Goal: Task Accomplishment & Management: Manage account settings

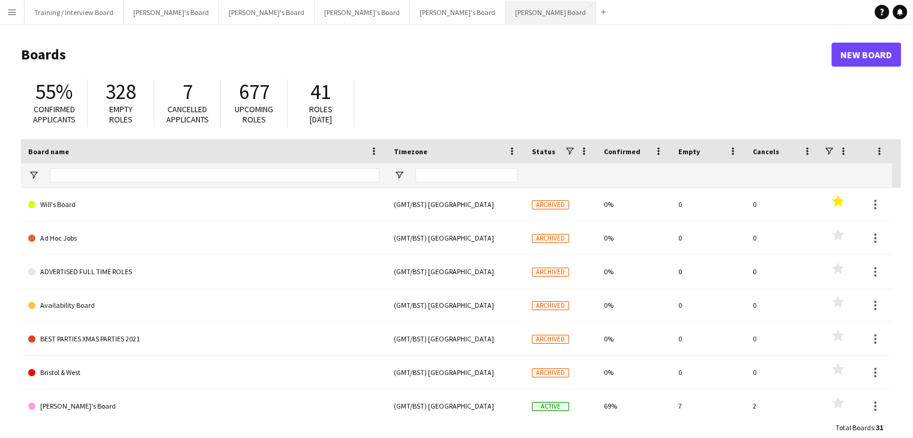
click at [505, 15] on button "Dean's Board Close" at bounding box center [550, 12] width 91 height 23
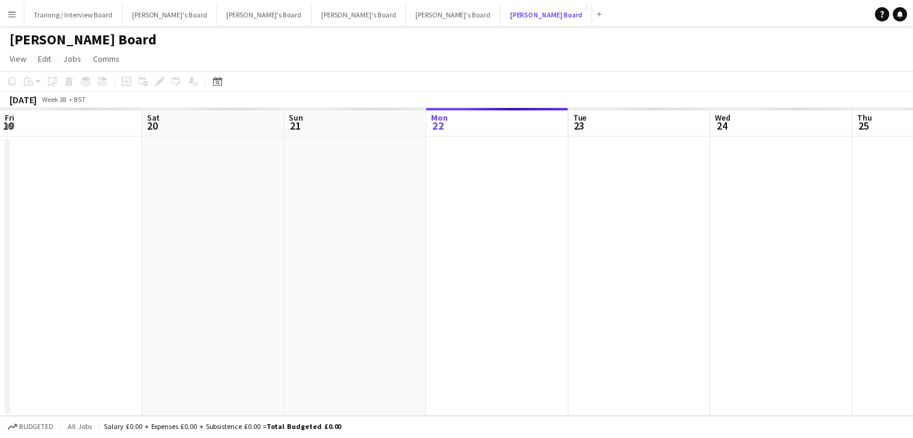
scroll to position [0, 287]
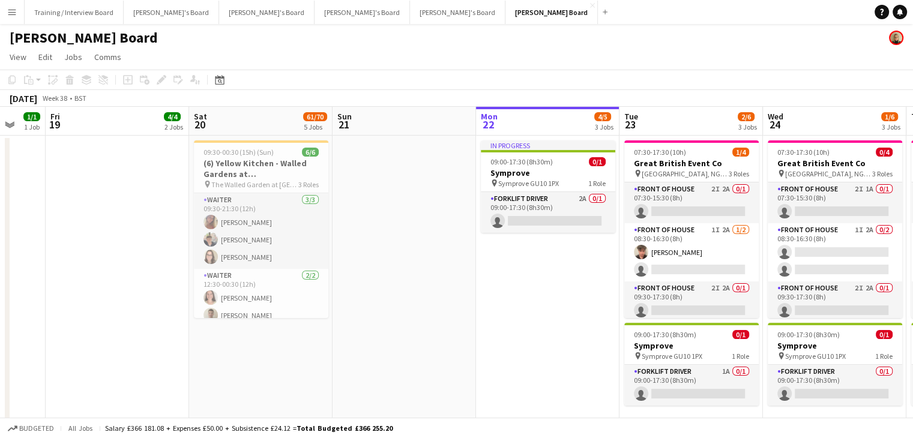
drag, startPoint x: 212, startPoint y: 123, endPoint x: 566, endPoint y: 113, distance: 353.6
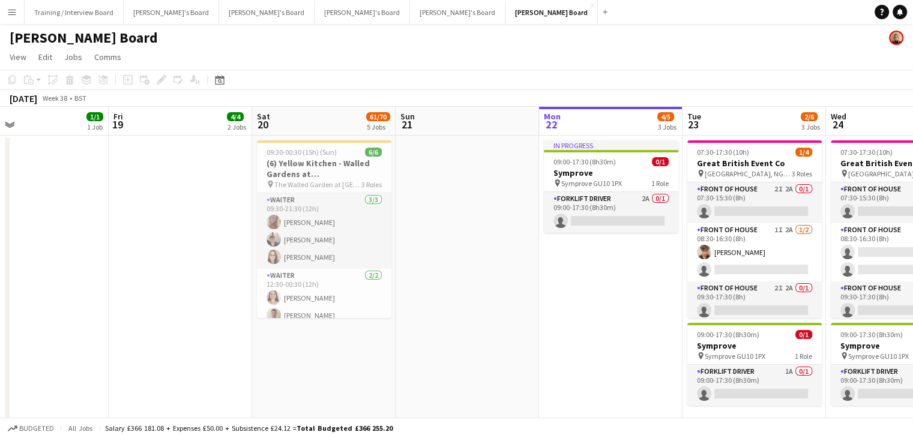
scroll to position [0, 317]
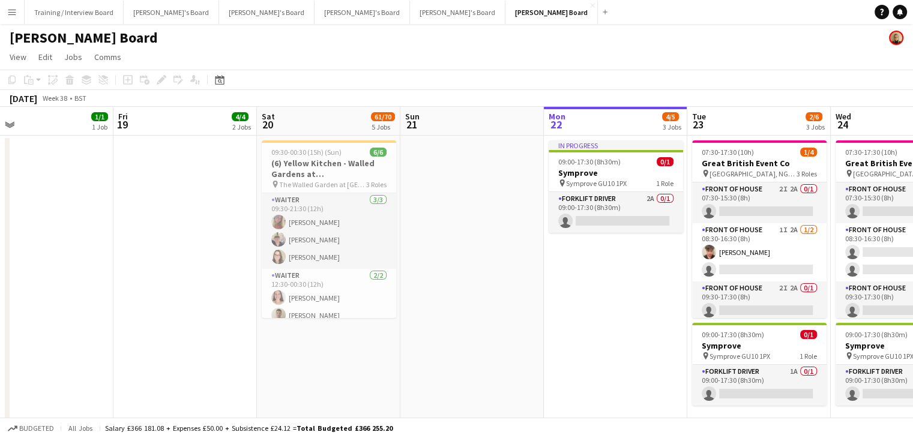
drag, startPoint x: 295, startPoint y: 116, endPoint x: 339, endPoint y: 116, distance: 44.4
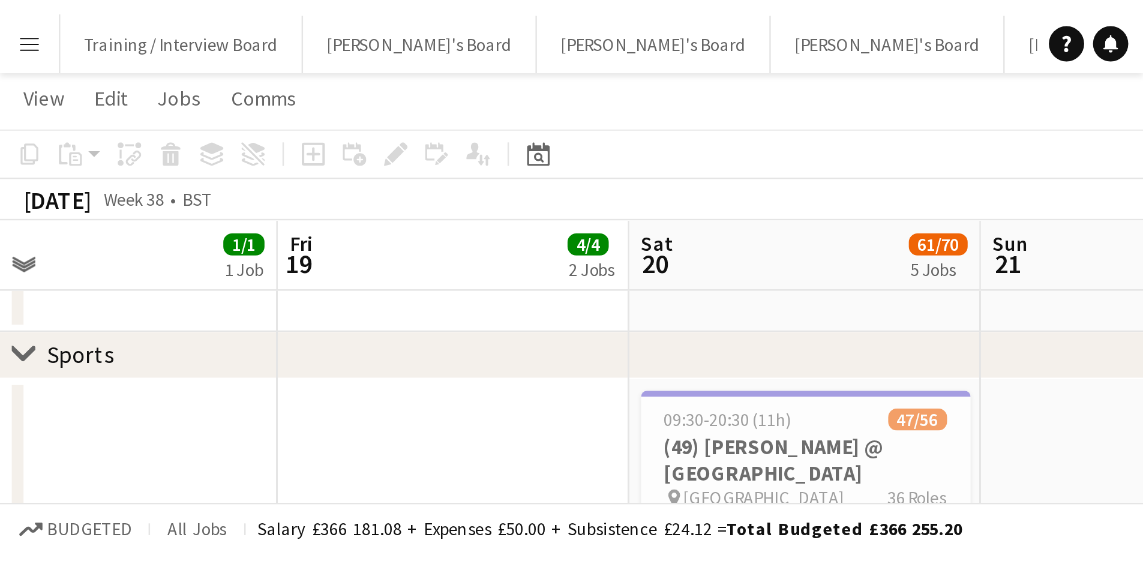
scroll to position [106, 0]
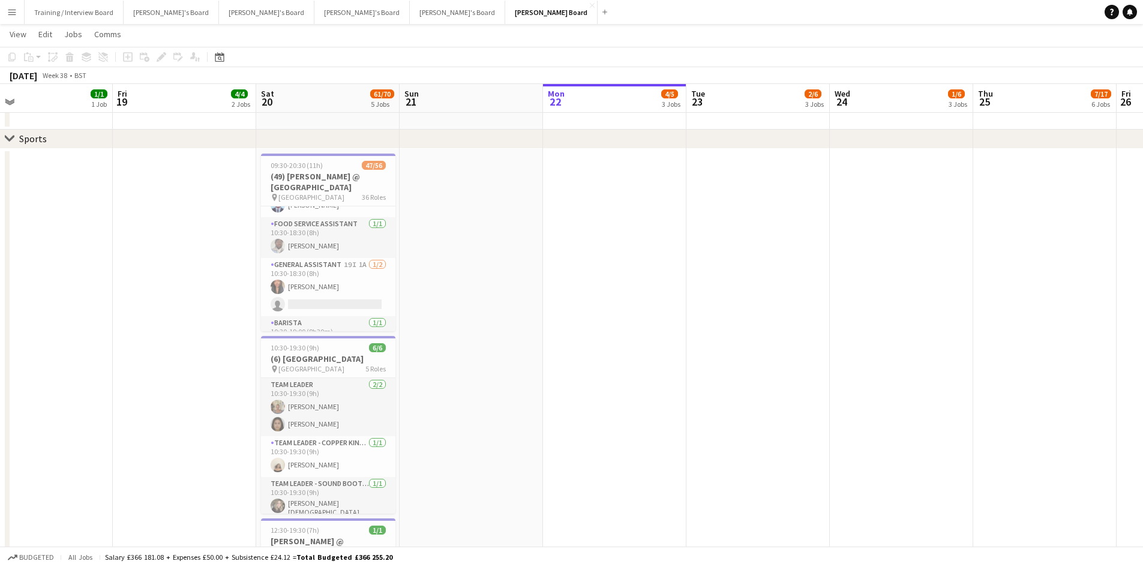
click at [20, 16] on button "Menu" at bounding box center [12, 12] width 24 height 24
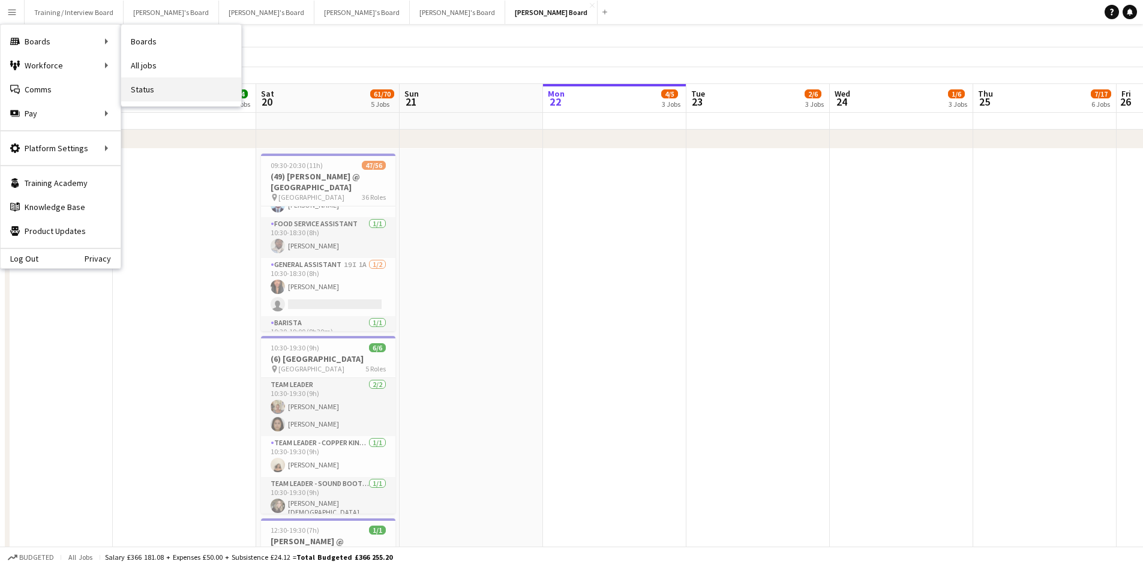
click at [157, 85] on link "Status" at bounding box center [181, 89] width 120 height 24
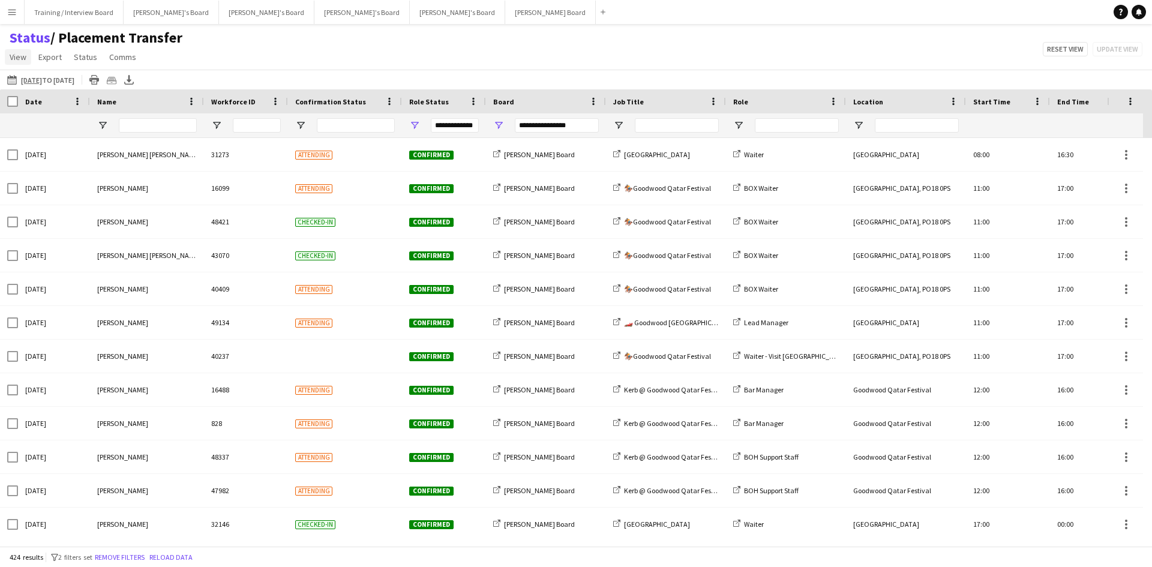
click at [17, 57] on span "View" at bounding box center [18, 57] width 17 height 11
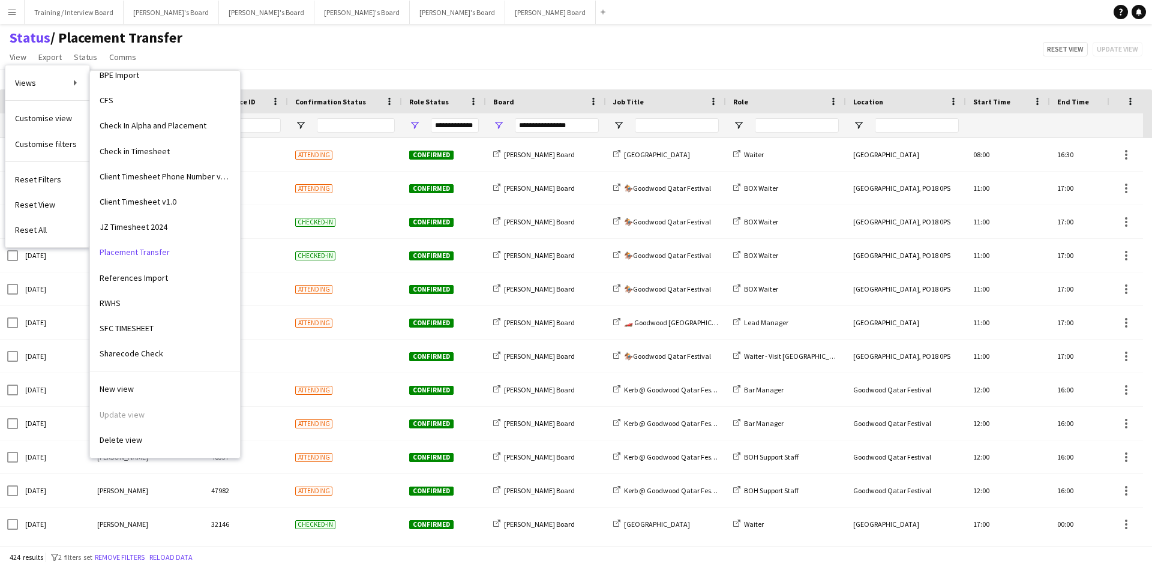
scroll to position [149, 0]
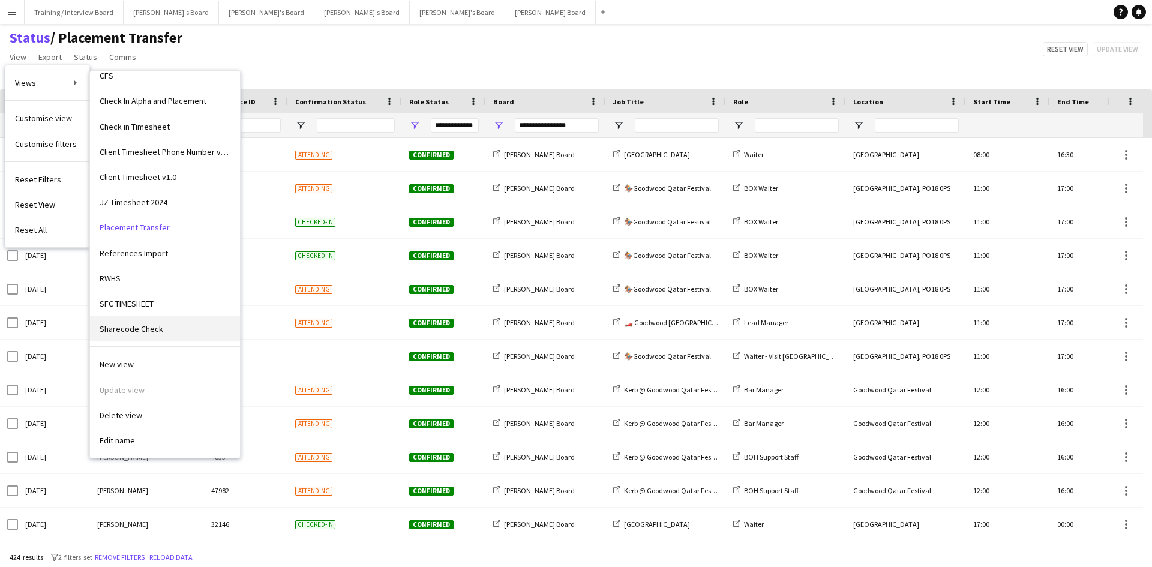
click at [169, 328] on link "Sharecode Check" at bounding box center [165, 328] width 150 height 25
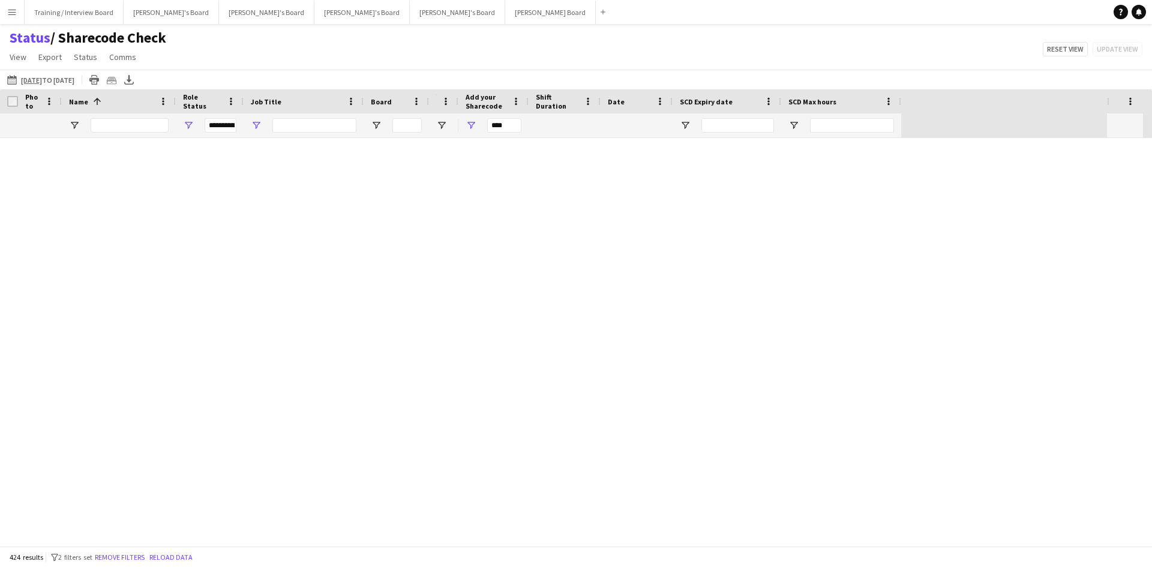
type input "***"
click at [14, 79] on app-icon "[DATE] to [DATE]" at bounding box center [14, 80] width 14 height 10
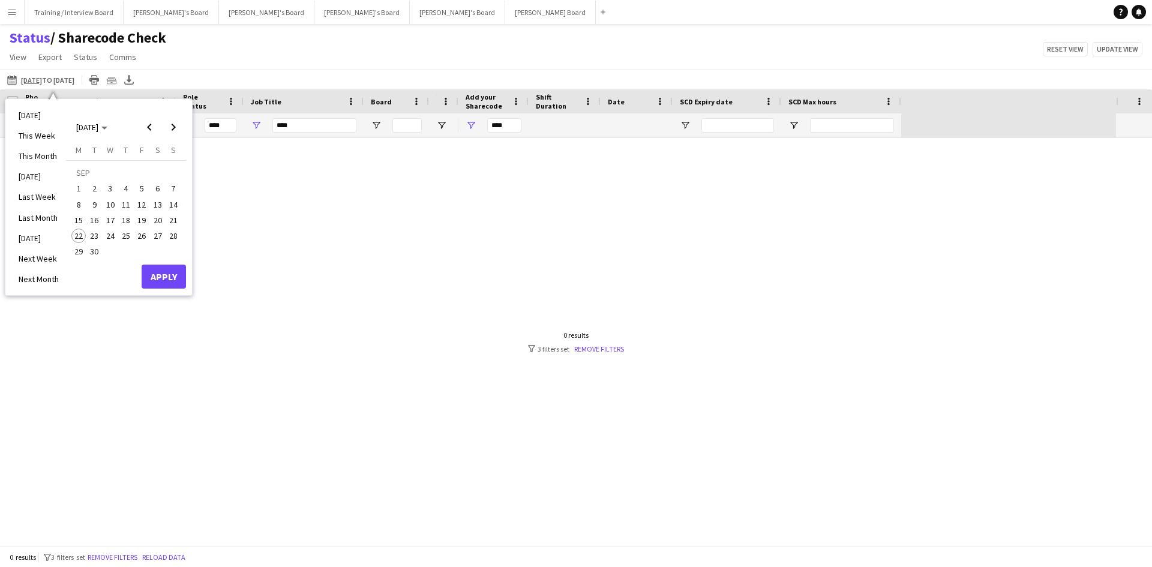
click at [79, 202] on span "8" at bounding box center [78, 204] width 14 height 14
click at [170, 208] on span "14" at bounding box center [173, 204] width 14 height 14
click at [165, 279] on button "Apply" at bounding box center [164, 277] width 44 height 24
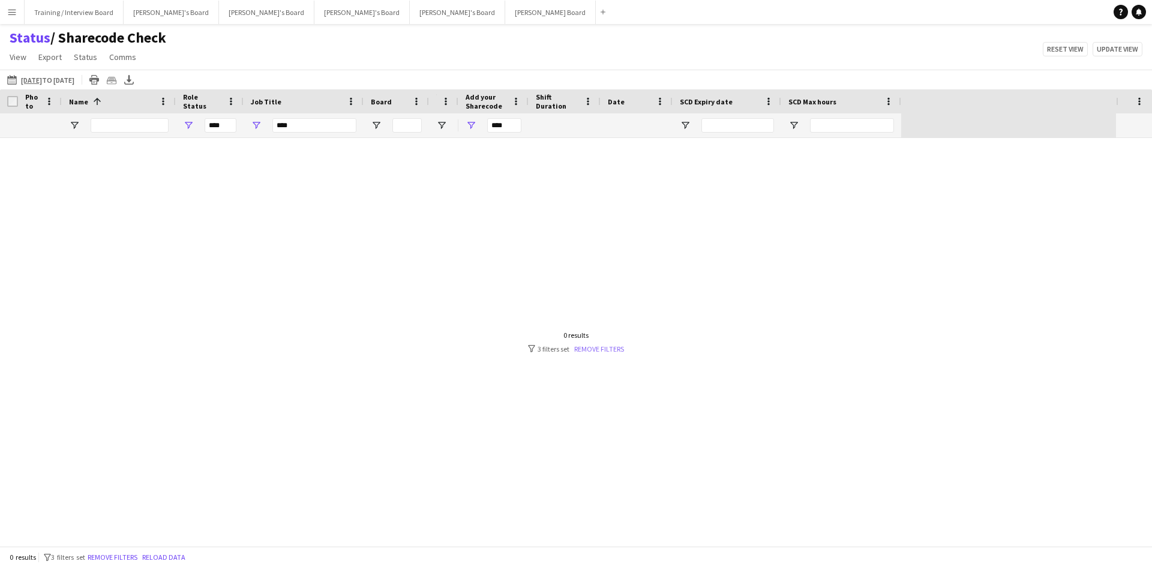
click at [609, 347] on link "Remove filters" at bounding box center [599, 349] width 50 height 9
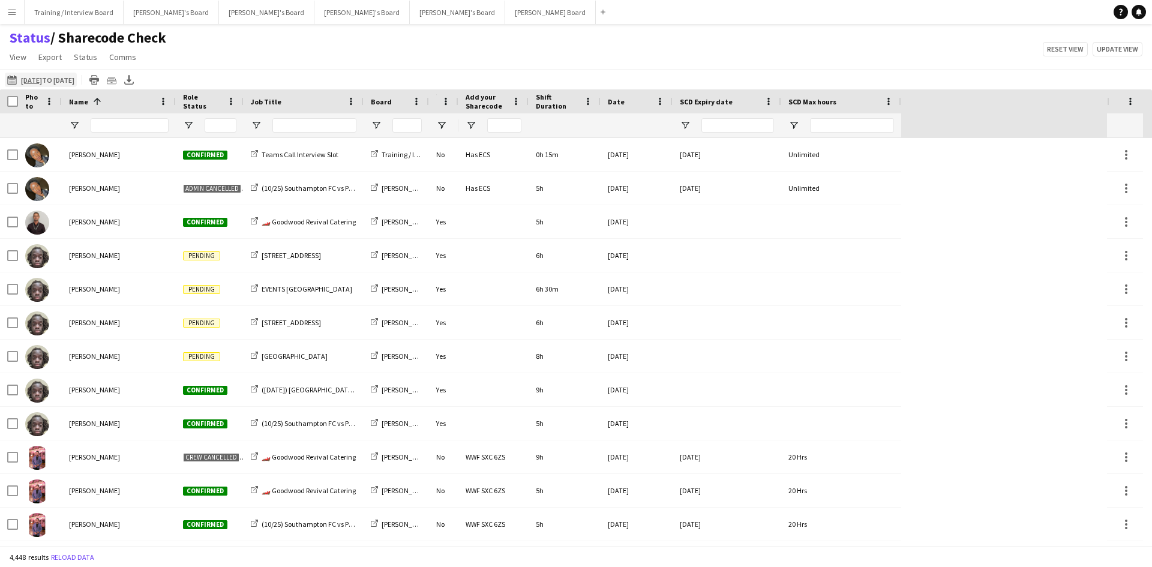
click at [12, 78] on app-icon "[DATE] to [DATE]" at bounding box center [14, 80] width 14 height 10
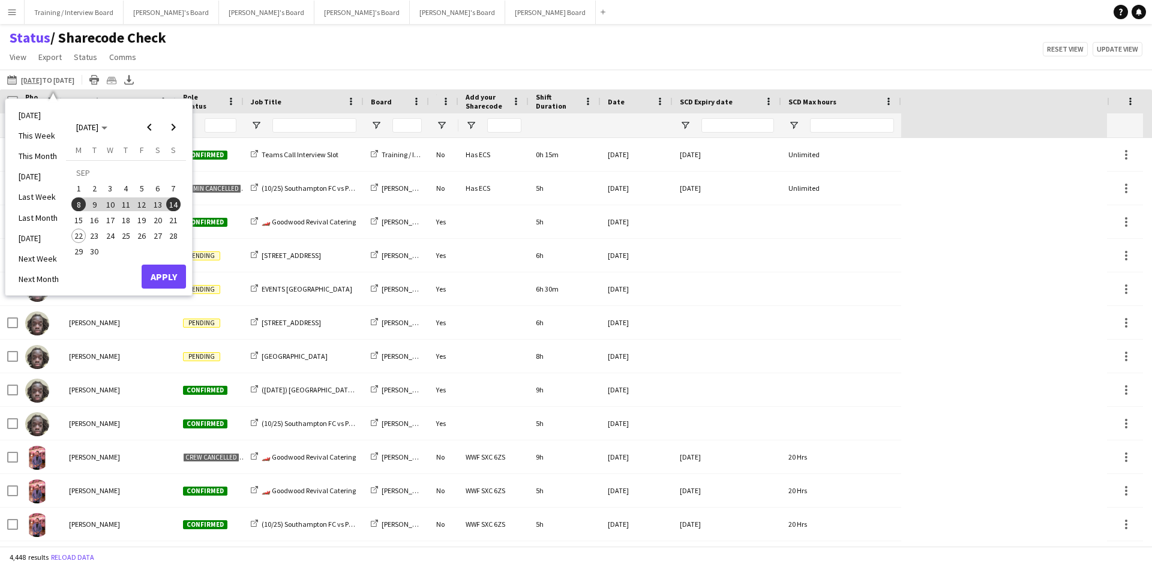
drag, startPoint x: 80, startPoint y: 206, endPoint x: 150, endPoint y: 207, distance: 69.6
click at [80, 207] on span "8" at bounding box center [78, 204] width 14 height 14
click at [179, 203] on span "14" at bounding box center [173, 204] width 14 height 14
click at [168, 278] on button "Apply" at bounding box center [164, 277] width 44 height 24
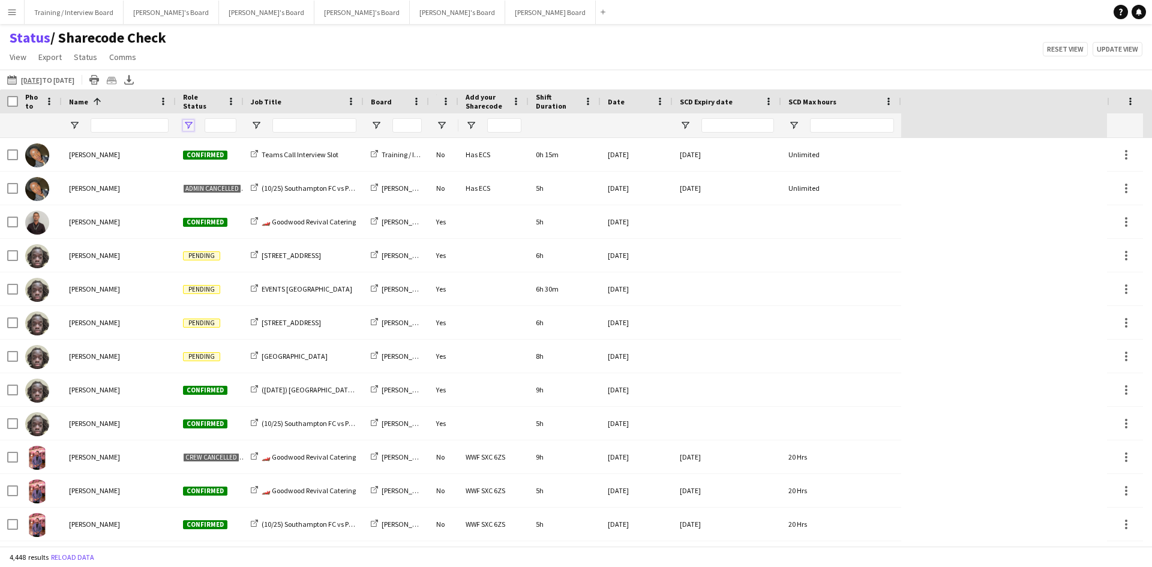
click at [191, 125] on span "Open Filter Menu" at bounding box center [188, 125] width 11 height 11
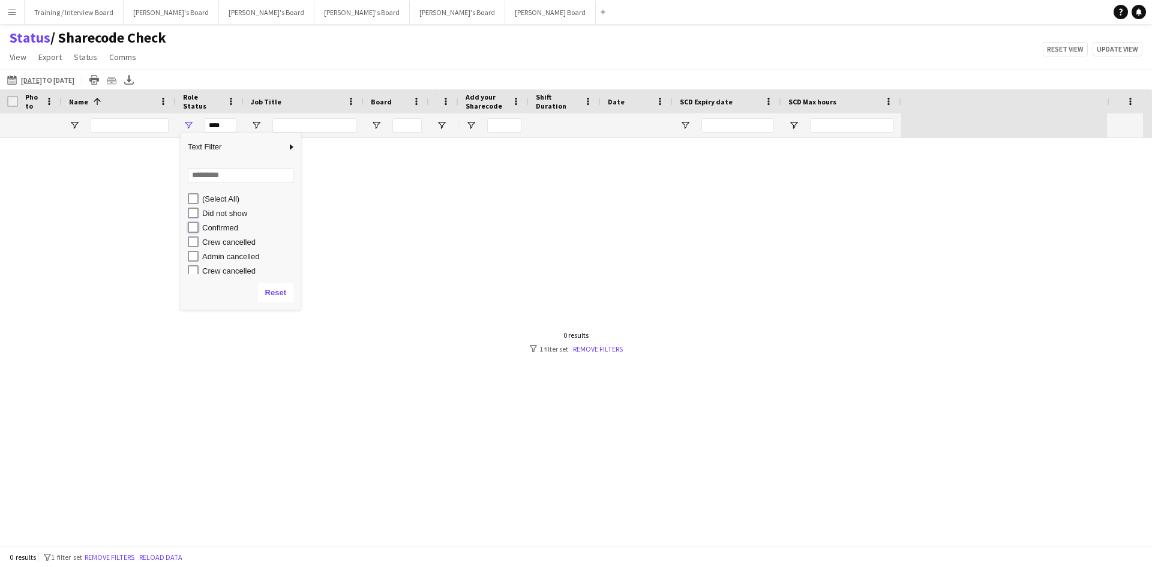
type input "**********"
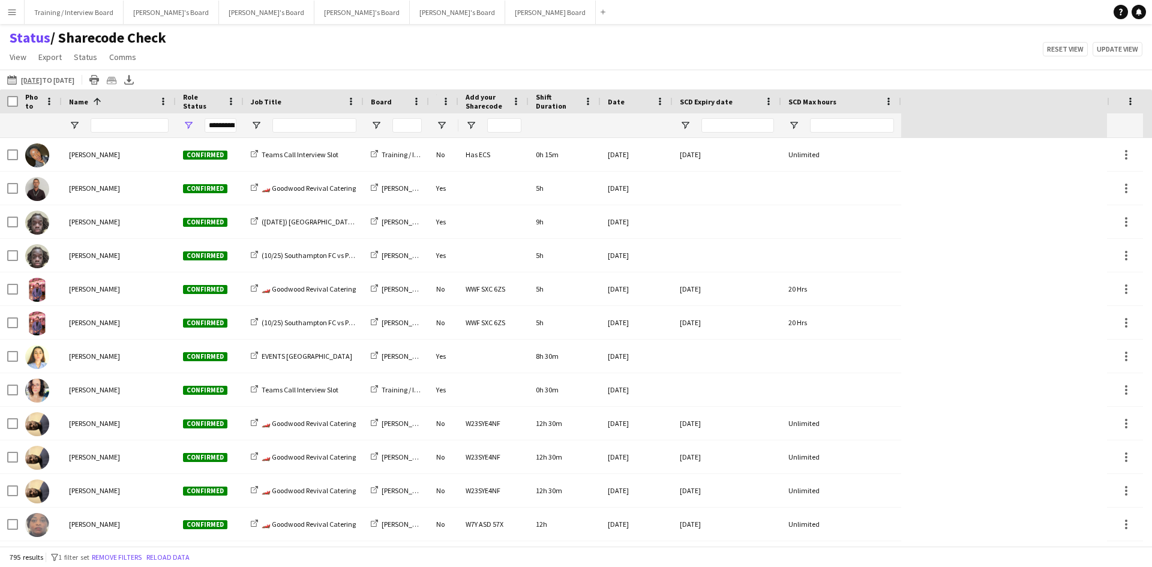
click at [233, 70] on div "[DATE] to [DATE] [DATE] to [DATE] [DATE] This Week This Month [DATE] Last Week …" at bounding box center [576, 80] width 1152 height 20
click at [375, 130] on span "Open Filter Menu" at bounding box center [376, 125] width 11 height 11
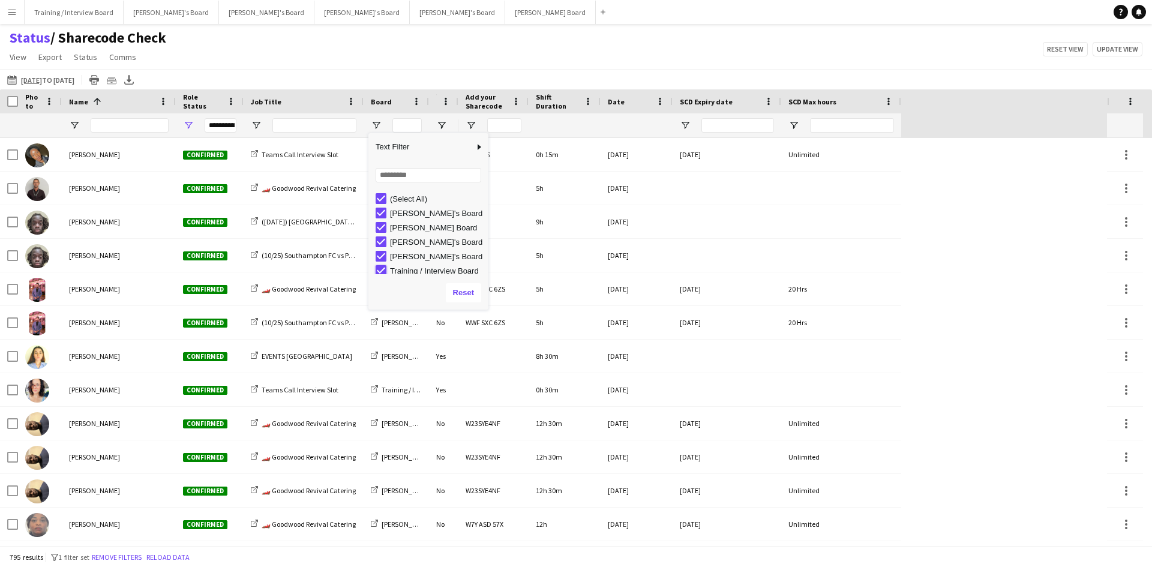
type input "**********"
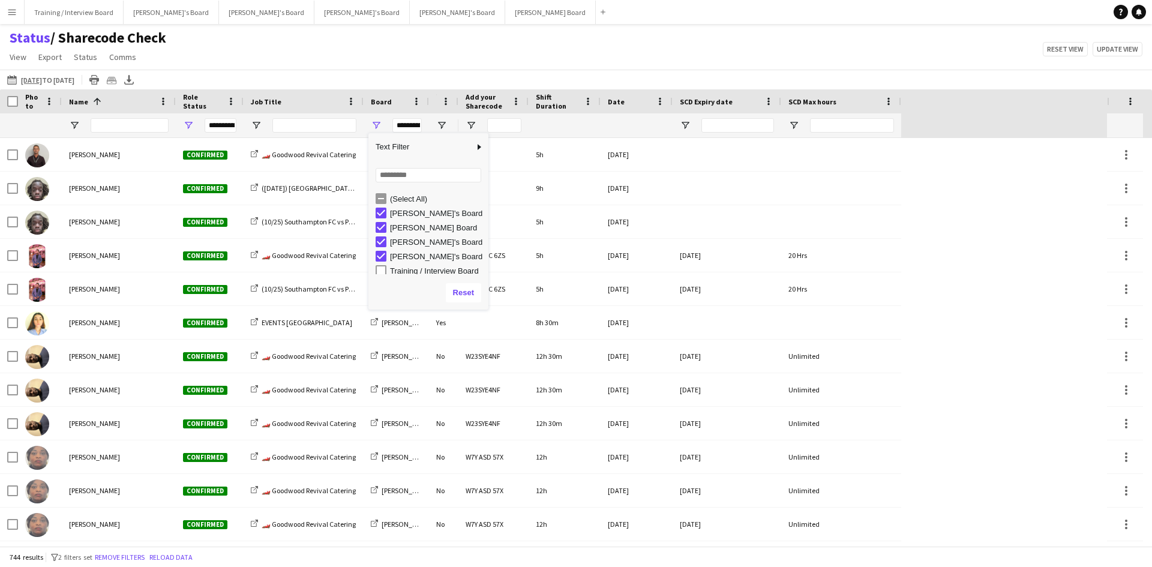
scroll to position [4, 0]
click at [421, 61] on div "Status / Sharecode Check View Views Default view Airshow Accreditation Airshow …" at bounding box center [576, 49] width 1152 height 41
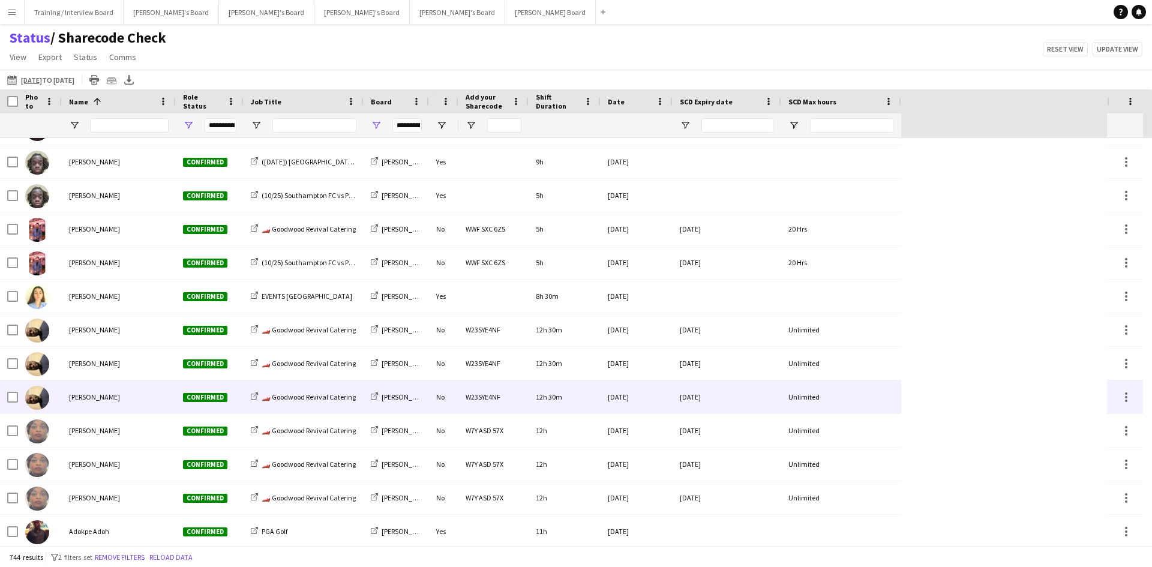
scroll to position [0, 0]
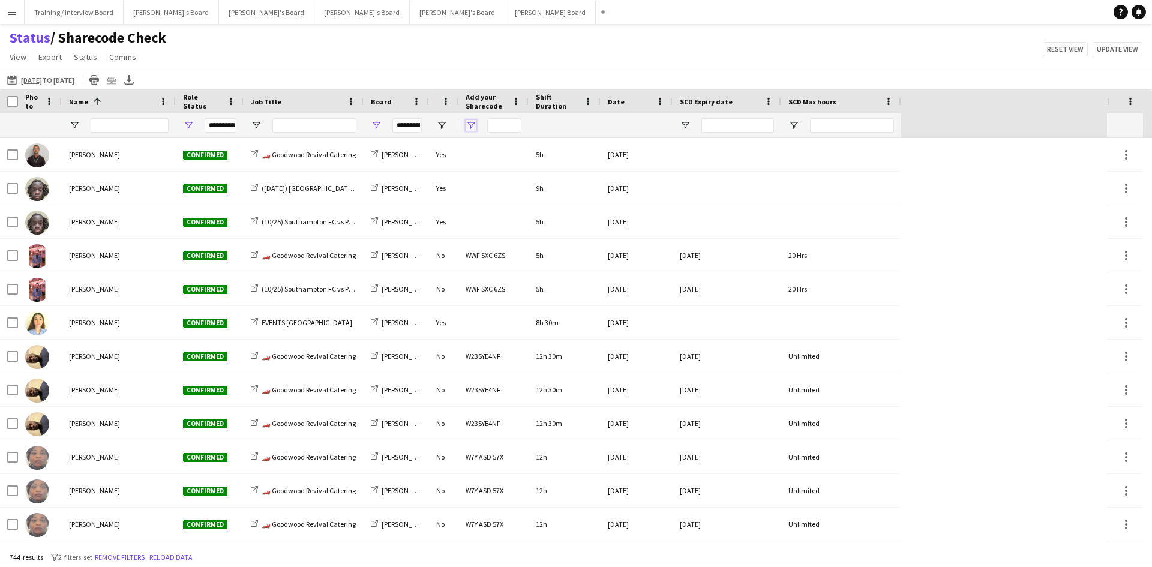
click at [471, 128] on span "Open Filter Menu" at bounding box center [471, 125] width 11 height 11
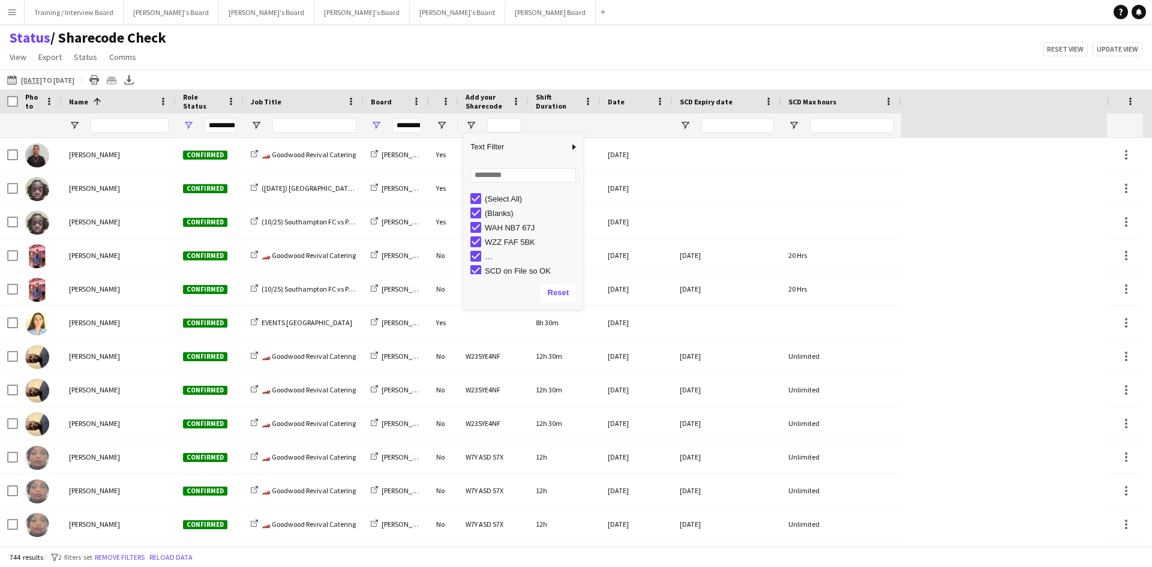
click at [544, 66] on div "Status / Sharecode Check View Views Default view Airshow Accreditation Airshow …" at bounding box center [576, 49] width 1152 height 41
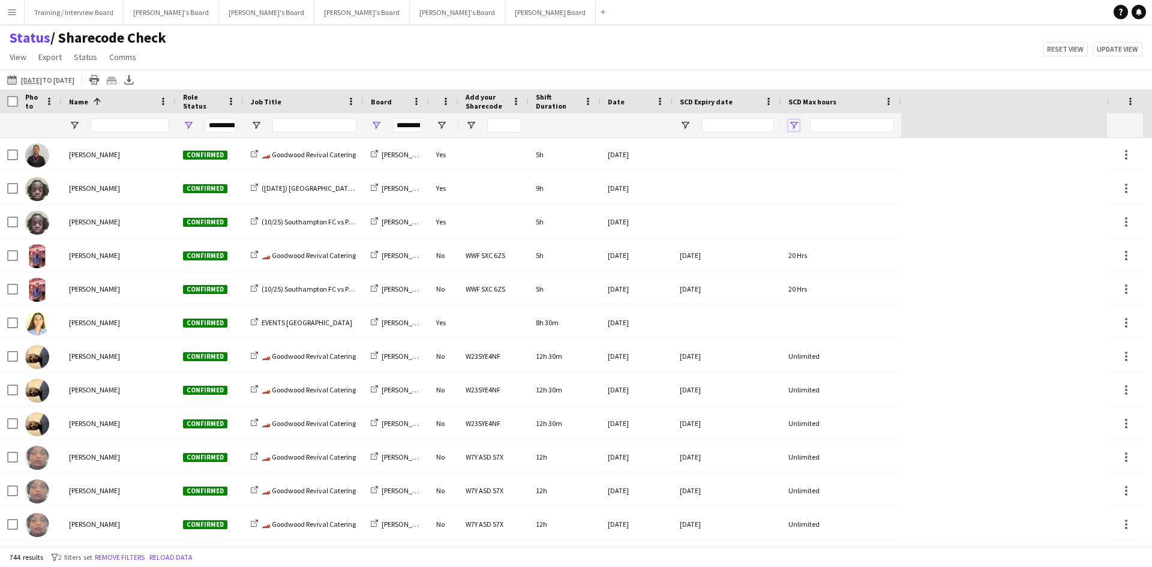
click at [793, 127] on span "Open Filter Menu" at bounding box center [794, 125] width 11 height 11
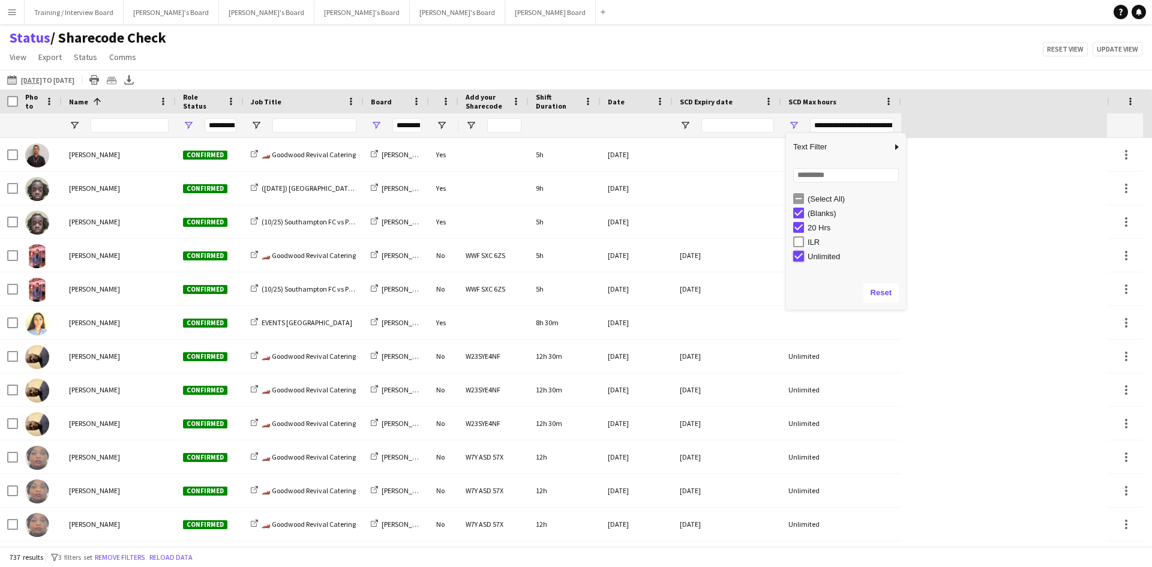
type input "**********"
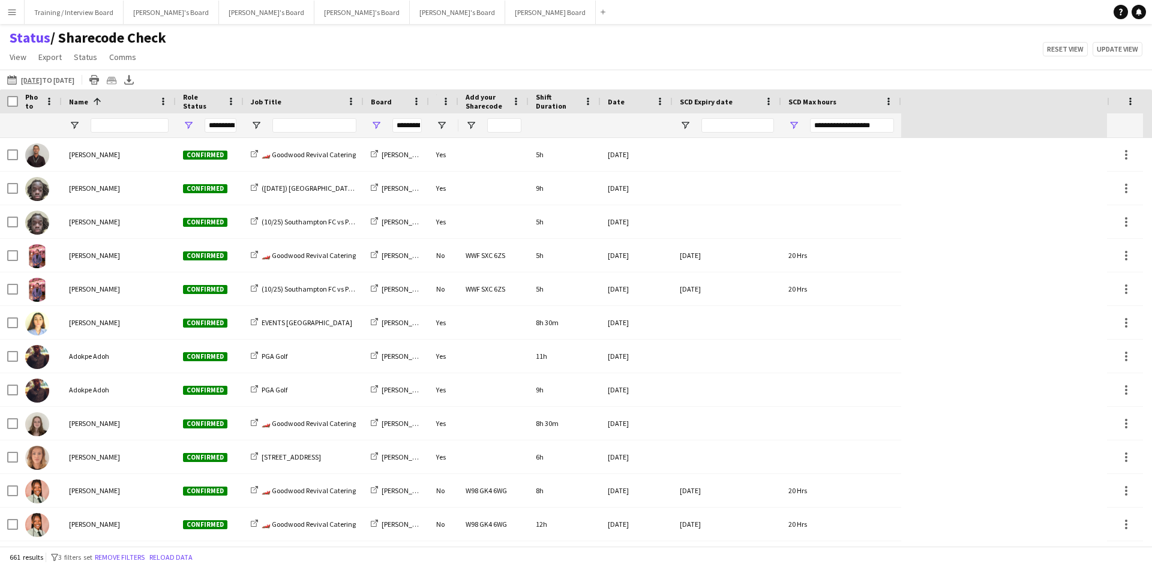
click at [729, 56] on div "Status / Sharecode Check View Views Default view Airshow Accreditation Airshow …" at bounding box center [576, 49] width 1152 height 41
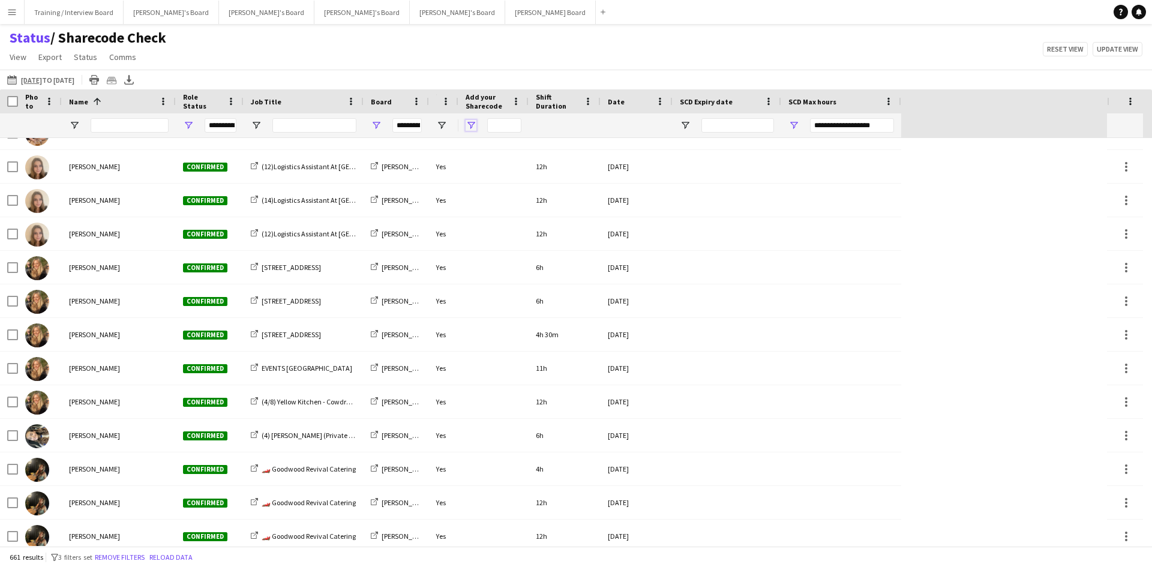
click at [468, 127] on span "Open Filter Menu" at bounding box center [471, 125] width 11 height 11
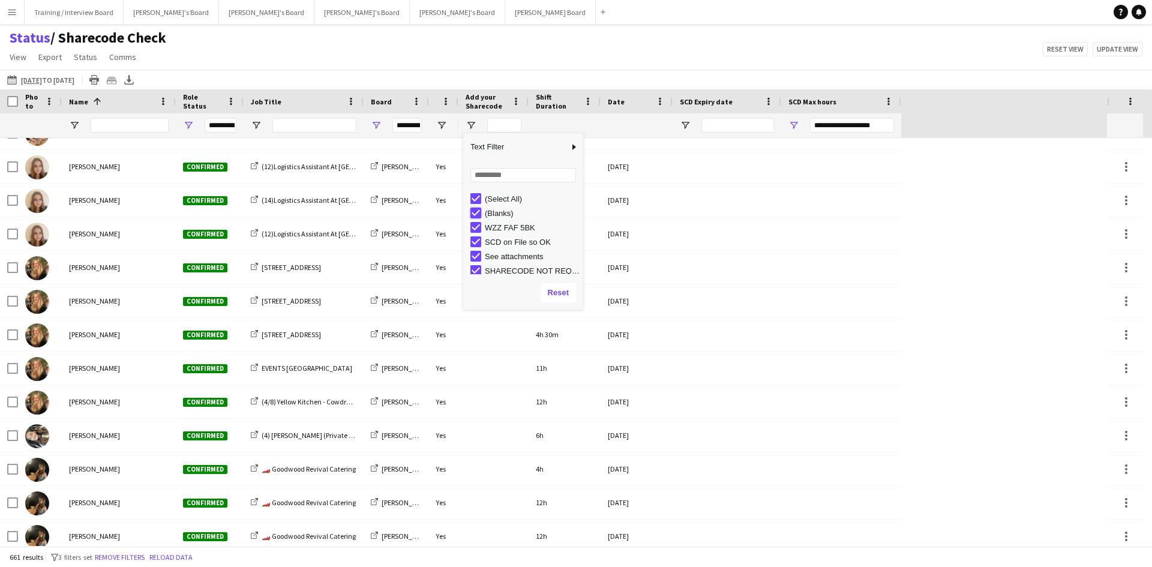
type input "**********"
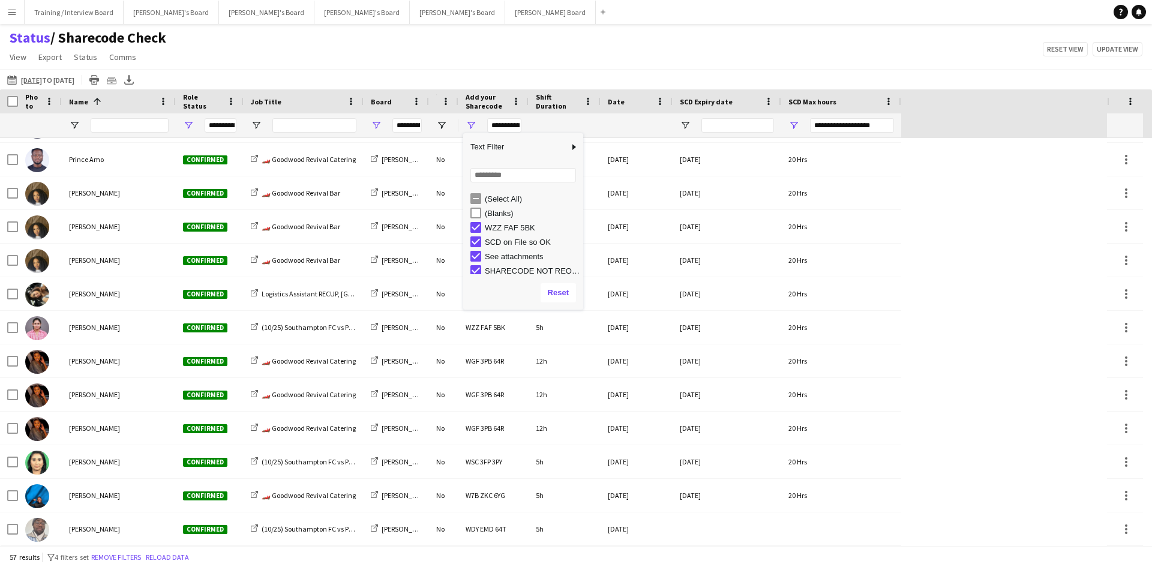
click at [504, 71] on div "[DATE] to [DATE] [DATE] to [DATE] [DATE] This Week This Month [DATE] Last Week …" at bounding box center [576, 80] width 1152 height 20
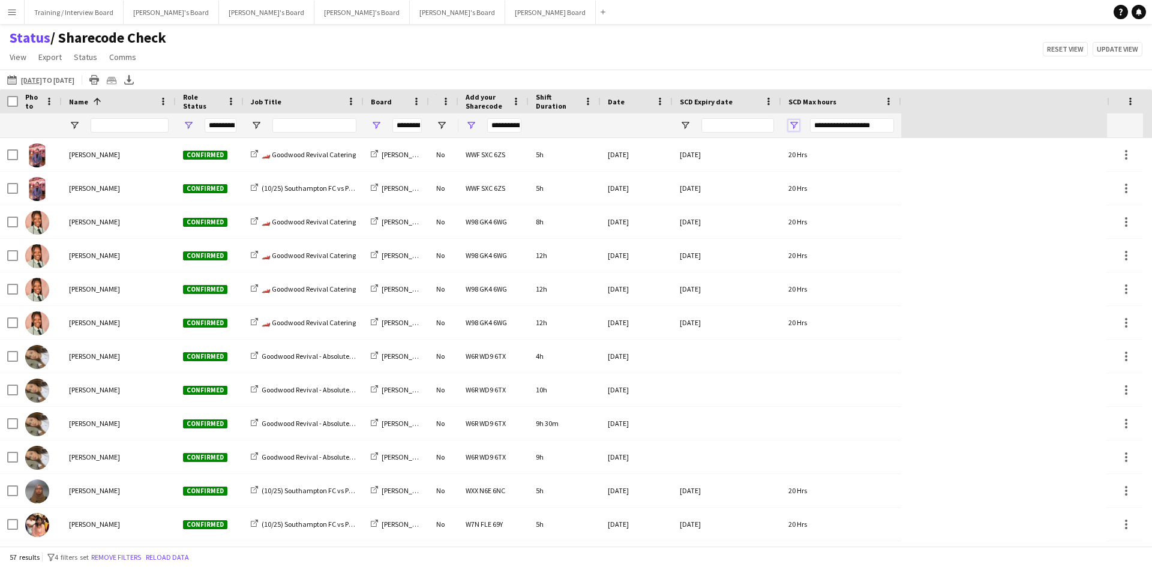
click at [796, 124] on span "Open Filter Menu" at bounding box center [794, 125] width 11 height 11
type input "**********"
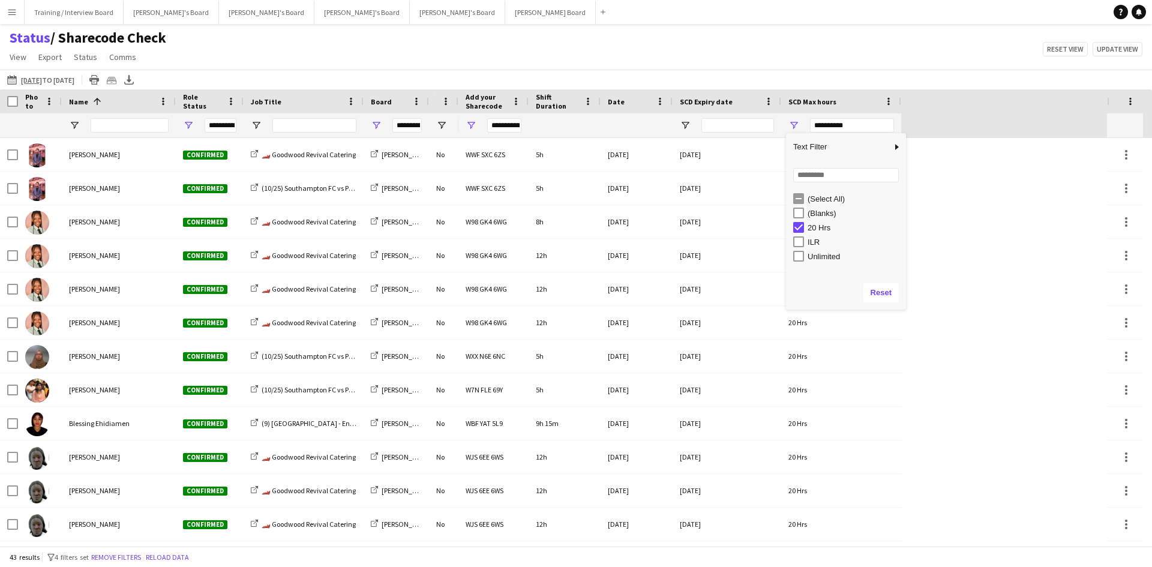
click at [724, 71] on div "[DATE] to [DATE] [DATE] to [DATE] [DATE] This Week This Month [DATE] Last Week …" at bounding box center [576, 80] width 1152 height 20
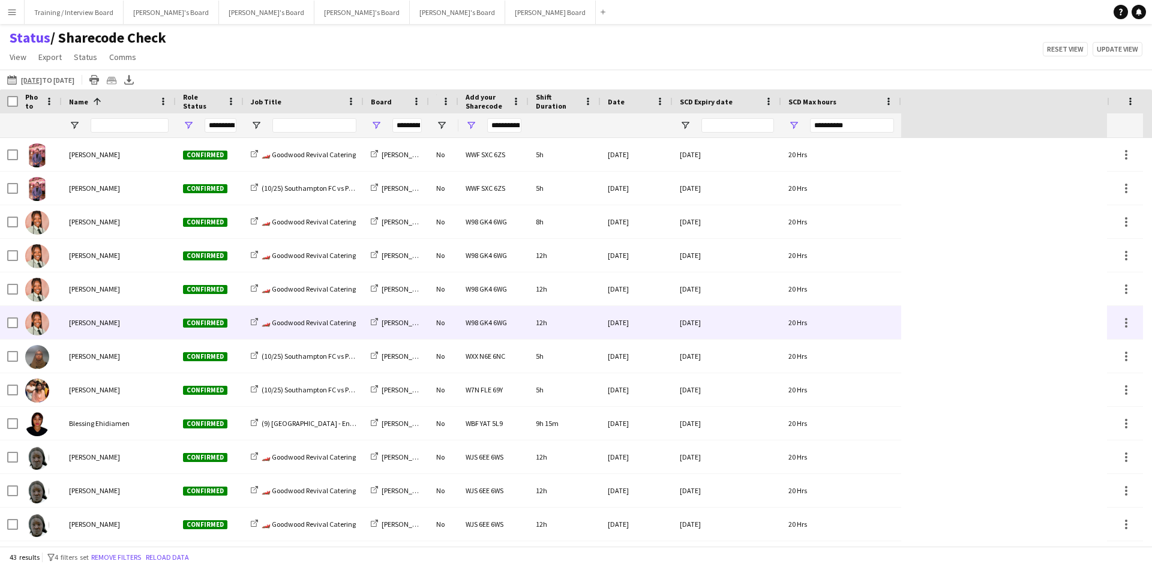
drag, startPoint x: 133, startPoint y: 324, endPoint x: 88, endPoint y: 325, distance: 45.6
click at [87, 325] on div "[PERSON_NAME]" at bounding box center [119, 322] width 114 height 33
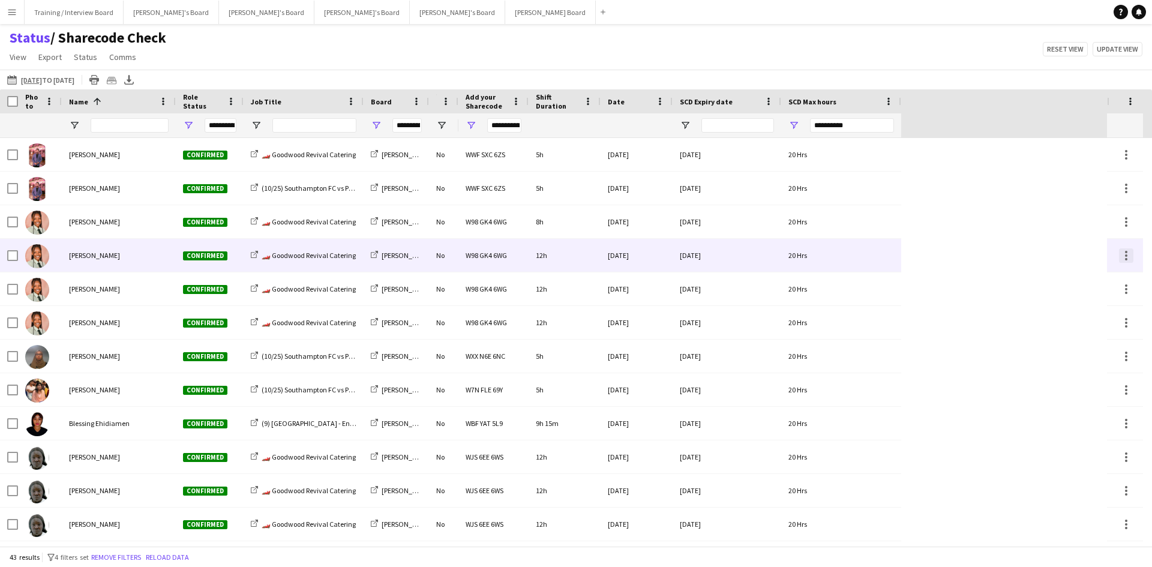
click at [921, 259] on div at bounding box center [1126, 259] width 2 height 2
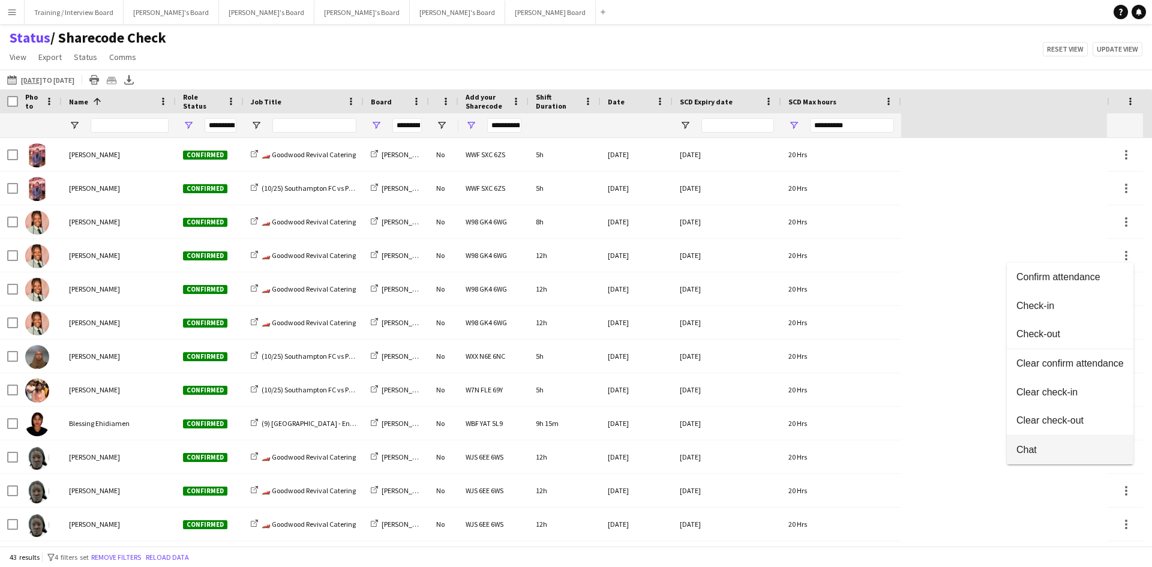
click at [921, 438] on button "Chat" at bounding box center [1070, 450] width 127 height 29
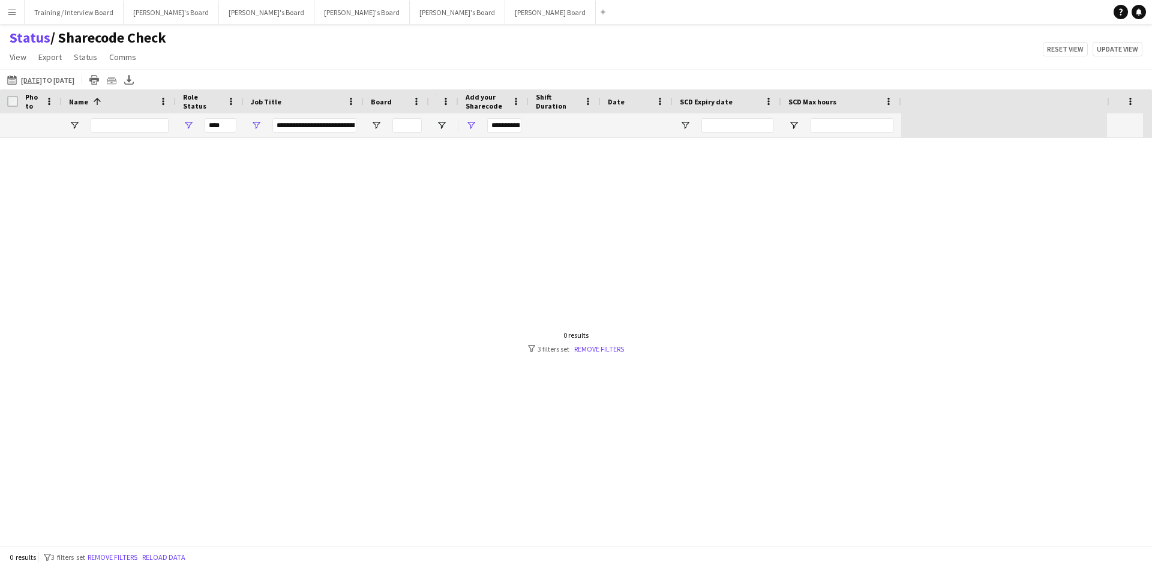
type input "***"
click at [13, 79] on app-icon "08-09-2025 to 14-09-2025" at bounding box center [14, 80] width 14 height 10
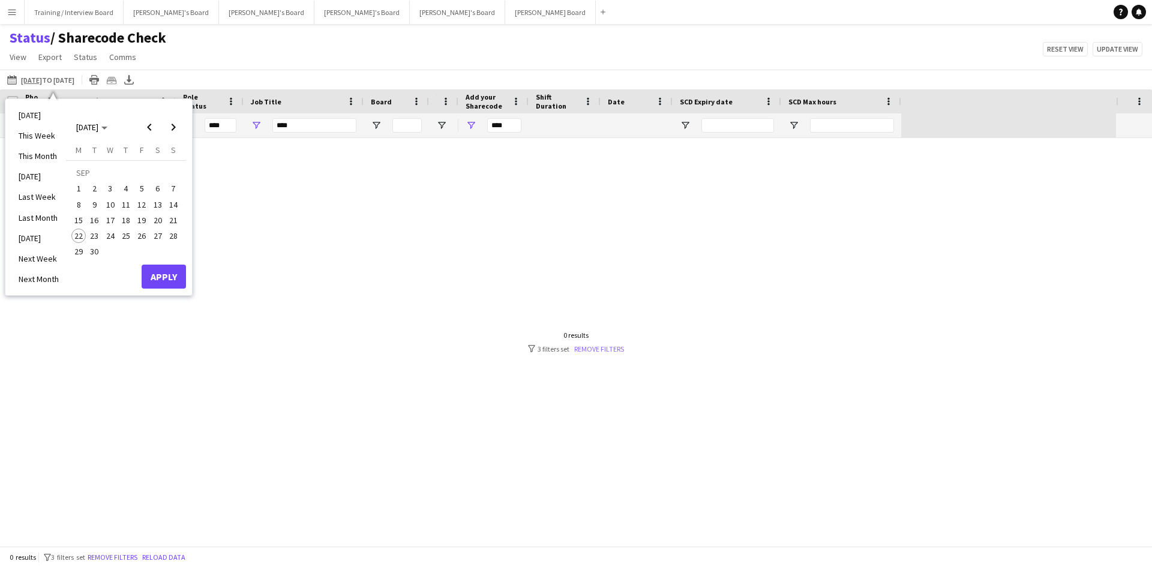
click at [589, 346] on link "Remove filters" at bounding box center [599, 349] width 50 height 9
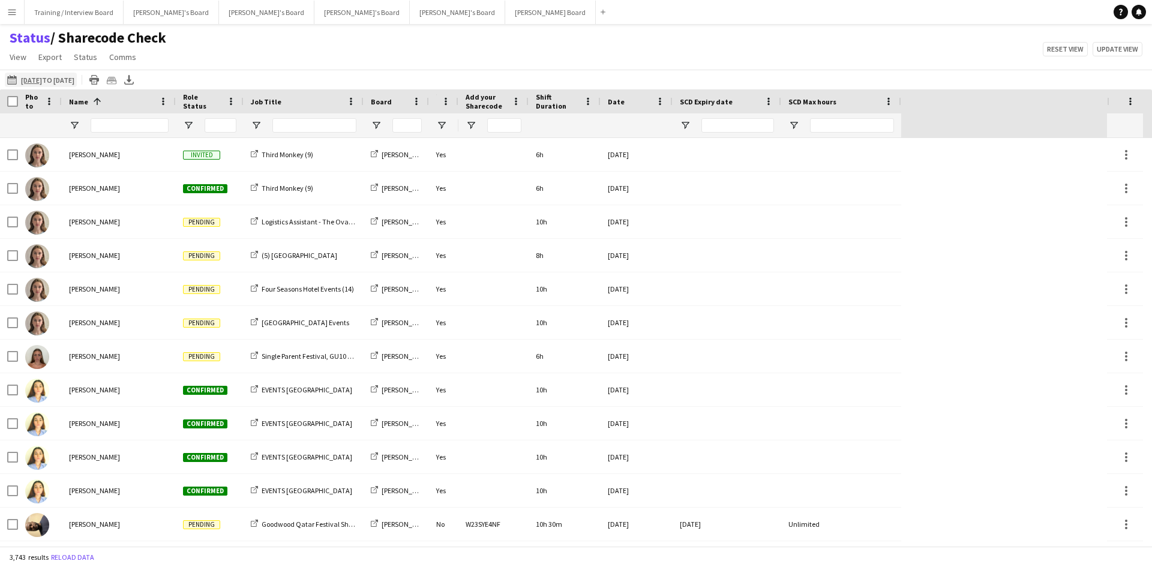
click at [16, 79] on app-icon "08-09-2025 to 14-09-2025" at bounding box center [14, 80] width 14 height 10
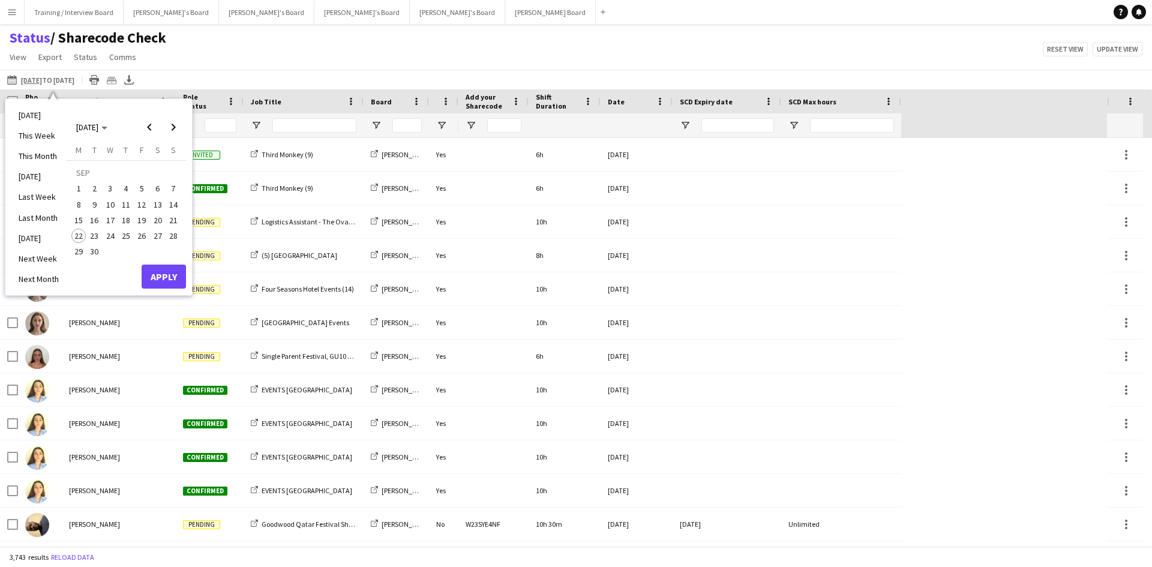
click at [77, 205] on span "8" at bounding box center [78, 204] width 14 height 14
click at [173, 203] on span "14" at bounding box center [173, 204] width 14 height 14
click at [165, 272] on button "Apply" at bounding box center [164, 277] width 44 height 24
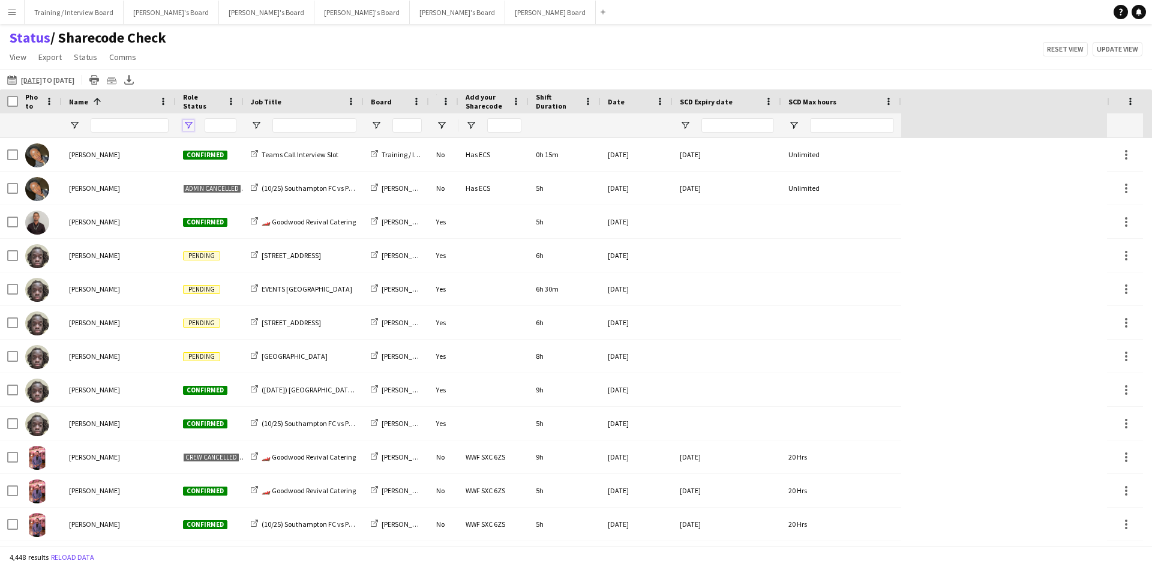
click at [186, 123] on span "Open Filter Menu" at bounding box center [188, 125] width 11 height 11
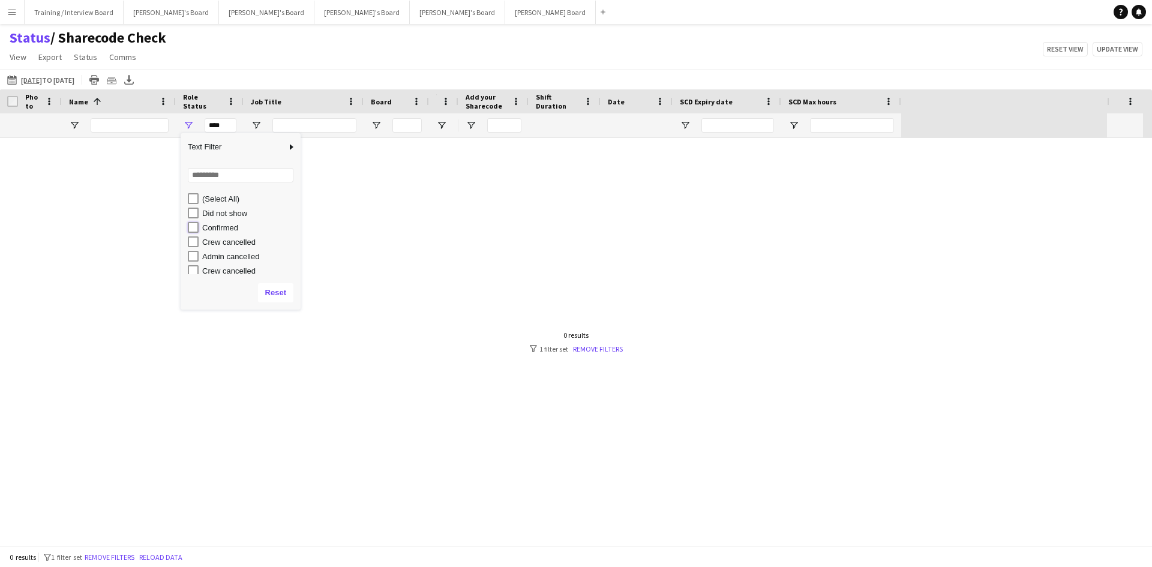
type input "**********"
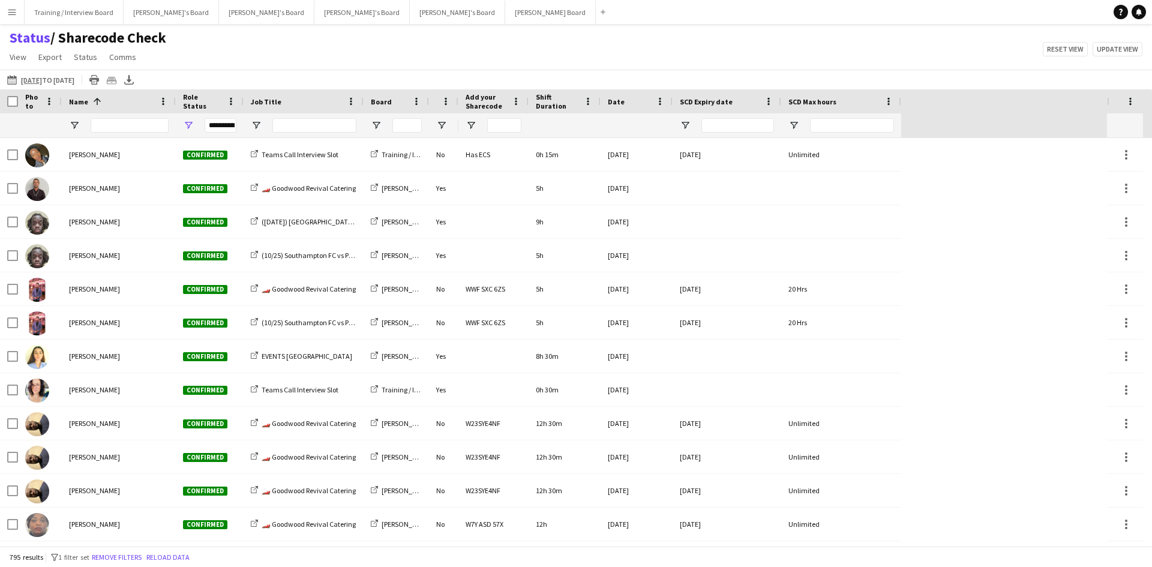
click at [319, 65] on div "Status / Sharecode Check View Views Default view Airshow Accreditation Airshow …" at bounding box center [576, 49] width 1152 height 41
click at [379, 127] on span "Open Filter Menu" at bounding box center [376, 125] width 11 height 11
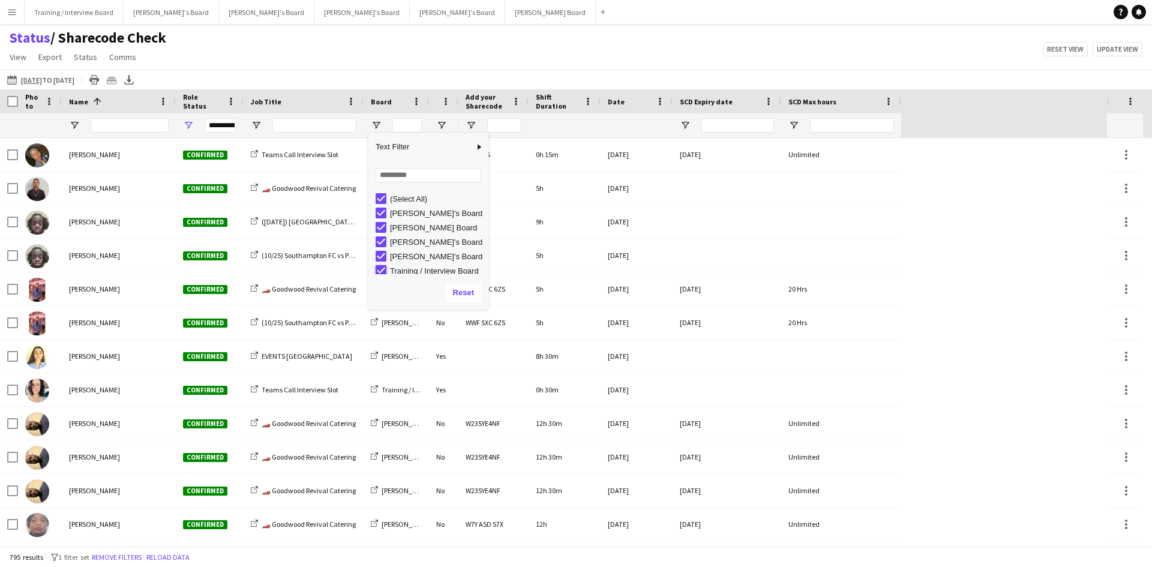
type input "**********"
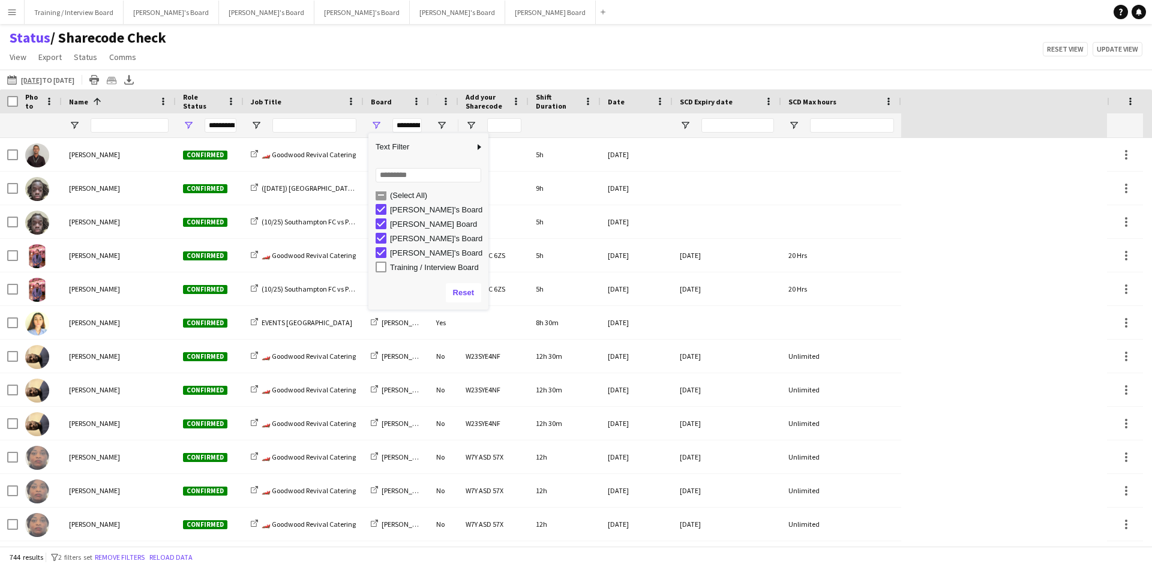
click at [391, 67] on div "Status / Sharecode Check View Views Default view Airshow Accreditation Airshow …" at bounding box center [576, 49] width 1152 height 41
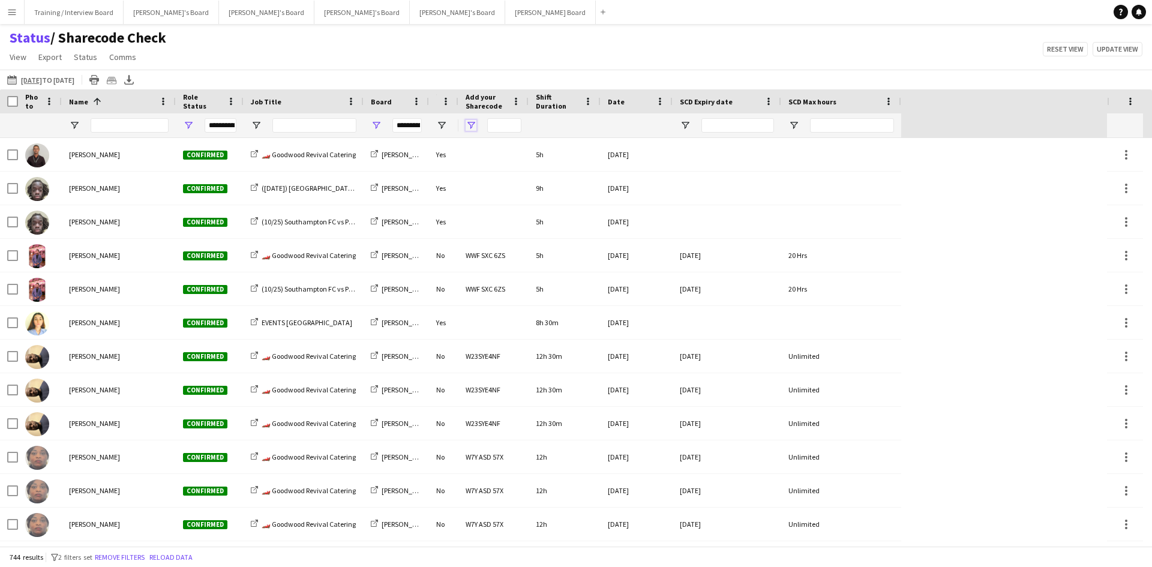
click at [469, 124] on span "Open Filter Menu" at bounding box center [471, 125] width 11 height 11
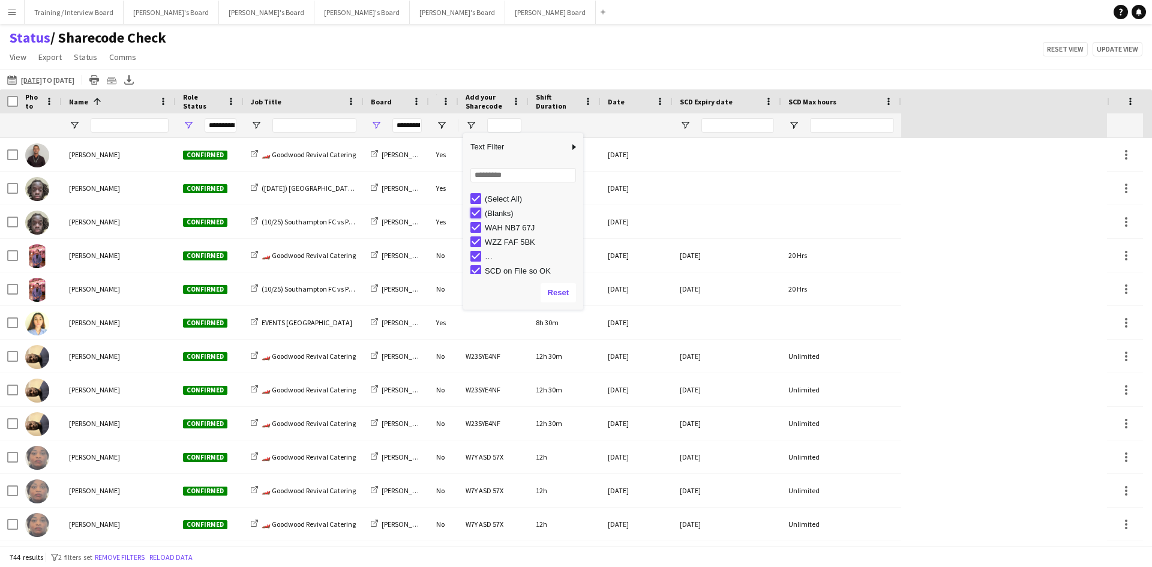
type input "**********"
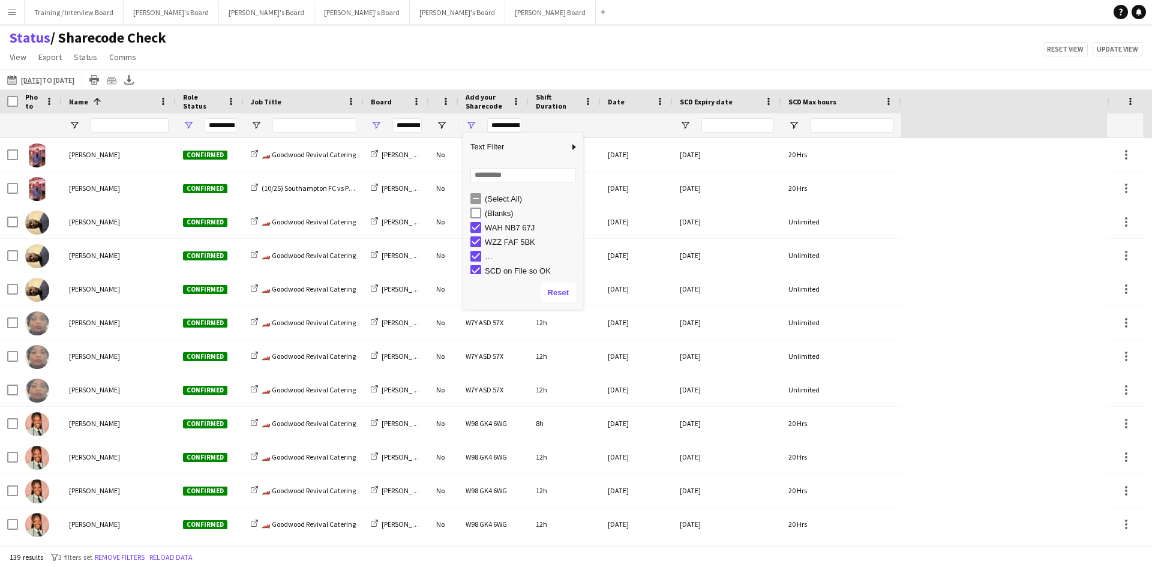
click at [490, 67] on div "Status / Sharecode Check View Views Default view Airshow Accreditation Airshow …" at bounding box center [576, 49] width 1152 height 41
click at [792, 124] on span "Open Filter Menu" at bounding box center [794, 125] width 11 height 11
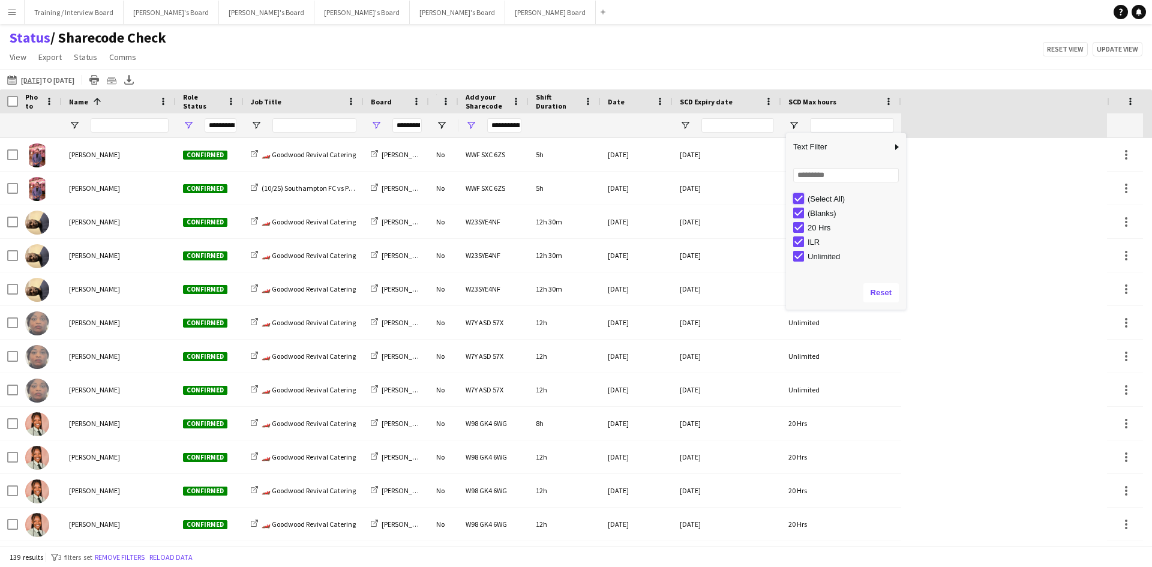
type input "***"
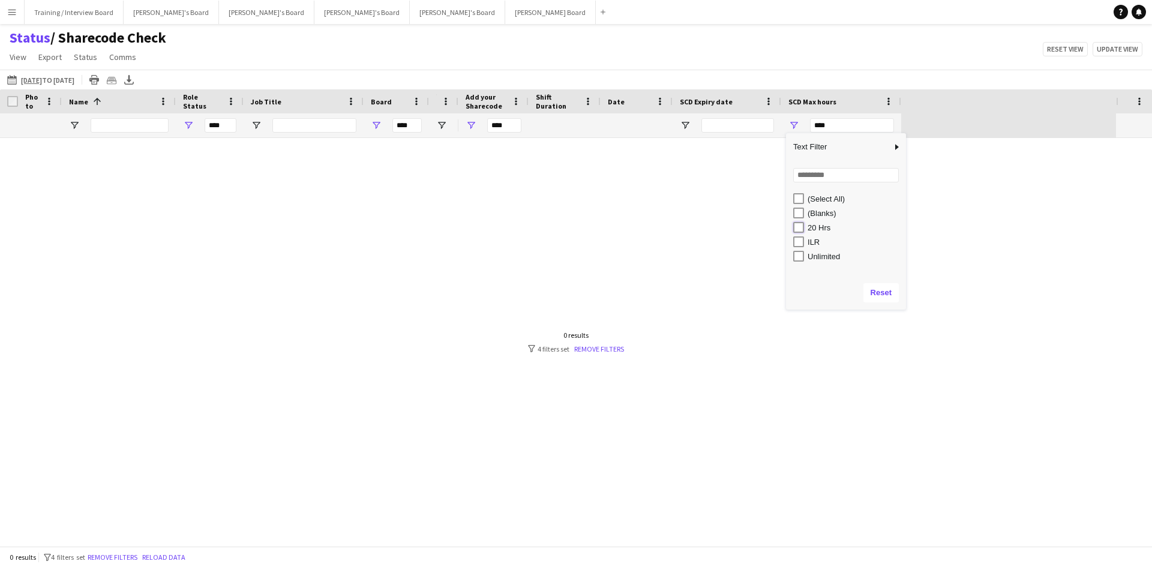
type input "**********"
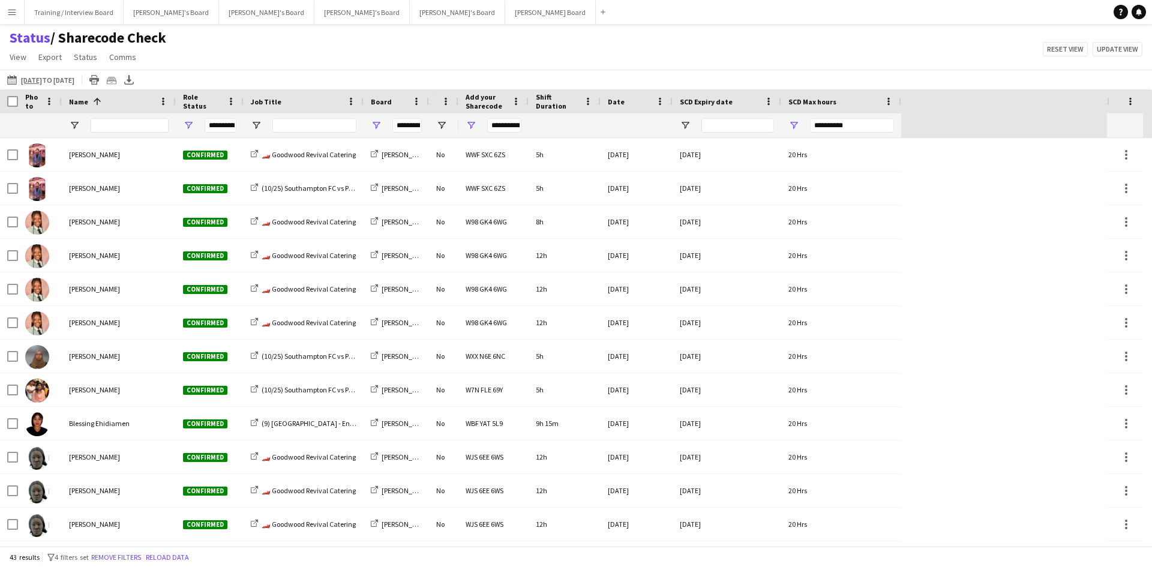
click at [654, 58] on div "Status / Sharecode Check View Views Default view Airshow Accreditation Airshow …" at bounding box center [576, 49] width 1152 height 41
click at [83, 58] on span "Status" at bounding box center [85, 57] width 23 height 11
click at [115, 58] on span "Comms" at bounding box center [122, 57] width 27 height 11
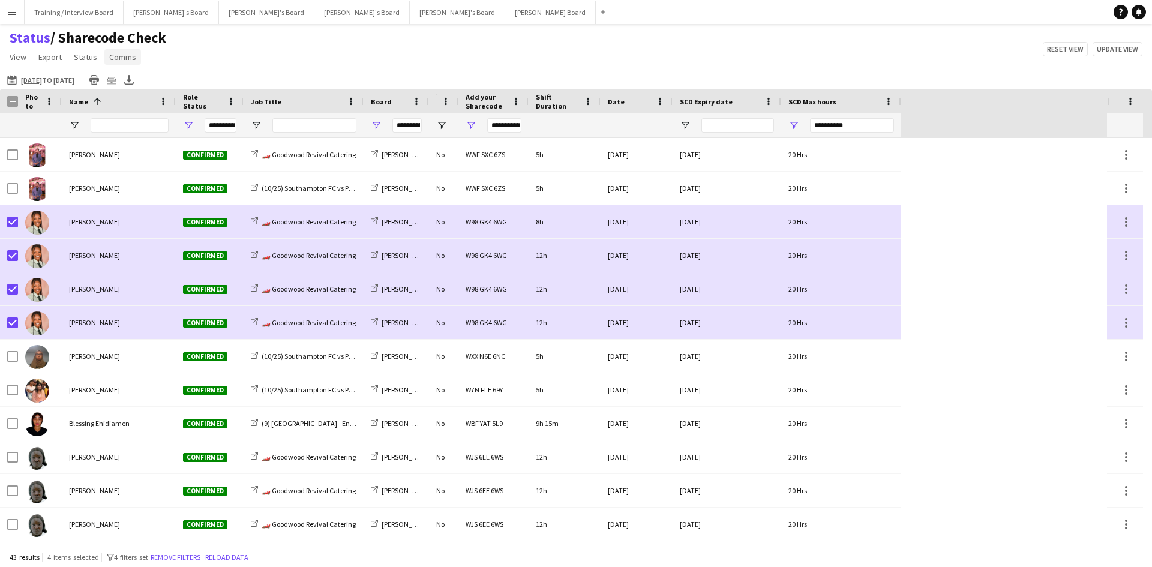
click at [112, 61] on span "Comms" at bounding box center [122, 57] width 27 height 11
click at [133, 80] on span "Send notification" at bounding box center [143, 82] width 61 height 11
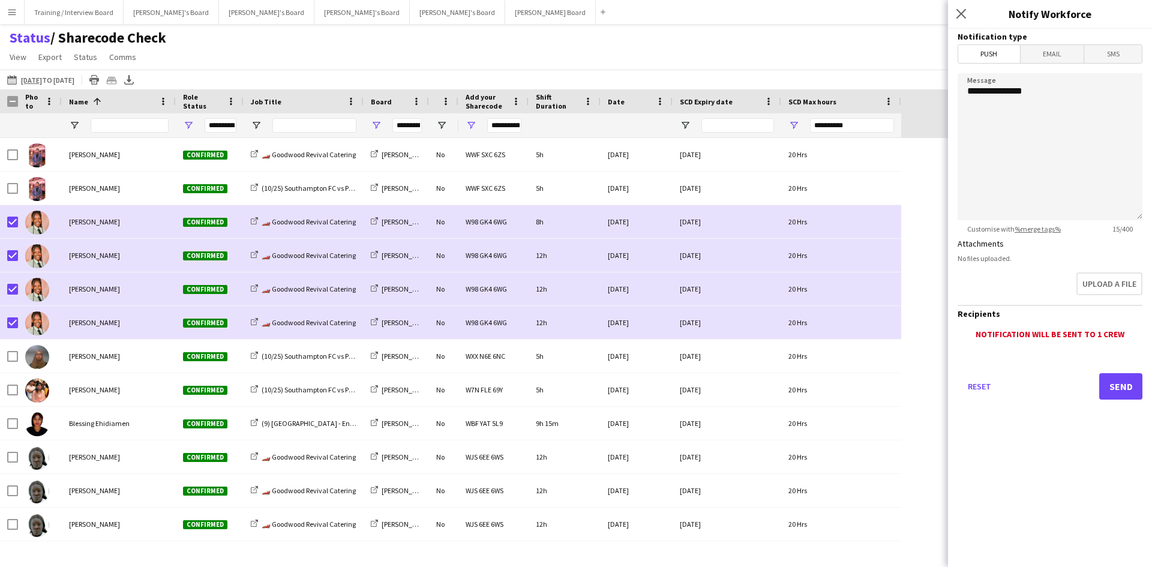
click at [921, 58] on span "SMS" at bounding box center [1114, 54] width 58 height 18
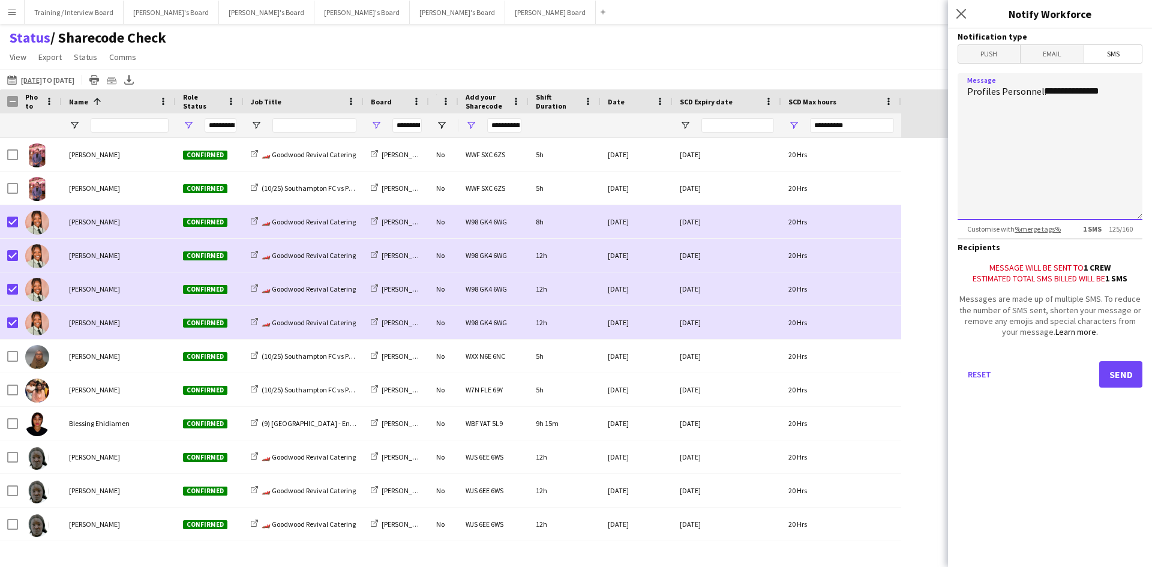
click at [921, 112] on textarea "**********" at bounding box center [1050, 146] width 185 height 147
click at [921, 93] on textarea "**********" at bounding box center [1050, 146] width 185 height 147
type textarea "**********"
click at [921, 53] on span "Email" at bounding box center [1053, 54] width 64 height 18
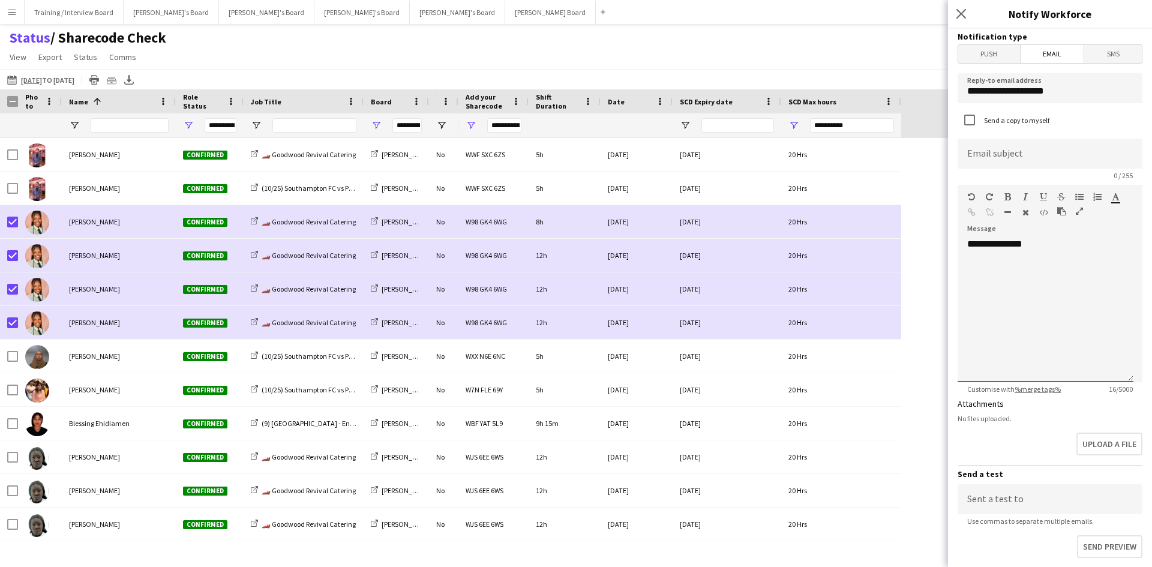
click at [921, 253] on div "**********" at bounding box center [1046, 310] width 176 height 144
drag, startPoint x: 989, startPoint y: 257, endPoint x: 957, endPoint y: 269, distance: 33.8
drag, startPoint x: 957, startPoint y: 269, endPoint x: 981, endPoint y: 256, distance: 26.6
drag, startPoint x: 981, startPoint y: 256, endPoint x: 972, endPoint y: 279, distance: 24.3
click at [921, 279] on div "**********" at bounding box center [1046, 310] width 176 height 144
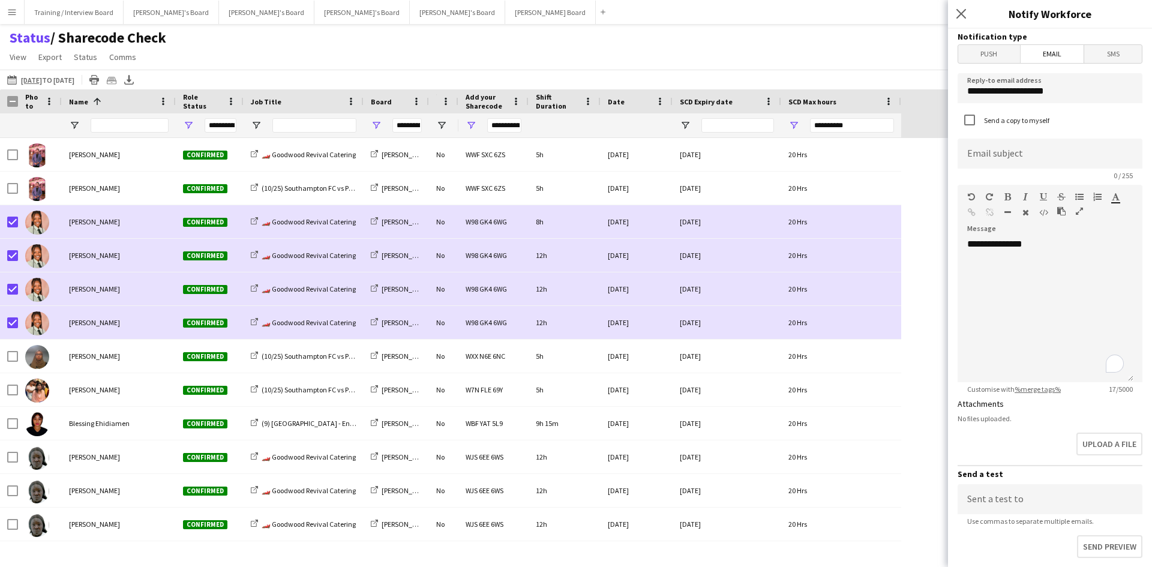
click at [819, 62] on div "Status / Sharecode Check View Views Default view Airshow Accreditation Airshow …" at bounding box center [576, 49] width 1152 height 41
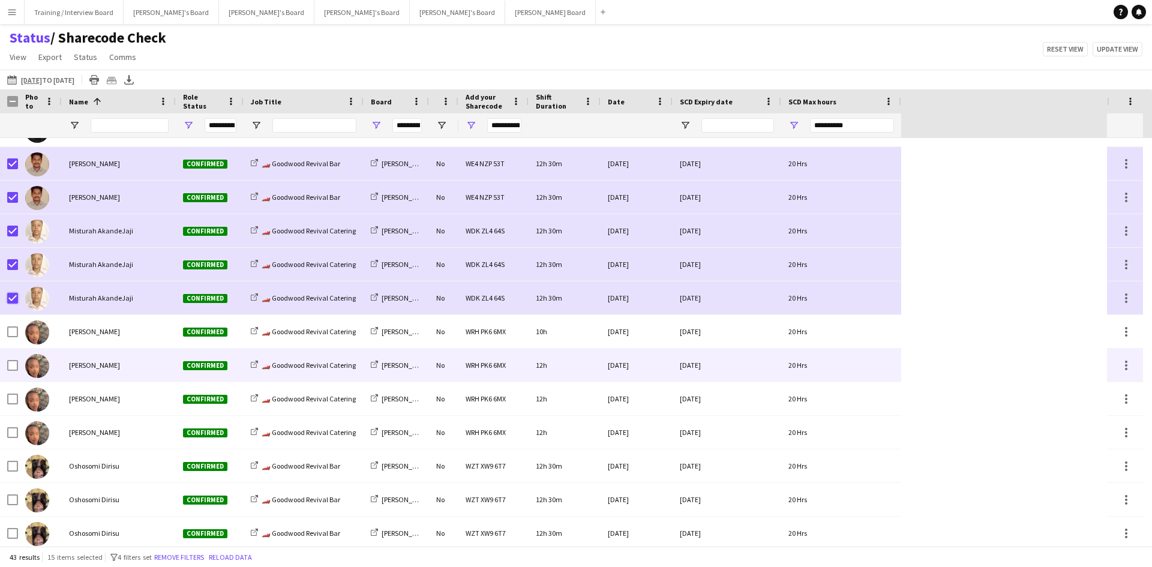
scroll to position [600, 0]
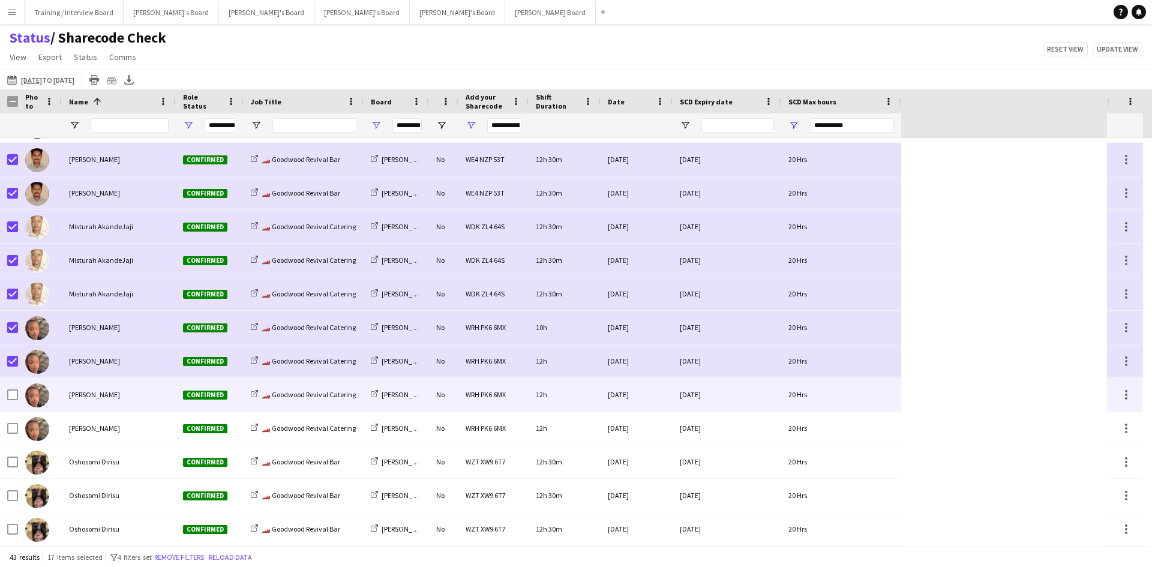
click at [11, 394] on div at bounding box center [12, 395] width 11 height 34
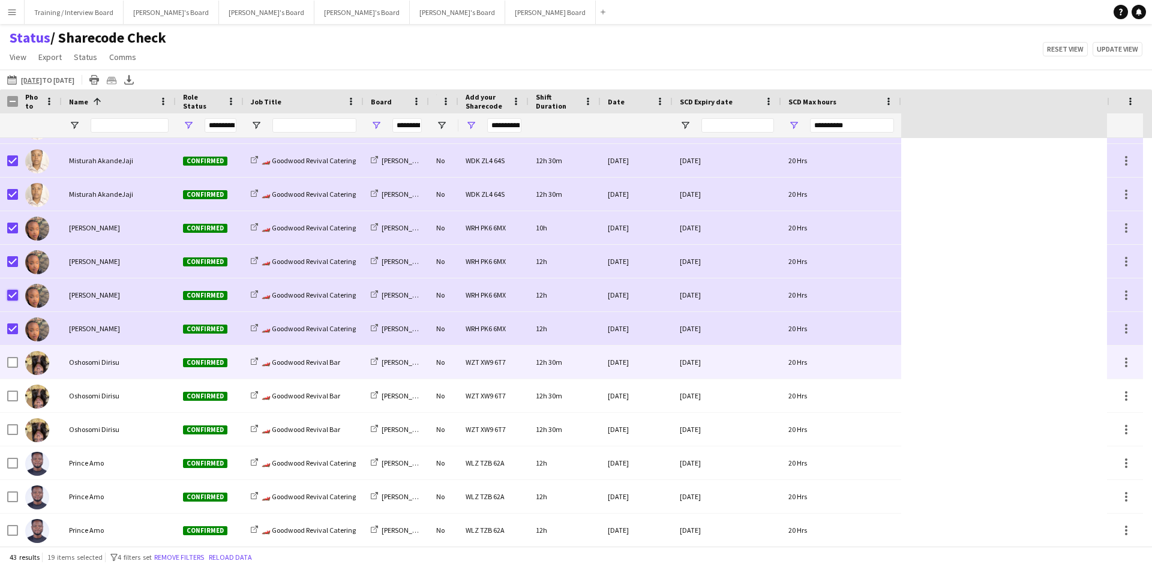
scroll to position [720, 0]
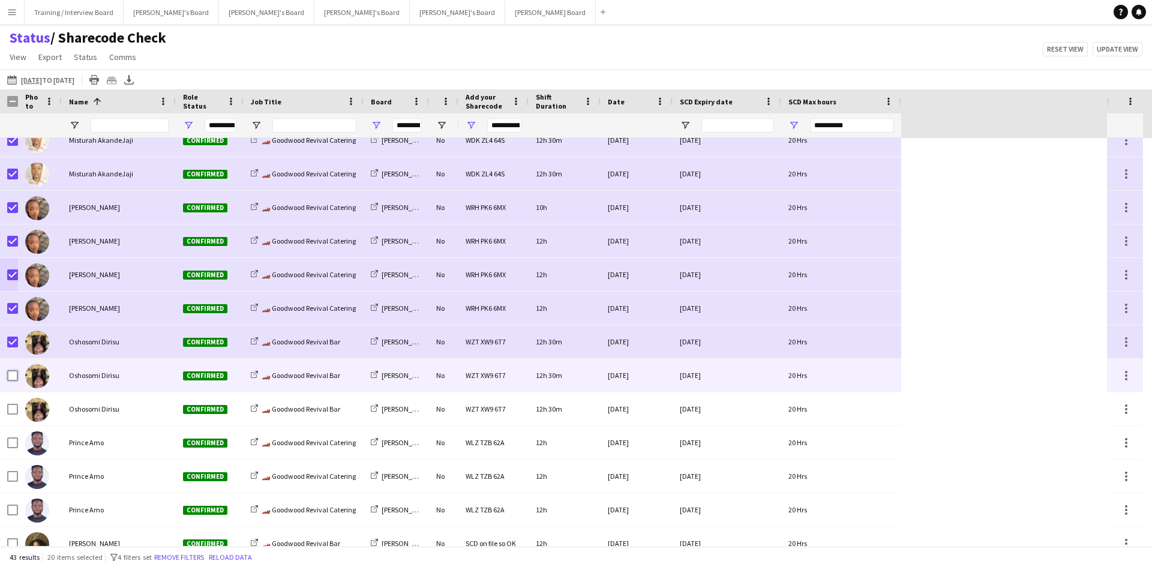
drag, startPoint x: 11, startPoint y: 388, endPoint x: 14, endPoint y: 399, distance: 10.6
click at [17, 386] on div at bounding box center [12, 376] width 11 height 34
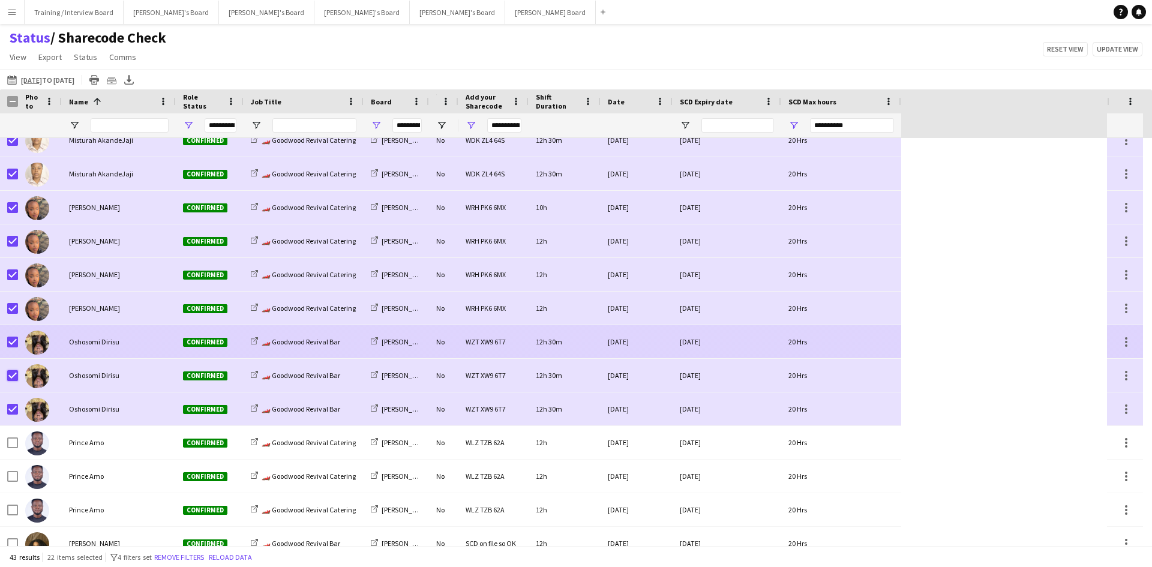
scroll to position [839, 0]
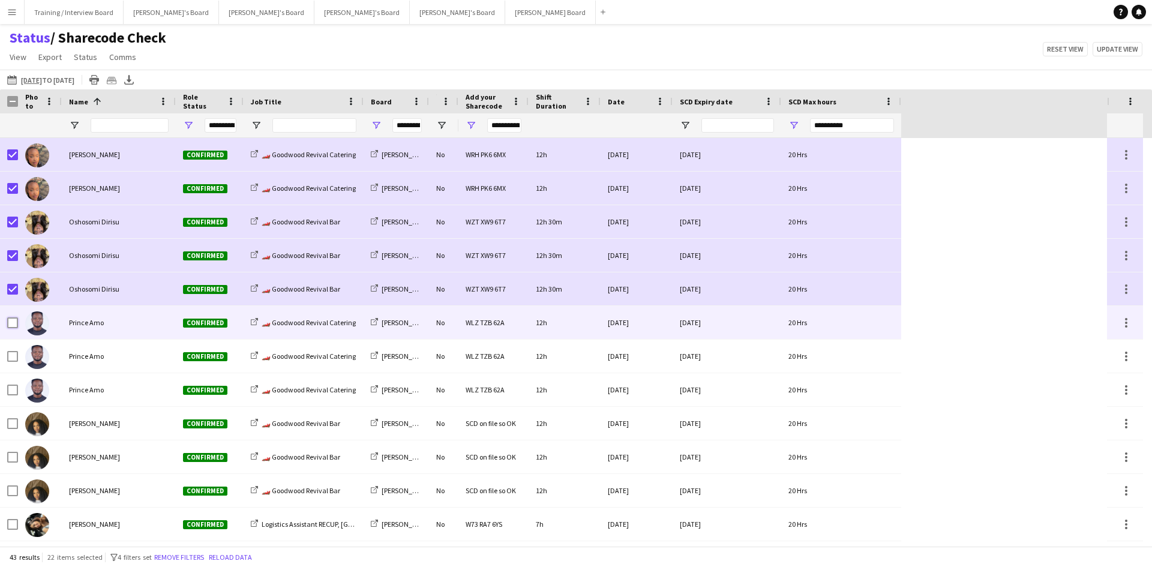
click at [14, 331] on div at bounding box center [12, 323] width 11 height 34
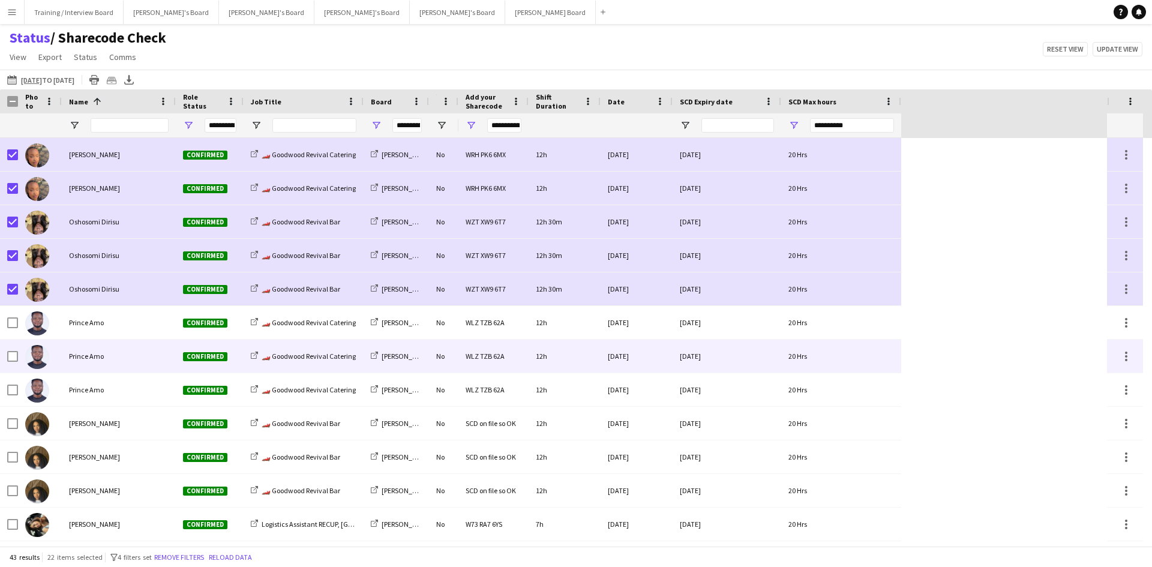
click at [12, 352] on div at bounding box center [12, 357] width 11 height 34
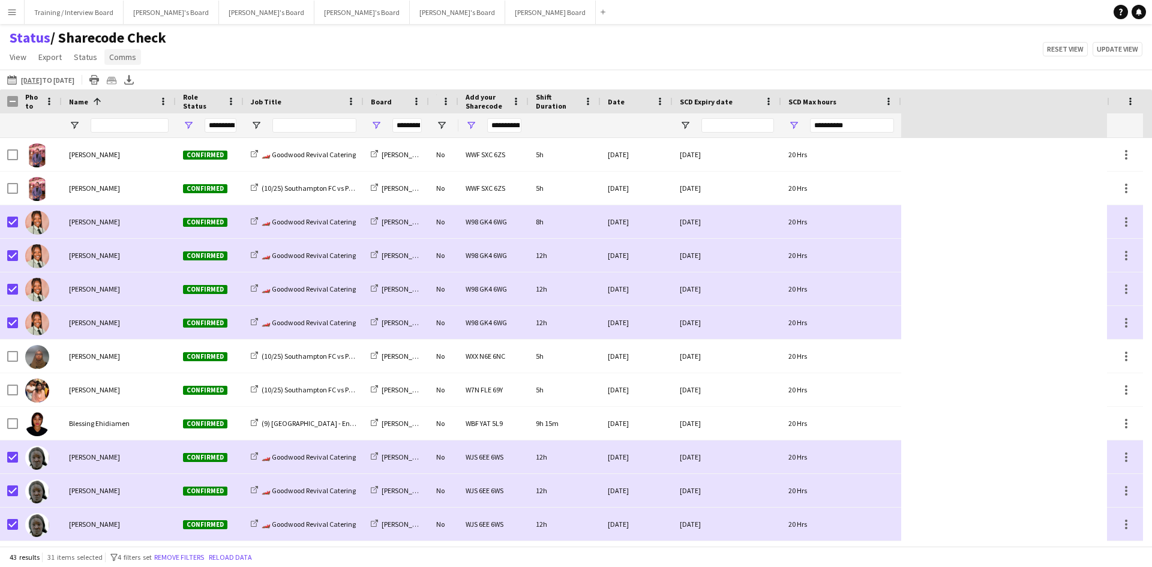
click at [123, 60] on span "Comms" at bounding box center [122, 57] width 27 height 11
click at [136, 78] on span "Send notification" at bounding box center [143, 82] width 61 height 11
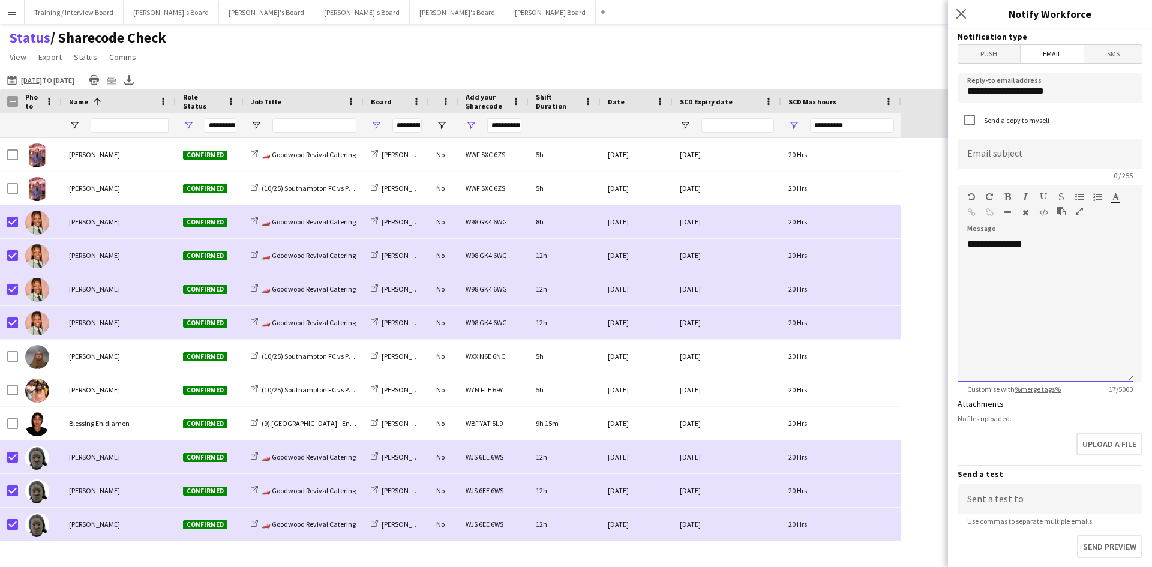
click at [921, 263] on div "**********" at bounding box center [1046, 310] width 176 height 144
paste div "To enrich screen reader interactions, please activate Accessibility in Grammarl…"
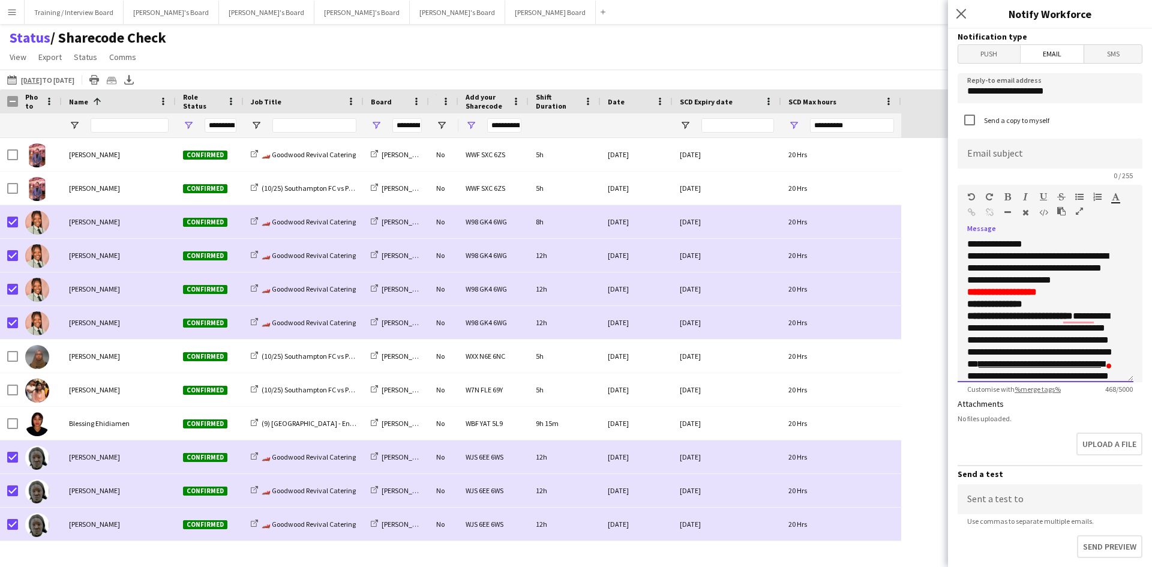
click at [921, 248] on div "**********" at bounding box center [1046, 310] width 176 height 144
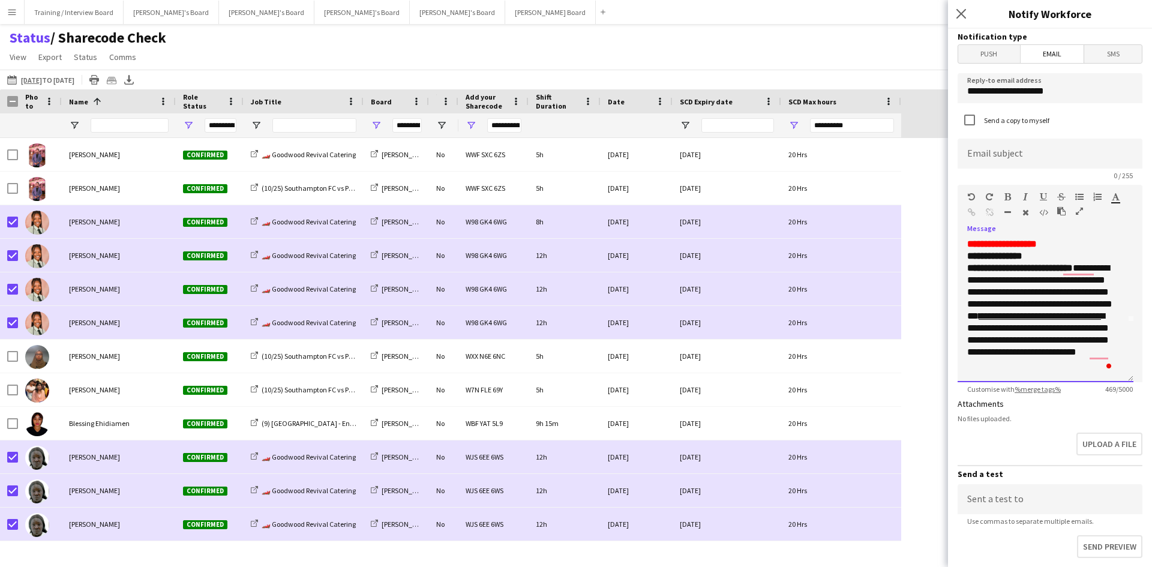
click at [921, 321] on link "**********" at bounding box center [1040, 315] width 122 height 9
click at [921, 325] on p "**********" at bounding box center [1042, 322] width 148 height 120
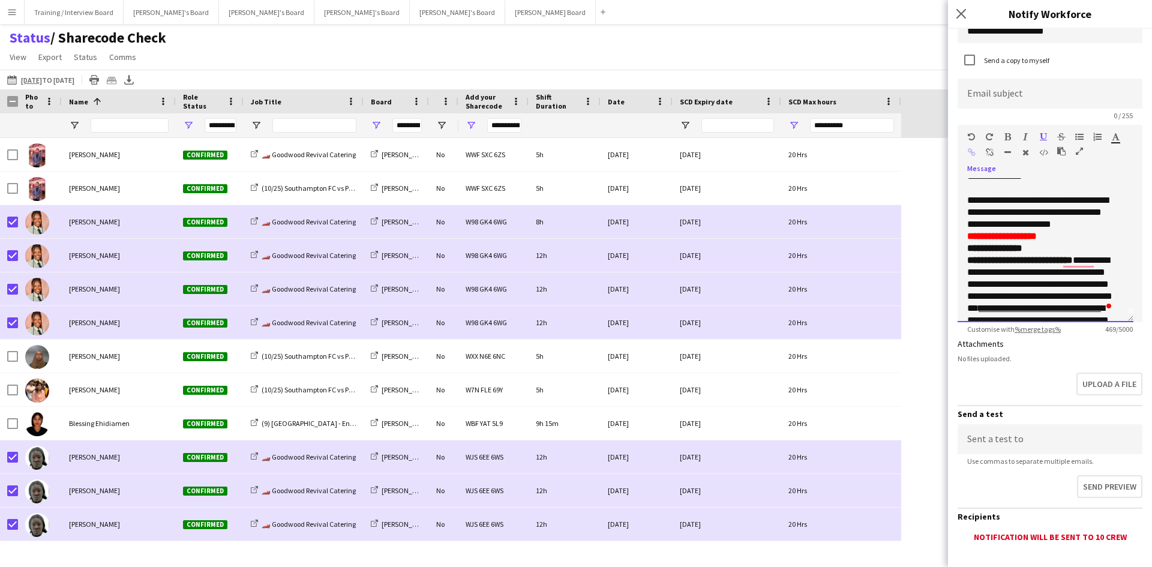
scroll to position [0, 0]
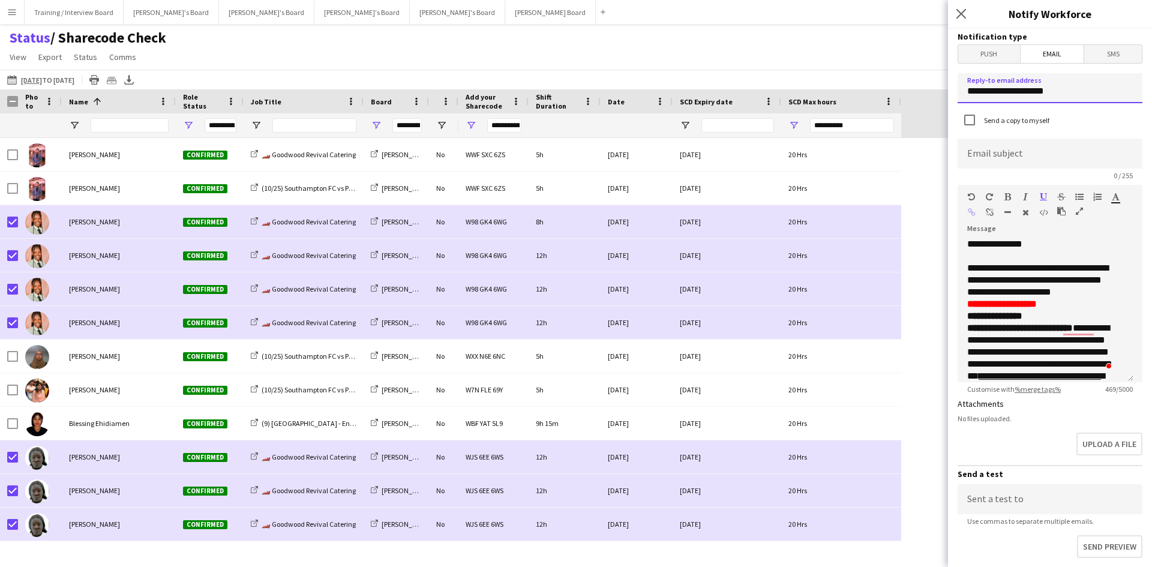
drag, startPoint x: 1076, startPoint y: 92, endPoint x: 927, endPoint y: 91, distance: 148.3
click at [921, 91] on body "Menu Boards Boards Boards All jobs Status Workforce Workforce My Workforce Recr…" at bounding box center [576, 283] width 1152 height 567
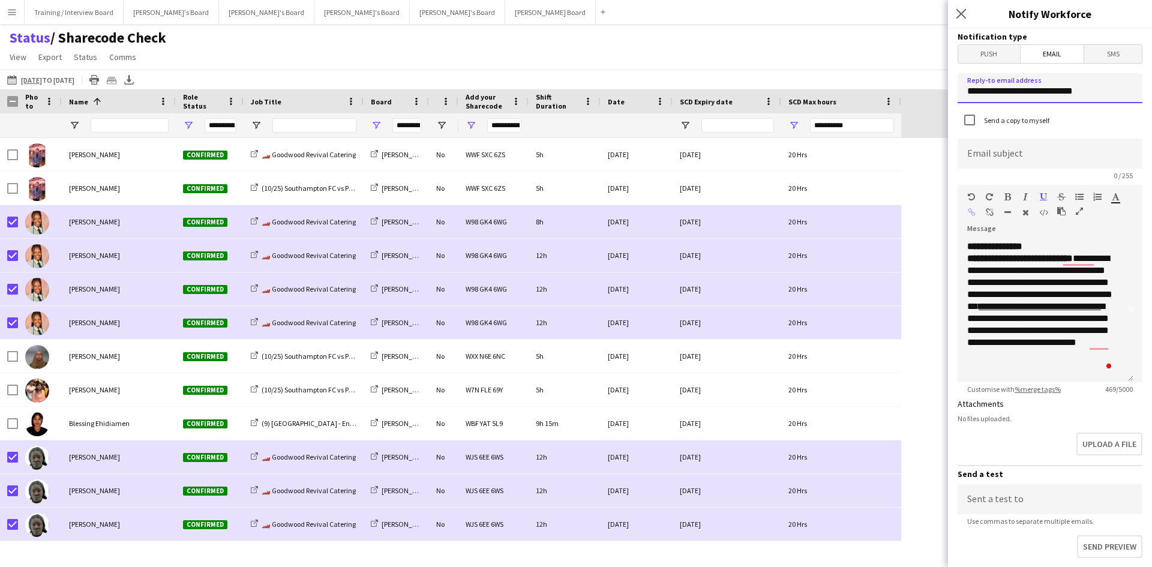
type input "**********"
click at [921, 311] on link "**********" at bounding box center [1040, 306] width 122 height 9
click at [921, 373] on div "**********" at bounding box center [1046, 310] width 176 height 144
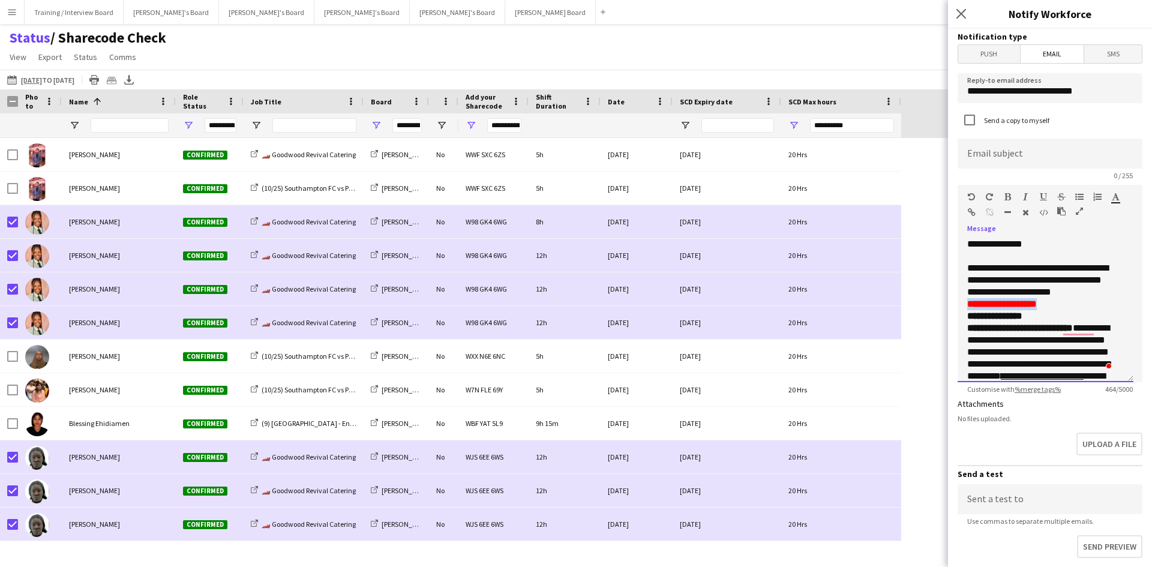
drag, startPoint x: 1064, startPoint y: 305, endPoint x: 970, endPoint y: 307, distance: 94.2
click at [921, 307] on div "**********" at bounding box center [1046, 310] width 176 height 144
copy span "**********"
click at [921, 151] on input at bounding box center [1050, 154] width 185 height 30
paste input "**********"
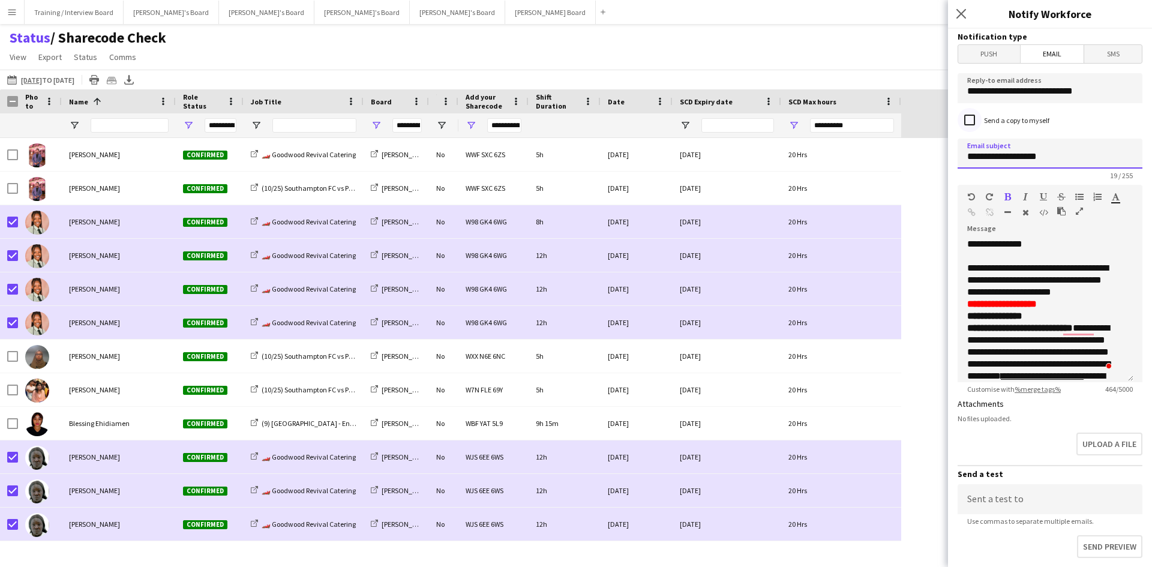
type input "**********"
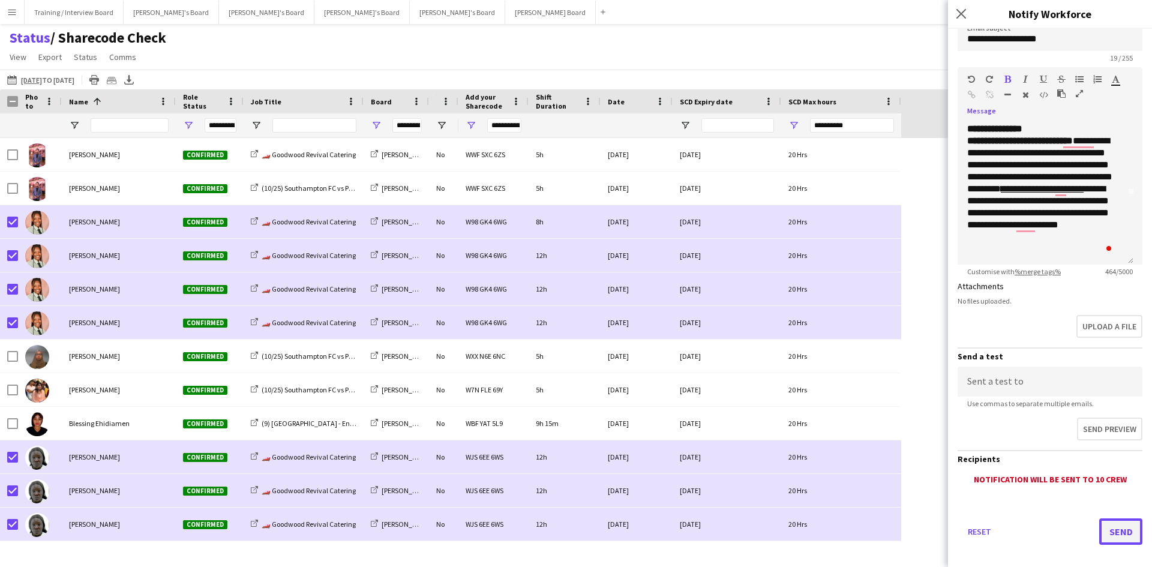
click at [921, 438] on button "Send" at bounding box center [1121, 532] width 43 height 26
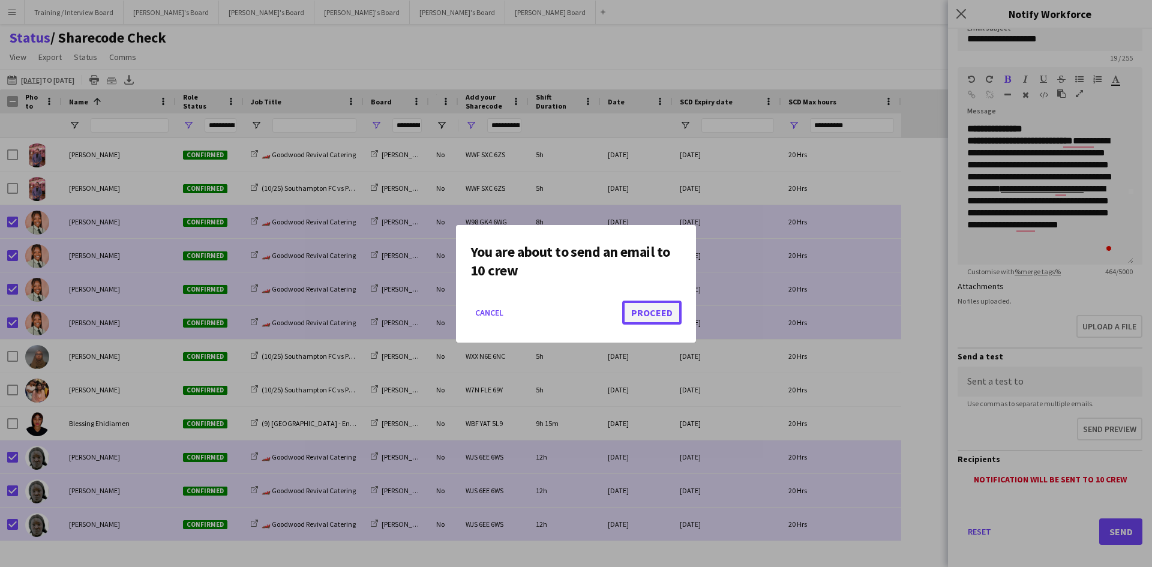
click at [657, 316] on button "Proceed" at bounding box center [651, 313] width 59 height 24
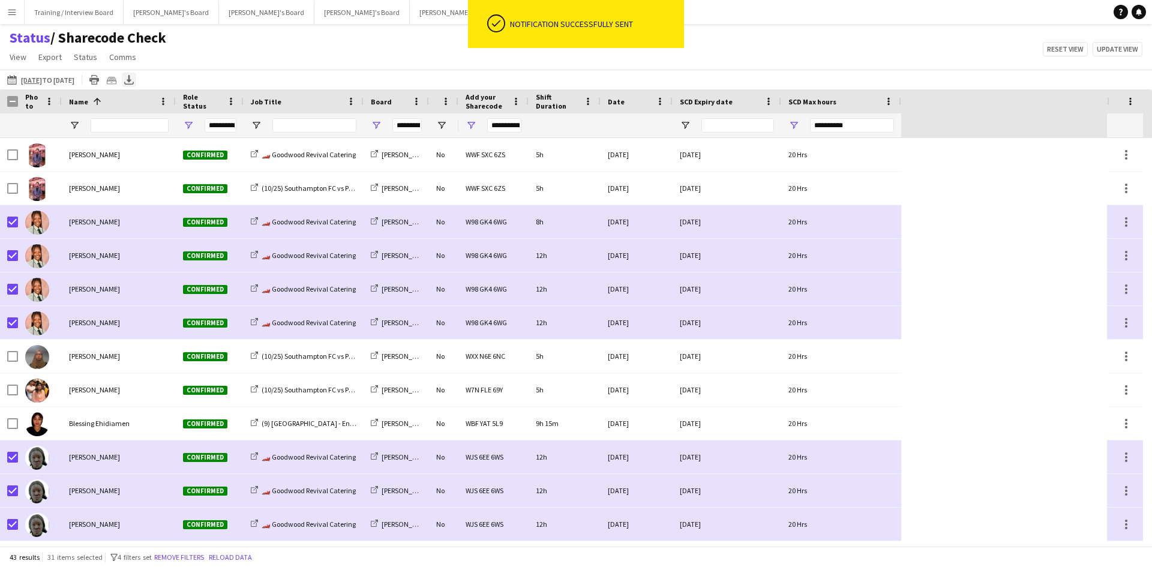
click at [134, 79] on icon "Export XLSX" at bounding box center [129, 80] width 10 height 10
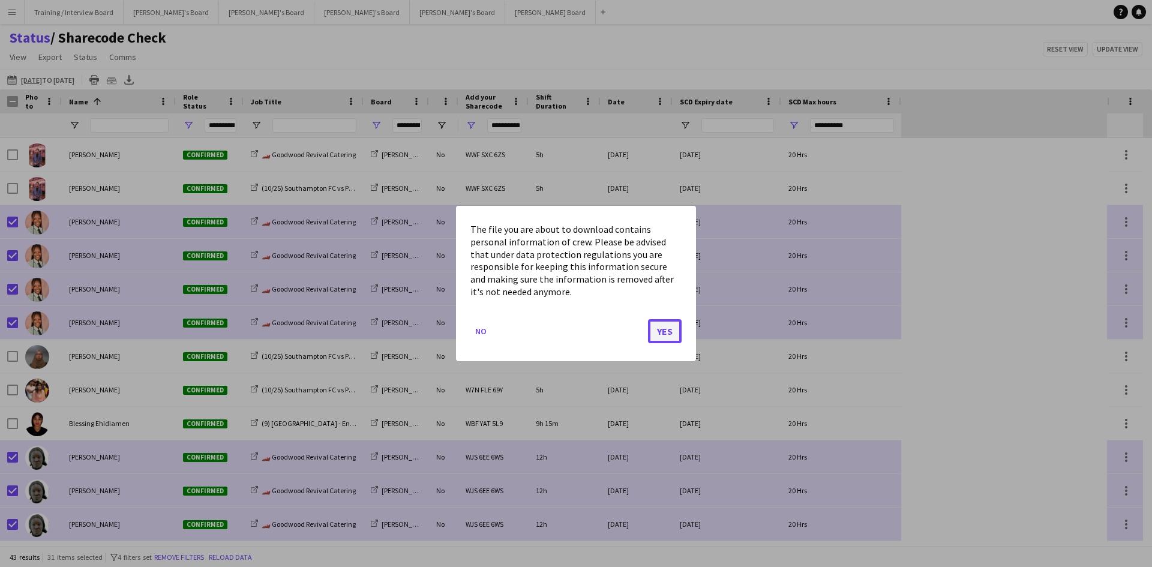
click at [667, 332] on button "Yes" at bounding box center [665, 331] width 34 height 24
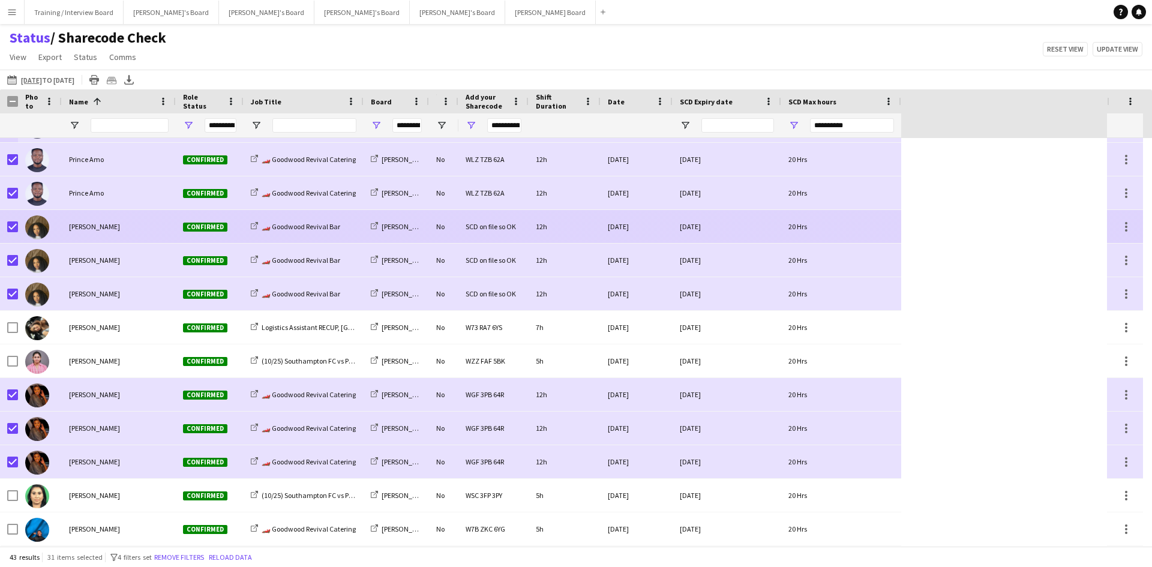
scroll to position [737, 0]
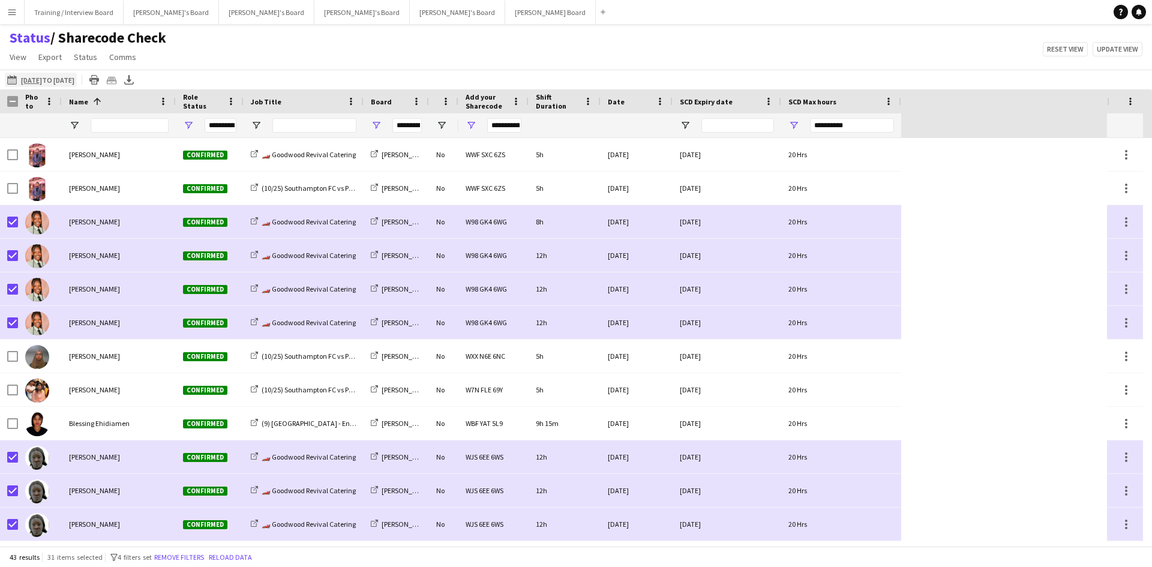
click at [10, 76] on app-icon "08-09-2025 to 14-09-2025" at bounding box center [14, 80] width 14 height 10
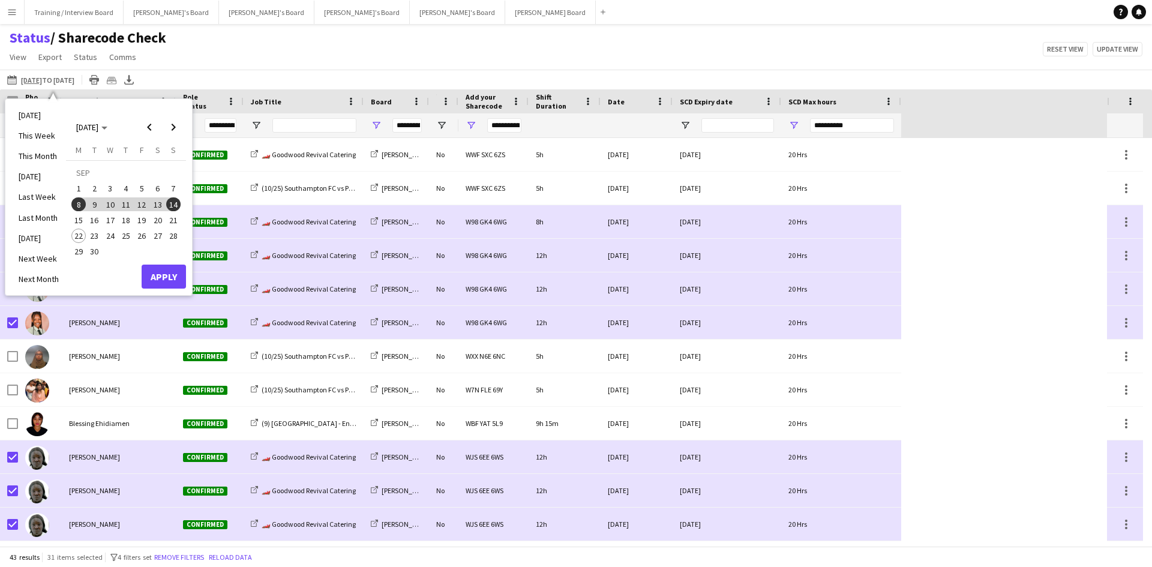
click at [79, 215] on span "15" at bounding box center [78, 220] width 14 height 14
click at [175, 221] on span "21" at bounding box center [173, 220] width 14 height 14
click at [167, 274] on button "Apply" at bounding box center [164, 277] width 44 height 24
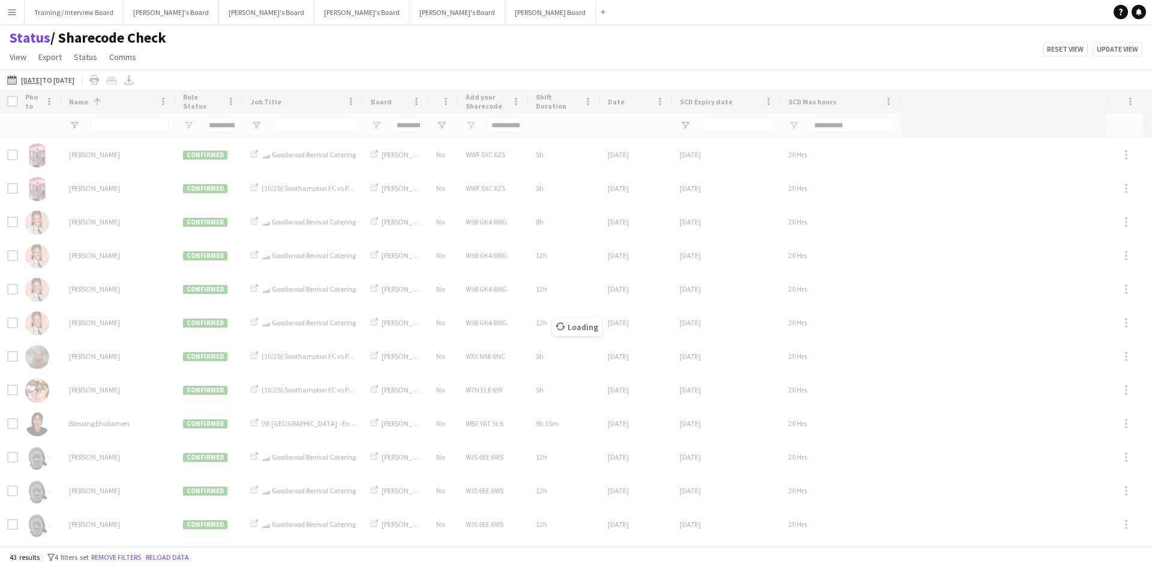
type input "**********"
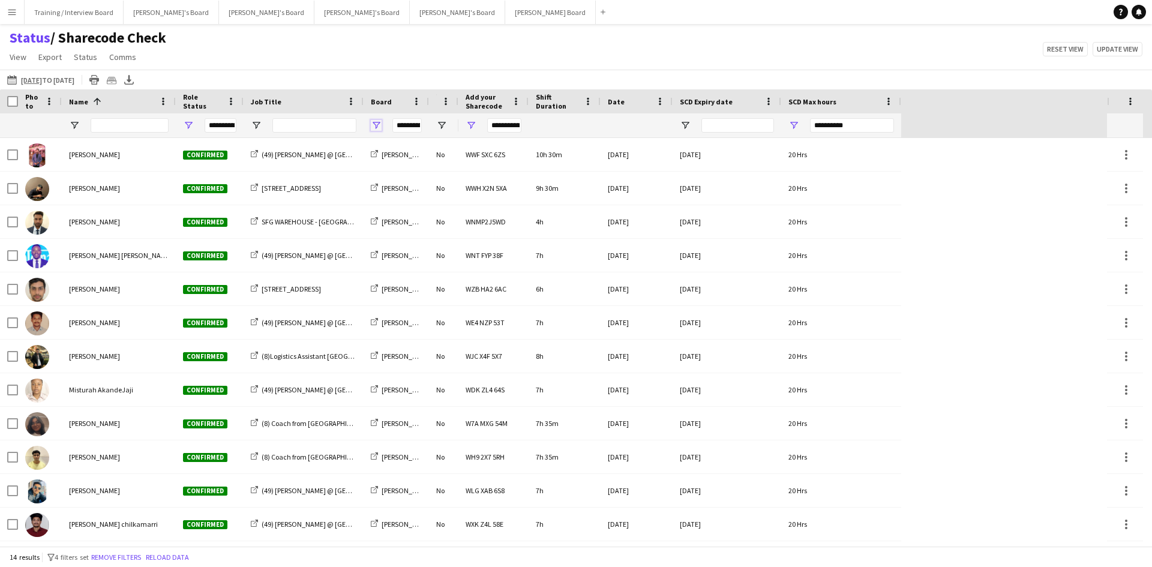
click at [381, 125] on span "Open Filter Menu" at bounding box center [376, 125] width 11 height 11
click at [379, 125] on span "Open Filter Menu" at bounding box center [376, 125] width 11 height 11
click at [402, 64] on div "Status / Sharecode Check View Views Default view Airshow Accreditation Airshow …" at bounding box center [576, 49] width 1152 height 41
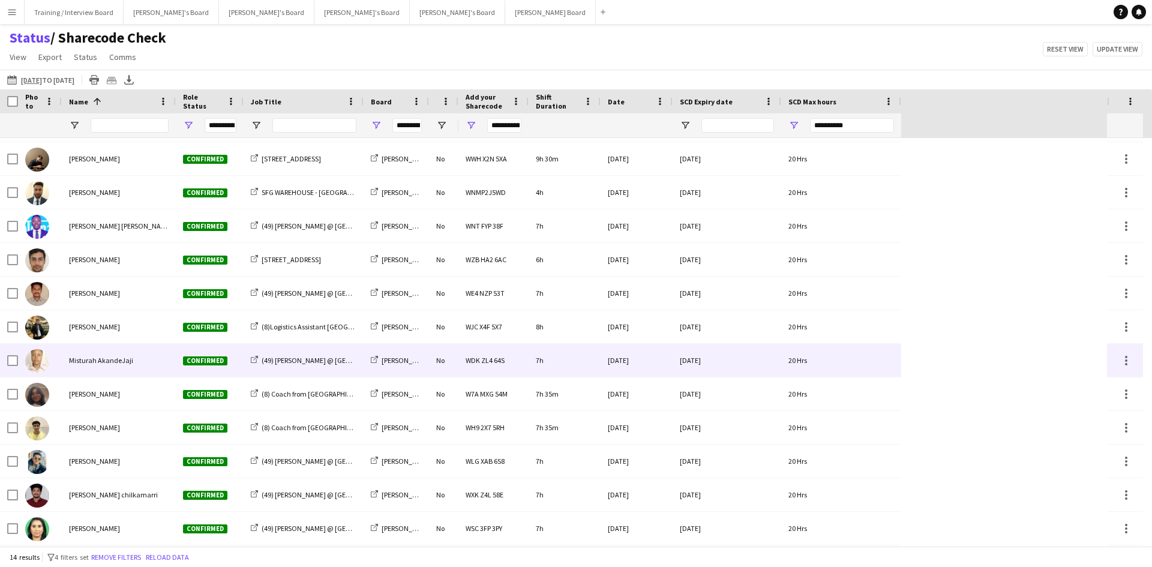
scroll to position [0, 0]
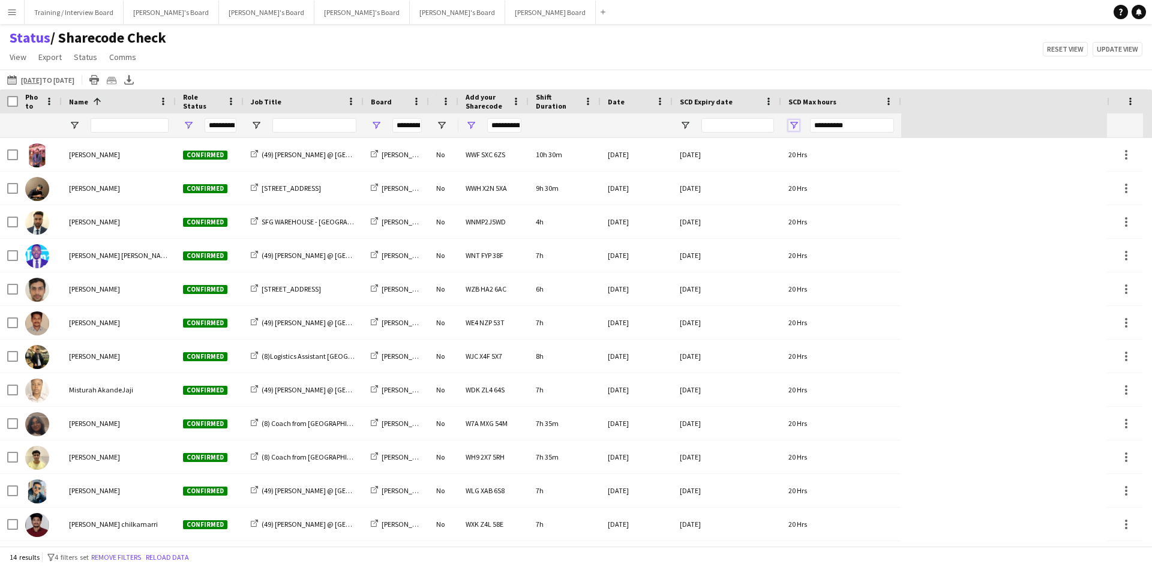
click at [793, 126] on span "Open Filter Menu" at bounding box center [794, 125] width 11 height 11
click at [793, 125] on span "Open Filter Menu" at bounding box center [794, 125] width 11 height 11
click at [721, 70] on div "08-09-2025 to 14-09-2025 08-09-2025 to 14-09-2025 Today This Week This Month Ye…" at bounding box center [576, 80] width 1152 height 20
click at [10, 79] on app-icon "08-09-2025 to 14-09-2025" at bounding box center [14, 80] width 14 height 10
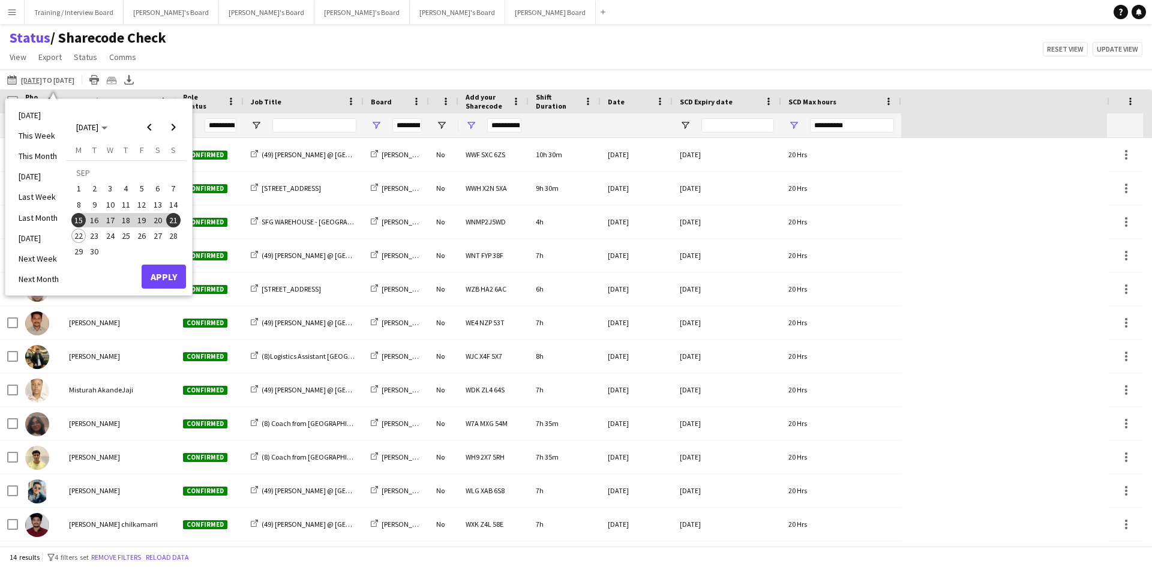
click at [76, 233] on span "22" at bounding box center [78, 236] width 14 height 14
click at [178, 231] on span "28" at bounding box center [173, 236] width 14 height 14
click at [165, 274] on button "Apply" at bounding box center [164, 277] width 44 height 24
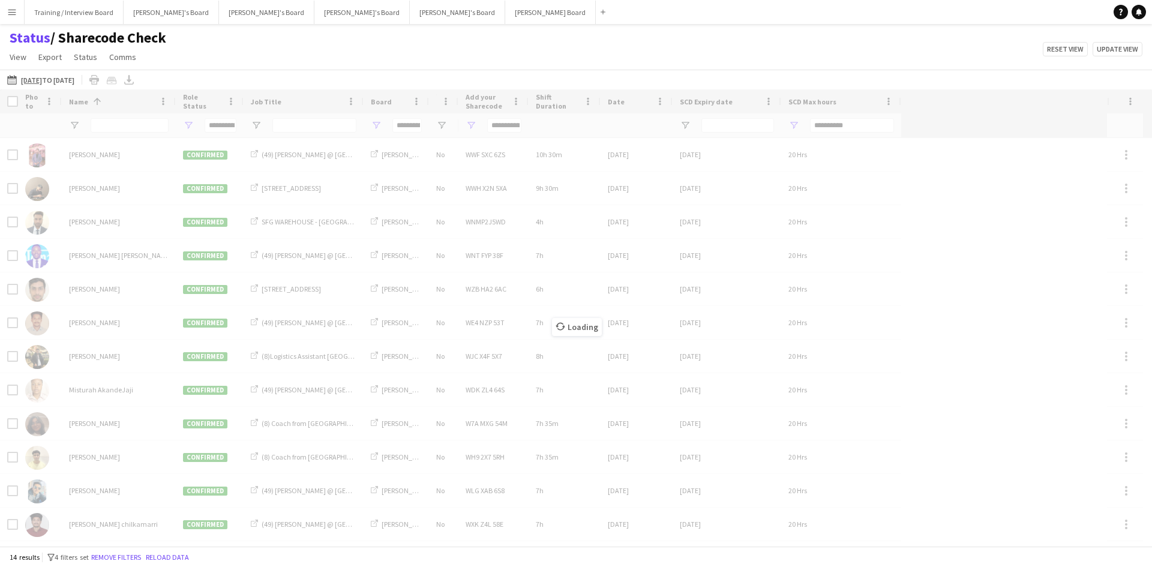
type input "**********"
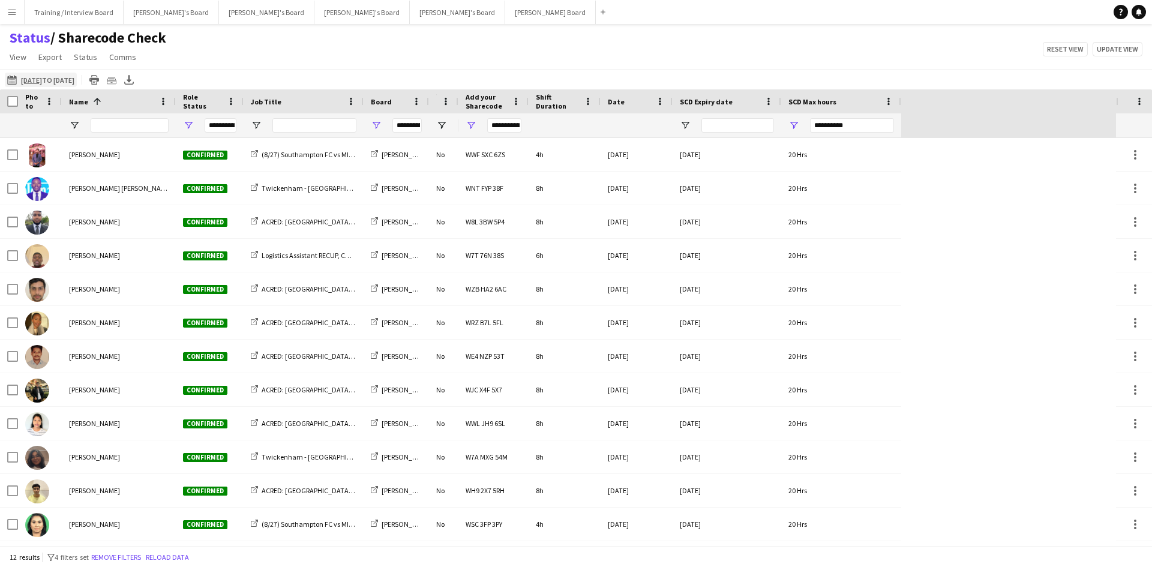
click at [13, 82] on app-icon "08-09-2025 to 14-09-2025" at bounding box center [14, 80] width 14 height 10
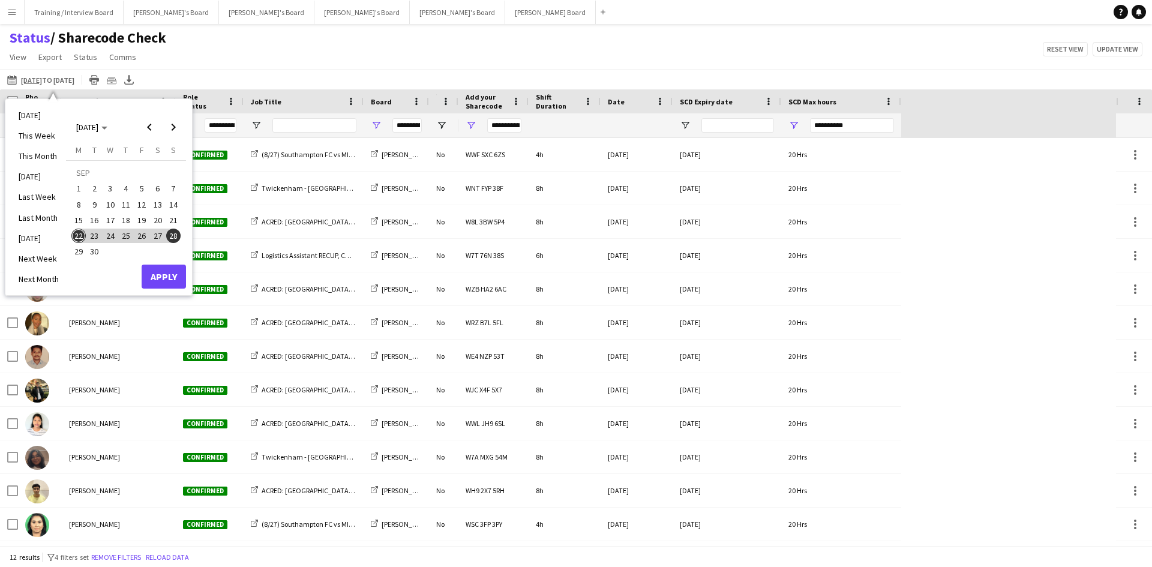
click at [82, 205] on span "8" at bounding box center [78, 204] width 14 height 14
click at [176, 206] on span "14" at bounding box center [173, 204] width 14 height 14
click at [164, 277] on button "Apply" at bounding box center [164, 277] width 44 height 24
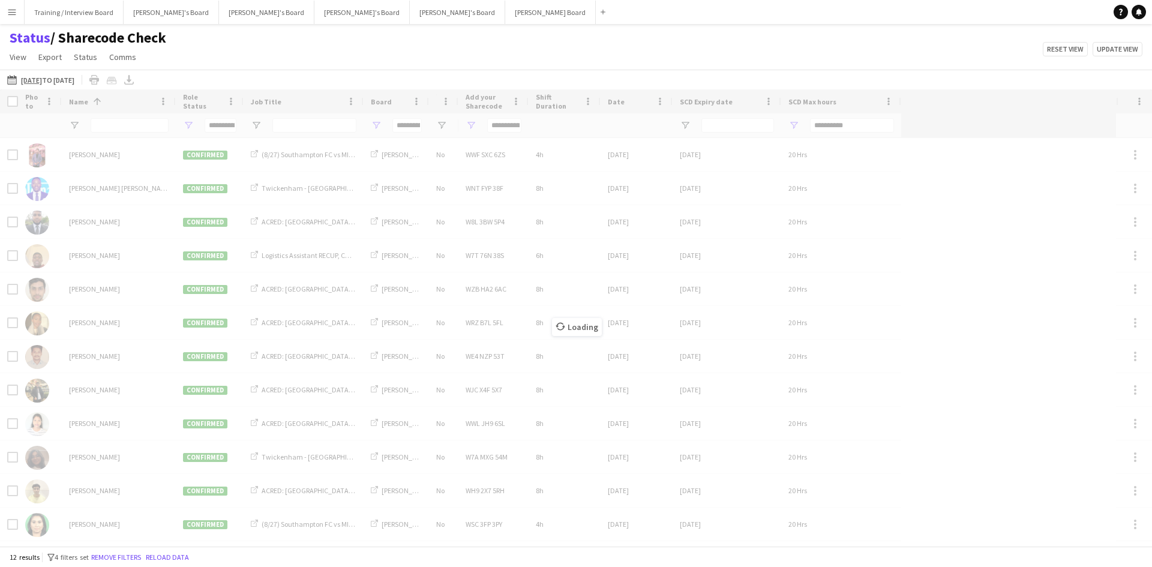
type input "**********"
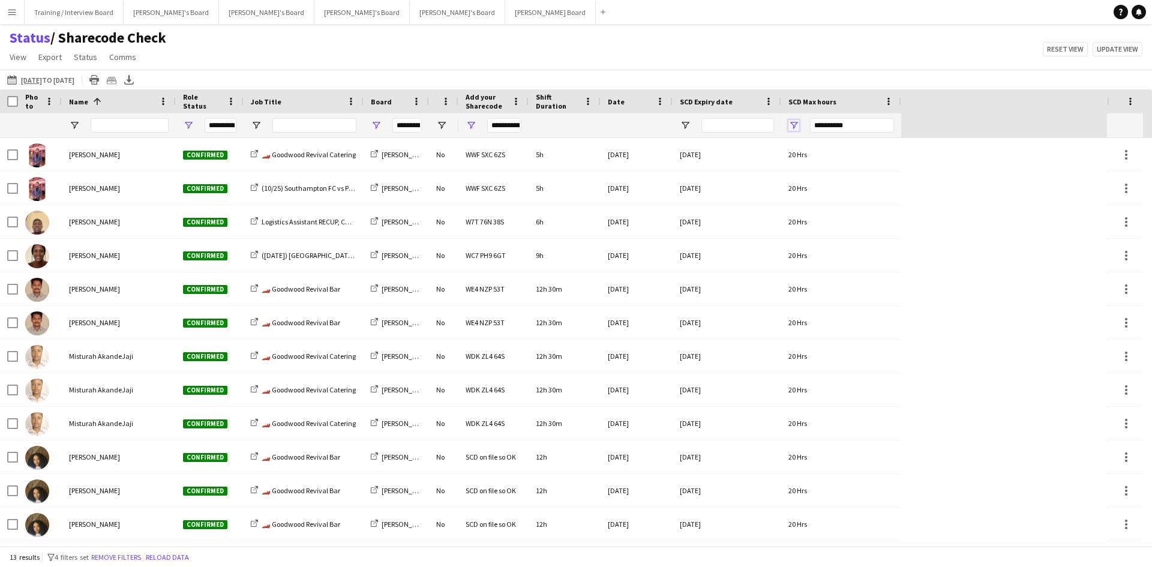
click at [795, 125] on span "Open Filter Menu" at bounding box center [794, 125] width 11 height 11
type input "**********"
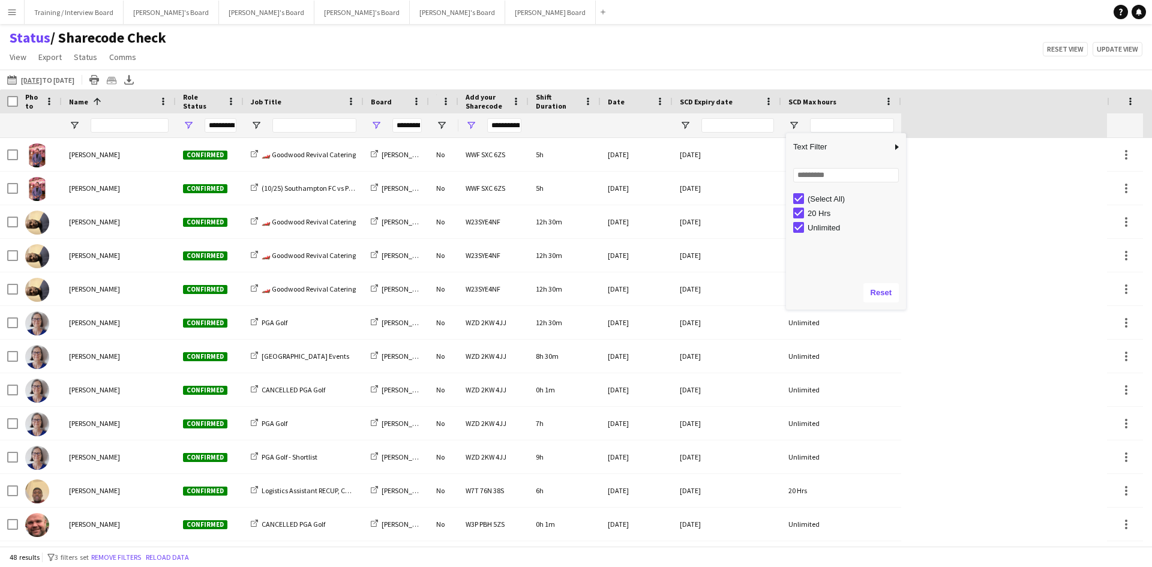
click at [768, 64] on div "Status / Sharecode Check View Views Default view Airshow Accreditation Airshow …" at bounding box center [576, 49] width 1152 height 41
click at [684, 125] on span "Open Filter Menu" at bounding box center [685, 125] width 11 height 11
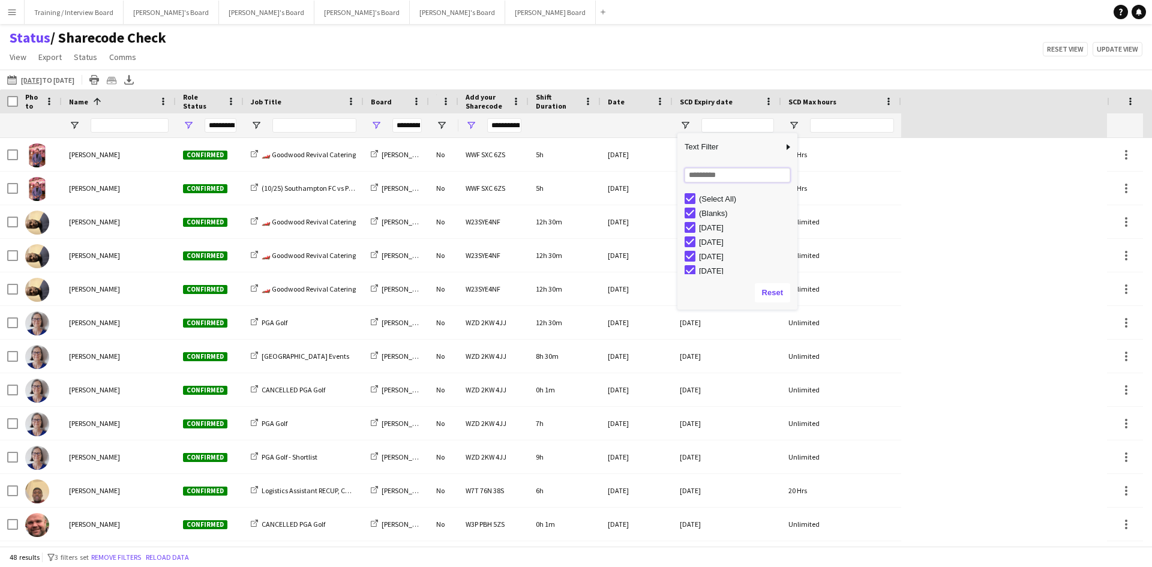
click at [717, 173] on input "Search filter values" at bounding box center [738, 175] width 106 height 14
click at [697, 176] on input "*****" at bounding box center [731, 175] width 93 height 14
type input "****"
click at [748, 65] on div "Status / Sharecode Check View Views Default view Airshow Accreditation Airshow …" at bounding box center [576, 49] width 1152 height 41
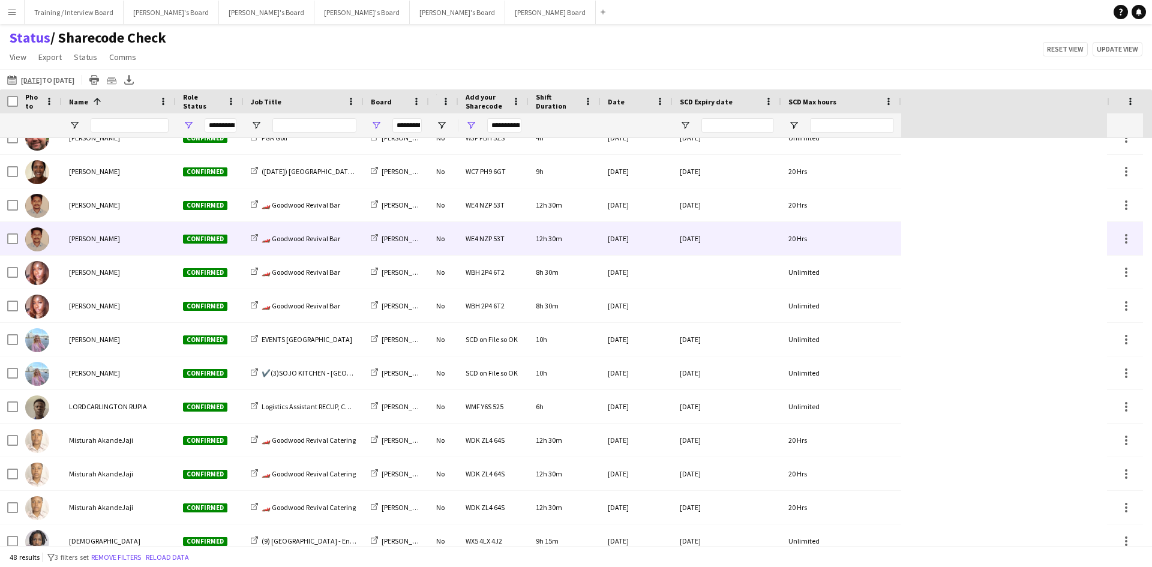
scroll to position [420, 0]
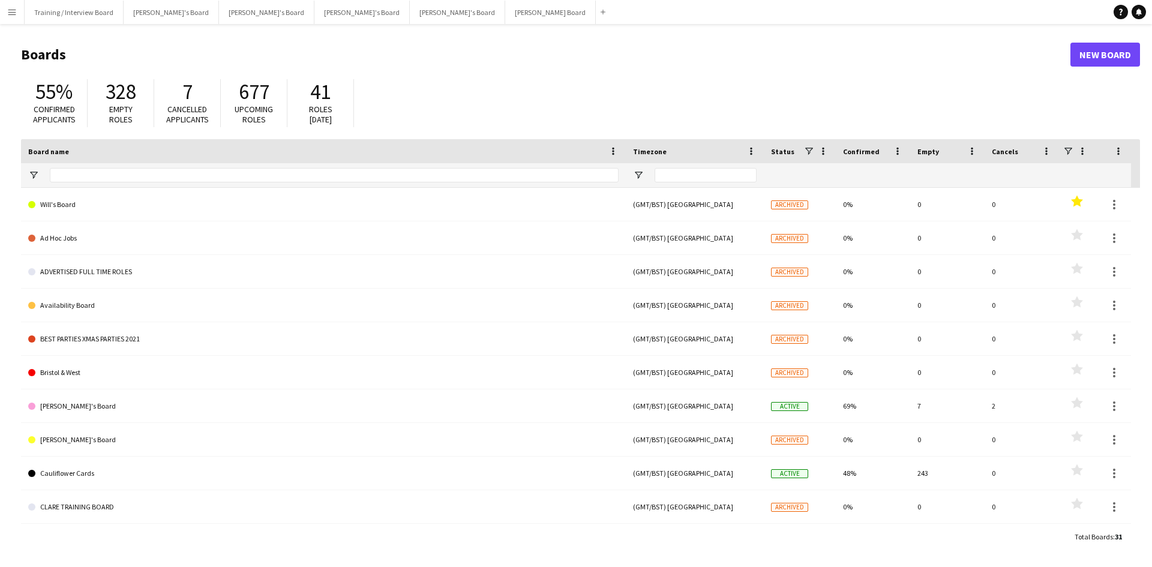
click at [16, 10] on app-icon "Menu" at bounding box center [12, 12] width 10 height 10
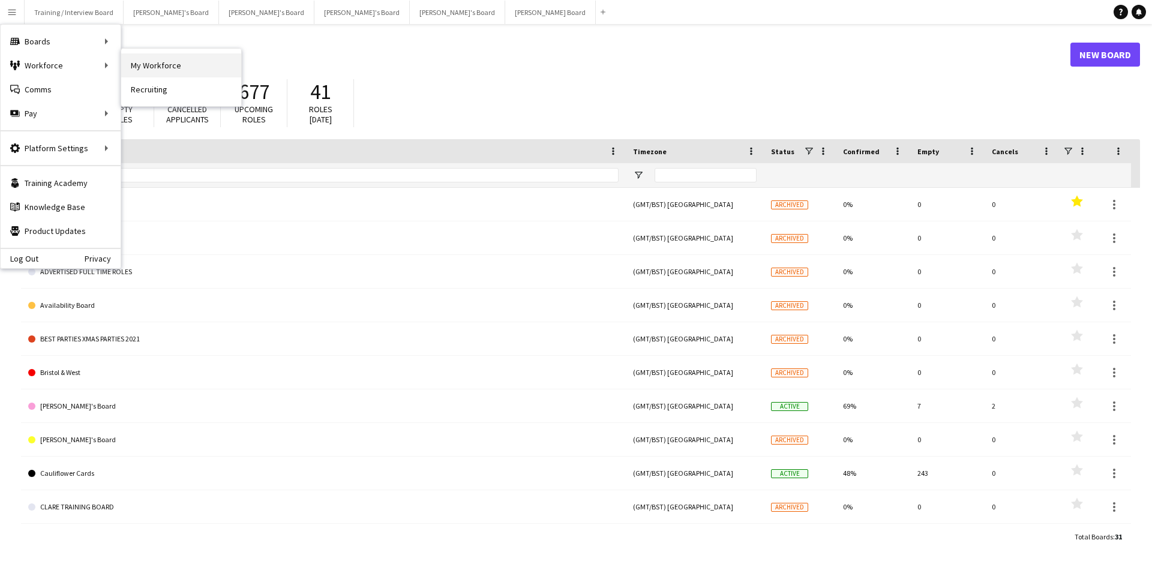
click at [140, 64] on link "My Workforce" at bounding box center [181, 65] width 120 height 24
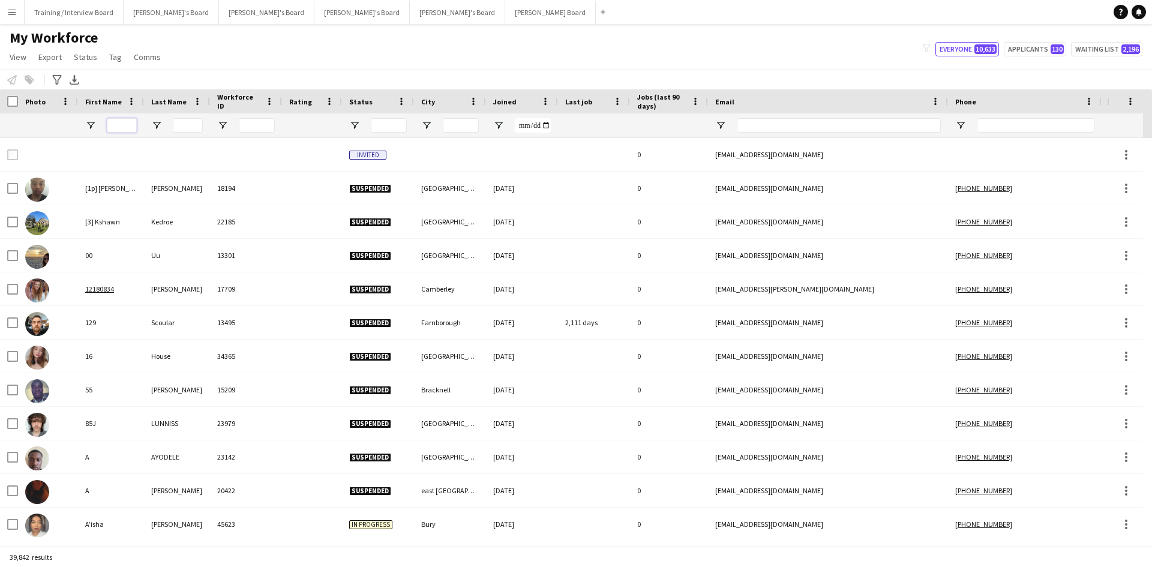
click at [119, 124] on input "First Name Filter Input" at bounding box center [122, 125] width 30 height 14
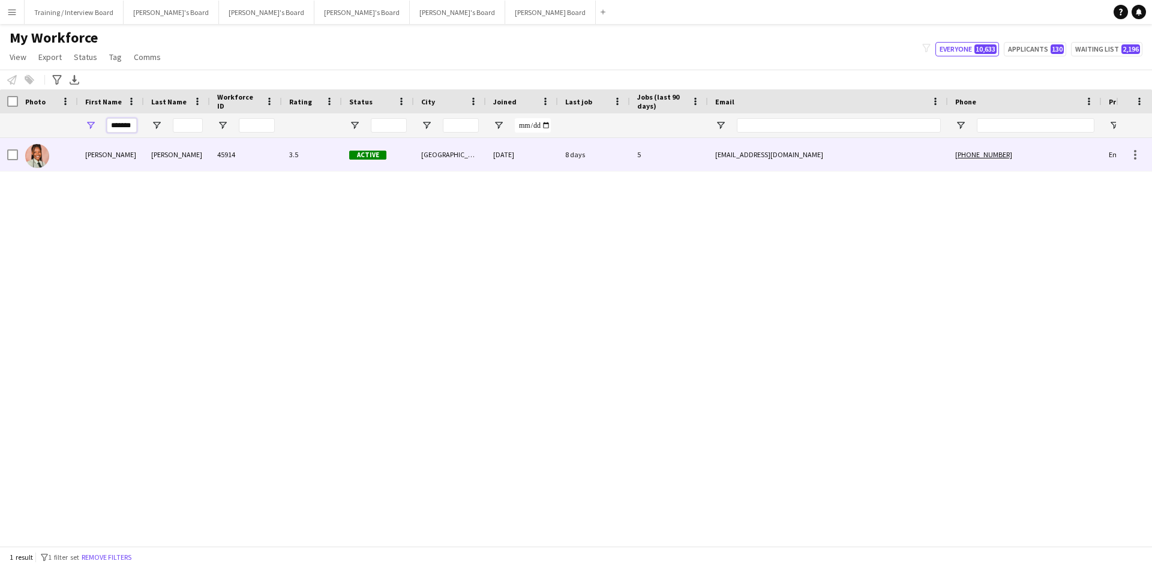
type input "*******"
click at [266, 155] on div "45914" at bounding box center [246, 154] width 72 height 33
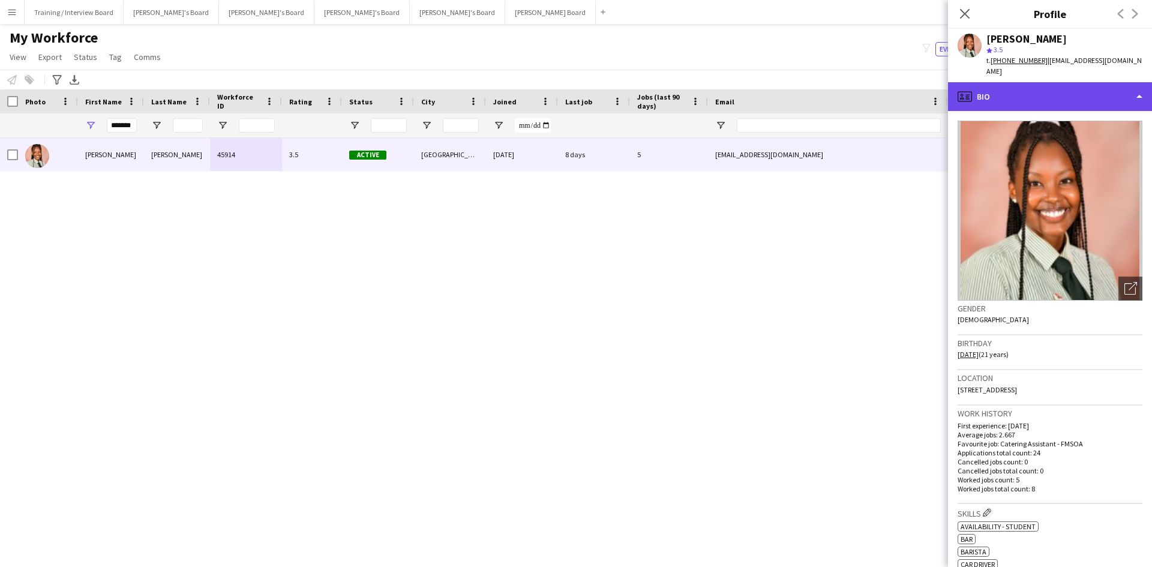
click at [1067, 88] on div "profile Bio" at bounding box center [1050, 96] width 204 height 29
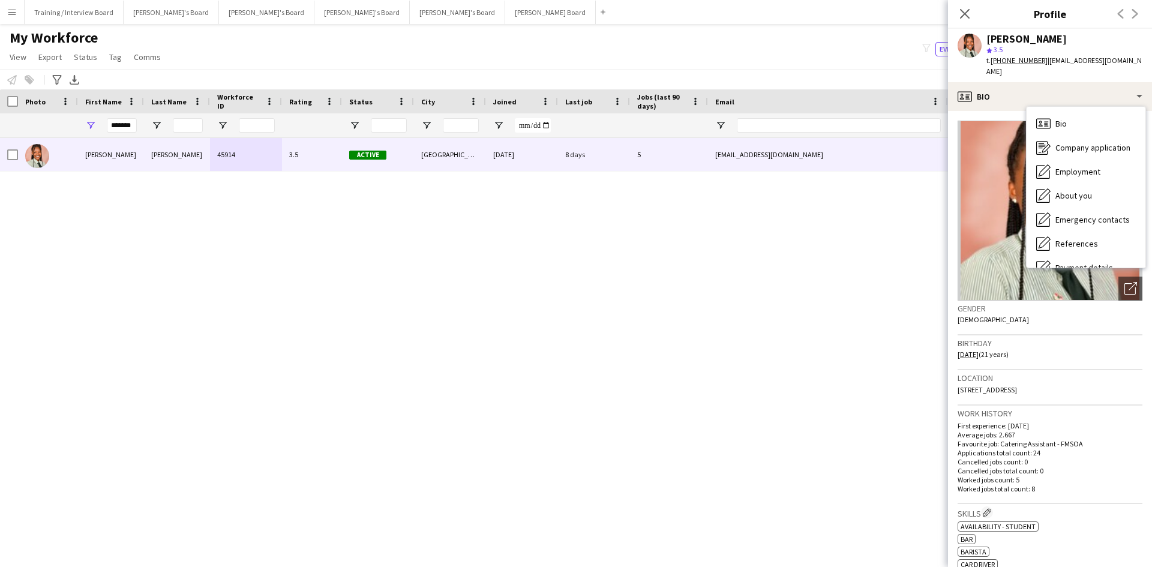
click at [1117, 49] on div "star 3.5" at bounding box center [1065, 49] width 156 height 11
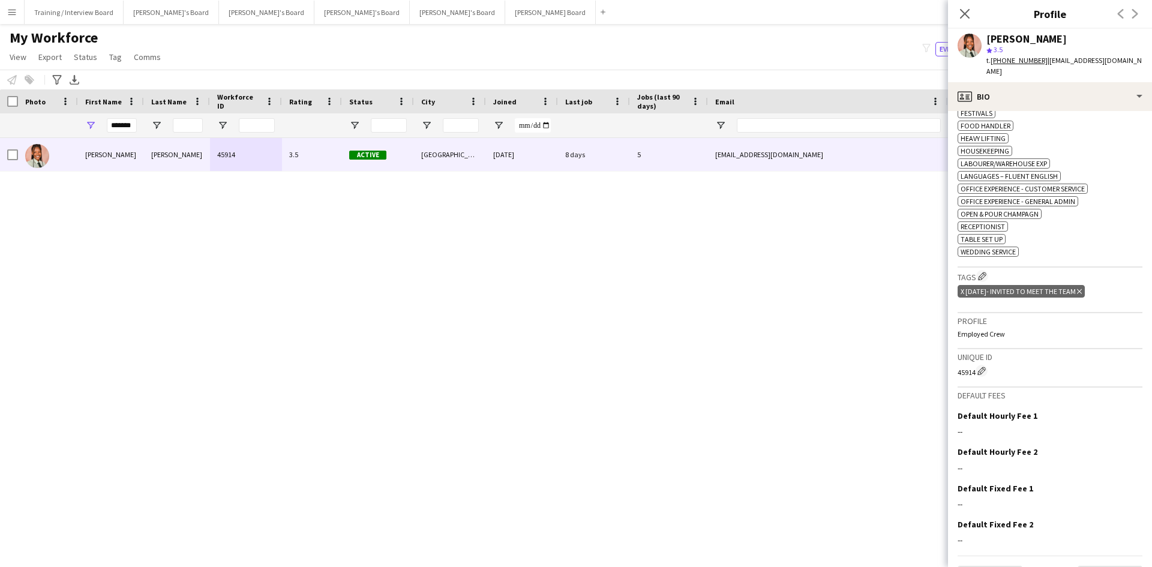
scroll to position [586, 0]
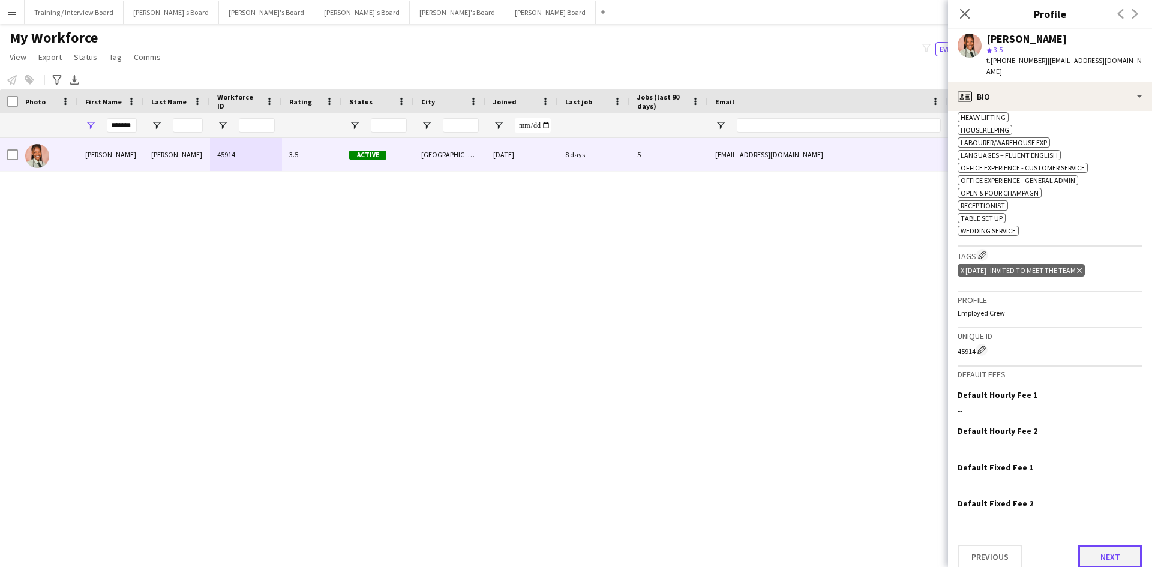
click at [1098, 546] on button "Next" at bounding box center [1110, 557] width 65 height 24
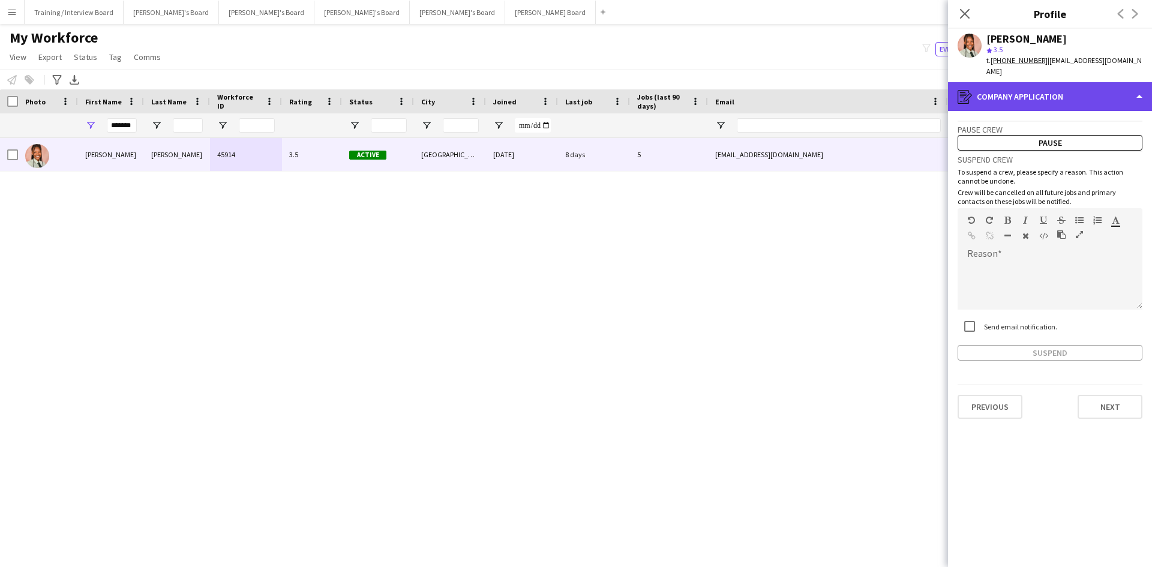
click at [1064, 89] on div "register Company application" at bounding box center [1050, 96] width 204 height 29
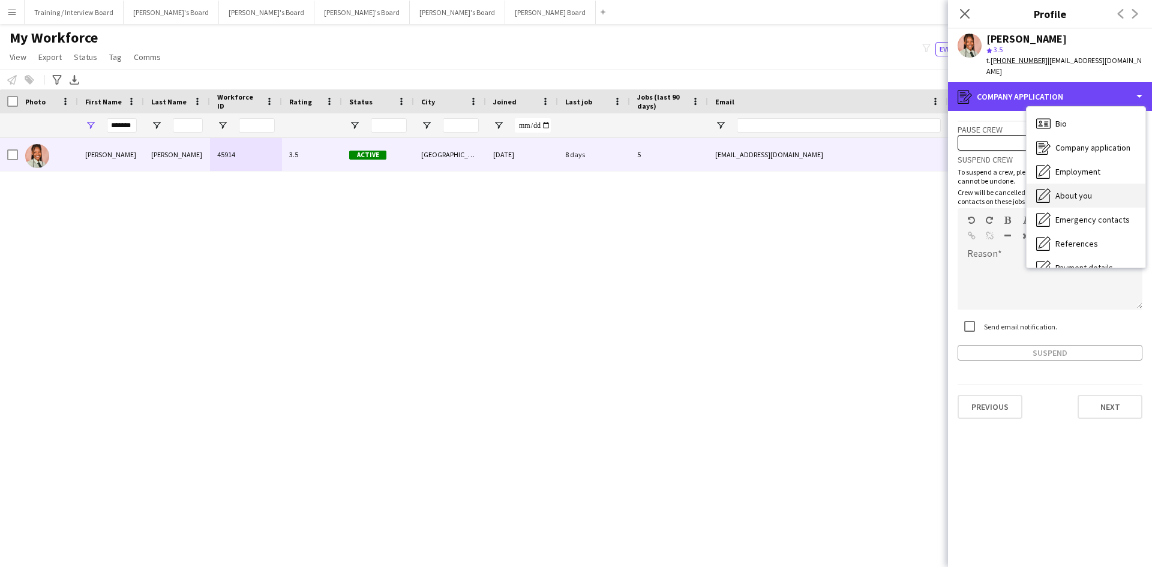
scroll to position [120, 0]
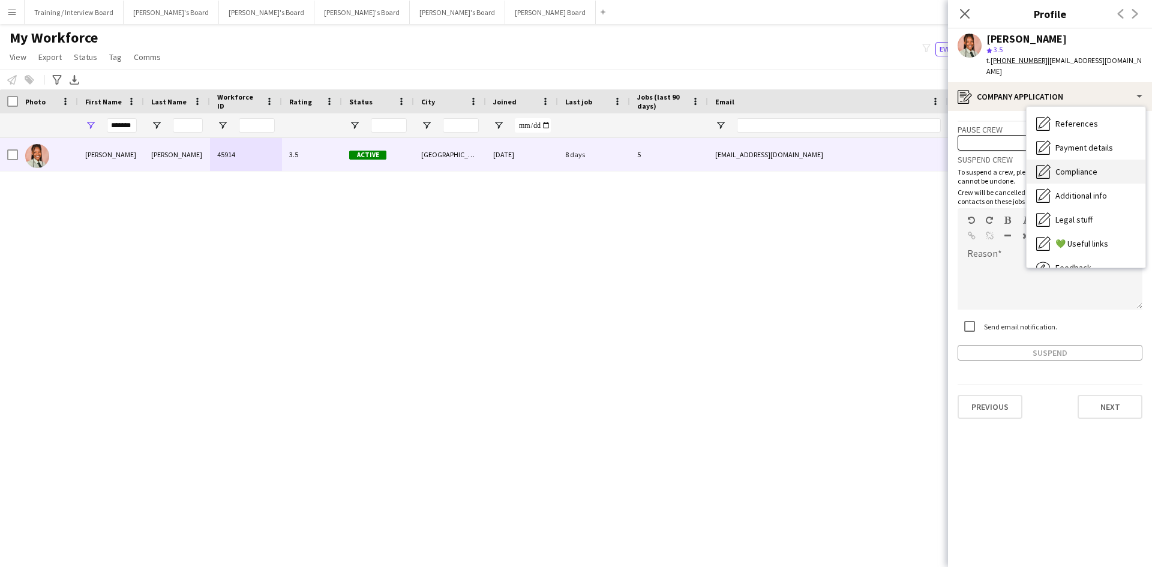
click at [1089, 166] on span "Compliance" at bounding box center [1077, 171] width 42 height 11
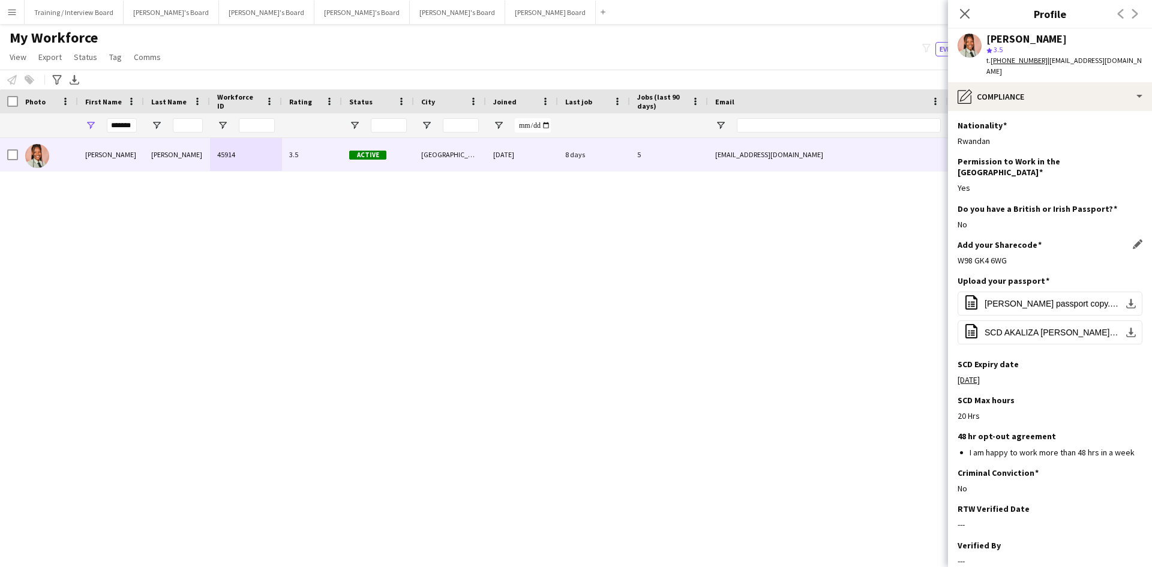
scroll to position [0, 0]
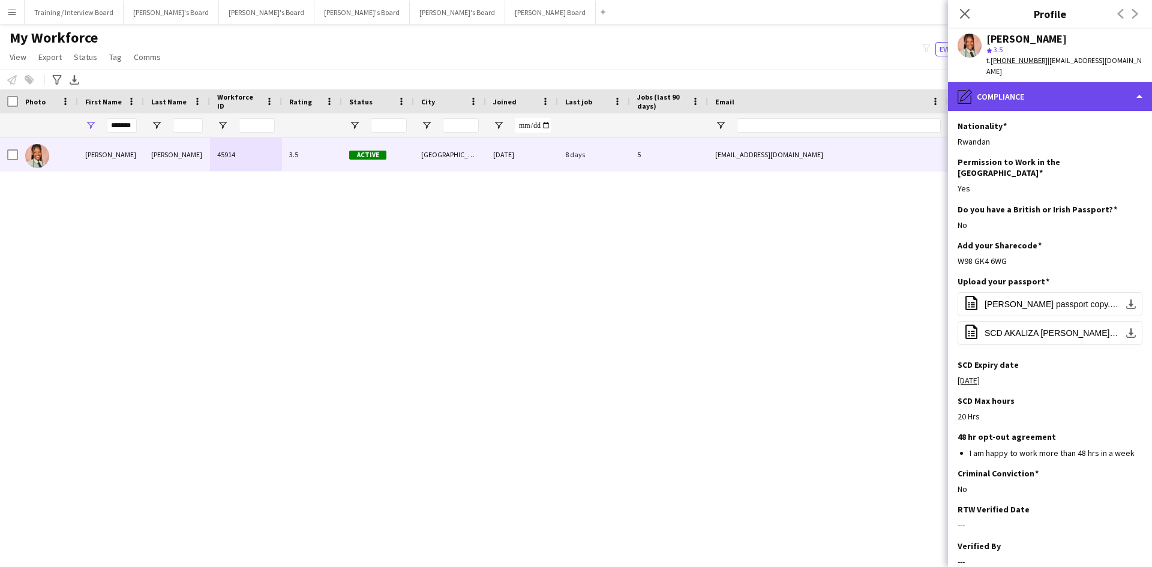
click at [1112, 93] on div "pencil4 Compliance" at bounding box center [1050, 96] width 204 height 29
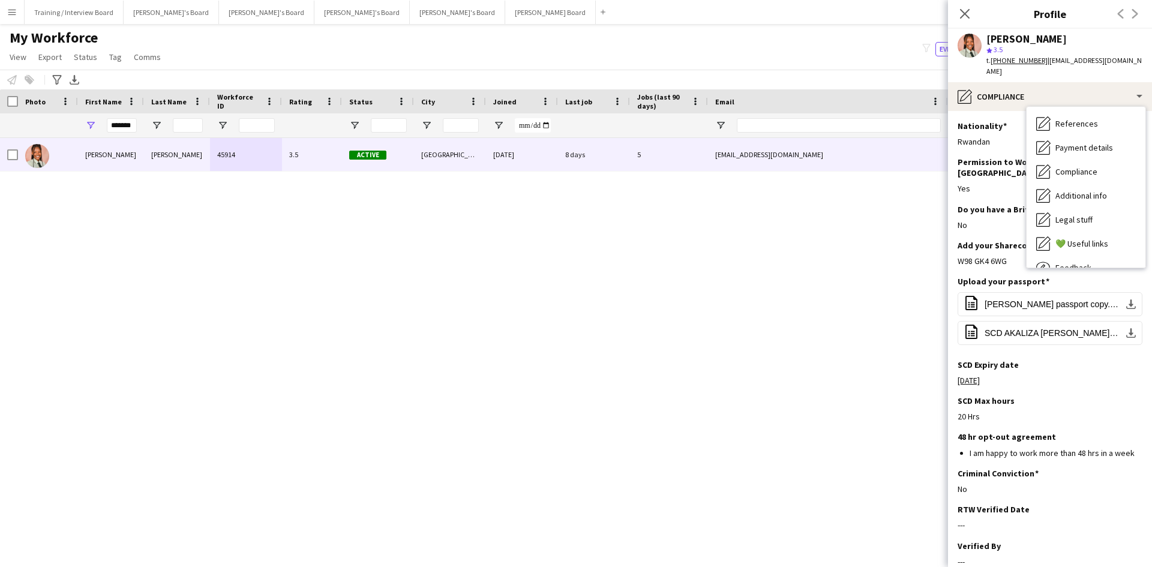
click at [968, 9] on icon "Close pop-in" at bounding box center [965, 14] width 10 height 10
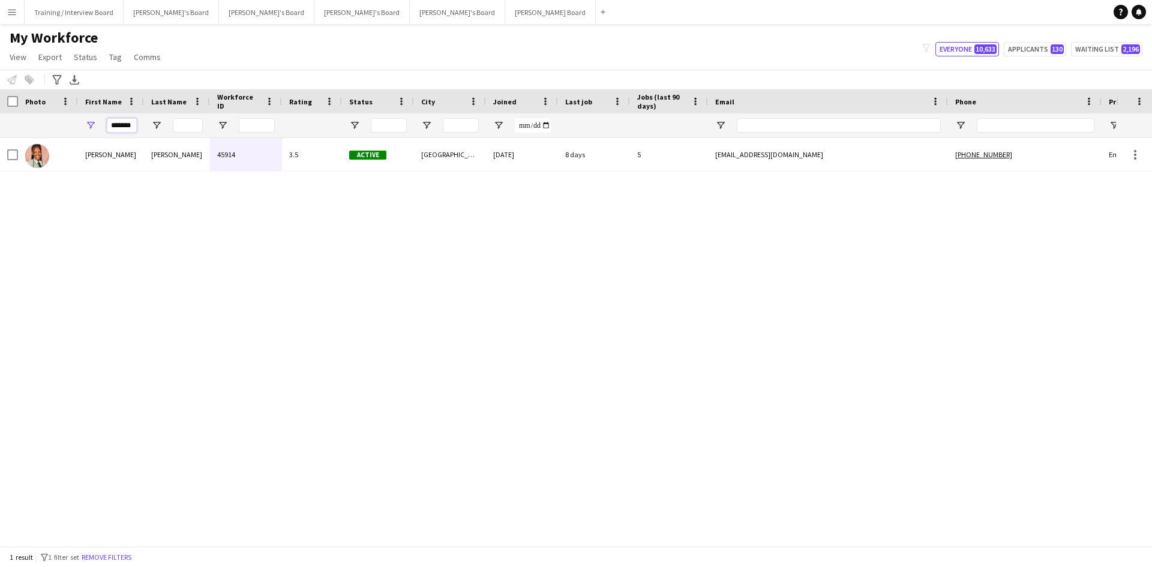
drag, startPoint x: 134, startPoint y: 127, endPoint x: 84, endPoint y: 127, distance: 49.8
click at [83, 128] on div "*******" at bounding box center [111, 125] width 66 height 24
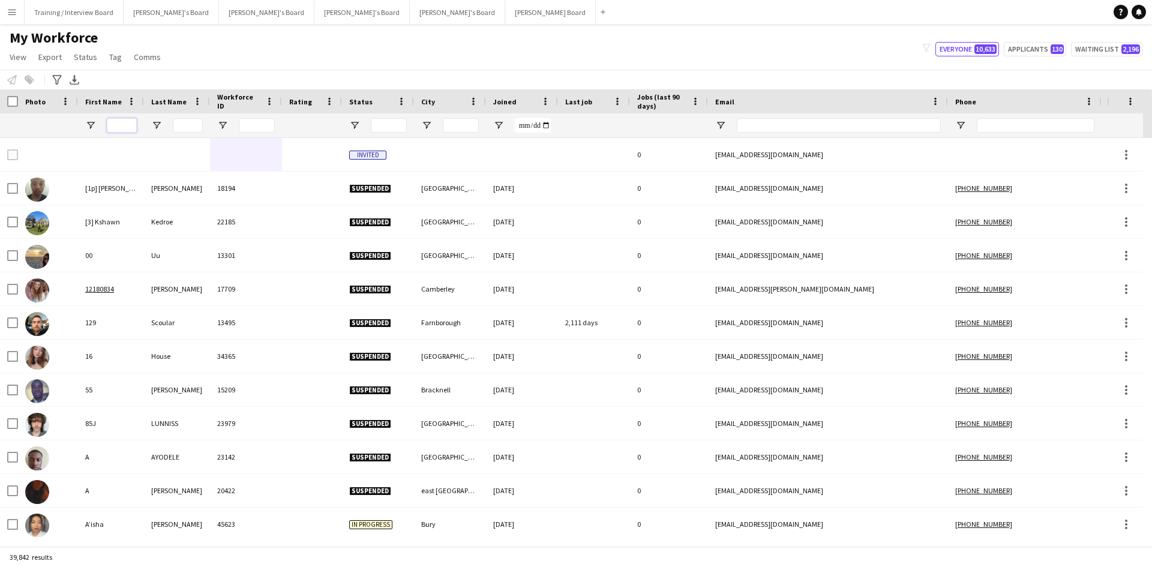
drag, startPoint x: 124, startPoint y: 124, endPoint x: 137, endPoint y: 122, distance: 12.7
click at [124, 124] on input "First Name Filter Input" at bounding box center [122, 125] width 30 height 14
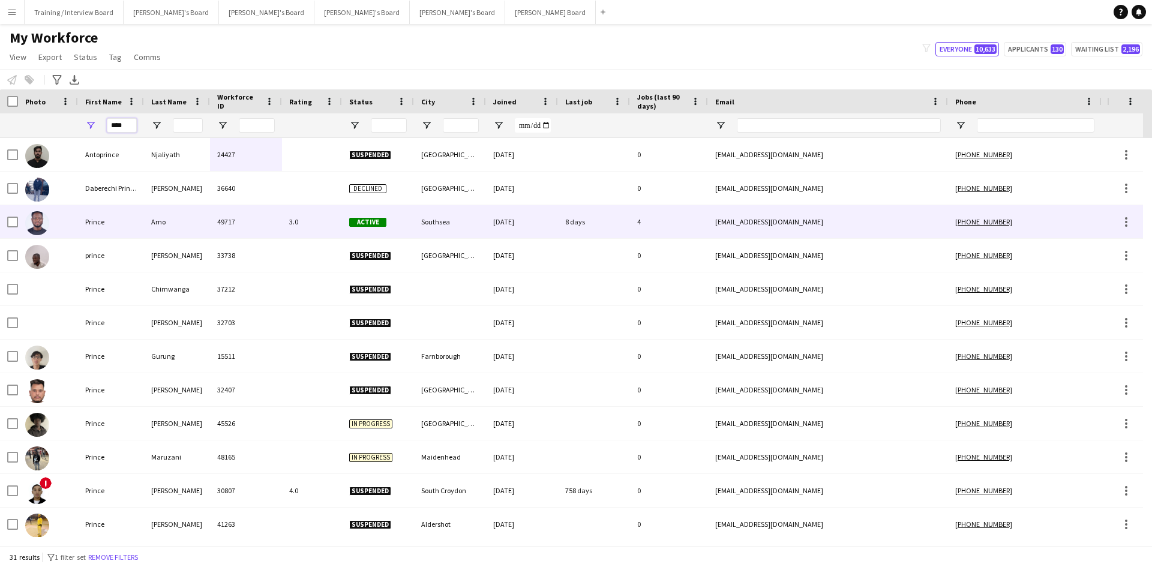
type input "****"
click at [134, 229] on div "Prince" at bounding box center [111, 221] width 66 height 33
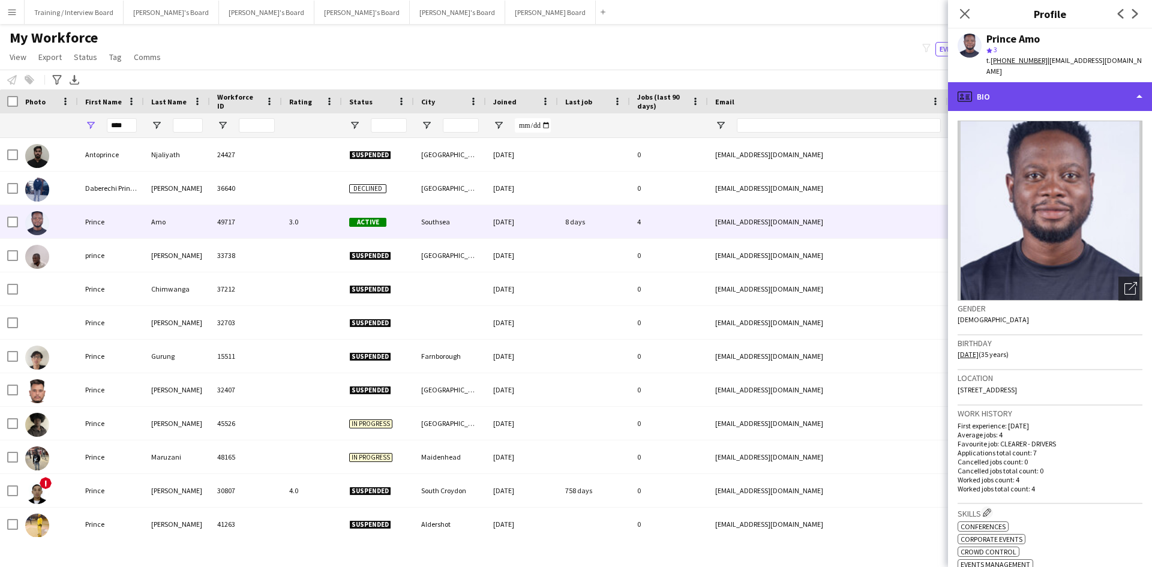
click at [1045, 93] on div "profile Bio" at bounding box center [1050, 96] width 204 height 29
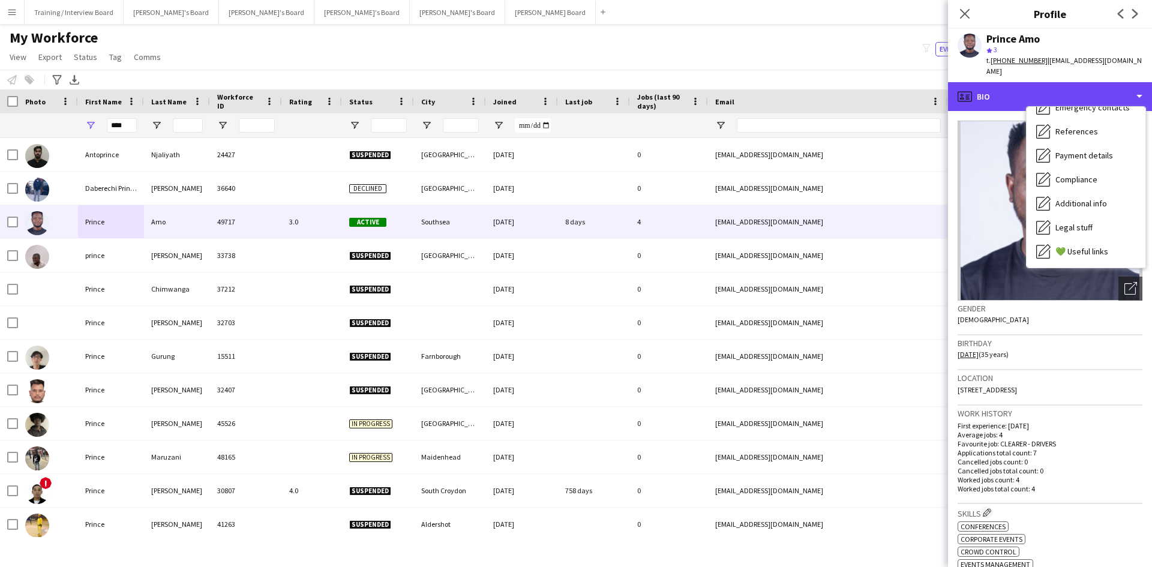
scroll to position [161, 0]
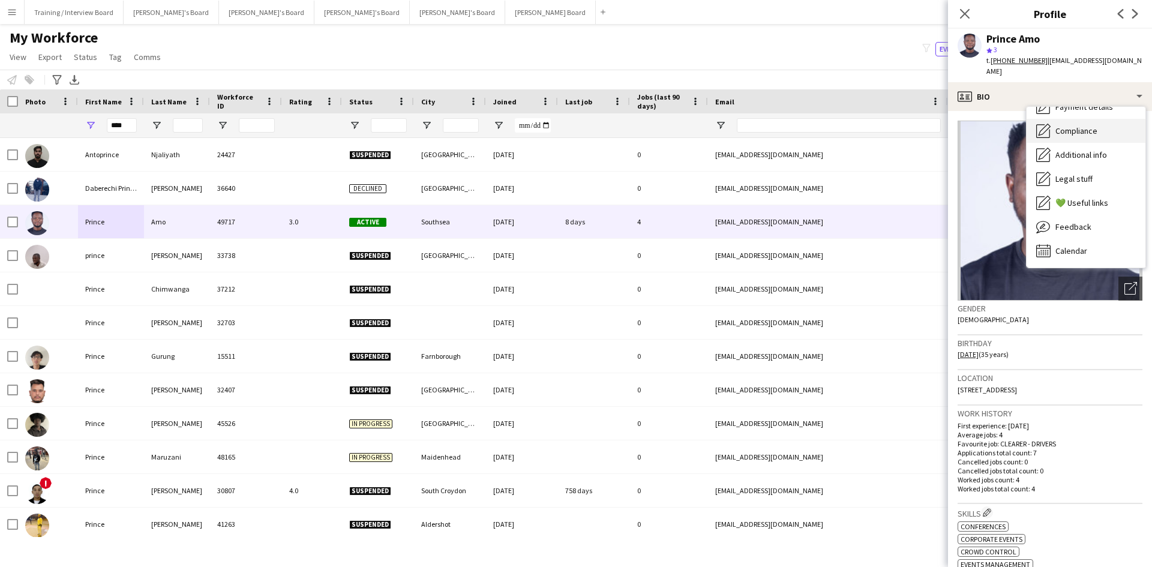
click at [1095, 125] on span "Compliance" at bounding box center [1077, 130] width 42 height 11
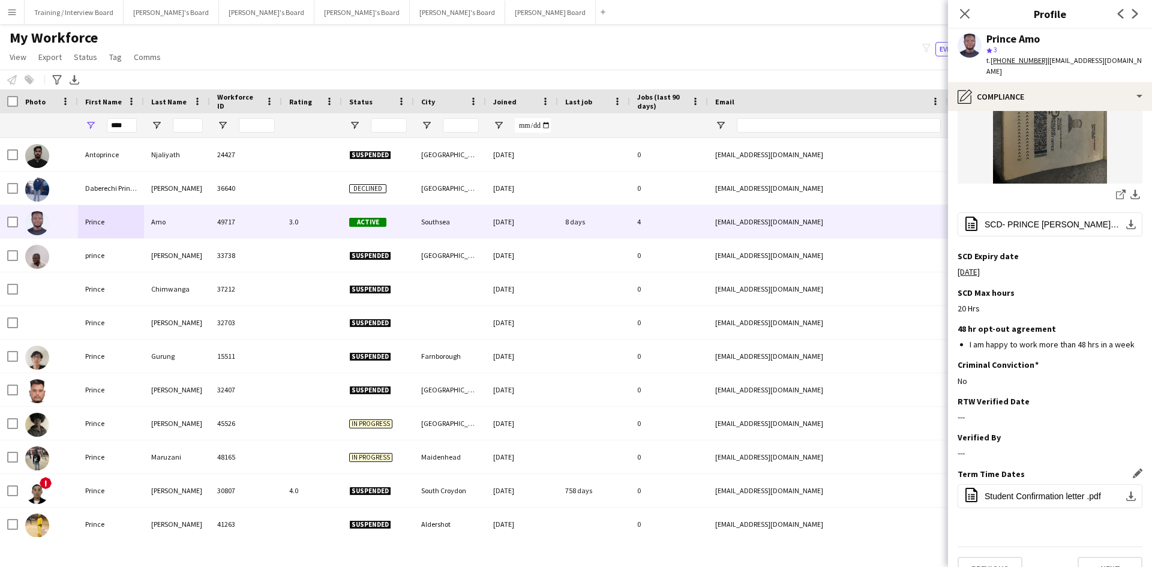
scroll to position [286, 0]
click at [1020, 490] on span "Student Confirmation letter .pdf" at bounding box center [1043, 495] width 116 height 10
drag, startPoint x: 130, startPoint y: 127, endPoint x: 92, endPoint y: 127, distance: 37.2
click at [92, 127] on div "****" at bounding box center [111, 125] width 66 height 24
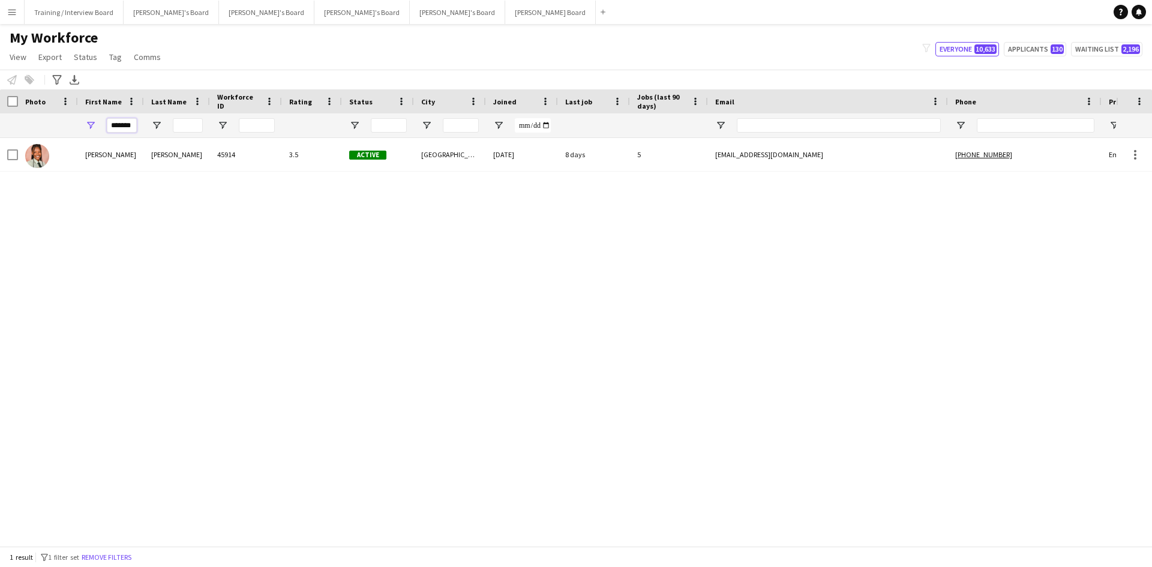
type input "*******"
click at [227, 167] on div "45914" at bounding box center [246, 154] width 72 height 33
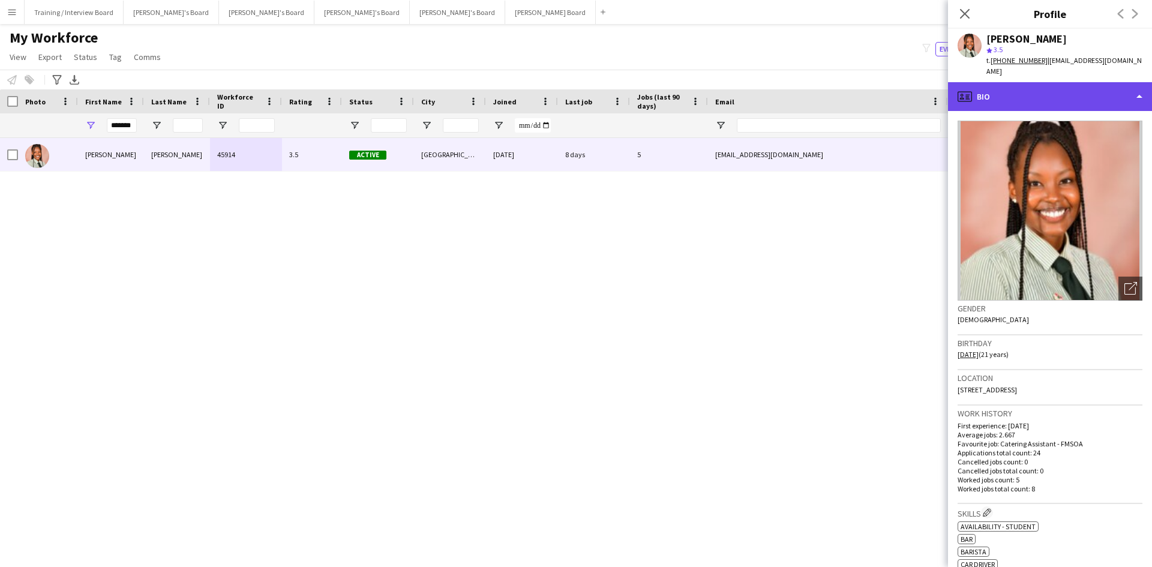
click at [1103, 94] on div "profile Bio" at bounding box center [1050, 96] width 204 height 29
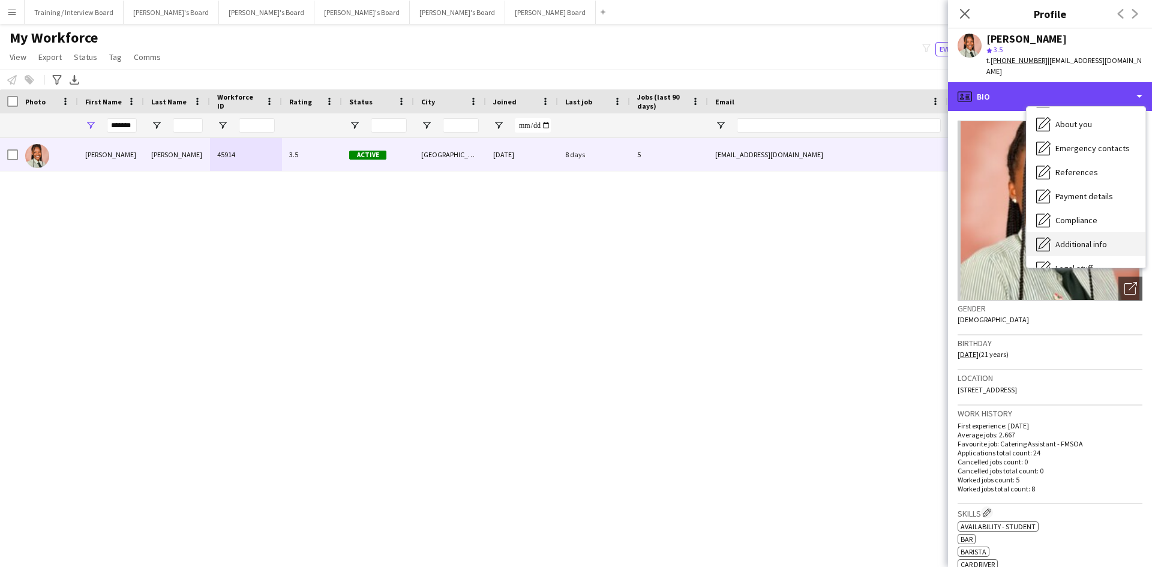
scroll to position [120, 0]
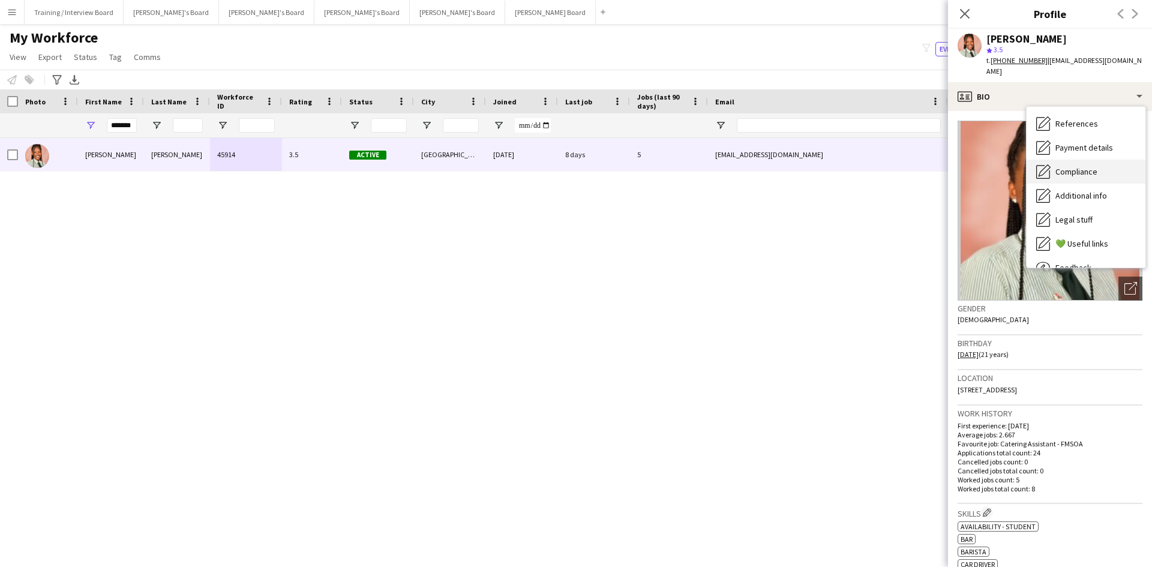
click at [1098, 160] on div "Compliance Compliance" at bounding box center [1086, 172] width 119 height 24
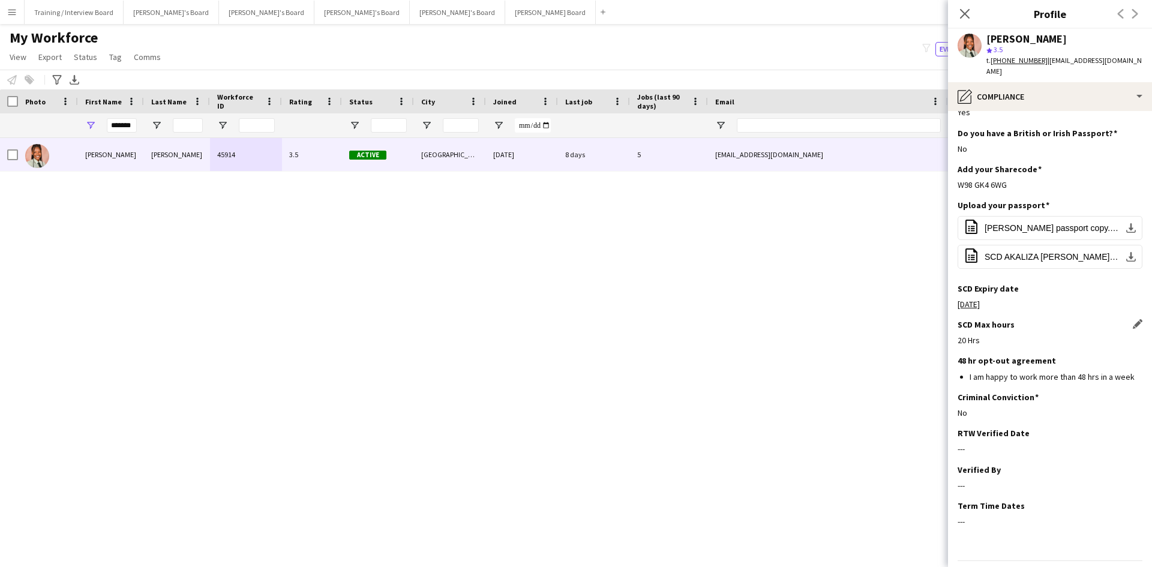
scroll to position [92, 0]
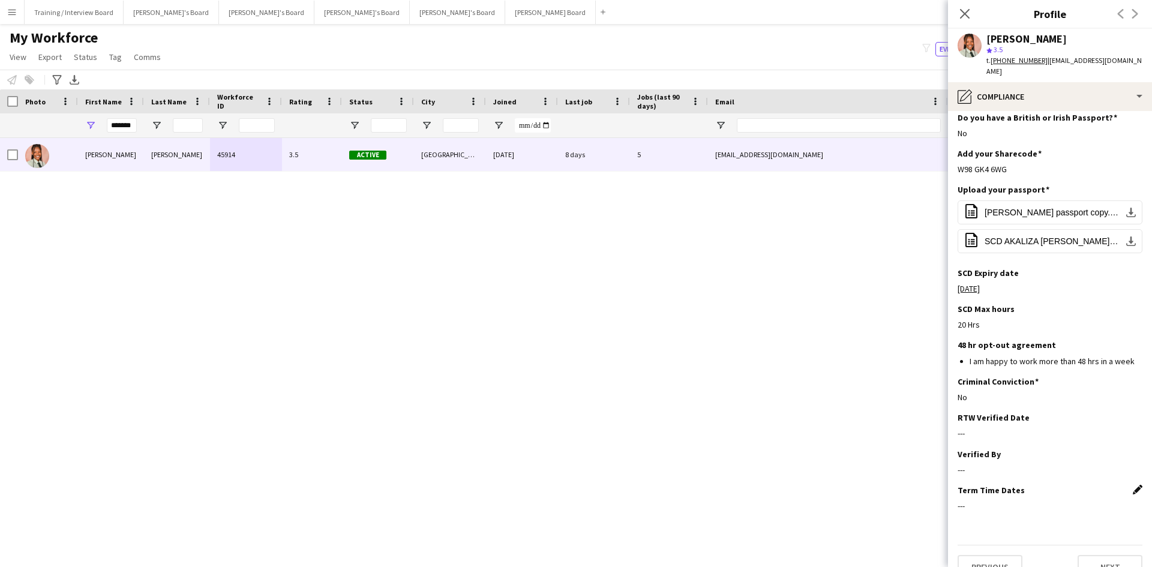
click at [1133, 485] on app-icon "Edit this field" at bounding box center [1138, 490] width 10 height 10
click at [1126, 449] on div "Verified By Edit this field" at bounding box center [1050, 454] width 185 height 11
drag, startPoint x: 134, startPoint y: 127, endPoint x: 91, endPoint y: 127, distance: 42.6
click at [91, 127] on div "*******" at bounding box center [111, 125] width 66 height 24
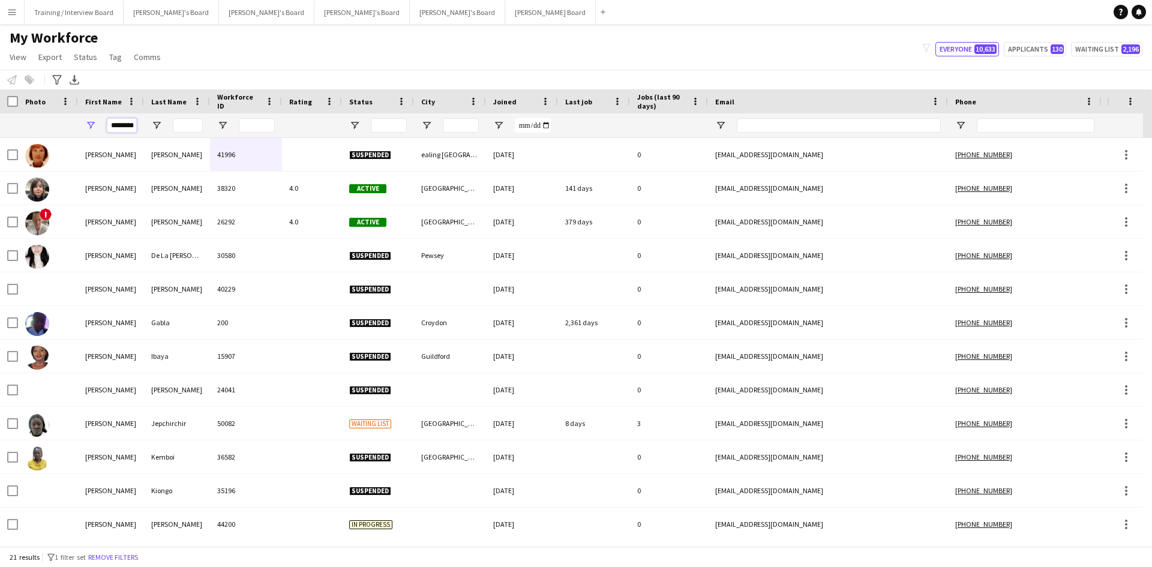
type input "********"
click at [196, 130] on input "Last Name Filter Input" at bounding box center [188, 125] width 30 height 14
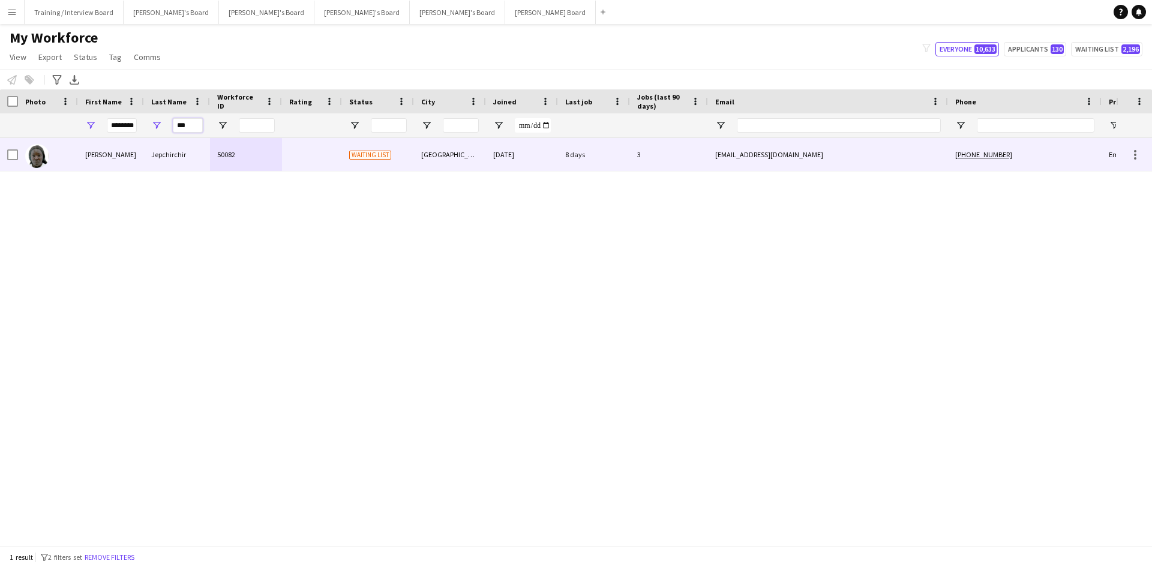
type input "***"
click at [161, 159] on div "Jepchirchir" at bounding box center [177, 154] width 66 height 33
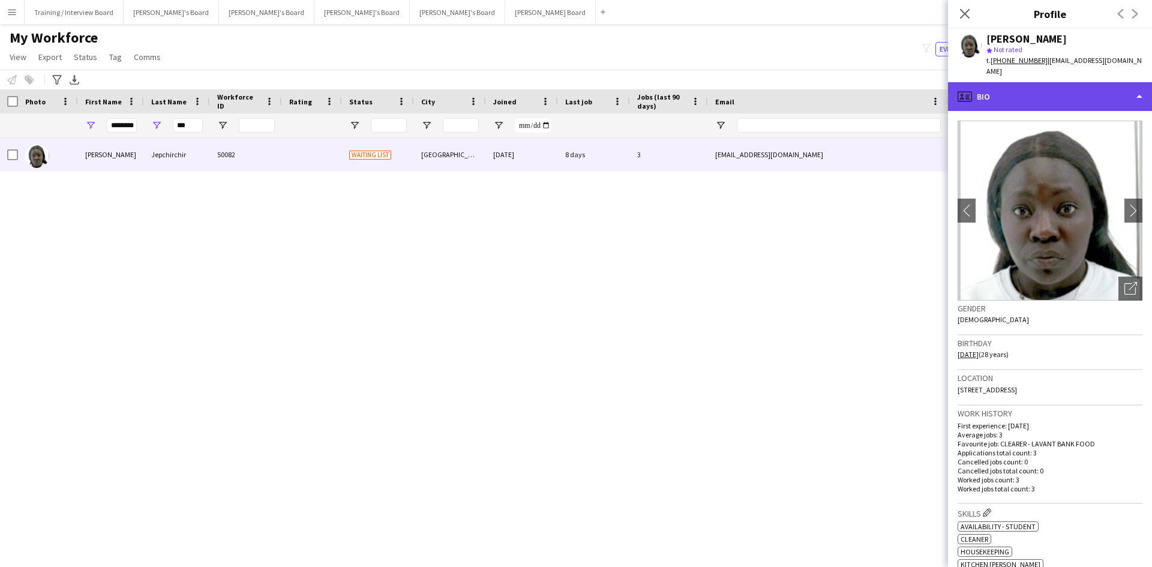
click at [1061, 95] on div "profile Bio" at bounding box center [1050, 96] width 204 height 29
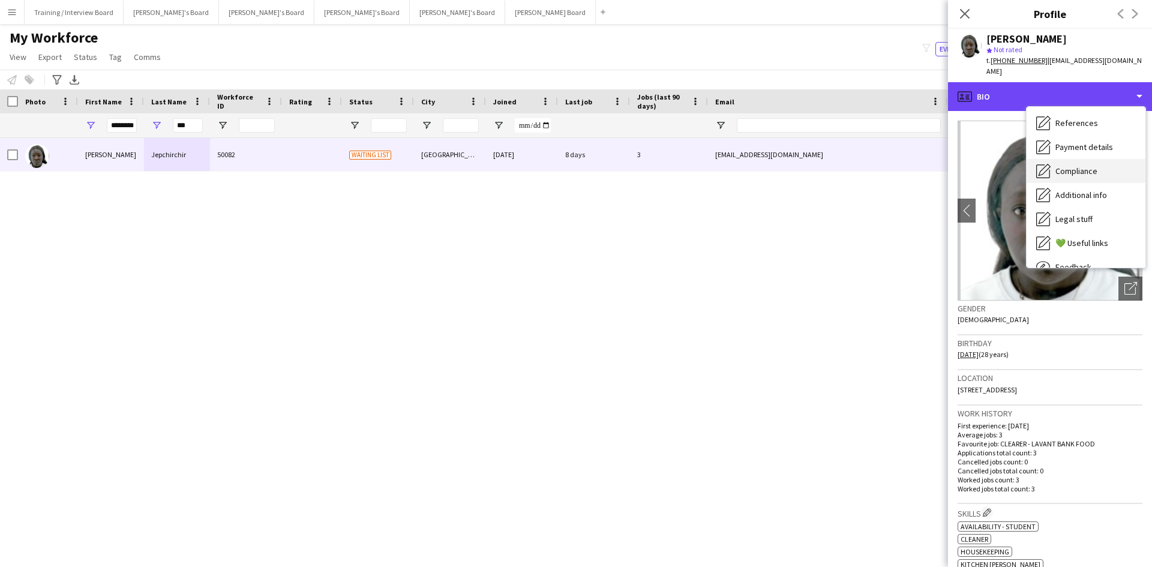
scroll to position [139, 0]
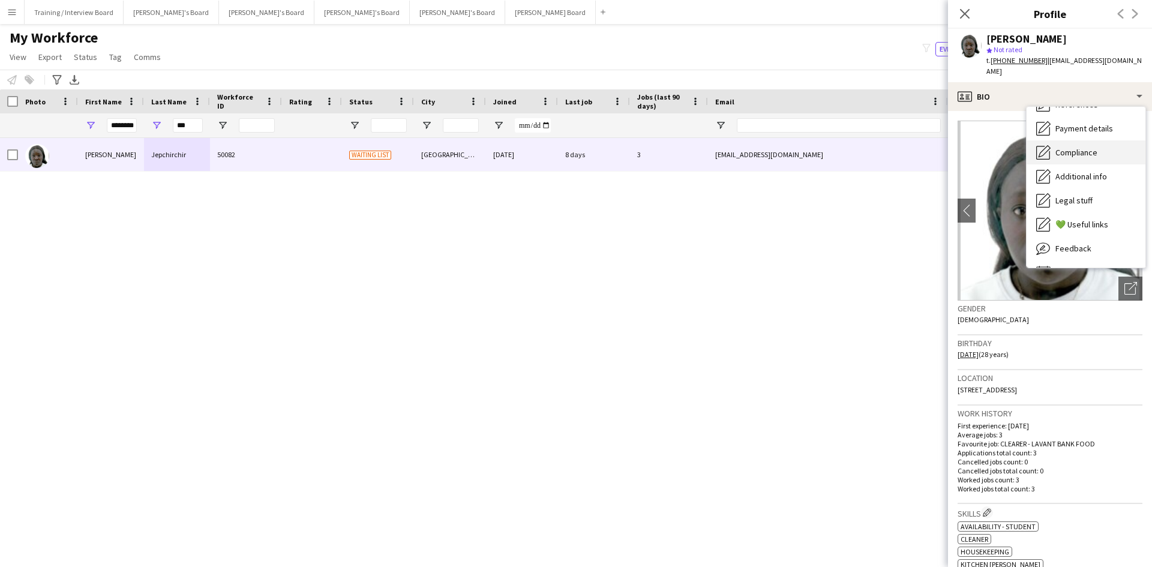
click at [1097, 148] on div "Compliance Compliance" at bounding box center [1086, 152] width 119 height 24
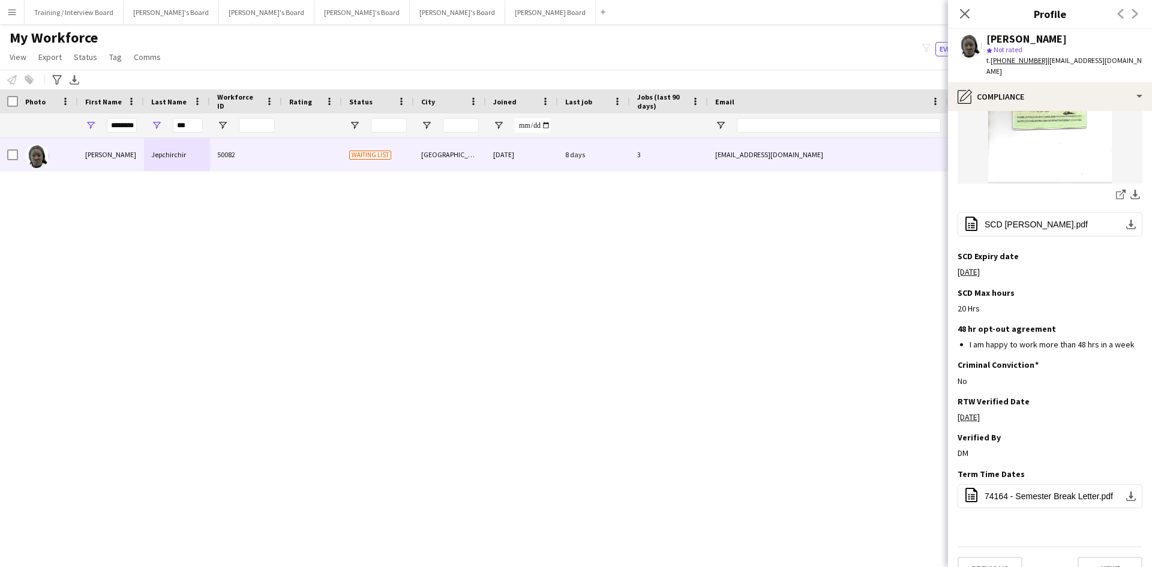
scroll to position [286, 0]
click at [1049, 490] on span "74164 - Semester Break Letter.pdf" at bounding box center [1049, 495] width 128 height 10
drag, startPoint x: 109, startPoint y: 125, endPoint x: 146, endPoint y: 127, distance: 37.3
click at [146, 127] on div "******** ***" at bounding box center [650, 125] width 1301 height 24
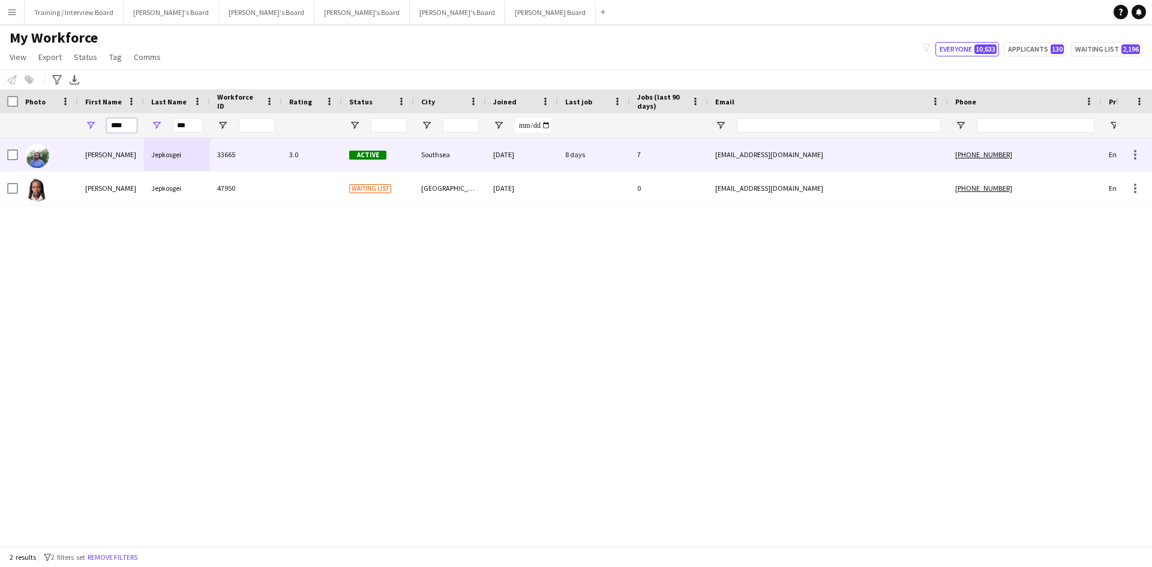
type input "****"
click at [277, 158] on div "33665" at bounding box center [246, 154] width 72 height 33
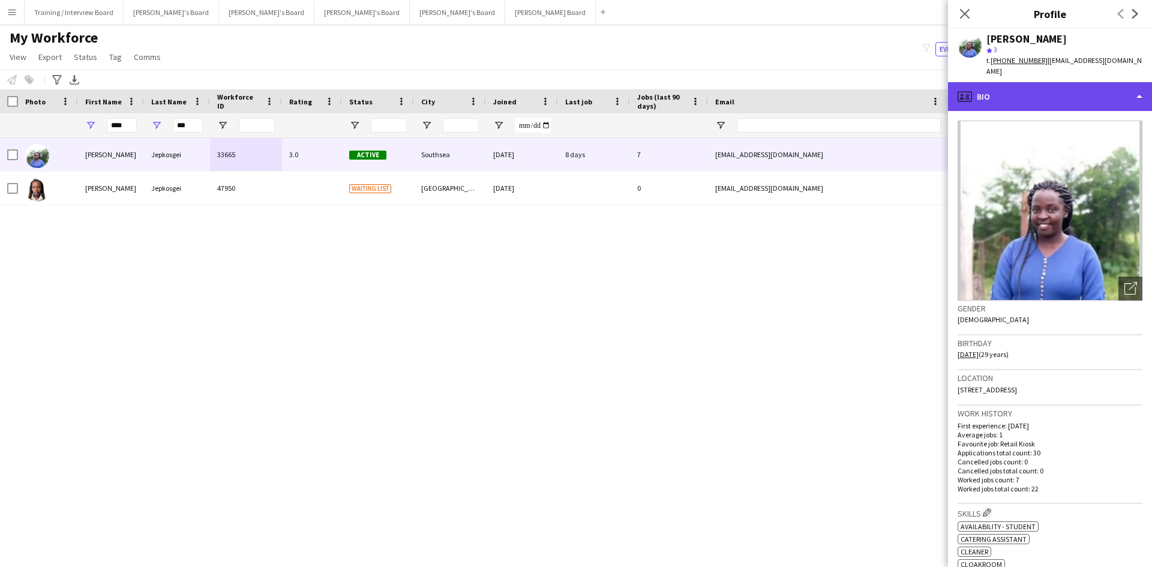
click at [1061, 89] on div "profile Bio" at bounding box center [1050, 96] width 204 height 29
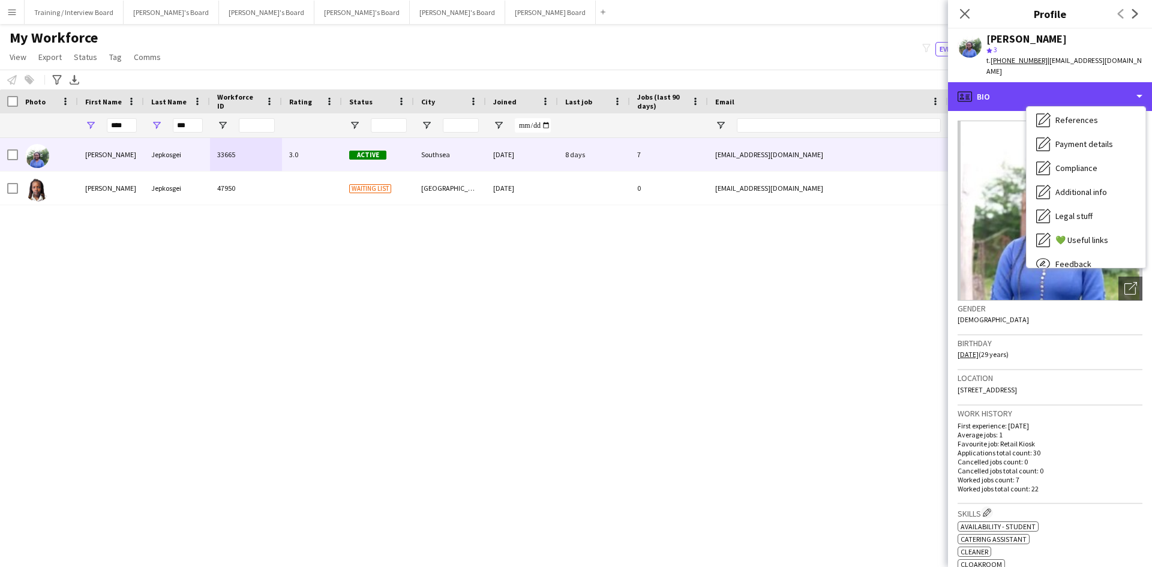
scroll to position [161, 0]
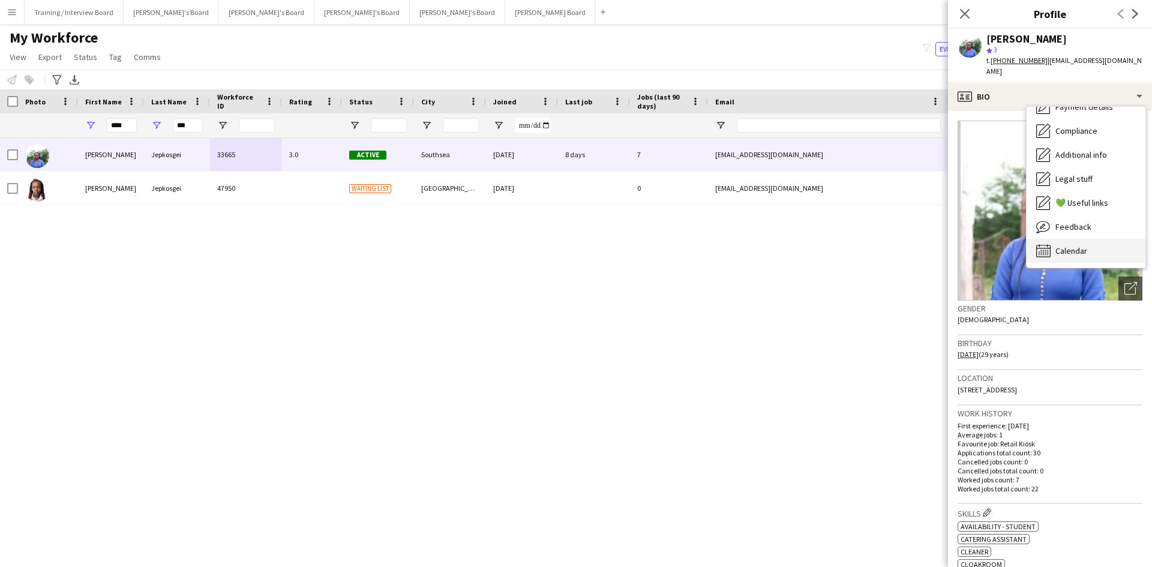
click at [1082, 245] on span "Calendar" at bounding box center [1072, 250] width 32 height 11
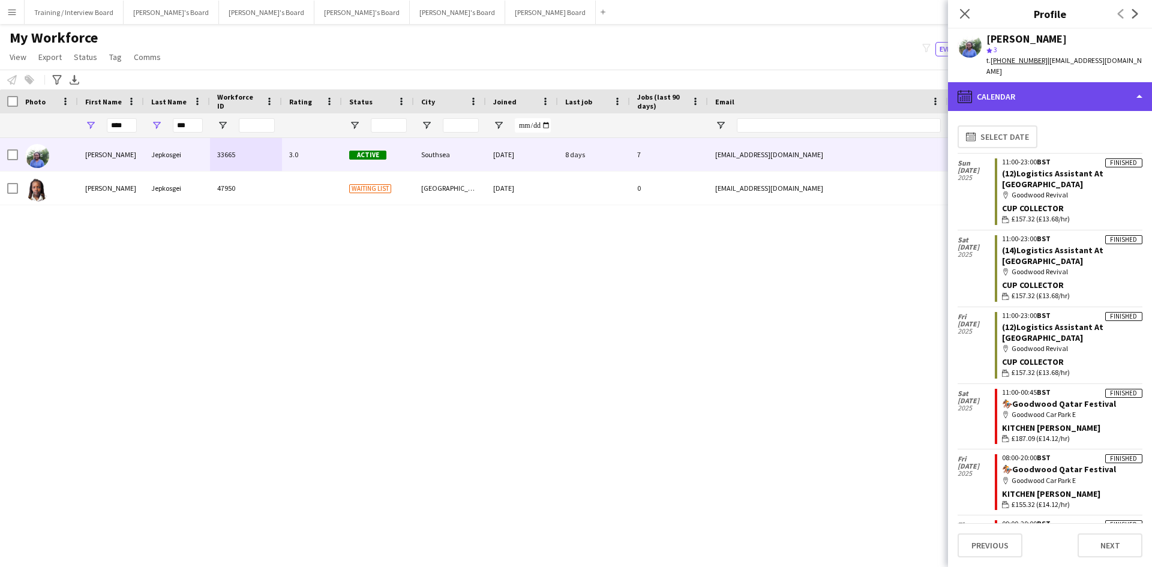
click at [1056, 85] on div "calendar-full Calendar" at bounding box center [1050, 96] width 204 height 29
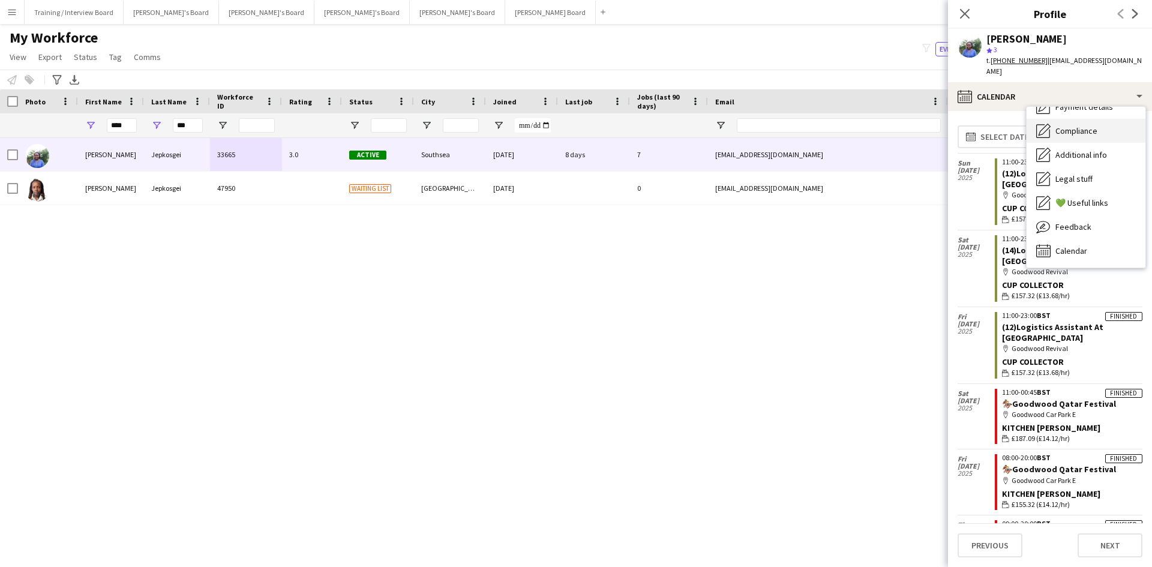
click at [1107, 121] on div "Compliance Compliance" at bounding box center [1086, 131] width 119 height 24
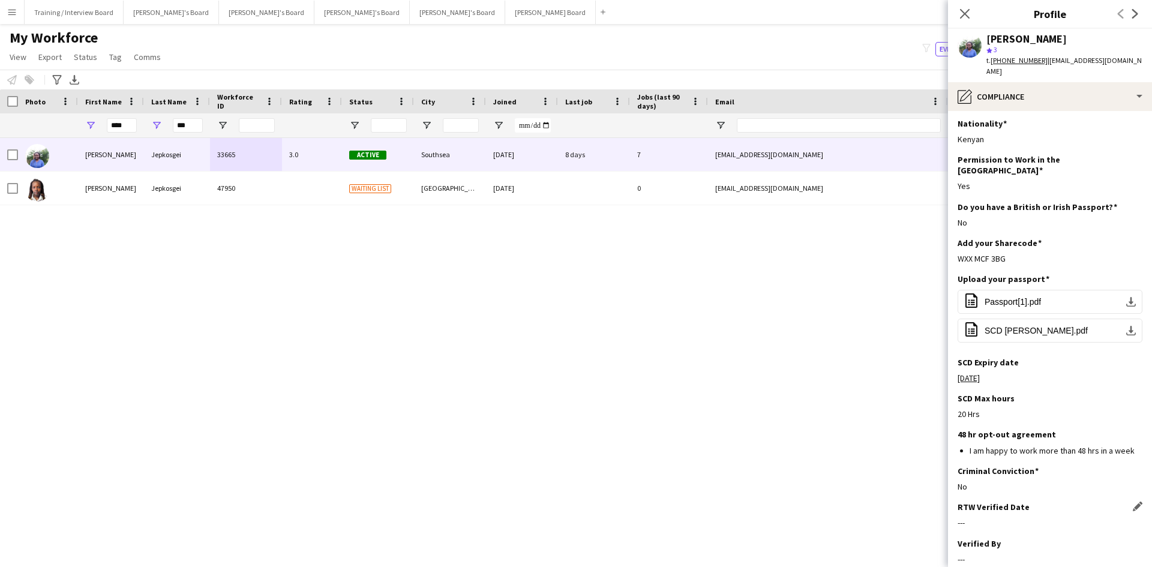
scroll to position [0, 0]
drag, startPoint x: 132, startPoint y: 127, endPoint x: 92, endPoint y: 127, distance: 40.2
click at [92, 127] on div "****" at bounding box center [111, 125] width 66 height 24
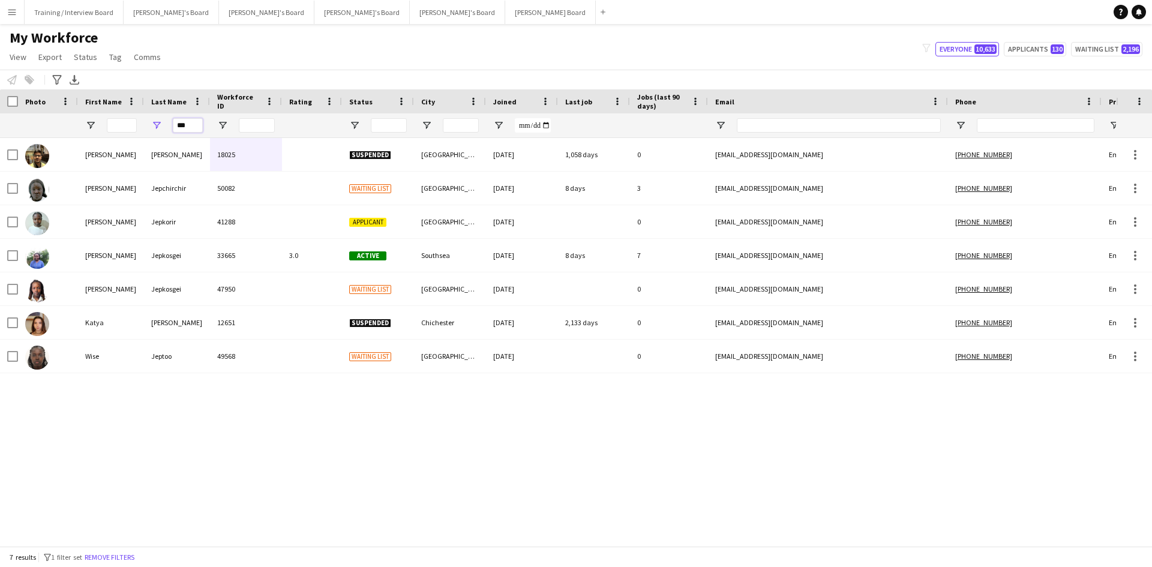
click at [163, 128] on div "***" at bounding box center [177, 125] width 66 height 24
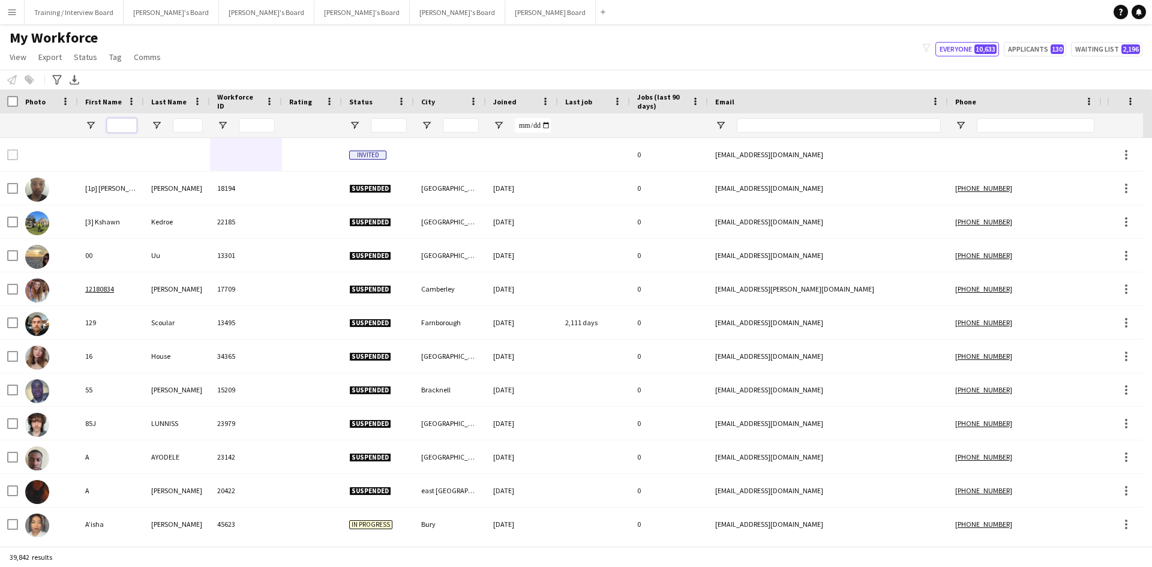
click at [125, 124] on input "First Name Filter Input" at bounding box center [122, 125] width 30 height 14
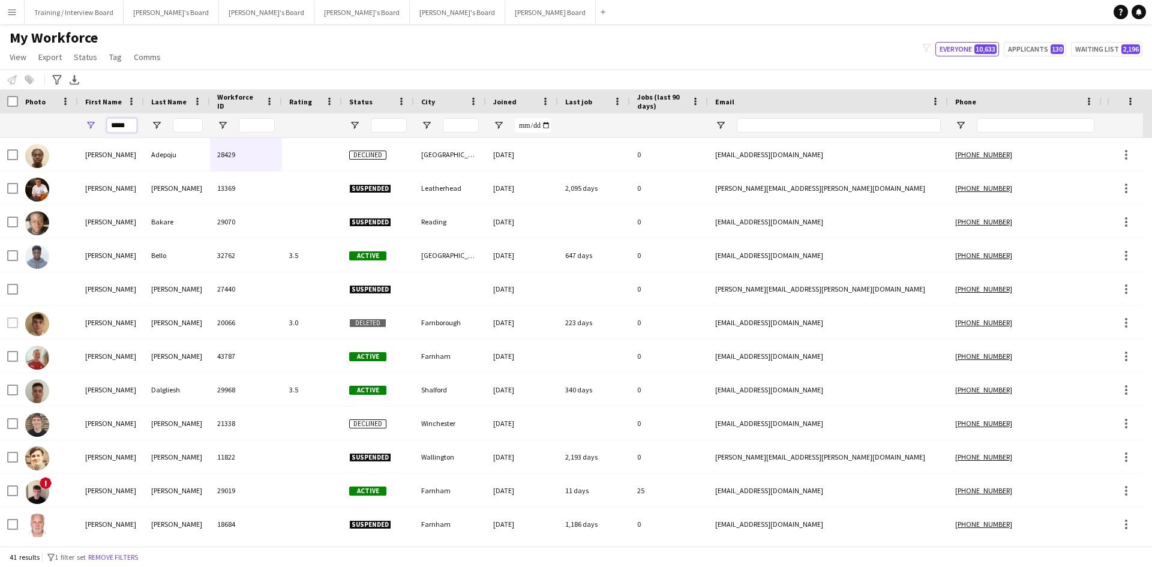
type input "*****"
click at [188, 127] on input "Last Name Filter Input" at bounding box center [188, 125] width 30 height 14
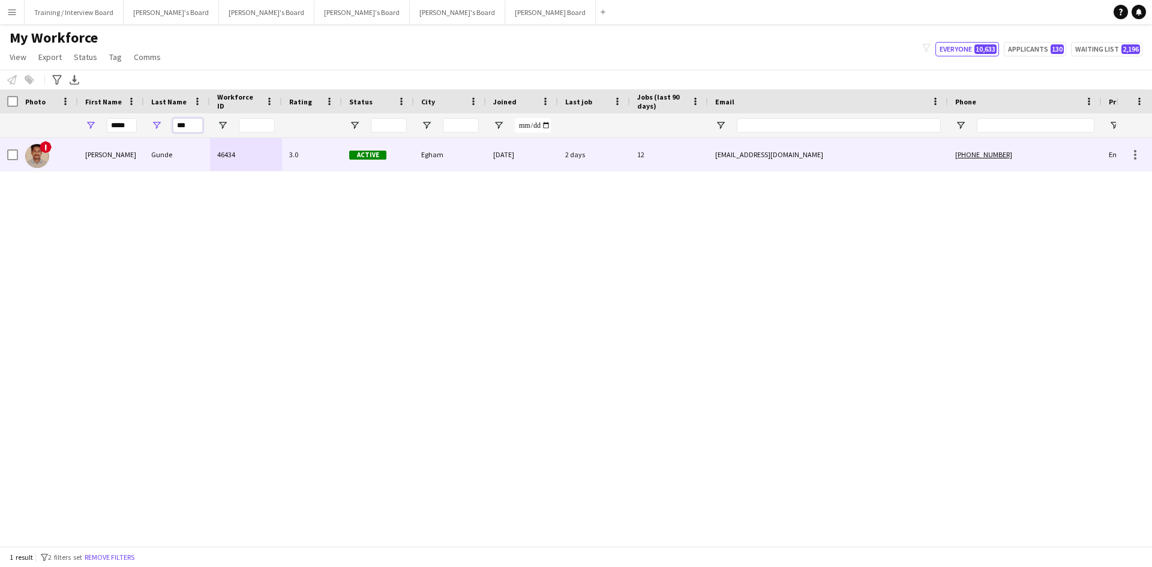
type input "***"
click at [189, 152] on div "Gunde" at bounding box center [177, 154] width 66 height 33
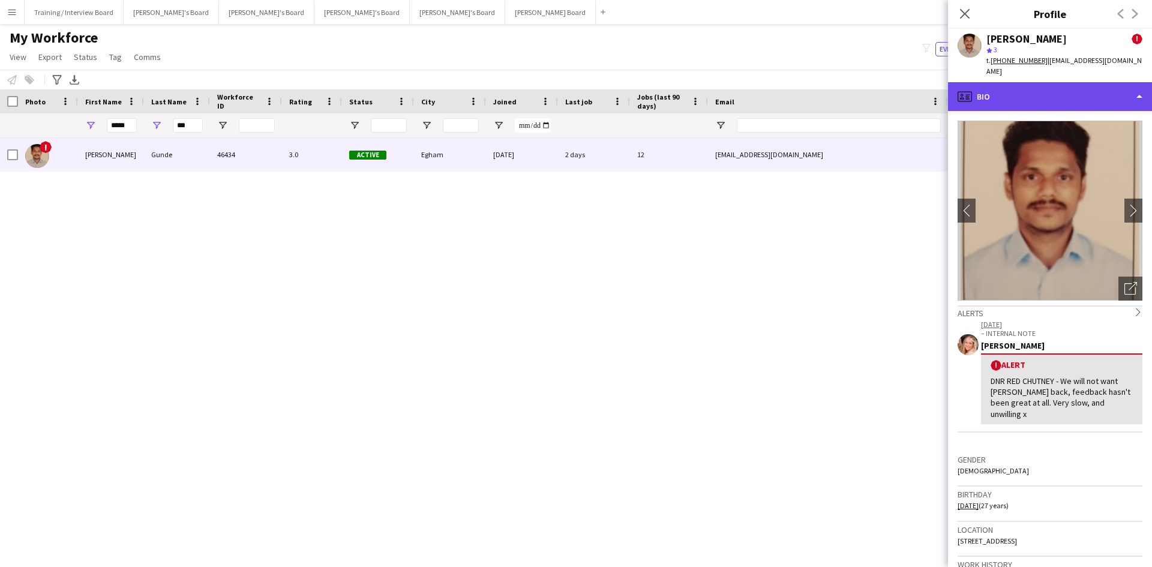
click at [1085, 82] on div "profile Bio" at bounding box center [1050, 96] width 204 height 29
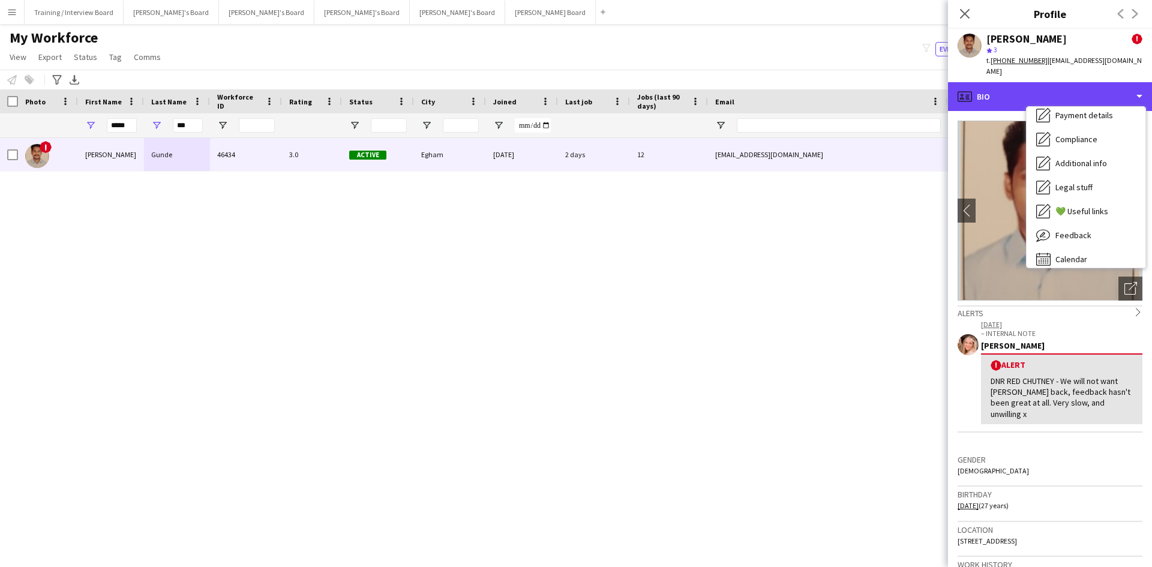
scroll to position [161, 0]
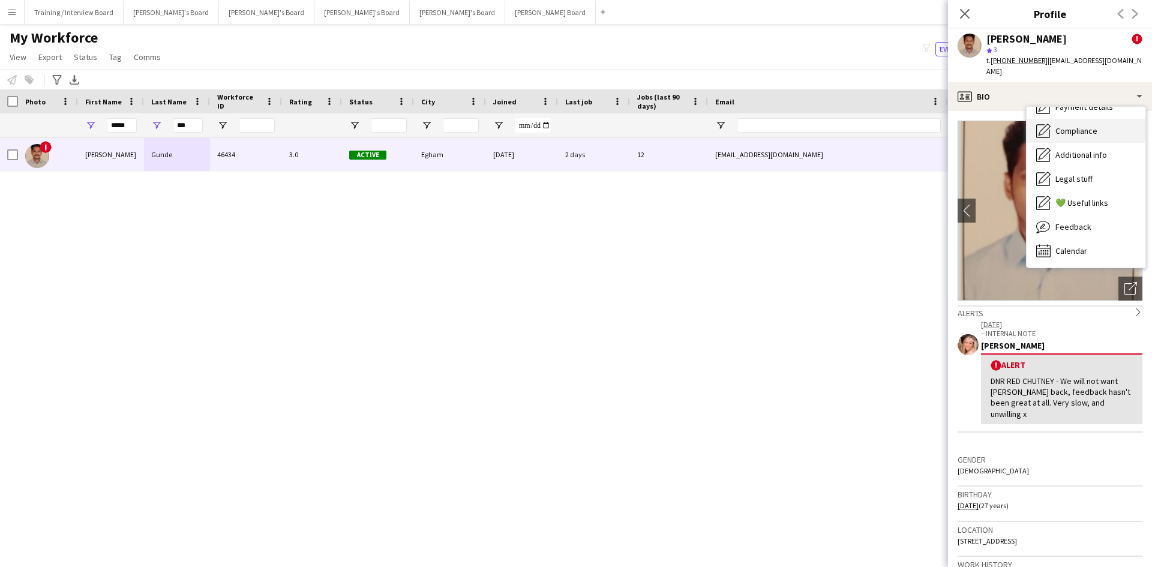
click at [1089, 125] on span "Compliance" at bounding box center [1077, 130] width 42 height 11
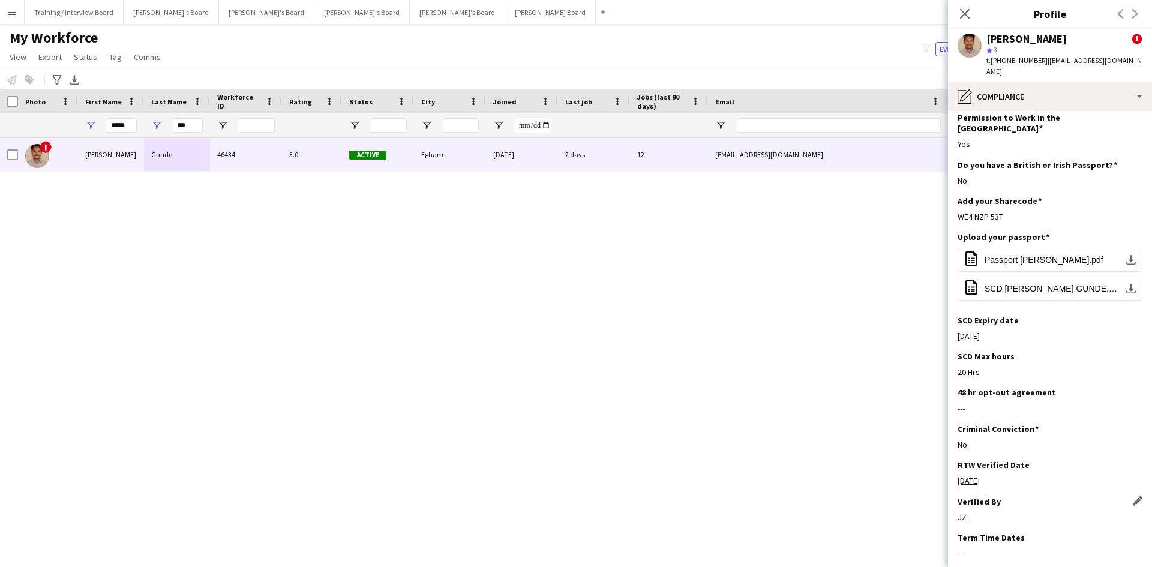
scroll to position [0, 0]
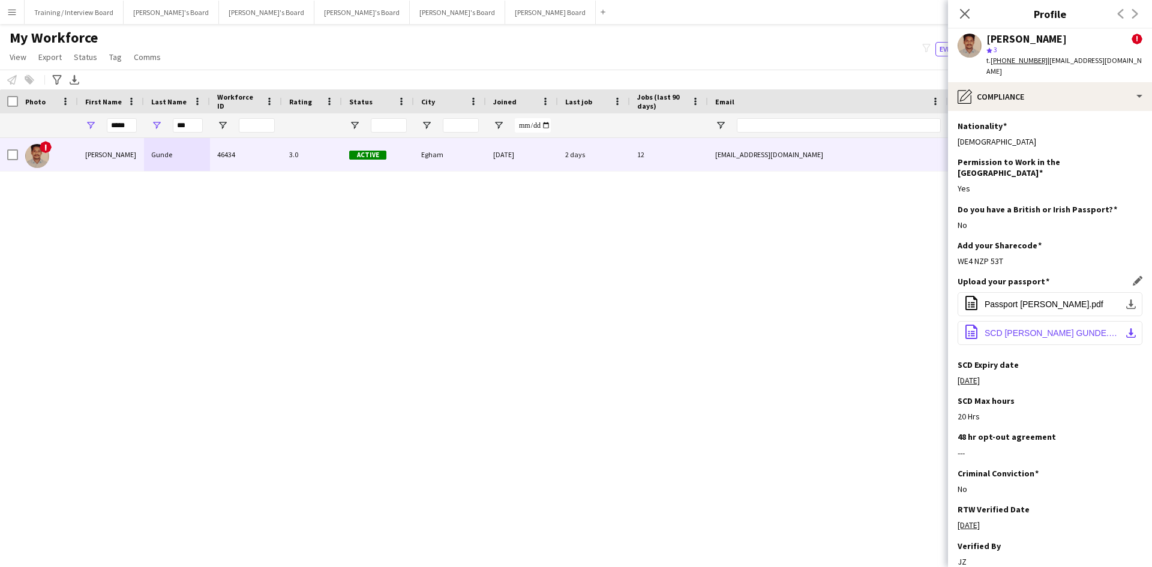
click at [1022, 328] on span "SCD JONATHAN DASU GUNDE.pdf" at bounding box center [1053, 333] width 136 height 10
drag, startPoint x: 192, startPoint y: 124, endPoint x: 160, endPoint y: 127, distance: 32.5
click at [160, 127] on div "***" at bounding box center [177, 125] width 66 height 24
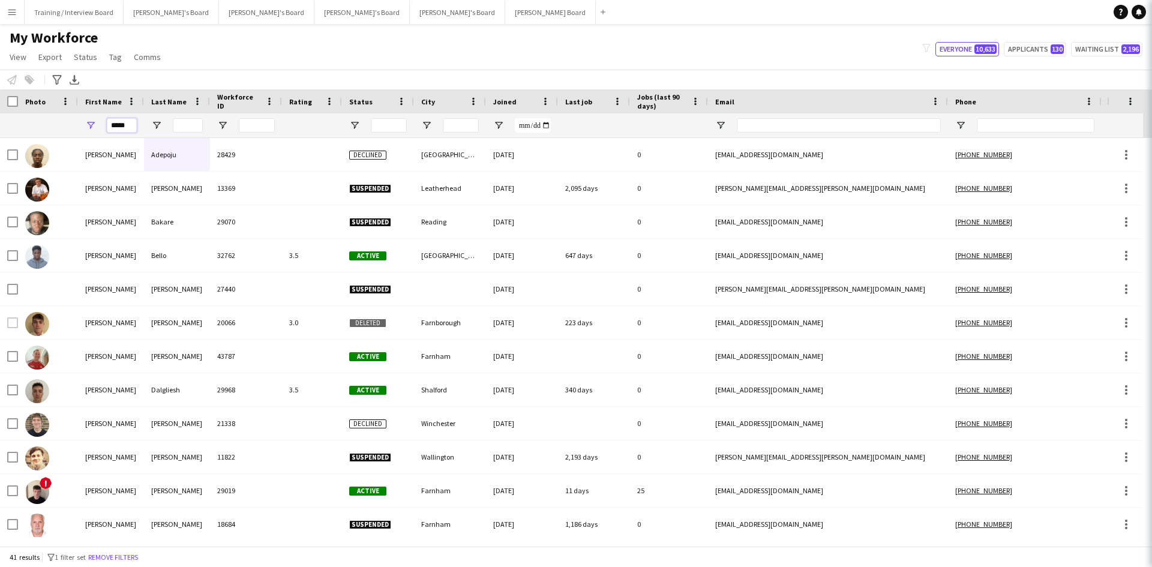
drag, startPoint x: 132, startPoint y: 125, endPoint x: 89, endPoint y: 128, distance: 43.3
click at [89, 128] on div "*****" at bounding box center [111, 125] width 66 height 24
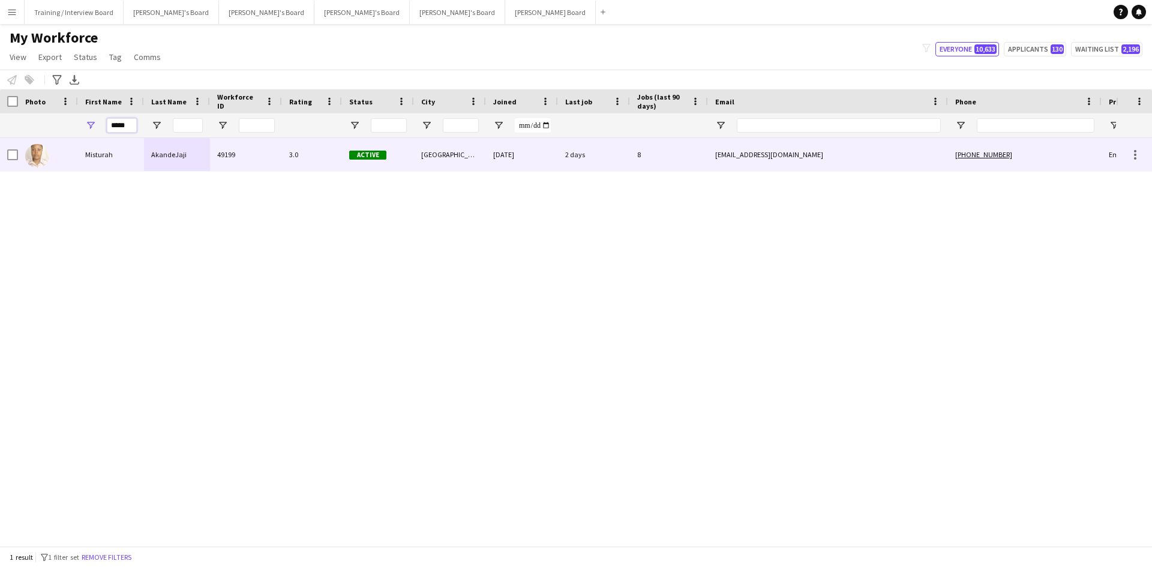
type input "*****"
drag, startPoint x: 140, startPoint y: 166, endPoint x: 745, endPoint y: 159, distance: 605.0
click at [139, 166] on div "Misturah" at bounding box center [111, 154] width 66 height 33
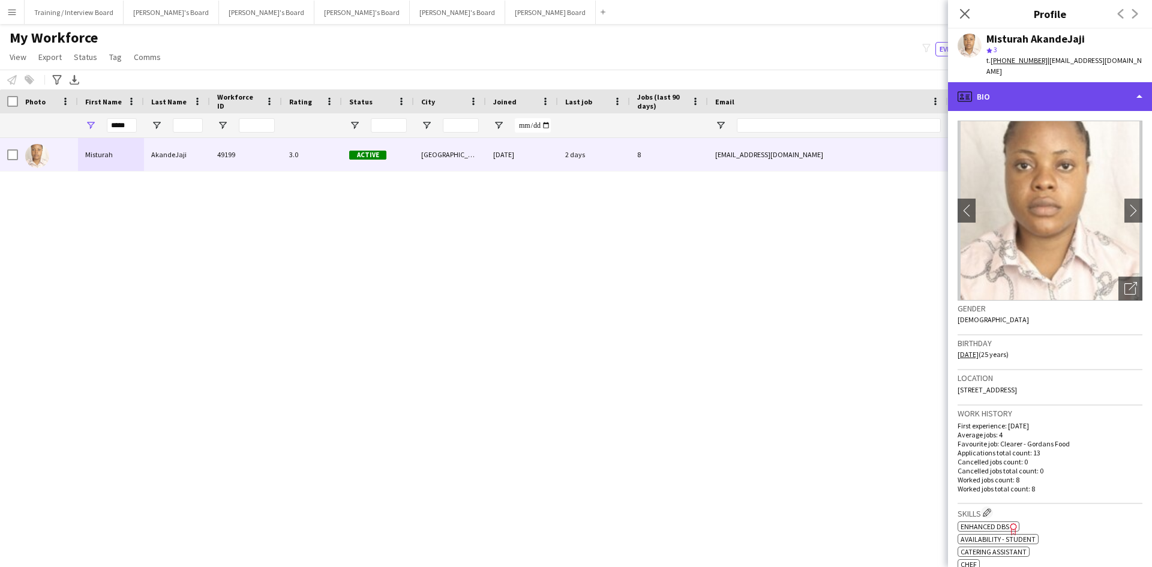
drag, startPoint x: 1095, startPoint y: 95, endPoint x: 1094, endPoint y: 101, distance: 6.1
click at [1095, 97] on div "profile Bio" at bounding box center [1050, 96] width 204 height 29
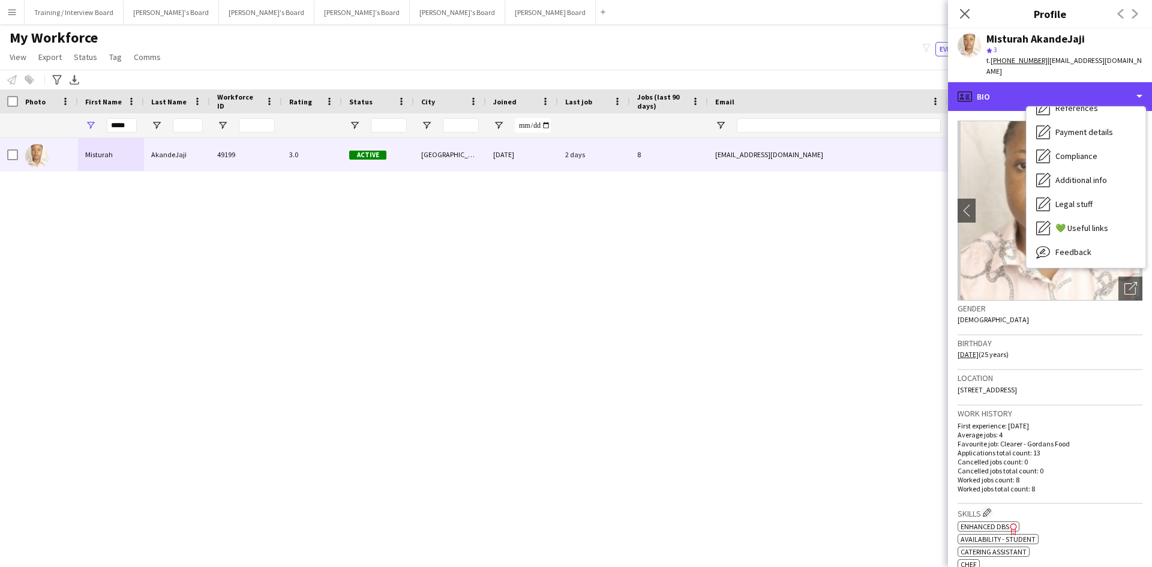
scroll to position [146, 0]
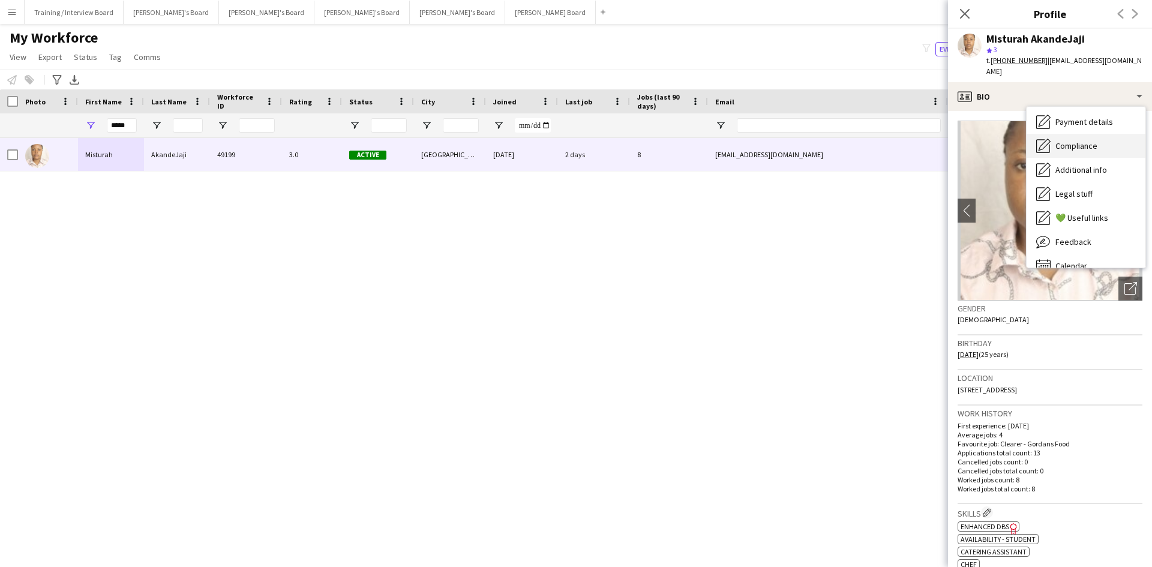
click at [1085, 149] on span "Compliance" at bounding box center [1077, 145] width 42 height 11
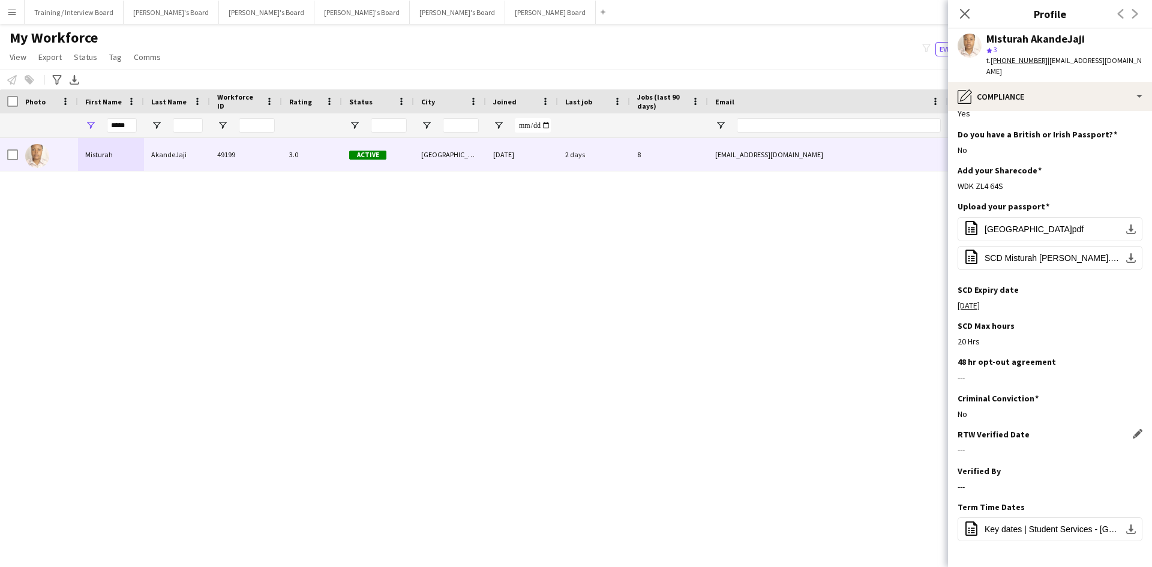
scroll to position [121, 0]
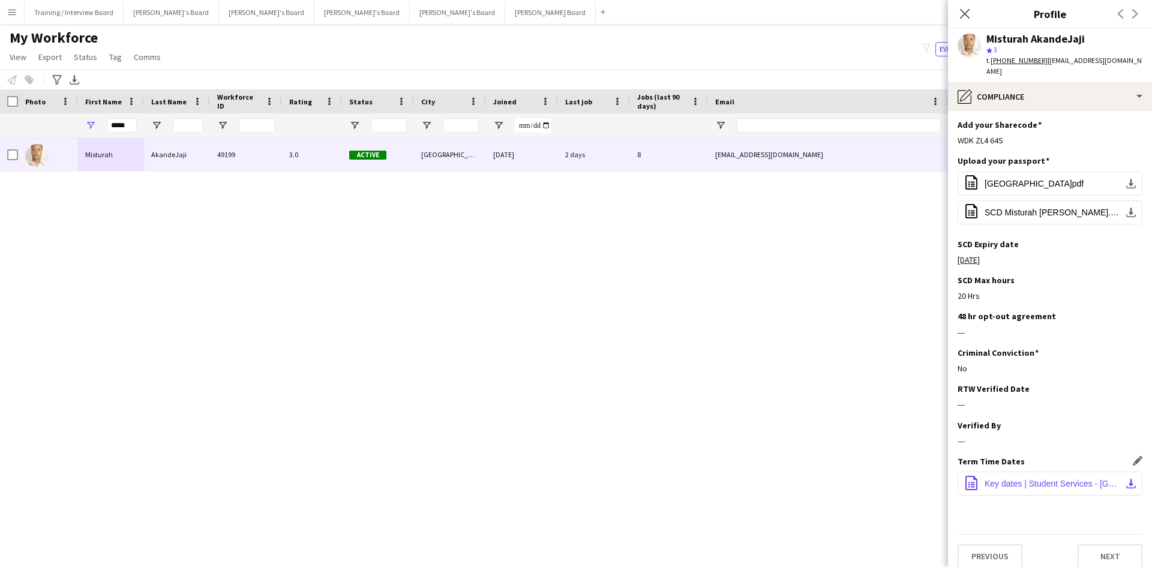
click at [1035, 479] on span "Key dates | Student Services - University of Portsmouth.pdf" at bounding box center [1053, 484] width 136 height 10
drag, startPoint x: 133, startPoint y: 126, endPoint x: 89, endPoint y: 125, distance: 43.8
click at [89, 125] on div "*****" at bounding box center [111, 125] width 66 height 24
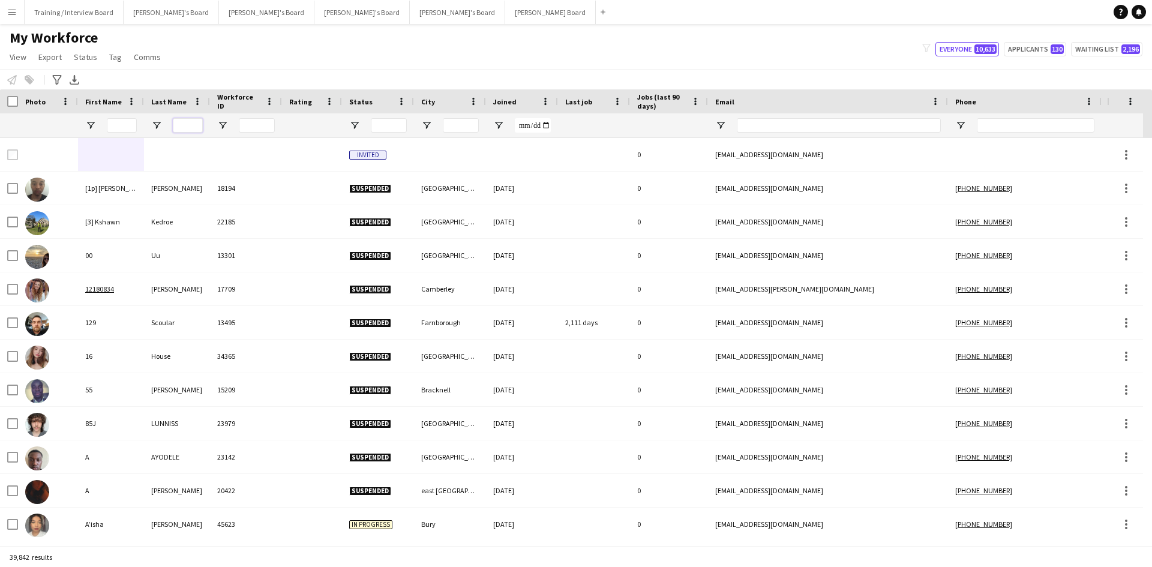
click at [181, 123] on input "Last Name Filter Input" at bounding box center [188, 125] width 30 height 14
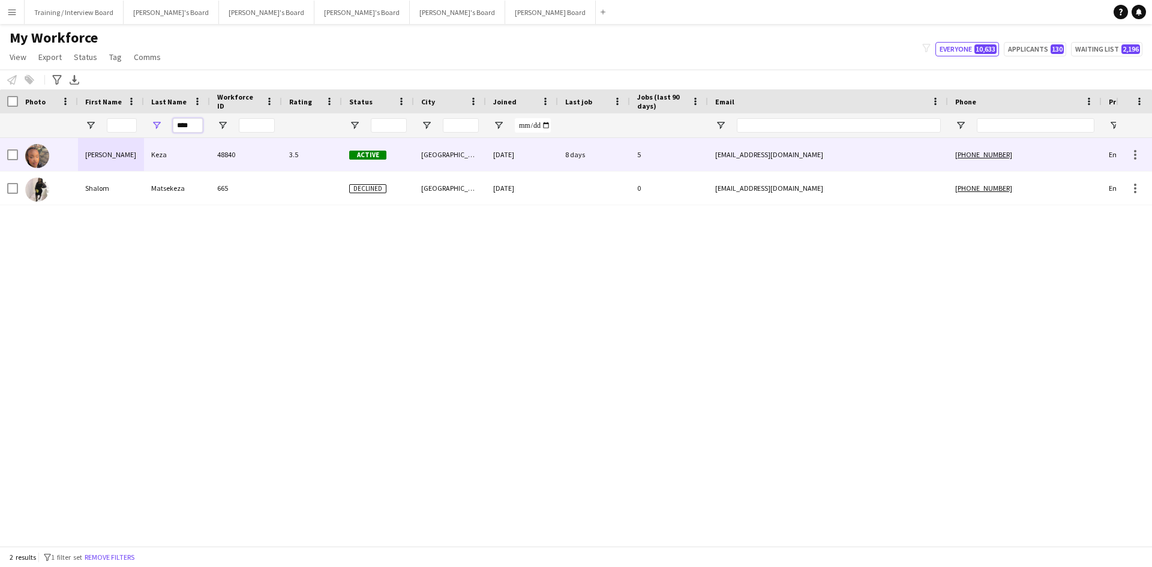
type input "****"
click at [145, 156] on div "Keza" at bounding box center [177, 154] width 66 height 33
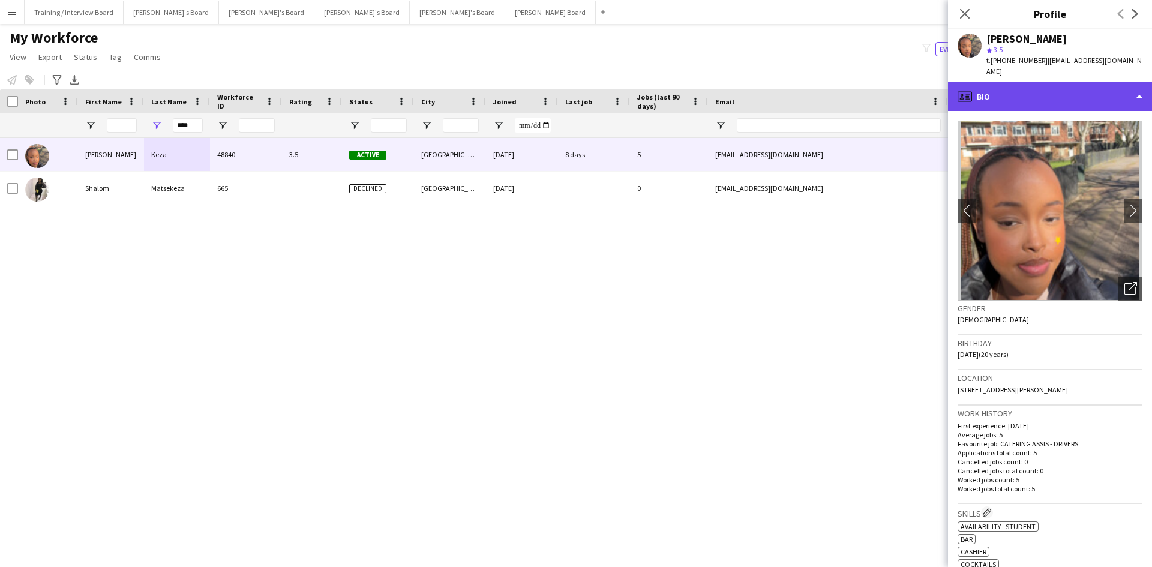
click at [1094, 91] on div "profile Bio" at bounding box center [1050, 96] width 204 height 29
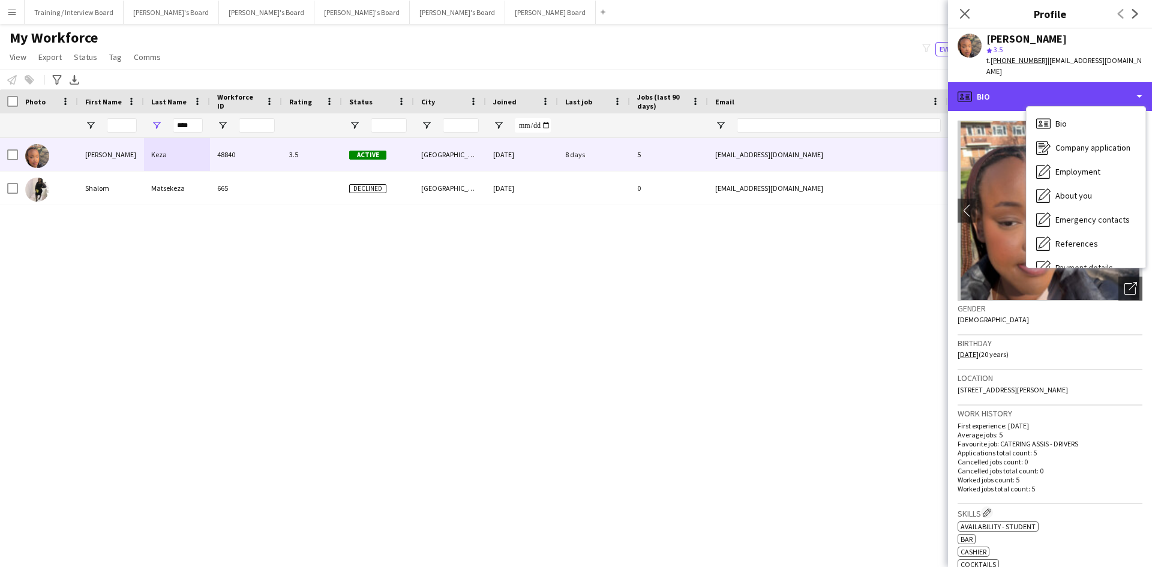
scroll to position [161, 0]
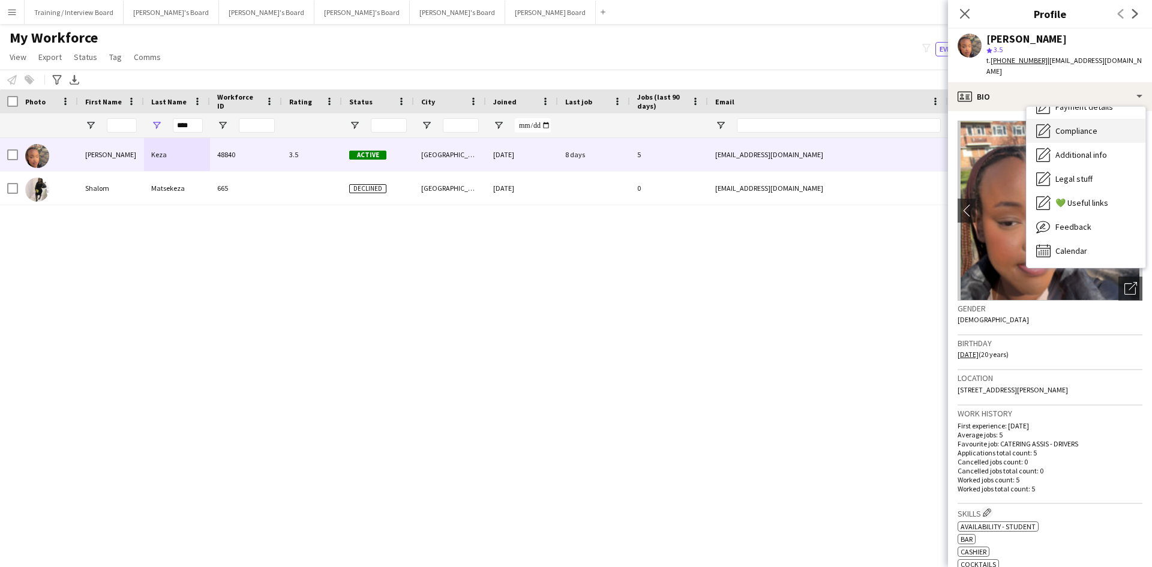
click at [1104, 128] on div "Compliance Compliance" at bounding box center [1086, 131] width 119 height 24
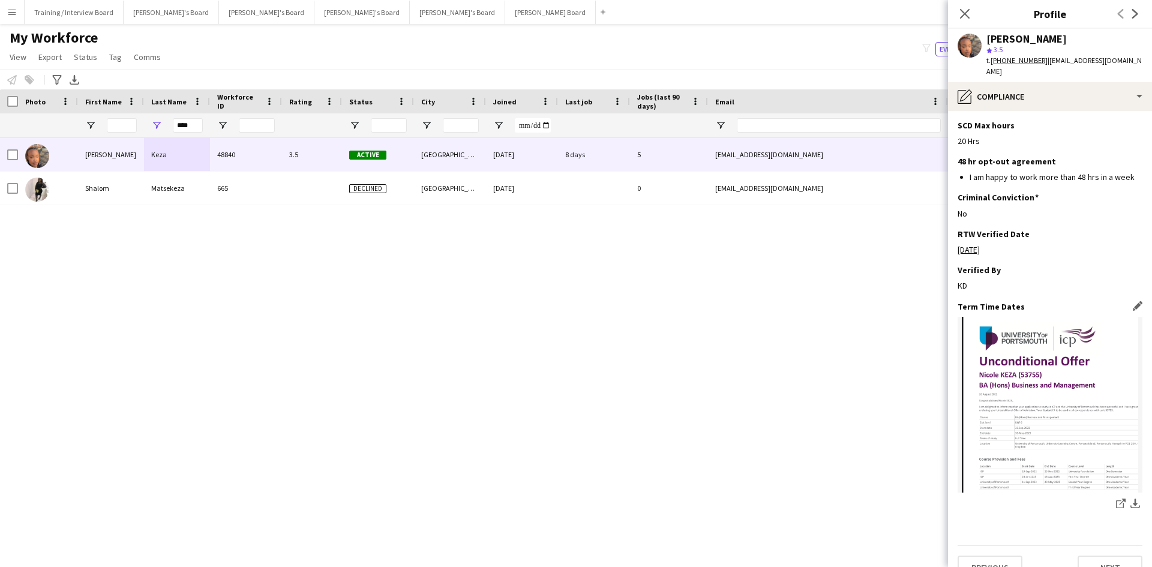
scroll to position [453, 0]
click at [1024, 398] on img at bounding box center [1050, 404] width 185 height 176
click at [1131, 498] on app-icon "download-bottom" at bounding box center [1136, 503] width 10 height 11
click at [969, 17] on icon at bounding box center [964, 13] width 11 height 11
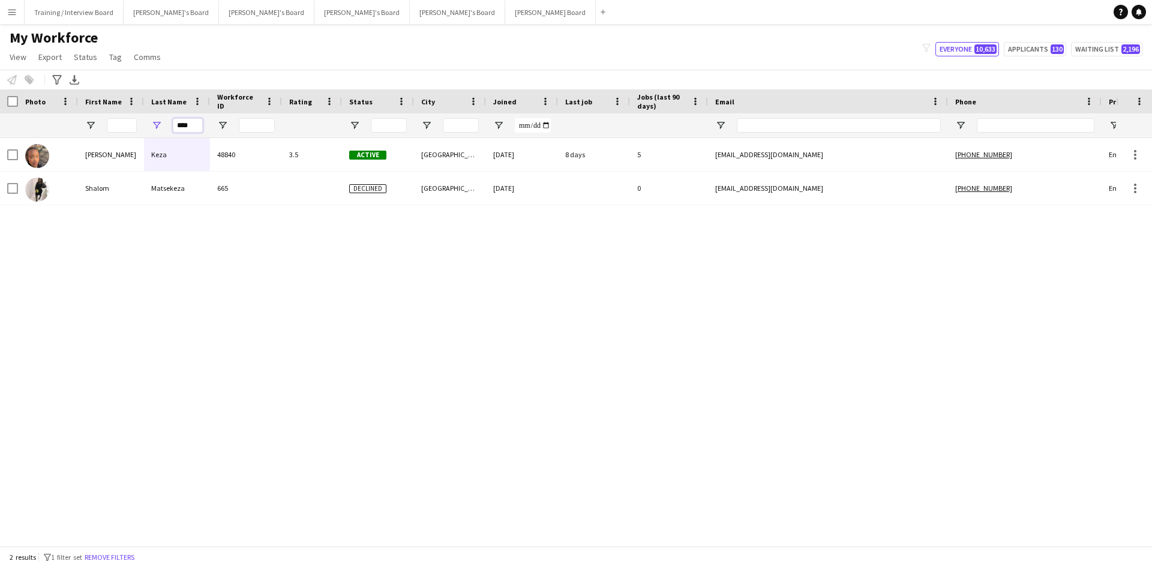
drag, startPoint x: 199, startPoint y: 124, endPoint x: 154, endPoint y: 123, distance: 45.6
click at [154, 123] on div "****" at bounding box center [177, 125] width 66 height 24
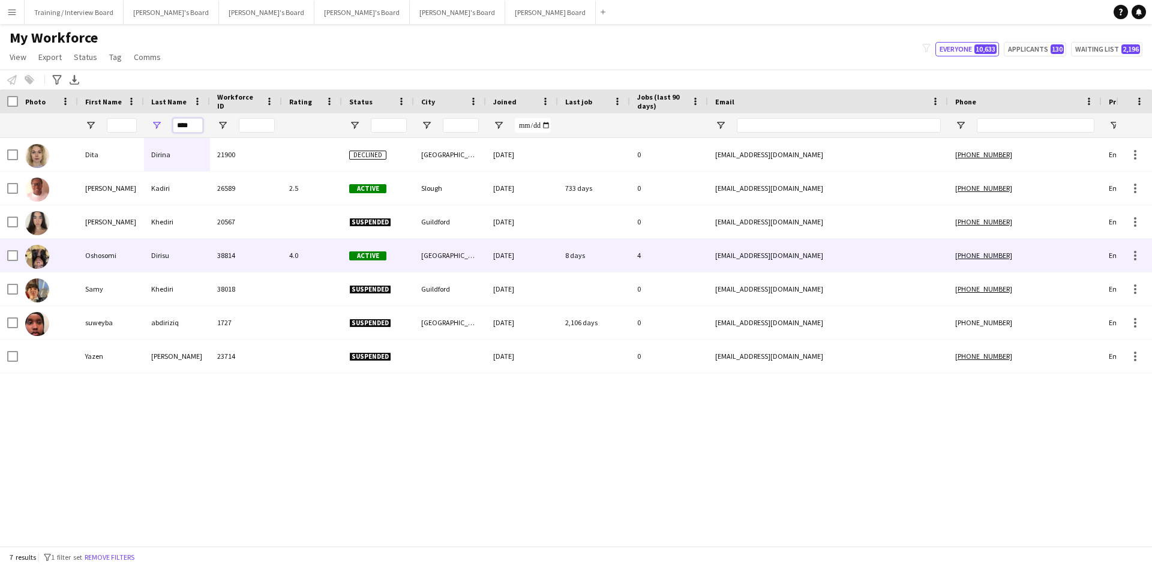
type input "****"
click at [199, 259] on div "Dirisu" at bounding box center [177, 255] width 66 height 33
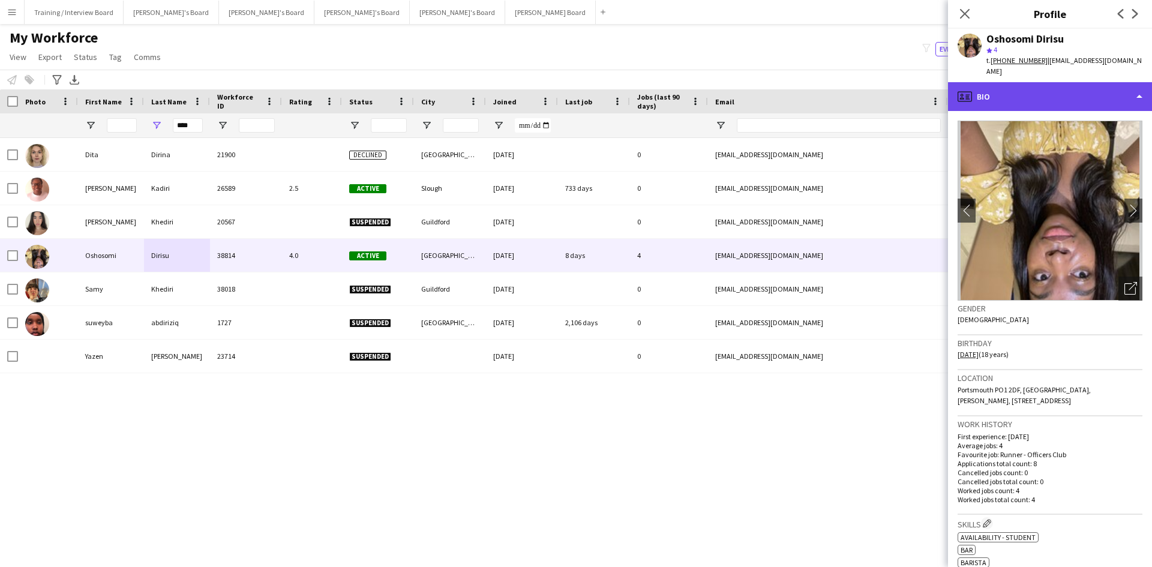
click at [1052, 85] on div "profile Bio" at bounding box center [1050, 96] width 204 height 29
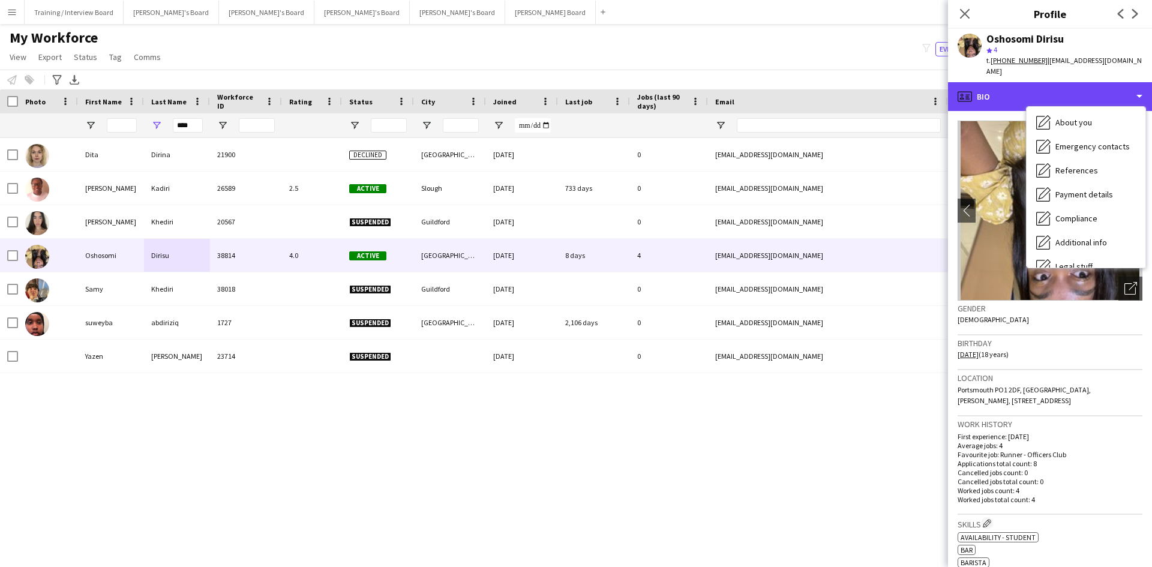
scroll to position [161, 0]
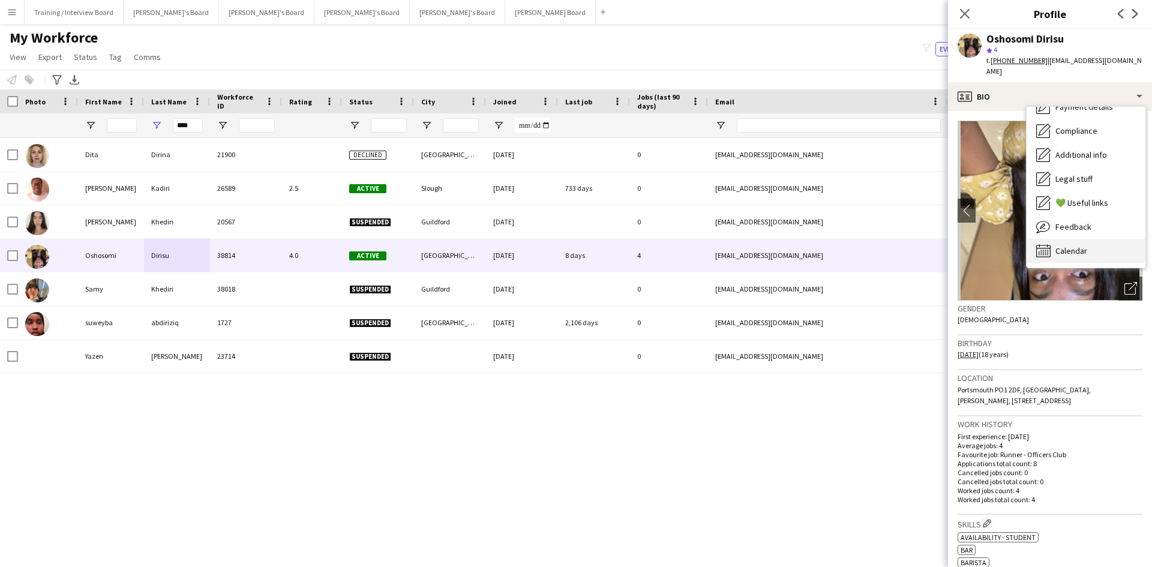
click at [1108, 239] on div "Calendar Calendar" at bounding box center [1086, 251] width 119 height 24
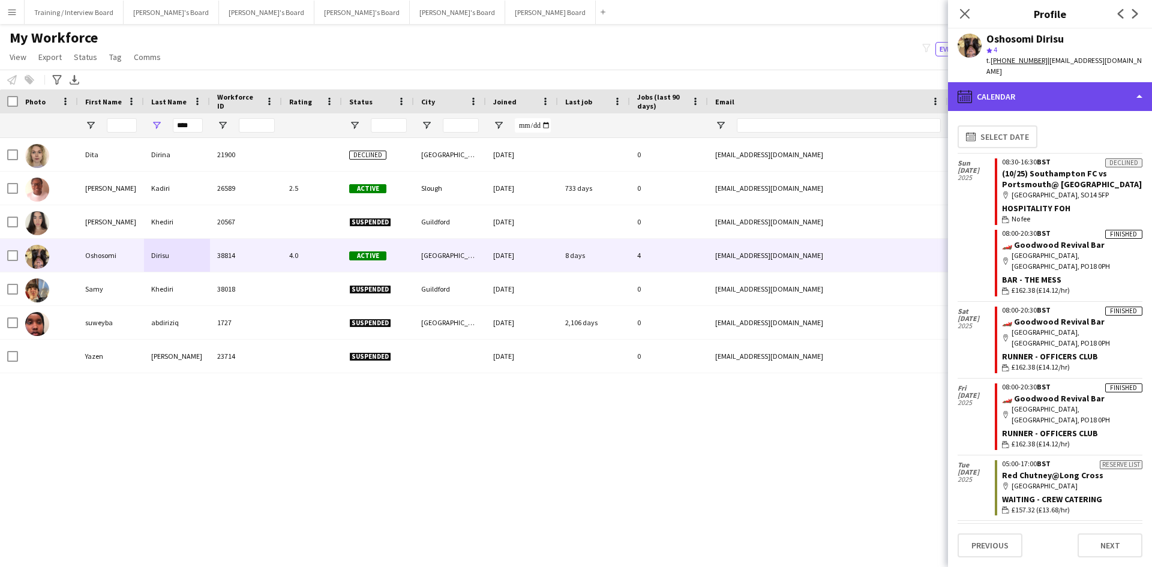
click at [1074, 83] on div "calendar-full Calendar" at bounding box center [1050, 96] width 204 height 29
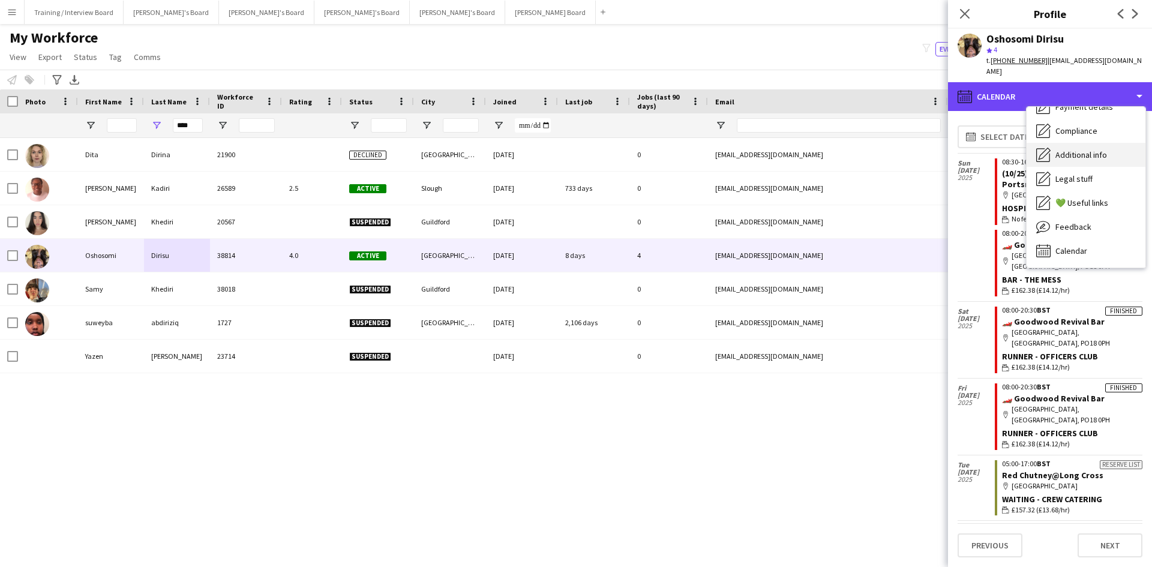
scroll to position [101, 0]
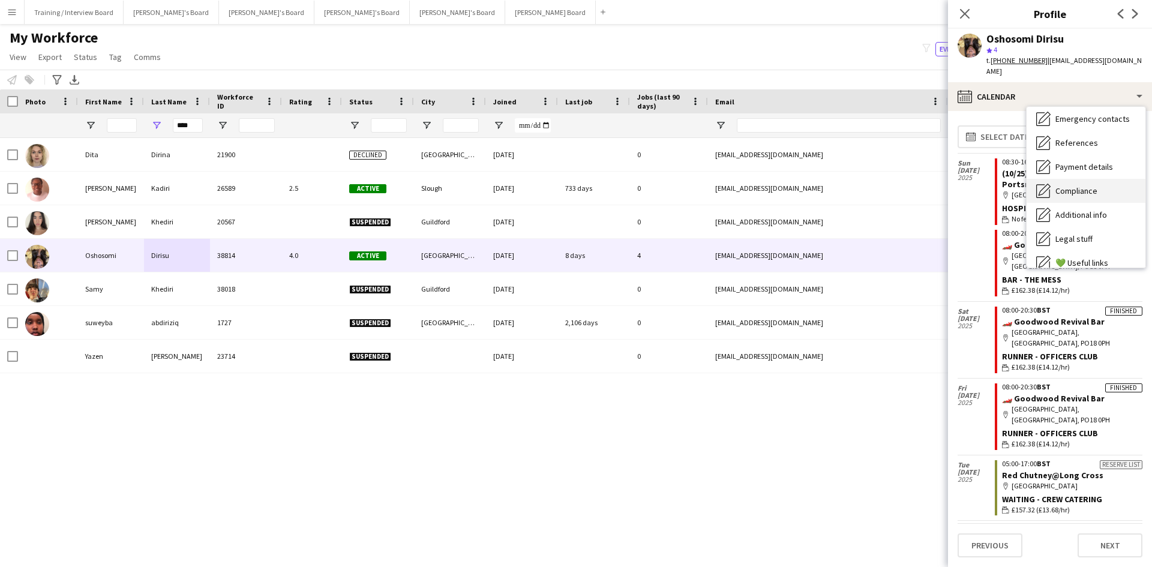
click at [1095, 185] on span "Compliance" at bounding box center [1077, 190] width 42 height 11
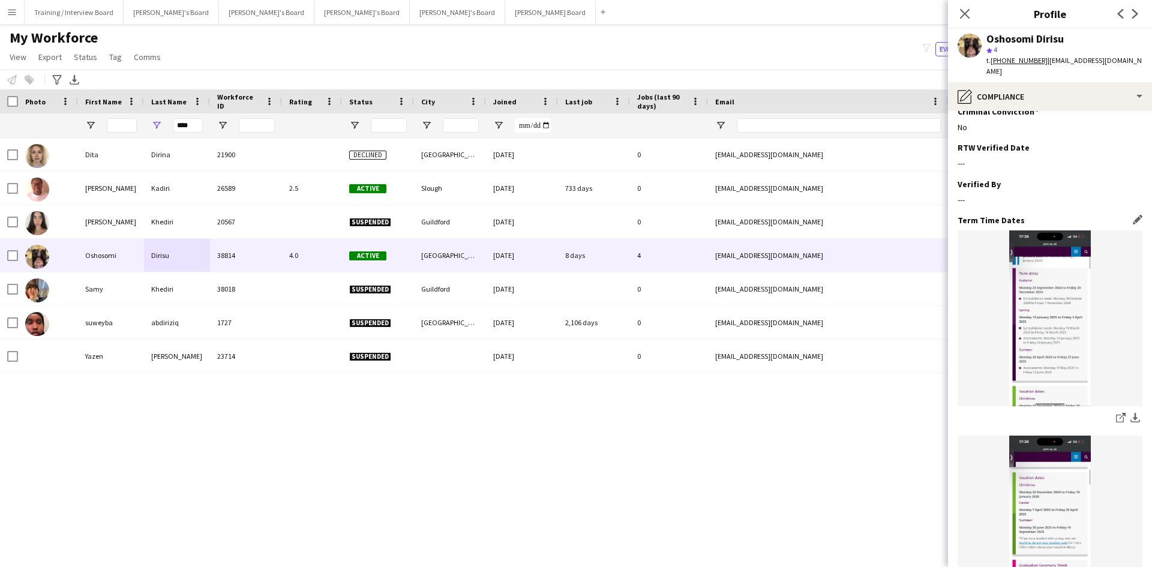
scroll to position [361, 0]
click at [1051, 289] on img at bounding box center [1050, 319] width 185 height 176
click at [1131, 414] on app-icon "download-bottom" at bounding box center [1136, 419] width 10 height 11
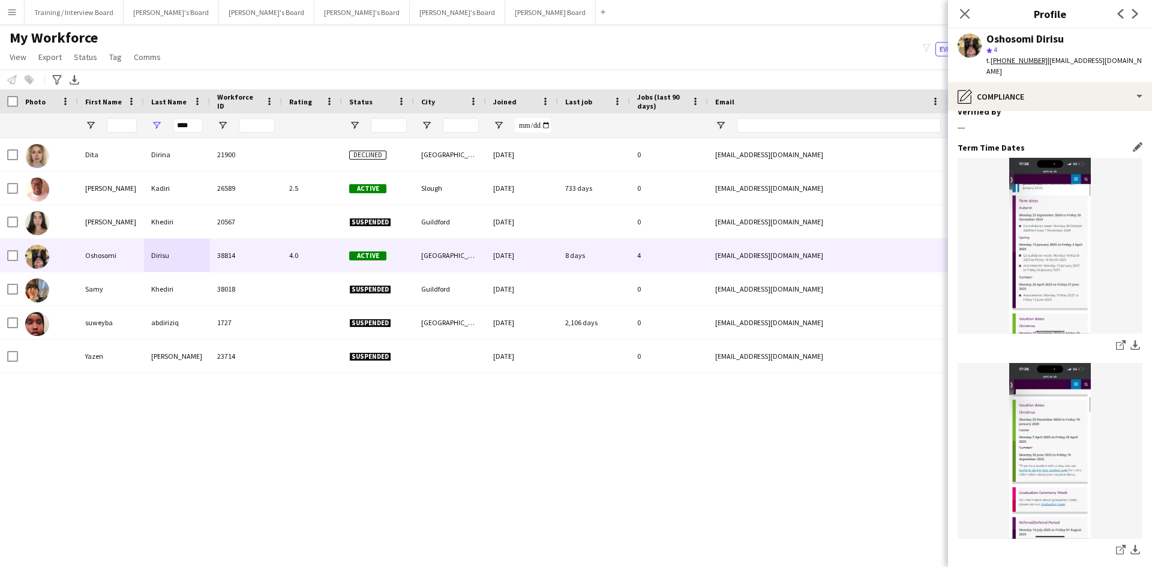
scroll to position [481, 0]
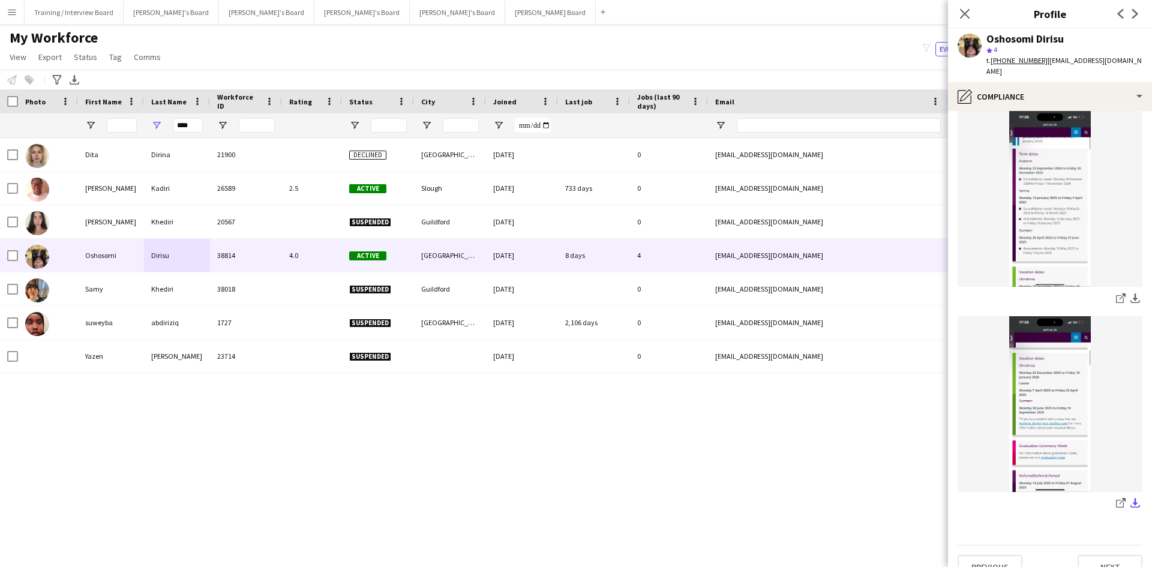
click at [1131, 498] on app-icon "download-bottom" at bounding box center [1136, 503] width 10 height 11
drag, startPoint x: 193, startPoint y: 125, endPoint x: 164, endPoint y: 127, distance: 28.9
click at [164, 127] on div "****" at bounding box center [177, 125] width 66 height 24
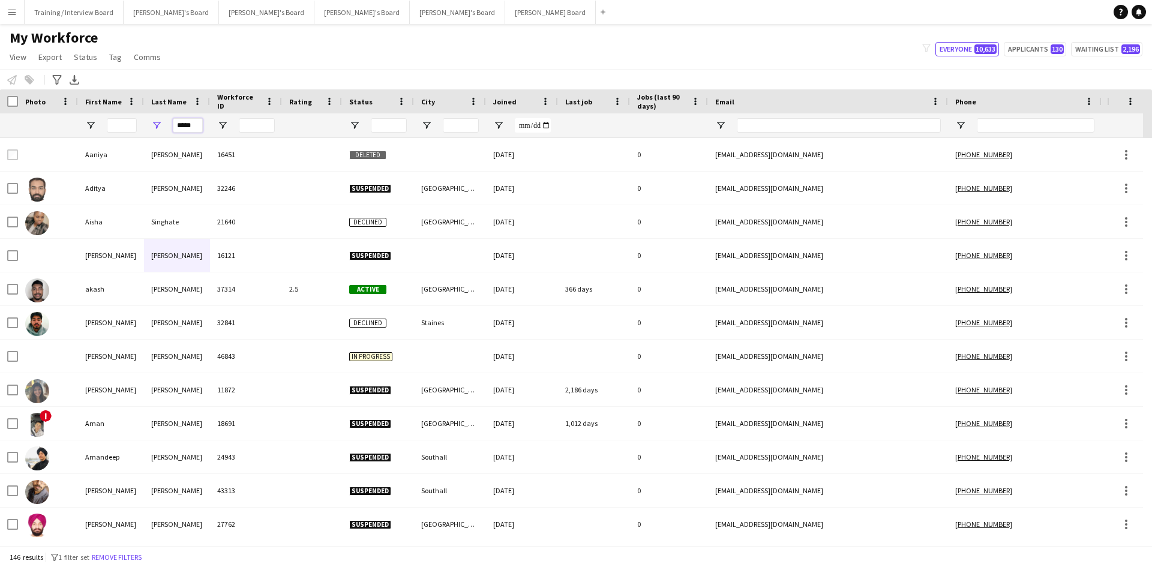
type input "*****"
click at [116, 124] on input "First Name Filter Input" at bounding box center [122, 125] width 30 height 14
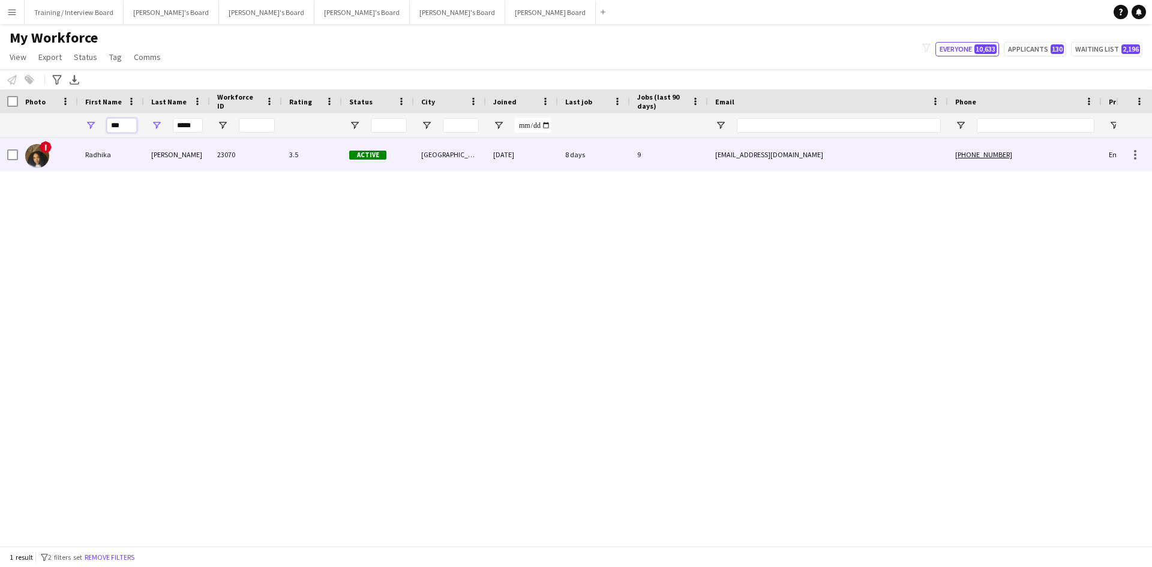
type input "***"
click at [289, 154] on div "3.5" at bounding box center [312, 154] width 60 height 33
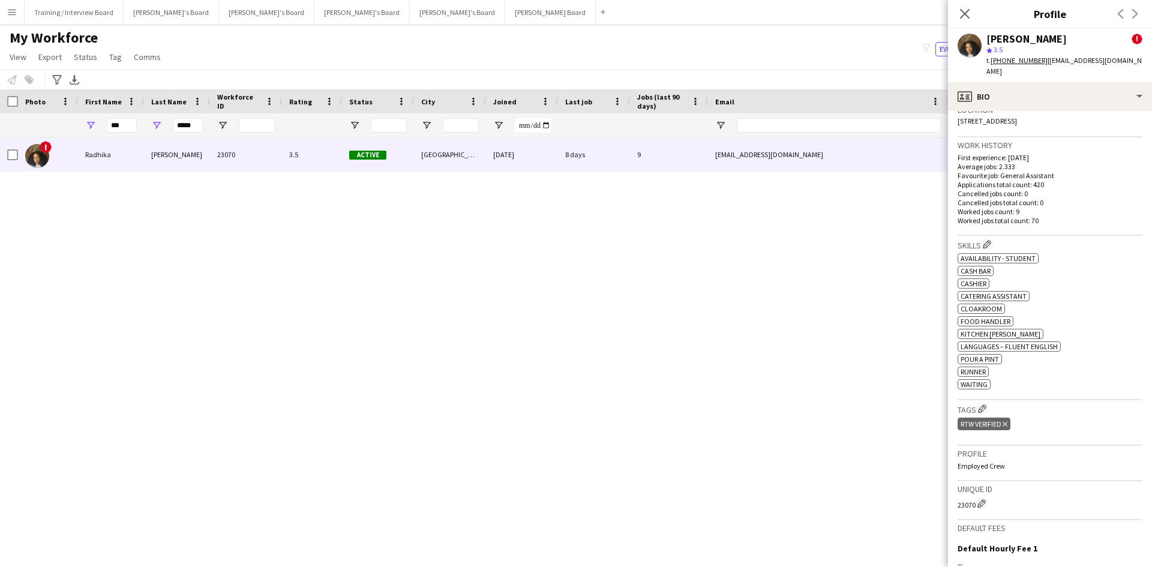
scroll to position [300, 0]
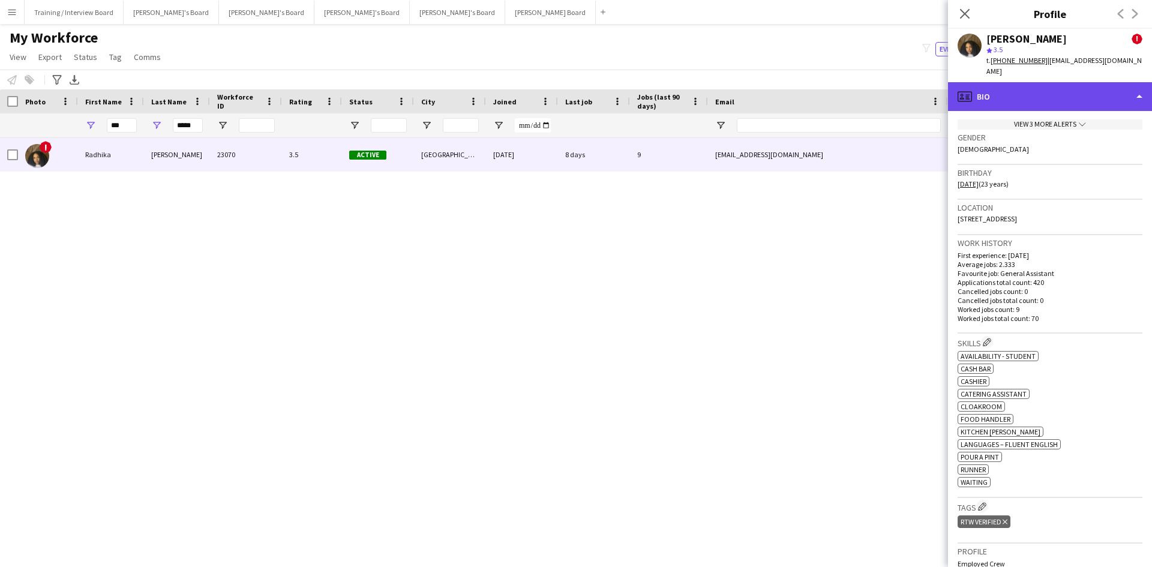
click at [1055, 82] on div "profile Bio" at bounding box center [1050, 96] width 204 height 29
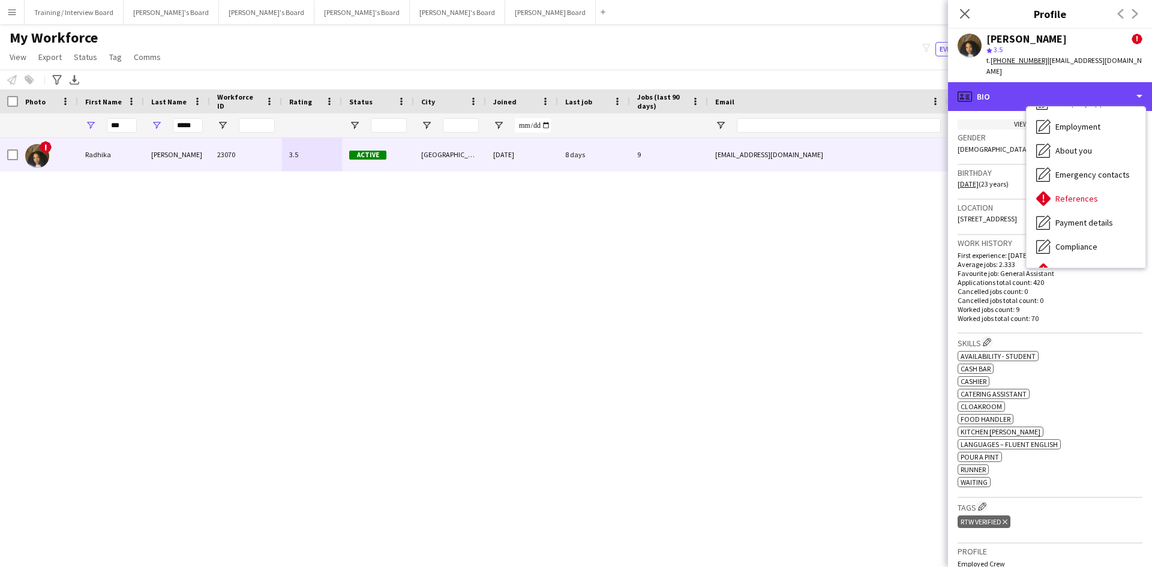
scroll to position [161, 0]
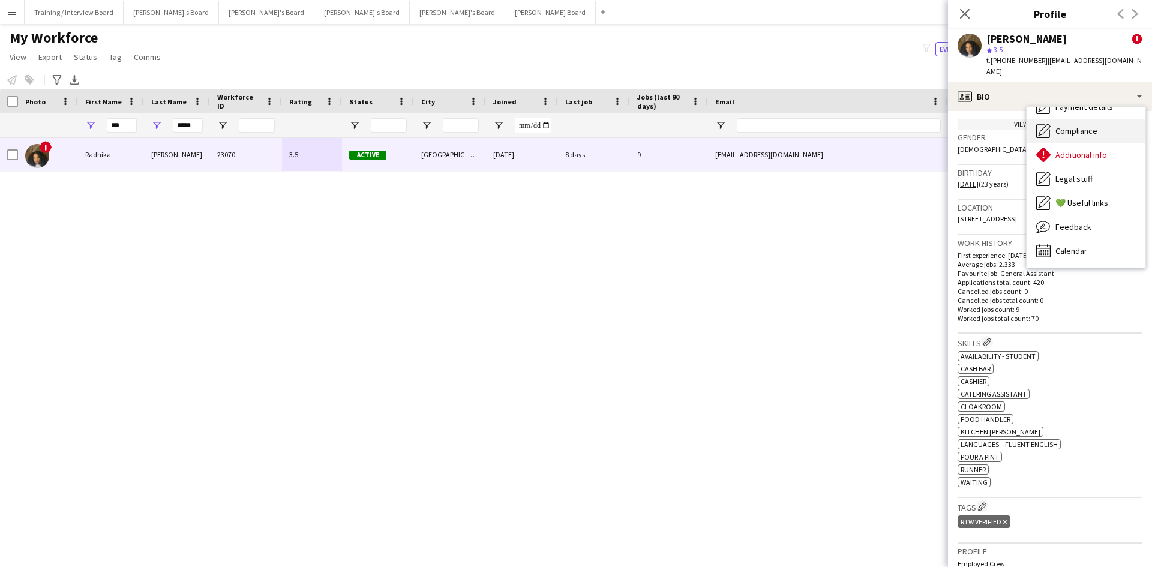
click at [1103, 121] on div "Compliance Compliance" at bounding box center [1086, 131] width 119 height 24
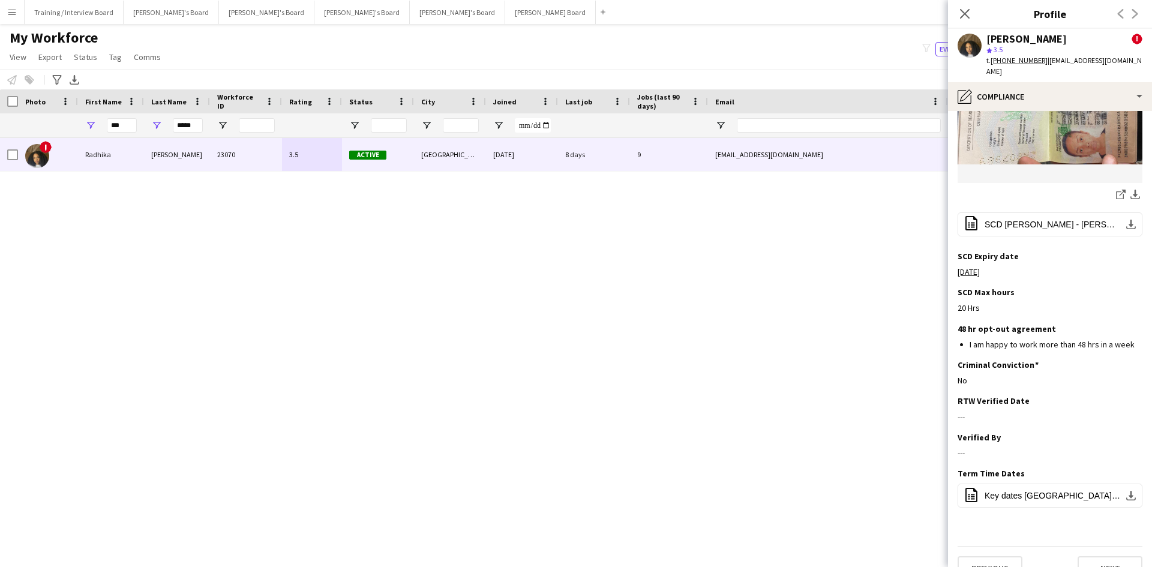
scroll to position [491, 0]
click at [1045, 490] on span "Key dates University of Portsmouth.pdf" at bounding box center [1053, 495] width 136 height 10
drag, startPoint x: 124, startPoint y: 127, endPoint x: 95, endPoint y: 127, distance: 28.8
click at [95, 127] on div "***" at bounding box center [111, 125] width 66 height 24
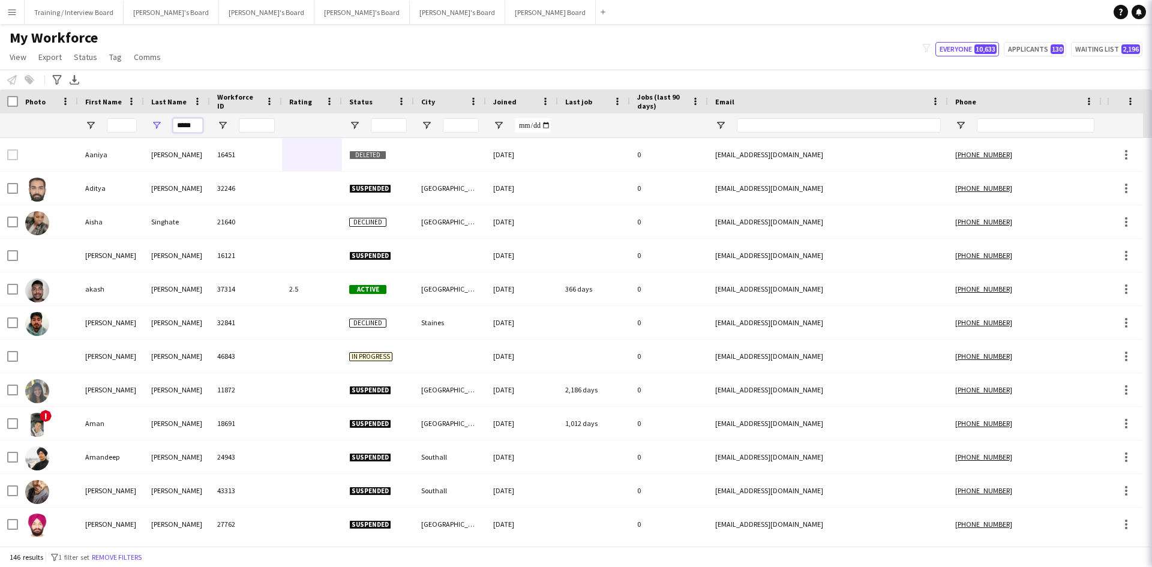
drag, startPoint x: 193, startPoint y: 127, endPoint x: 167, endPoint y: 127, distance: 25.8
click at [167, 127] on div "*****" at bounding box center [177, 125] width 66 height 24
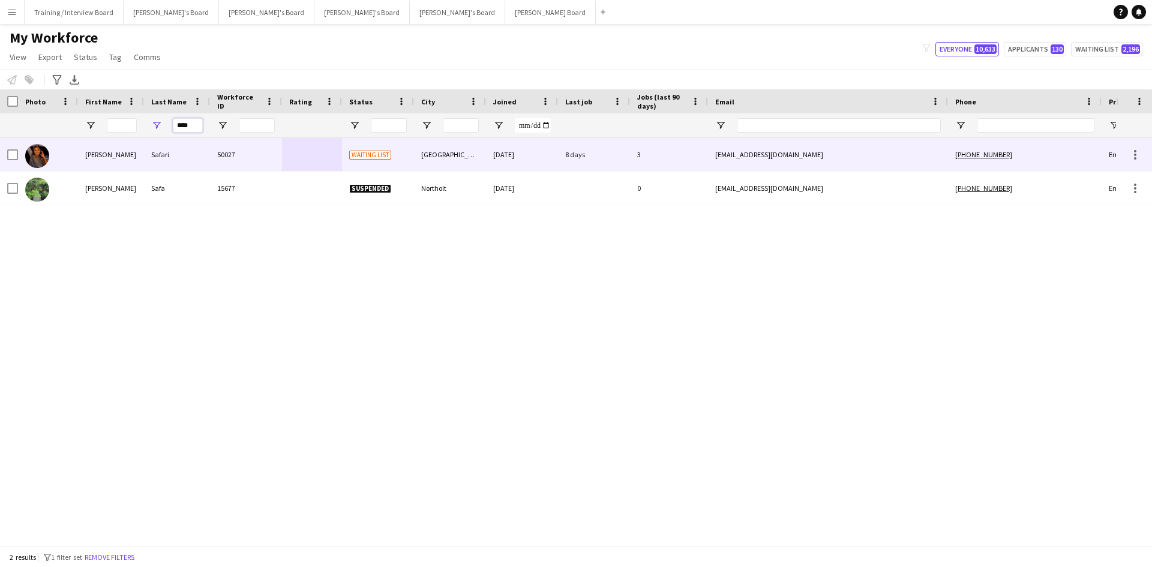
type input "****"
click at [258, 153] on div "50027" at bounding box center [246, 154] width 72 height 33
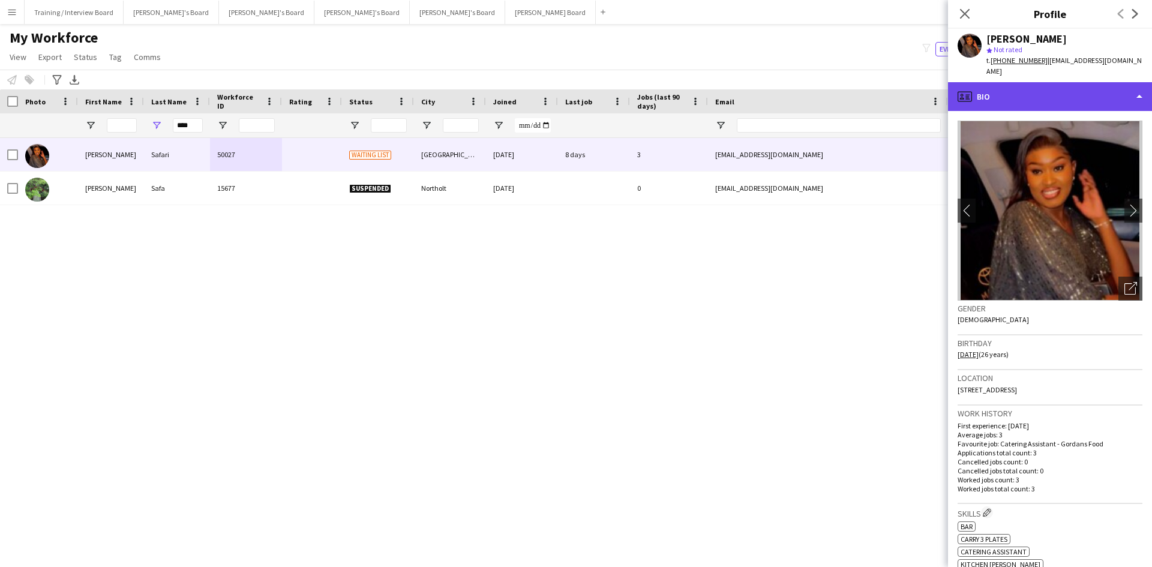
click at [1071, 88] on div "profile Bio" at bounding box center [1050, 96] width 204 height 29
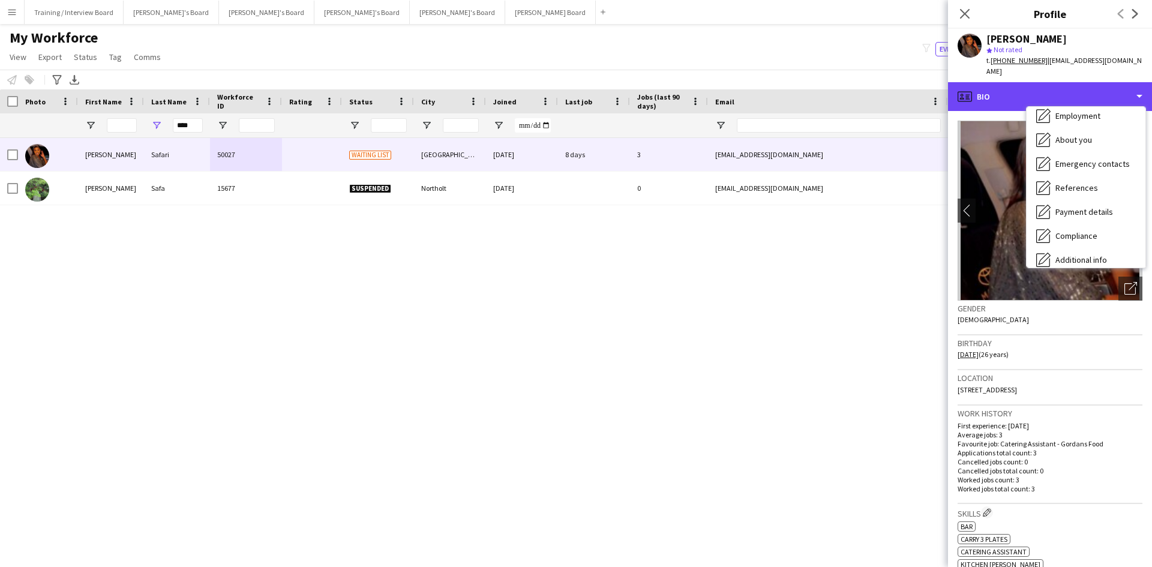
scroll to position [161, 0]
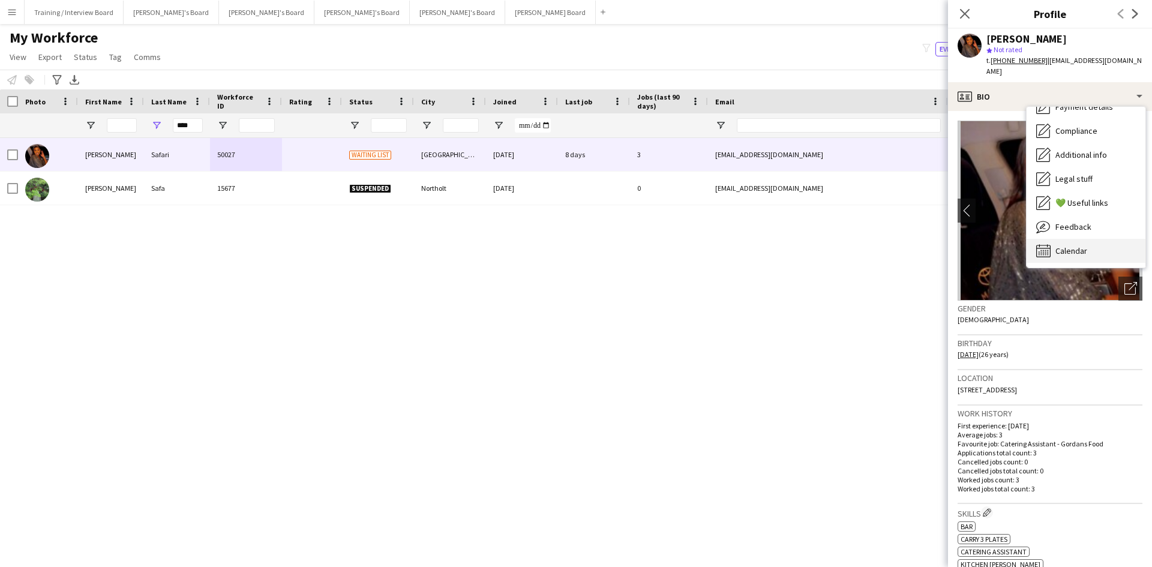
click at [1101, 239] on div "Calendar Calendar" at bounding box center [1086, 251] width 119 height 24
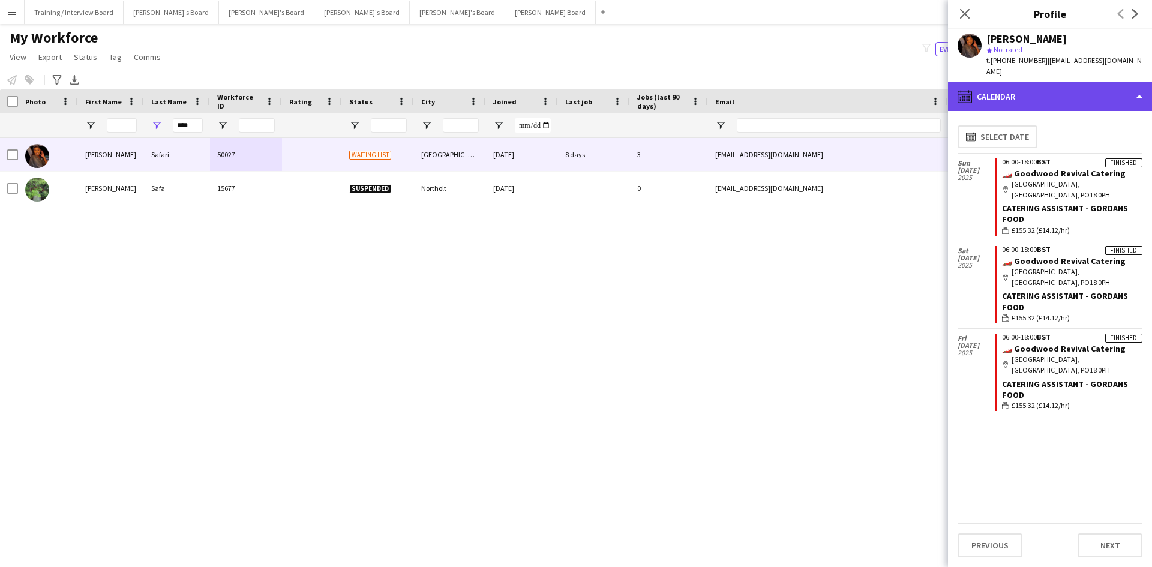
click at [1061, 85] on div "calendar-full Calendar" at bounding box center [1050, 96] width 204 height 29
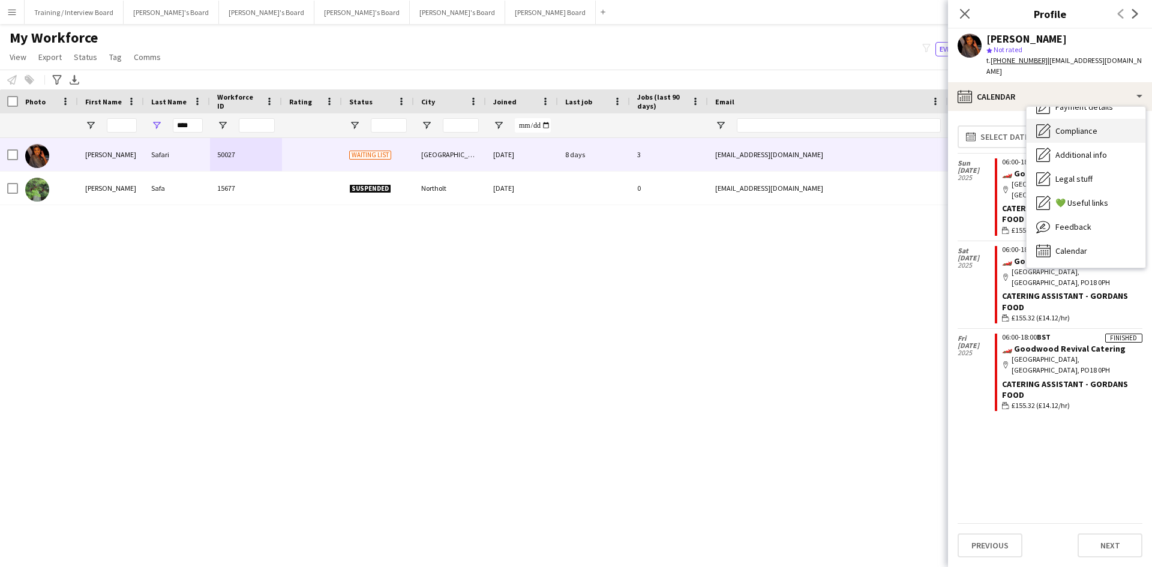
click at [1087, 125] on span "Compliance" at bounding box center [1077, 130] width 42 height 11
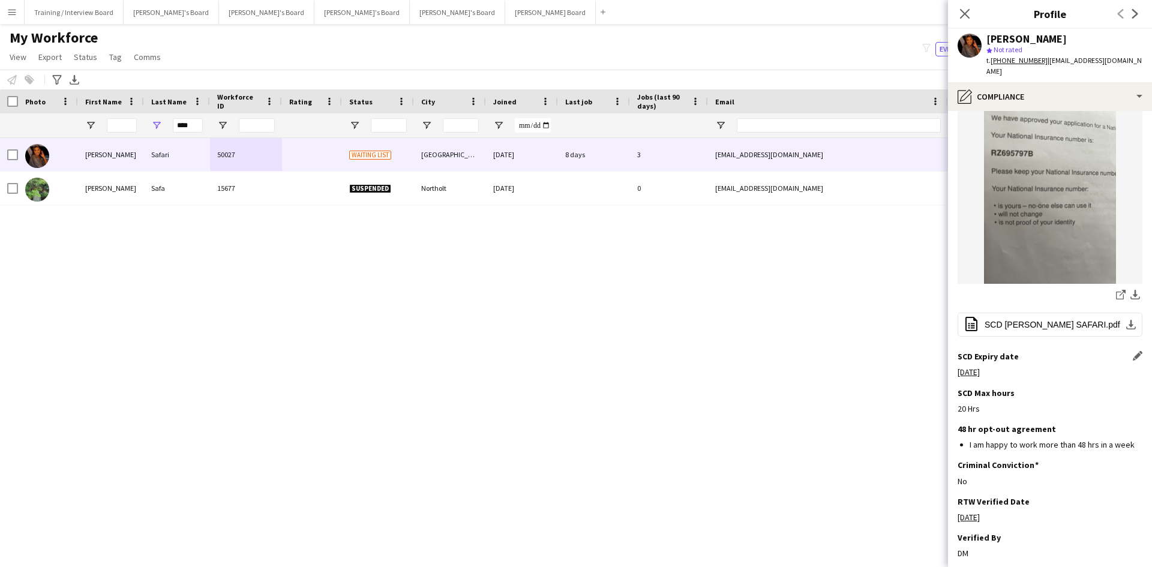
scroll to position [343, 0]
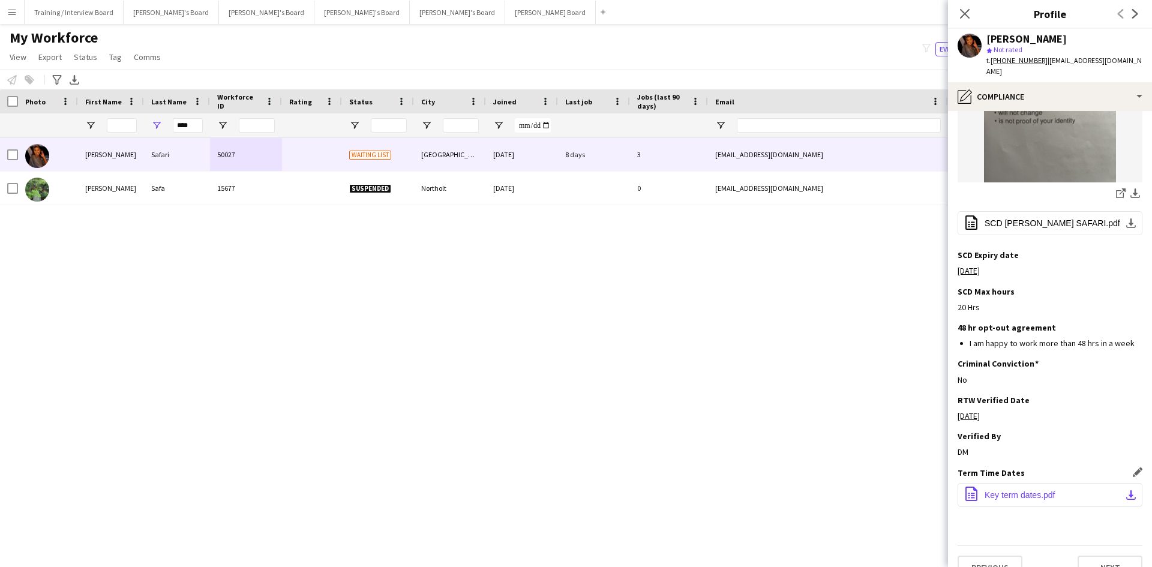
click at [1028, 490] on span "Key term dates.pdf" at bounding box center [1020, 495] width 71 height 10
drag, startPoint x: 969, startPoint y: 12, endPoint x: 311, endPoint y: 58, distance: 659.4
click at [969, 12] on icon "Close pop-in" at bounding box center [965, 14] width 10 height 10
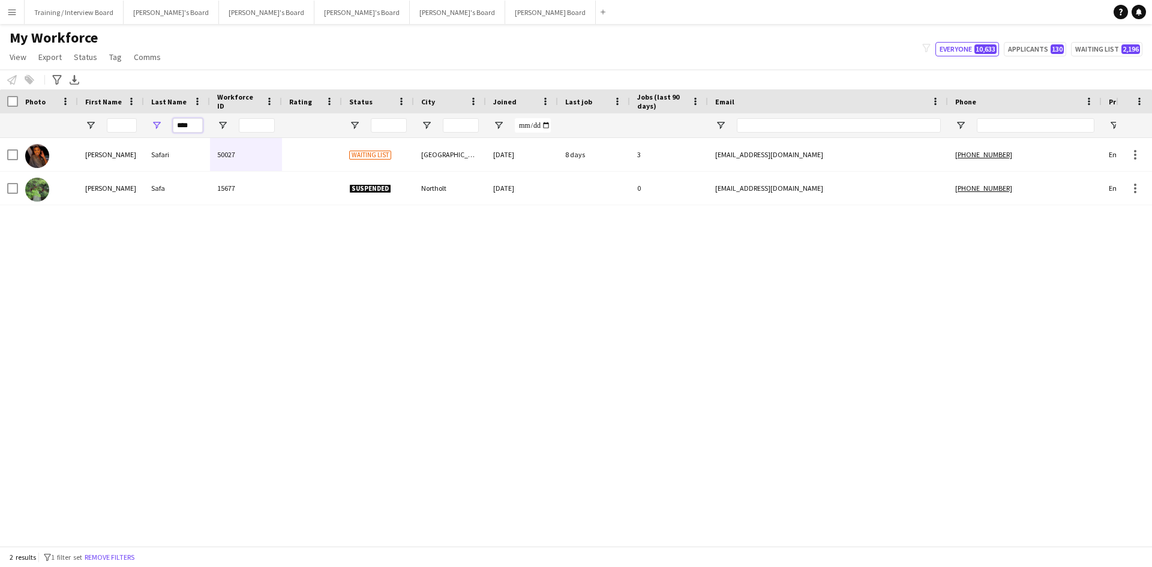
drag, startPoint x: 197, startPoint y: 127, endPoint x: 160, endPoint y: 128, distance: 37.3
click at [160, 128] on div "****" at bounding box center [177, 125] width 66 height 24
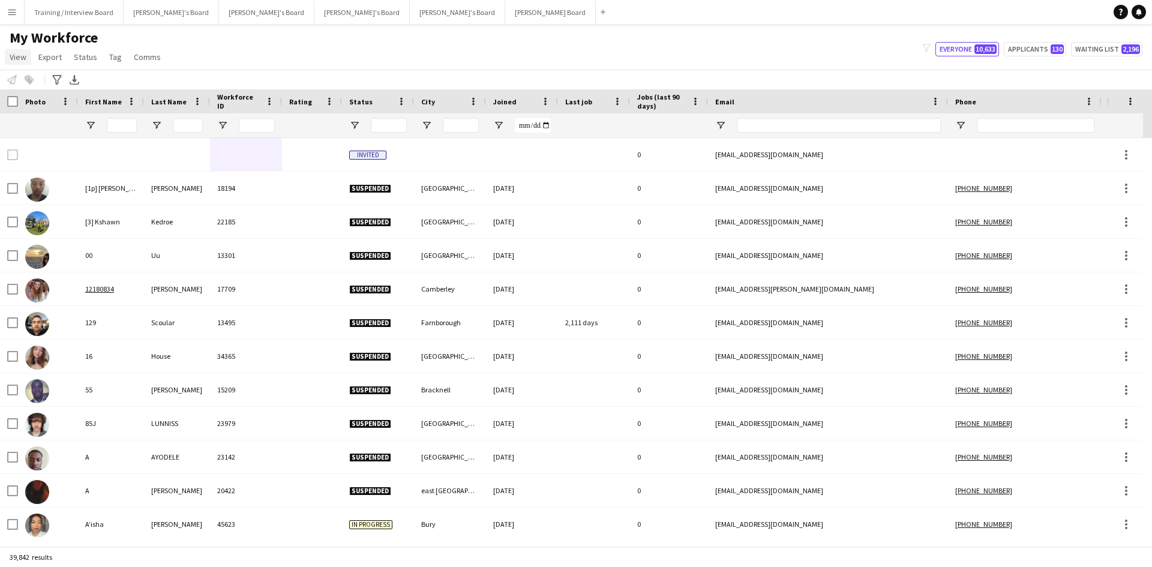
click at [24, 53] on span "View" at bounding box center [18, 57] width 17 height 11
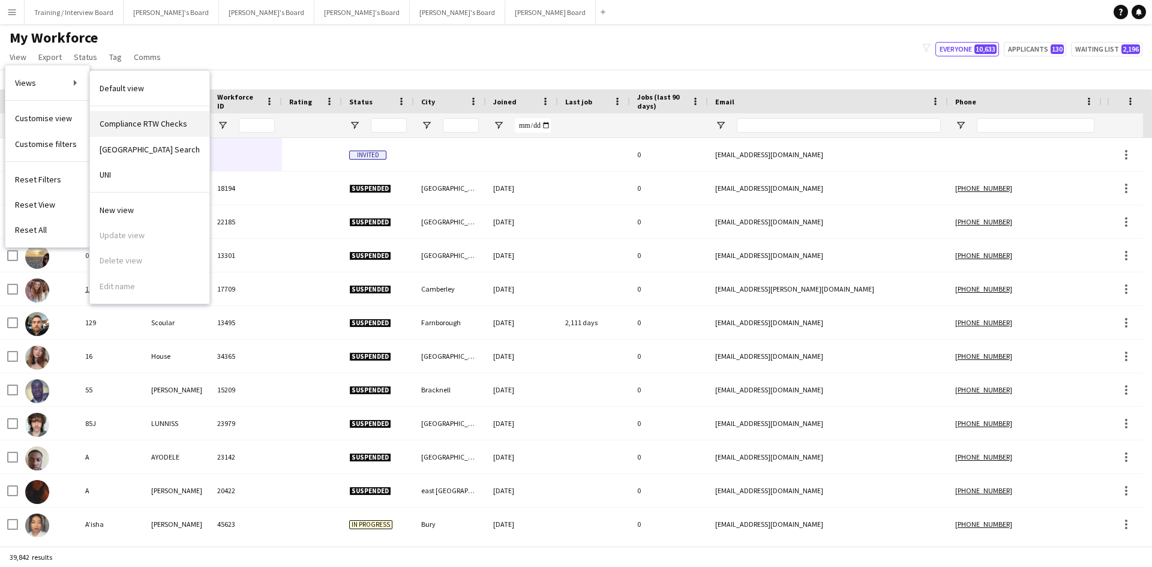
click at [140, 118] on link "Compliance RTW Checks" at bounding box center [149, 123] width 119 height 25
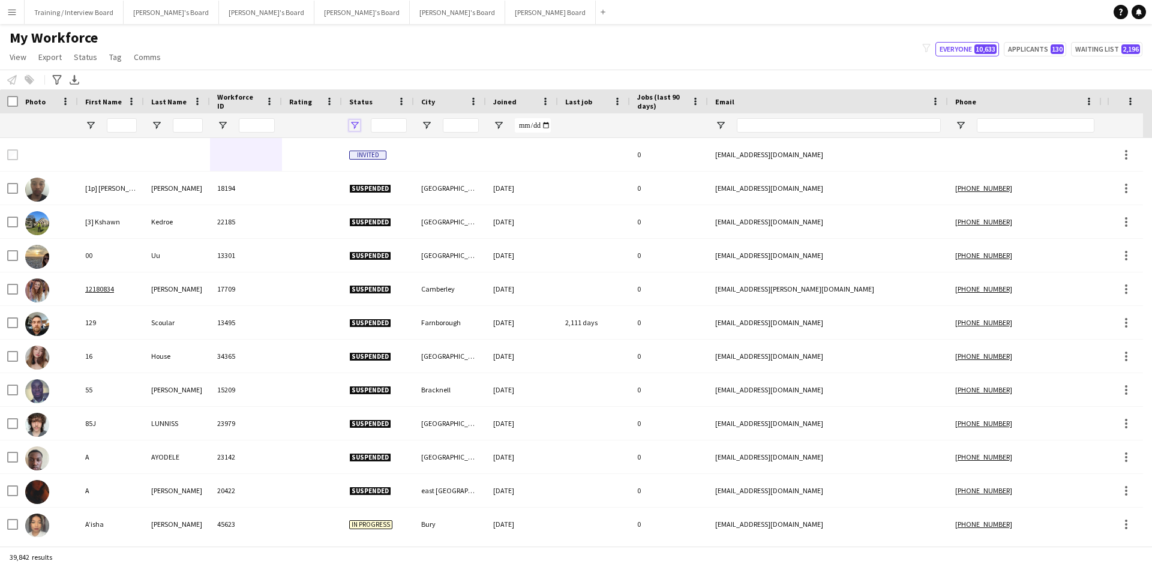
click at [354, 122] on span "Open Filter Menu" at bounding box center [354, 125] width 11 height 11
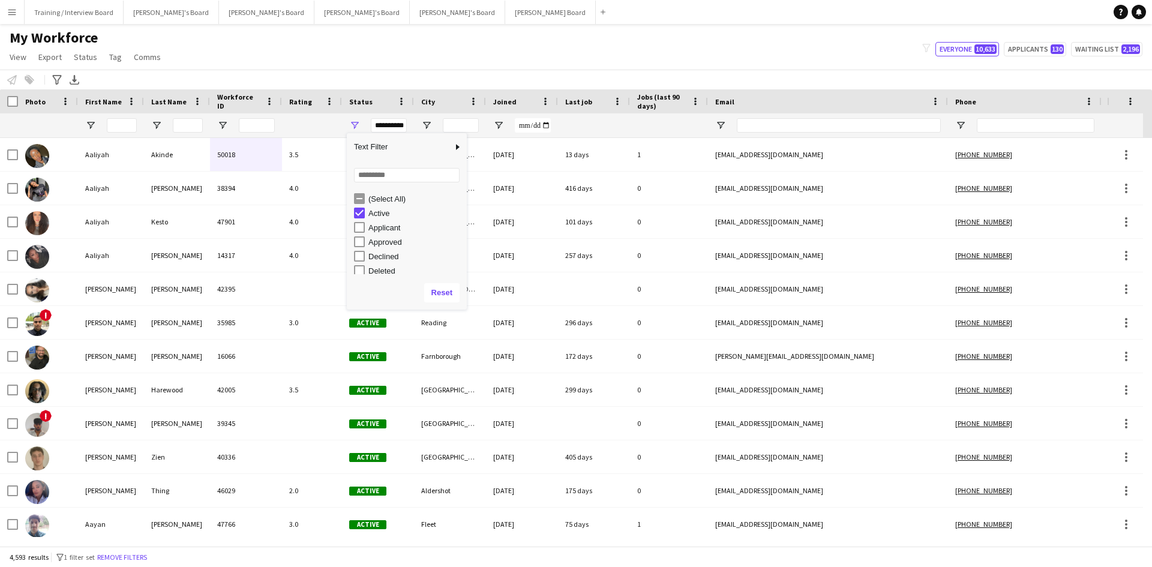
click at [377, 59] on div "My Workforce View Views Default view Compliance RTW Checks MANCHESTER Search UN…" at bounding box center [576, 49] width 1152 height 41
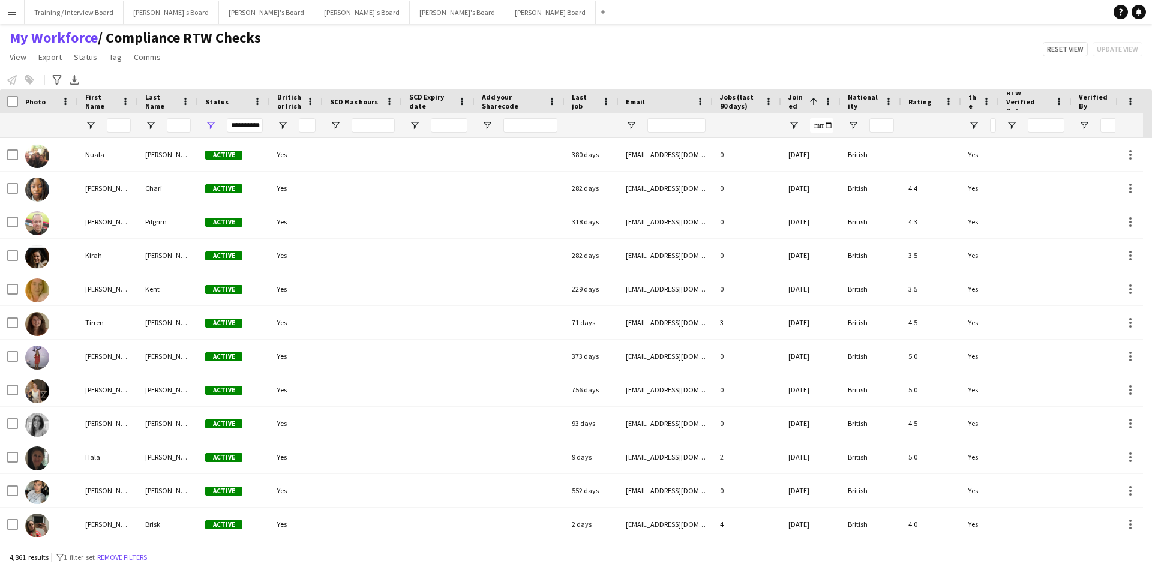
type input "**********"
click at [334, 126] on span "Open Filter Menu" at bounding box center [335, 125] width 11 height 11
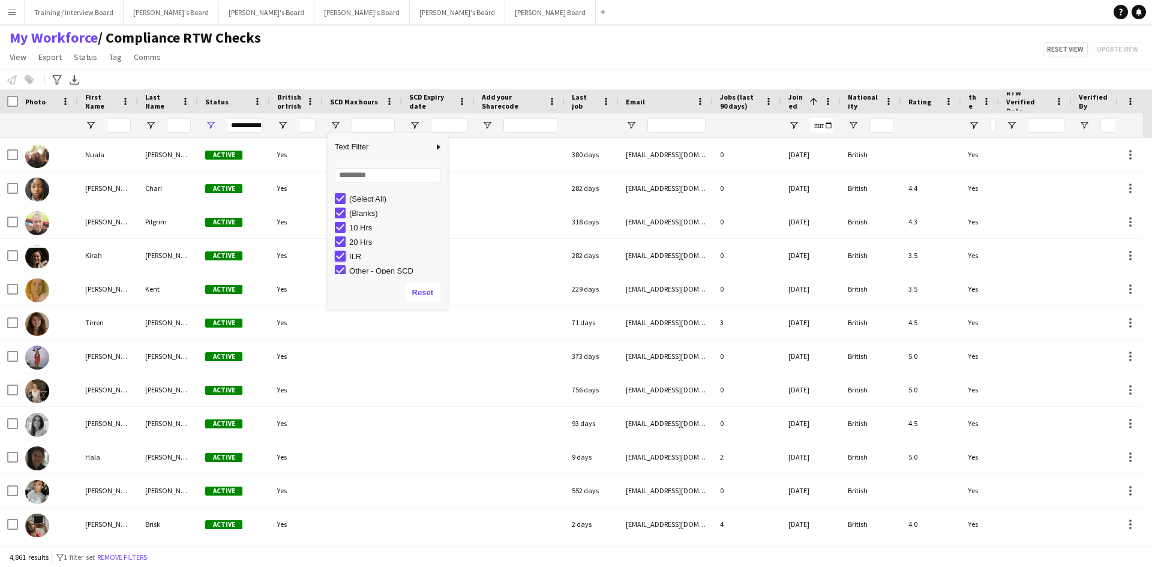
type input "**********"
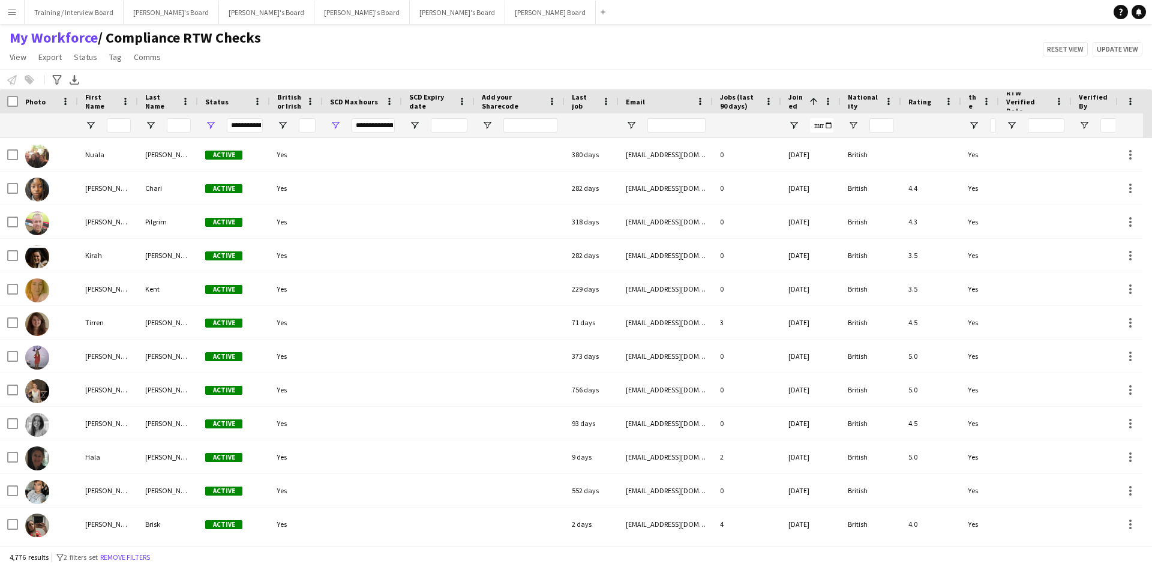
click at [362, 62] on div "My Workforce / Compliance RTW Checks View Views Default view Compliance RTW Che…" at bounding box center [576, 49] width 1152 height 41
click at [414, 124] on span "Open Filter Menu" at bounding box center [414, 125] width 11 height 11
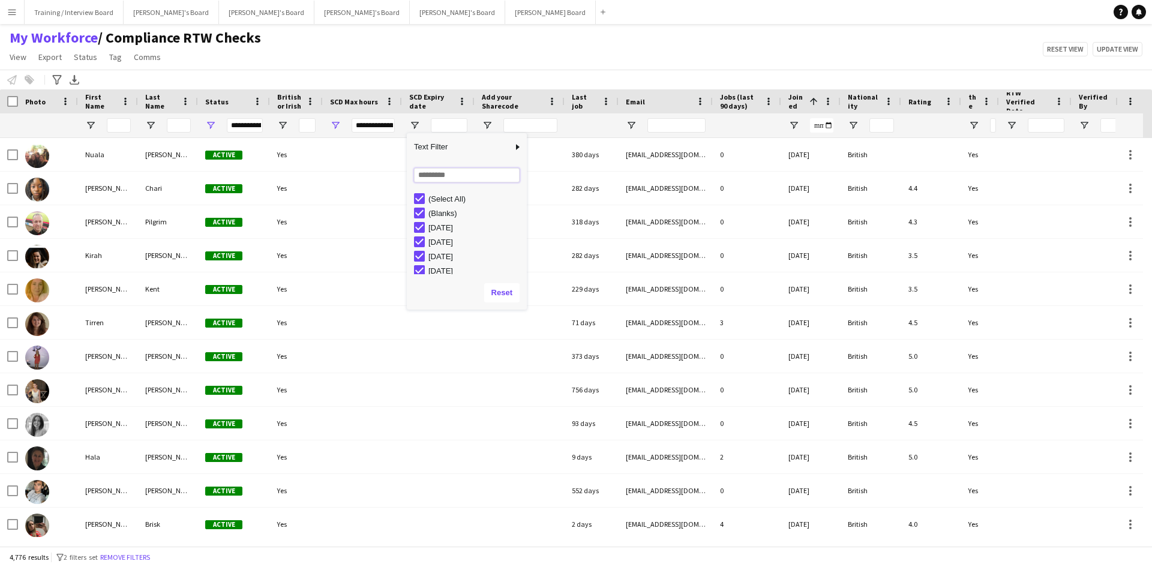
click at [457, 175] on input "Search filter values" at bounding box center [467, 175] width 106 height 14
type input "****"
click at [453, 68] on div "My Workforce / Compliance RTW Checks View Views Default view Compliance RTW Che…" at bounding box center [576, 49] width 1152 height 41
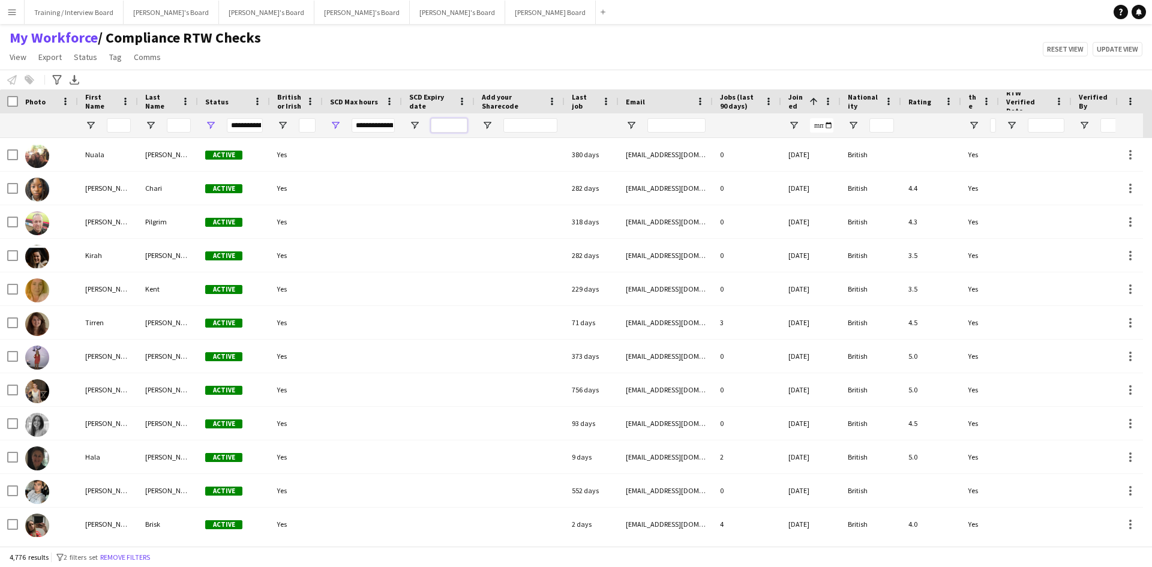
click at [444, 124] on input "SCD Expiry date Filter Input" at bounding box center [449, 125] width 37 height 14
click at [417, 126] on span "Open Filter Menu" at bounding box center [414, 125] width 11 height 11
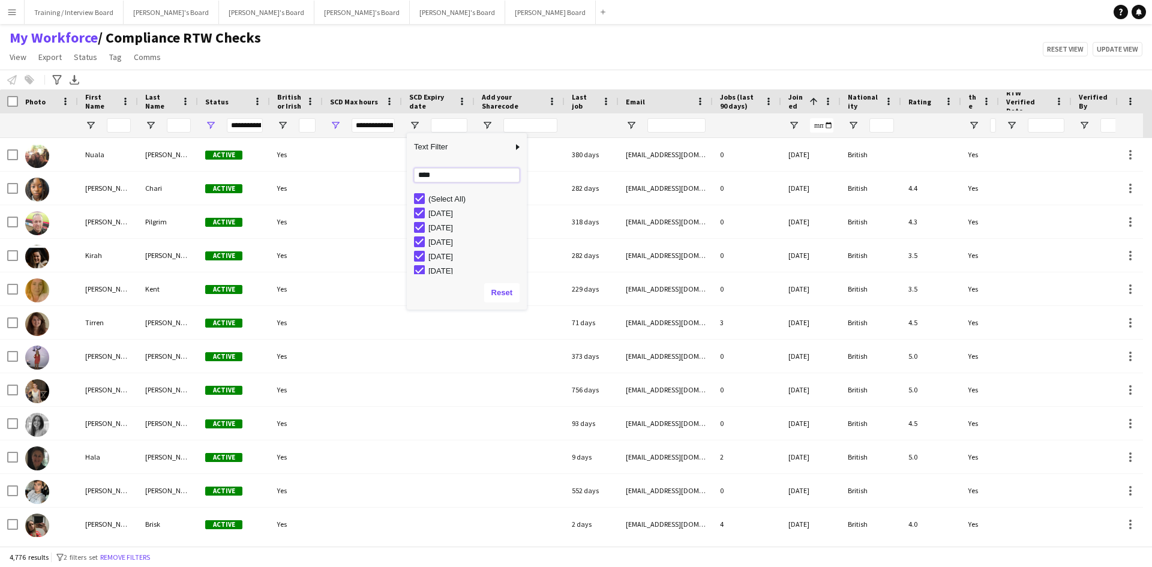
click at [441, 173] on input "****" at bounding box center [467, 175] width 106 height 14
type input "**********"
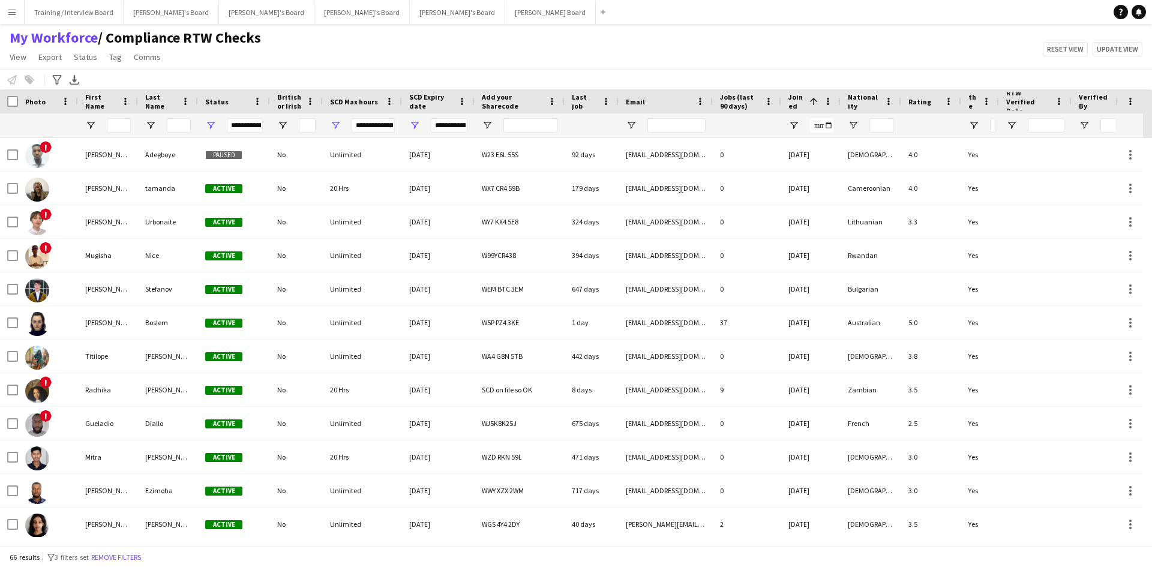
click at [460, 69] on div "My Workforce / Compliance RTW Checks View Views Default view Compliance RTW Che…" at bounding box center [576, 49] width 1152 height 41
click at [492, 125] on span "Open Filter Menu" at bounding box center [487, 125] width 11 height 11
click at [506, 50] on div "My Workforce / Compliance RTW Checks View Views Default view Compliance RTW Che…" at bounding box center [576, 49] width 1152 height 41
click at [490, 127] on span "Open Filter Menu" at bounding box center [487, 125] width 11 height 11
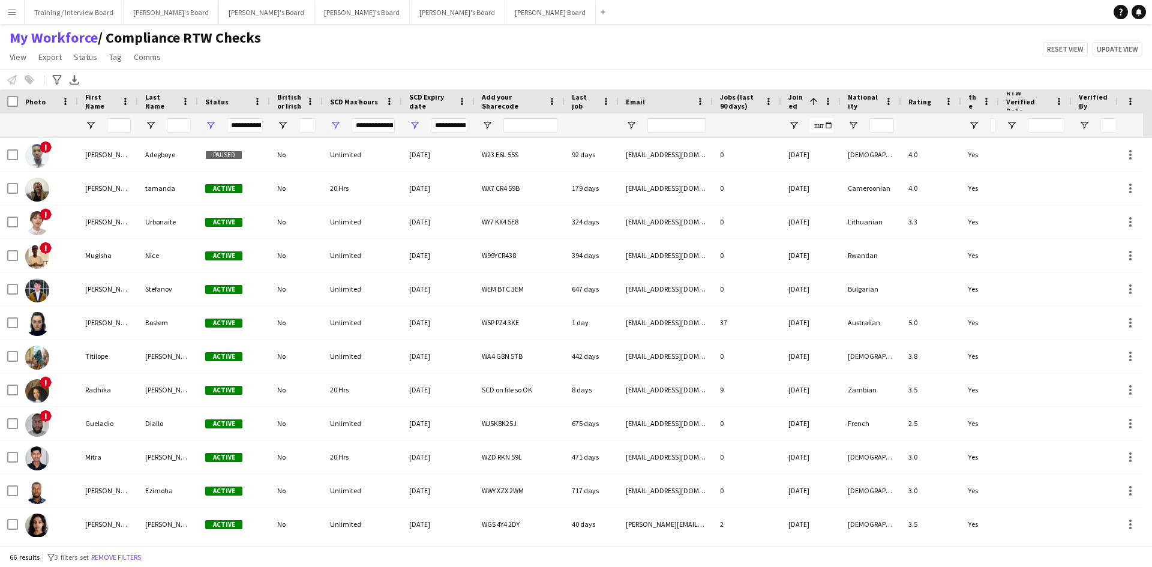
click at [564, 72] on div "Notify workforce Add to tag Select at least one crew to tag him or her. Advance…" at bounding box center [576, 80] width 1152 height 20
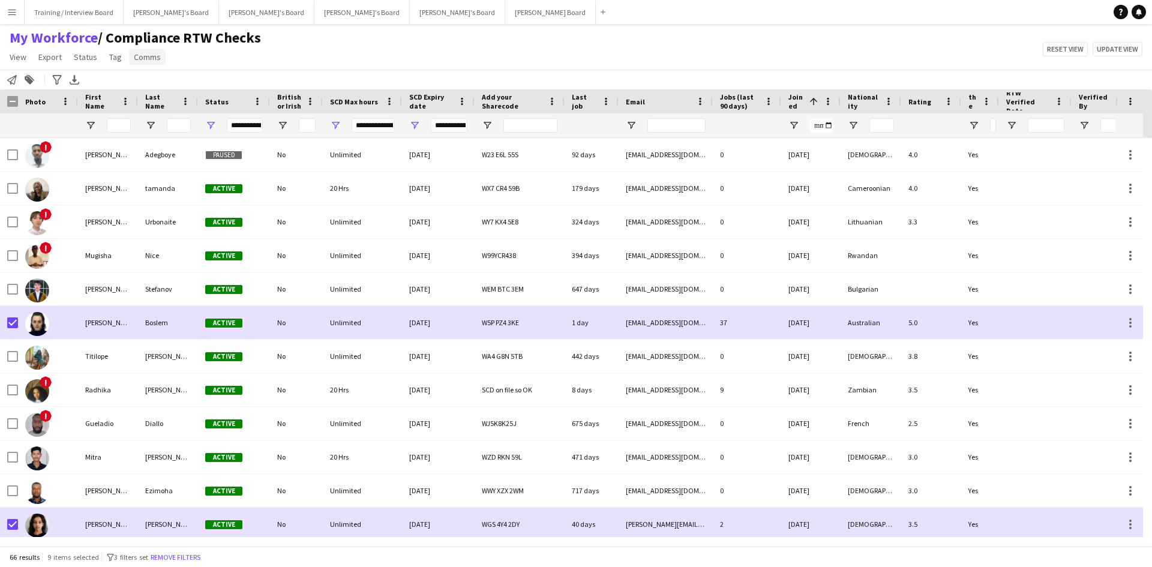
click at [151, 60] on span "Comms" at bounding box center [147, 57] width 27 height 11
click at [151, 79] on span "Send notification" at bounding box center [167, 82] width 61 height 11
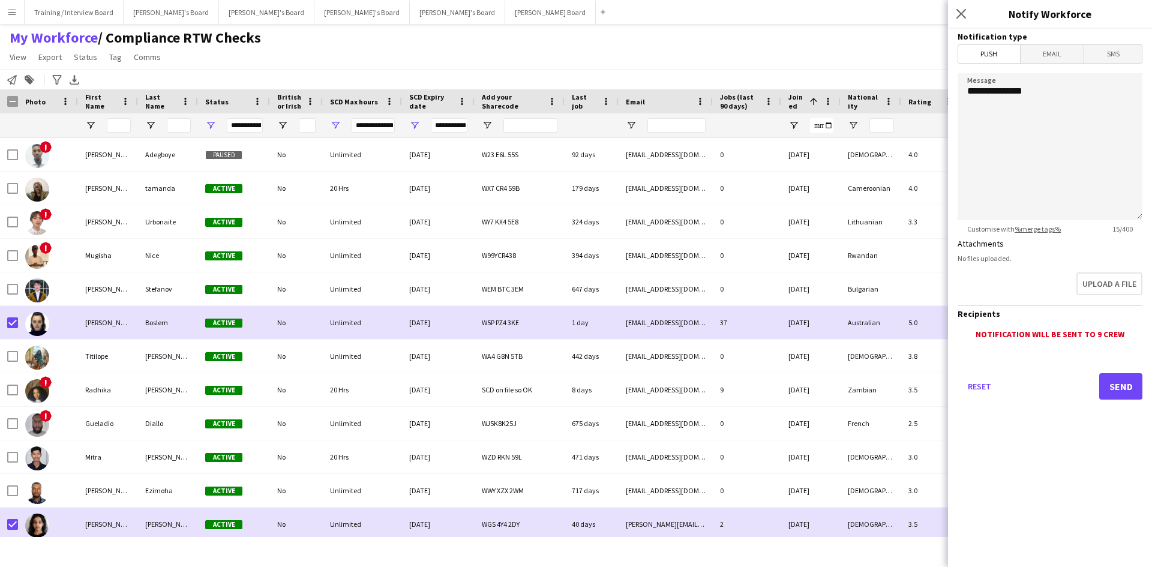
click at [1072, 55] on span "Email" at bounding box center [1053, 54] width 64 height 18
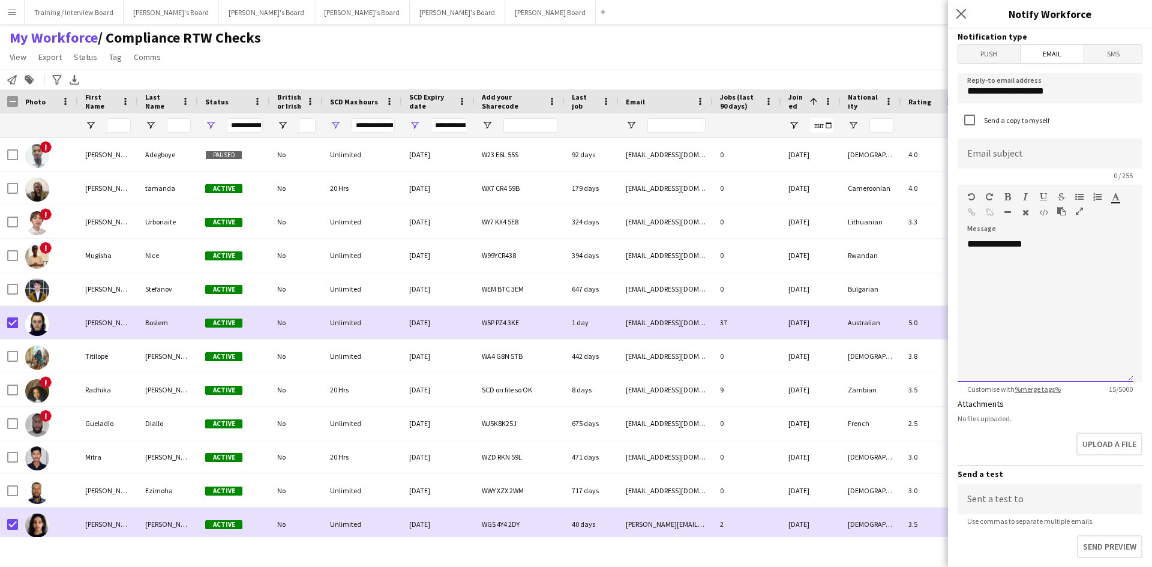
click at [984, 270] on div "**********" at bounding box center [1046, 310] width 176 height 144
click at [1065, 241] on div "**********" at bounding box center [1046, 310] width 176 height 144
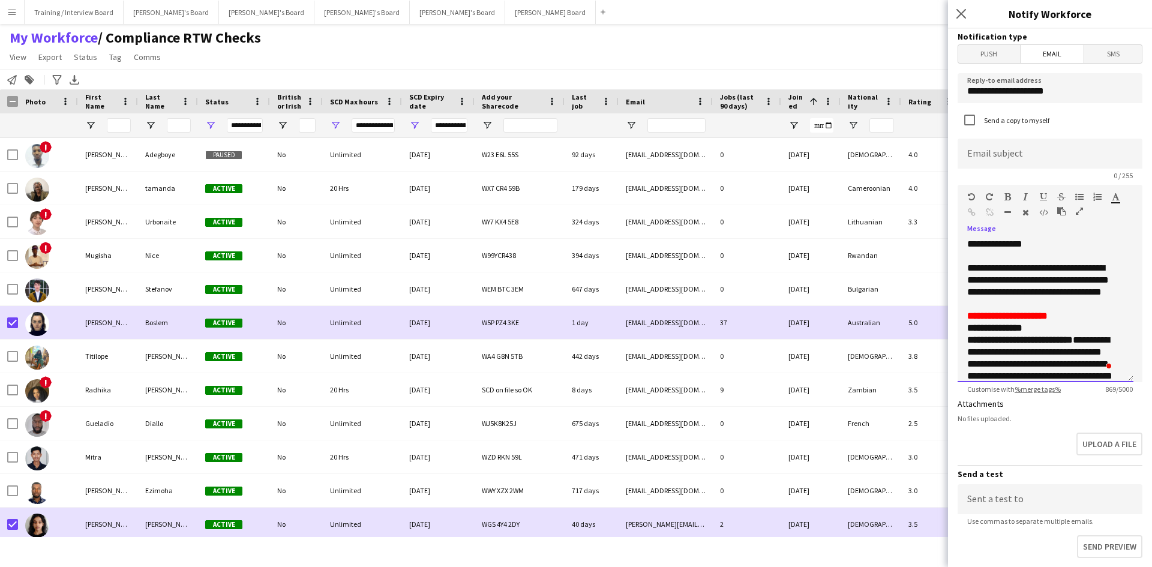
click at [1046, 306] on p "**********" at bounding box center [1042, 286] width 148 height 48
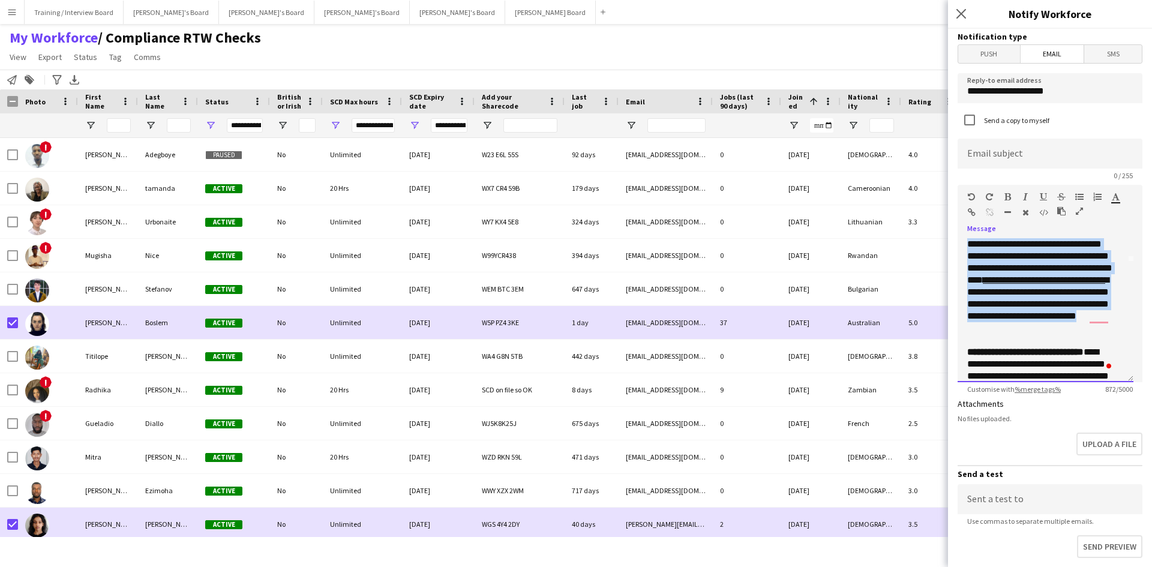
drag, startPoint x: 966, startPoint y: 281, endPoint x: 1071, endPoint y: 338, distance: 119.2
click at [1071, 338] on div "**********" at bounding box center [1046, 310] width 176 height 144
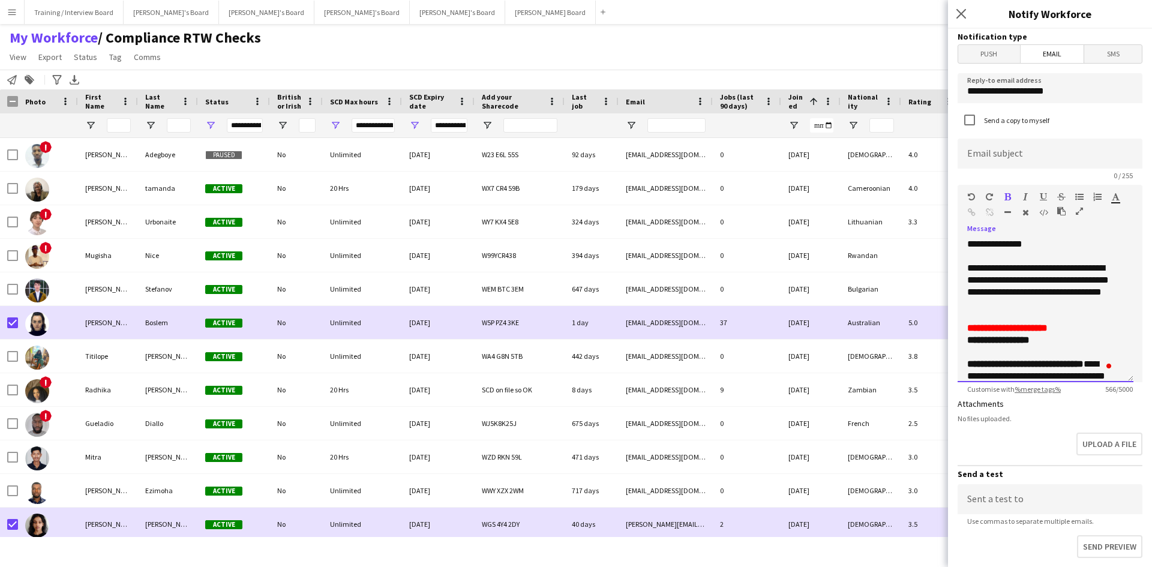
scroll to position [60, 0]
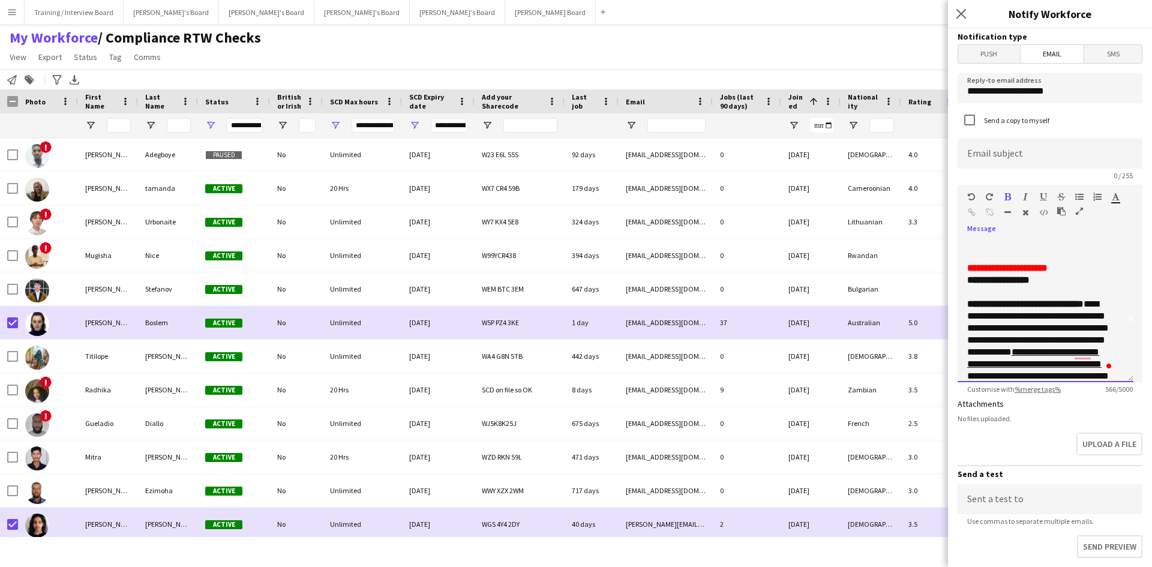
click at [1021, 327] on p "**********" at bounding box center [1042, 358] width 148 height 120
drag, startPoint x: 1031, startPoint y: 330, endPoint x: 1086, endPoint y: 336, distance: 55.5
click at [1086, 336] on p "**********" at bounding box center [1042, 358] width 148 height 120
click at [1103, 343] on p "**********" at bounding box center [1042, 352] width 148 height 108
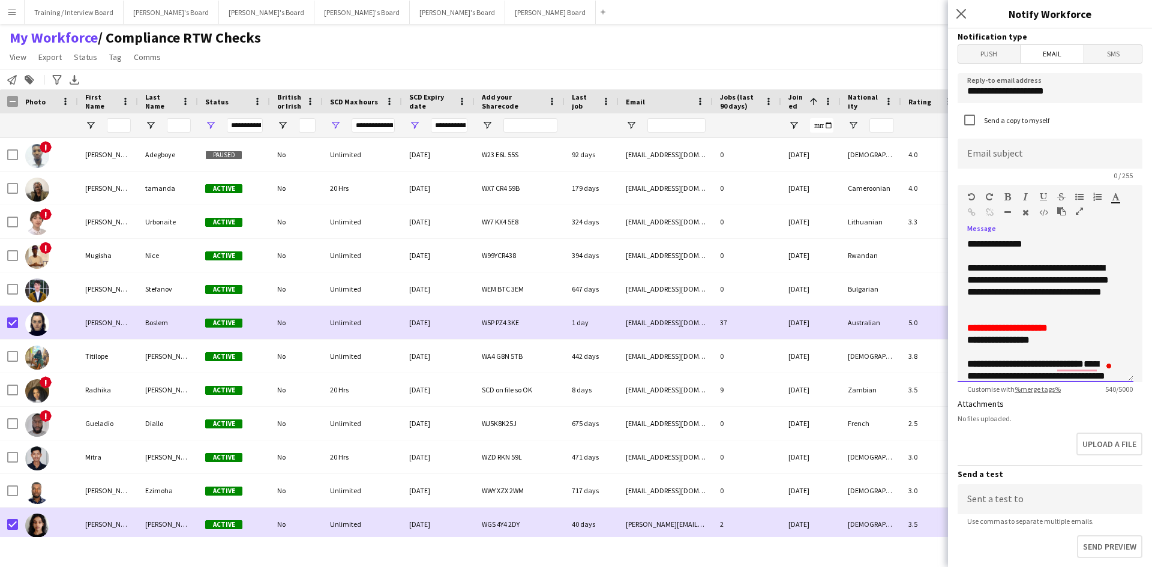
scroll to position [6, 0]
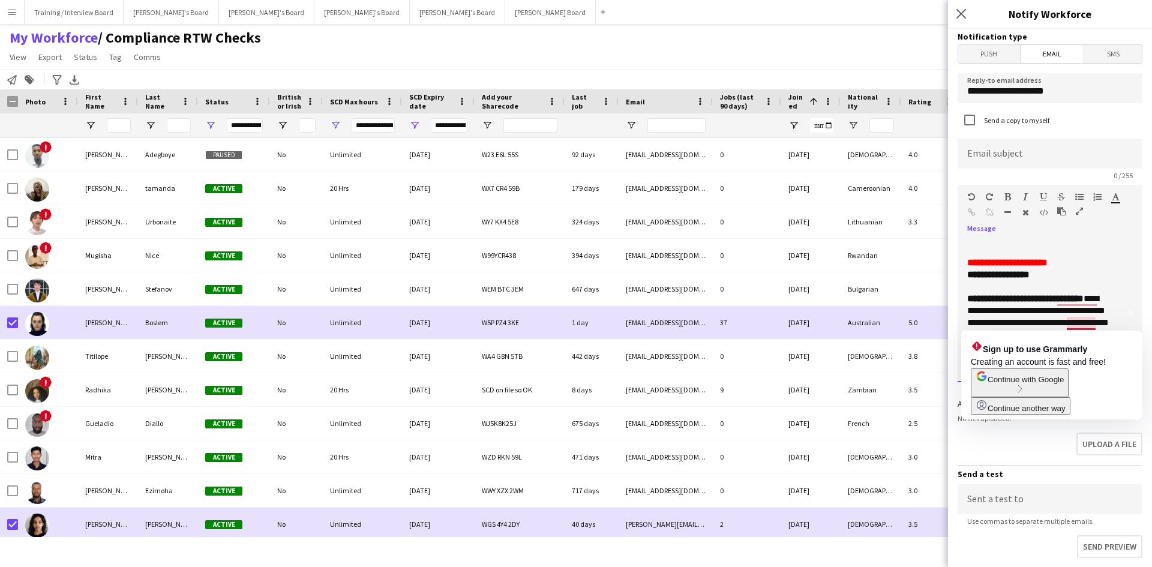
drag, startPoint x: 1075, startPoint y: 323, endPoint x: 1114, endPoint y: 286, distance: 53.9
click at [1114, 286] on div "**********" at bounding box center [1046, 310] width 176 height 144
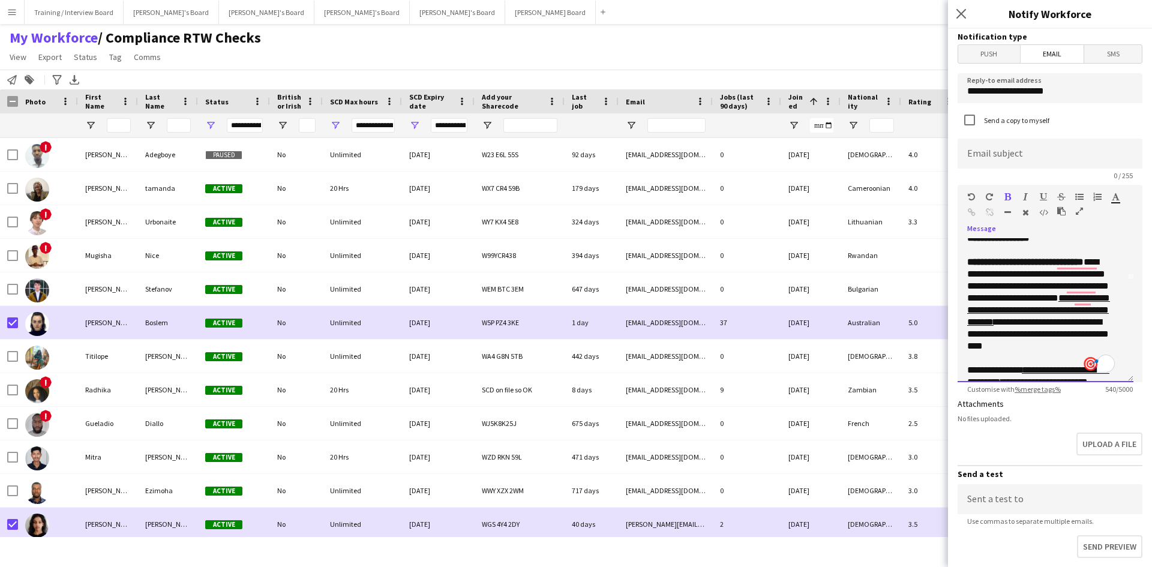
click at [1096, 288] on p "**********" at bounding box center [1042, 310] width 148 height 108
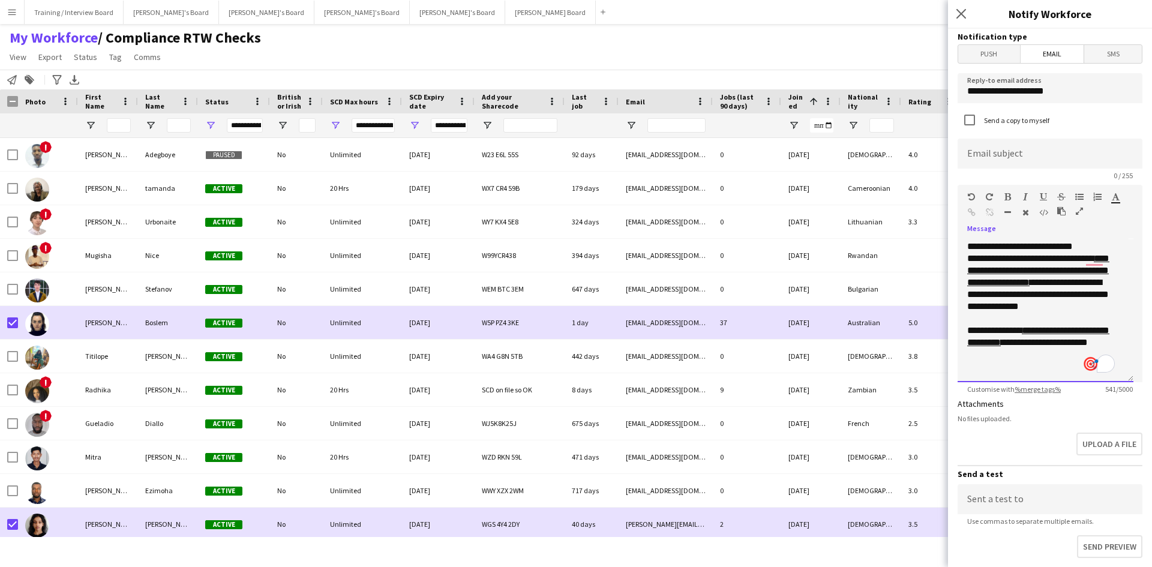
click at [1012, 342] on link "**********" at bounding box center [1039, 336] width 142 height 21
click at [1016, 343] on link "**********" at bounding box center [1039, 336] width 142 height 21
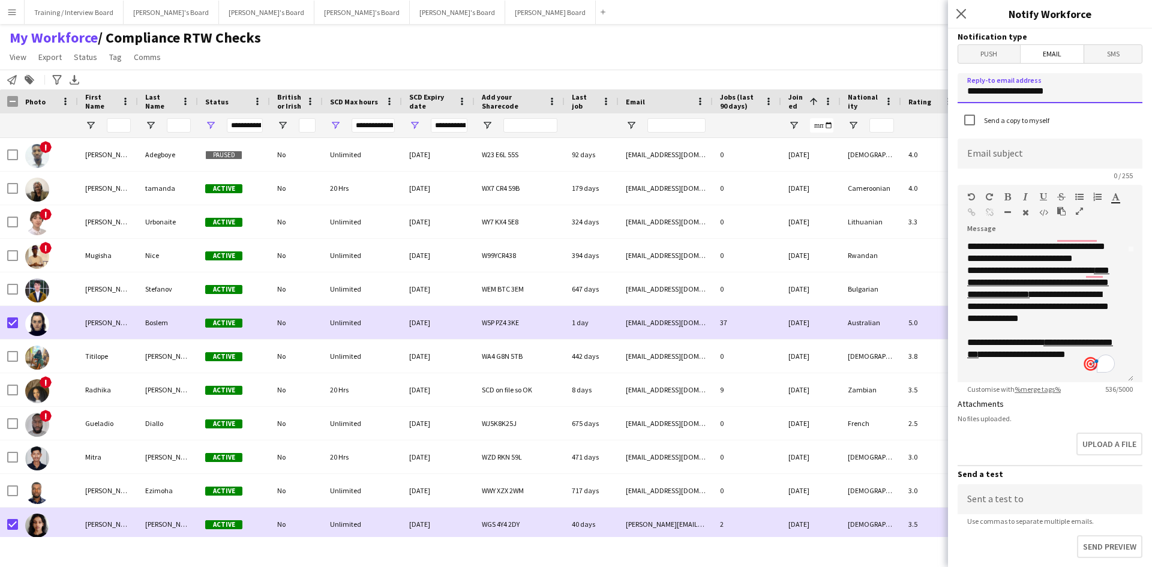
drag, startPoint x: 1000, startPoint y: 94, endPoint x: 942, endPoint y: 94, distance: 57.6
click at [942, 94] on body "Menu Boards Boards Boards All jobs Status Workforce Workforce My Workforce Recr…" at bounding box center [576, 283] width 1152 height 567
click at [1100, 88] on input "**********" at bounding box center [1050, 88] width 185 height 30
drag, startPoint x: 1091, startPoint y: 86, endPoint x: 909, endPoint y: 93, distance: 182.0
click at [909, 93] on body "Menu Boards Boards Boards All jobs Status Workforce Workforce My Workforce Recr…" at bounding box center [576, 283] width 1152 height 567
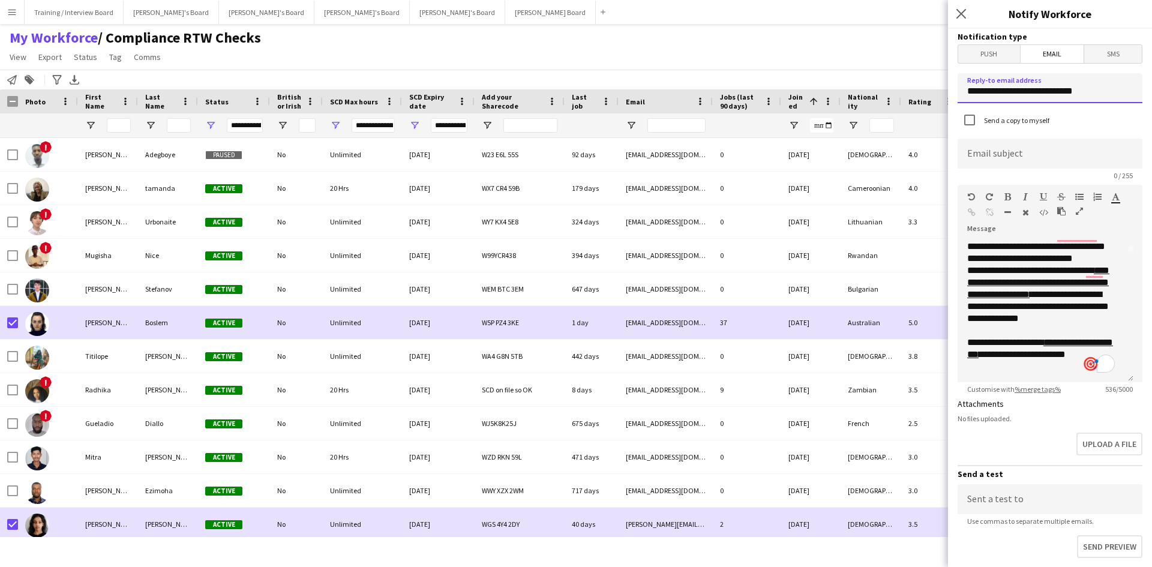
type input "**********"
click at [999, 152] on input at bounding box center [1050, 154] width 185 height 30
paste input "**********"
type input "**********"
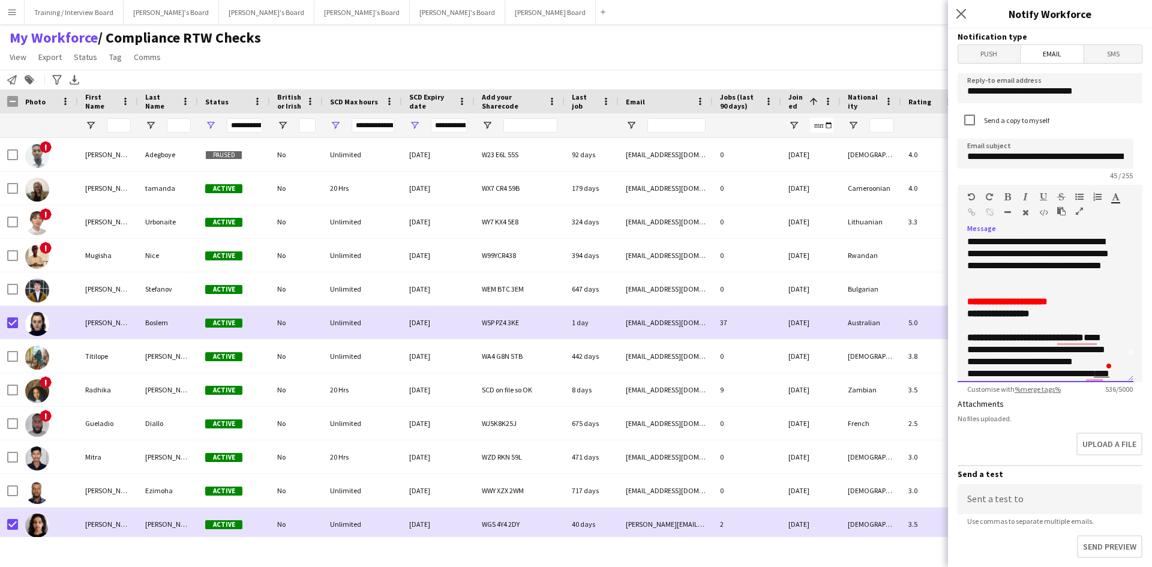
scroll to position [28, 0]
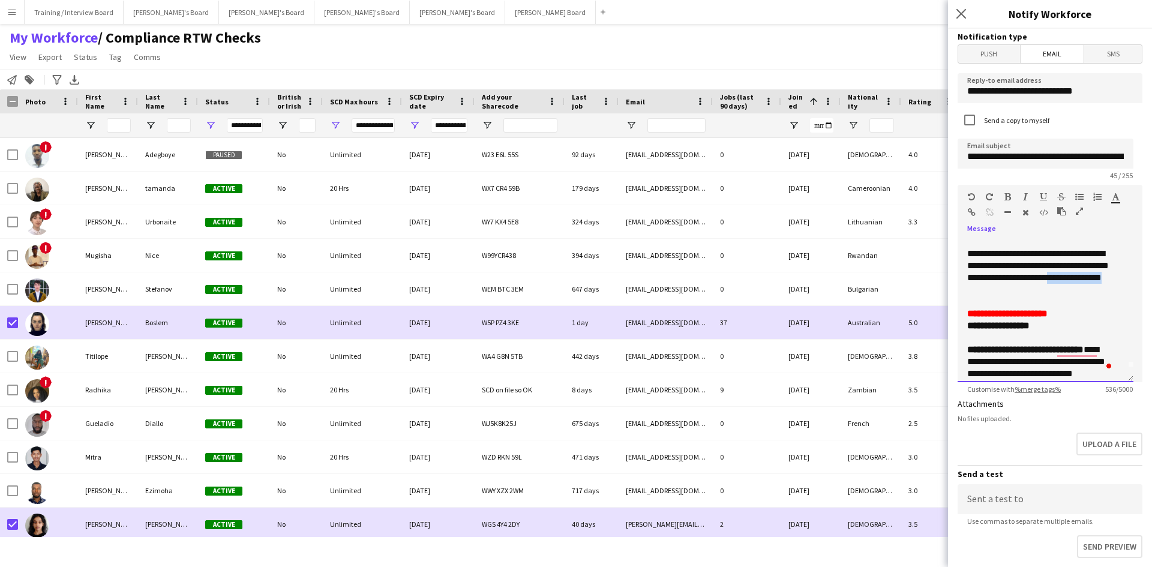
drag, startPoint x: 1042, startPoint y: 293, endPoint x: 960, endPoint y: 293, distance: 81.6
click at [960, 293] on div "**********" at bounding box center [1046, 310] width 176 height 144
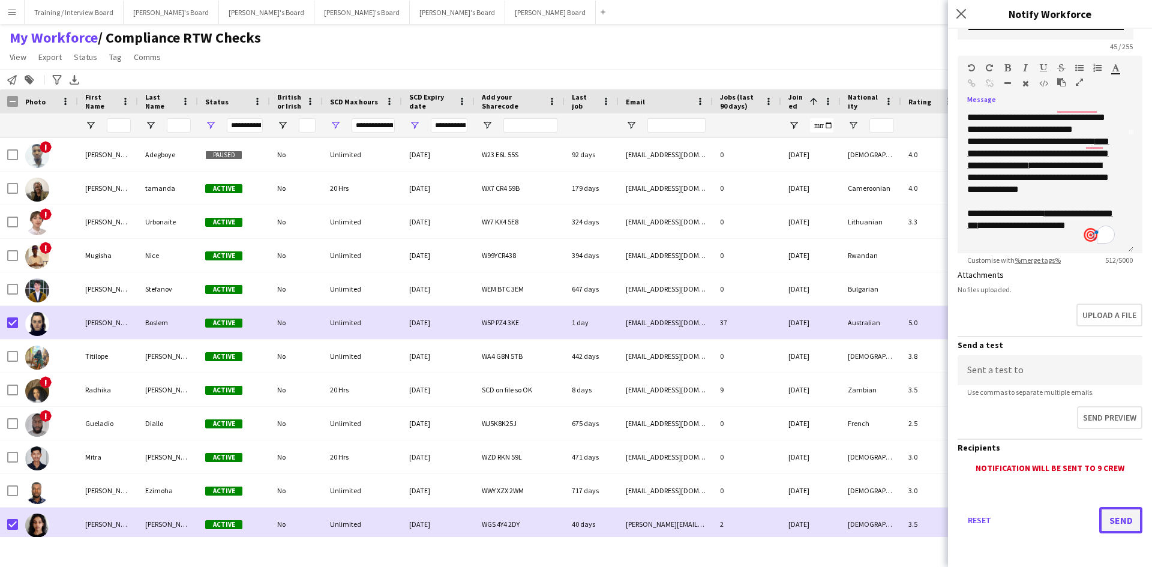
click at [1116, 518] on button "Send" at bounding box center [1121, 520] width 43 height 26
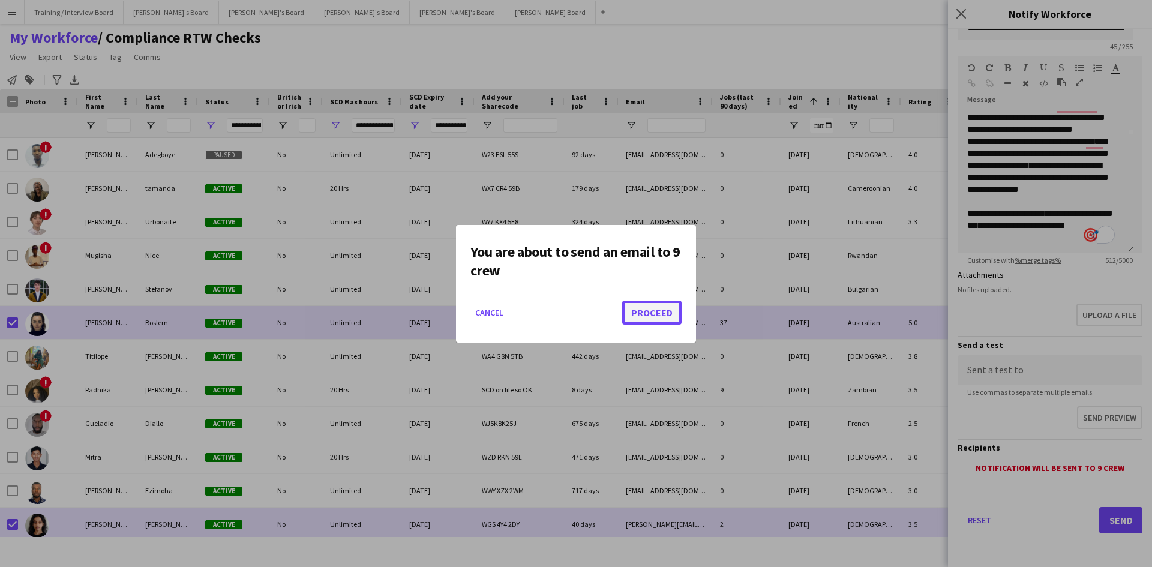
click at [642, 311] on button "Proceed" at bounding box center [651, 313] width 59 height 24
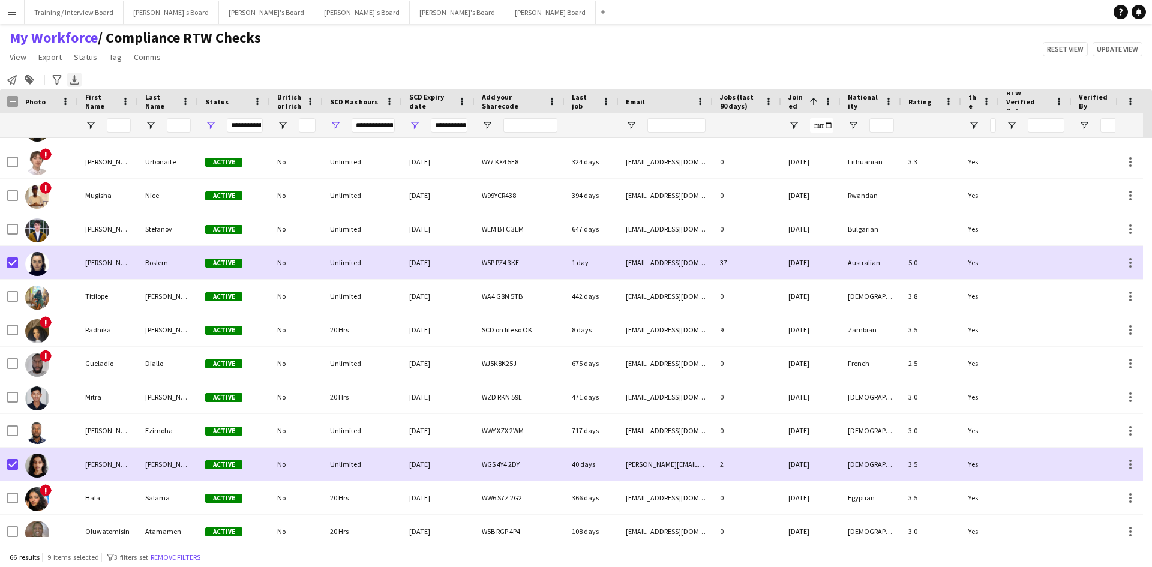
click at [73, 79] on icon "Export XLSX" at bounding box center [75, 80] width 10 height 10
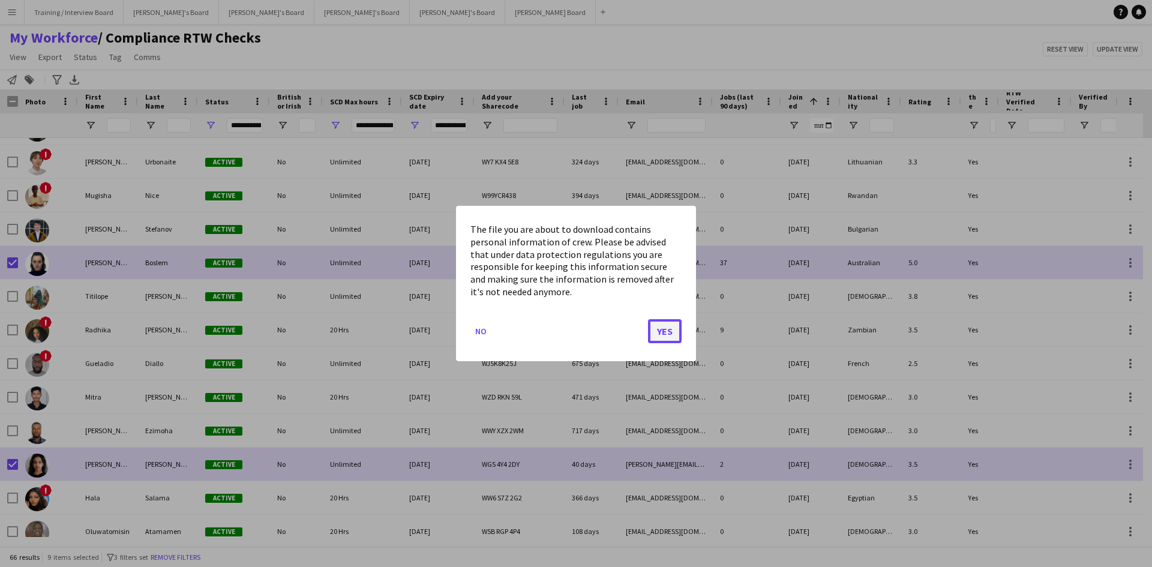
click at [675, 336] on button "Yes" at bounding box center [665, 331] width 34 height 24
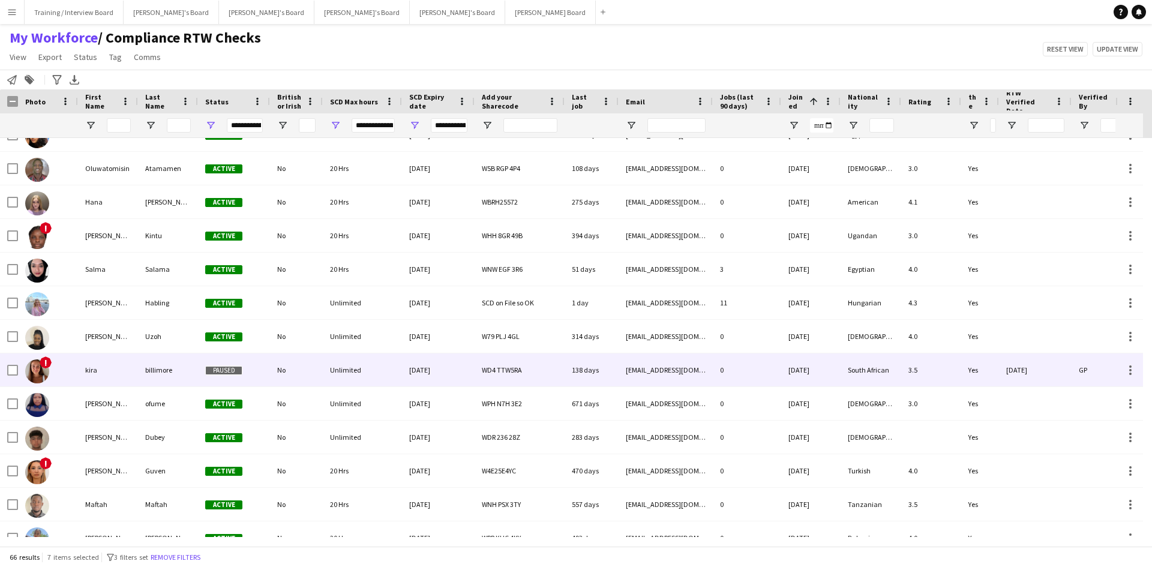
scroll to position [503, 0]
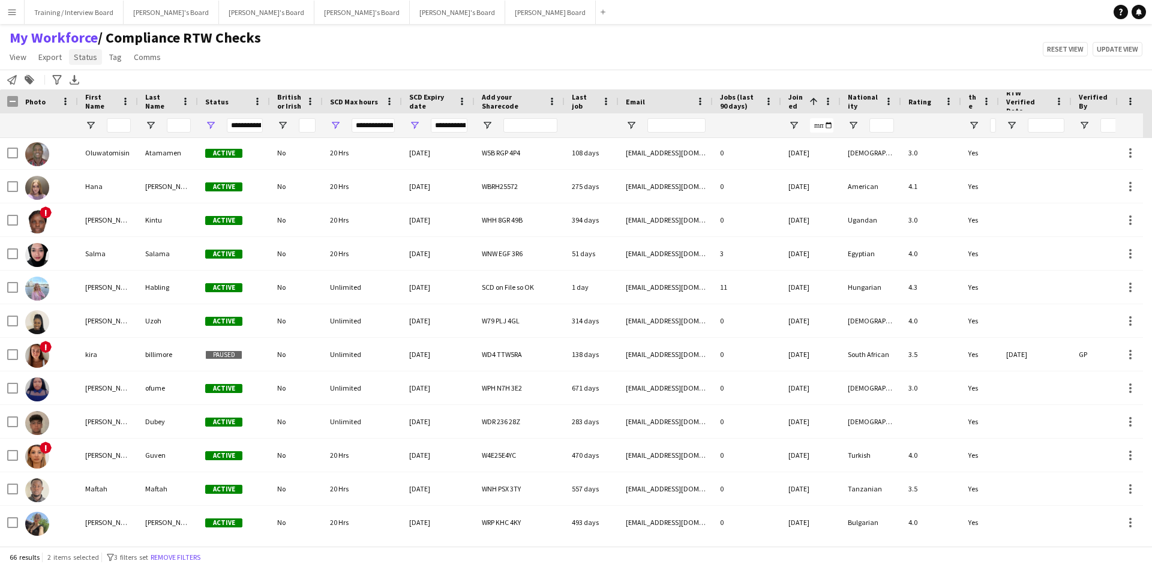
click at [88, 59] on span "Status" at bounding box center [85, 57] width 23 height 11
click at [333, 59] on div "My Workforce / Compliance RTW Checks View Views Default view Compliance RTW Che…" at bounding box center [576, 49] width 1152 height 41
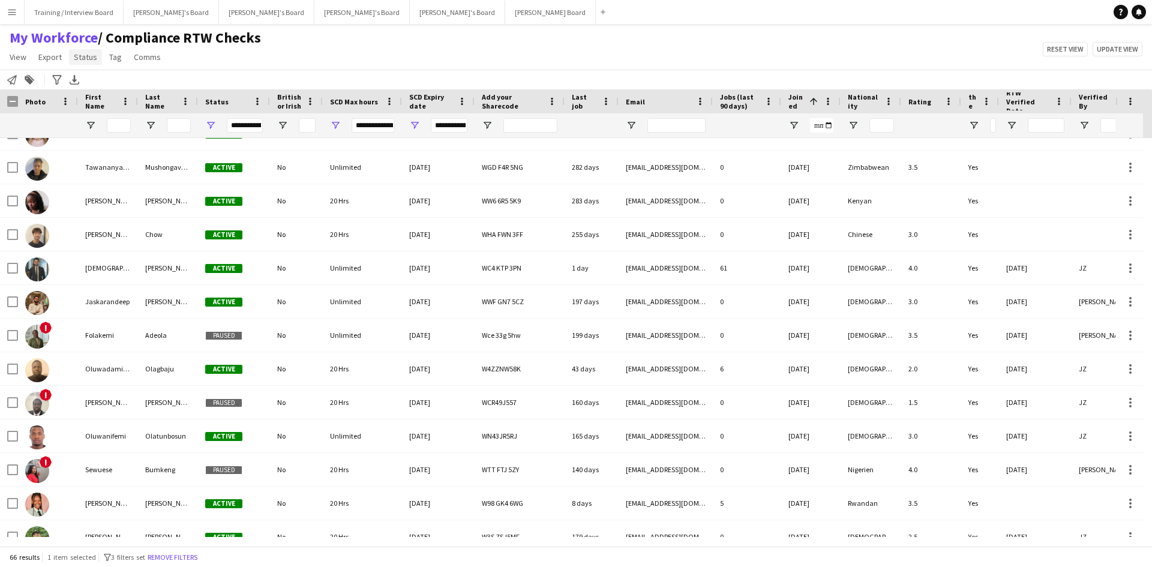
click at [85, 56] on span "Status" at bounding box center [85, 57] width 23 height 11
click at [88, 82] on span "Edit" at bounding box center [86, 82] width 14 height 11
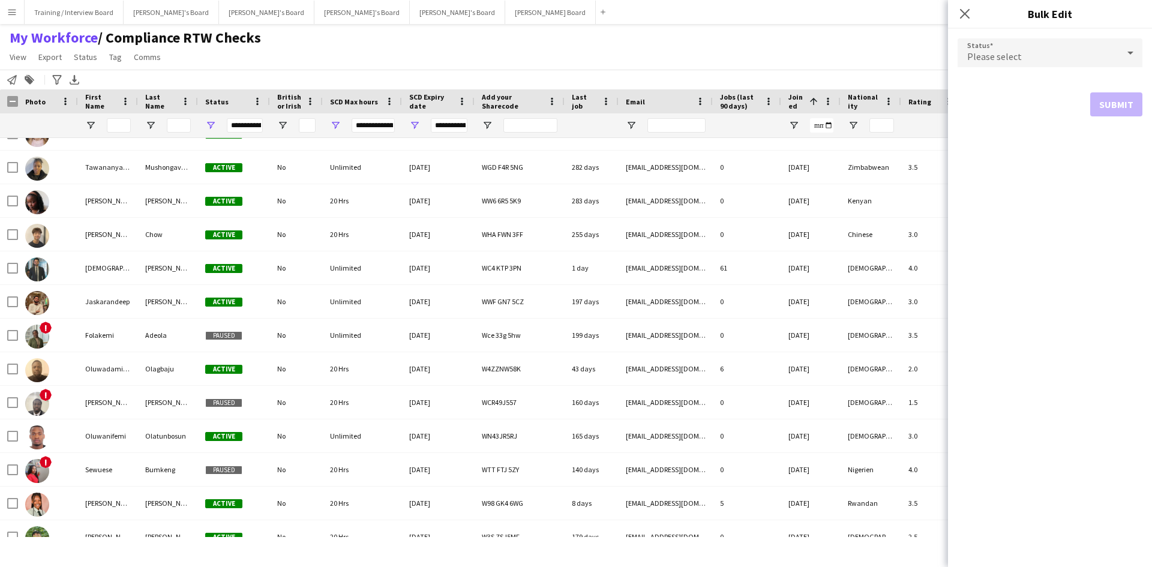
click at [1028, 59] on div "Please select" at bounding box center [1038, 52] width 161 height 29
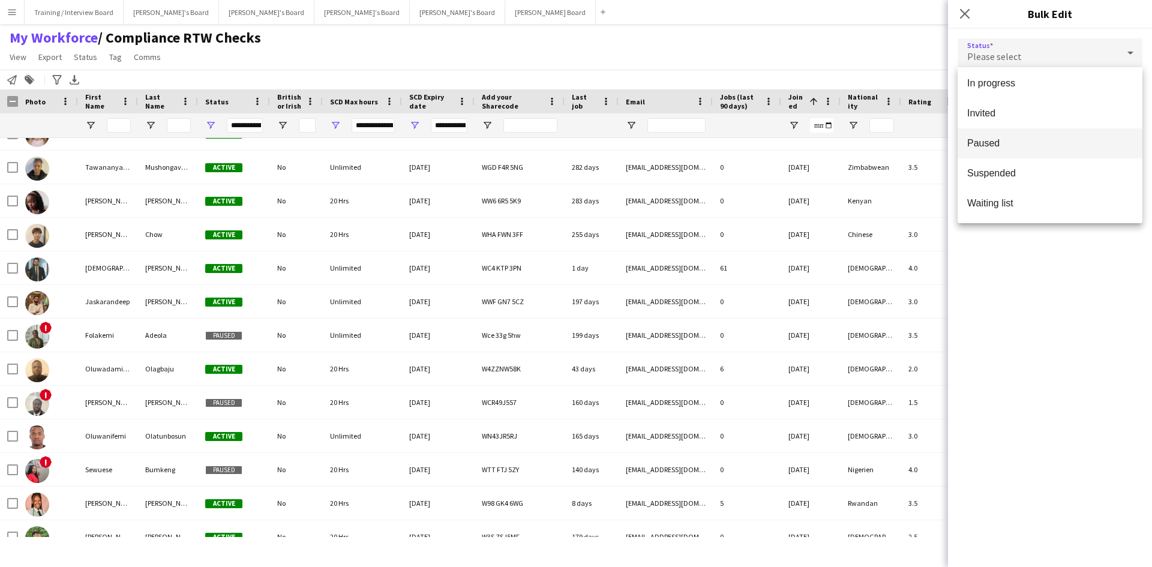
click at [1013, 143] on span "Paused" at bounding box center [1051, 142] width 166 height 11
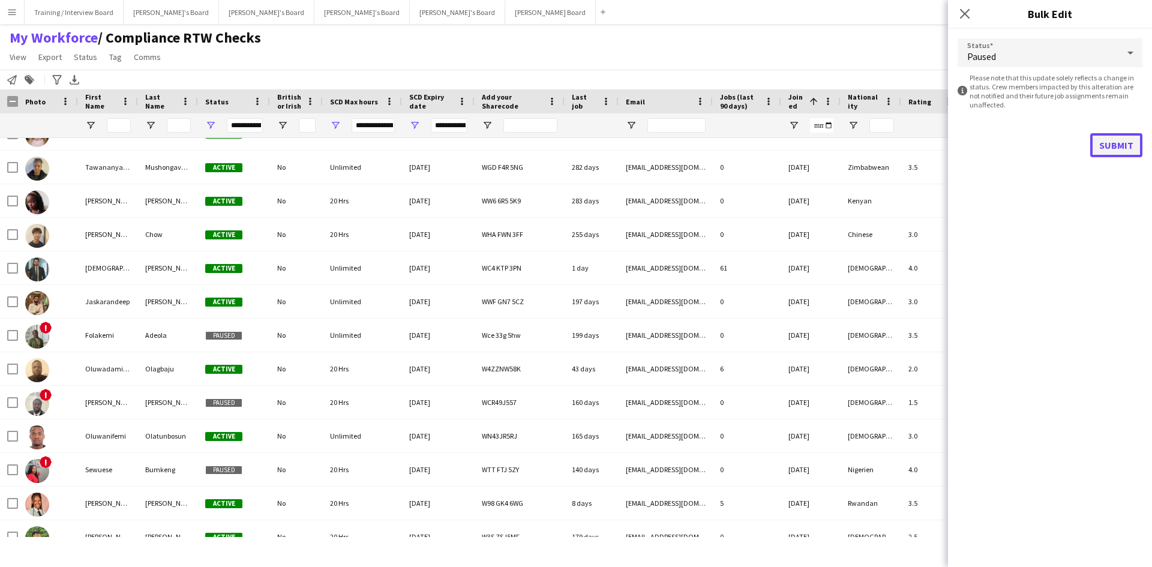
click at [1122, 146] on button "Submit" at bounding box center [1117, 145] width 52 height 24
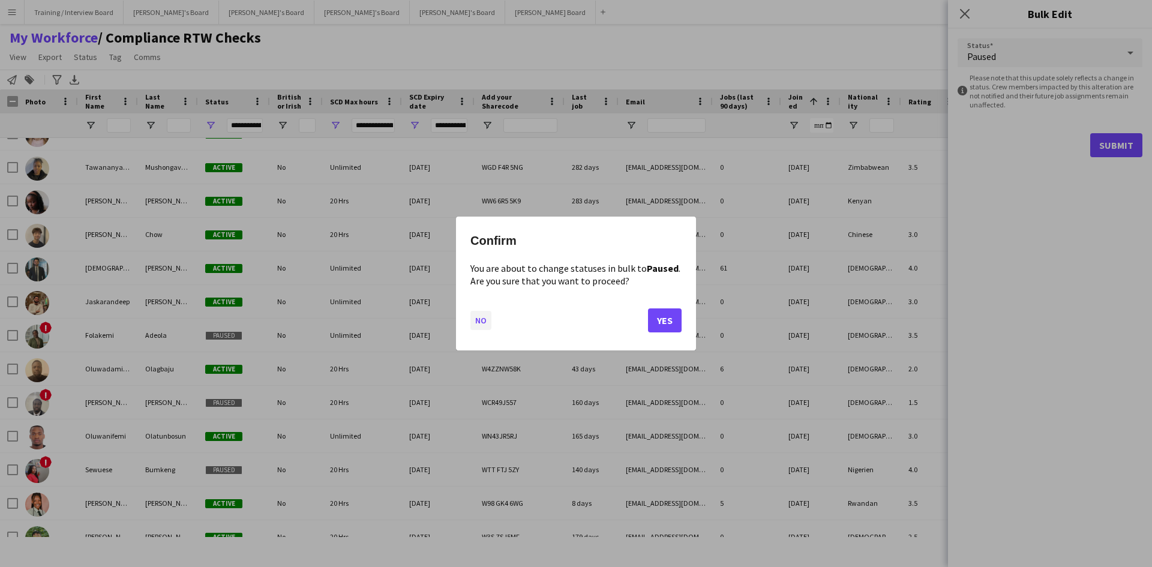
click at [481, 322] on button "No" at bounding box center [481, 320] width 21 height 19
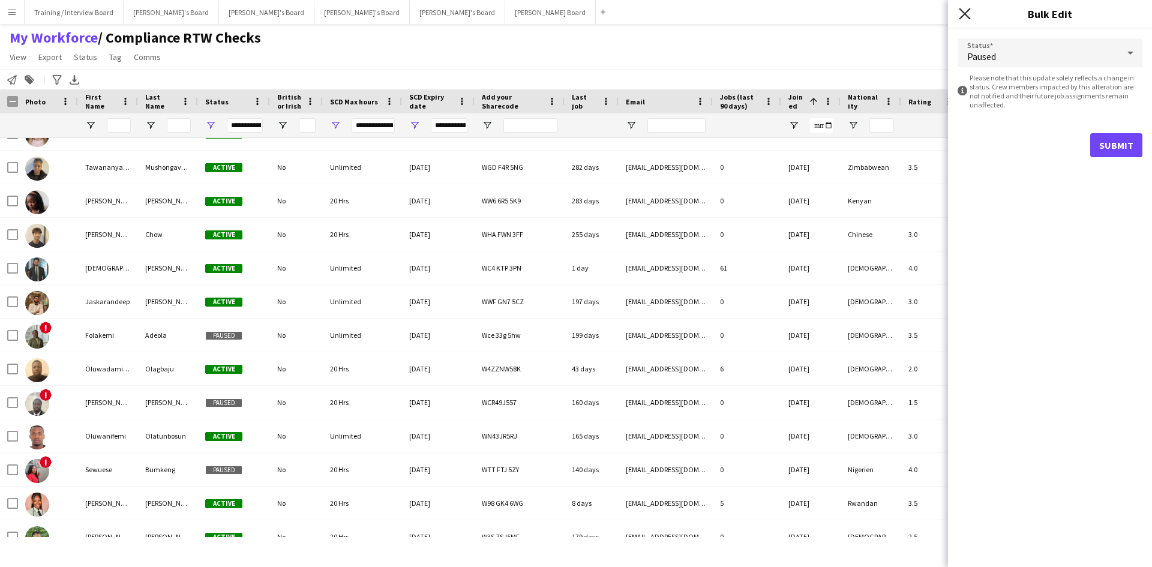
click at [963, 14] on icon "Close pop-in" at bounding box center [964, 13] width 11 height 11
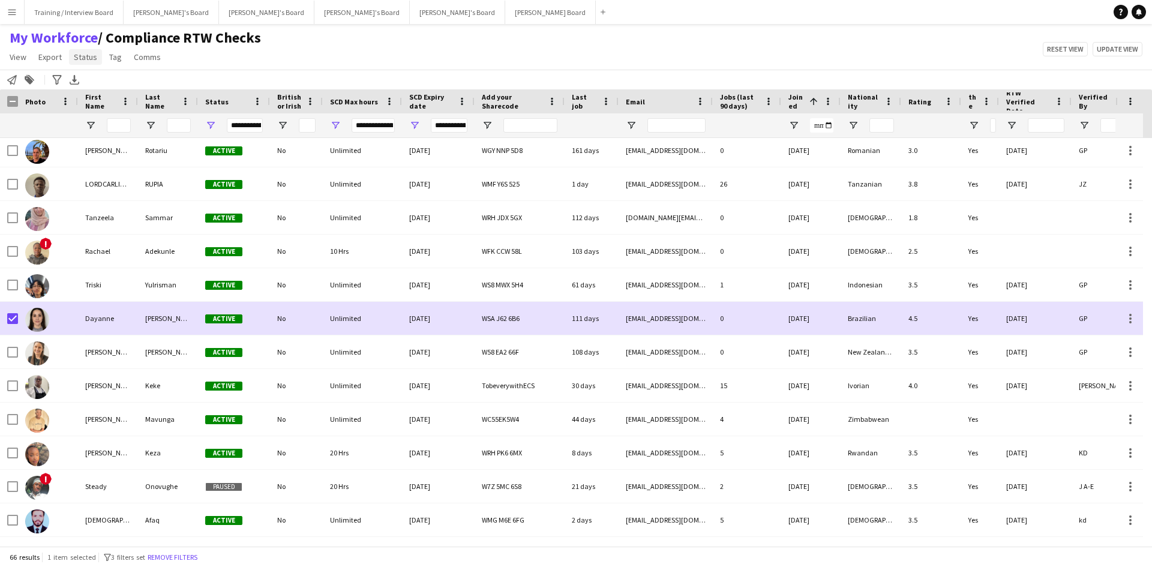
click at [83, 56] on span "Status" at bounding box center [85, 57] width 23 height 11
click at [84, 76] on link "Edit" at bounding box center [111, 82] width 84 height 25
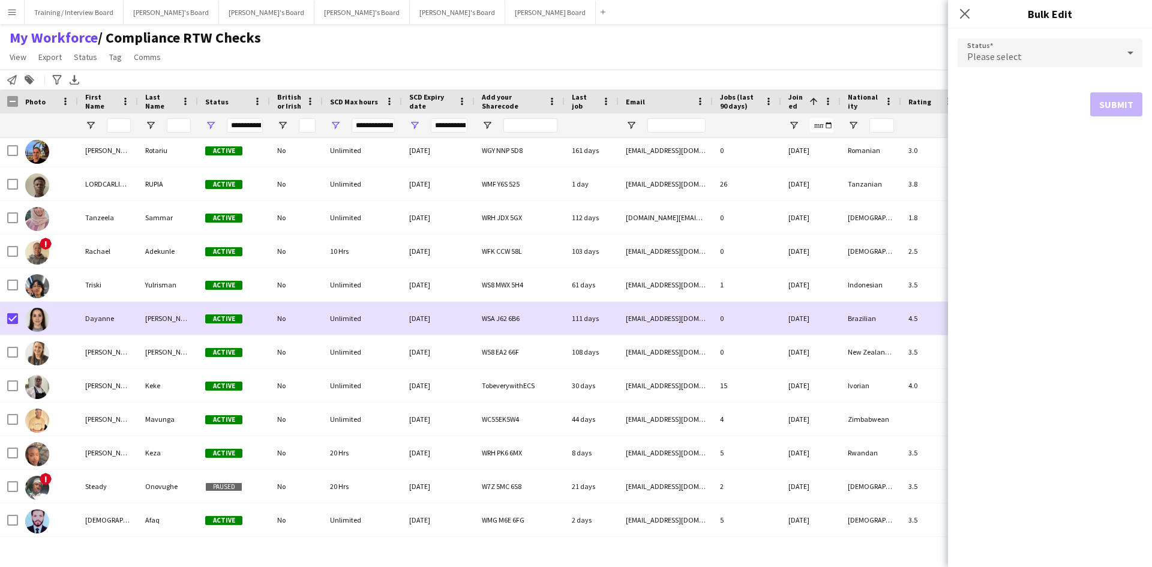
click at [1087, 55] on div "Please select" at bounding box center [1038, 52] width 161 height 29
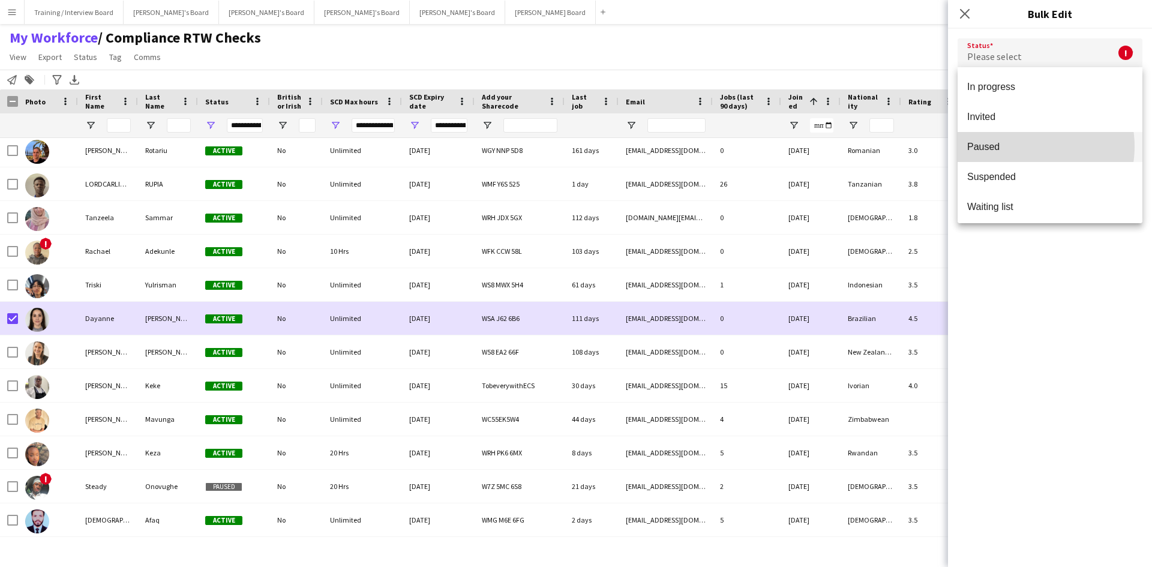
click at [1022, 146] on span "Paused" at bounding box center [1051, 146] width 166 height 11
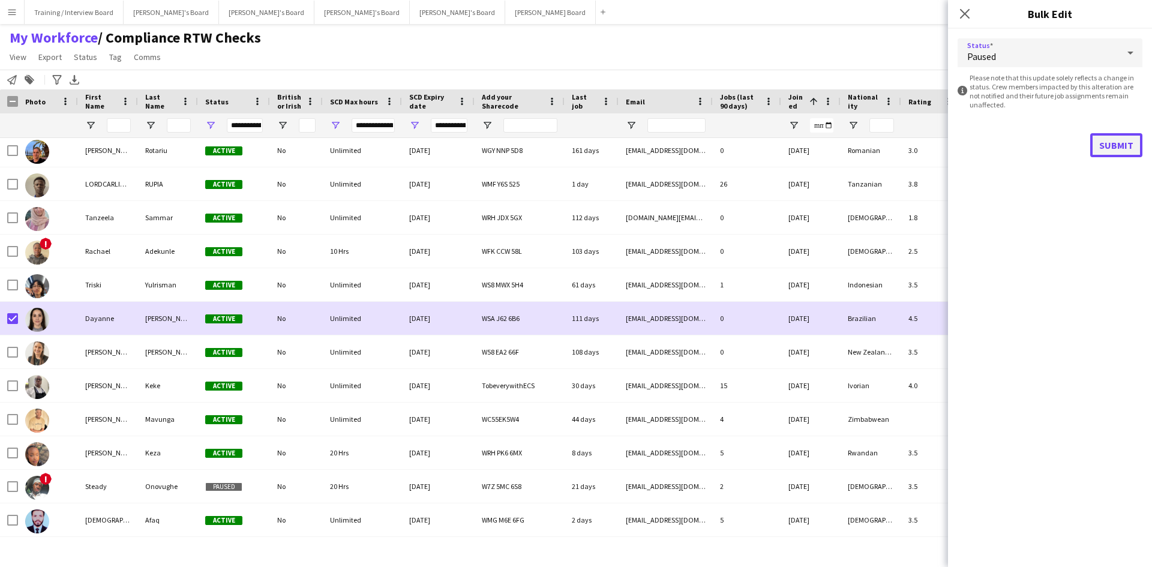
click at [1120, 148] on button "Submit" at bounding box center [1117, 145] width 52 height 24
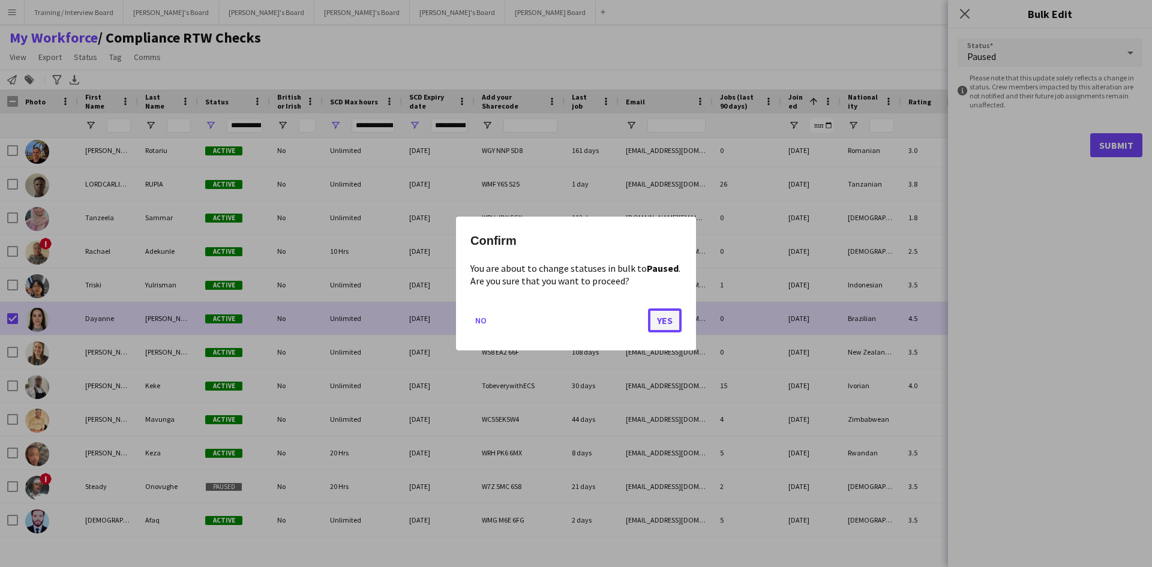
click at [657, 322] on button "Yes" at bounding box center [665, 320] width 34 height 24
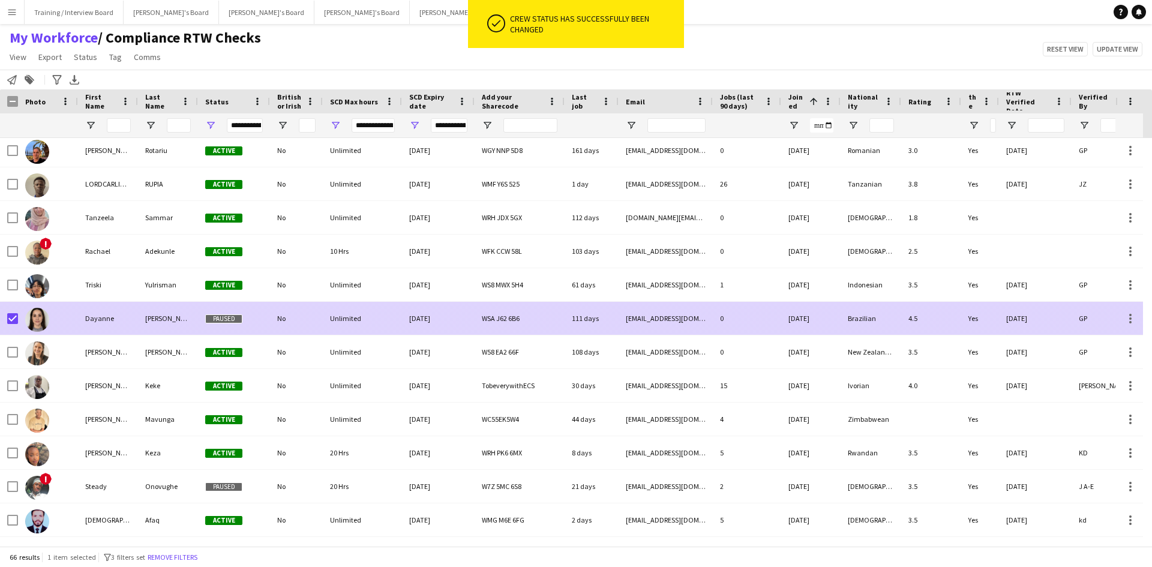
click at [161, 320] on div "Da Silva Moraes Budgen" at bounding box center [168, 318] width 60 height 33
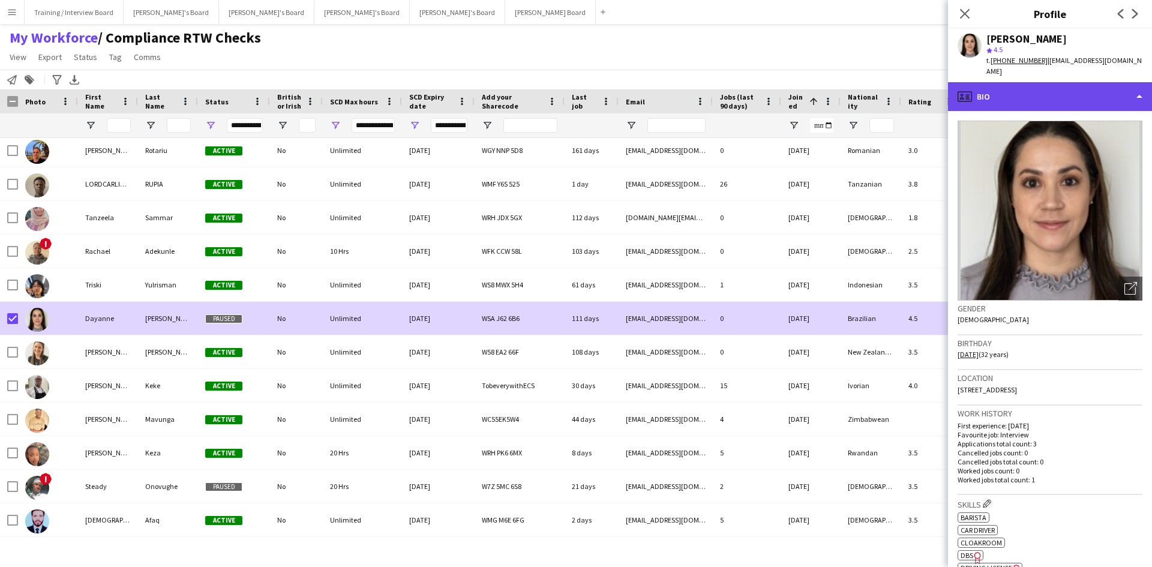
click at [1056, 101] on div "profile Bio" at bounding box center [1050, 96] width 204 height 29
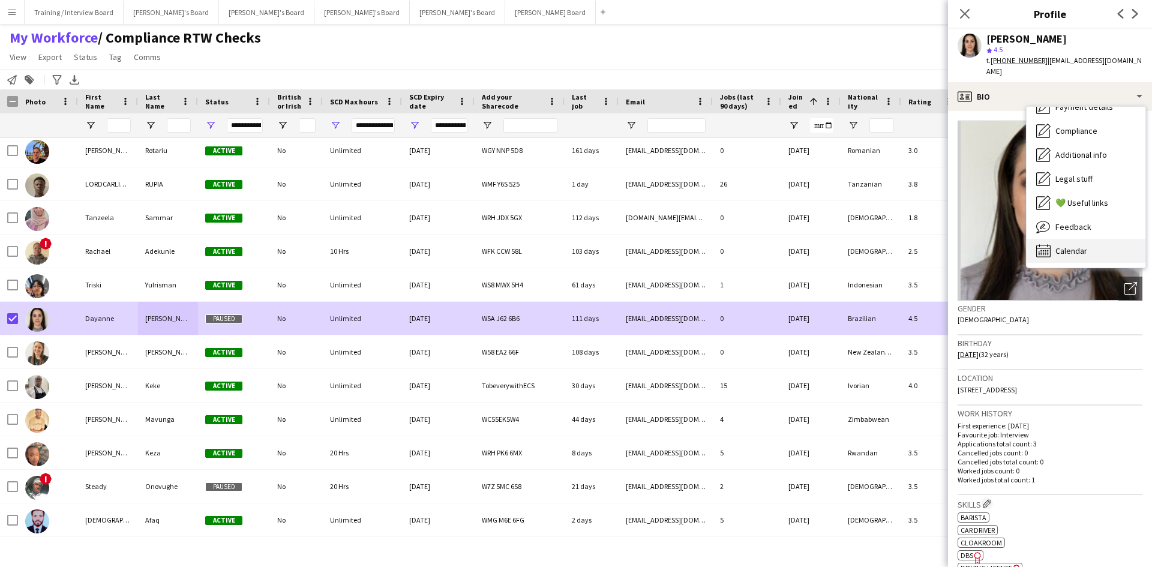
click at [1092, 244] on div "Calendar Calendar" at bounding box center [1086, 251] width 119 height 24
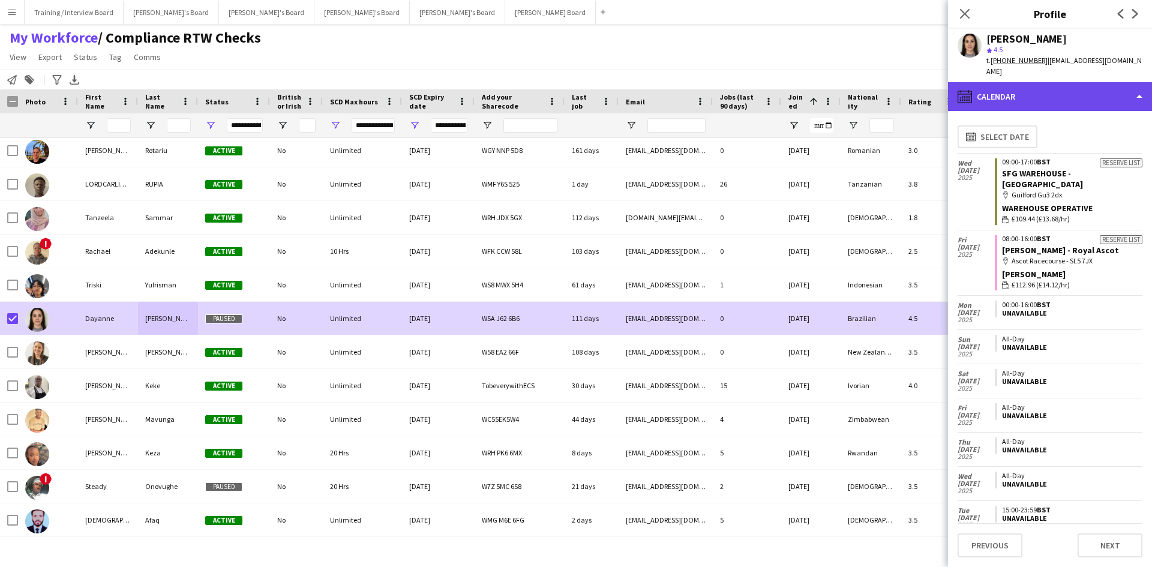
click at [1067, 95] on div "calendar-full Calendar" at bounding box center [1050, 96] width 204 height 29
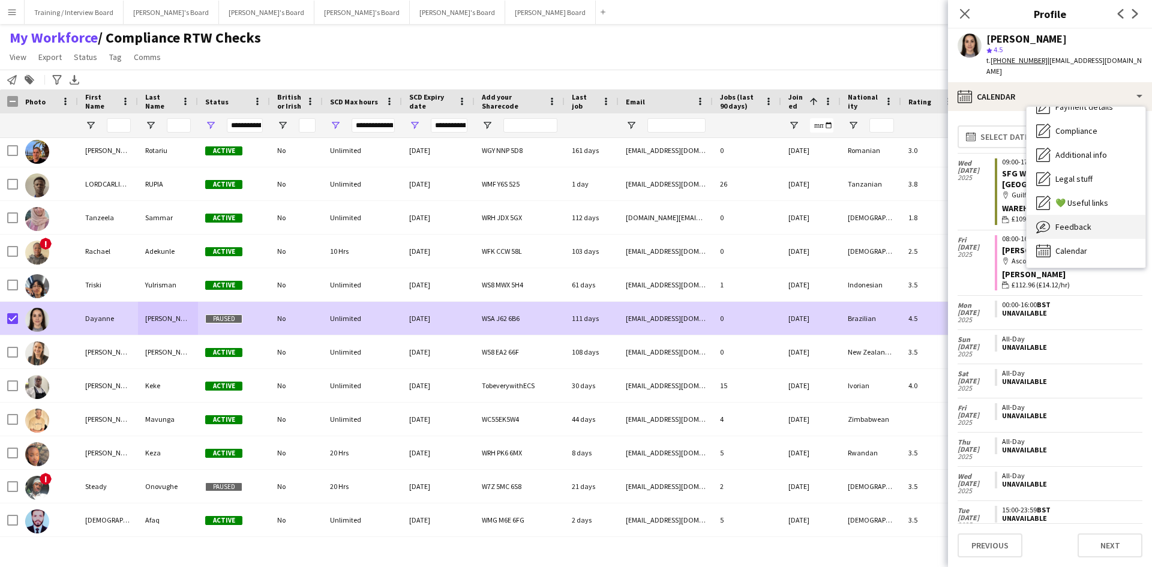
click at [1088, 221] on span "Feedback" at bounding box center [1074, 226] width 36 height 11
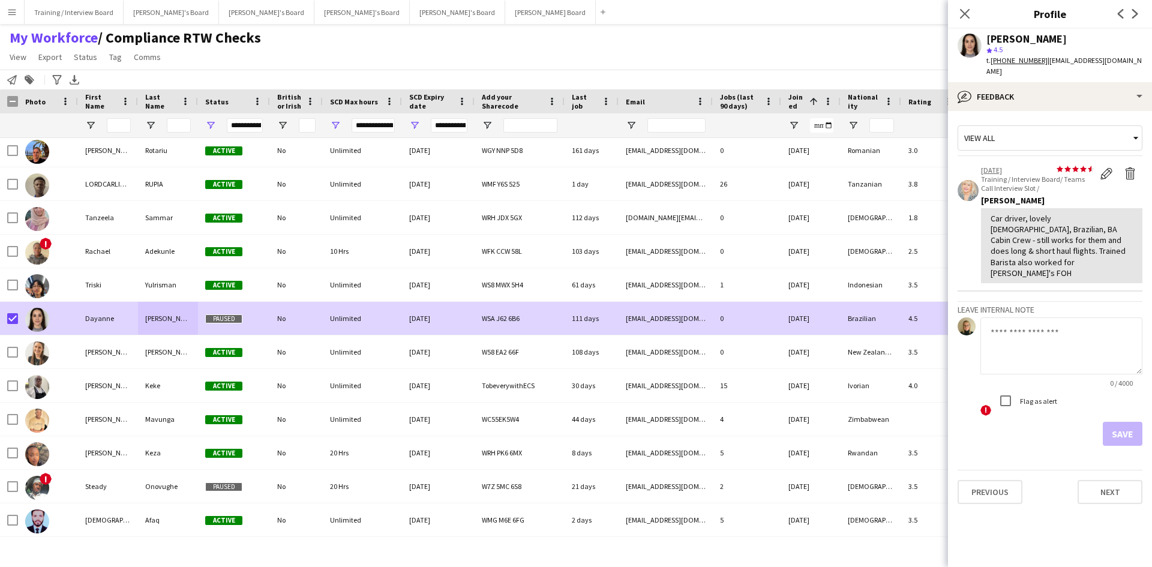
click at [1025, 318] on textarea at bounding box center [1062, 346] width 162 height 57
type textarea "**********"
click at [1118, 422] on button "Save" at bounding box center [1123, 434] width 40 height 24
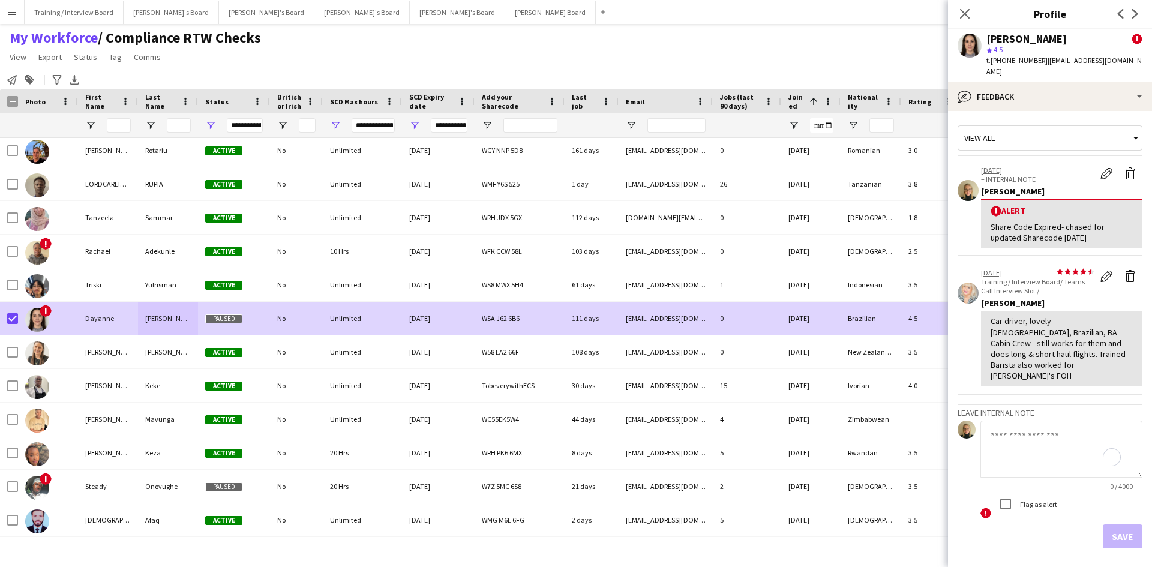
click at [1098, 231] on div "Share Code Expired- chased for updated Sharecode 22/09/25" at bounding box center [1062, 232] width 142 height 22
drag, startPoint x: 1099, startPoint y: 236, endPoint x: 982, endPoint y: 227, distance: 117.3
click at [982, 227] on div "! Alert Share Code Expired- chased for updated Sharecode 22/09/25" at bounding box center [1061, 223] width 161 height 49
copy div "Share Code Expired- chased for updated Sharecode 22/09/25"
click at [118, 120] on input "First Name Filter Input" at bounding box center [119, 125] width 24 height 14
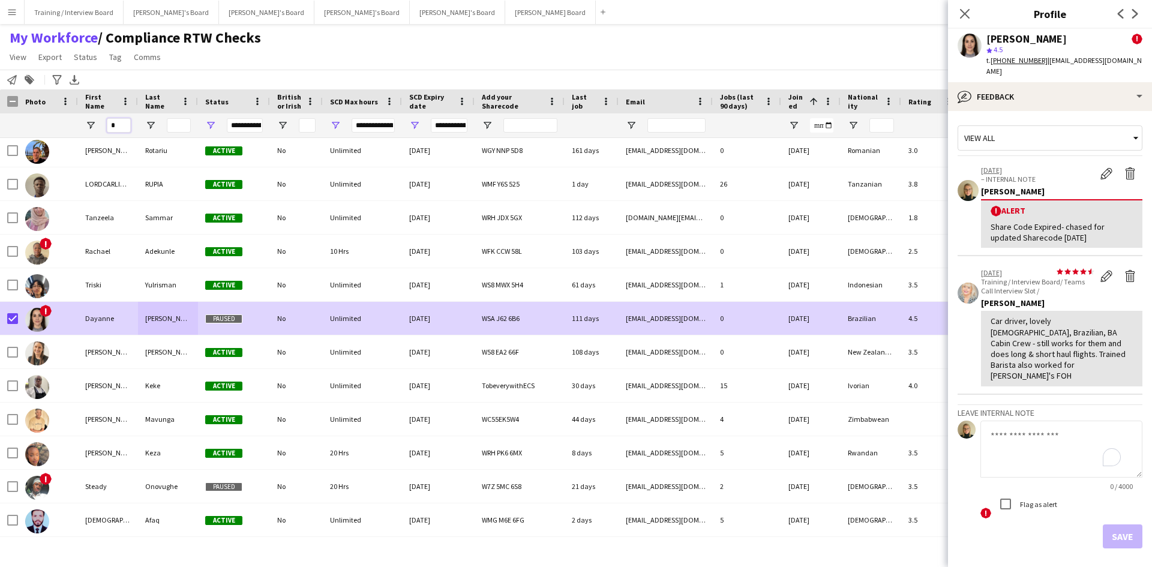
type input "**"
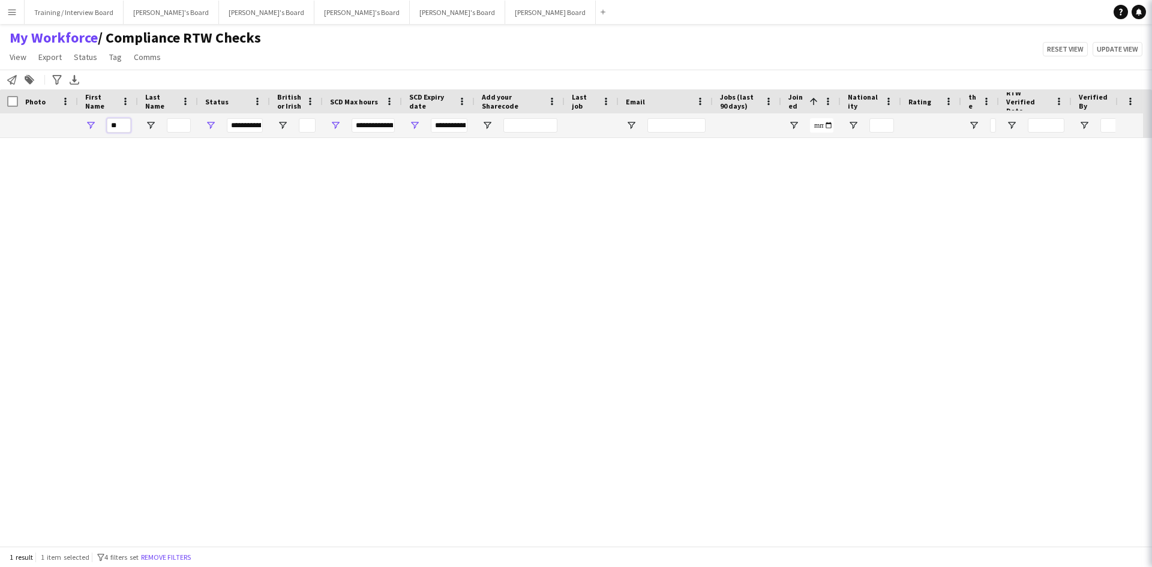
type input "**********"
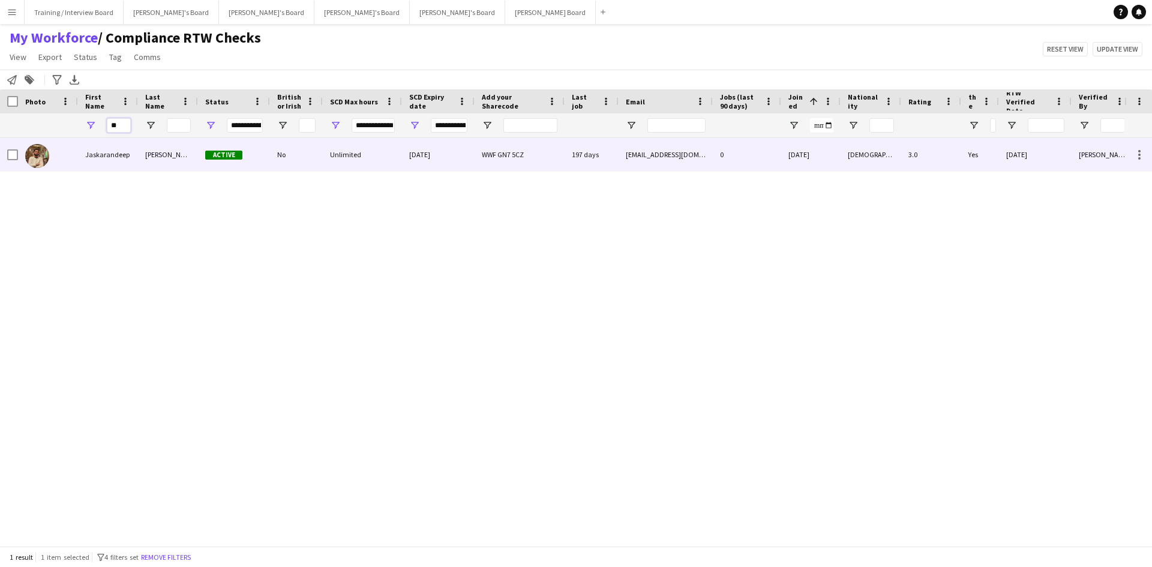
type input "**"
click at [219, 160] on span "Active" at bounding box center [223, 155] width 37 height 9
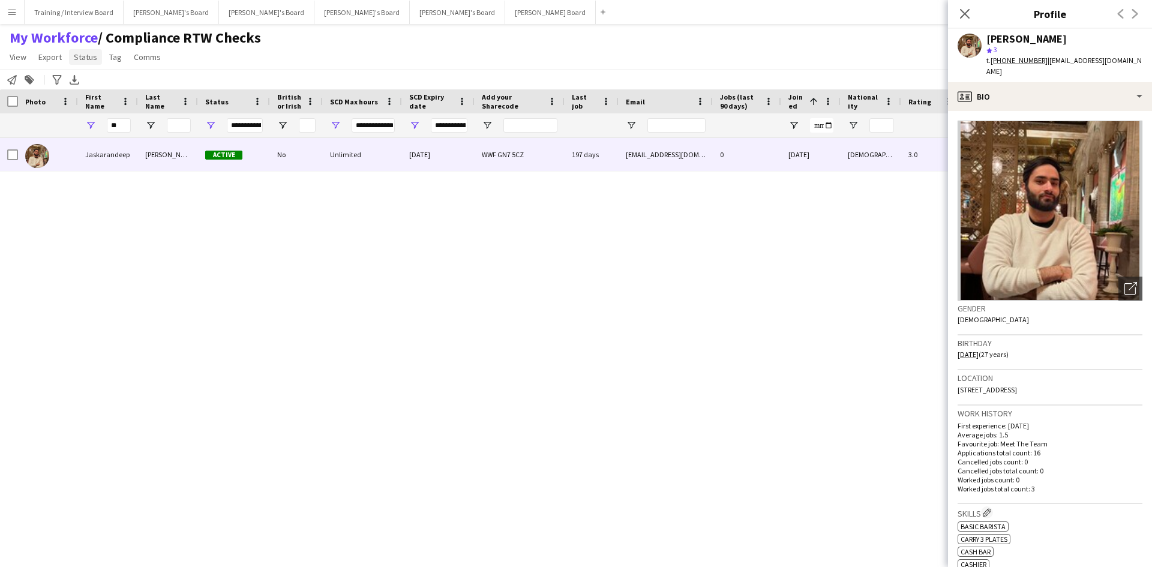
click at [93, 58] on span "Status" at bounding box center [85, 57] width 23 height 11
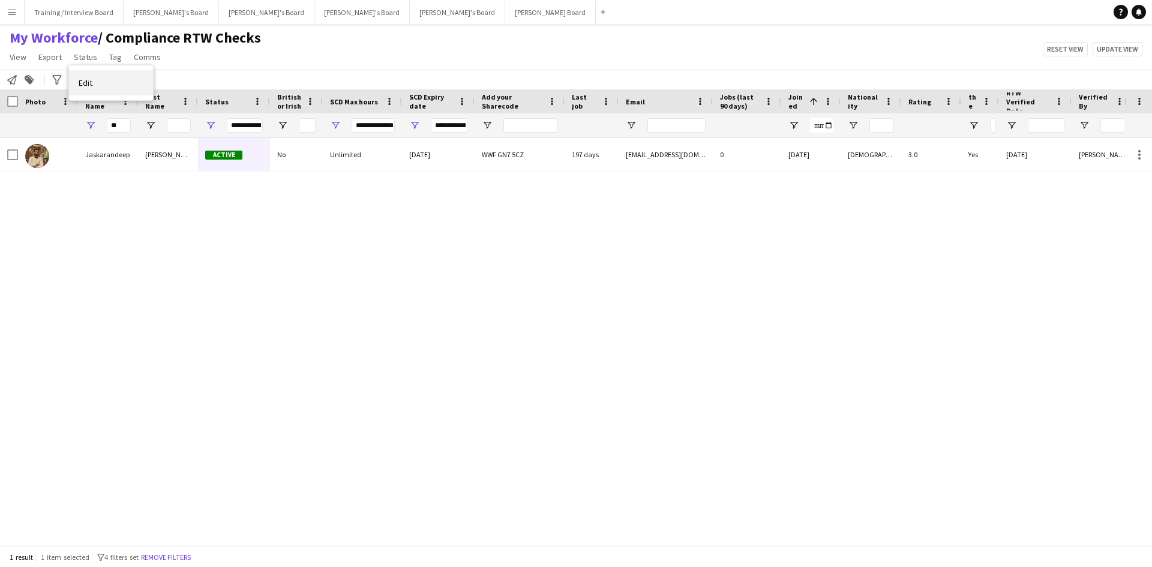
click at [90, 82] on span "Edit" at bounding box center [86, 82] width 14 height 11
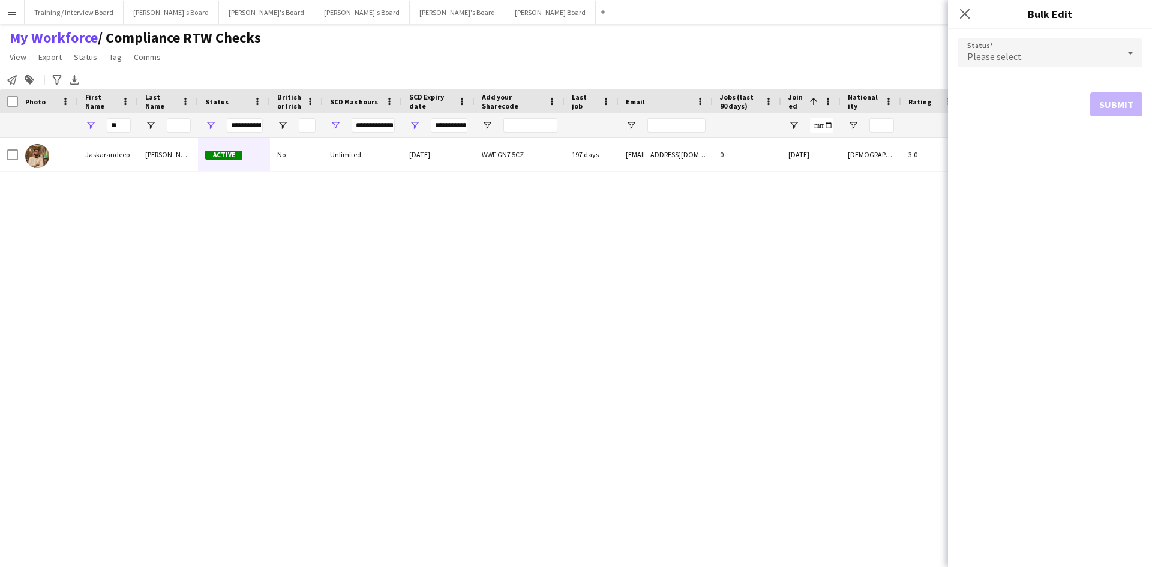
click at [1000, 58] on span "Please select" at bounding box center [995, 56] width 55 height 12
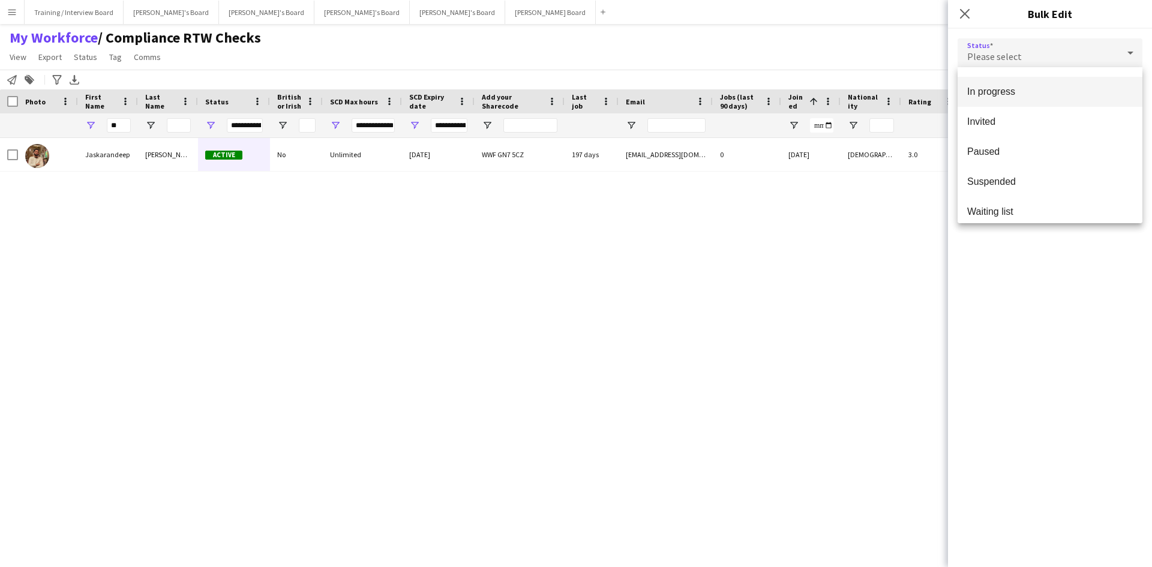
scroll to position [124, 0]
click at [1014, 138] on span "Paused" at bounding box center [1051, 142] width 166 height 11
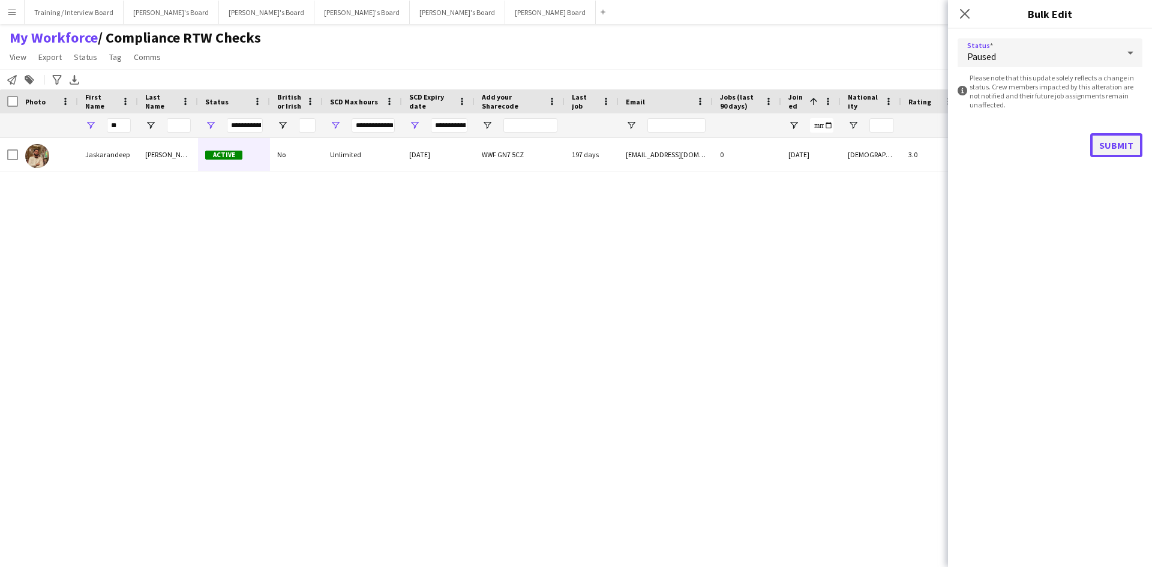
click at [1126, 142] on button "Submit" at bounding box center [1117, 145] width 52 height 24
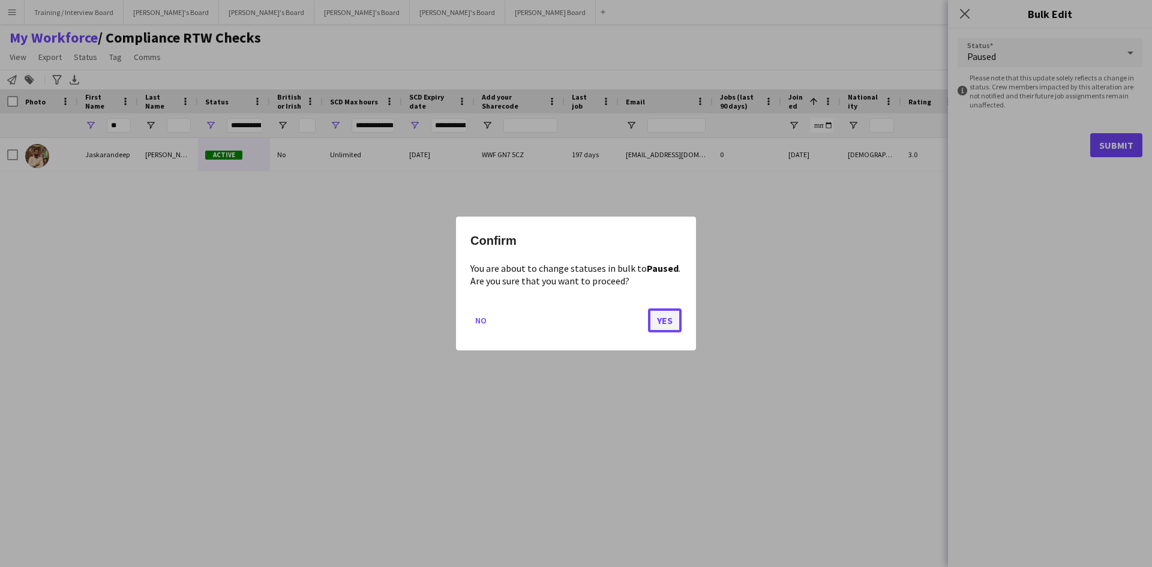
drag, startPoint x: 652, startPoint y: 321, endPoint x: 657, endPoint y: 325, distance: 6.5
click at [660, 317] on button "Yes" at bounding box center [665, 320] width 34 height 24
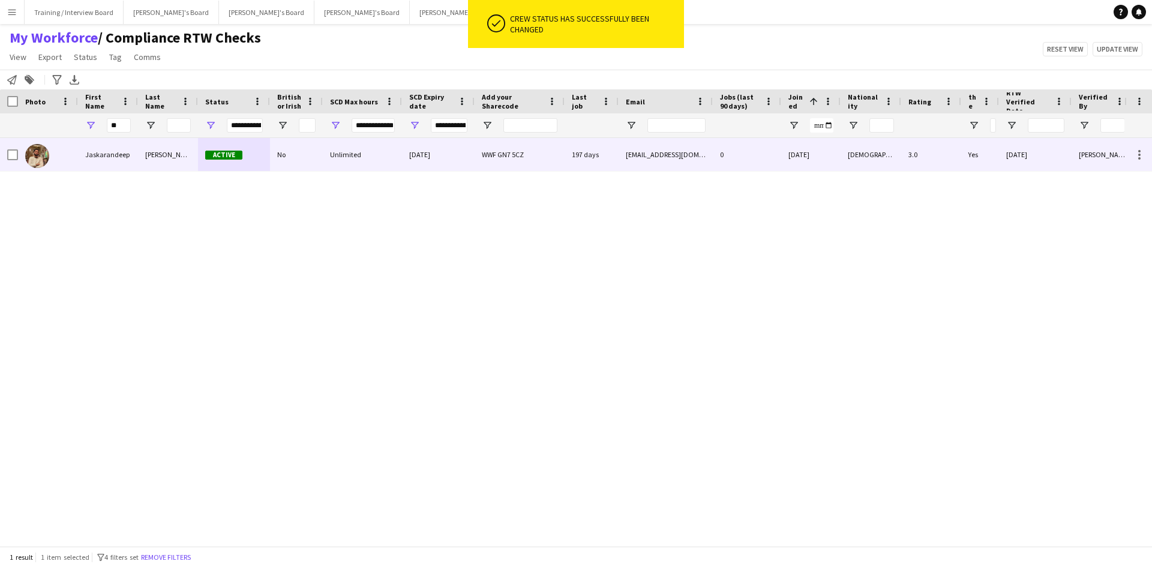
click at [546, 153] on div "WWF GN7 5CZ" at bounding box center [520, 154] width 90 height 33
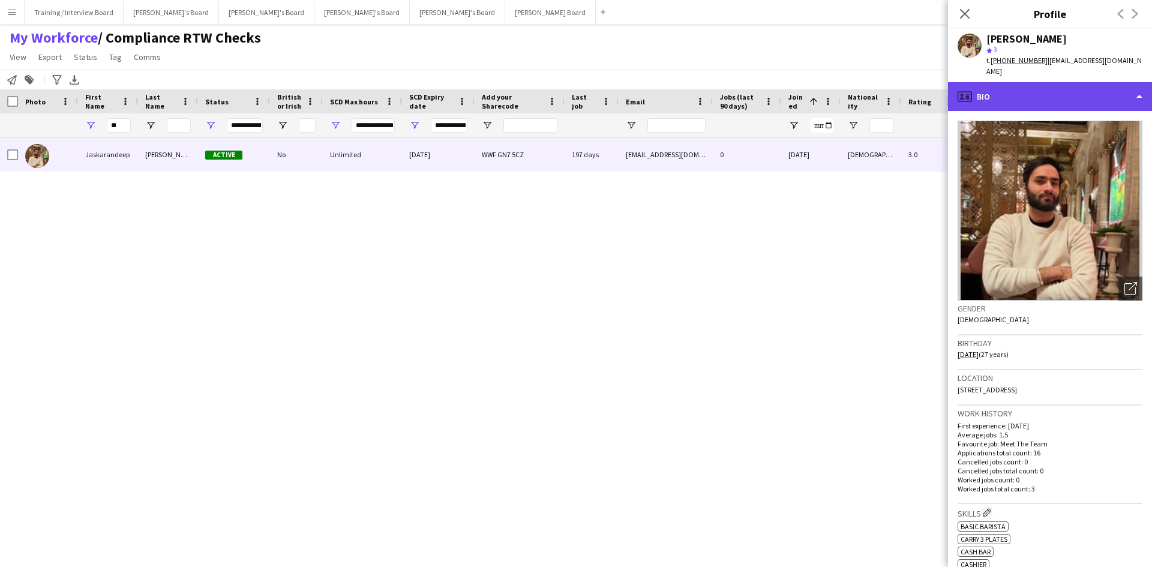
click at [1049, 87] on div "profile Bio" at bounding box center [1050, 96] width 204 height 29
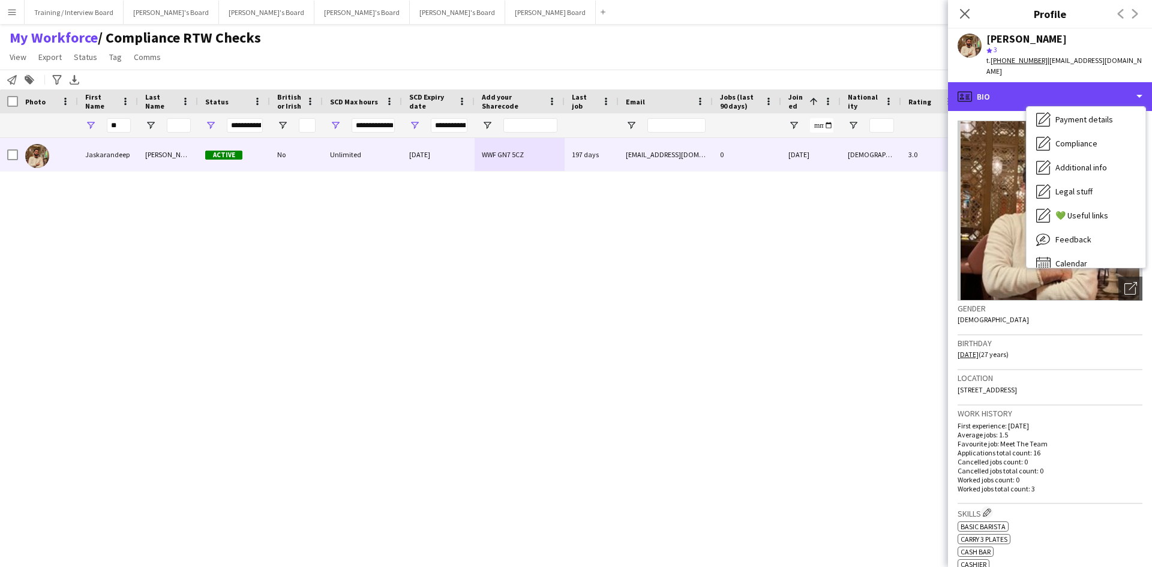
scroll to position [161, 0]
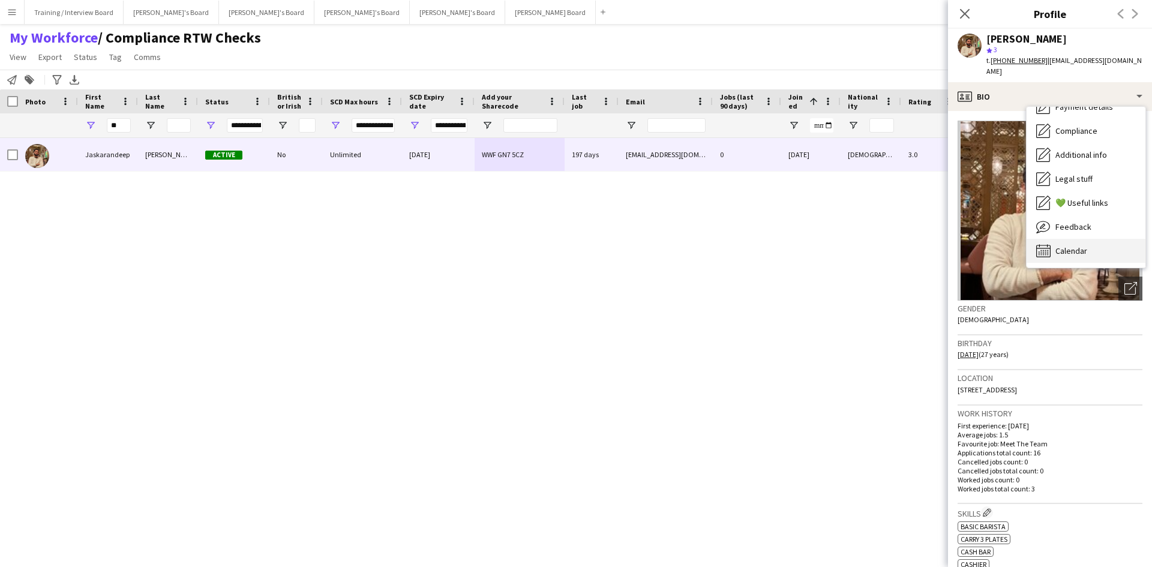
click at [1097, 239] on div "Calendar Calendar" at bounding box center [1086, 251] width 119 height 24
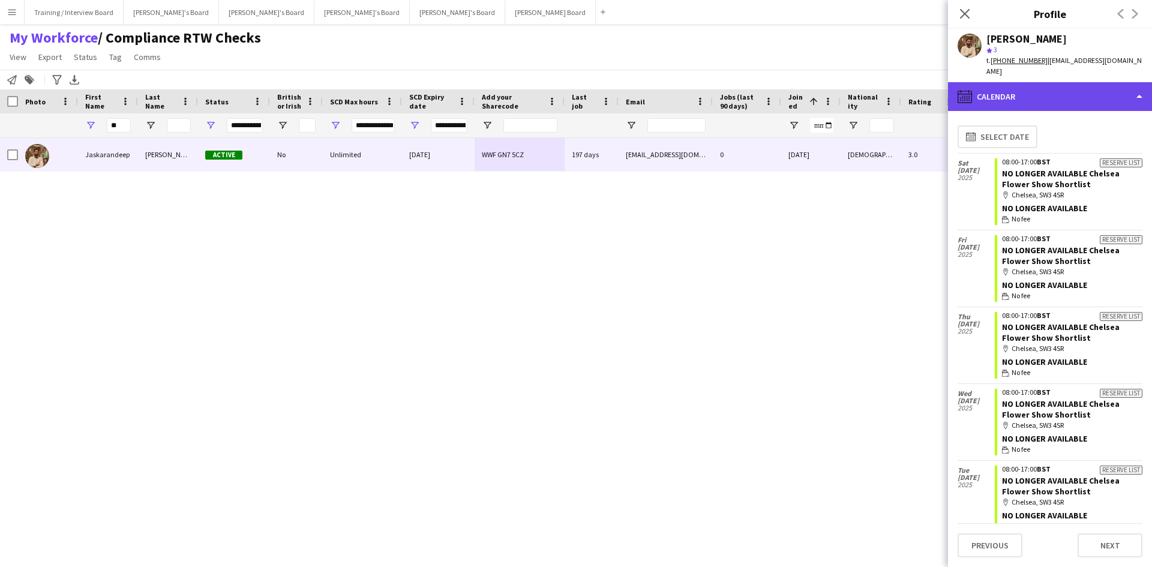
click at [1067, 89] on div "calendar-full Calendar" at bounding box center [1050, 96] width 204 height 29
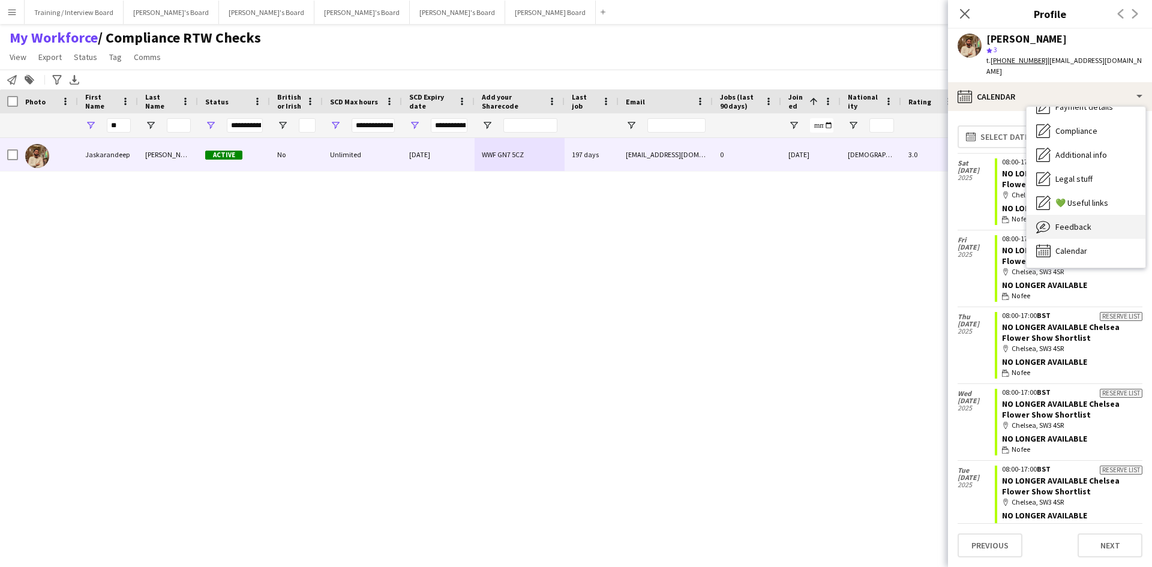
click at [1086, 221] on span "Feedback" at bounding box center [1074, 226] width 36 height 11
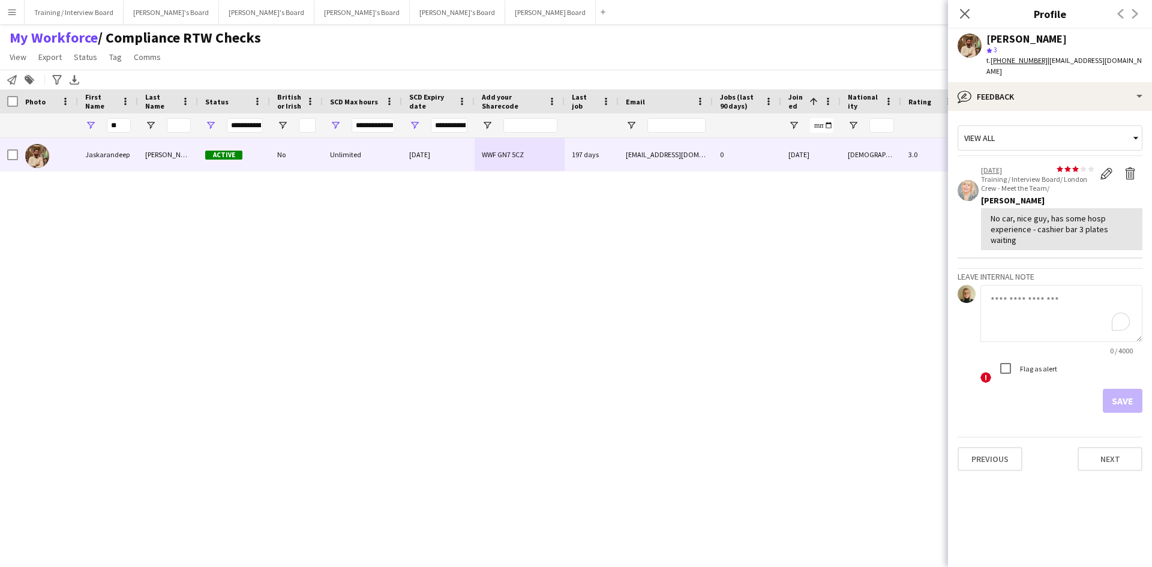
click at [1025, 285] on textarea "To enrich screen reader interactions, please activate Accessibility in Grammarl…" at bounding box center [1062, 313] width 162 height 57
paste textarea "**********"
type textarea "**********"
click at [1130, 389] on button "Save" at bounding box center [1123, 401] width 40 height 24
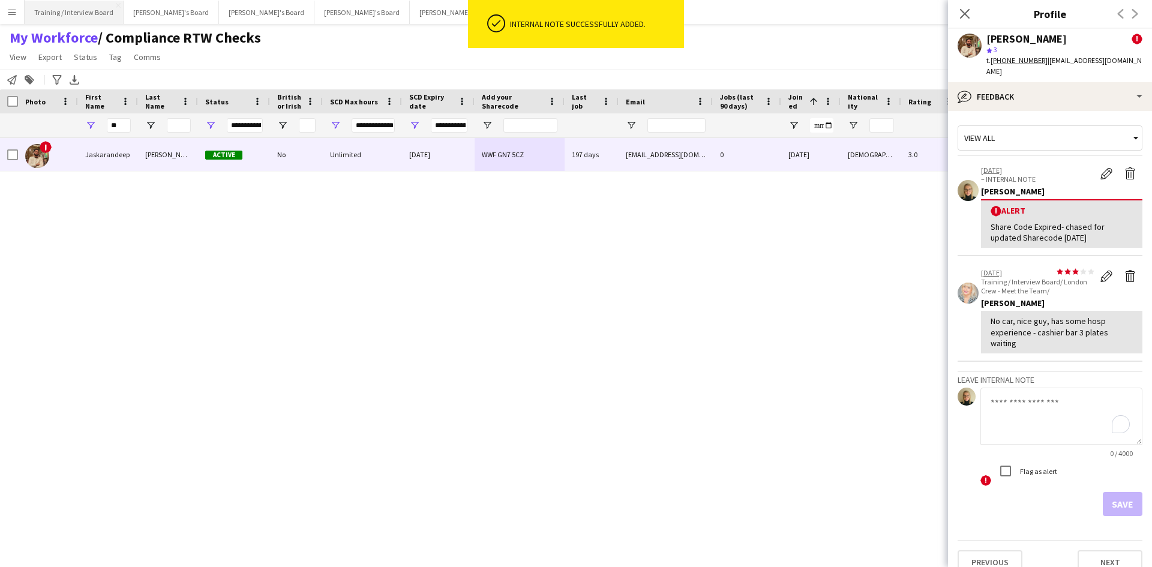
click at [831, 61] on div "My Workforce / Compliance RTW Checks View Views Default view Compliance RTW Che…" at bounding box center [576, 49] width 1152 height 41
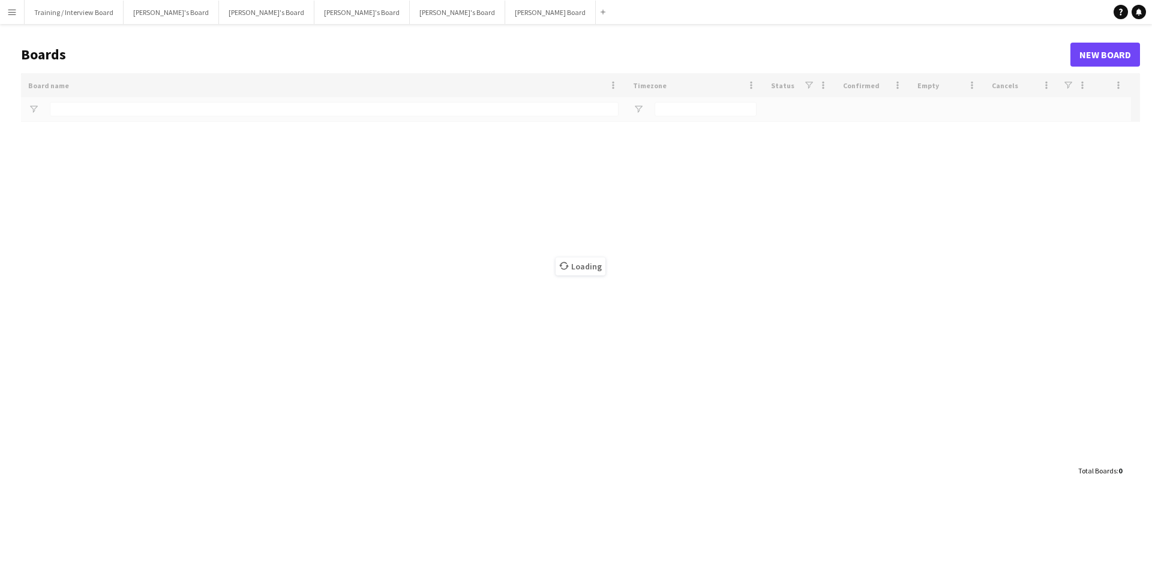
click at [10, 8] on app-icon "Menu" at bounding box center [12, 12] width 10 height 10
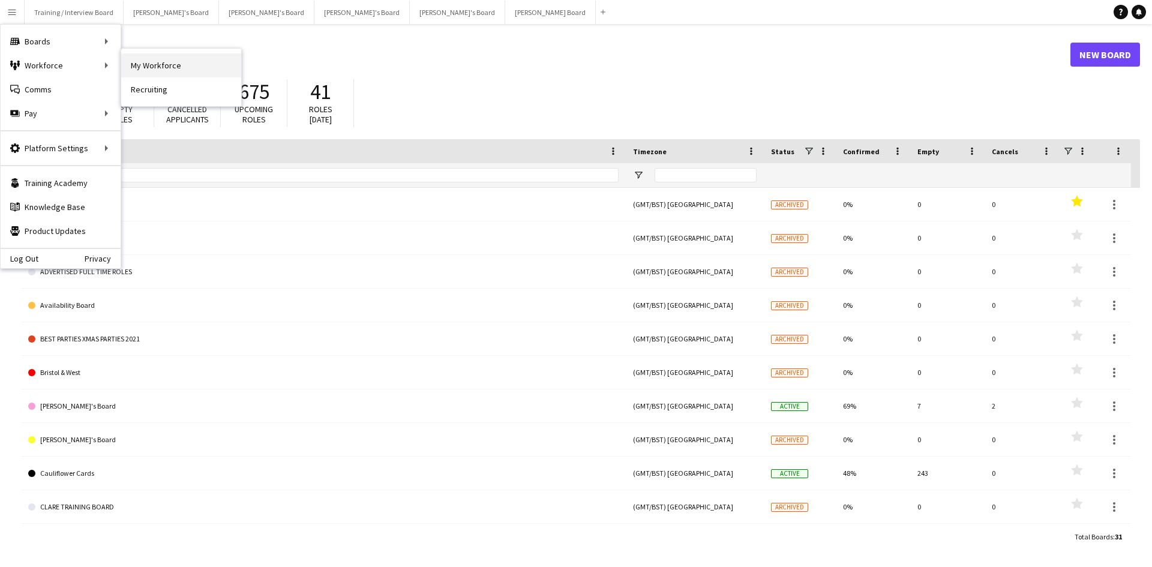
click at [161, 67] on link "My Workforce" at bounding box center [181, 65] width 120 height 24
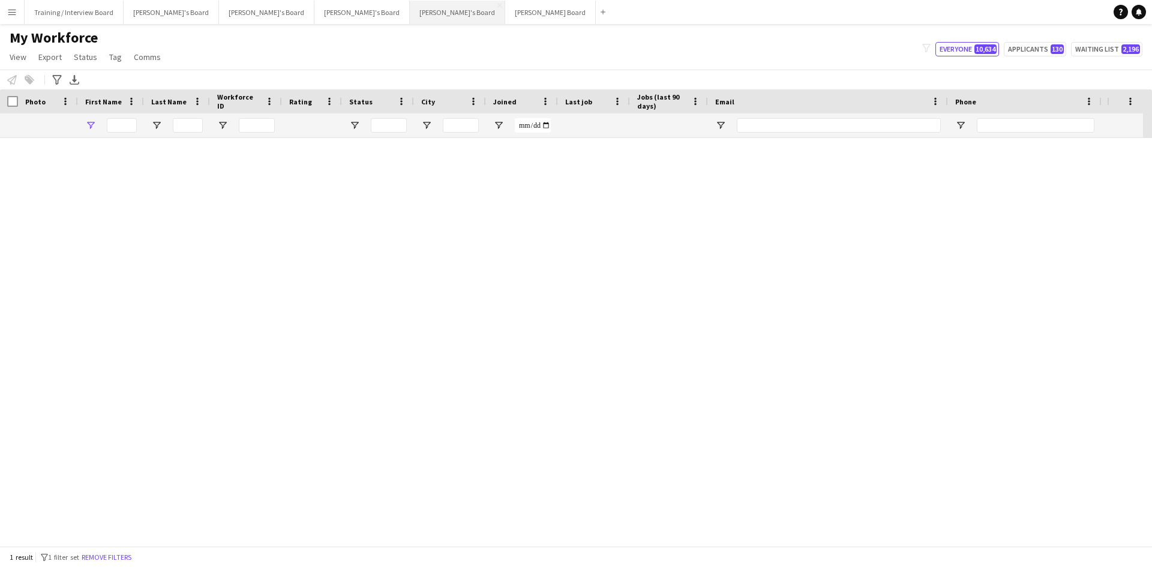
type input "*****"
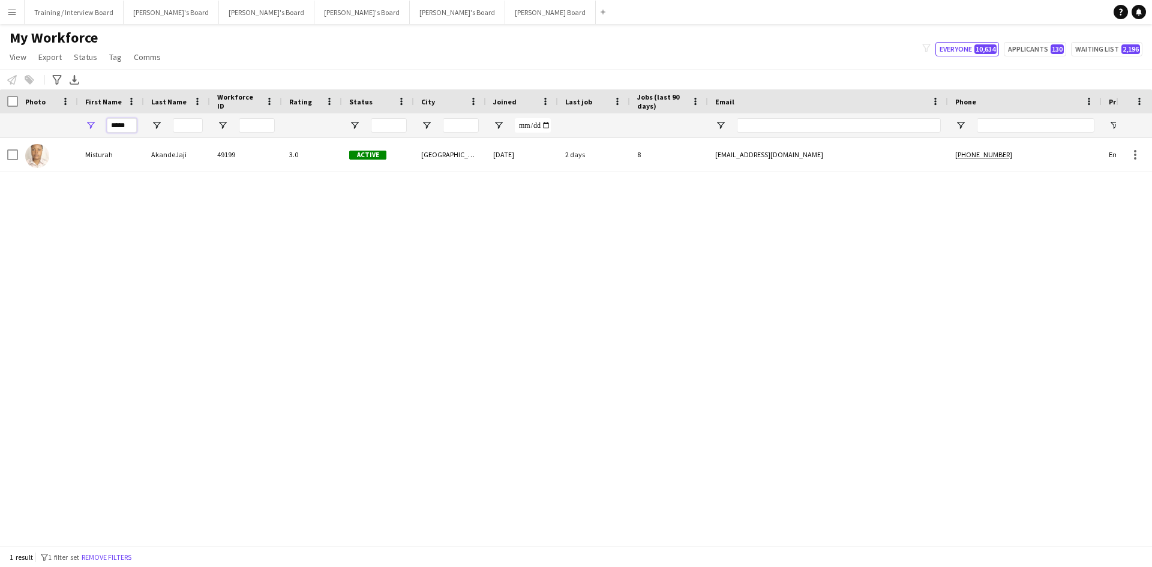
drag, startPoint x: 112, startPoint y: 127, endPoint x: 79, endPoint y: 126, distance: 32.4
click at [79, 126] on div "*****" at bounding box center [111, 125] width 66 height 24
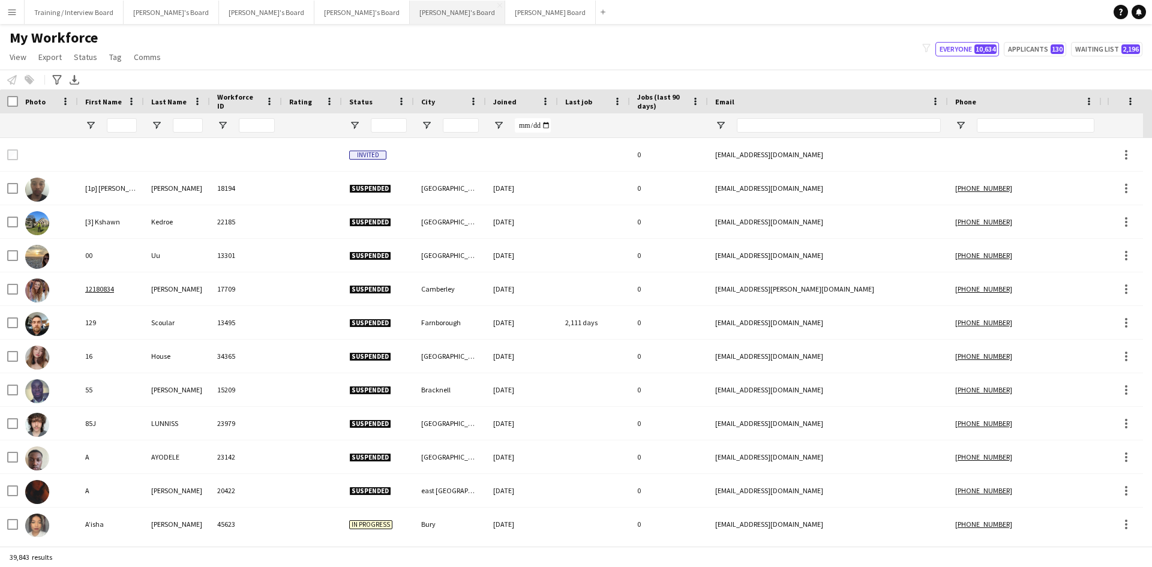
click at [410, 18] on button "[PERSON_NAME]'s Board Close" at bounding box center [457, 12] width 95 height 23
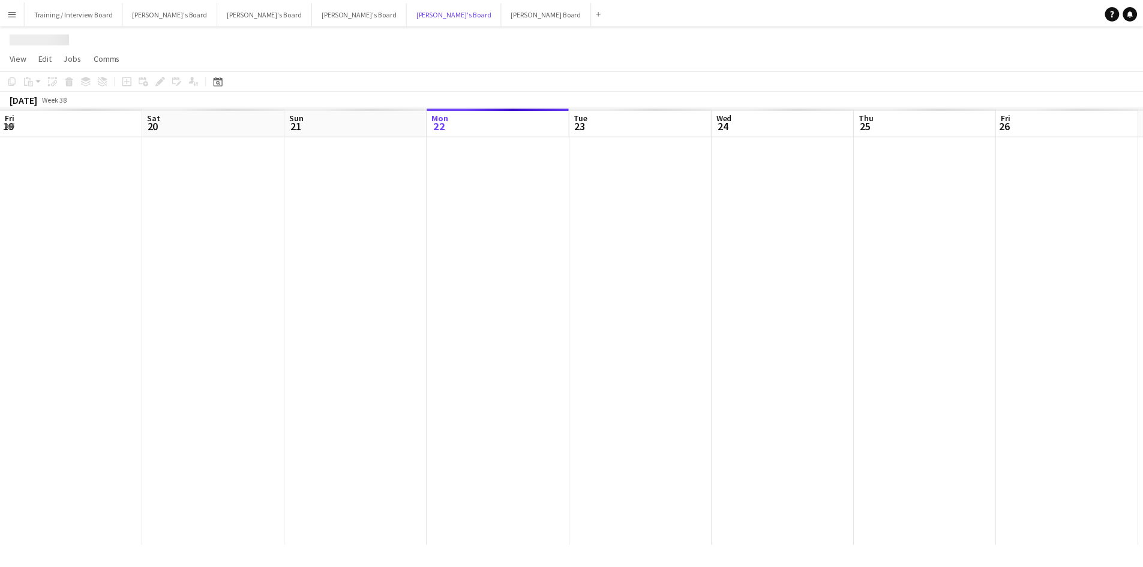
scroll to position [0, 287]
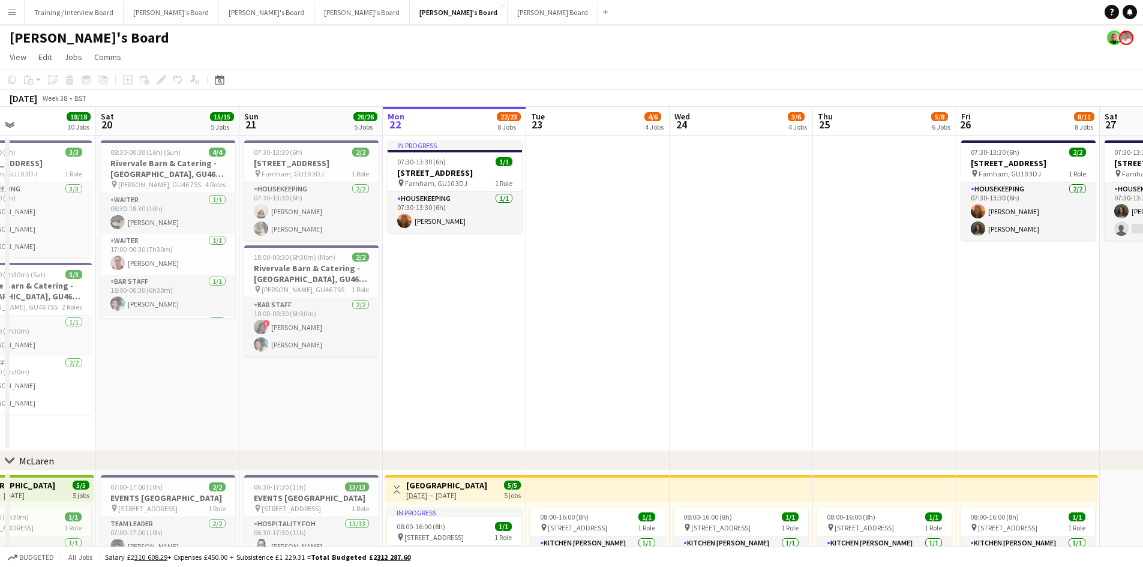
drag, startPoint x: 219, startPoint y: 122, endPoint x: 459, endPoint y: 126, distance: 239.5
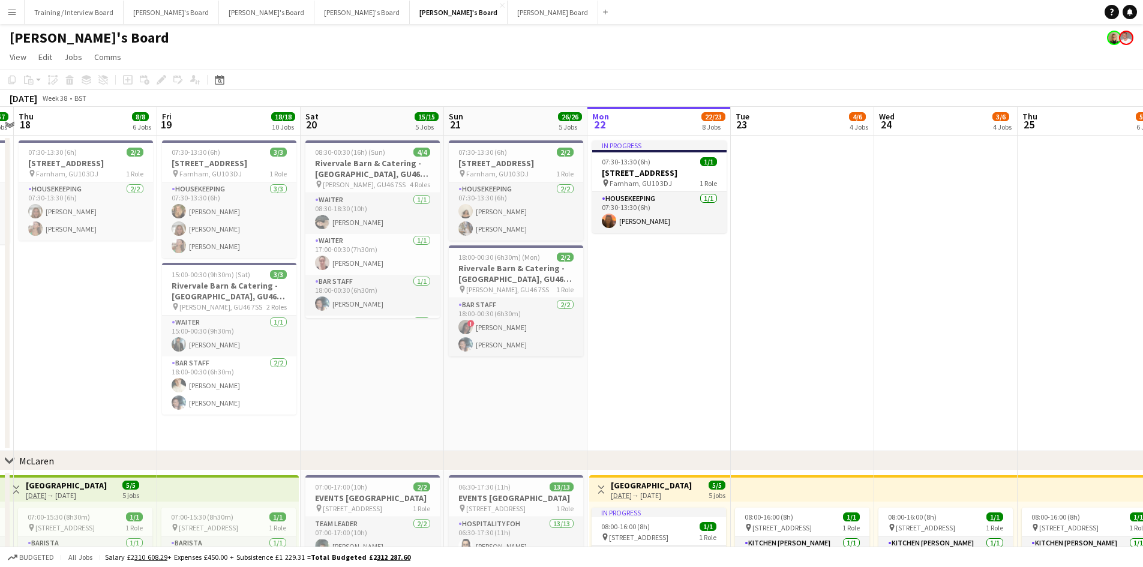
scroll to position [0, 319]
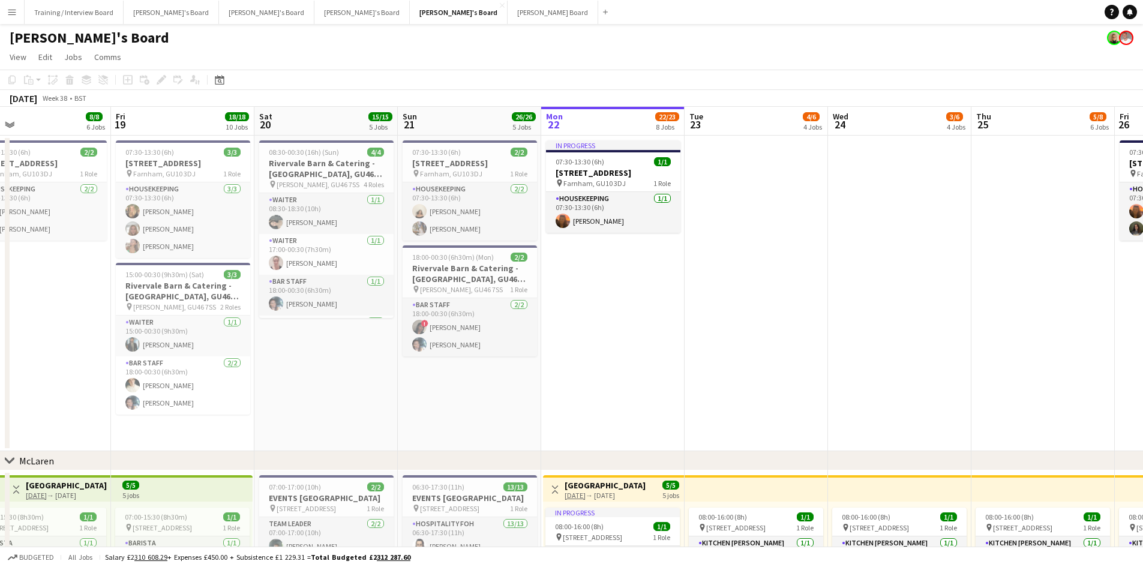
drag, startPoint x: 262, startPoint y: 123, endPoint x: 420, endPoint y: 122, distance: 158.5
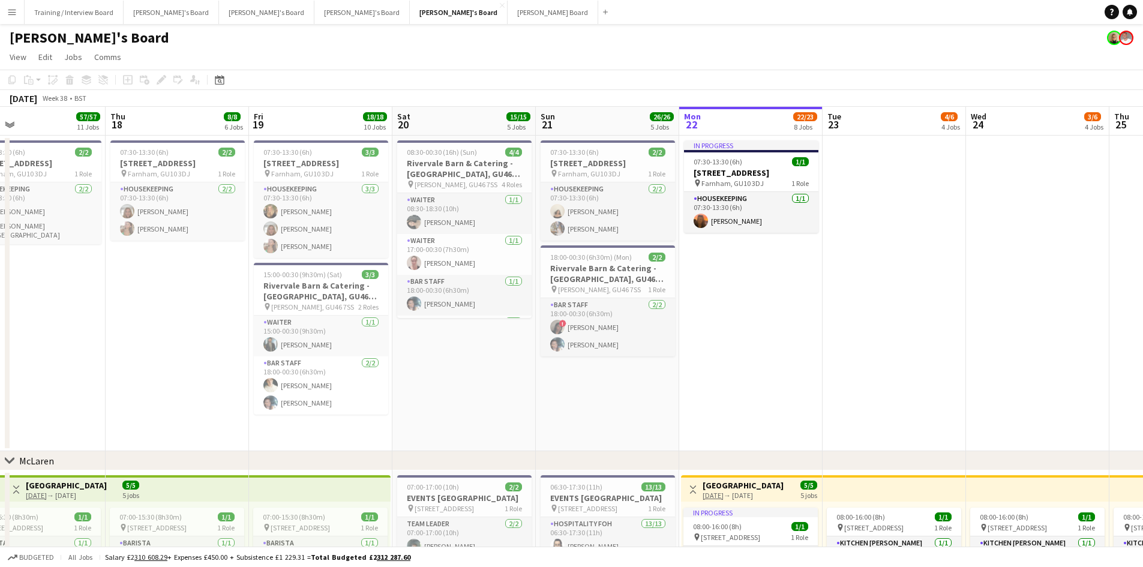
drag, startPoint x: 333, startPoint y: 114, endPoint x: 471, endPoint y: 115, distance: 138.0
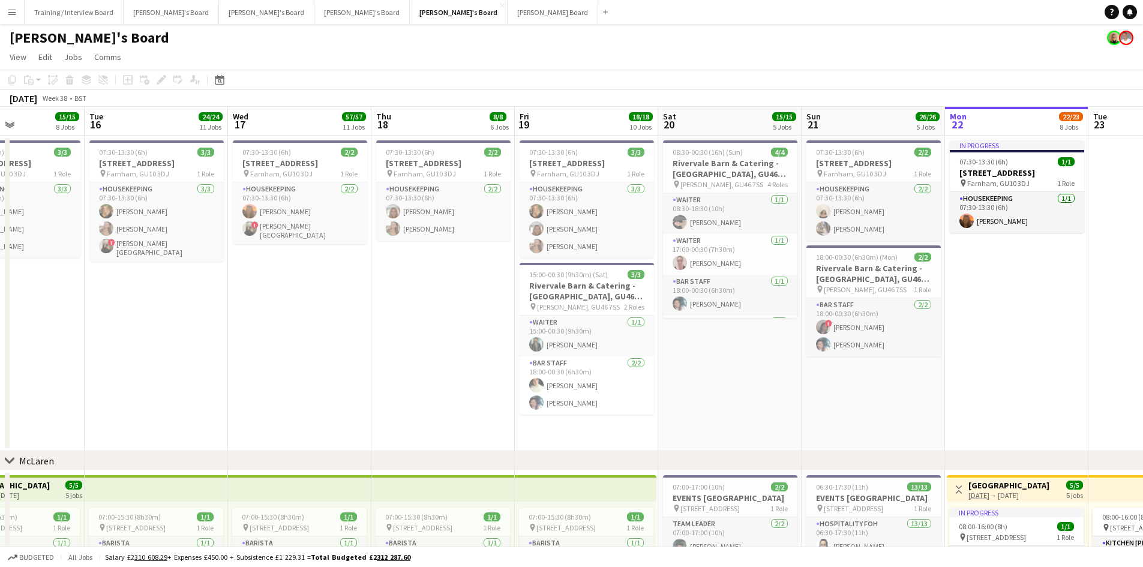
drag, startPoint x: 207, startPoint y: 118, endPoint x: 473, endPoint y: 129, distance: 266.1
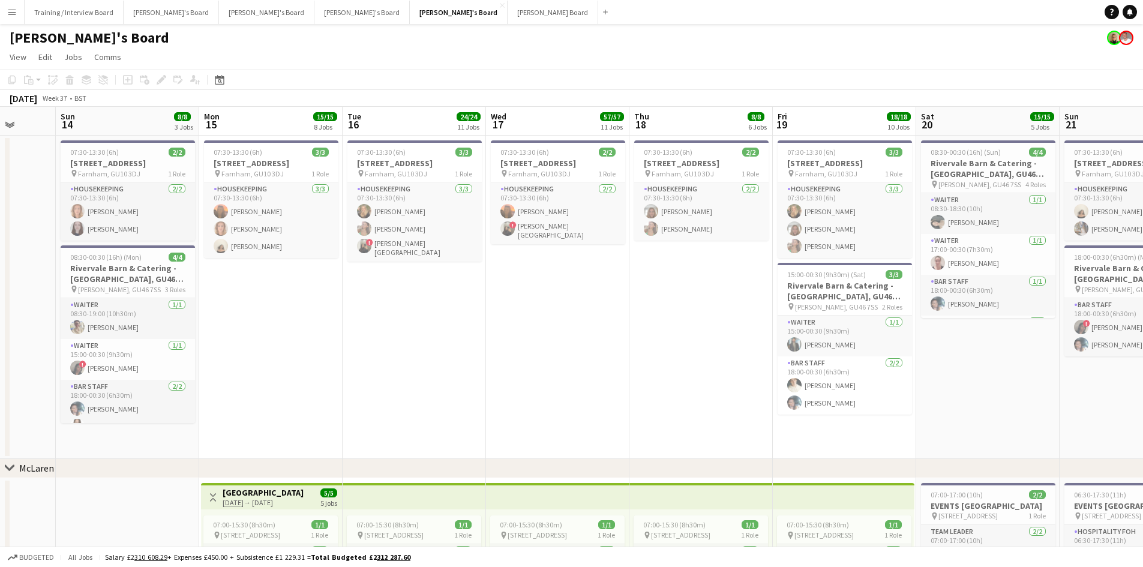
drag, startPoint x: 238, startPoint y: 127, endPoint x: 517, endPoint y: 120, distance: 279.8
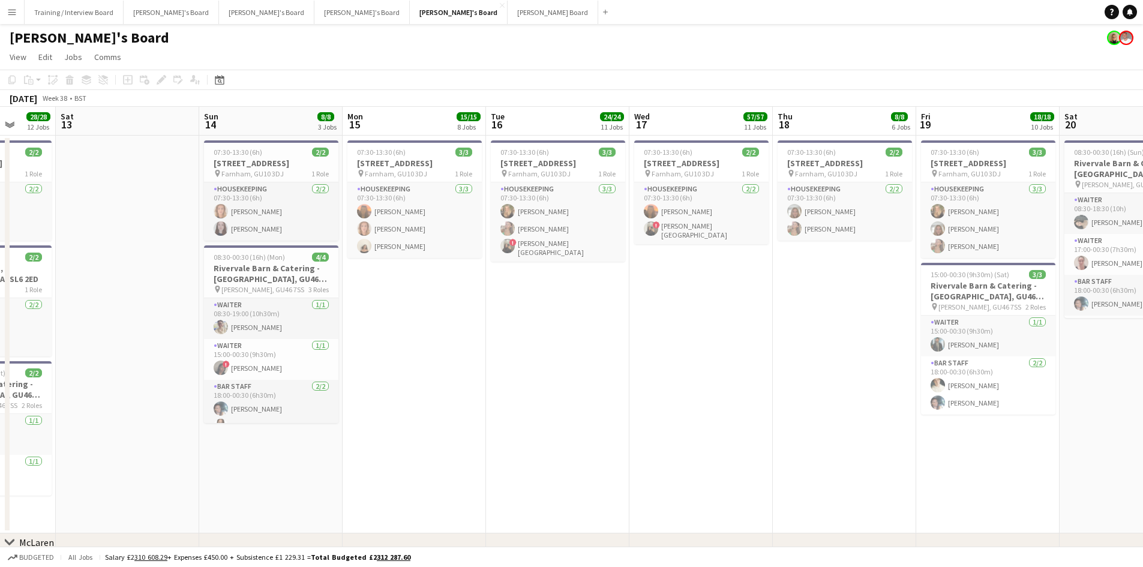
scroll to position [0, 353]
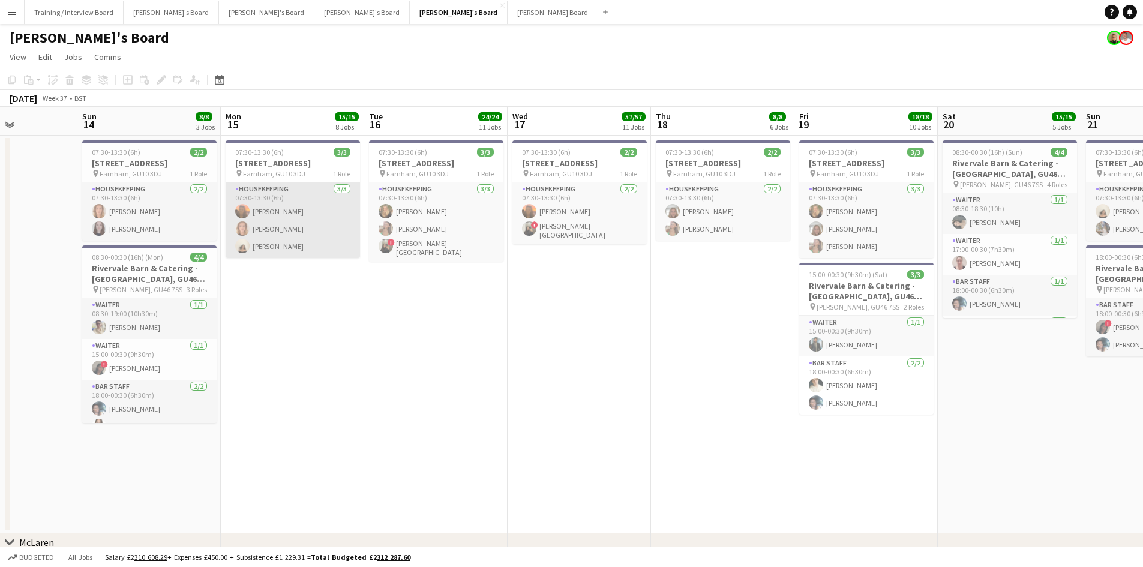
click at [304, 232] on app-card-role "Housekeeping 3/3 07:30-13:30 (6h) Millie Cregeen Ailsa Thompson Sian Garland" at bounding box center [293, 220] width 134 height 76
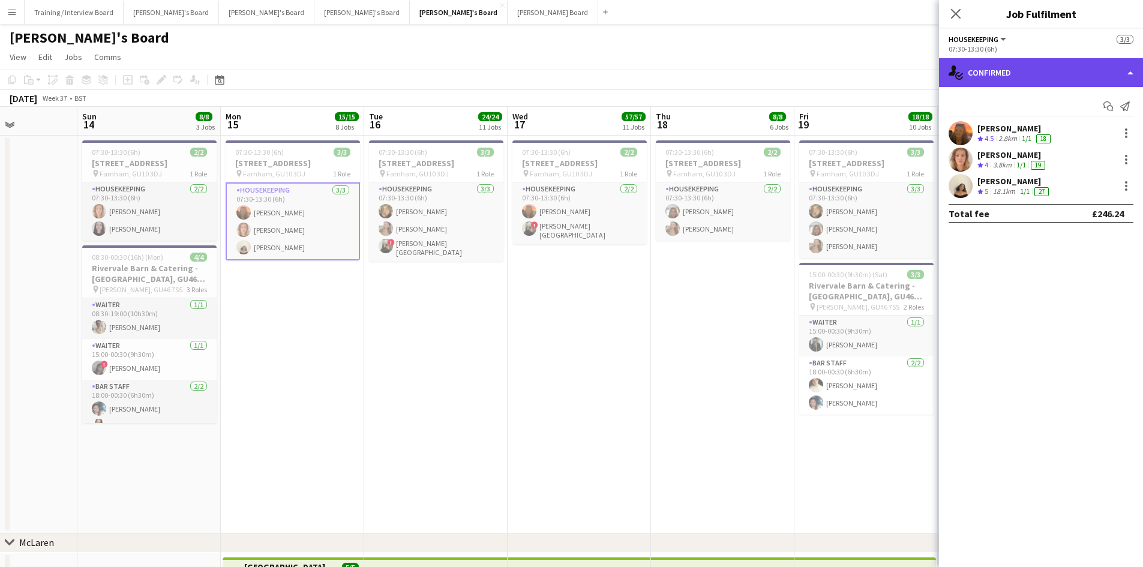
click at [1050, 80] on div "single-neutral-actions-check-2 Confirmed" at bounding box center [1041, 72] width 204 height 29
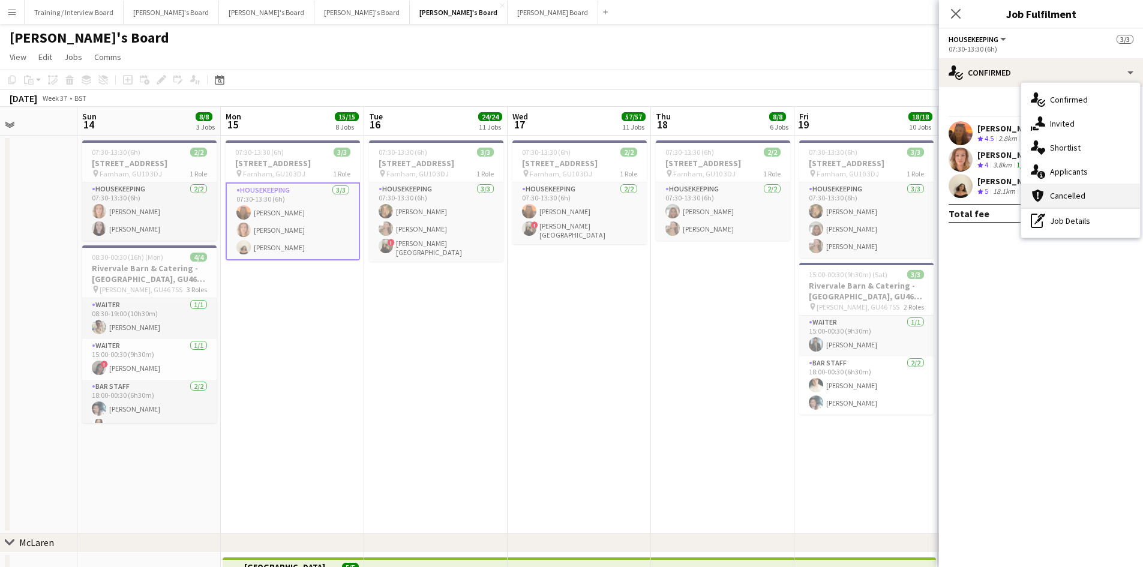
click at [1082, 193] on span "Cancelled" at bounding box center [1067, 195] width 35 height 11
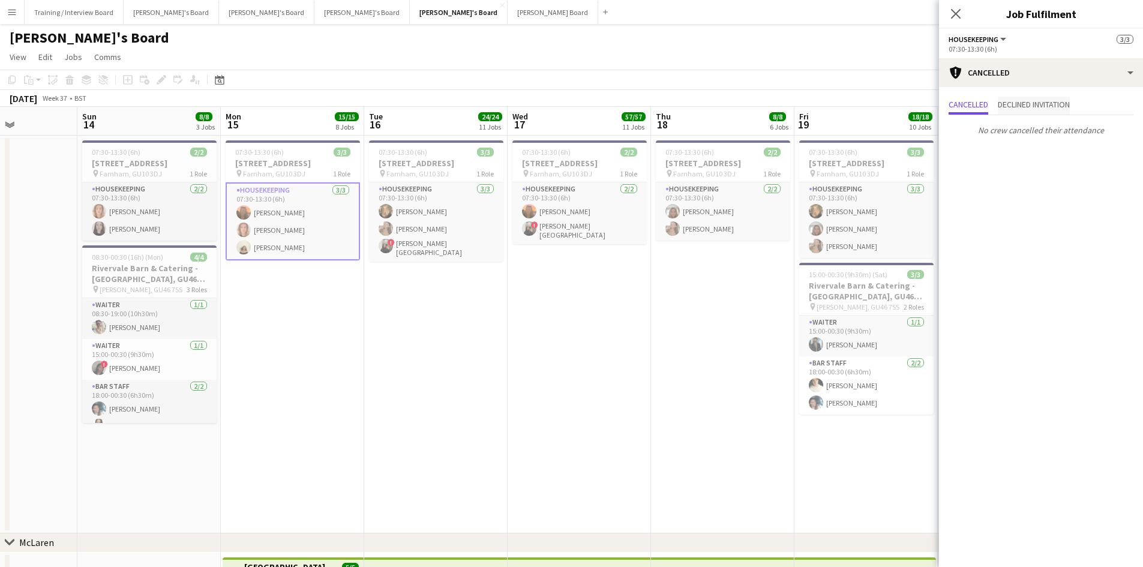
click at [1034, 104] on span "Declined invitation" at bounding box center [1034, 104] width 72 height 8
click at [965, 104] on span "Cancelled" at bounding box center [969, 104] width 40 height 8
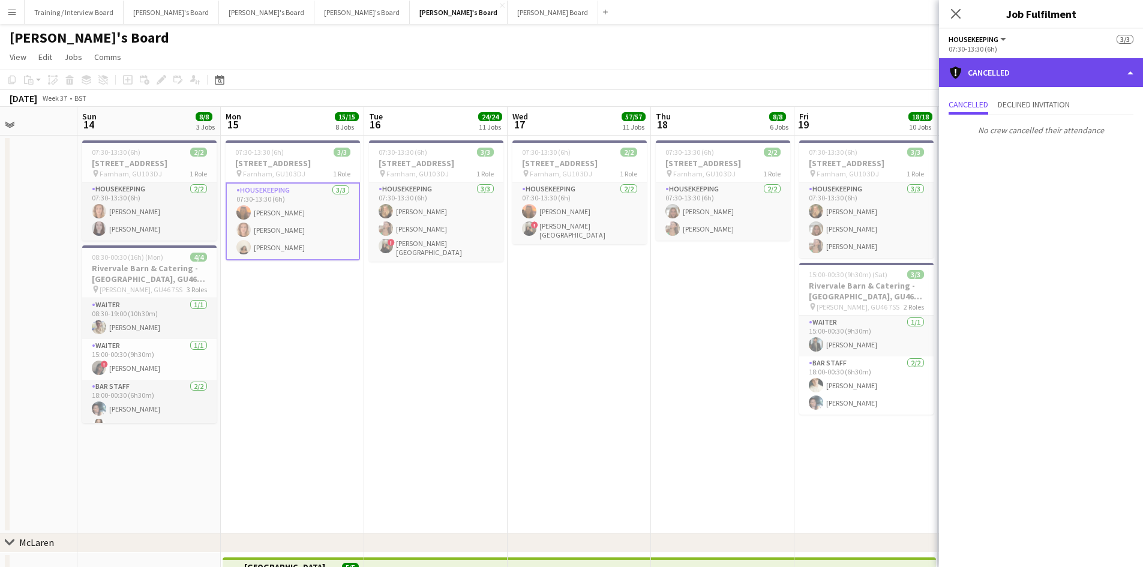
click at [1020, 70] on div "cancellation Cancelled" at bounding box center [1041, 72] width 204 height 29
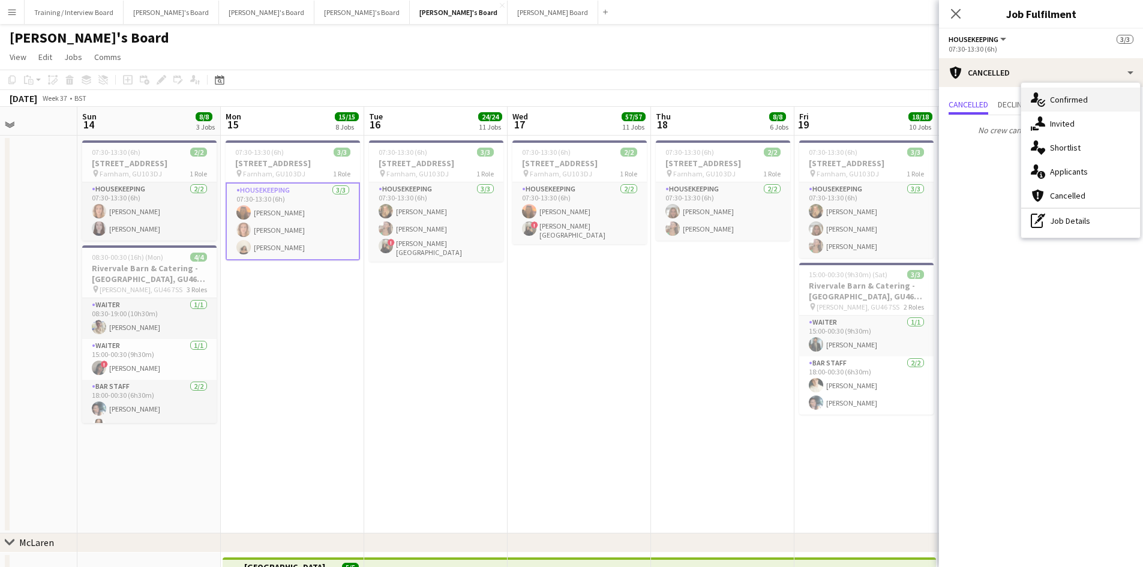
click at [1032, 94] on icon "single-neutral-actions-check-2" at bounding box center [1038, 99] width 14 height 14
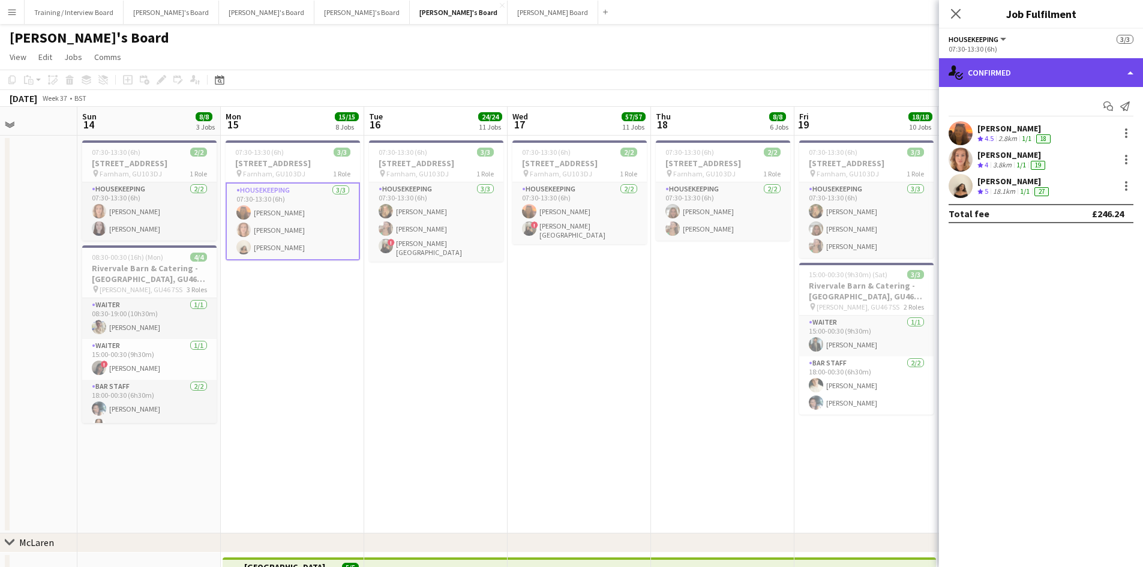
click at [1066, 84] on div "single-neutral-actions-check-2 Confirmed" at bounding box center [1041, 72] width 204 height 29
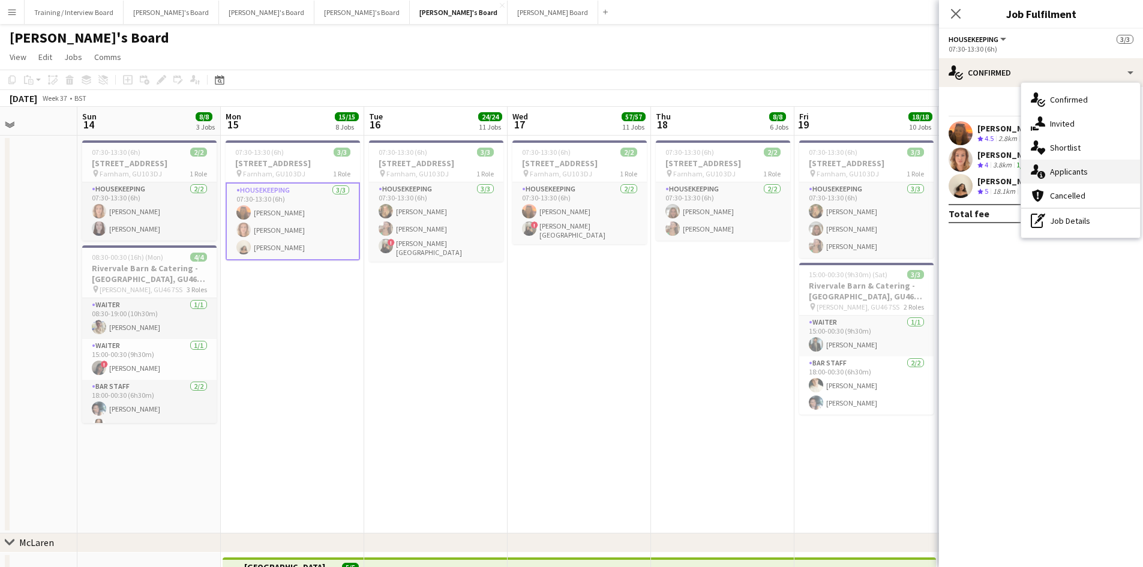
click at [1071, 173] on span "Applicants" at bounding box center [1069, 171] width 38 height 11
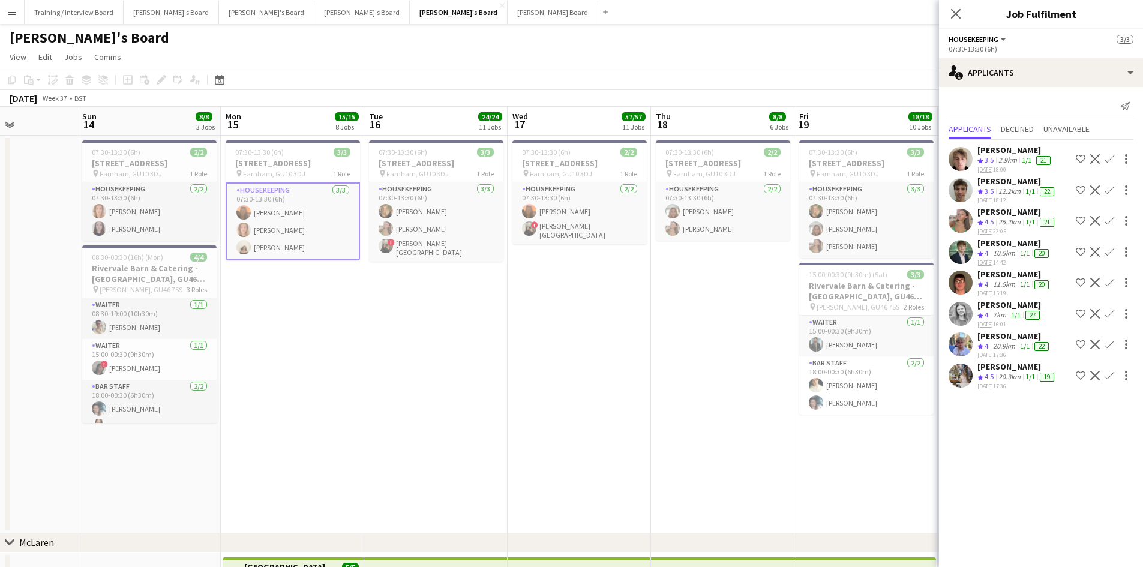
drag, startPoint x: 451, startPoint y: 71, endPoint x: 376, endPoint y: 87, distance: 76.6
click at [448, 72] on app-toolbar "Copy Paste Paste Ctrl+V Paste with crew Ctrl+Shift+V Paste linked Job Delete Gr…" at bounding box center [571, 80] width 1143 height 20
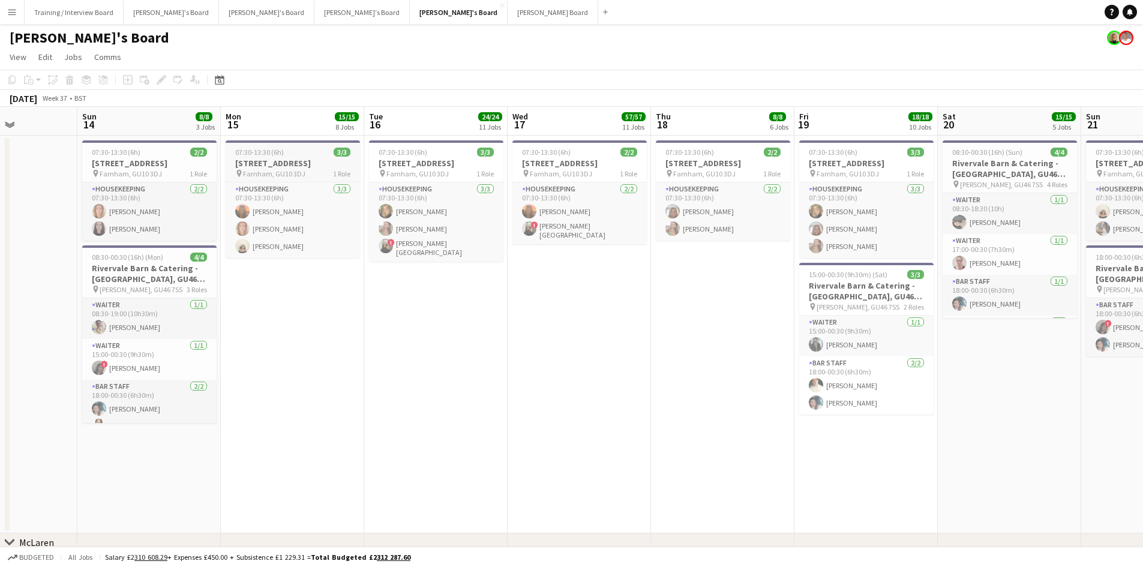
click at [287, 157] on app-job-card "07:30-13:30 (6h) 3/3 Millbridge Court GU10 3DJ pin Farnham, GU10 3DJ 1 Role Hou…" at bounding box center [293, 199] width 134 height 118
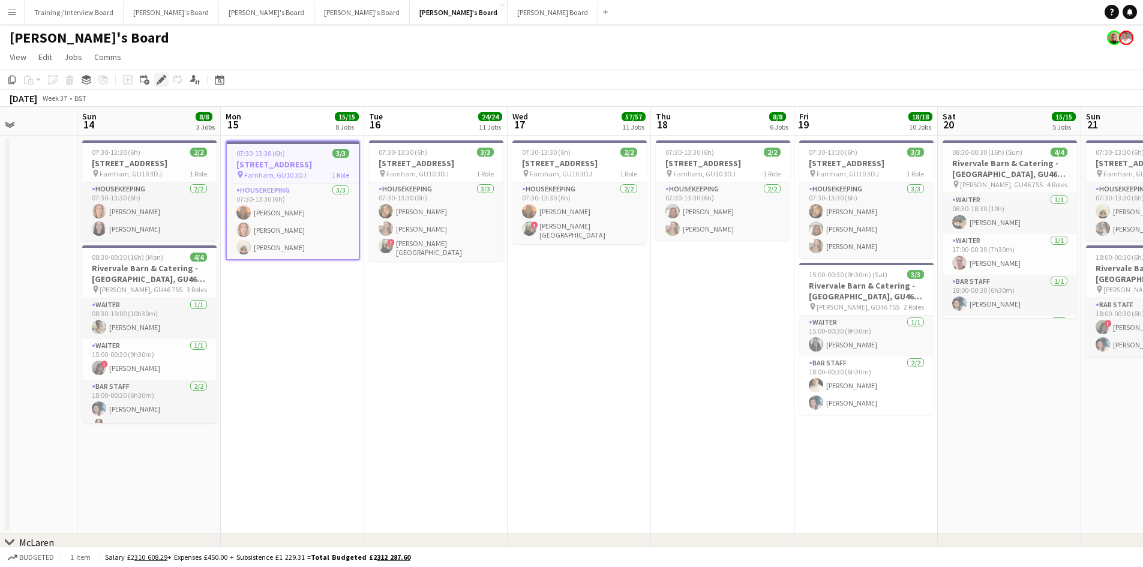
click at [158, 82] on icon "Edit" at bounding box center [162, 80] width 10 height 10
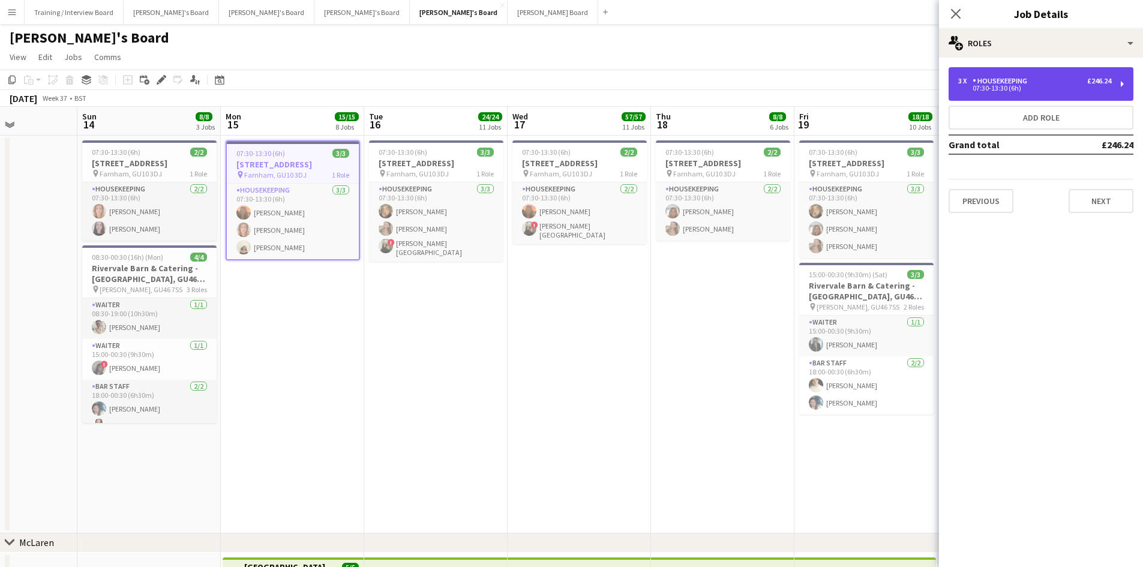
click at [1038, 94] on div "3 x Housekeeping £246.24 07:30-13:30 (6h)" at bounding box center [1041, 84] width 185 height 34
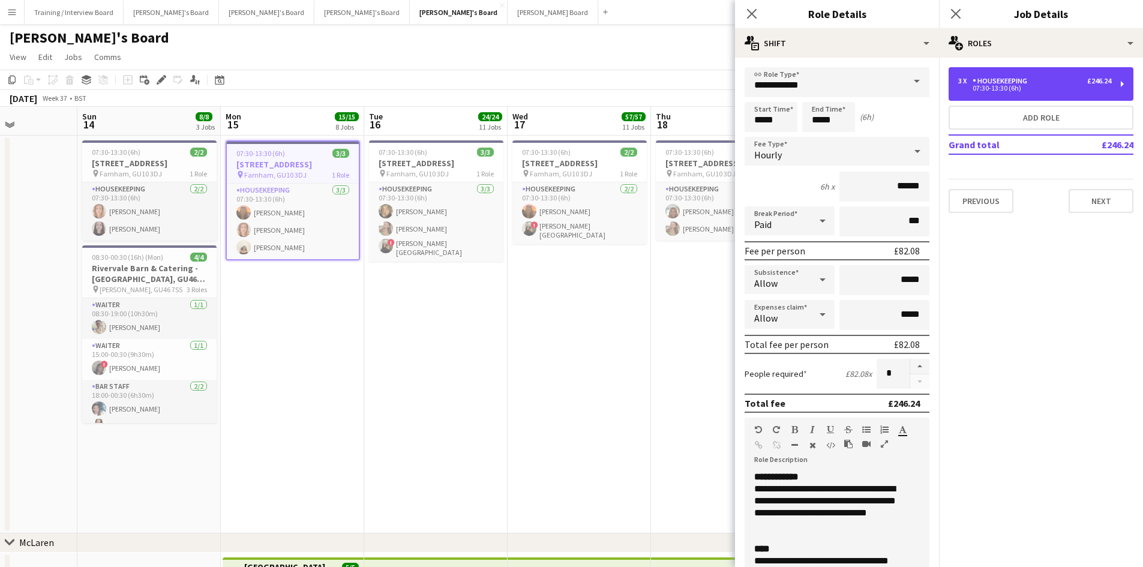
scroll to position [55, 0]
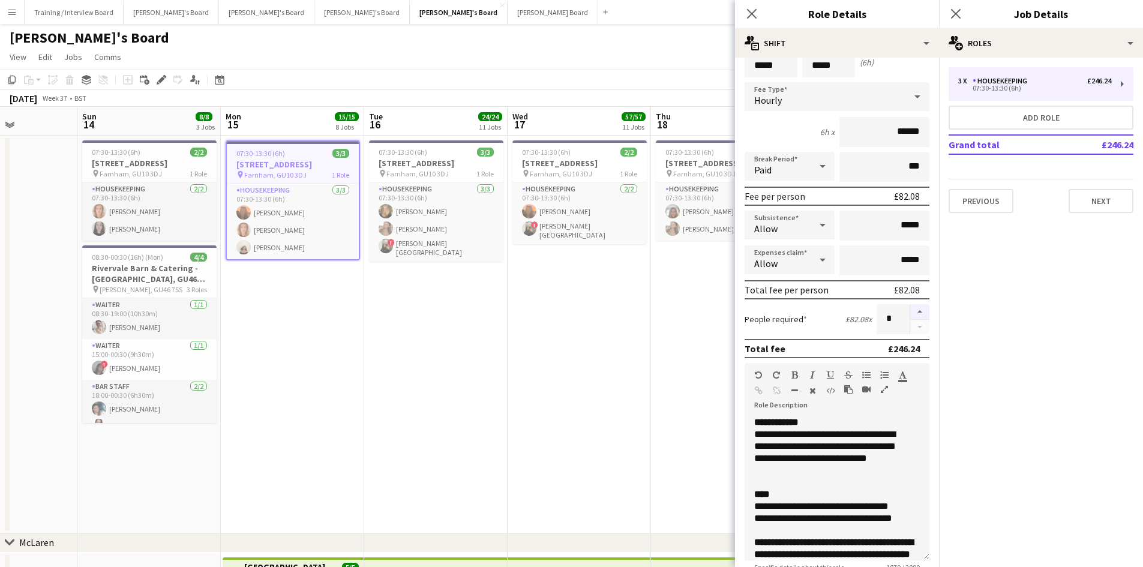
click at [912, 315] on button "button" at bounding box center [919, 312] width 19 height 16
type input "*"
click at [591, 55] on app-page-menu "View Day view expanded Day view collapsed Month view Date picker Jump to today …" at bounding box center [571, 58] width 1143 height 23
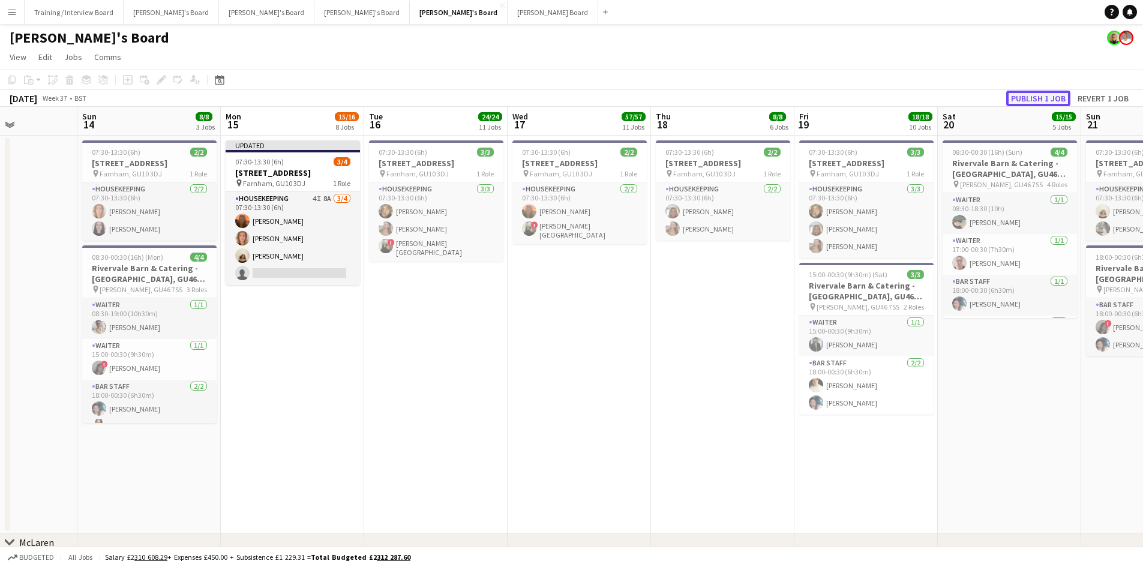
click at [1045, 92] on button "Publish 1 job" at bounding box center [1039, 99] width 64 height 16
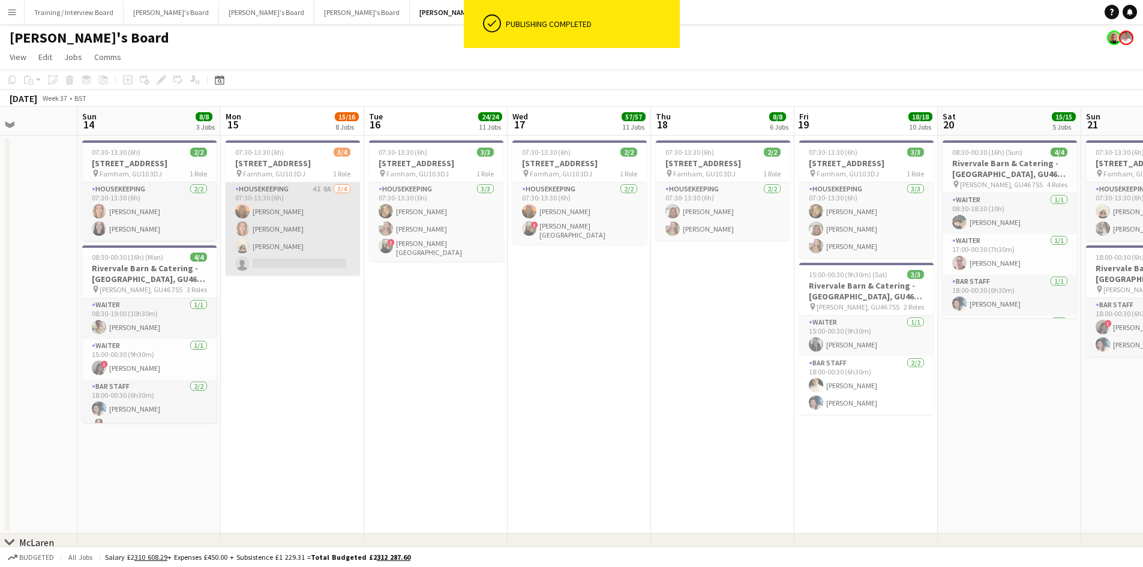
click at [316, 226] on app-card-role "Housekeeping 4I 8A 3/4 07:30-13:30 (6h) Millie Cregeen Ailsa Thompson Sian Garl…" at bounding box center [293, 228] width 134 height 93
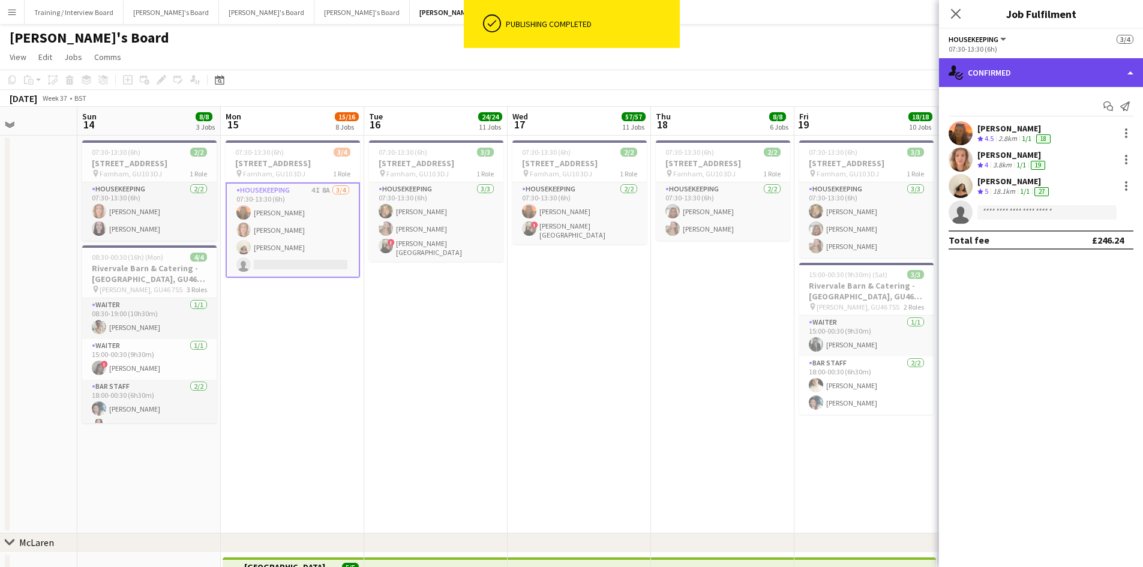
click at [1051, 65] on div "single-neutral-actions-check-2 Confirmed" at bounding box center [1041, 72] width 204 height 29
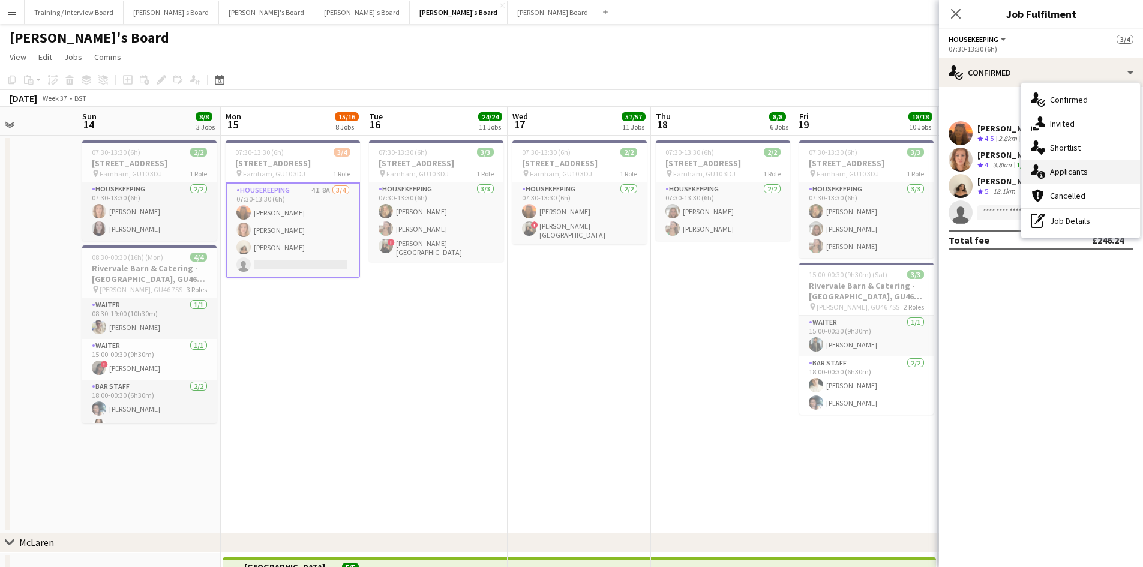
click at [1075, 172] on span "Applicants" at bounding box center [1069, 171] width 38 height 11
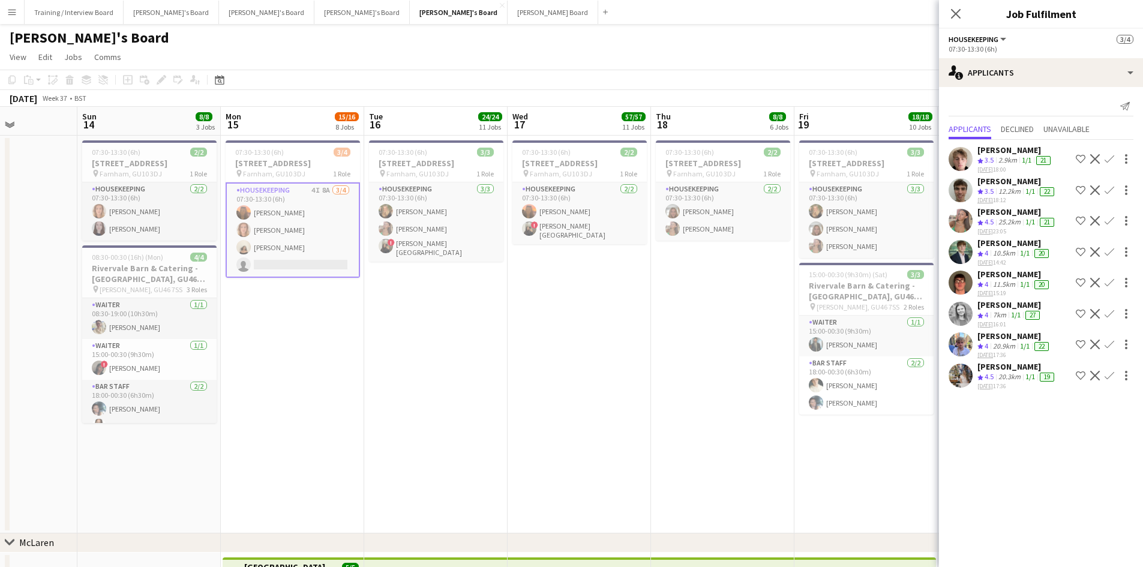
click at [1108, 373] on app-icon "Confirm" at bounding box center [1110, 376] width 10 height 10
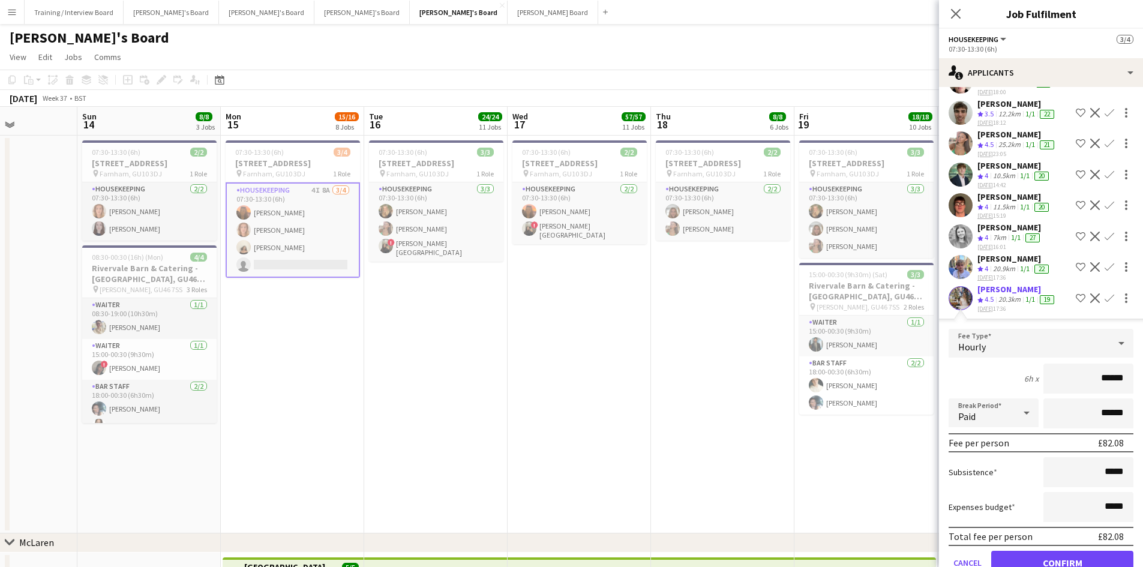
scroll to position [107, 0]
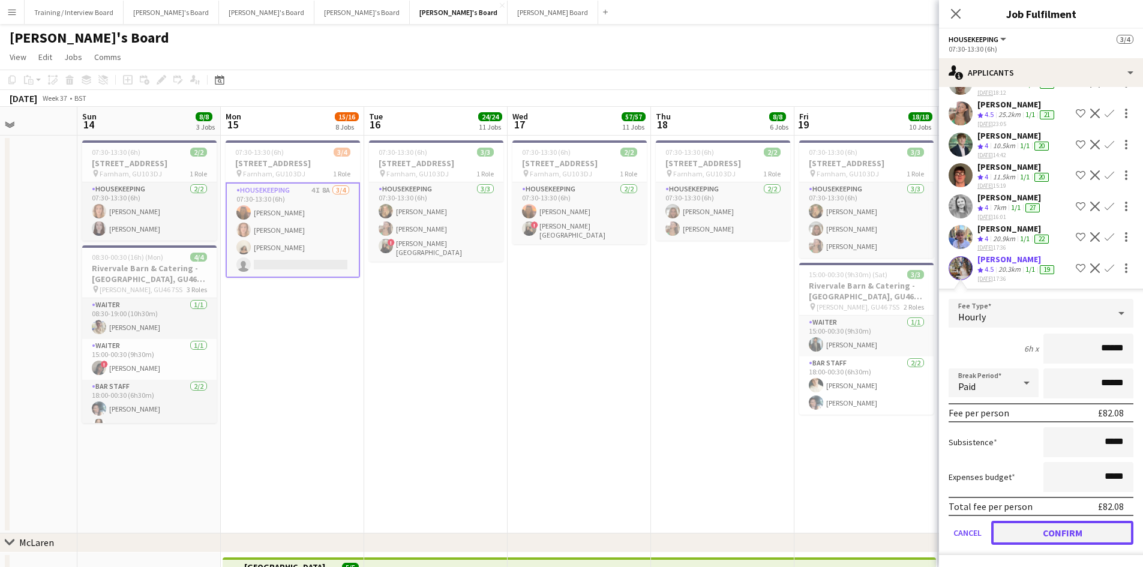
click at [1058, 534] on button "Confirm" at bounding box center [1063, 533] width 142 height 24
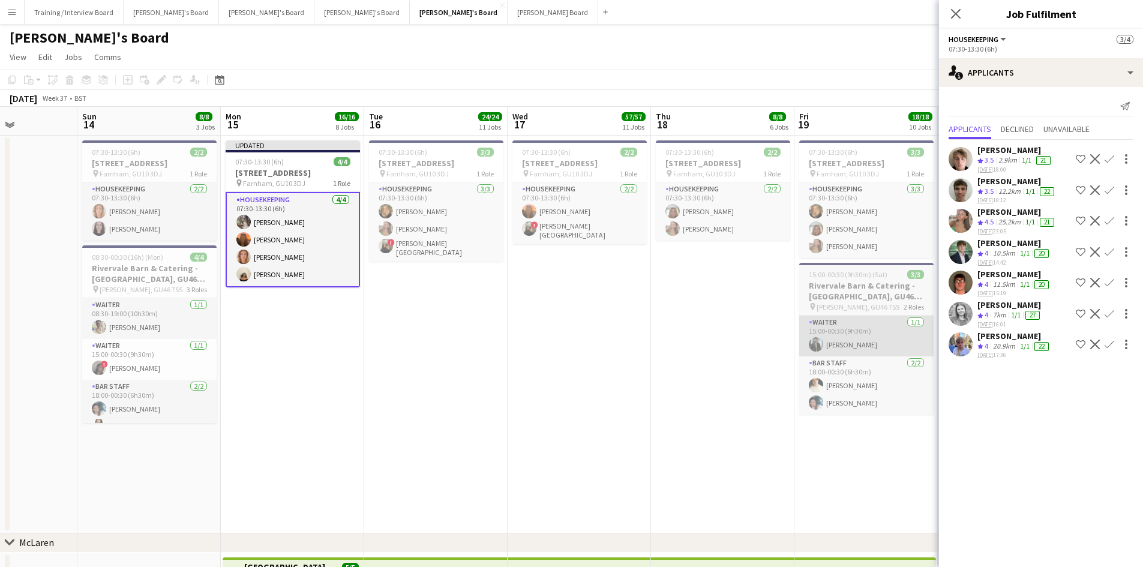
scroll to position [0, 0]
click at [754, 92] on div "September 2025 Week 37 • BST Publish 1 job Revert 1 job" at bounding box center [571, 98] width 1143 height 17
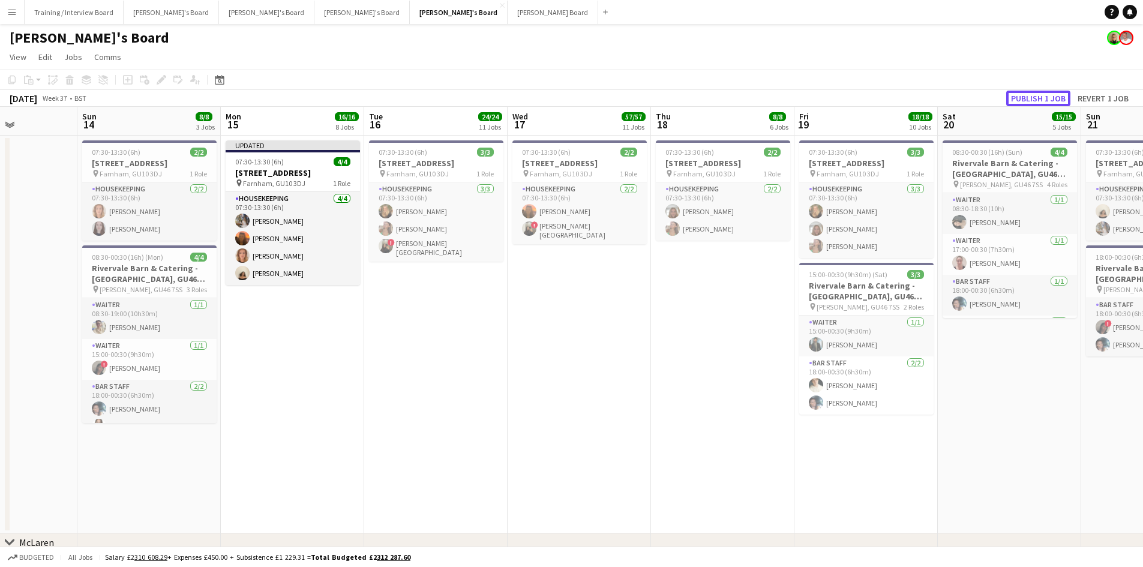
click at [1046, 97] on button "Publish 1 job" at bounding box center [1039, 99] width 64 height 16
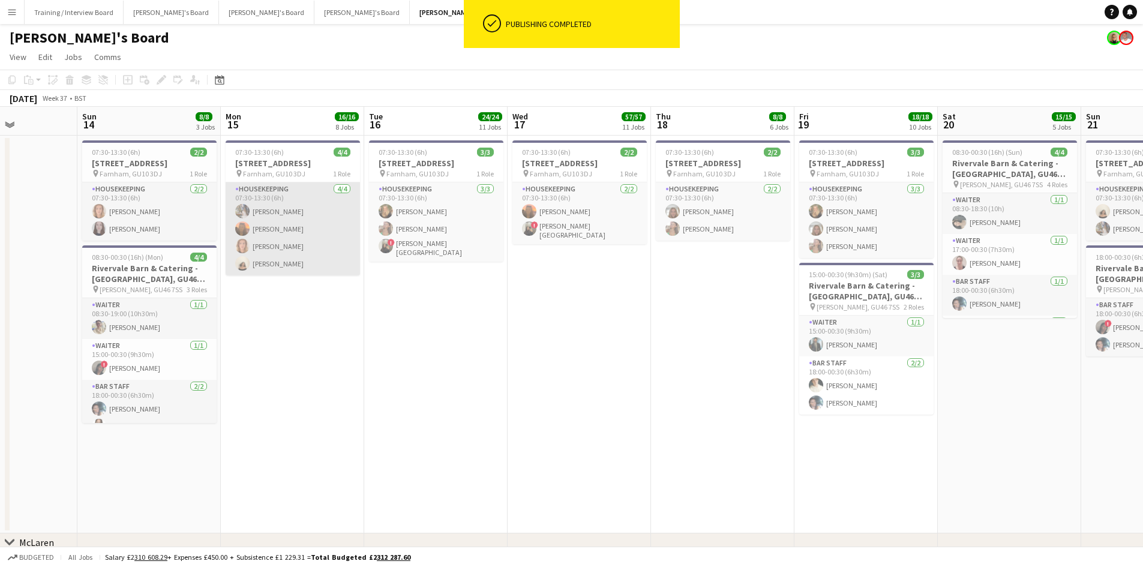
click at [318, 238] on app-card-role "Housekeeping 4/4 07:30-13:30 (6h) daisy chambers Millie Cregeen Ailsa Thompson …" at bounding box center [293, 228] width 134 height 93
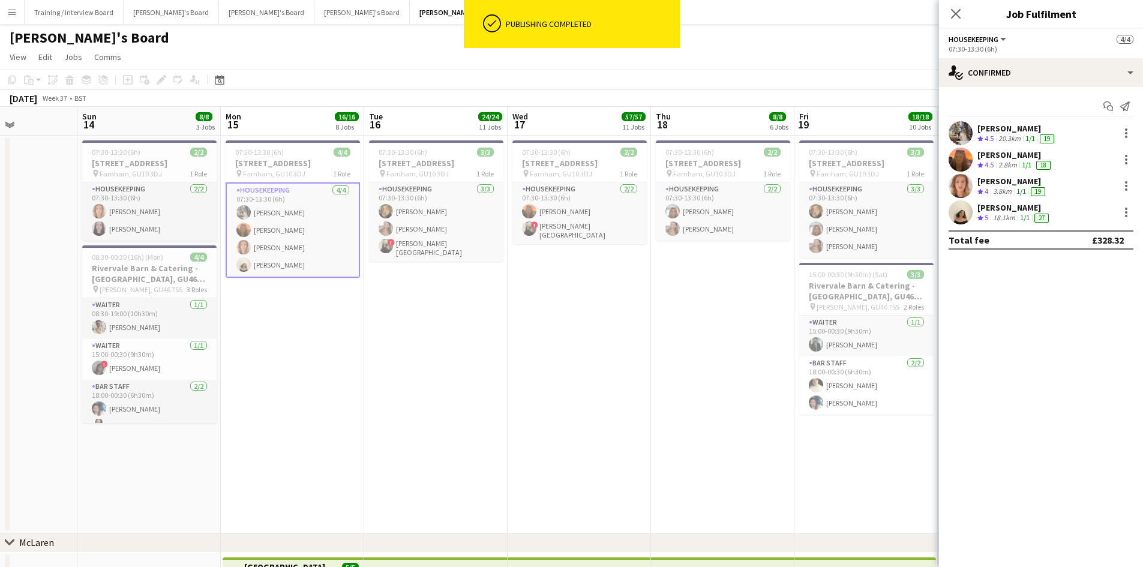
click at [995, 133] on div "daisy chambers Crew rating 4.5 20.3km 1/1 19" at bounding box center [1017, 133] width 79 height 21
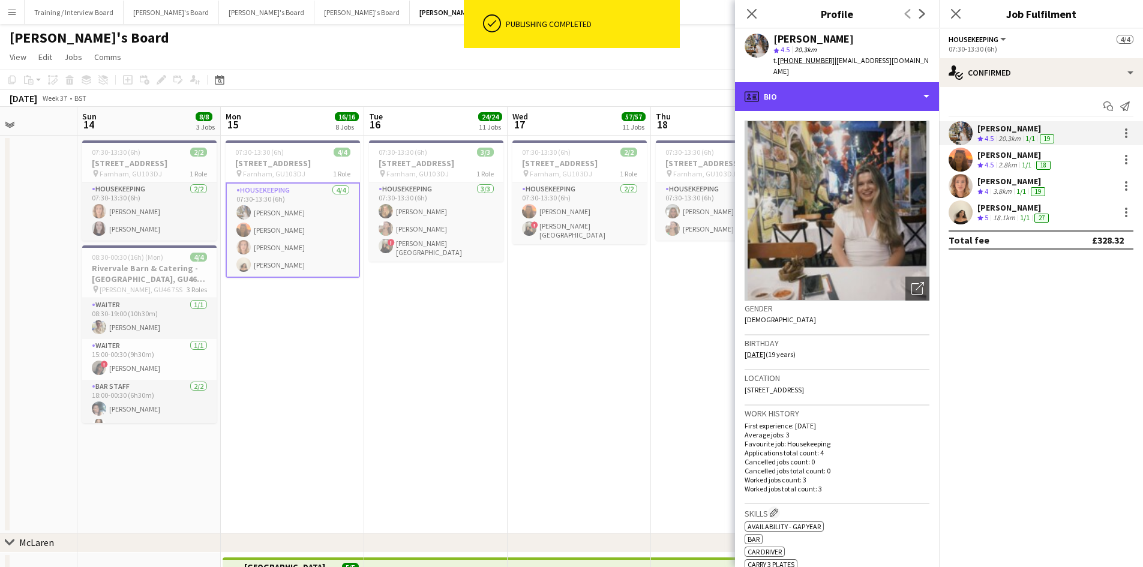
drag, startPoint x: 825, startPoint y: 86, endPoint x: 932, endPoint y: 110, distance: 109.5
click at [826, 86] on div "profile Bio" at bounding box center [837, 96] width 204 height 29
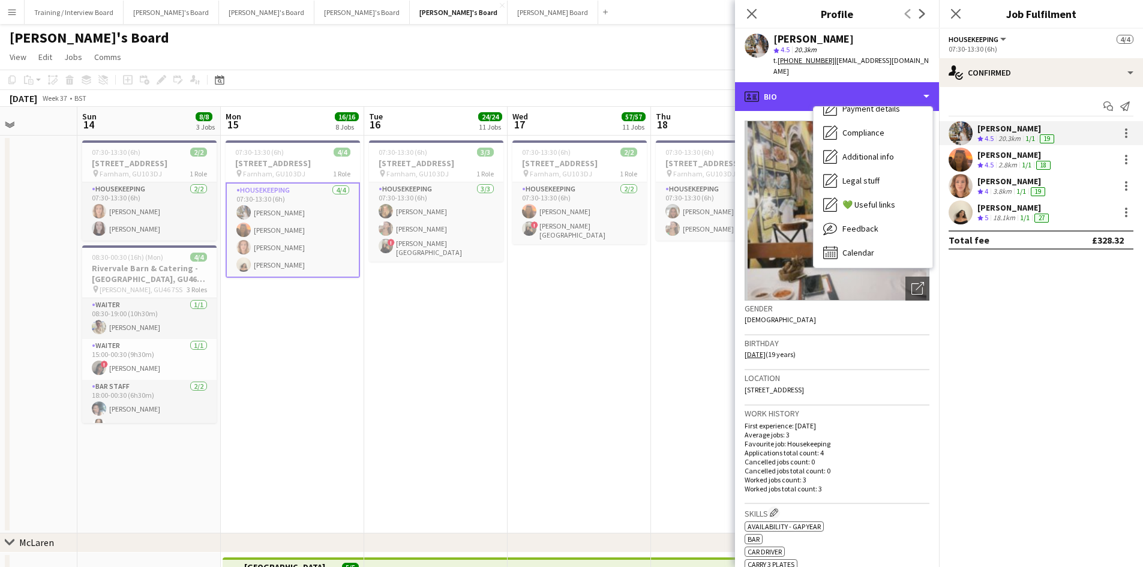
scroll to position [185, 0]
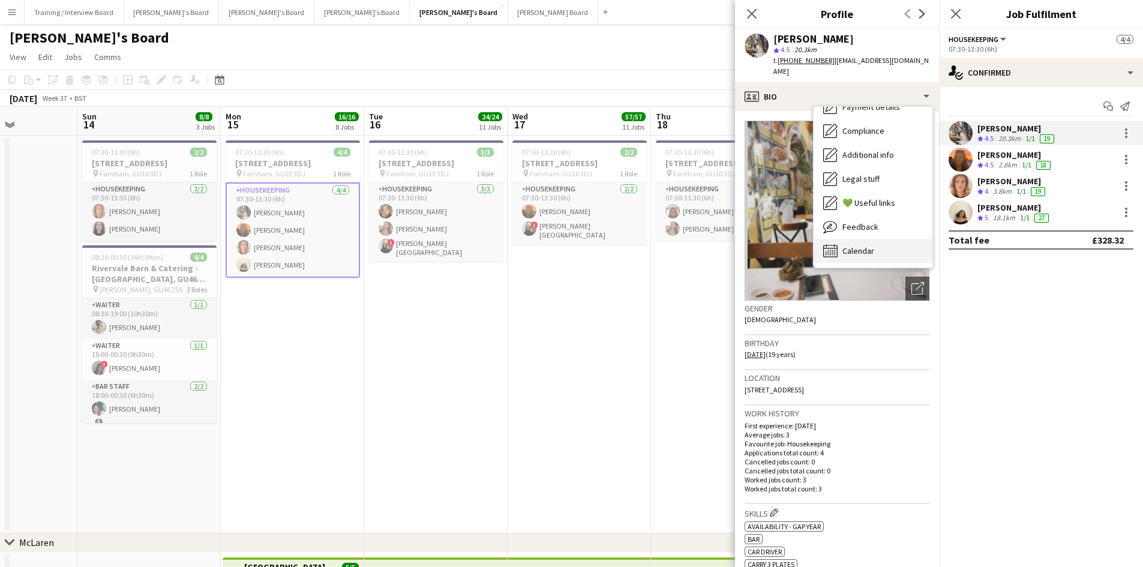
click at [893, 239] on div "Calendar Calendar" at bounding box center [873, 251] width 119 height 24
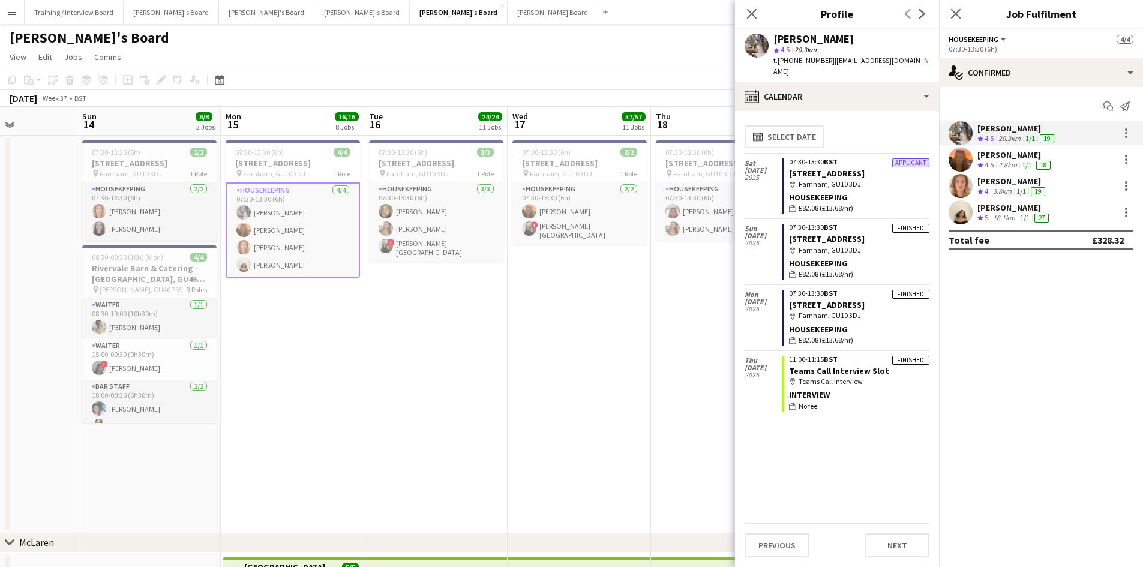
click at [560, 59] on app-page-menu "View Day view expanded Day view collapsed Month view Date picker Jump to today …" at bounding box center [571, 58] width 1143 height 23
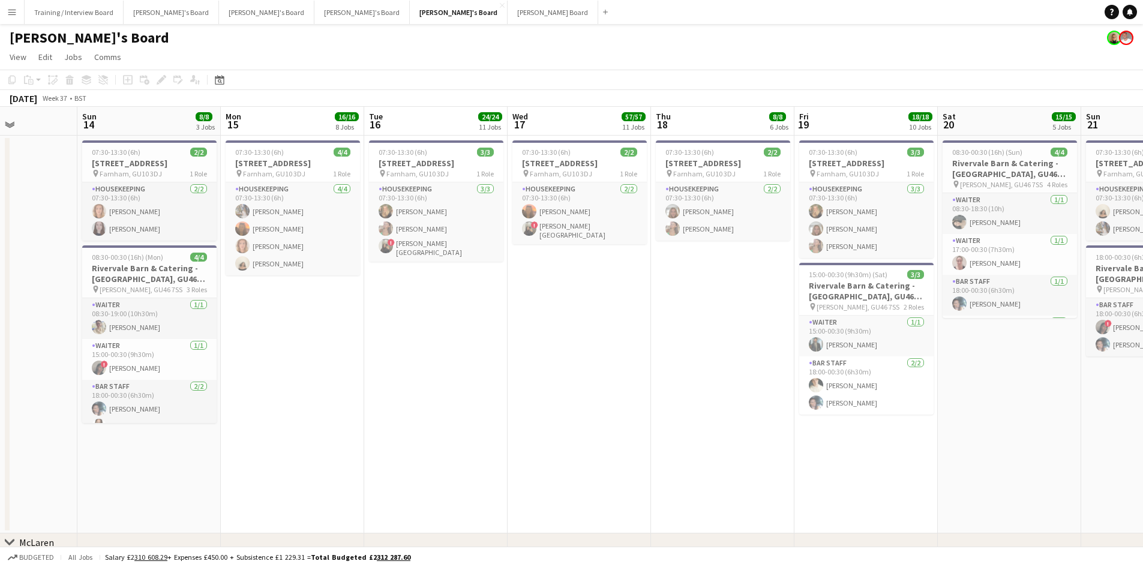
scroll to position [0, 334]
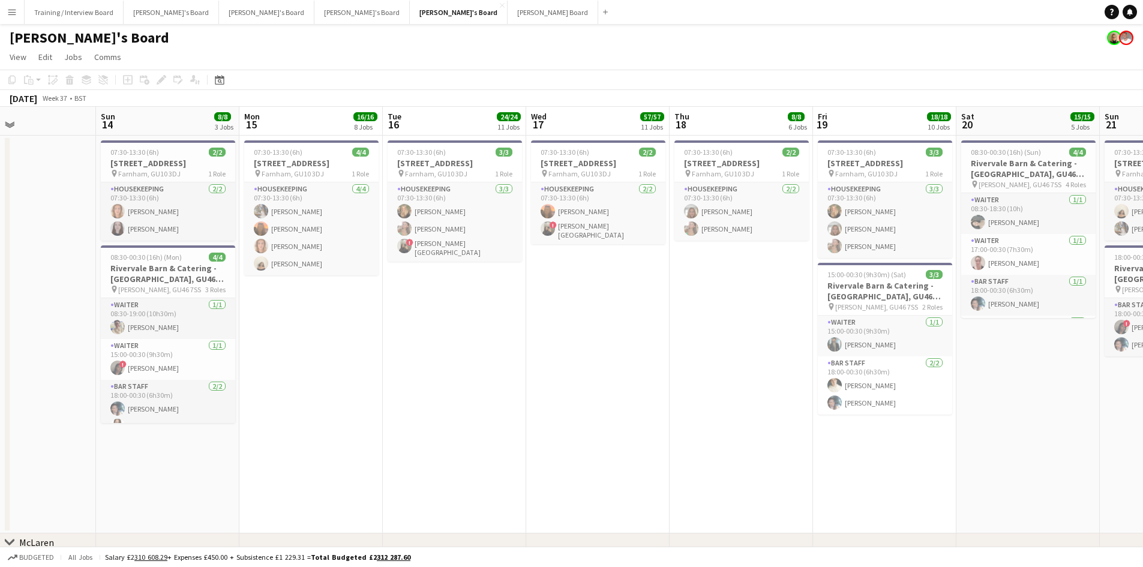
drag, startPoint x: 417, startPoint y: 124, endPoint x: 436, endPoint y: 124, distance: 18.6
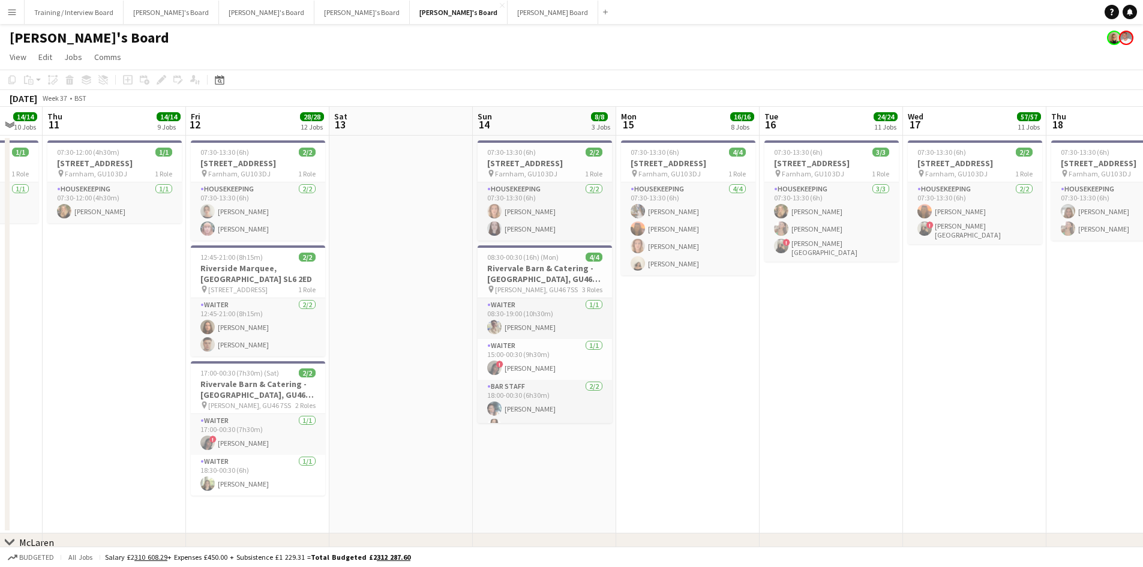
drag, startPoint x: 180, startPoint y: 125, endPoint x: 521, endPoint y: 129, distance: 340.9
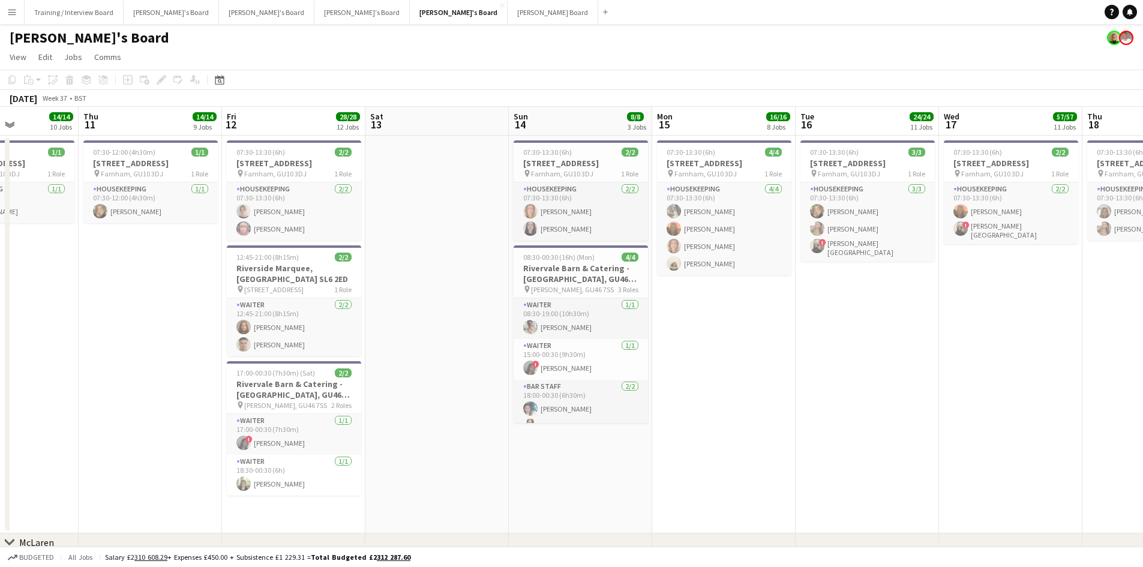
scroll to position [0, 348]
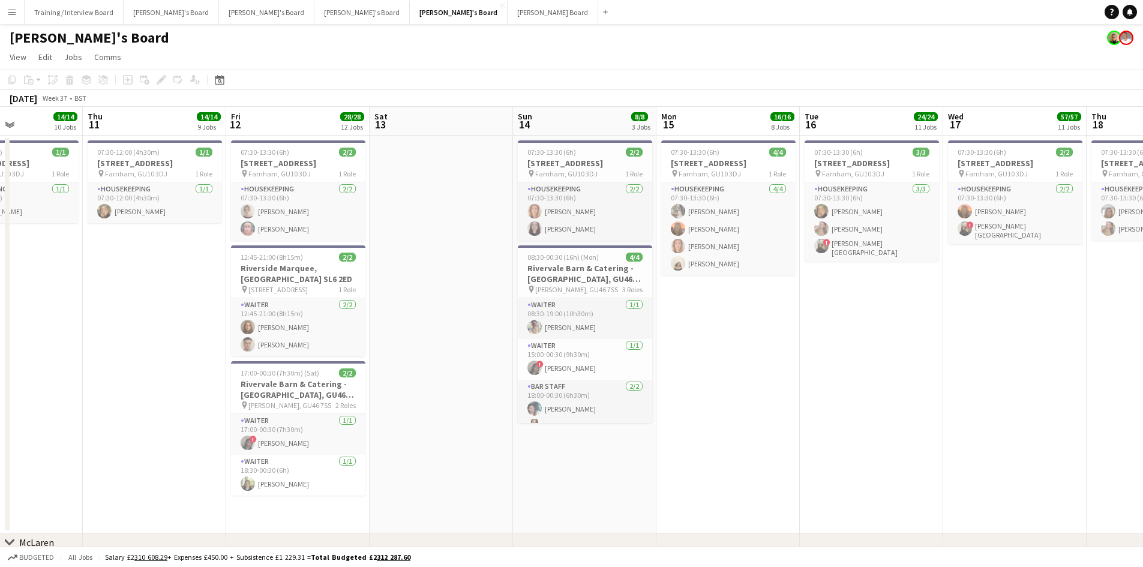
drag, startPoint x: 286, startPoint y: 124, endPoint x: 322, endPoint y: 126, distance: 36.7
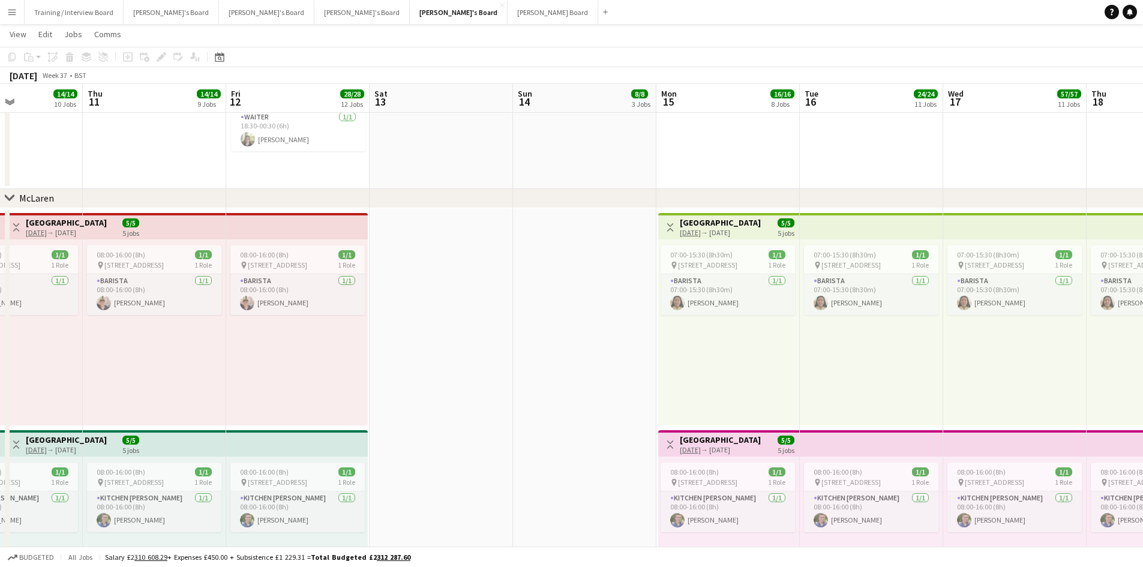
scroll to position [360, 0]
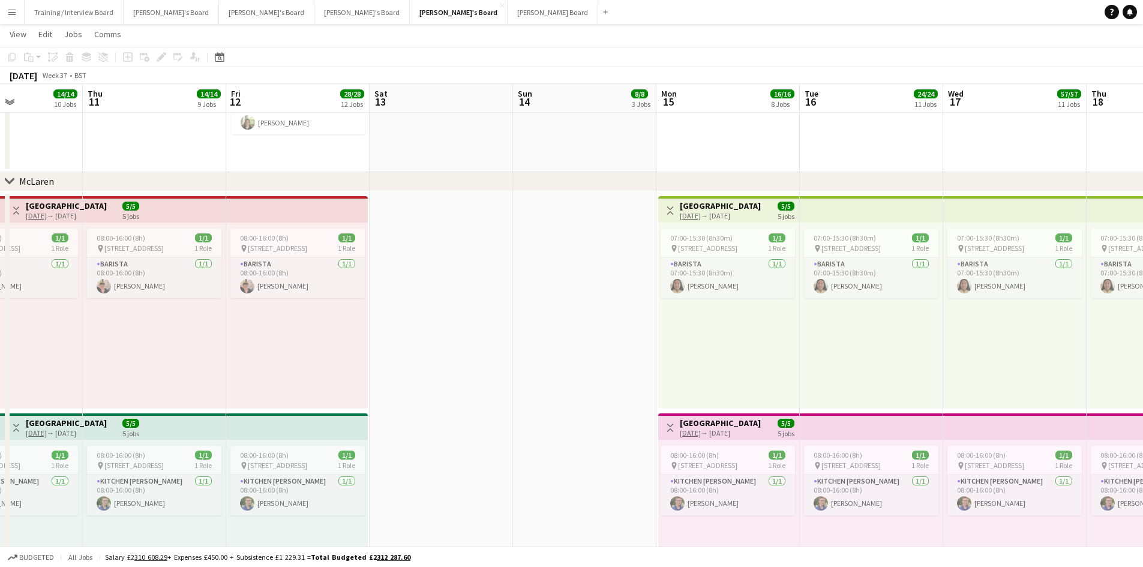
click at [20, 14] on button "Menu" at bounding box center [12, 12] width 24 height 24
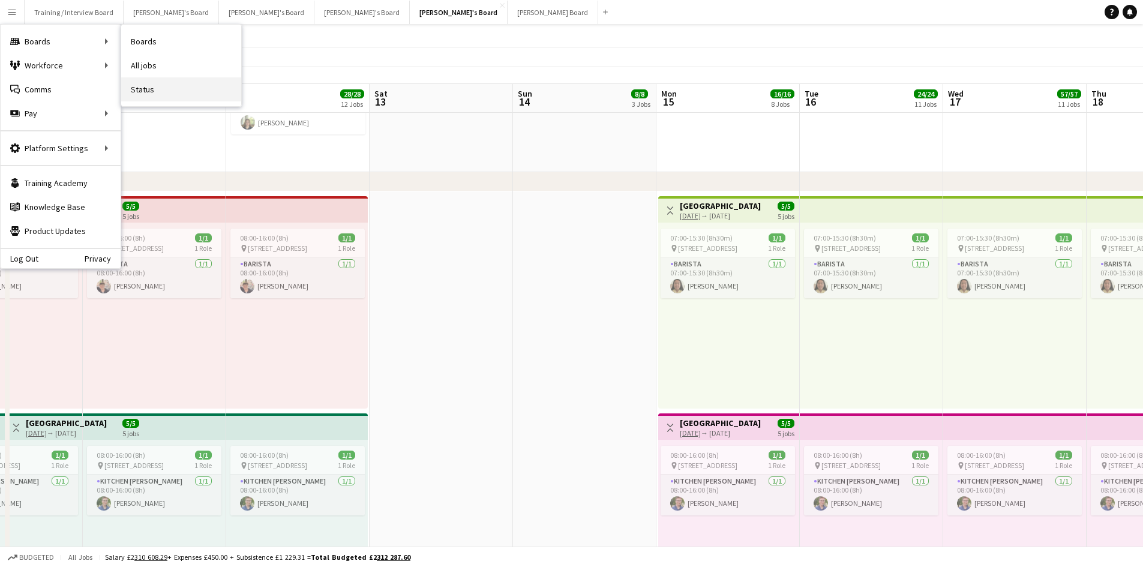
click at [150, 85] on link "Status" at bounding box center [181, 89] width 120 height 24
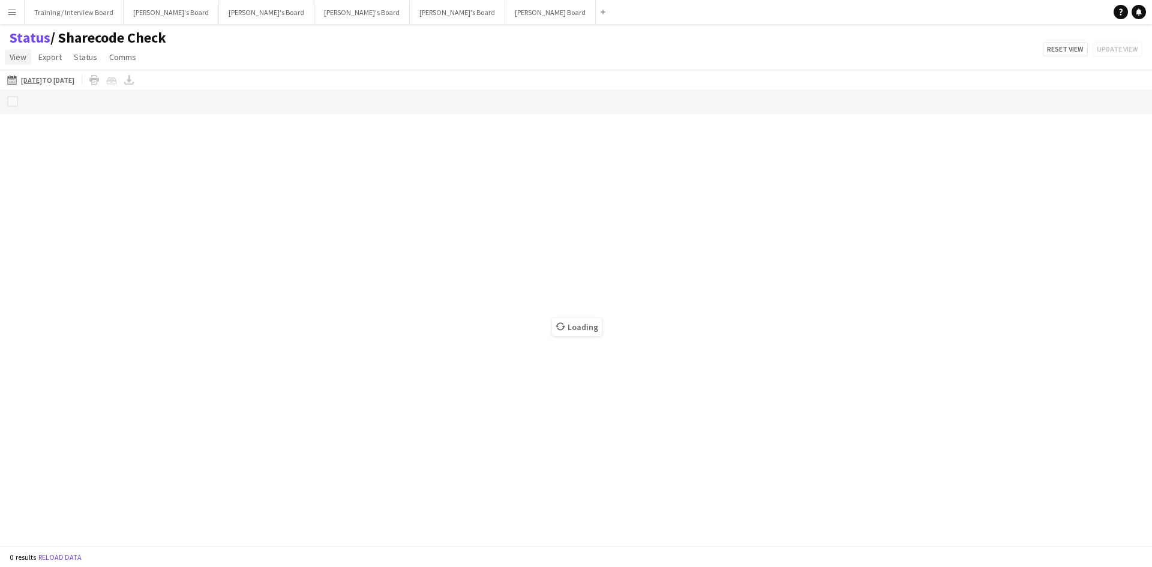
click at [22, 59] on span "View" at bounding box center [18, 57] width 17 height 11
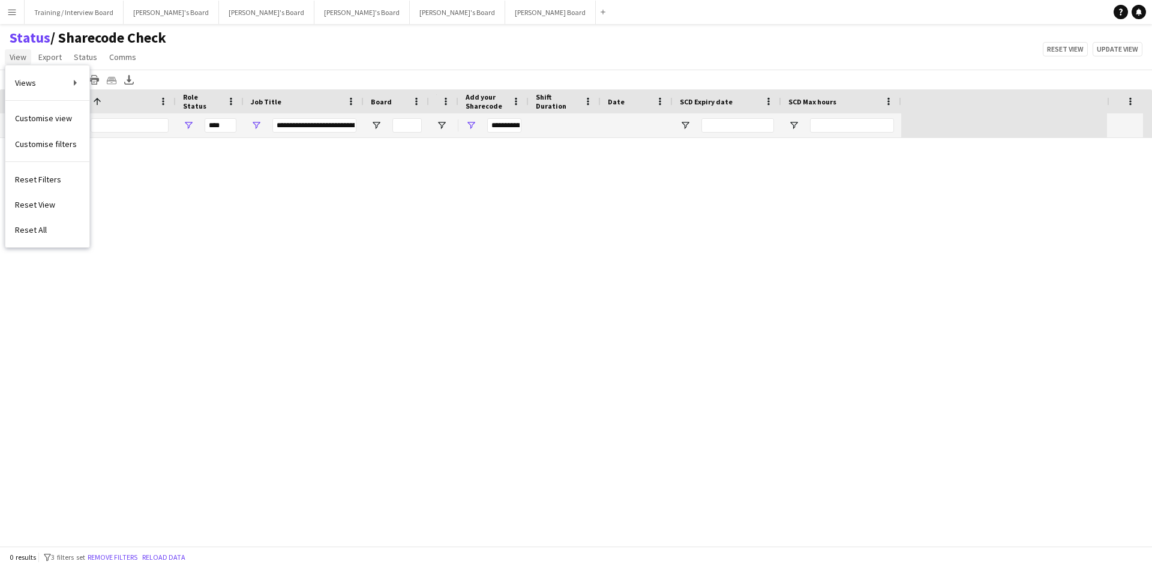
type input "***"
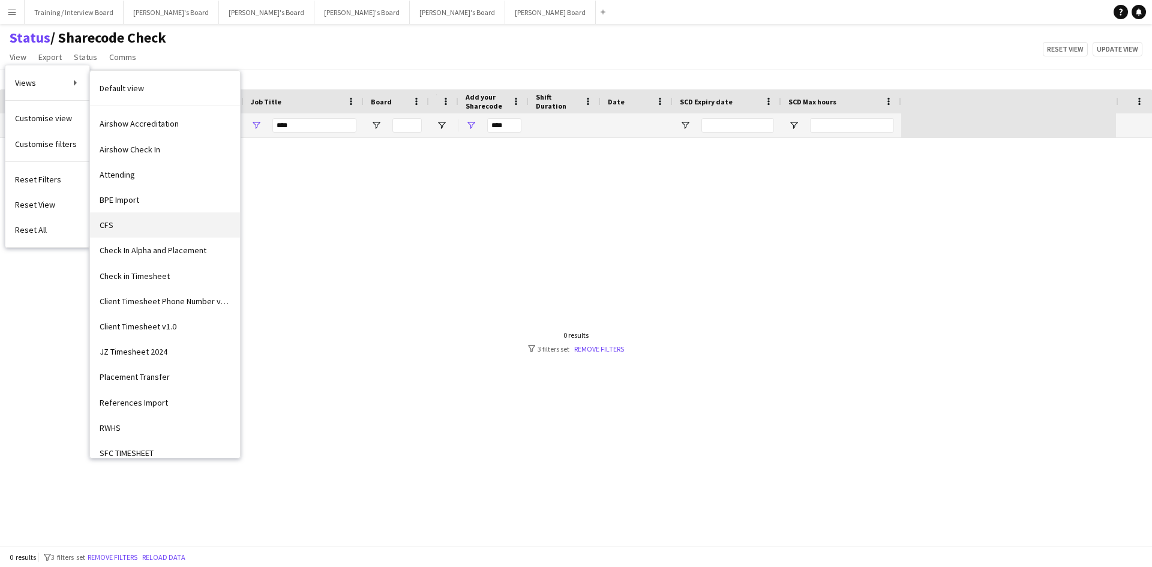
scroll to position [149, 0]
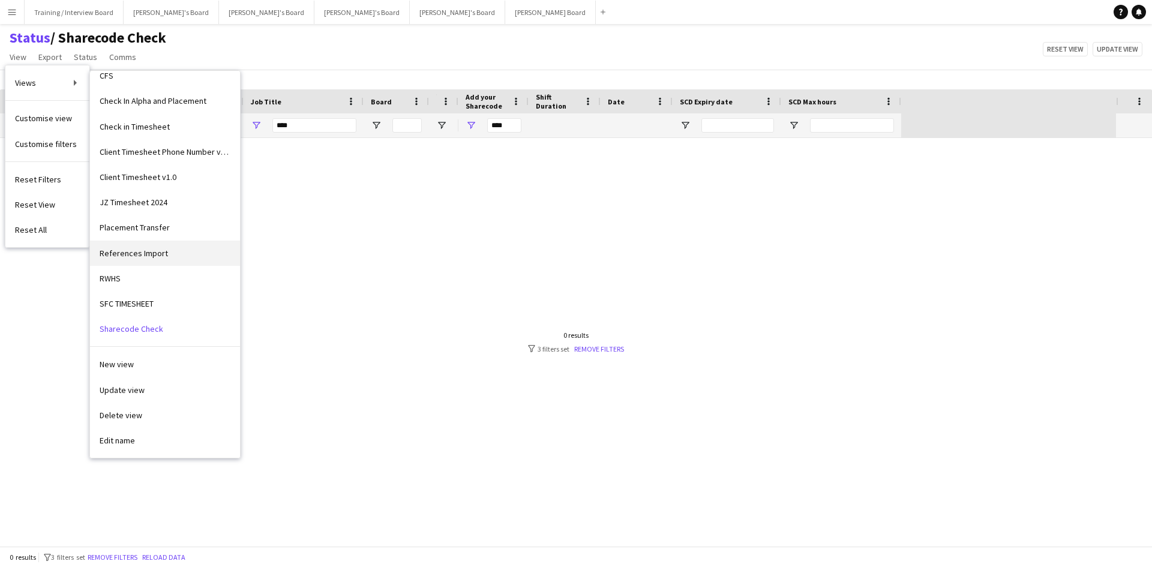
click at [160, 255] on span "References Import" at bounding box center [134, 253] width 68 height 11
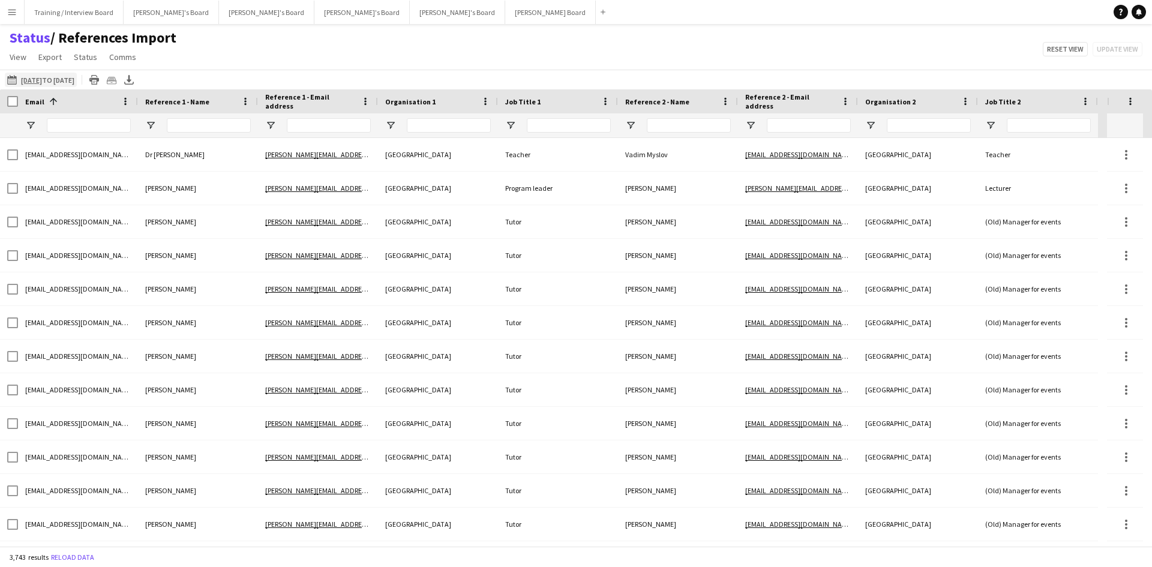
click at [9, 83] on app-icon "[DATE] to [DATE]" at bounding box center [14, 80] width 14 height 10
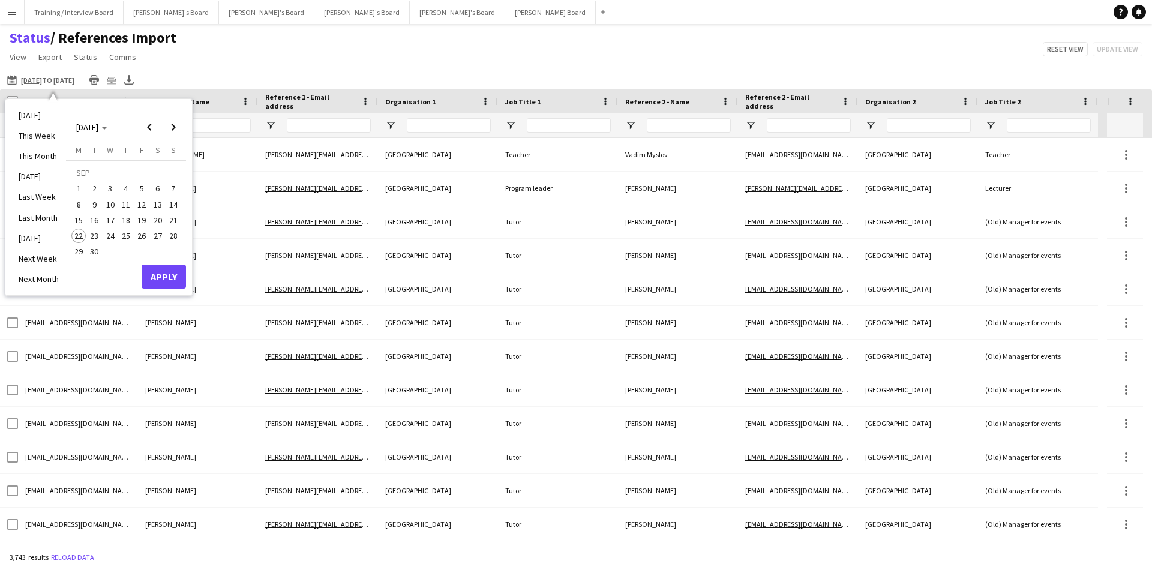
click at [82, 218] on span "15" at bounding box center [78, 220] width 14 height 14
click at [169, 221] on span "21" at bounding box center [173, 220] width 14 height 14
click at [173, 275] on button "Apply" at bounding box center [164, 277] width 44 height 24
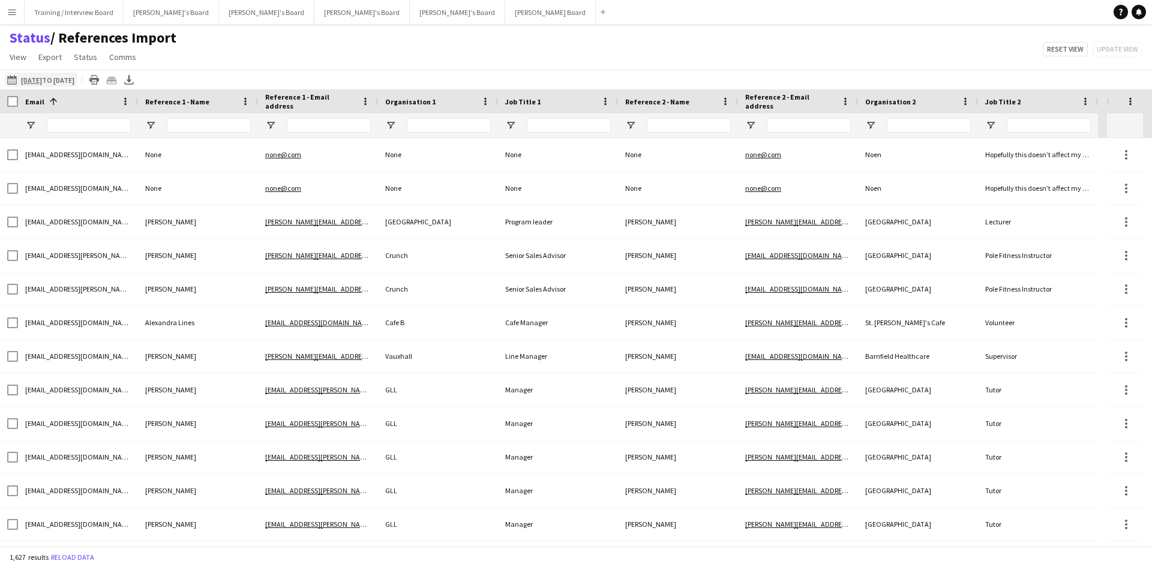
click at [14, 79] on app-icon "[DATE] to [DATE]" at bounding box center [14, 80] width 14 height 10
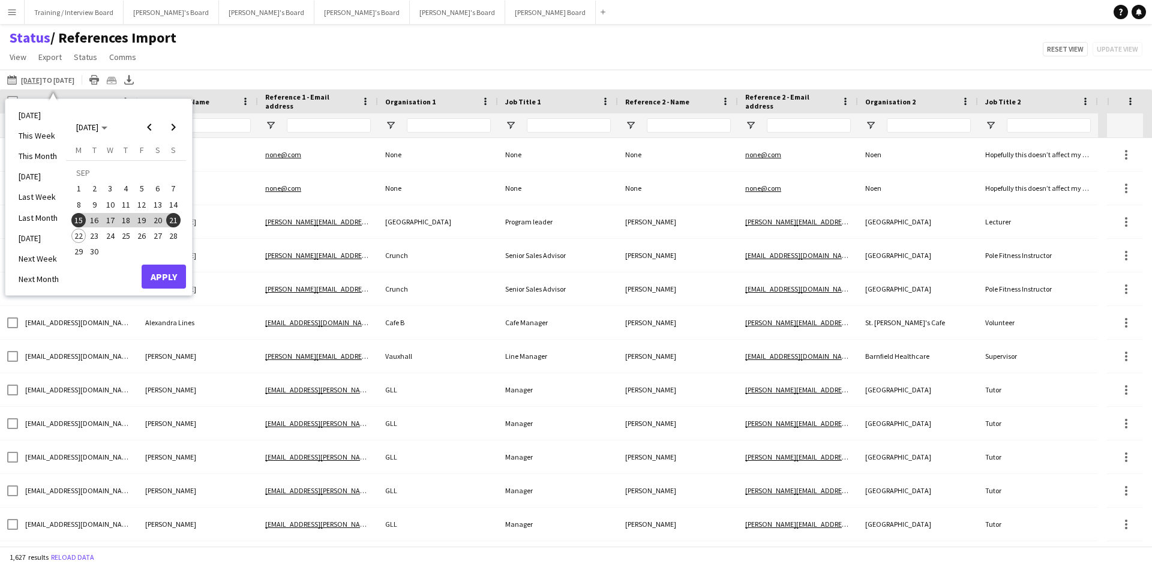
click at [77, 206] on span "8" at bounding box center [78, 204] width 14 height 14
click at [170, 220] on span "21" at bounding box center [173, 220] width 14 height 14
click at [162, 272] on button "Apply" at bounding box center [164, 277] width 44 height 24
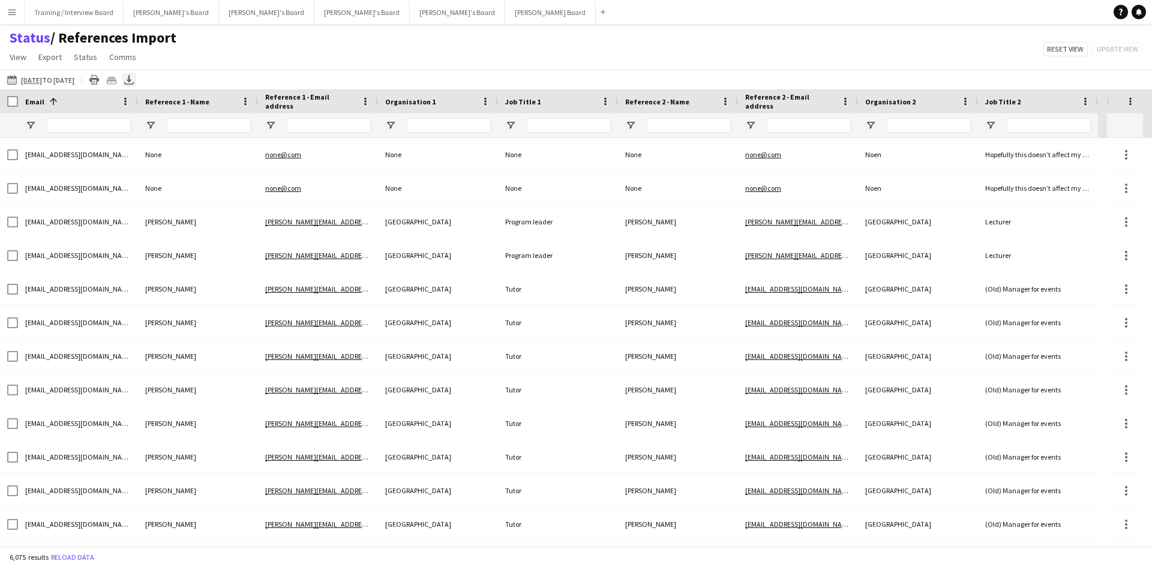
click at [131, 80] on icon at bounding box center [129, 78] width 5 height 7
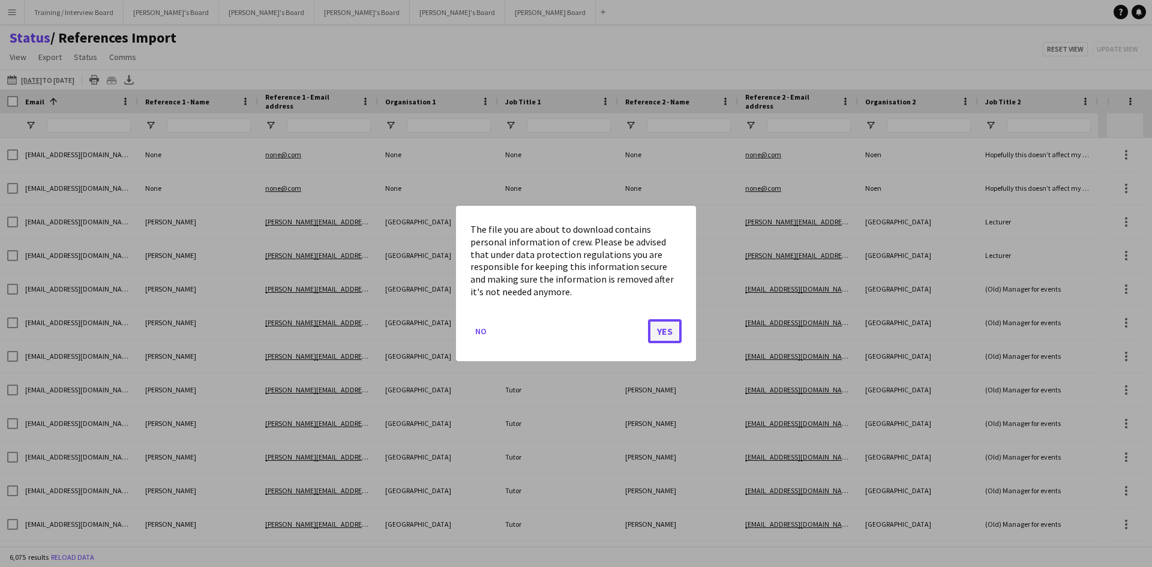
click at [664, 327] on button "Yes" at bounding box center [665, 331] width 34 height 24
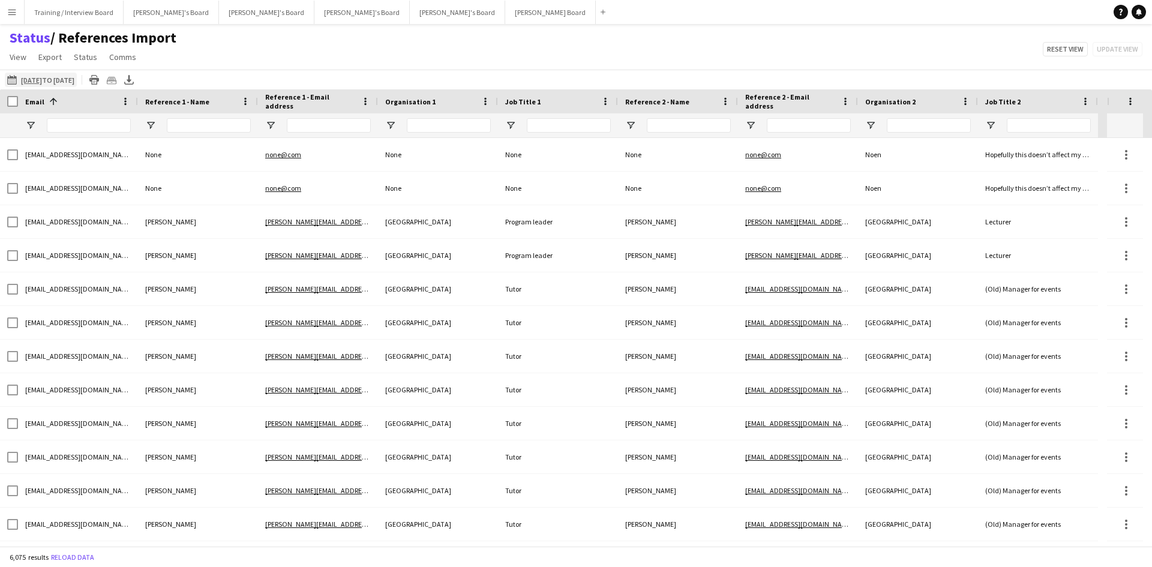
click at [17, 79] on app-icon "[DATE] to [DATE]" at bounding box center [14, 80] width 14 height 10
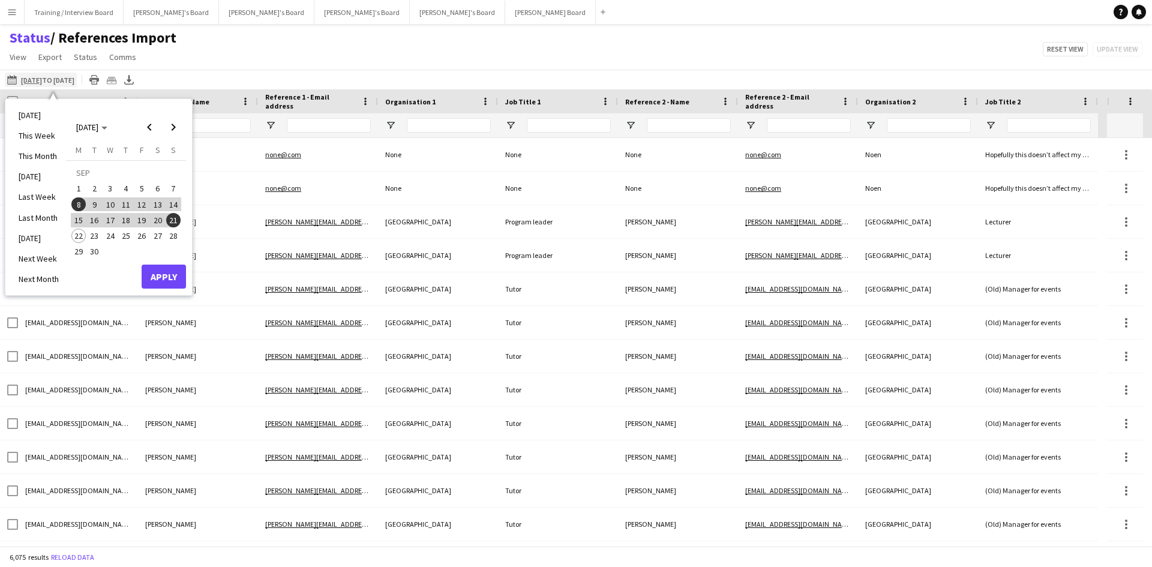
click at [17, 79] on app-icon "[DATE] to [DATE]" at bounding box center [14, 80] width 14 height 10
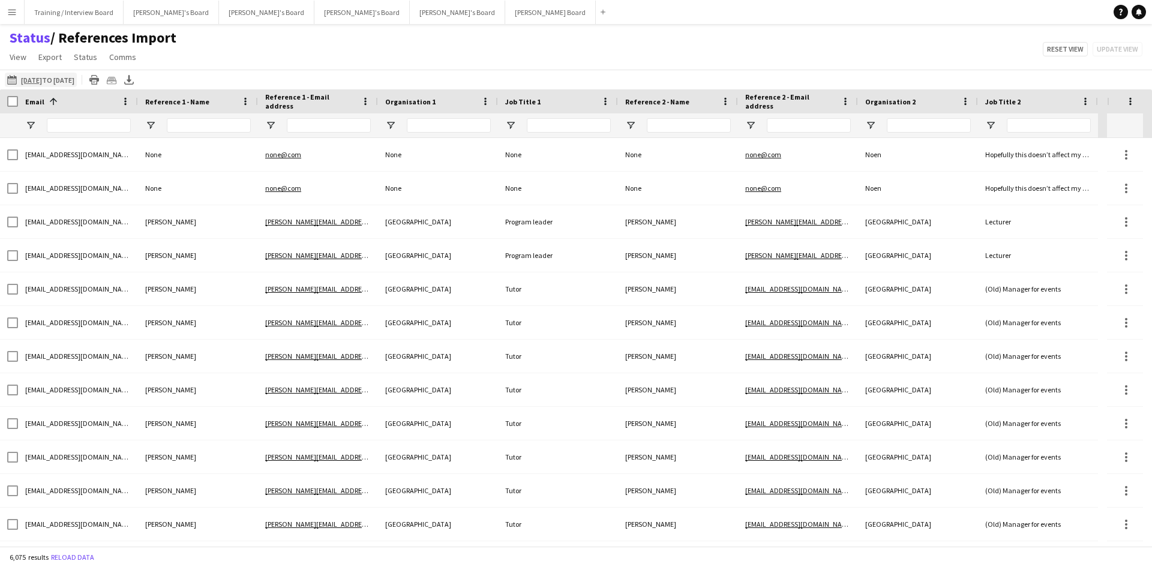
click at [16, 80] on app-icon "[DATE] to [DATE]" at bounding box center [14, 80] width 14 height 10
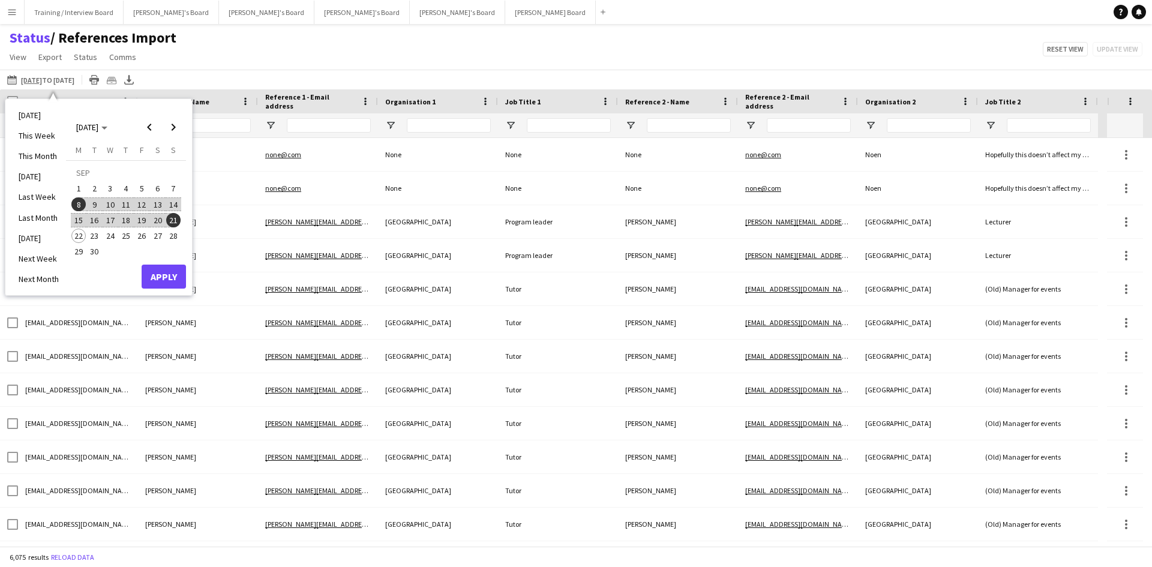
click at [160, 221] on span "20" at bounding box center [158, 220] width 14 height 14
click at [308, 63] on div "Status / References Import View Views Default view Airshow Accreditation Airsho…" at bounding box center [576, 49] width 1152 height 41
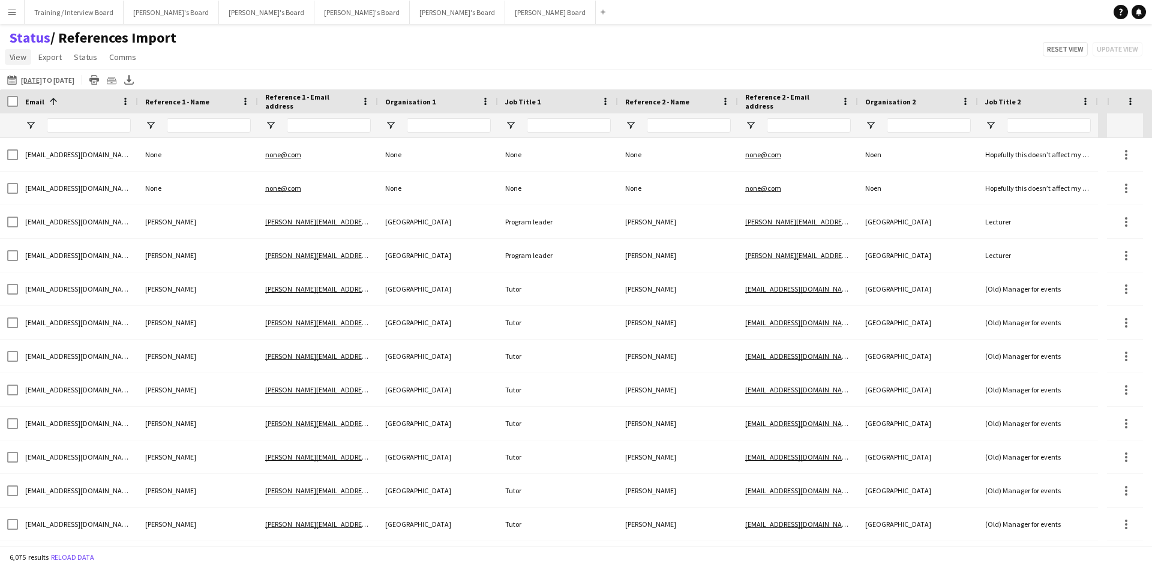
click at [23, 59] on span "View" at bounding box center [18, 57] width 17 height 11
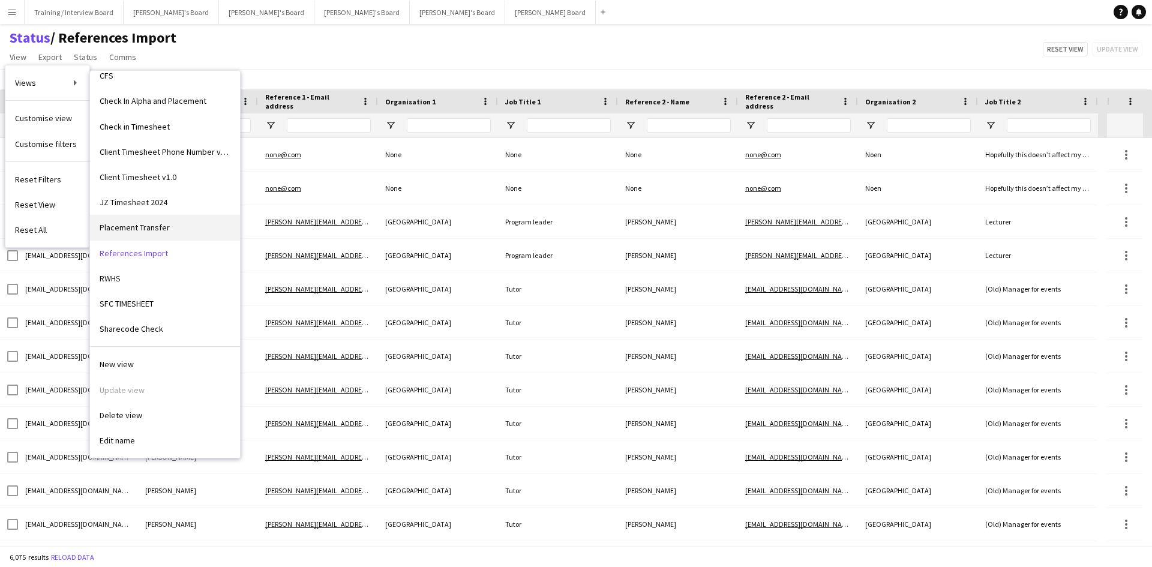
click at [184, 231] on link "Placement Transfer" at bounding box center [165, 227] width 150 height 25
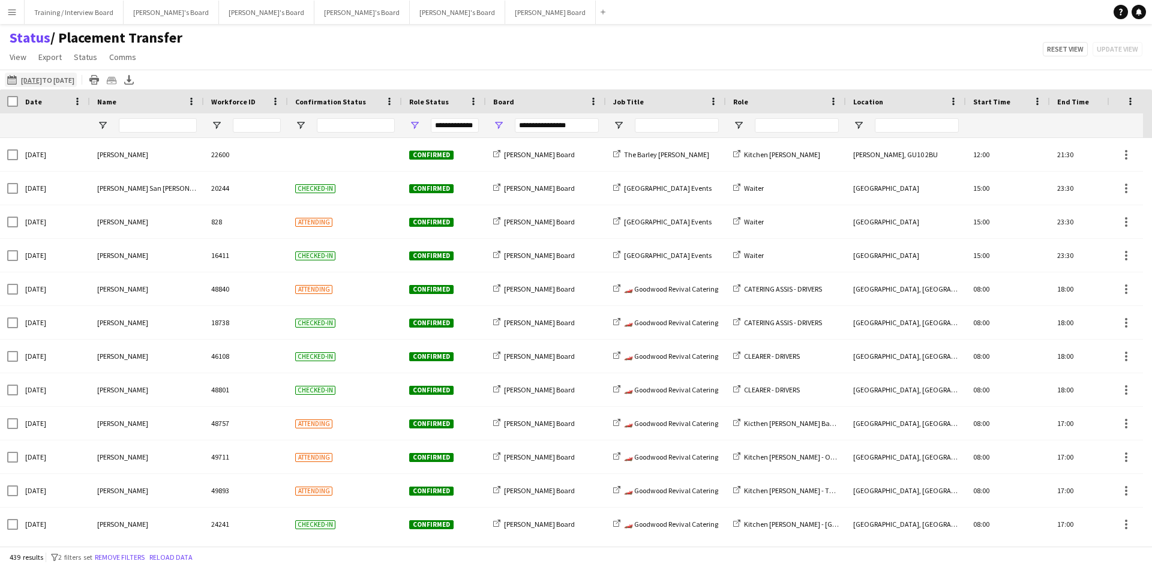
click at [14, 82] on app-icon "[DATE] to [DATE]" at bounding box center [14, 80] width 14 height 10
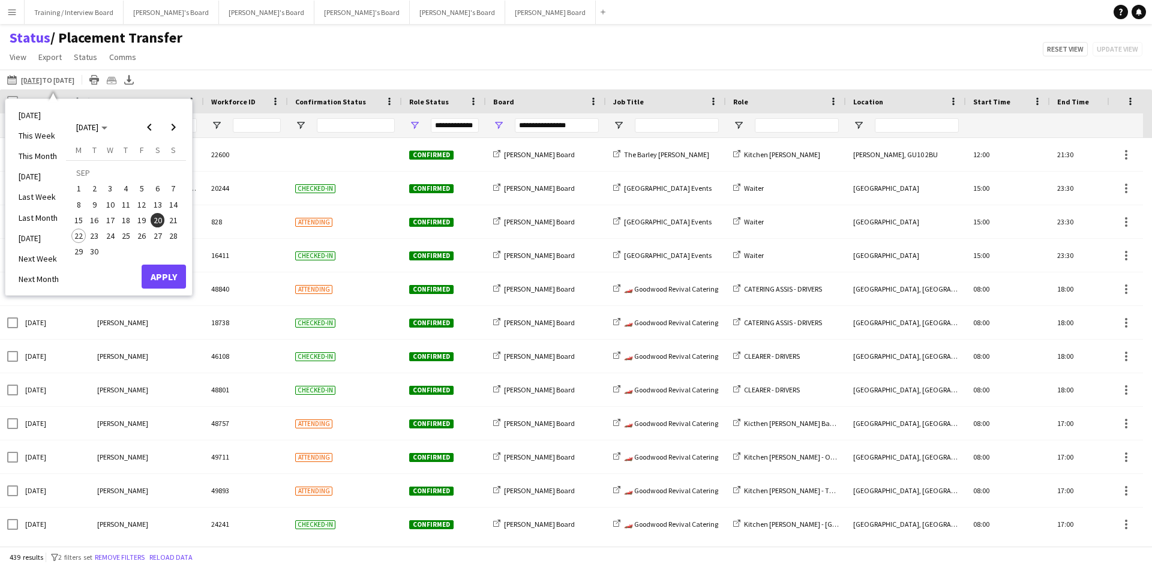
click at [160, 219] on span "20" at bounding box center [158, 220] width 14 height 14
click at [167, 279] on button "Apply" at bounding box center [164, 277] width 44 height 24
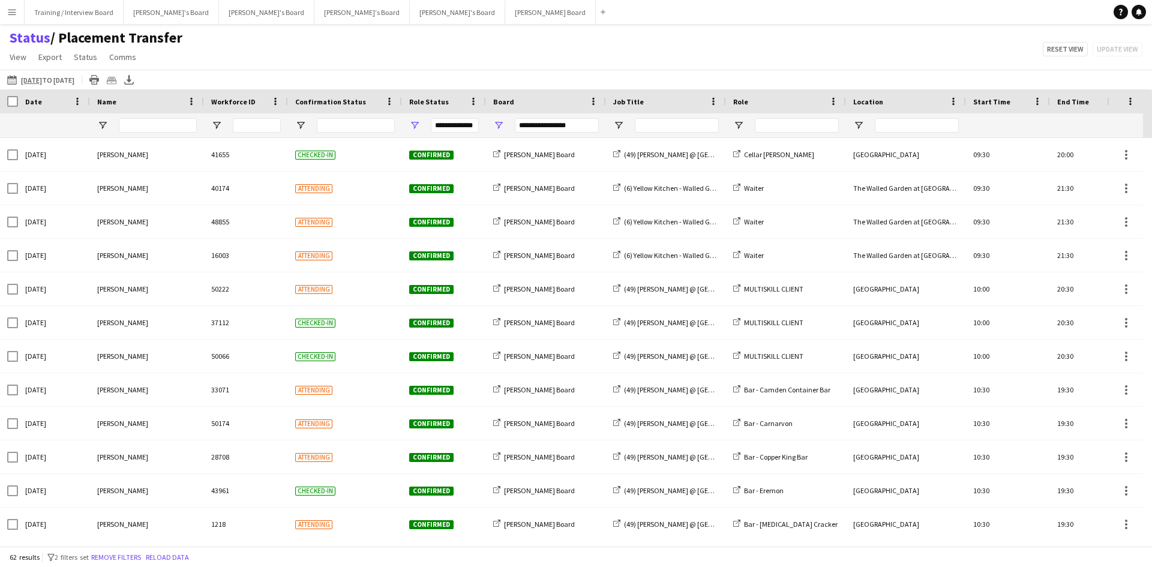
click at [349, 72] on div "22-09-2025 to 28-09-2025 22-09-2025 to 28-09-2025 Today This Week This Month Ye…" at bounding box center [576, 80] width 1152 height 20
click at [416, 124] on span "Open Filter Menu" at bounding box center [414, 125] width 11 height 11
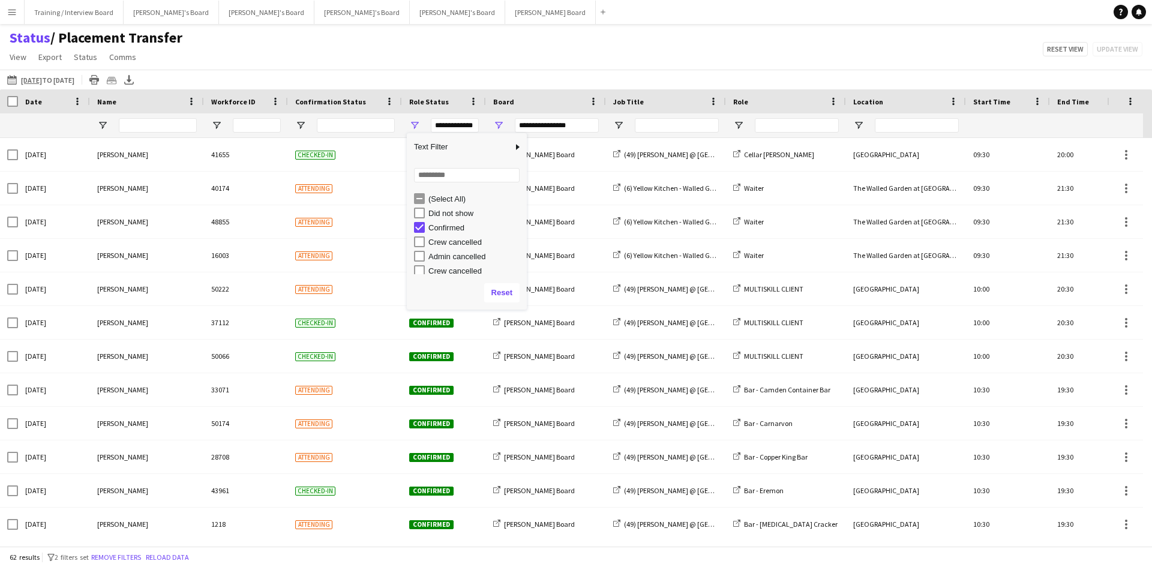
click at [431, 64] on div "Status / Placement Transfer View Views Default view Airshow Accreditation Airsh…" at bounding box center [576, 49] width 1152 height 41
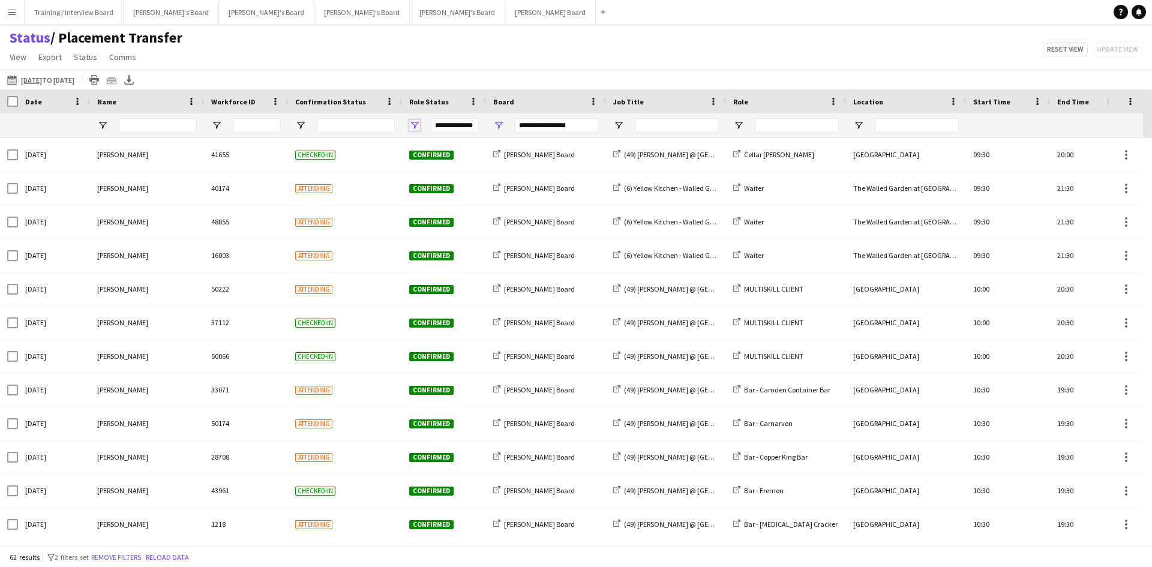
click at [416, 124] on span "Open Filter Menu" at bounding box center [414, 125] width 11 height 11
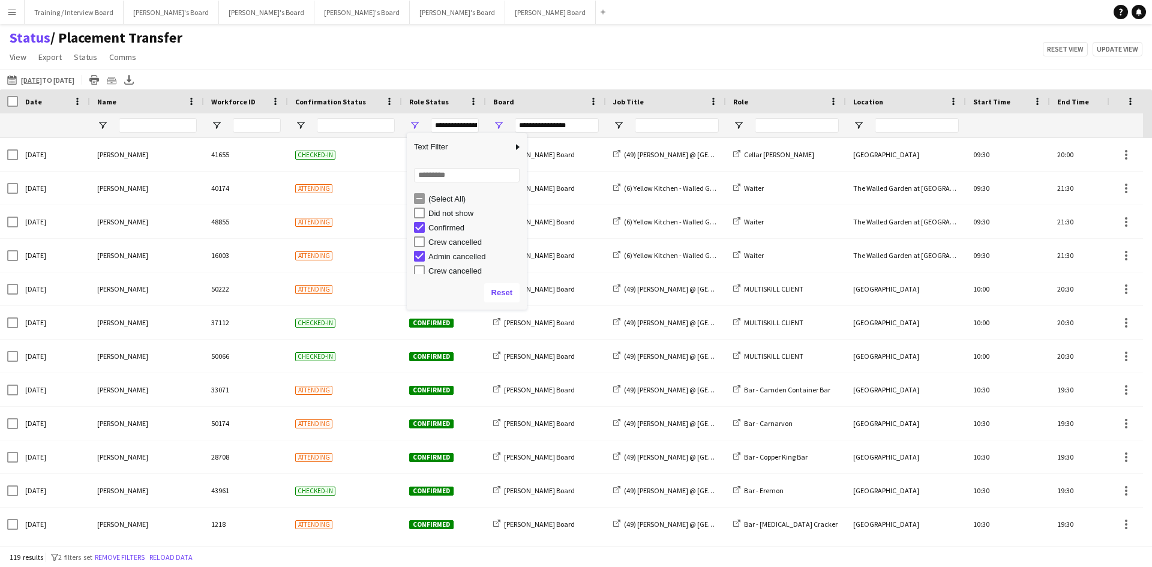
scroll to position [17, 0]
type input "**********"
click at [432, 55] on div "Status / Placement Transfer View Views Default view Airshow Accreditation Airsh…" at bounding box center [576, 49] width 1152 height 41
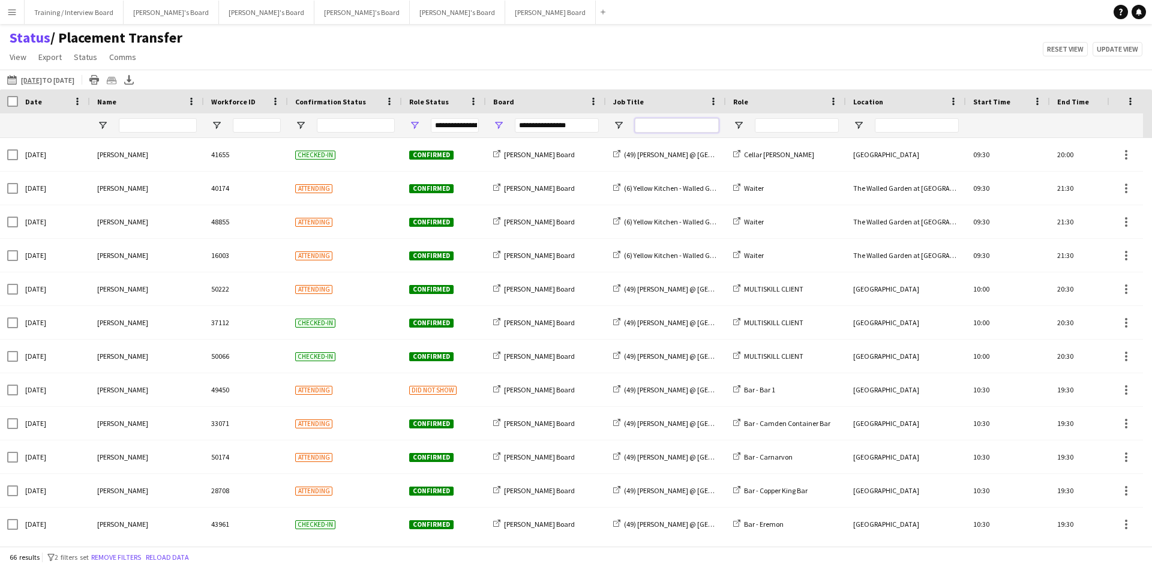
click at [655, 121] on input "Job Title Filter Input" at bounding box center [677, 125] width 84 height 14
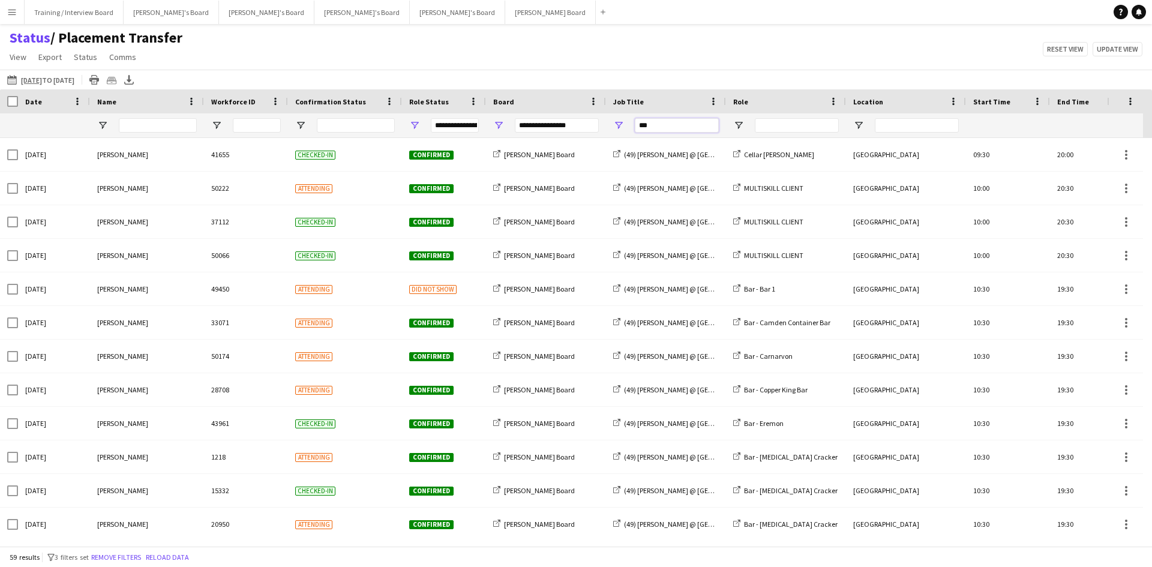
type input "***"
click at [412, 124] on span "Open Filter Menu" at bounding box center [414, 125] width 11 height 11
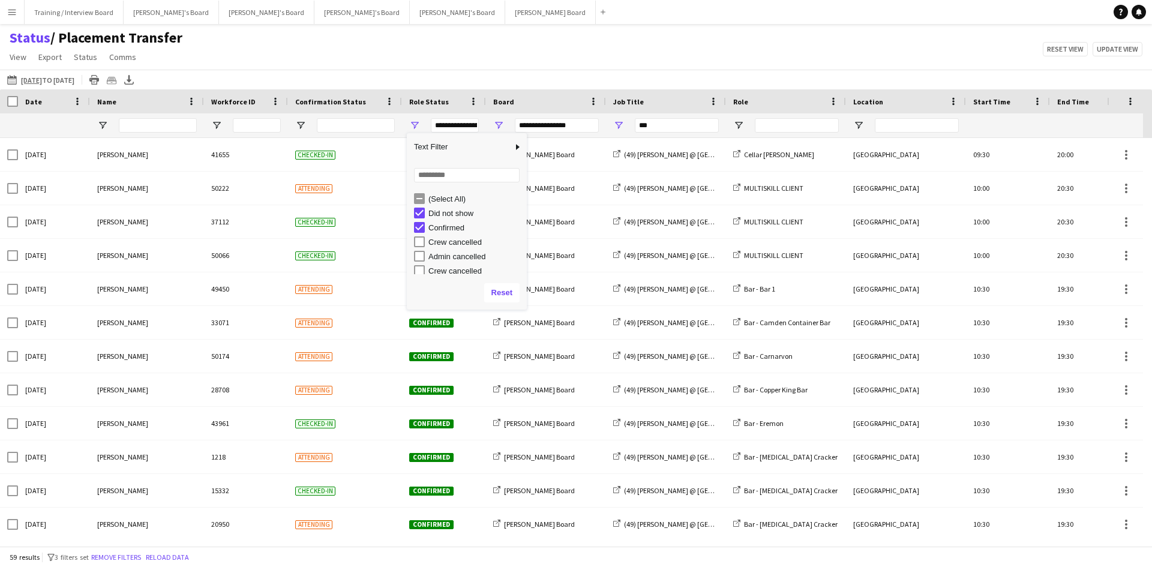
type input "**********"
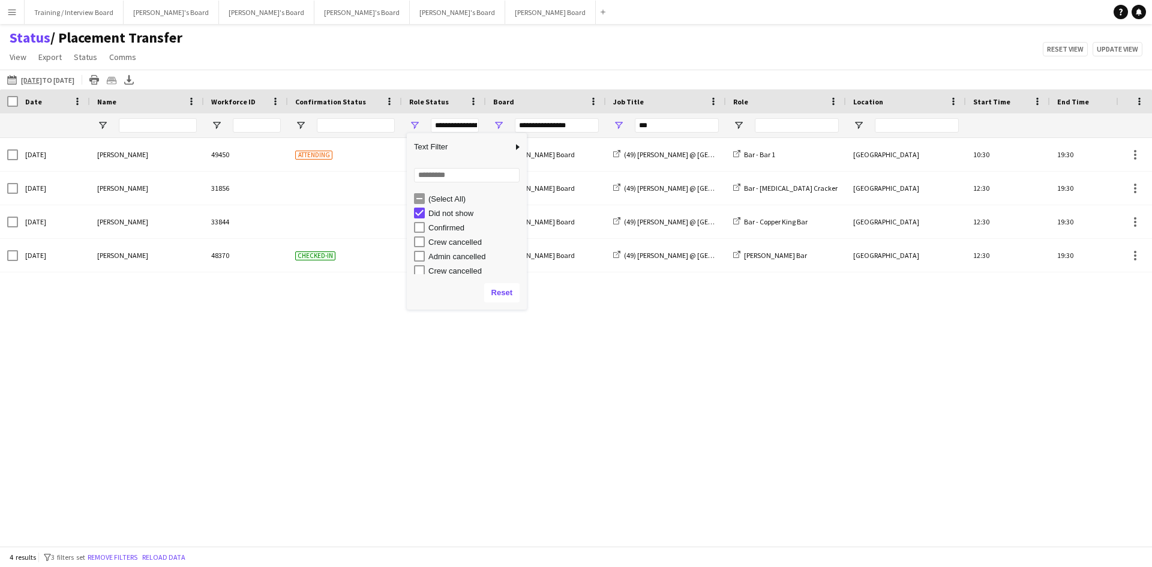
click at [436, 52] on div "Status / Placement Transfer View Views Default view Airshow Accreditation Airsh…" at bounding box center [576, 49] width 1152 height 41
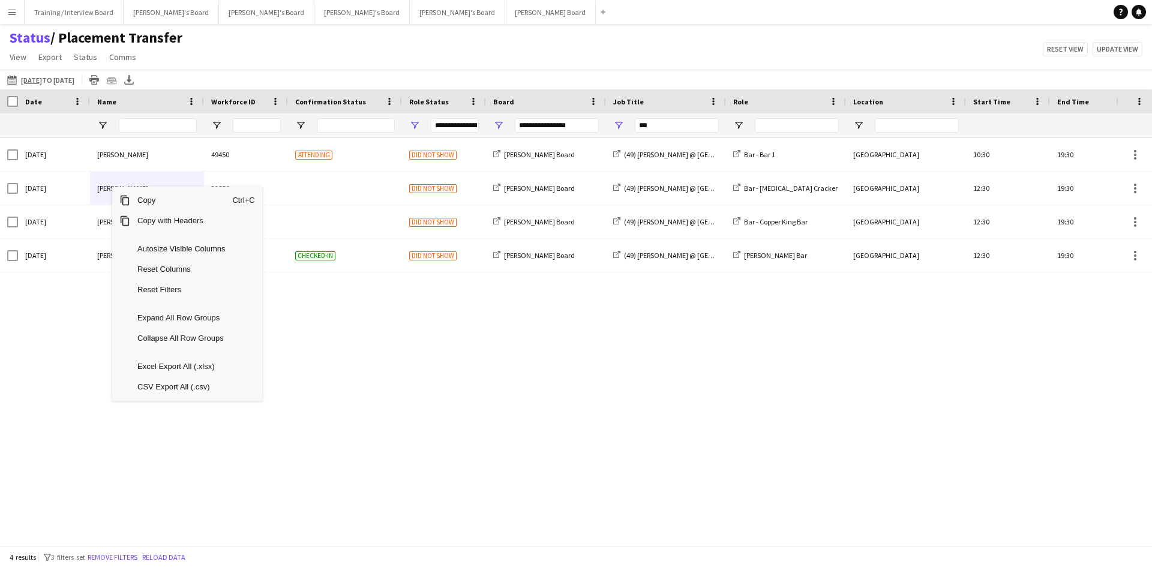
drag, startPoint x: 395, startPoint y: 430, endPoint x: 316, endPoint y: 368, distance: 100.4
click at [391, 429] on div "Sat, 20 Sep 2025 Hugo Carroll 49450 Attending Did not show Dean's Board (49) Ja…" at bounding box center [558, 337] width 1116 height 399
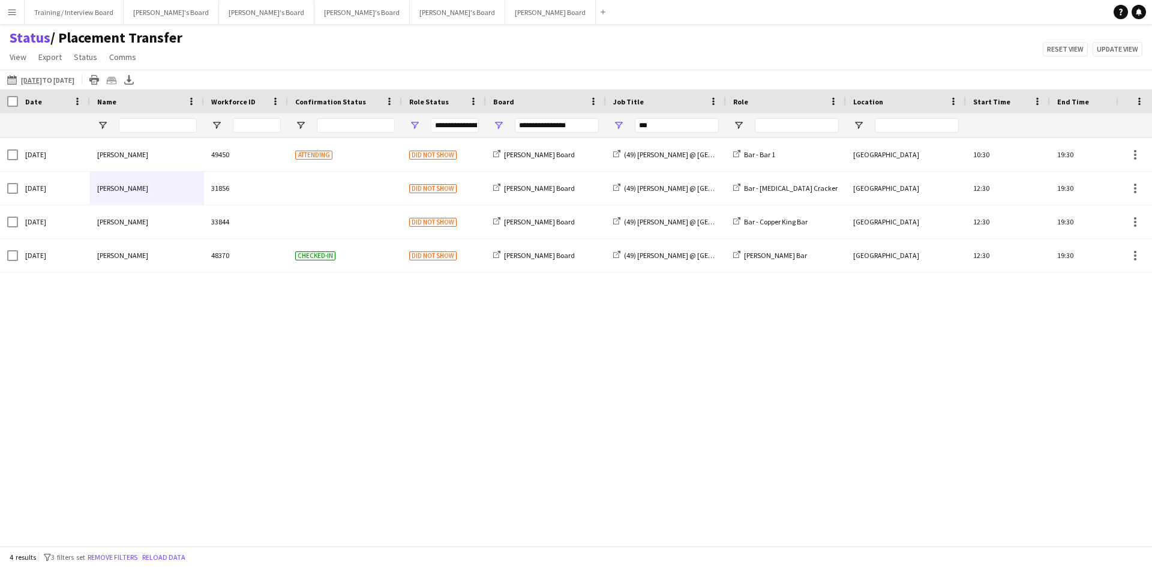
click at [14, 18] on button "Menu" at bounding box center [12, 12] width 24 height 24
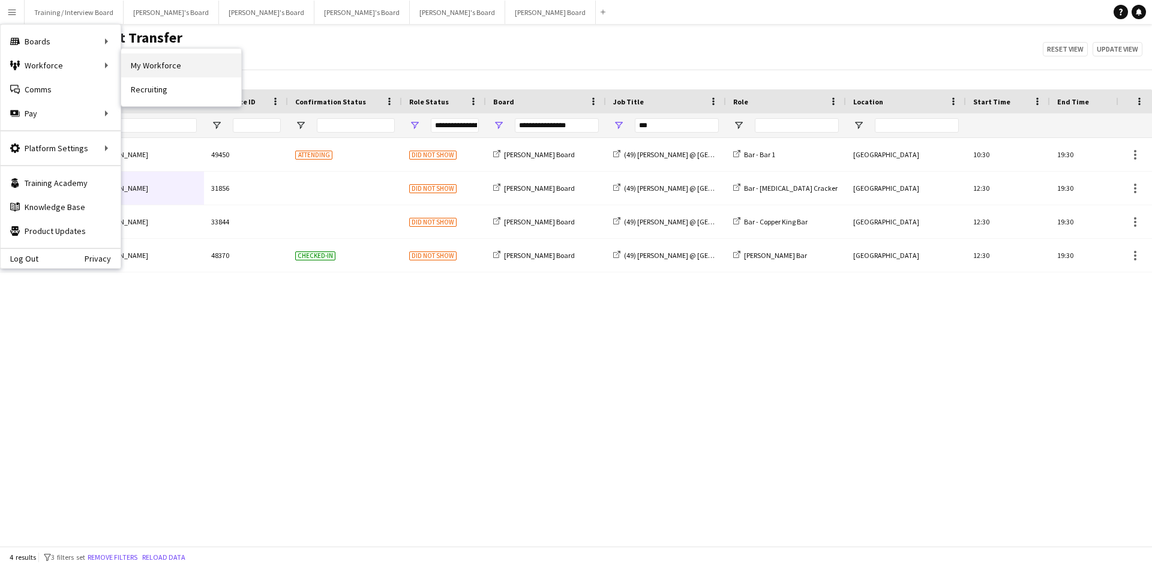
click at [188, 60] on link "My Workforce" at bounding box center [181, 65] width 120 height 24
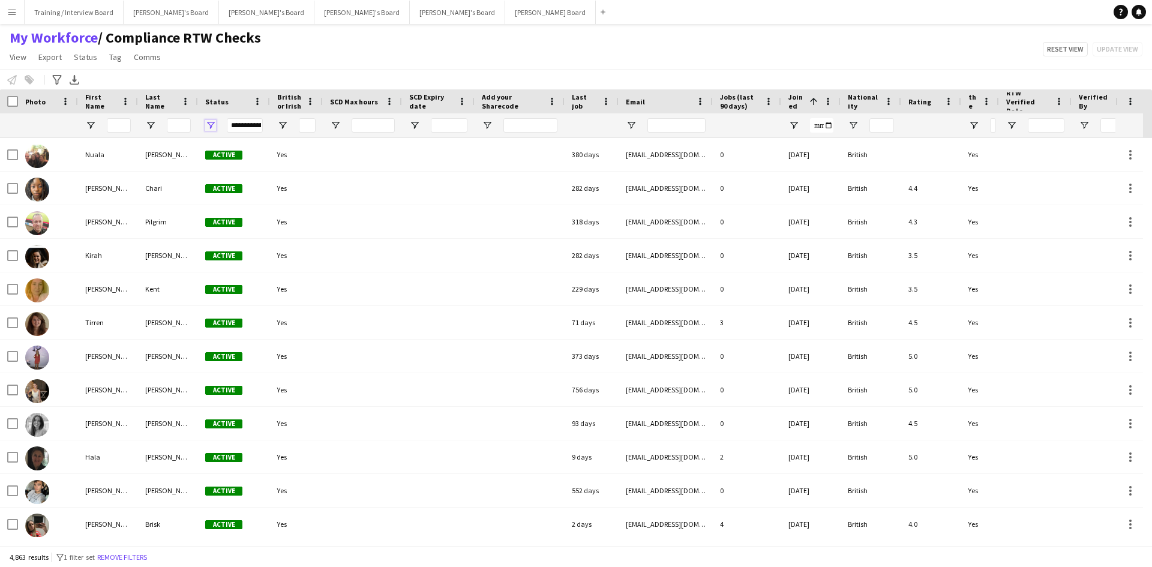
click at [214, 125] on span "Open Filter Menu" at bounding box center [210, 125] width 11 height 11
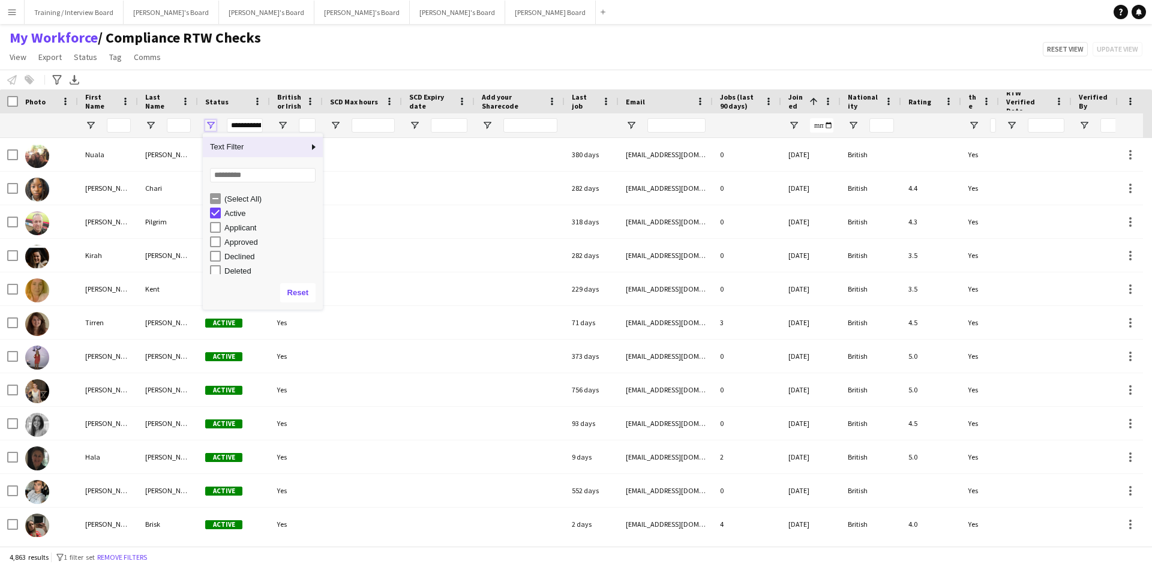
click at [214, 125] on span "Open Filter Menu" at bounding box center [210, 125] width 11 height 11
click at [403, 47] on div "My Workforce / Compliance RTW Checks View Views Default view Compliance RTW Che…" at bounding box center [576, 49] width 1152 height 41
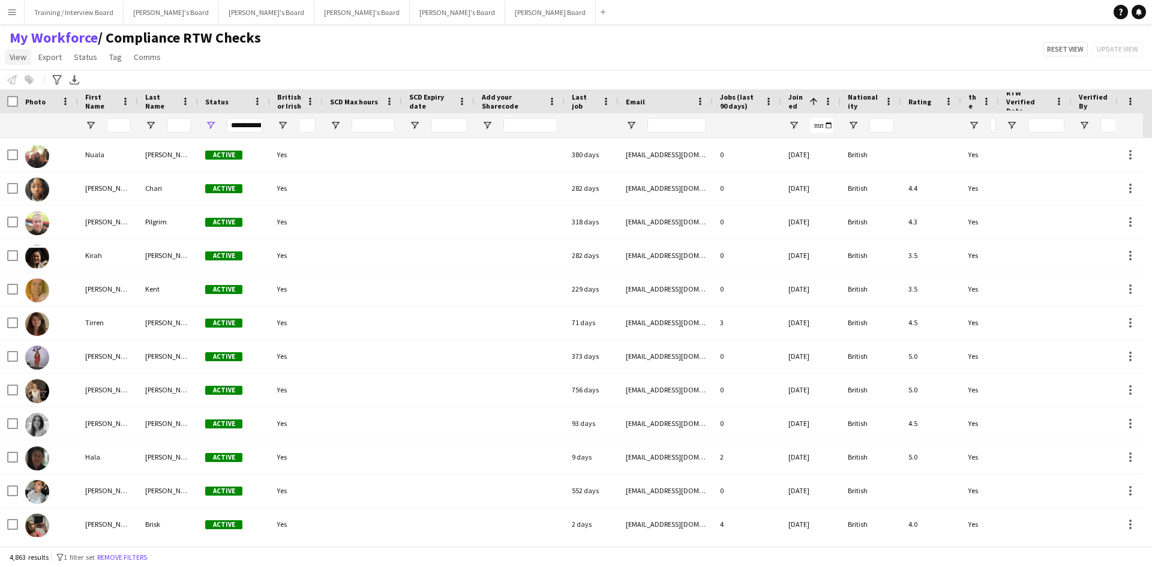
click at [26, 56] on link "View" at bounding box center [18, 57] width 26 height 16
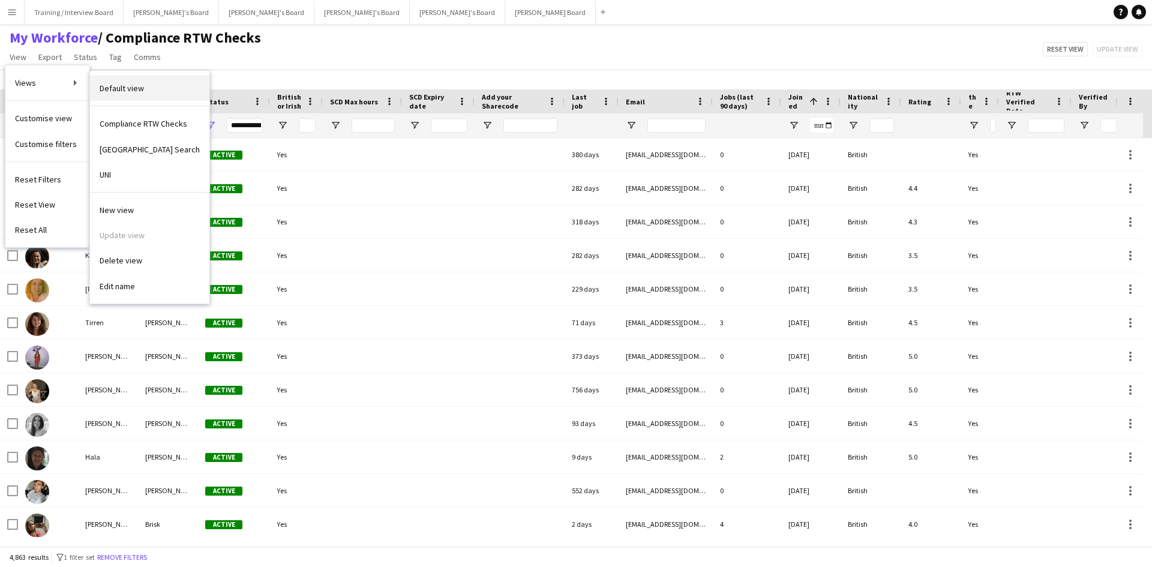
click at [161, 87] on link "Default view" at bounding box center [149, 88] width 119 height 25
type input "**********"
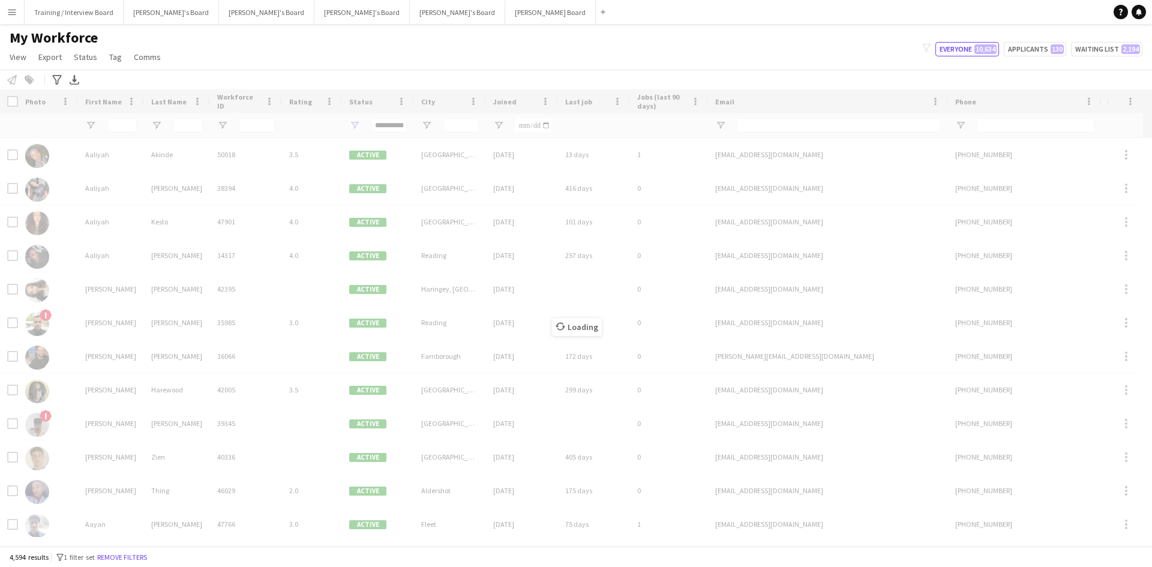
type input "**********"
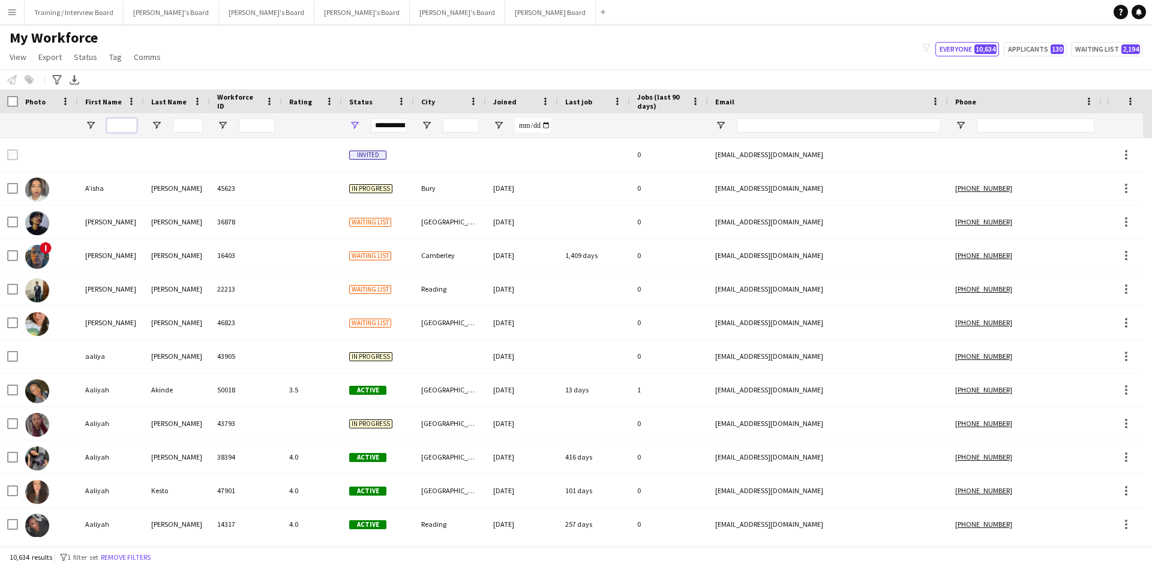
click at [128, 128] on input "First Name Filter Input" at bounding box center [122, 125] width 30 height 14
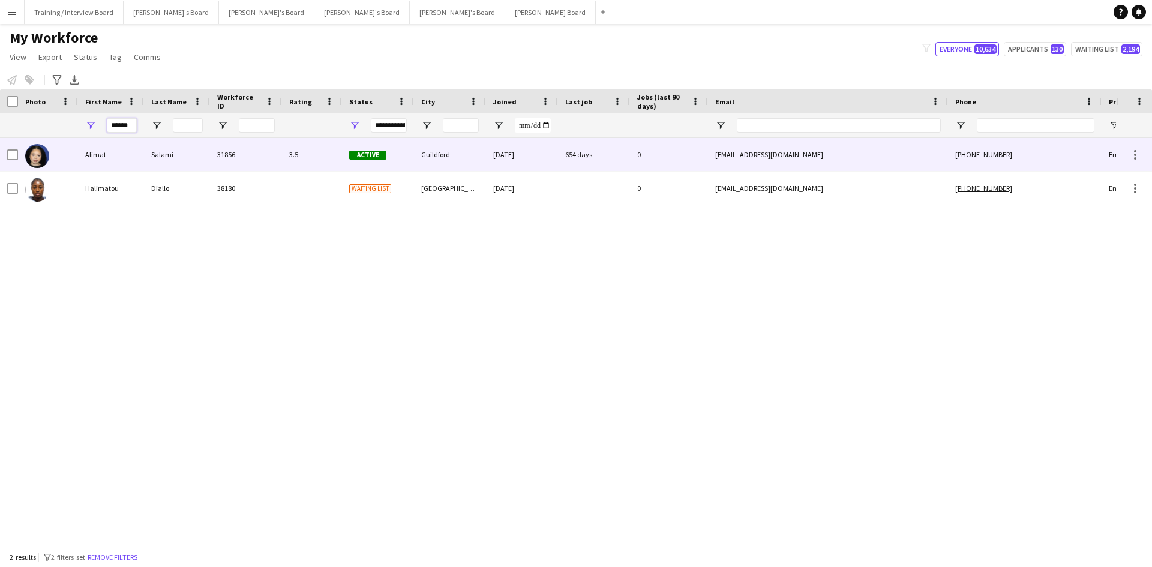
type input "******"
click at [126, 157] on div "Alimat" at bounding box center [111, 154] width 66 height 33
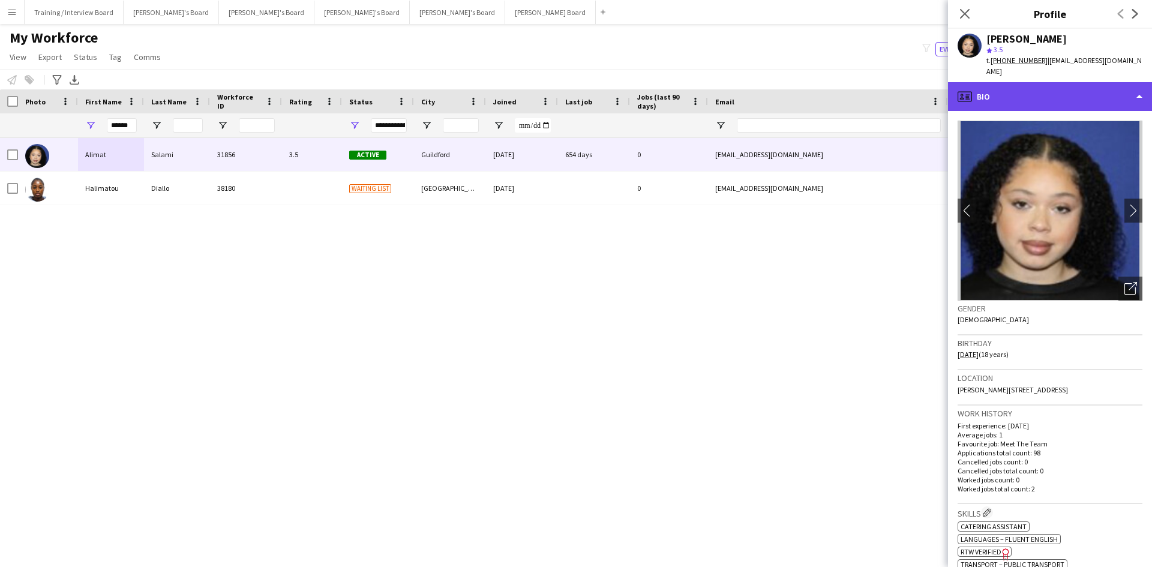
click at [1065, 82] on div "profile Bio" at bounding box center [1050, 96] width 204 height 29
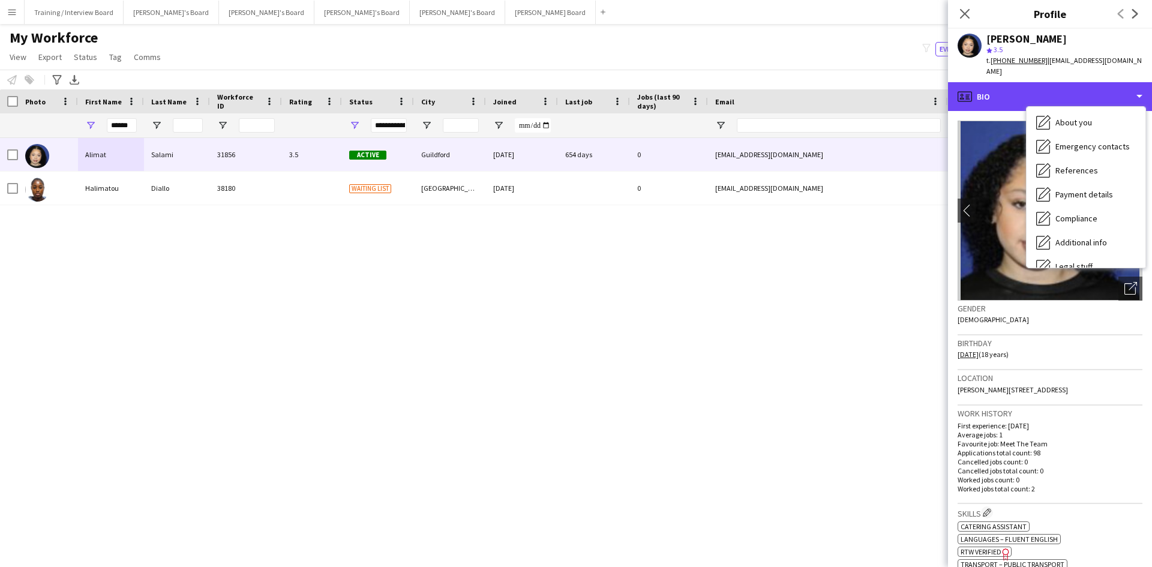
scroll to position [161, 0]
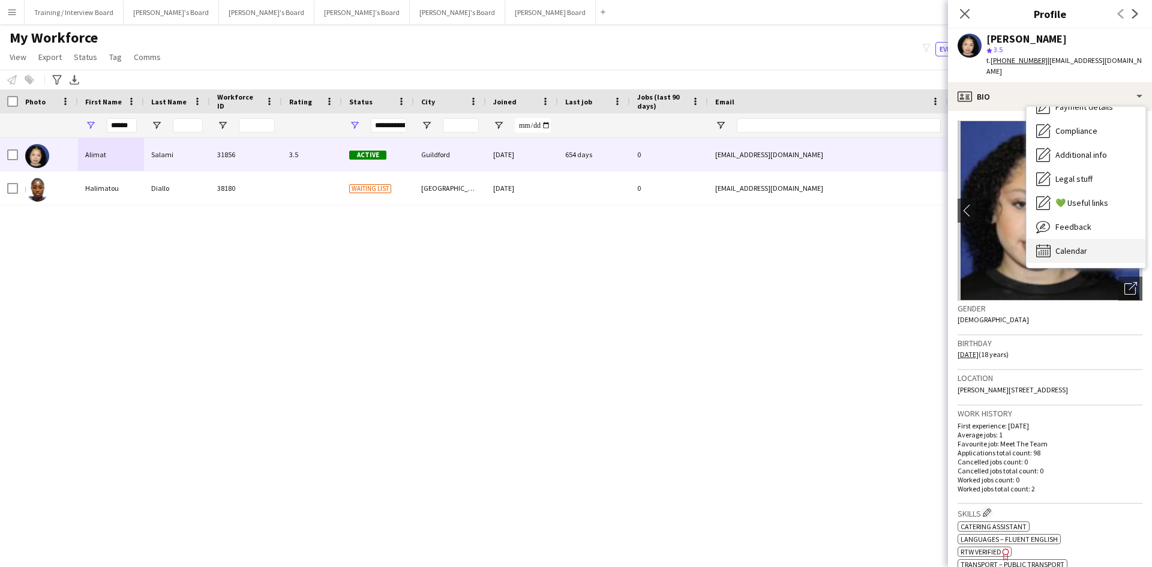
click at [1097, 239] on div "Calendar Calendar" at bounding box center [1086, 251] width 119 height 24
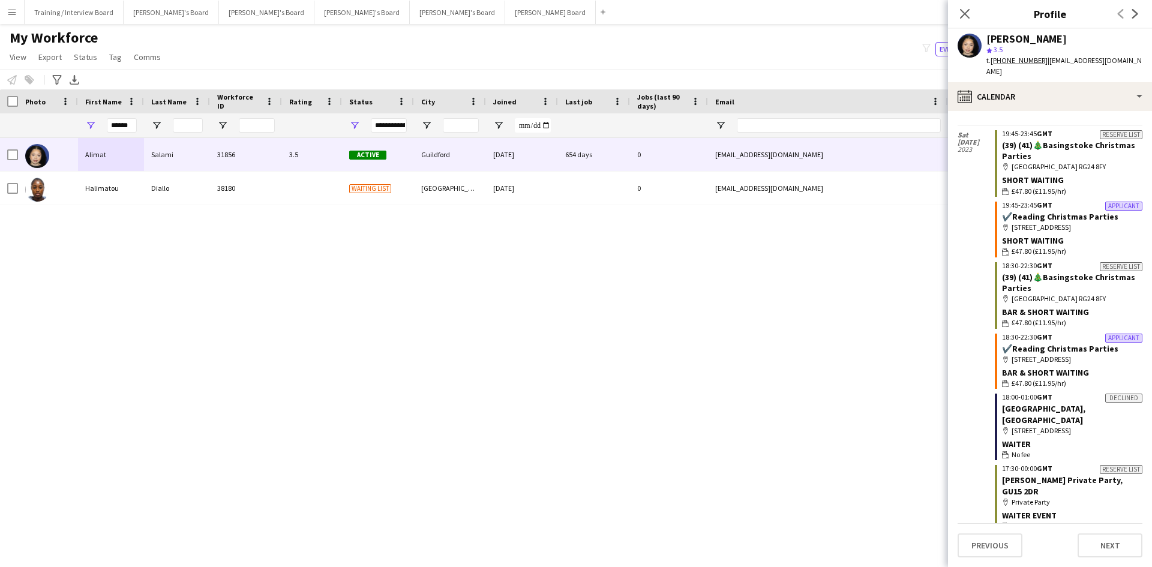
scroll to position [5301, 0]
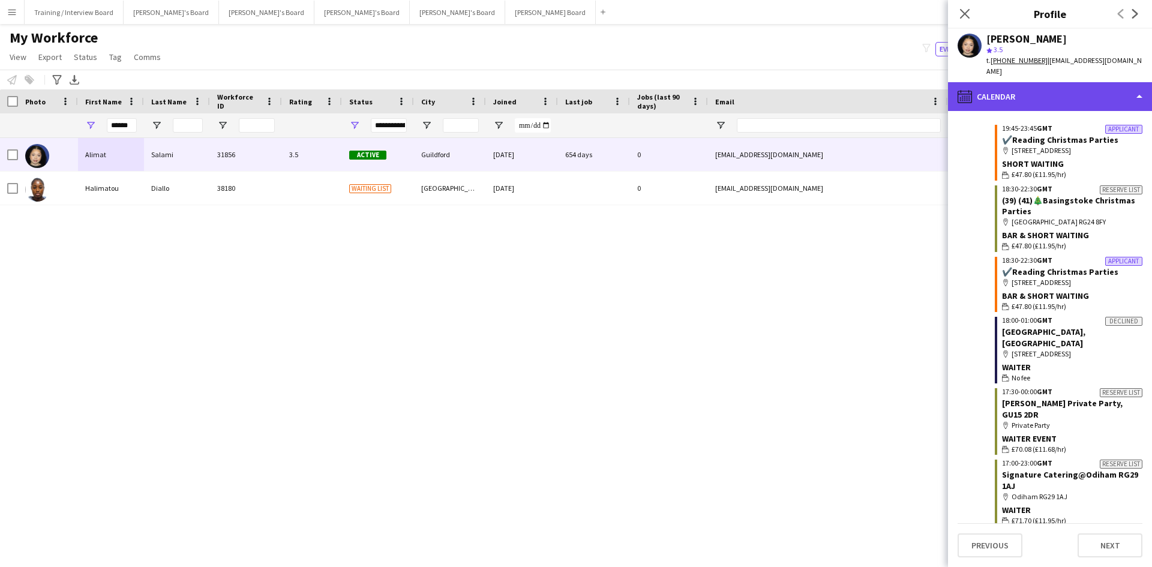
click at [1059, 83] on div "calendar-full Calendar" at bounding box center [1050, 96] width 204 height 29
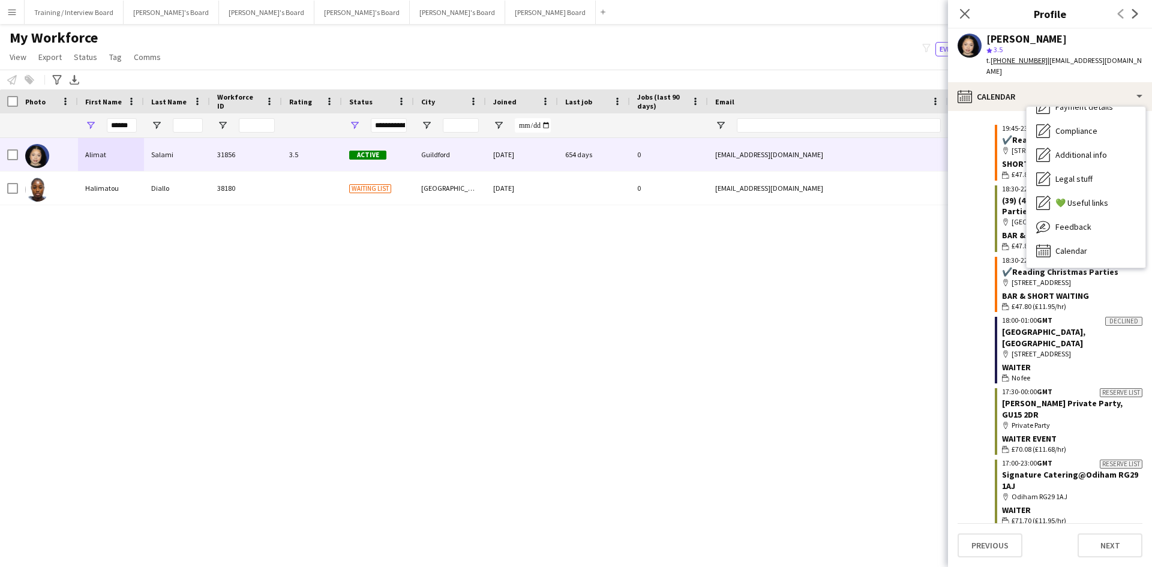
drag, startPoint x: 1119, startPoint y: 63, endPoint x: 1045, endPoint y: 67, distance: 73.9
click at [1045, 67] on div "Alimat Salami star 3.5 t. +447440493728 | alimatks18@gmail.com" at bounding box center [1050, 55] width 204 height 53
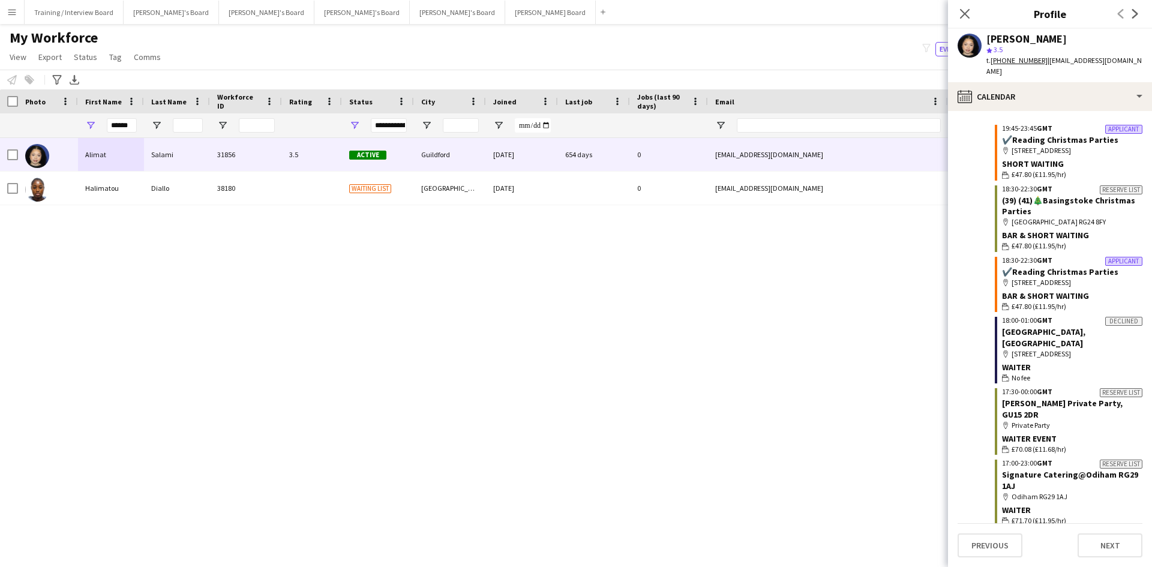
copy span "alimatks18@gmail.com"
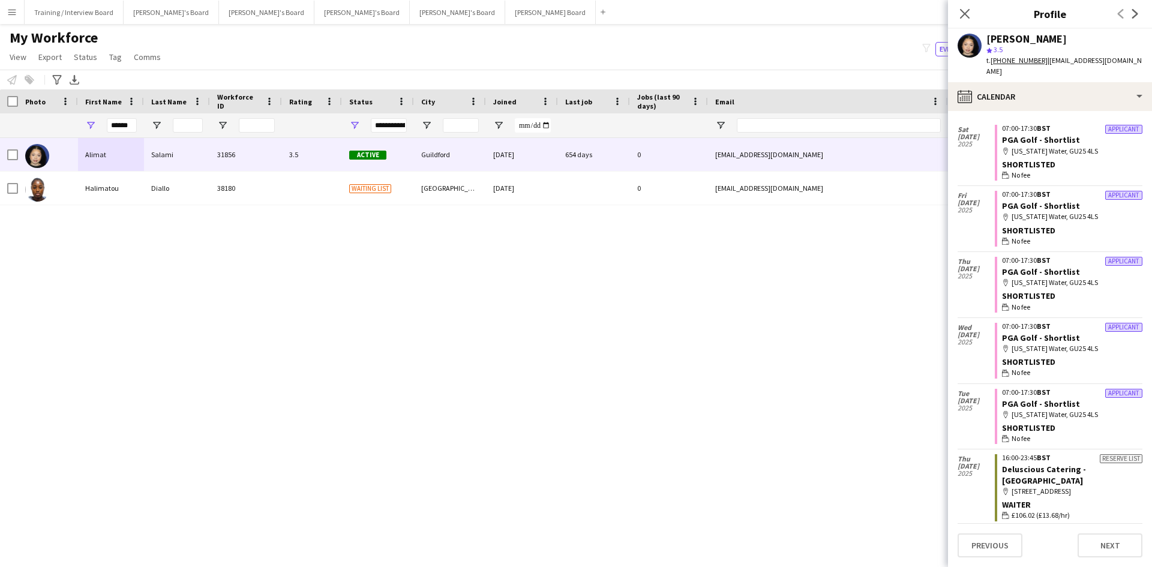
scroll to position [0, 0]
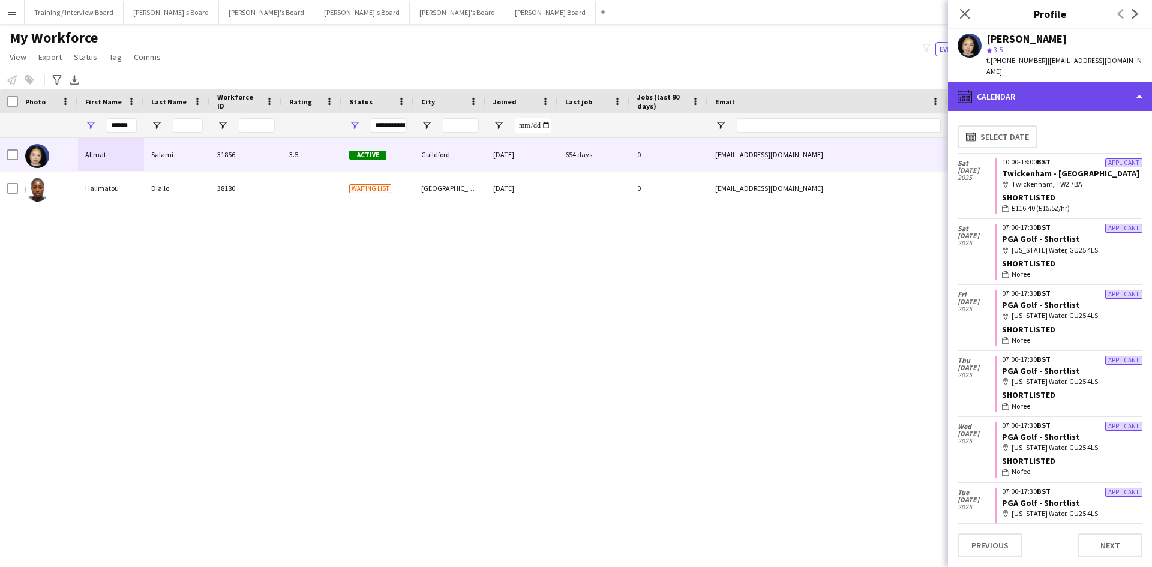
click at [1061, 82] on div "calendar-full Calendar" at bounding box center [1050, 96] width 204 height 29
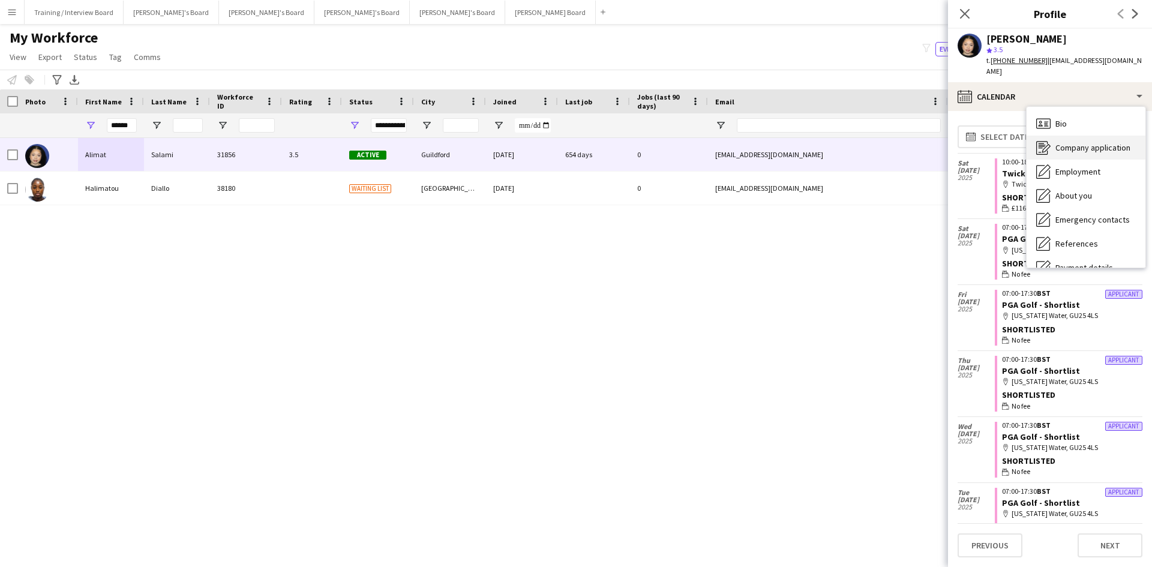
click at [1099, 142] on span "Company application" at bounding box center [1093, 147] width 75 height 11
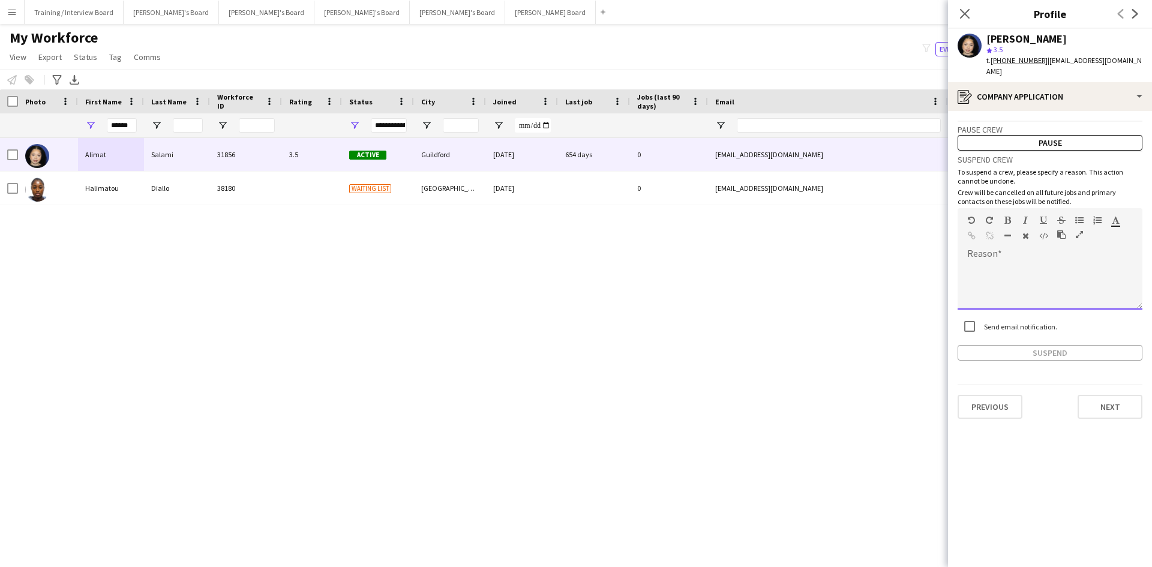
click at [989, 253] on div at bounding box center [1050, 281] width 185 height 56
click at [991, 262] on div "***" at bounding box center [1050, 286] width 185 height 48
drag, startPoint x: 992, startPoint y: 257, endPoint x: 954, endPoint y: 257, distance: 37.8
click at [954, 257] on app-crew-profile-application "Pause crew Pause Suspend crew To suspend a crew, please specify a reason. This …" at bounding box center [1050, 339] width 204 height 456
click at [1036, 345] on button "Suspend" at bounding box center [1050, 353] width 185 height 16
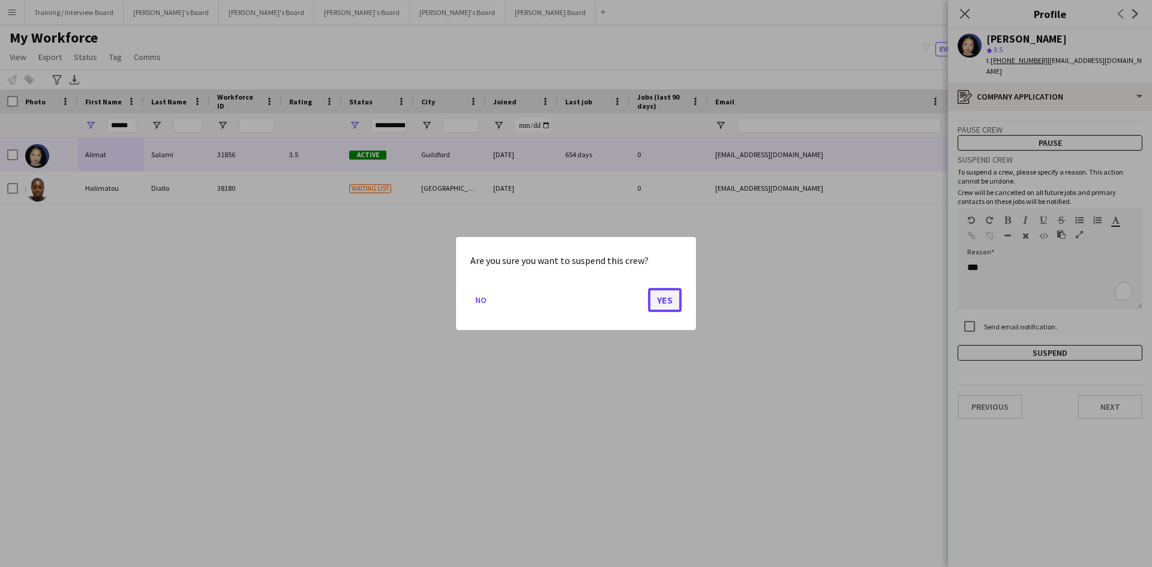
drag, startPoint x: 670, startPoint y: 301, endPoint x: 741, endPoint y: 275, distance: 75.4
click at [670, 301] on button "Yes" at bounding box center [665, 300] width 34 height 24
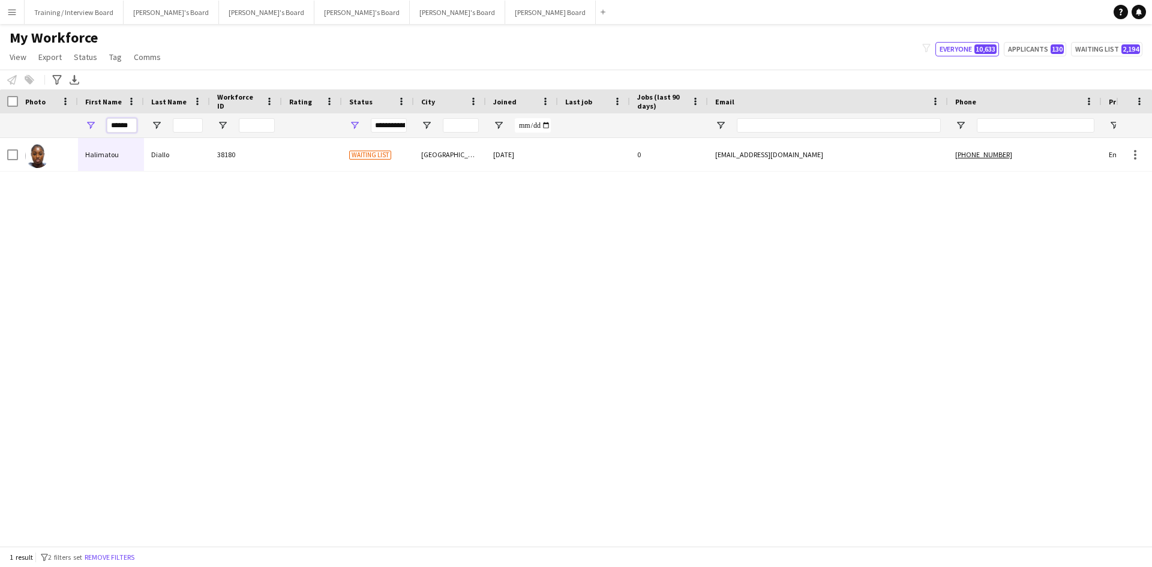
drag, startPoint x: 136, startPoint y: 128, endPoint x: 91, endPoint y: 125, distance: 44.5
click at [92, 125] on div "******" at bounding box center [111, 125] width 66 height 24
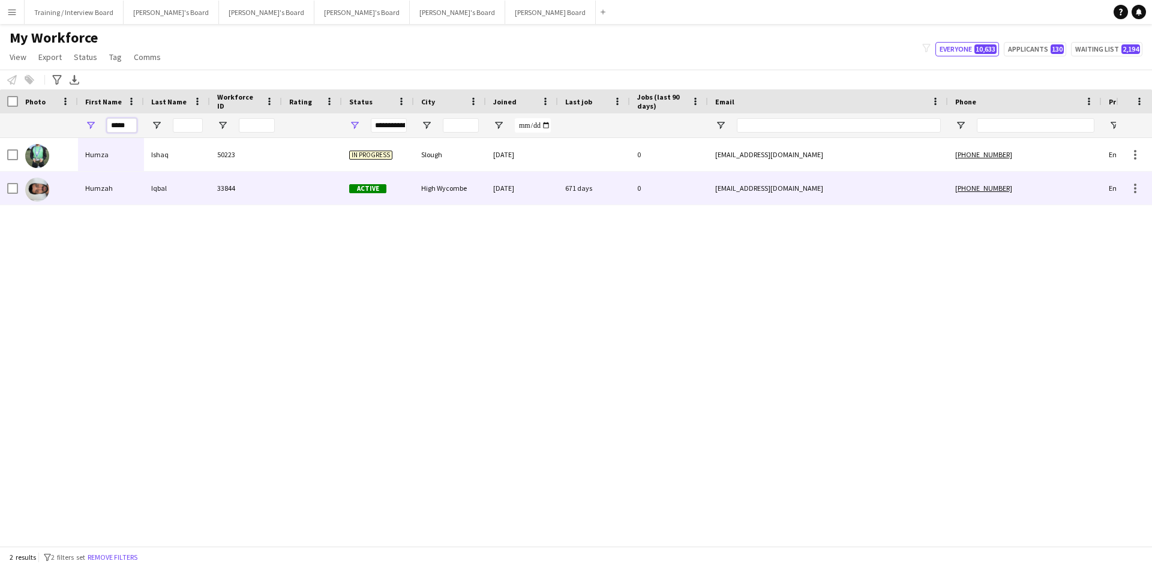
type input "*****"
click at [179, 189] on div "Iqbal" at bounding box center [177, 188] width 66 height 33
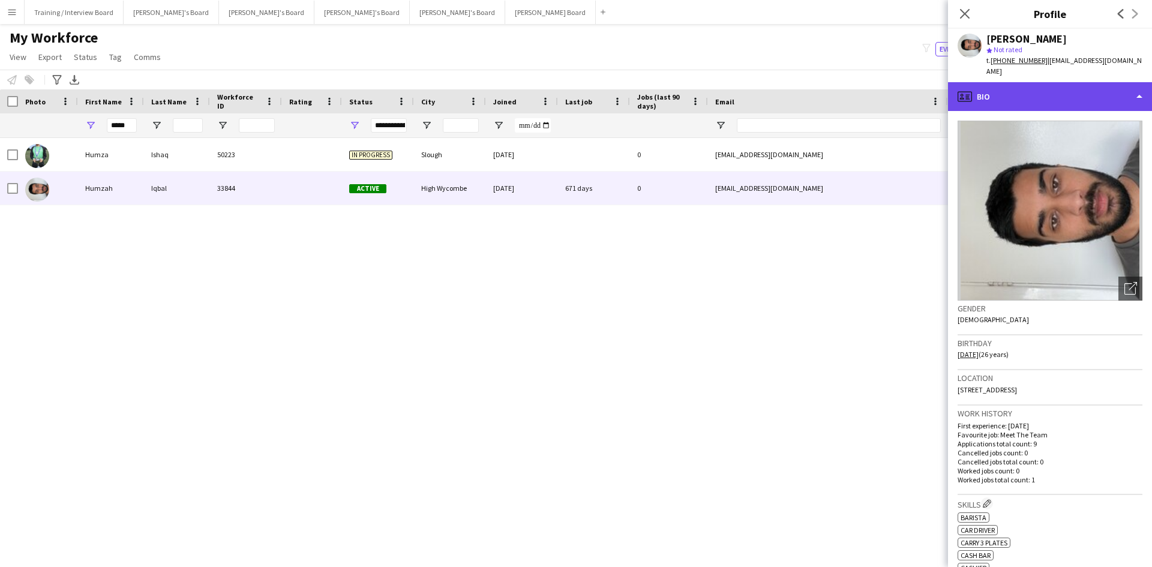
click at [1048, 91] on div "profile Bio" at bounding box center [1050, 96] width 204 height 29
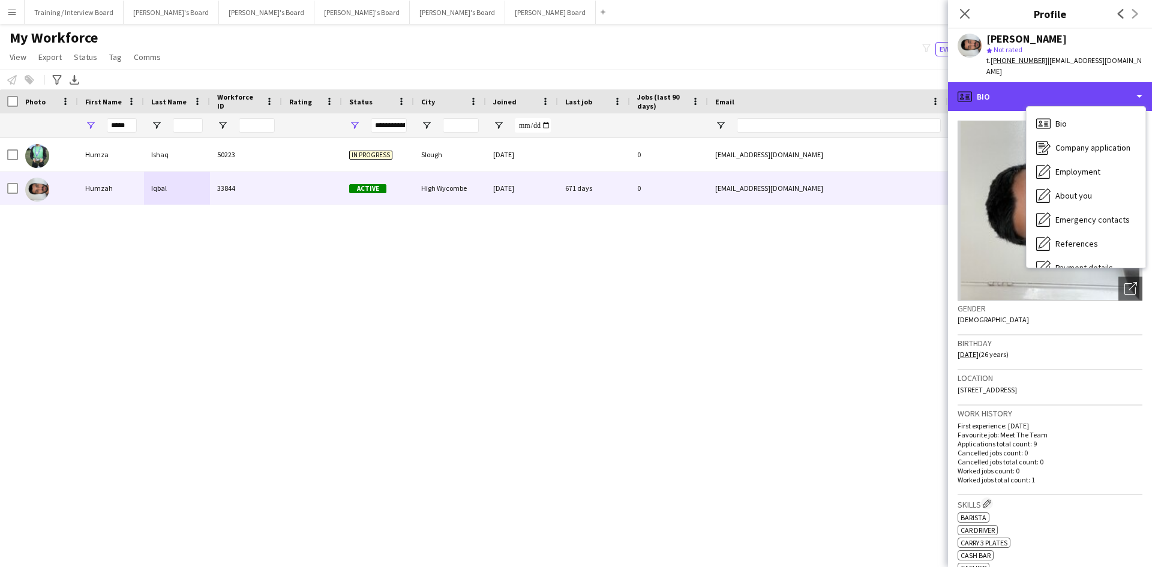
scroll to position [161, 0]
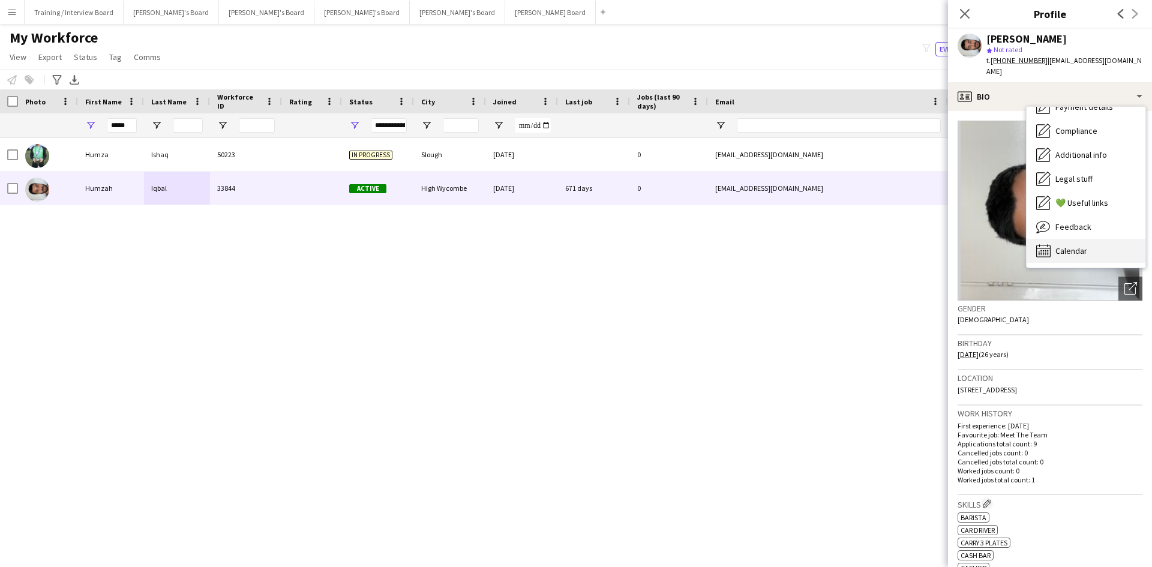
click at [1097, 239] on div "Calendar Calendar" at bounding box center [1086, 251] width 119 height 24
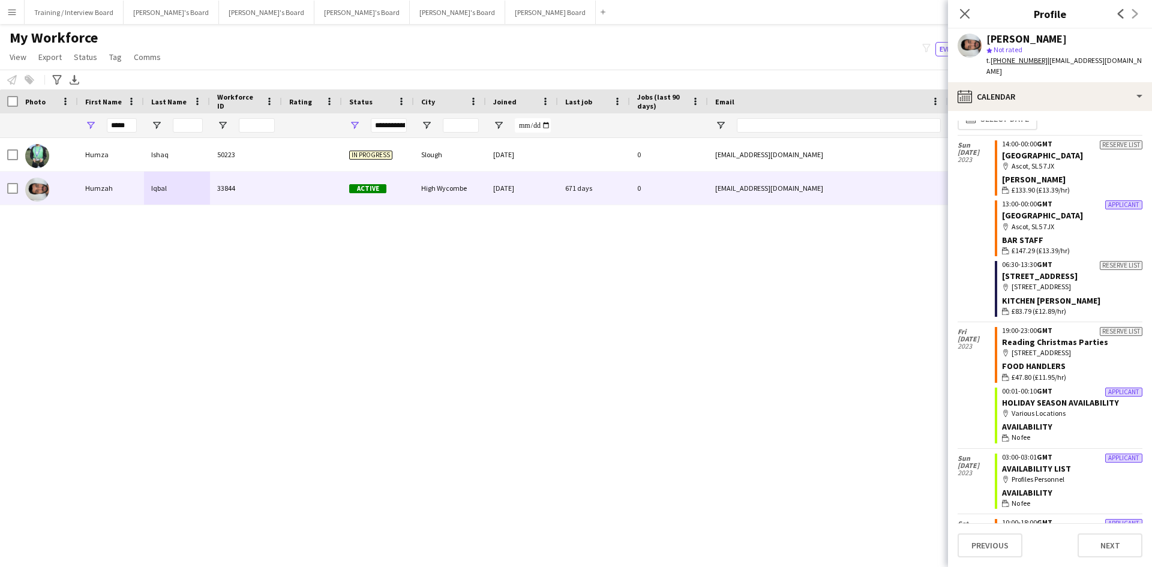
scroll to position [0, 0]
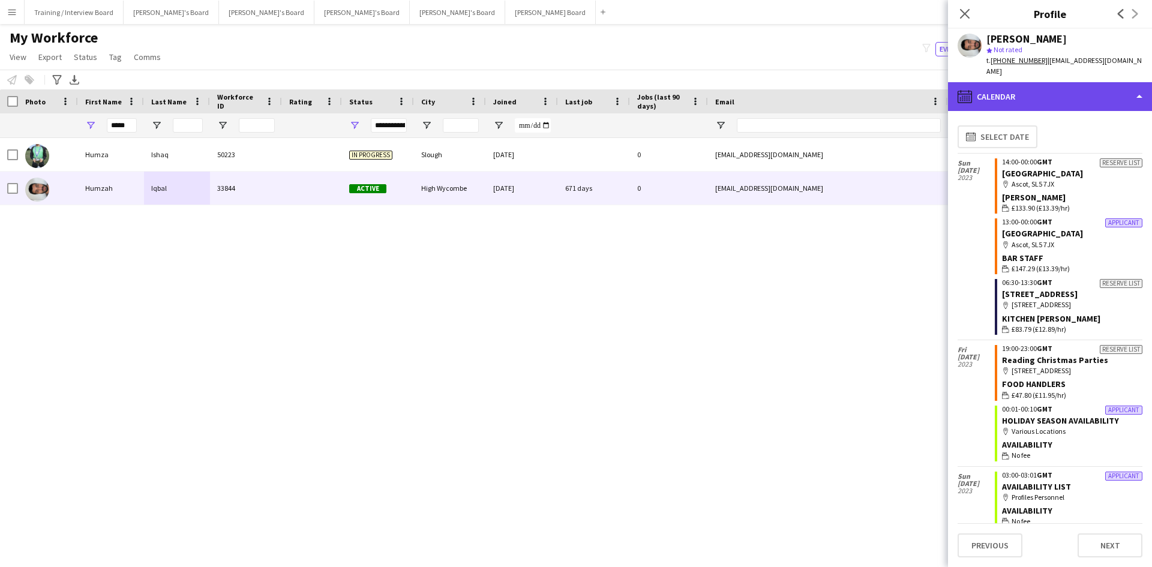
click at [1071, 88] on div "calendar-full Calendar" at bounding box center [1050, 96] width 204 height 29
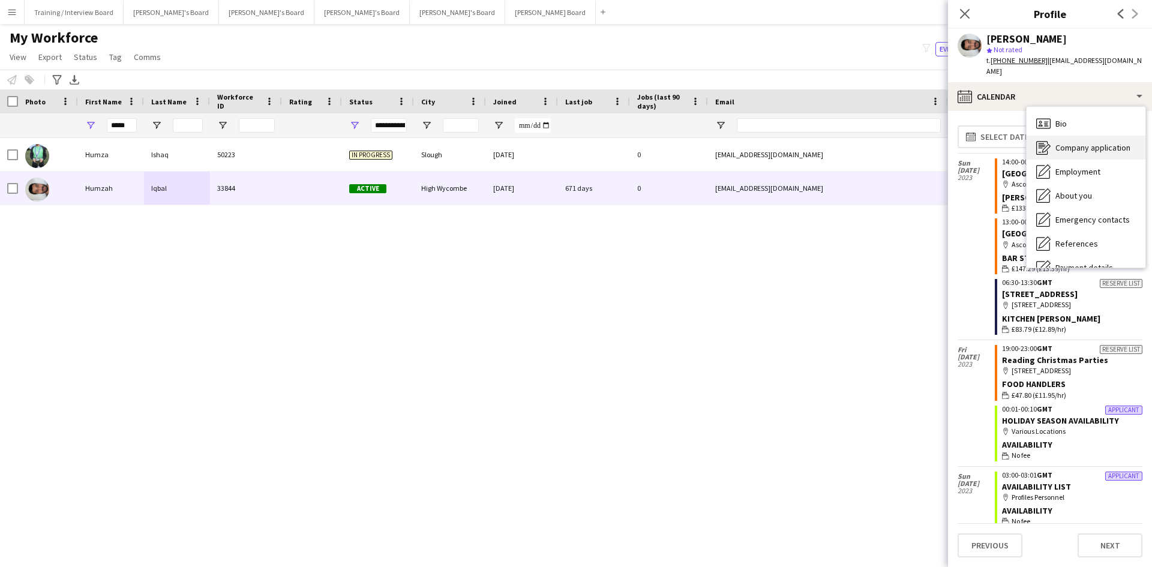
click at [1125, 142] on span "Company application" at bounding box center [1093, 147] width 75 height 11
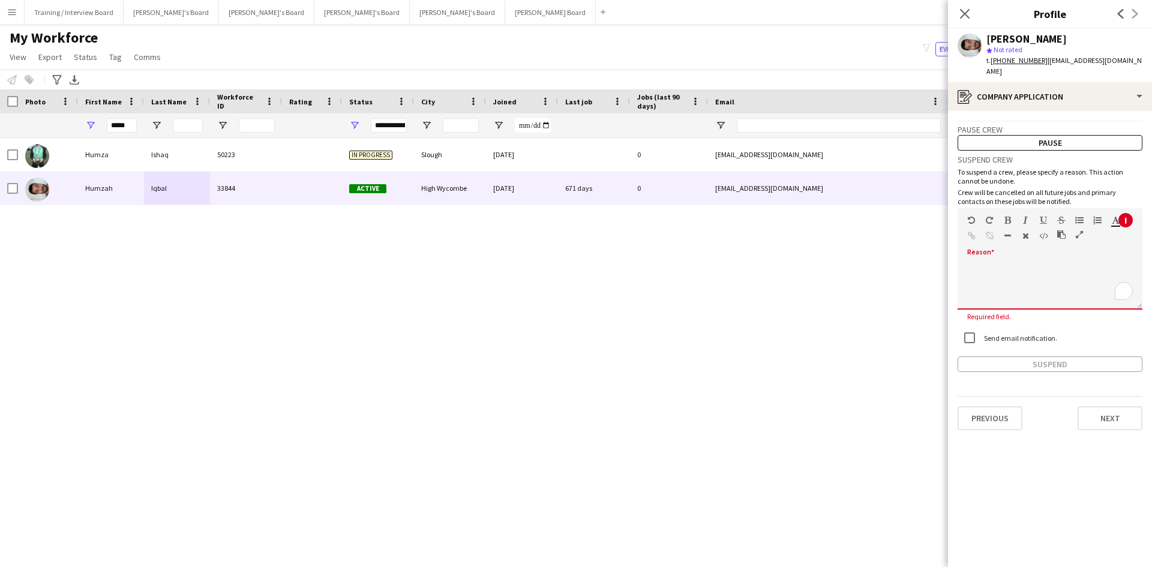
drag, startPoint x: 1034, startPoint y: 233, endPoint x: 1023, endPoint y: 240, distance: 13.0
click at [1028, 237] on div "default Heading 1 Heading 2 Heading 3 Heading 4 Heading 5 Heading 6 Heading 7 P…" at bounding box center [1050, 230] width 185 height 45
drag, startPoint x: 1127, startPoint y: 61, endPoint x: 1045, endPoint y: 68, distance: 81.9
click at [1044, 68] on div "Humzah Iqbal star Not rated t. +447944894786 | humzah16@hotmail.com" at bounding box center [1050, 55] width 204 height 53
copy span "humzah16@hotmail.com"
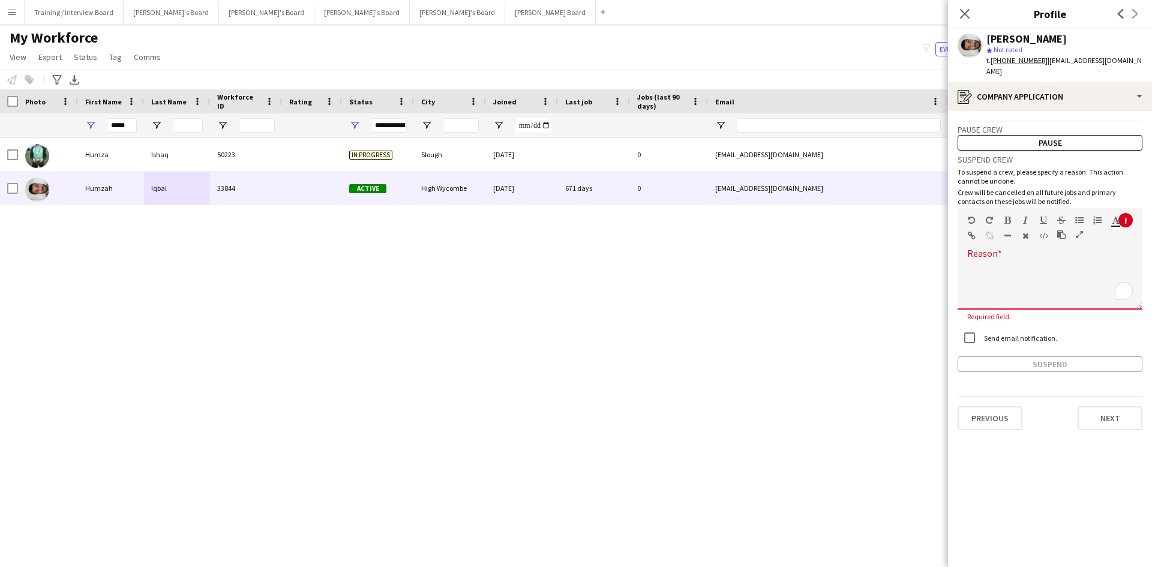
click at [987, 239] on div "default Heading 1 Heading 2 Heading 3 Heading 4 Heading 5 Heading 6 Heading 7 P…" at bounding box center [1050, 230] width 185 height 45
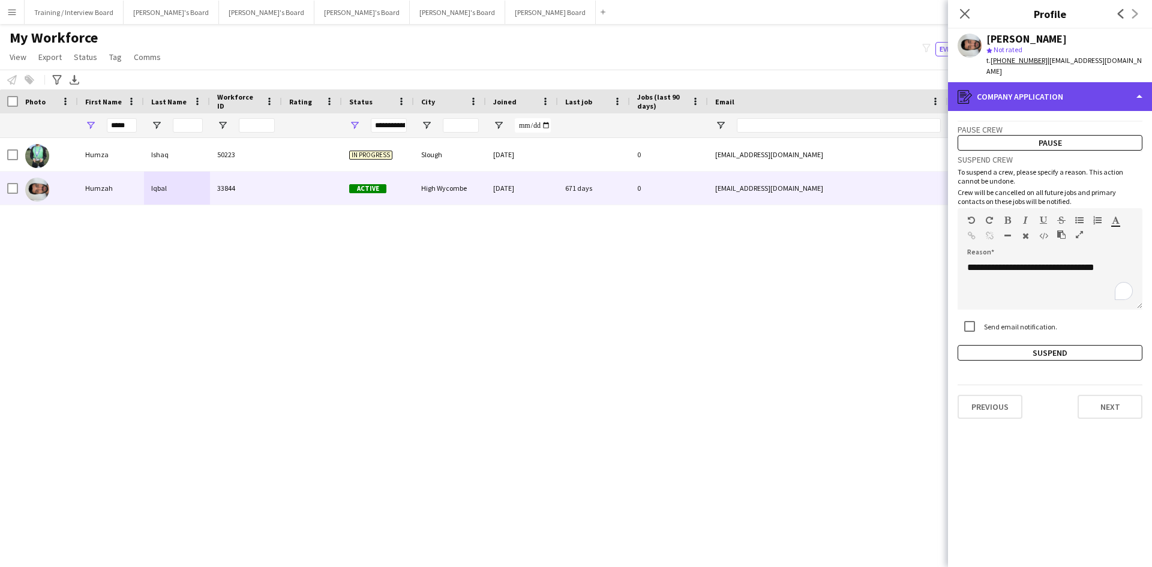
drag, startPoint x: 1045, startPoint y: 90, endPoint x: 1061, endPoint y: 90, distance: 16.2
click at [1046, 90] on div "register Company application" at bounding box center [1050, 96] width 204 height 29
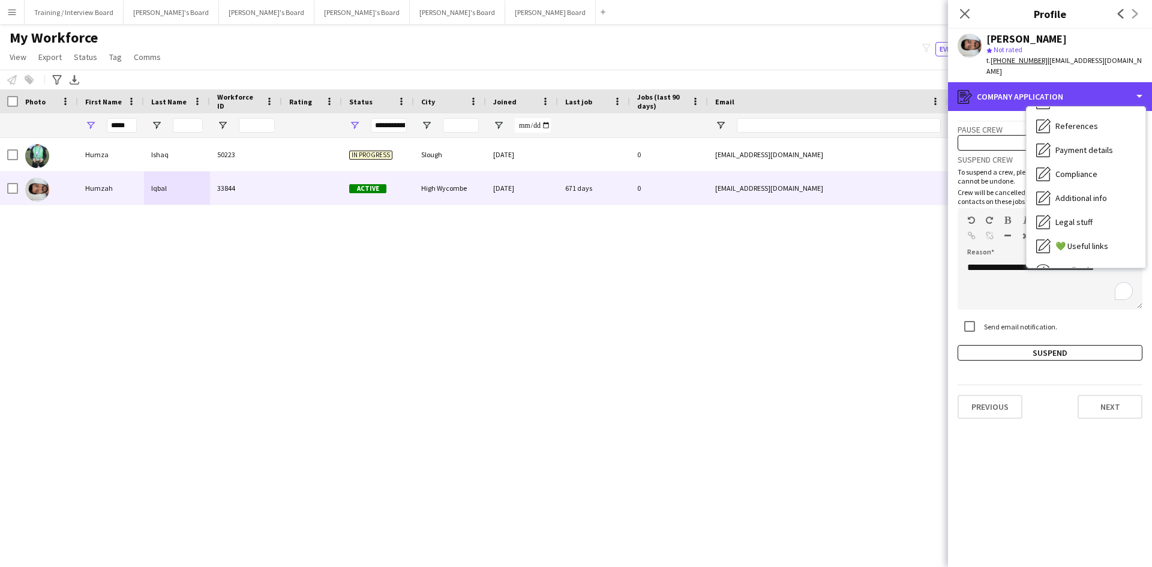
scroll to position [161, 0]
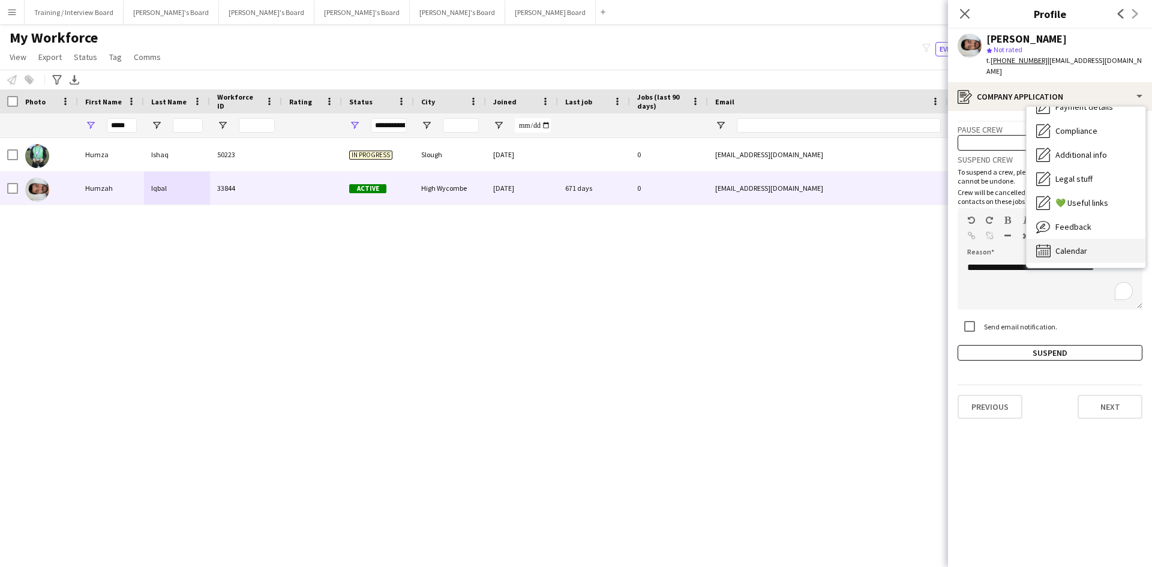
click at [1097, 239] on div "Calendar Calendar" at bounding box center [1086, 251] width 119 height 24
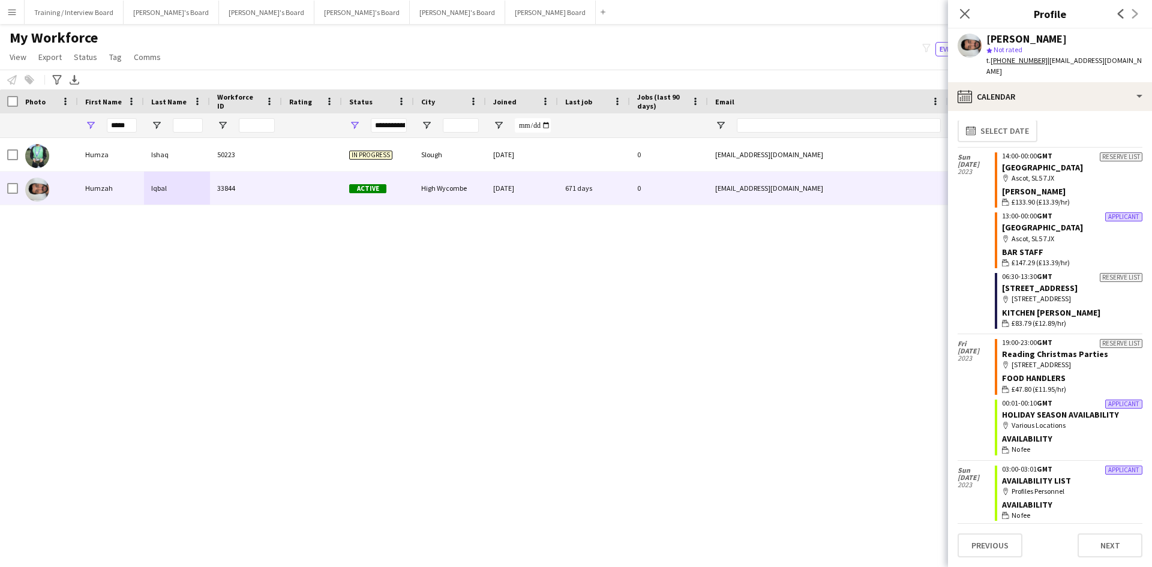
scroll to position [0, 0]
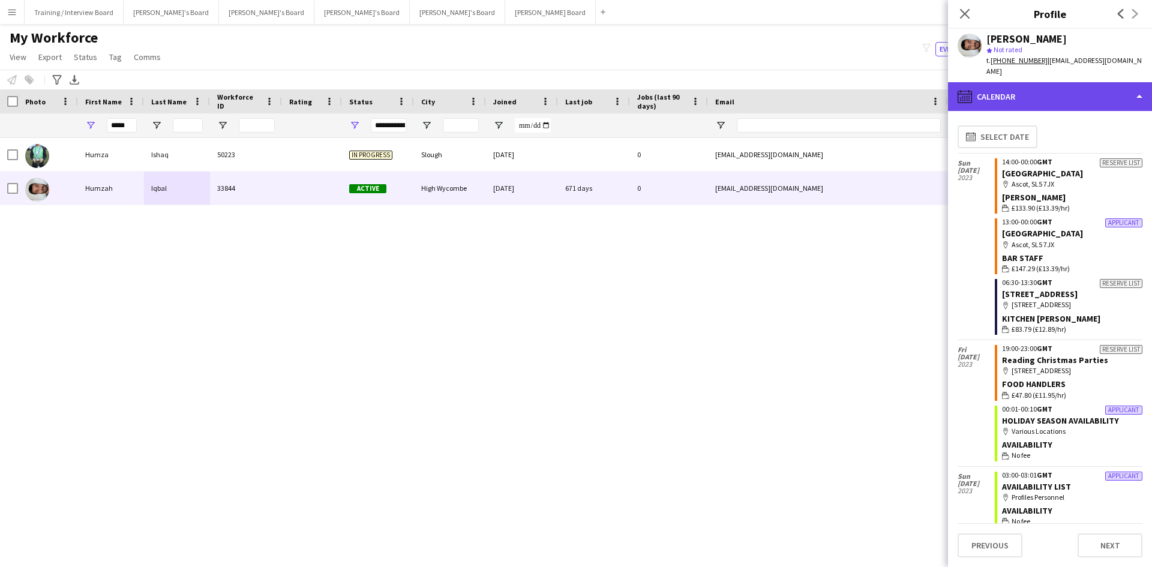
click at [1044, 85] on div "calendar-full Calendar" at bounding box center [1050, 96] width 204 height 29
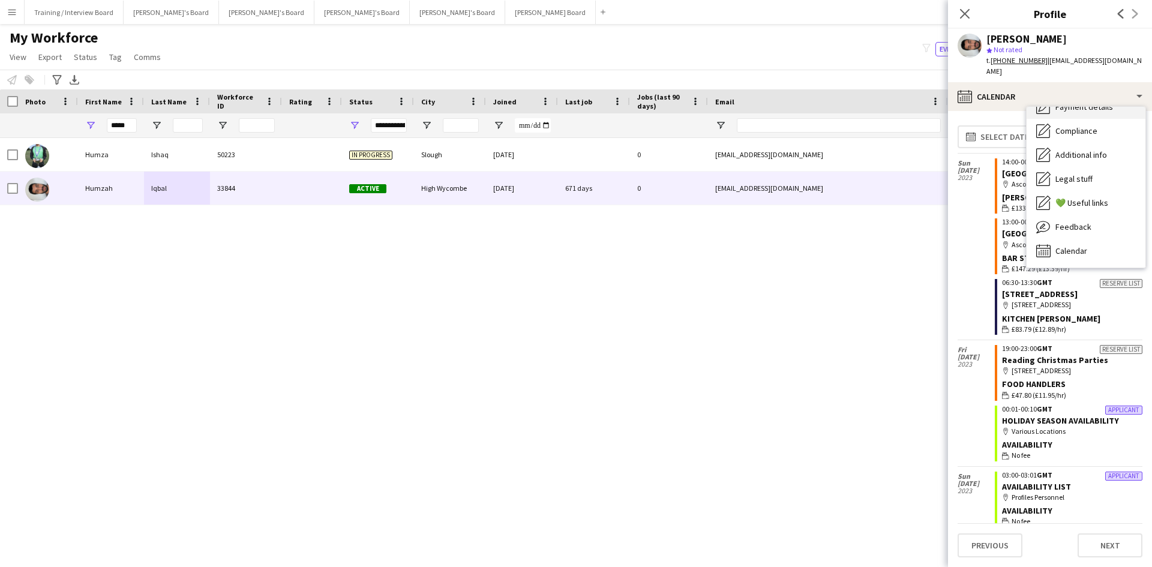
click at [1086, 101] on div "Payment details Payment details" at bounding box center [1086, 107] width 119 height 24
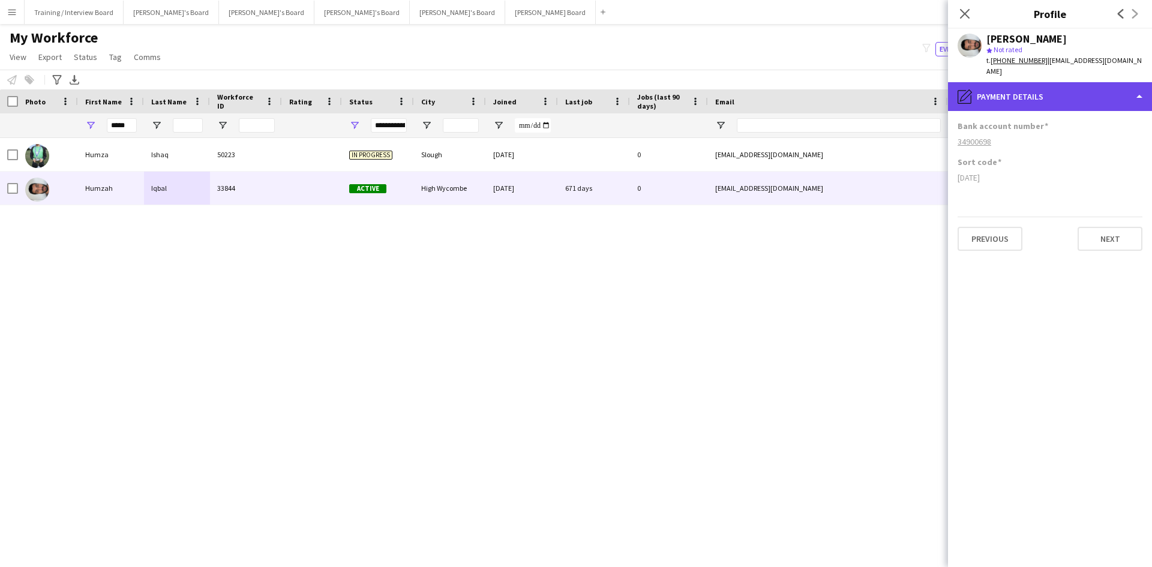
click at [1076, 84] on div "pencil4 Payment details" at bounding box center [1050, 96] width 204 height 29
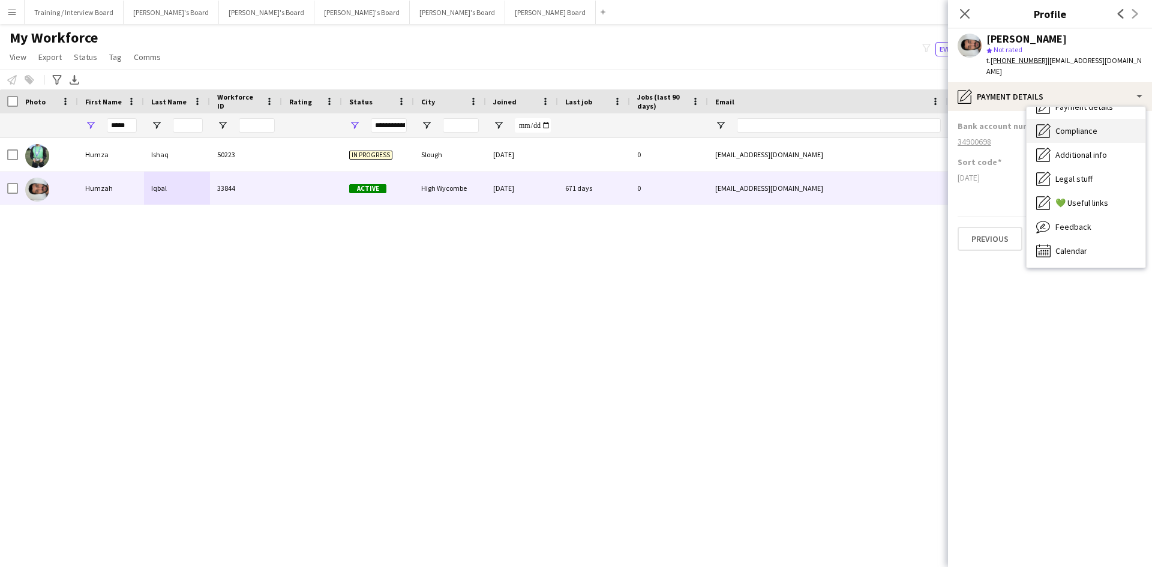
click at [1105, 124] on div "Compliance Compliance" at bounding box center [1086, 131] width 119 height 24
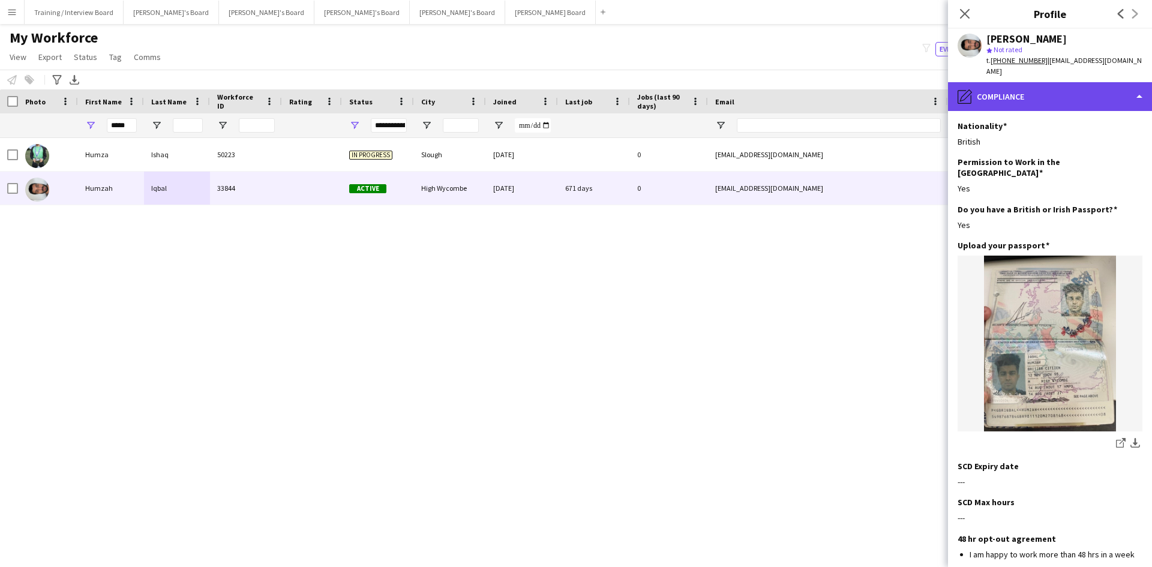
click at [1094, 91] on div "pencil4 Compliance" at bounding box center [1050, 96] width 204 height 29
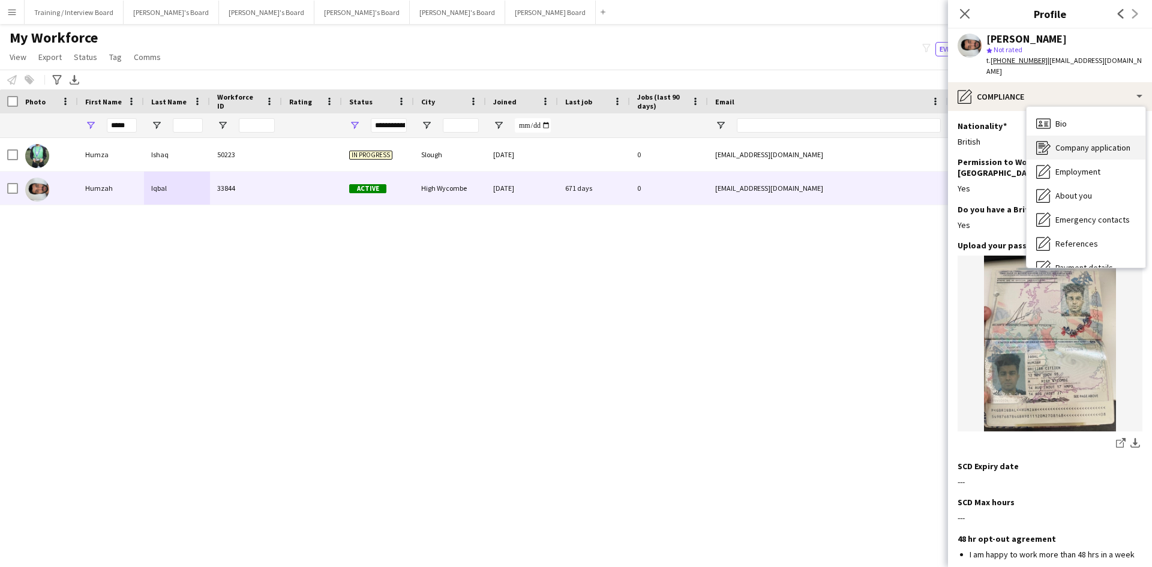
click at [1106, 142] on span "Company application" at bounding box center [1093, 147] width 75 height 11
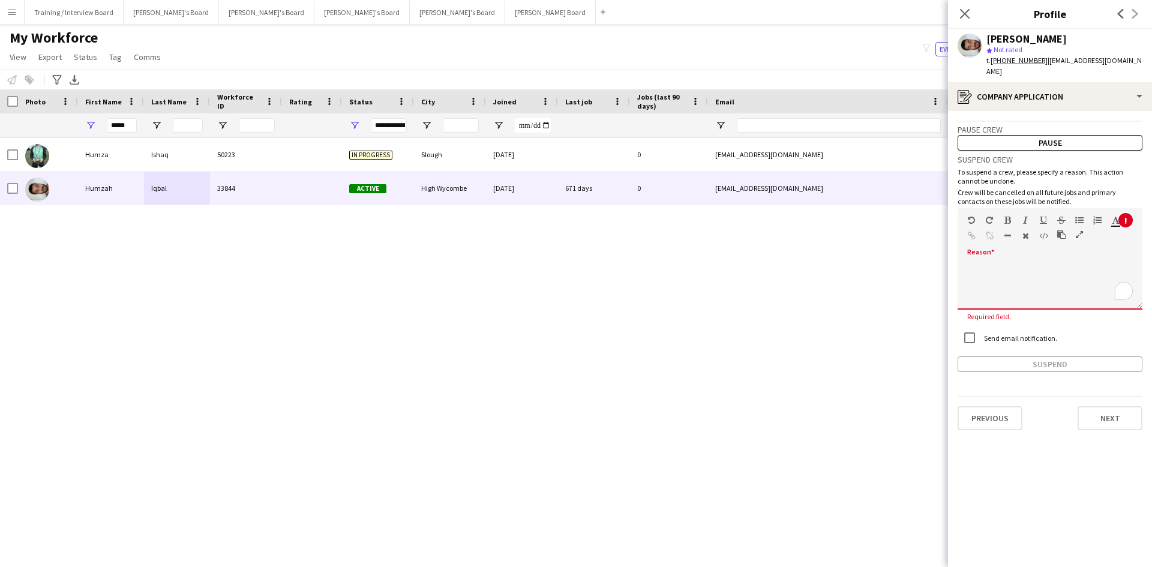
click at [1029, 253] on div at bounding box center [1050, 281] width 185 height 56
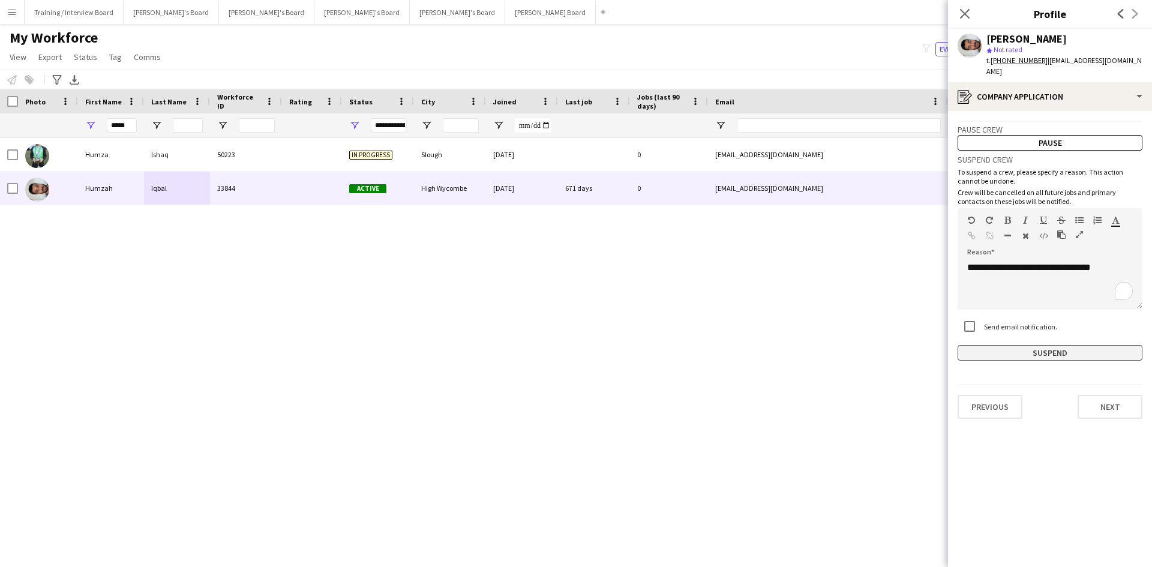
click at [1030, 345] on button "Suspend" at bounding box center [1050, 353] width 185 height 16
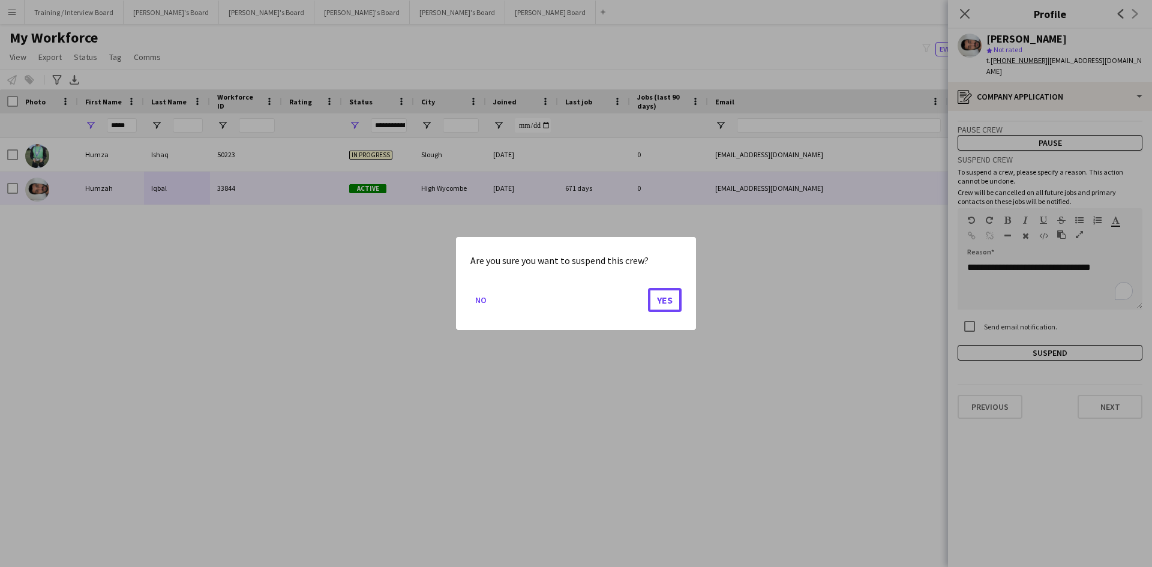
drag, startPoint x: 669, startPoint y: 299, endPoint x: 618, endPoint y: 296, distance: 50.5
click at [618, 296] on mat-dialog-actions "No Yes" at bounding box center [576, 304] width 211 height 51
click at [670, 294] on button "Yes" at bounding box center [665, 300] width 34 height 24
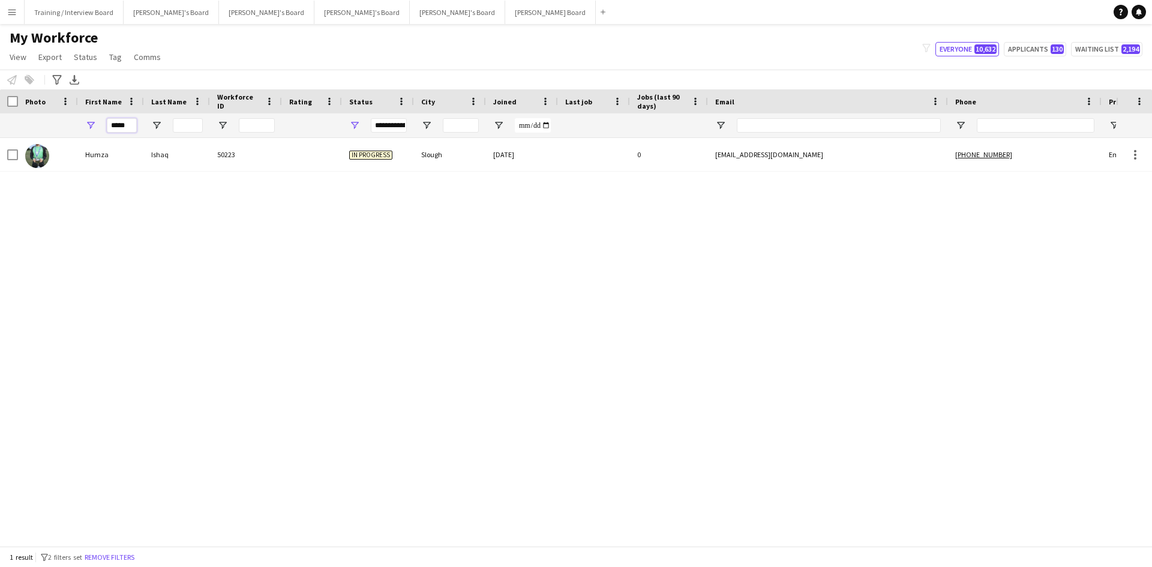
drag, startPoint x: 134, startPoint y: 126, endPoint x: 70, endPoint y: 126, distance: 63.6
click at [70, 126] on div "**********" at bounding box center [650, 125] width 1301 height 24
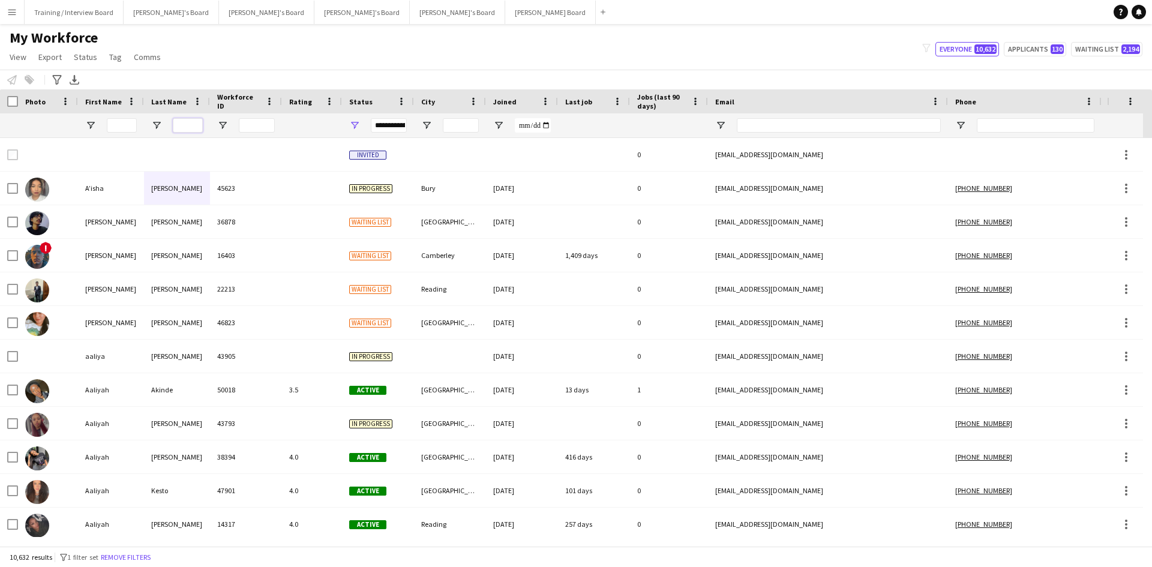
click at [180, 125] on input "Last Name Filter Input" at bounding box center [188, 125] width 30 height 14
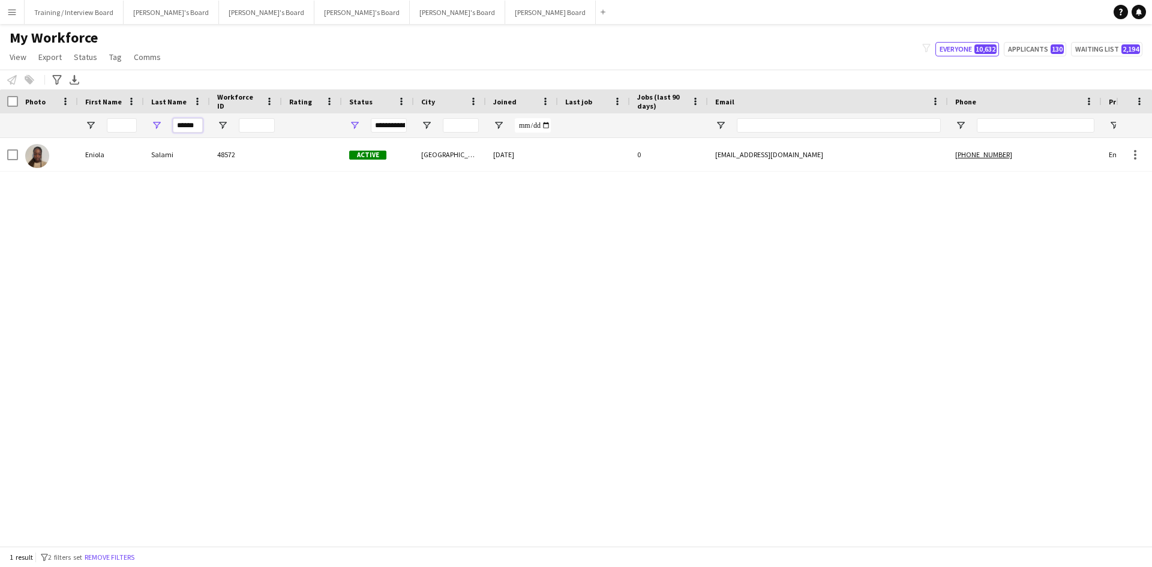
type input "******"
click at [357, 124] on span "Open Filter Menu" at bounding box center [354, 125] width 11 height 11
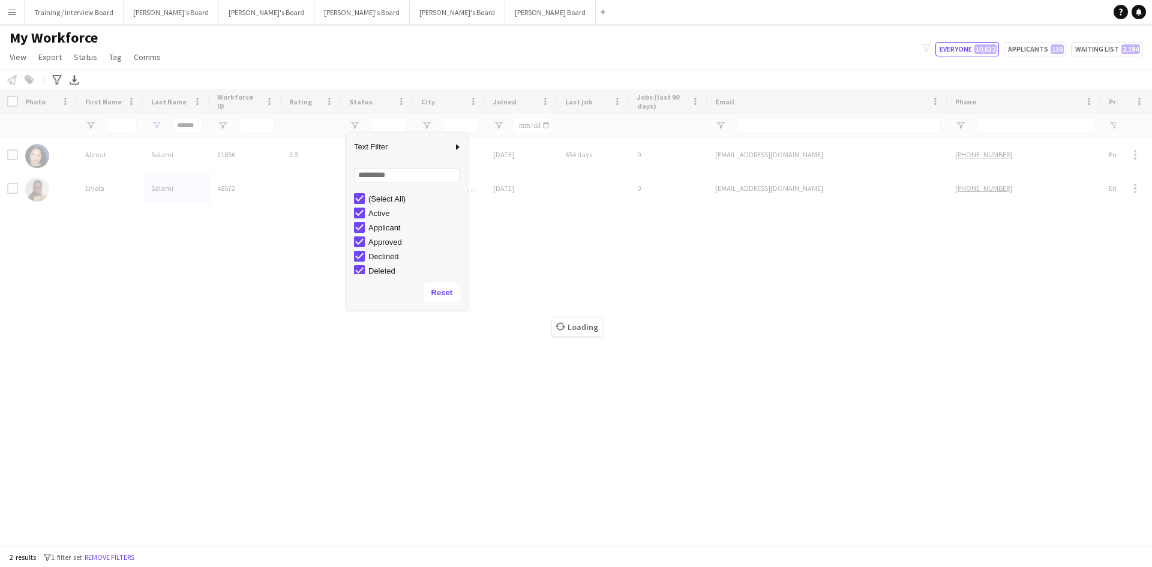
drag, startPoint x: 263, startPoint y: 197, endPoint x: 268, endPoint y: 190, distance: 8.3
click at [265, 194] on div "Loading" at bounding box center [576, 317] width 1152 height 457
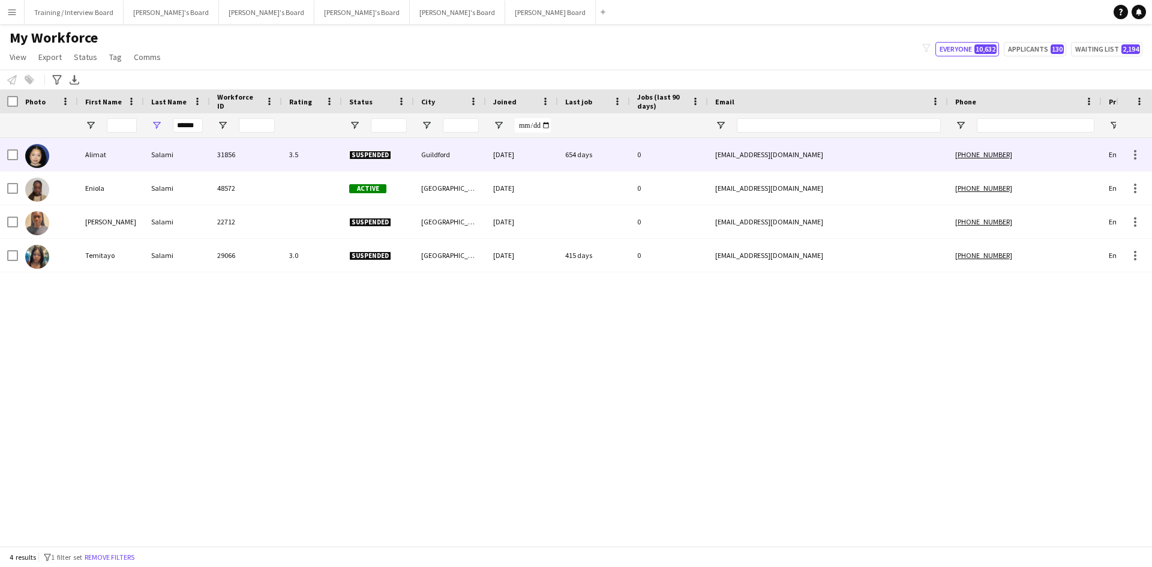
click at [275, 157] on div "31856" at bounding box center [246, 154] width 72 height 33
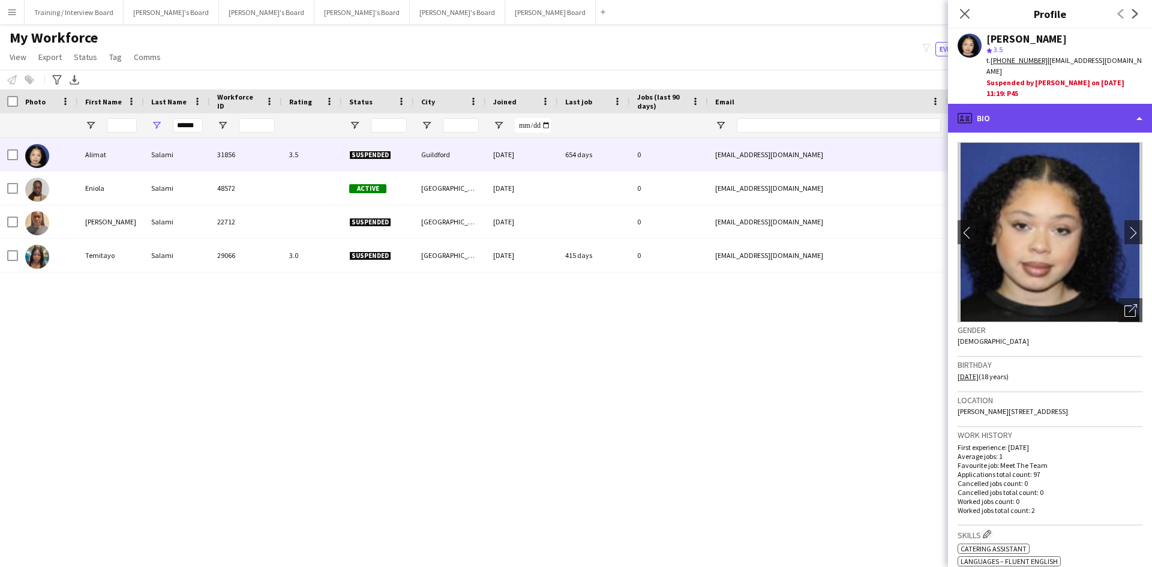
click at [1048, 106] on div "profile Bio" at bounding box center [1050, 118] width 204 height 29
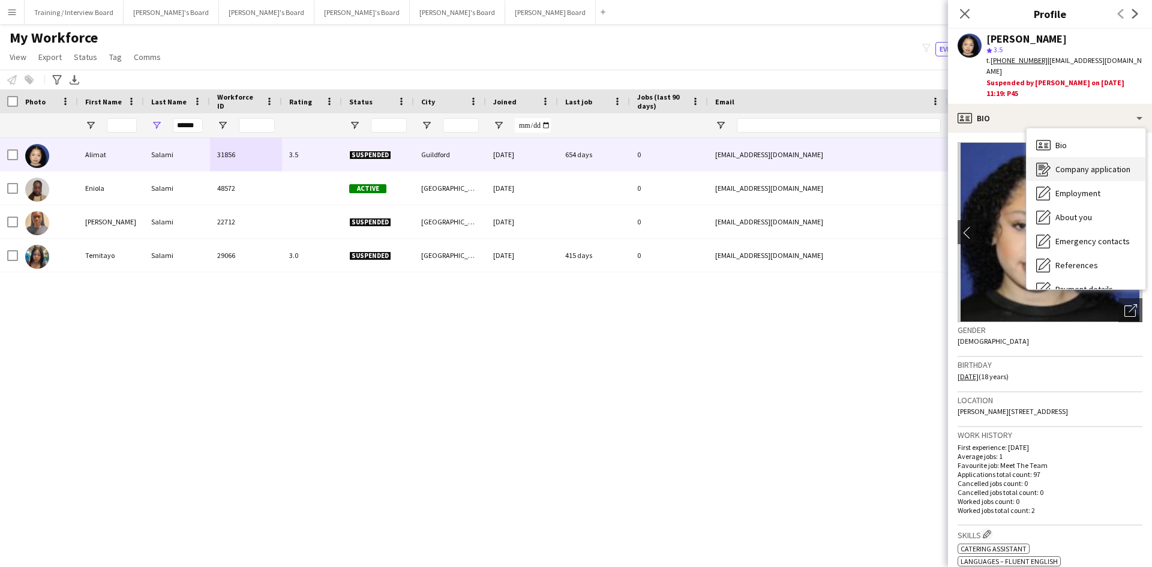
click at [1085, 166] on div "Company application Company application" at bounding box center [1086, 169] width 119 height 24
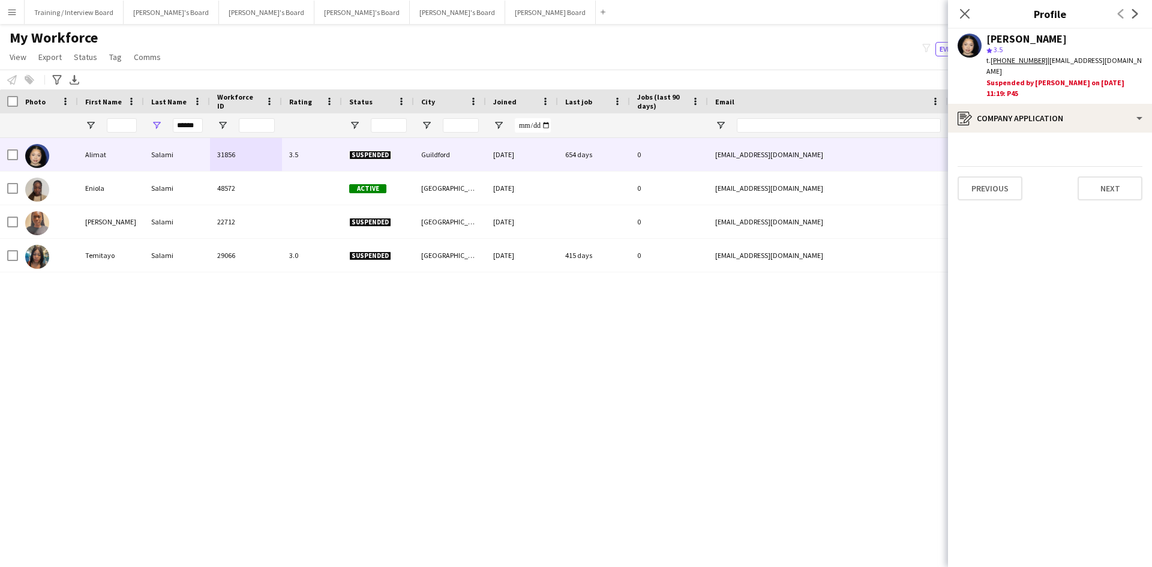
click at [1063, 77] on div "Suspended by Nikoleta Gehfeld on 22-09-2025 11:19: P45" at bounding box center [1065, 88] width 156 height 22
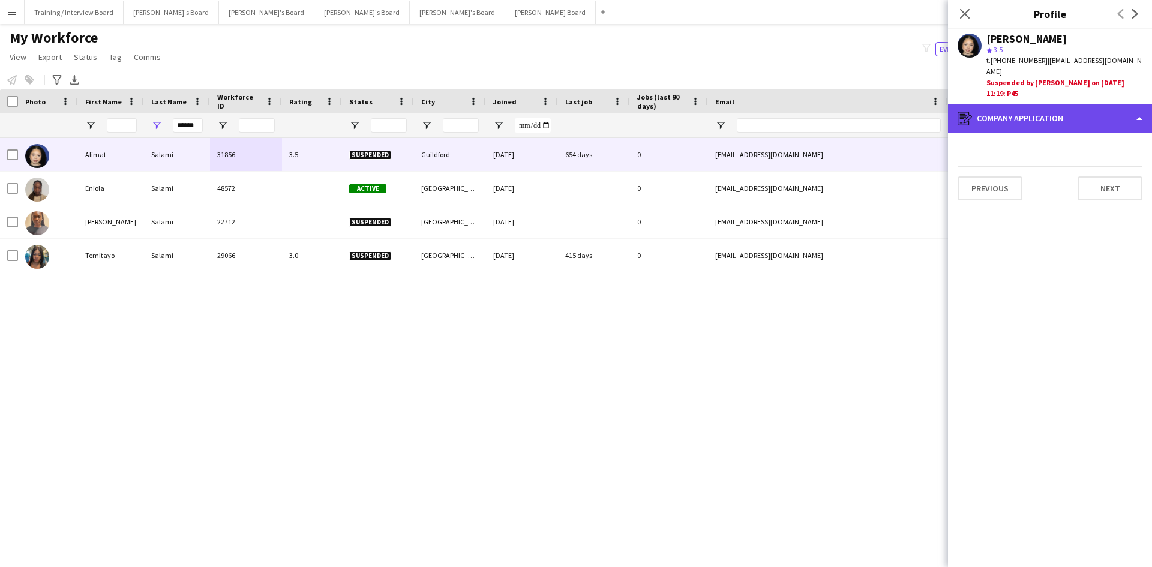
click at [1058, 113] on div "register Company application" at bounding box center [1050, 118] width 204 height 29
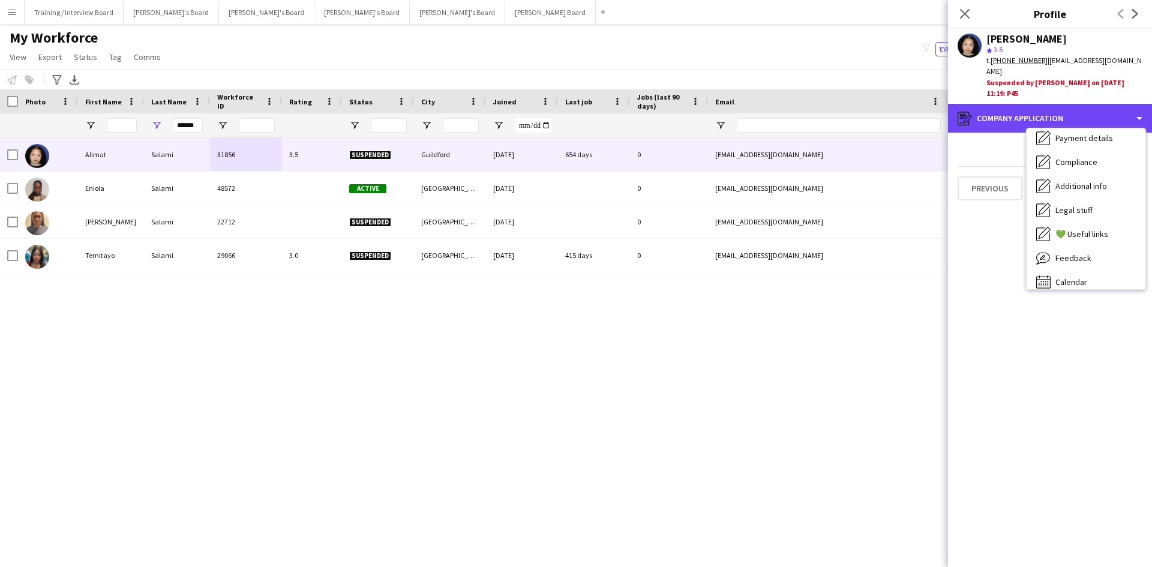
scroll to position [161, 0]
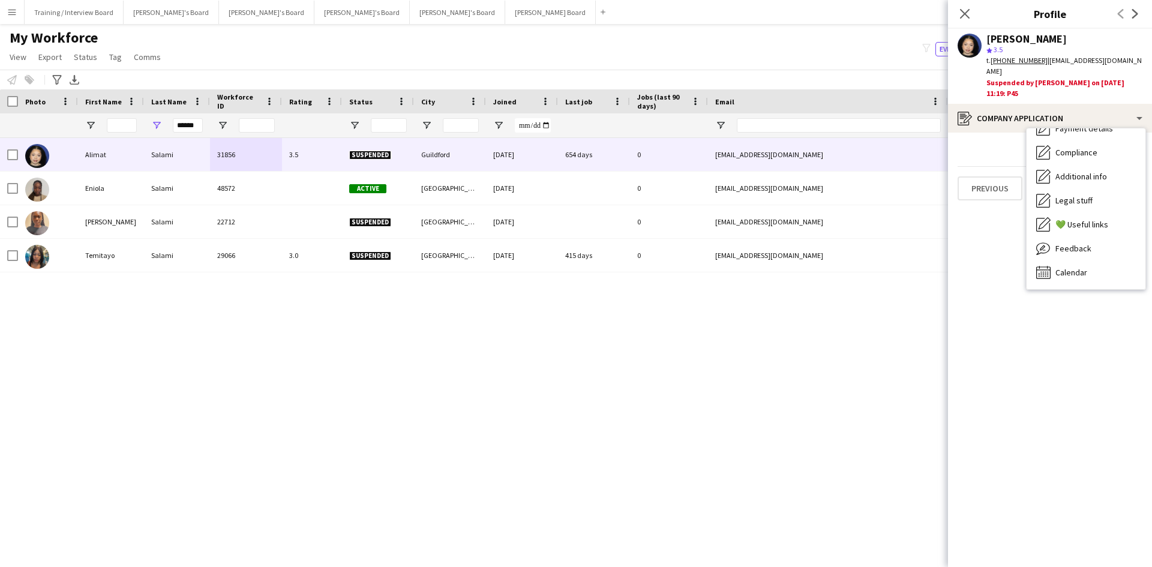
click at [812, 57] on div "My Workforce View Views Default view Compliance RTW Checks MANCHESTER Search UN…" at bounding box center [576, 49] width 1152 height 41
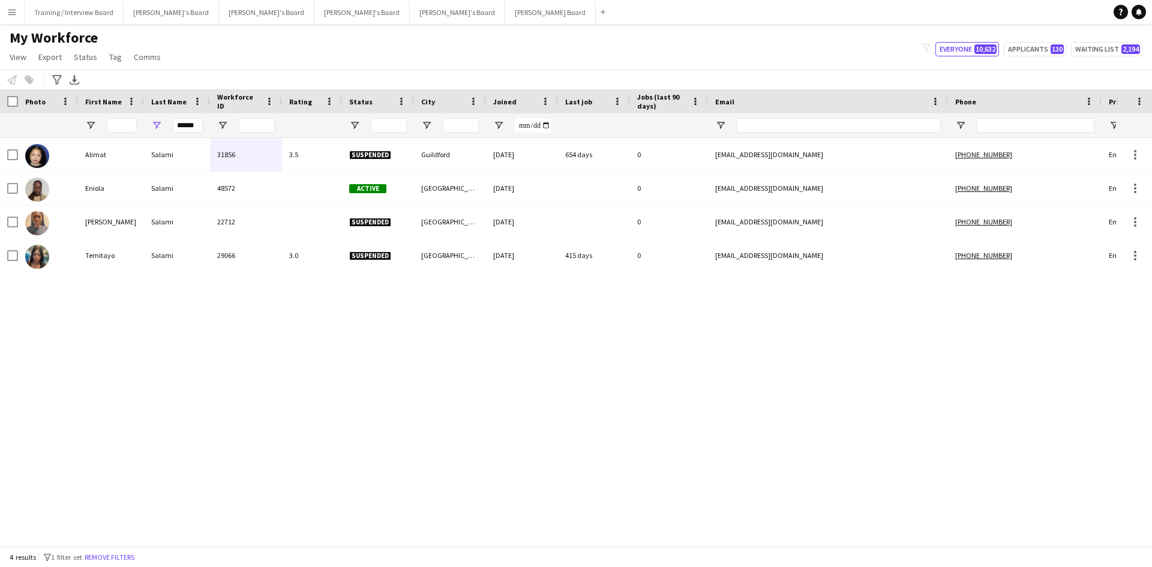
click at [13, 14] on app-icon "Menu" at bounding box center [12, 12] width 10 height 10
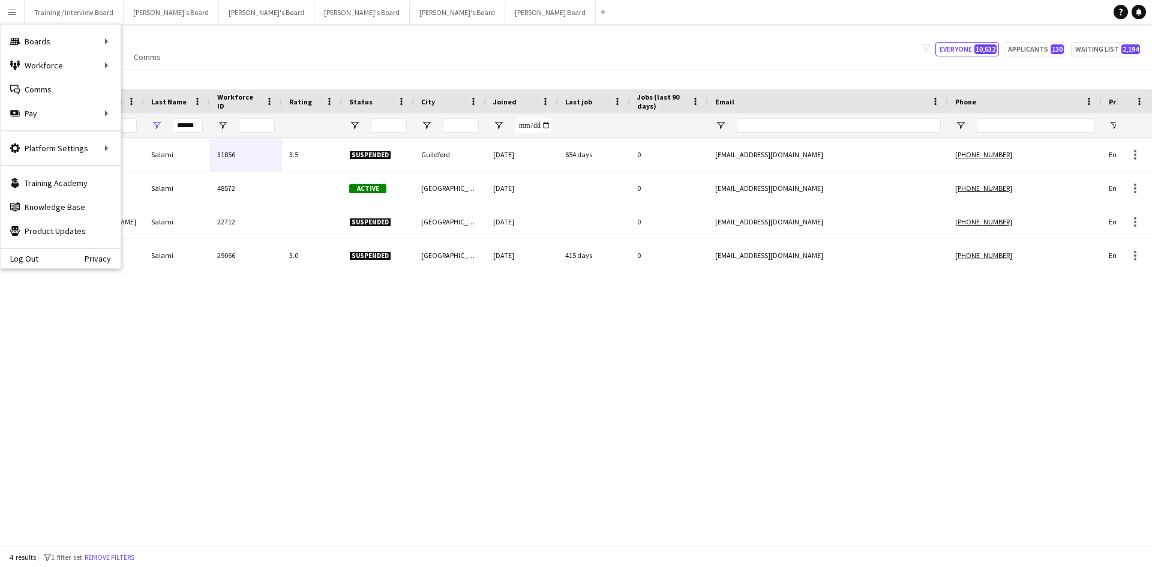
drag, startPoint x: 293, startPoint y: 47, endPoint x: 242, endPoint y: 47, distance: 50.4
click at [293, 47] on div "My Workforce View Views Default view Compliance RTW Checks MANCHESTER Search UN…" at bounding box center [576, 49] width 1152 height 41
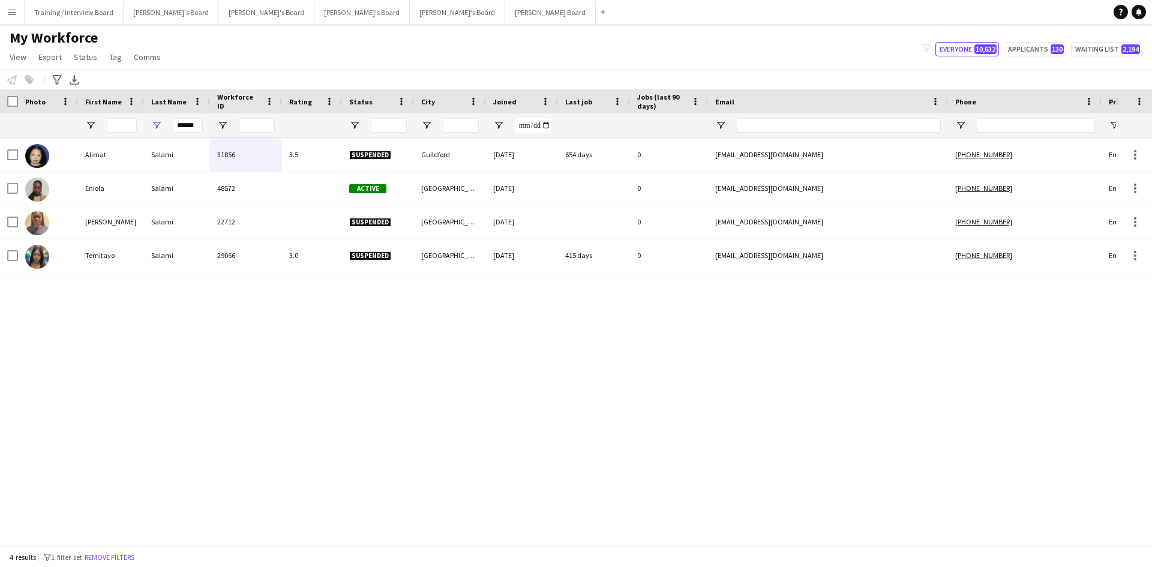
click at [12, 14] on app-icon "Menu" at bounding box center [12, 12] width 10 height 10
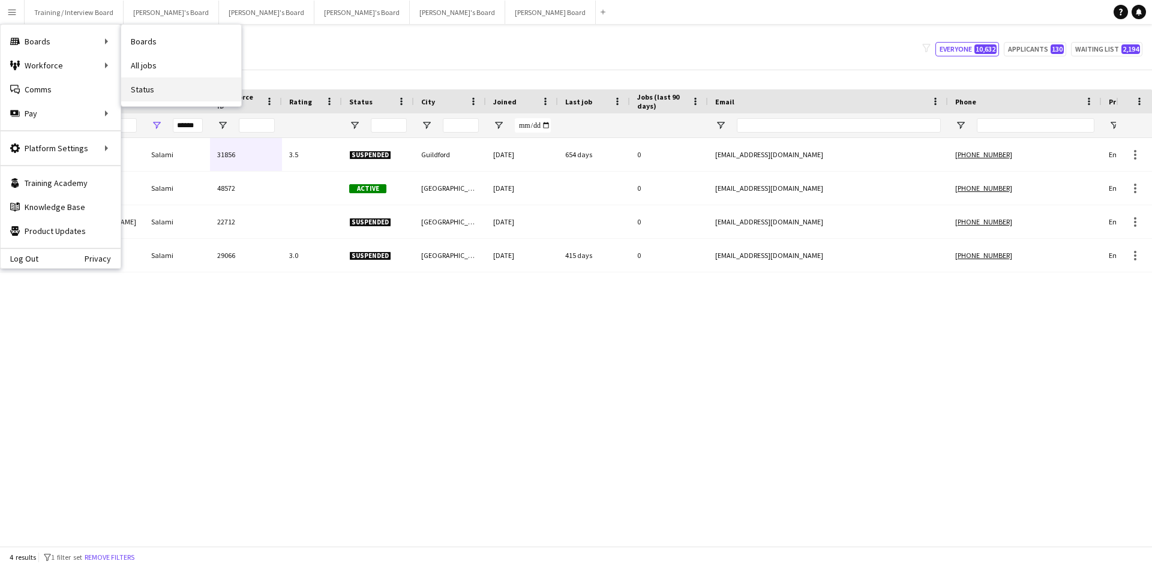
click at [154, 86] on link "Status" at bounding box center [181, 89] width 120 height 24
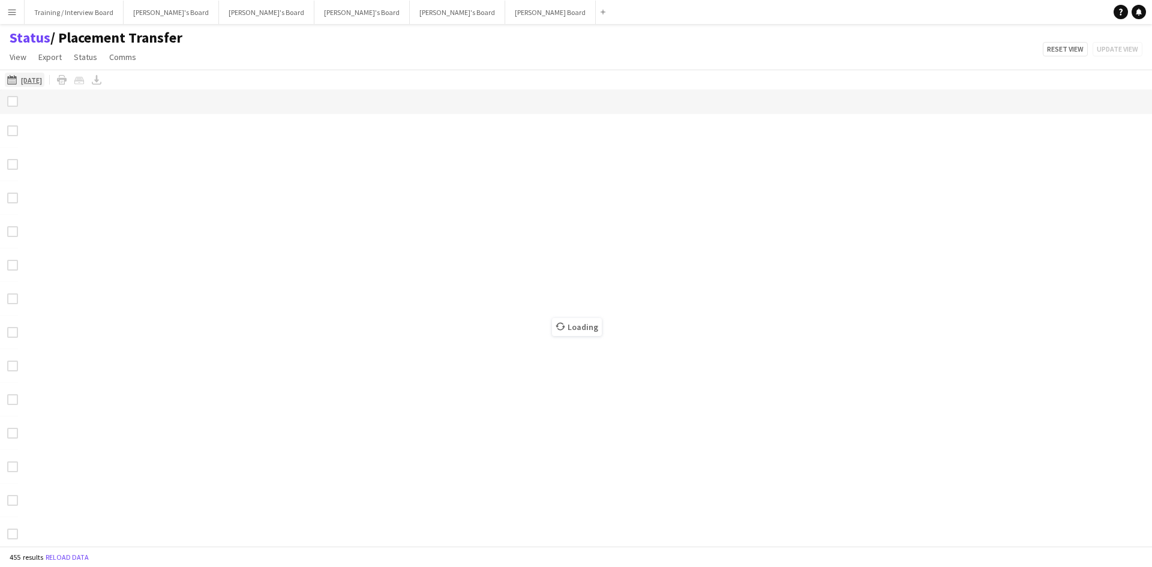
click at [9, 77] on app-icon "20-09-2025" at bounding box center [14, 80] width 14 height 10
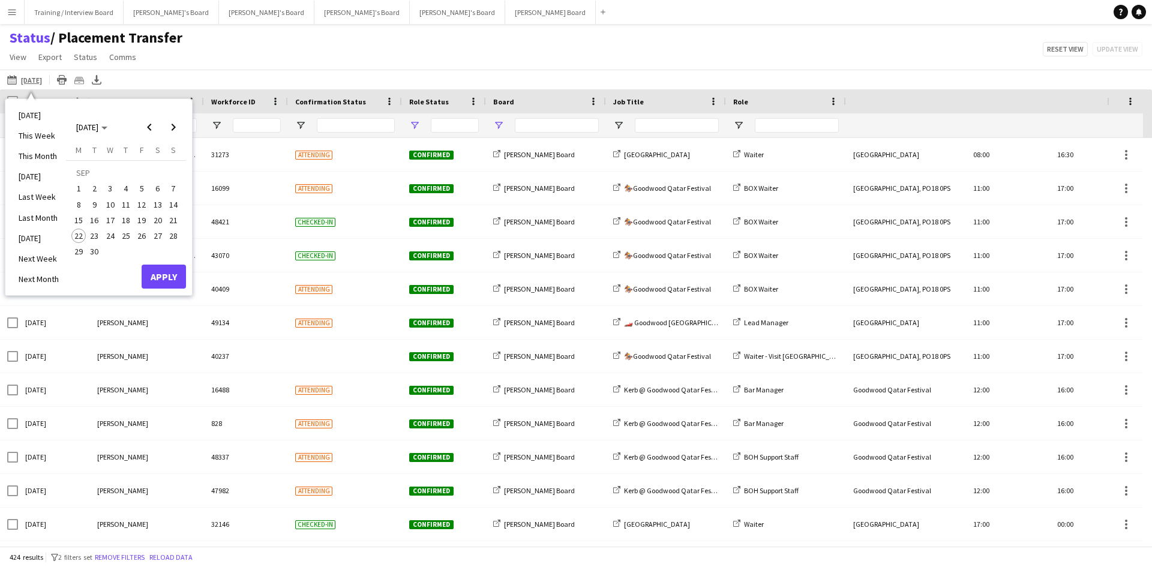
type input "**********"
click at [77, 222] on span "15" at bounding box center [78, 220] width 14 height 14
click at [167, 221] on span "21" at bounding box center [173, 220] width 14 height 14
click at [166, 272] on button "Apply" at bounding box center [164, 277] width 44 height 24
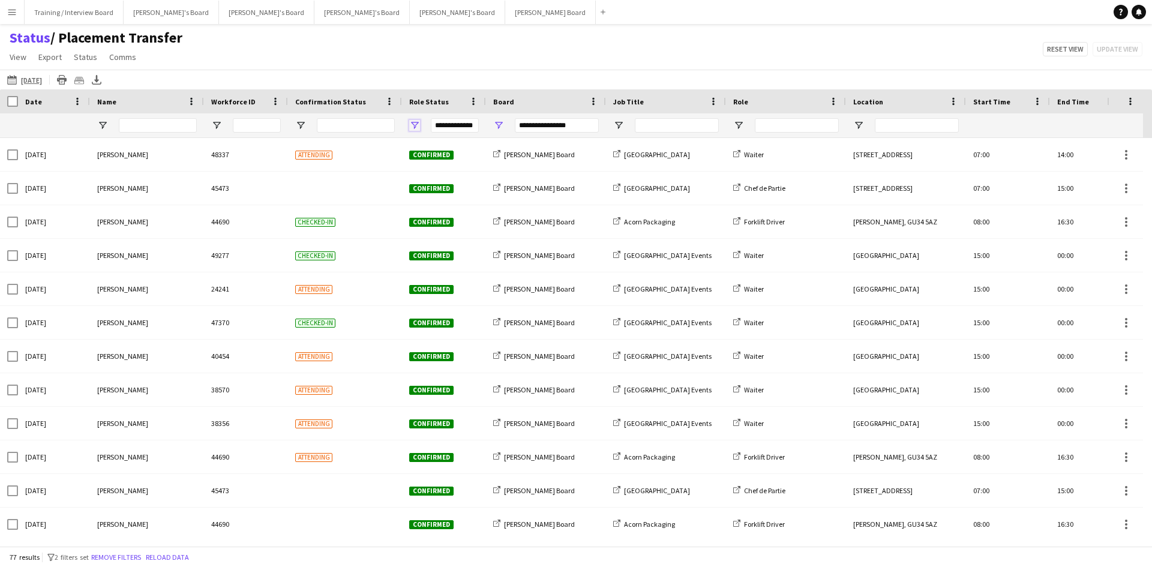
click at [410, 124] on span "Open Filter Menu" at bounding box center [414, 125] width 11 height 11
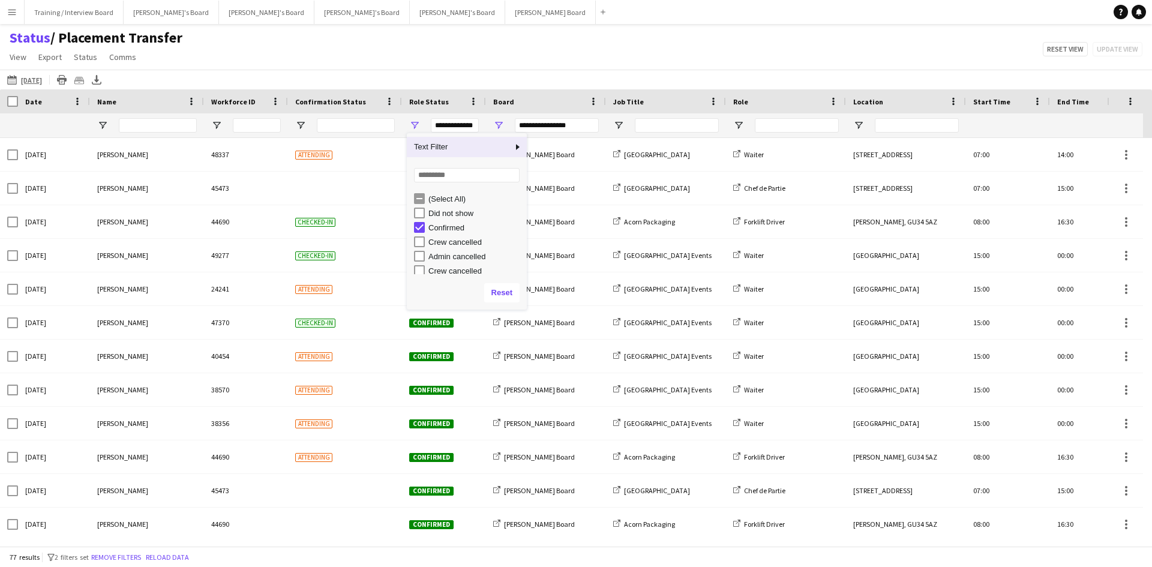
drag, startPoint x: 435, startPoint y: 50, endPoint x: 441, endPoint y: 65, distance: 16.2
click at [435, 50] on div "Status / Placement Transfer View Views Default view Airshow Accreditation Airsh…" at bounding box center [576, 49] width 1152 height 41
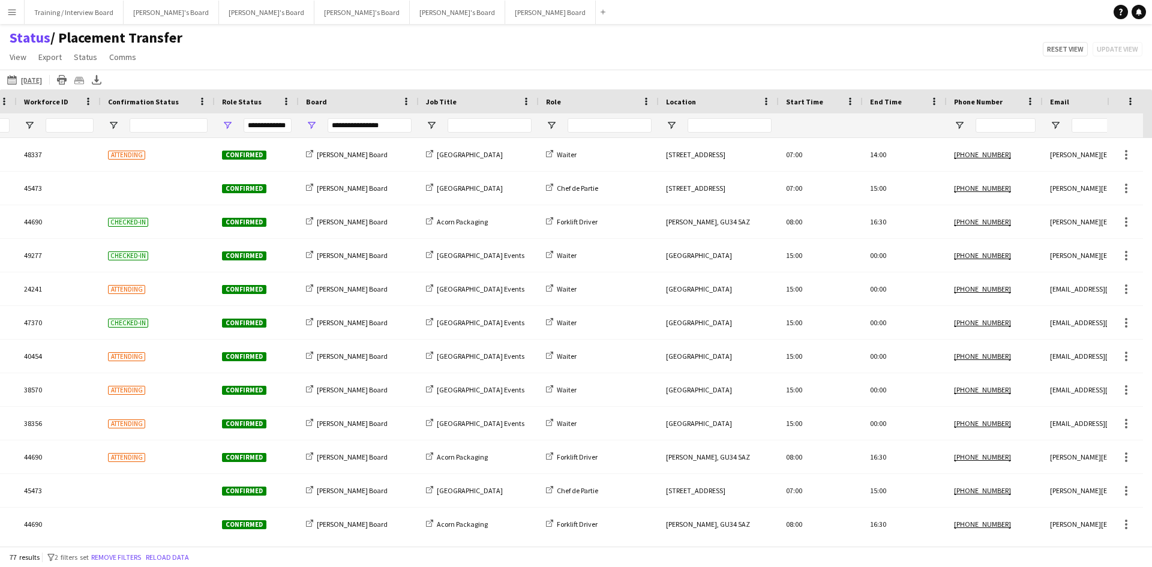
scroll to position [0, 224]
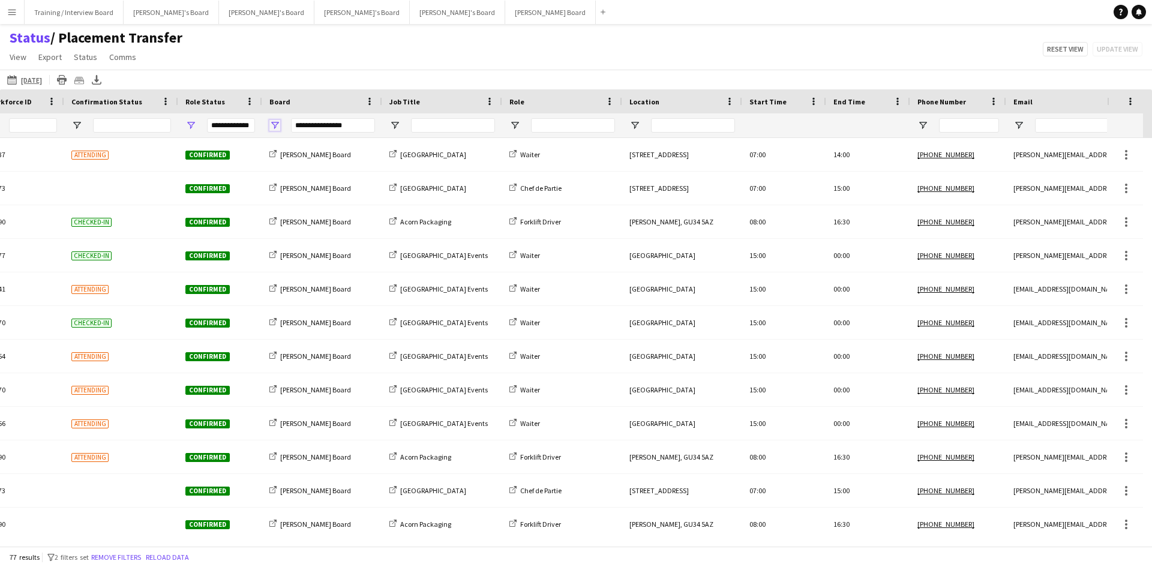
click at [277, 125] on span "Open Filter Menu" at bounding box center [274, 125] width 11 height 11
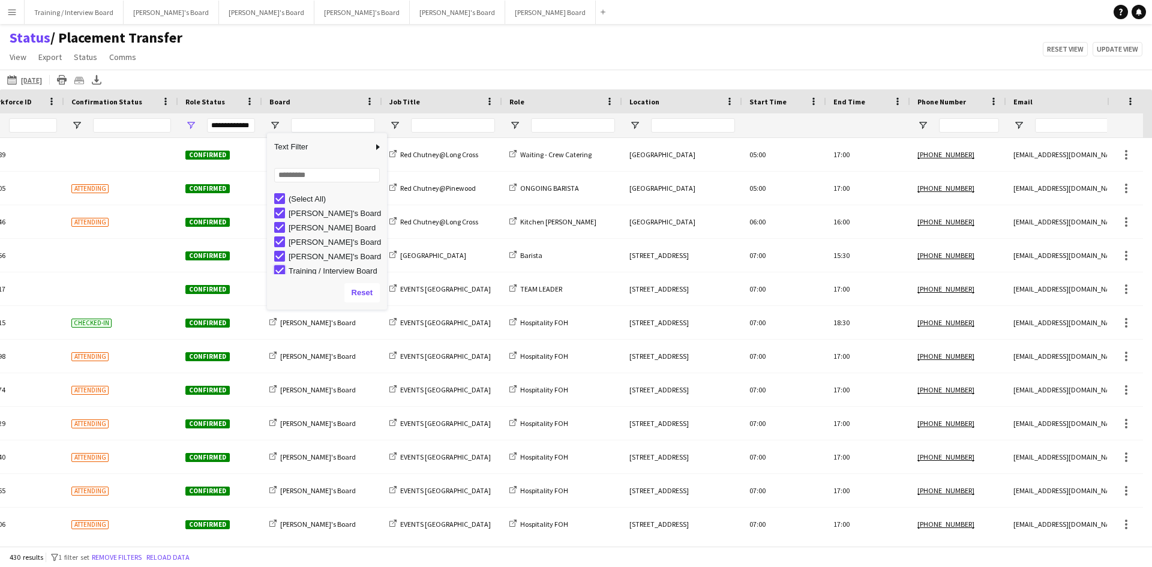
type input "**********"
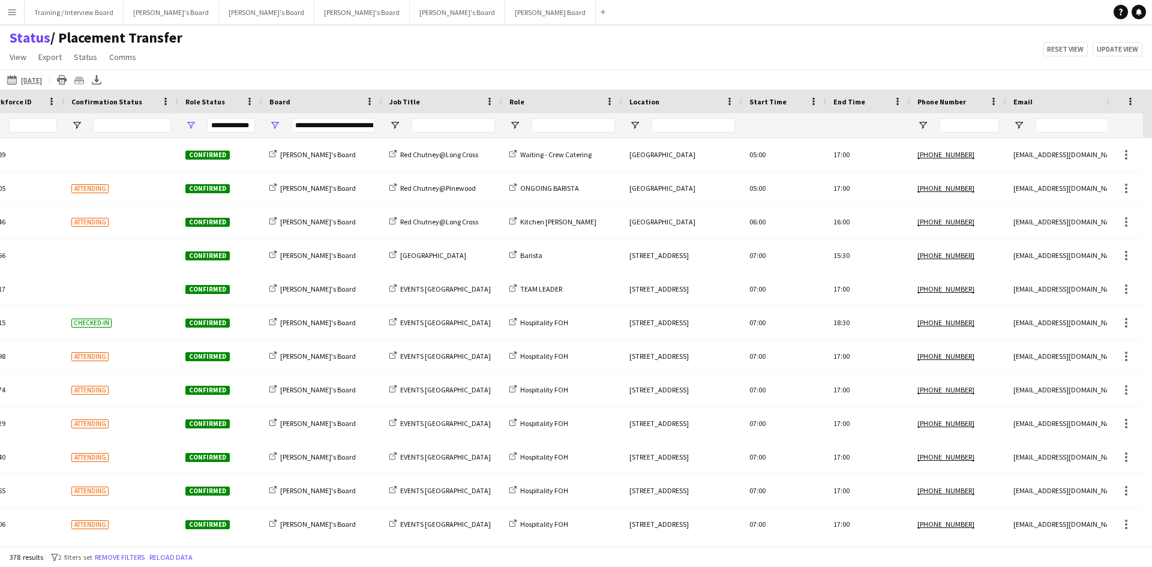
click at [329, 65] on div "Status / Placement Transfer View Views Default view Airshow Accreditation Airsh…" at bounding box center [576, 49] width 1152 height 41
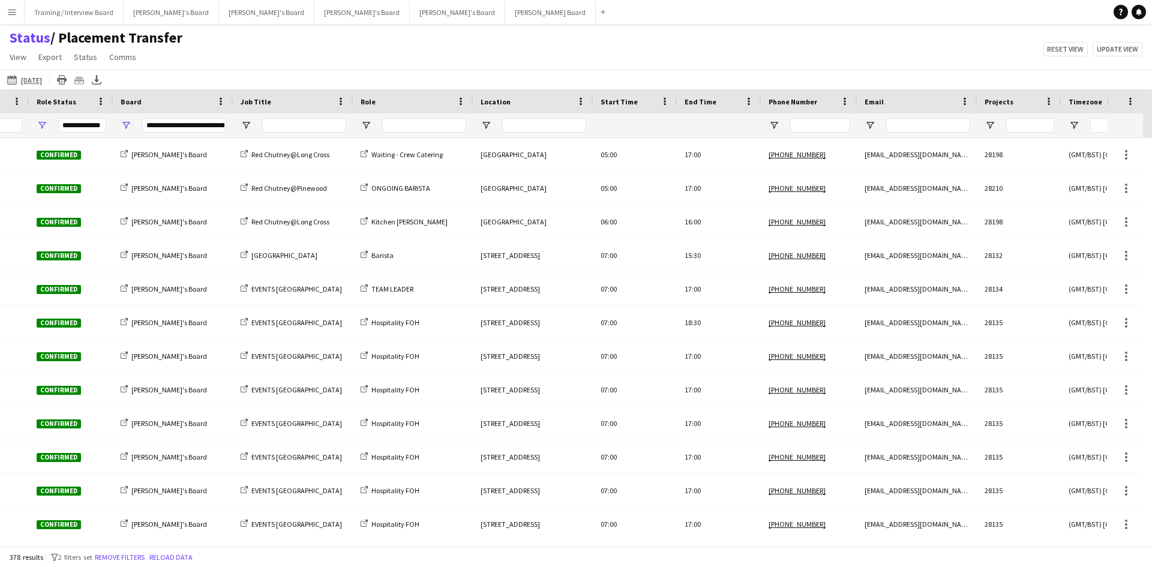
scroll to position [0, 0]
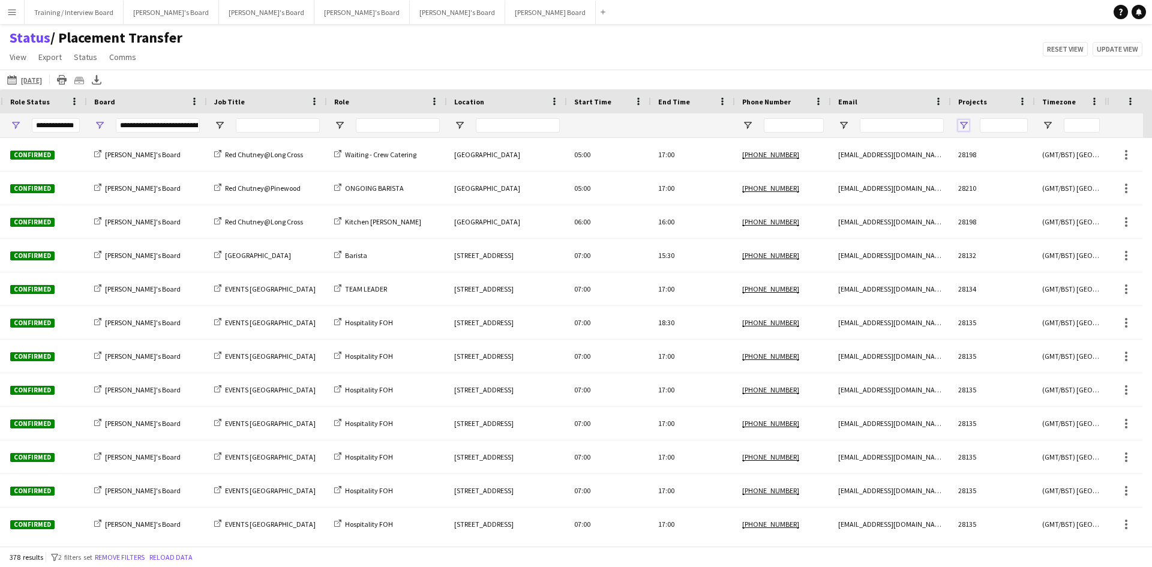
click at [967, 124] on span "Open Filter Menu" at bounding box center [964, 125] width 11 height 11
type input "***"
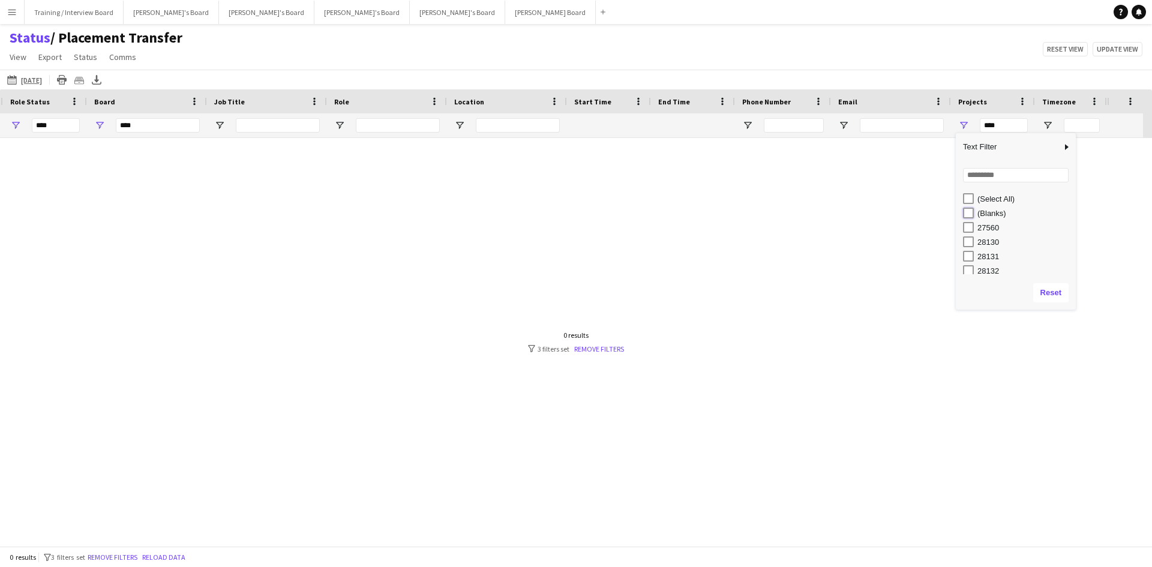
type input "**********"
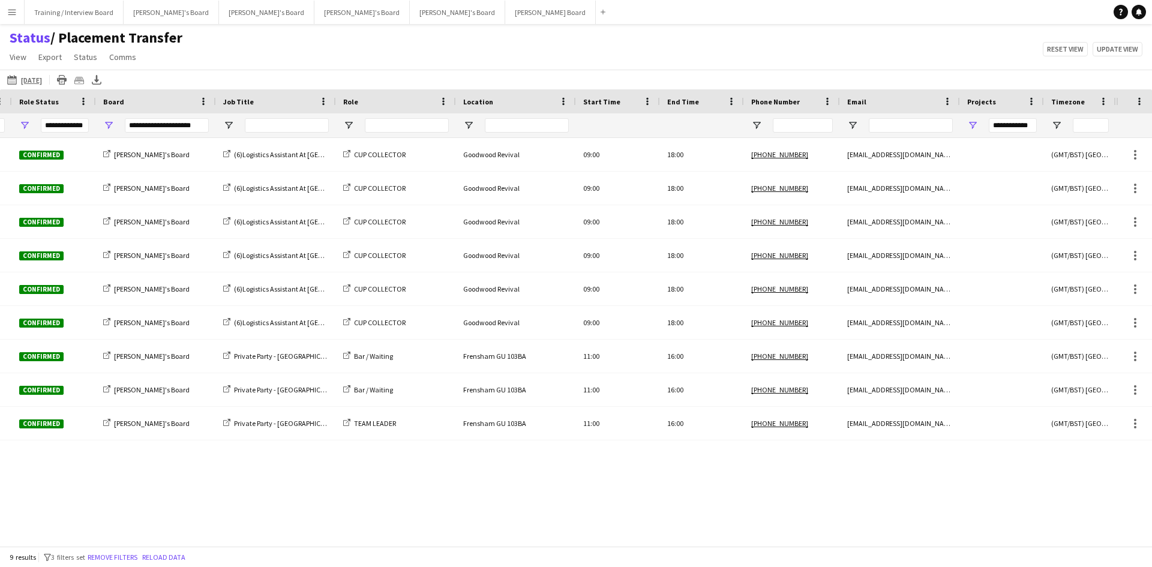
click at [820, 62] on div "Status / Placement Transfer View Views Default view Airshow Accreditation Airsh…" at bounding box center [576, 49] width 1152 height 41
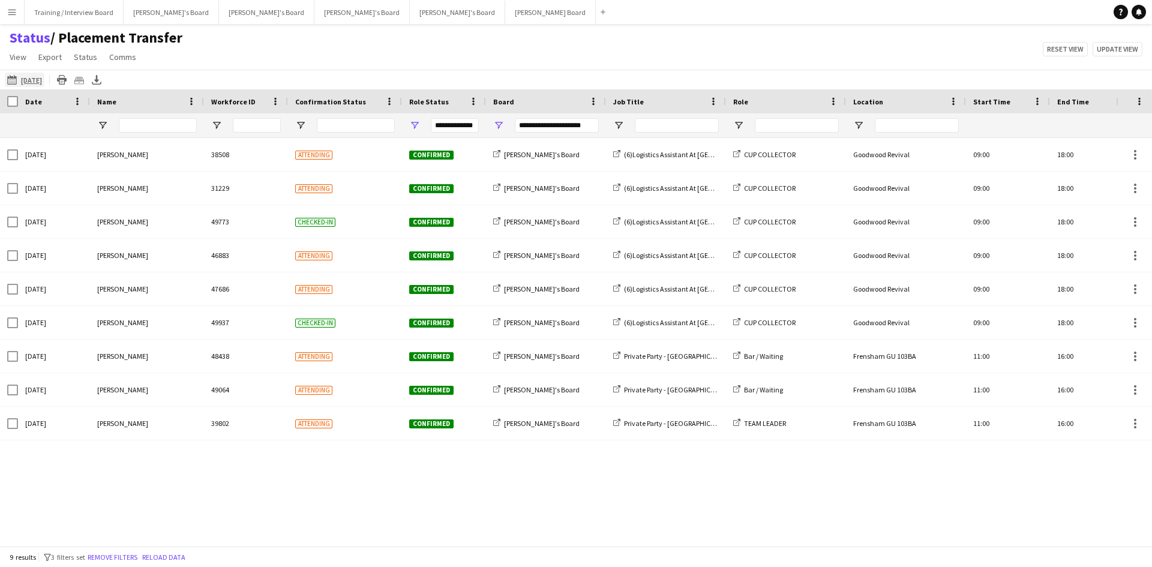
click at [9, 77] on app-icon "20-09-2025" at bounding box center [14, 80] width 14 height 10
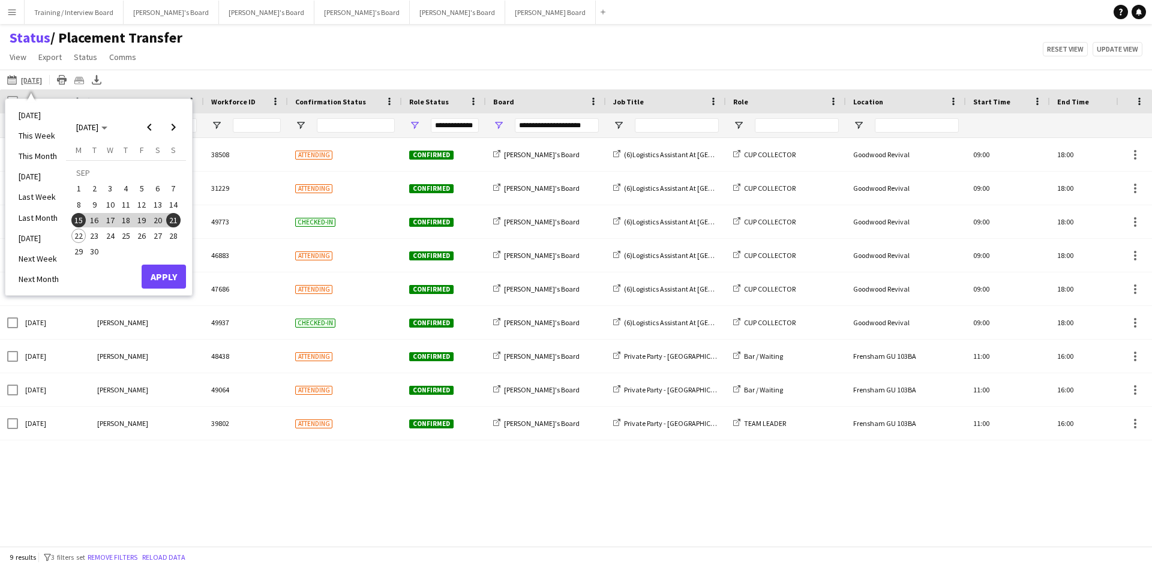
click at [495, 52] on div "Status / Placement Transfer View Views Default view Airshow Accreditation Airsh…" at bounding box center [576, 49] width 1152 height 41
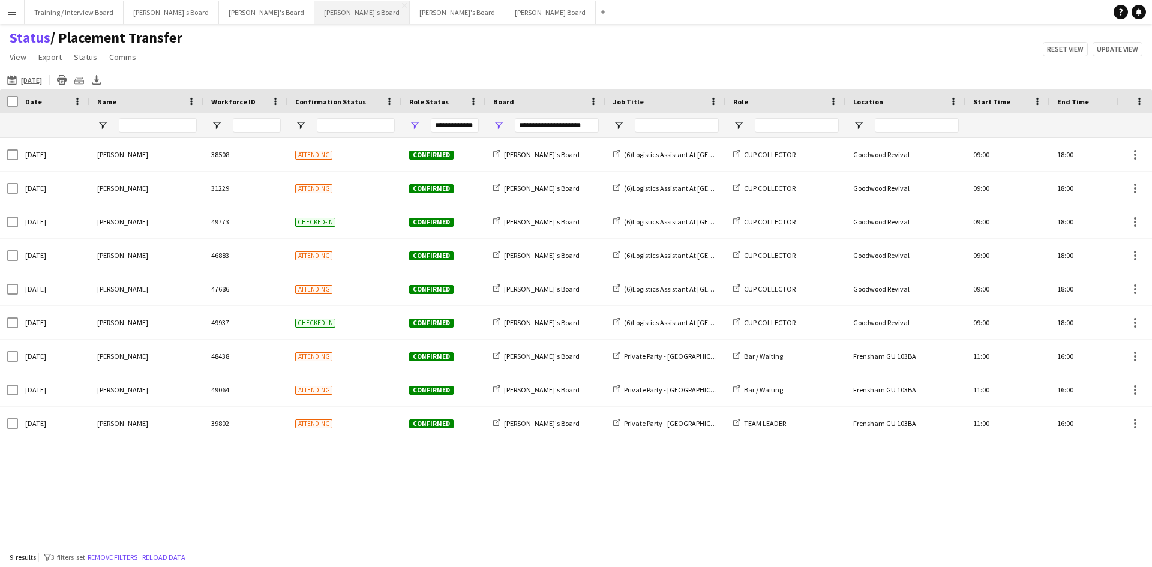
click at [315, 11] on button "Thomasina's Board Close" at bounding box center [362, 12] width 95 height 23
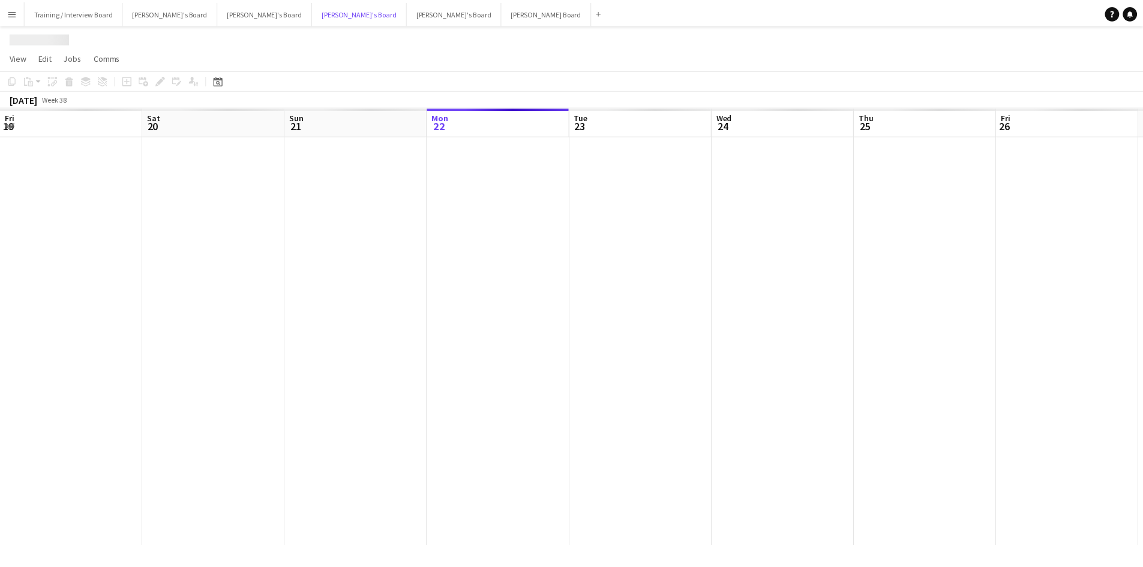
scroll to position [0, 287]
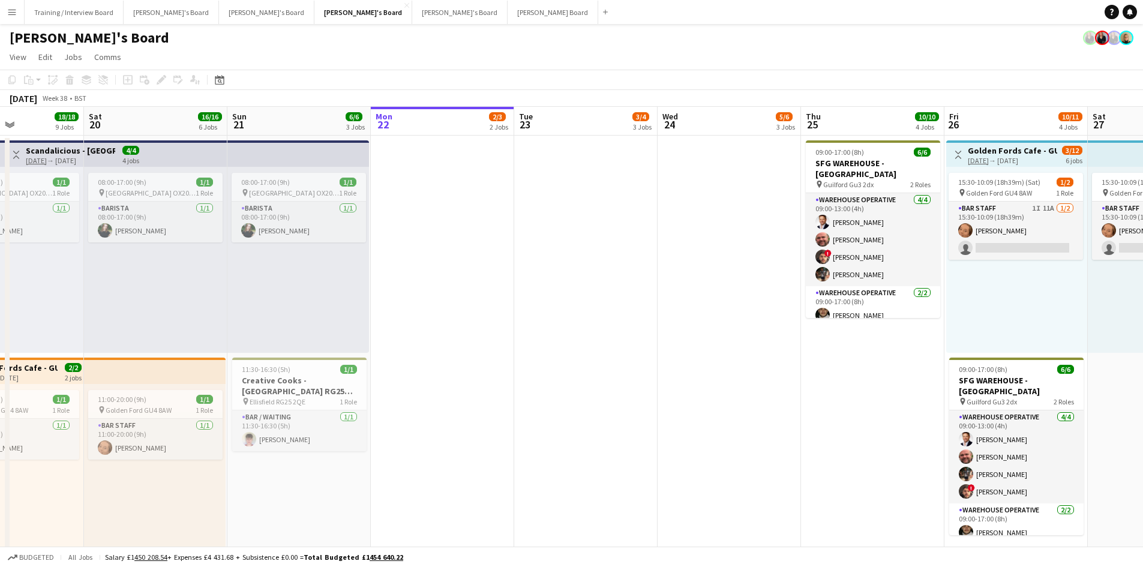
drag, startPoint x: 191, startPoint y: 120, endPoint x: 792, endPoint y: 94, distance: 600.8
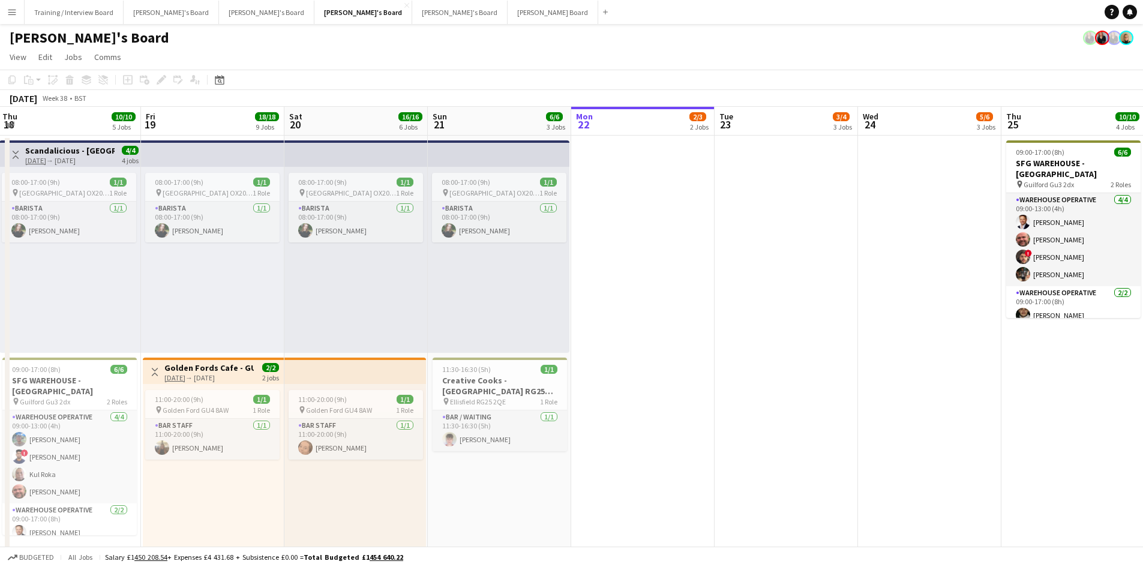
drag, startPoint x: 321, startPoint y: 119, endPoint x: 688, endPoint y: 90, distance: 369.0
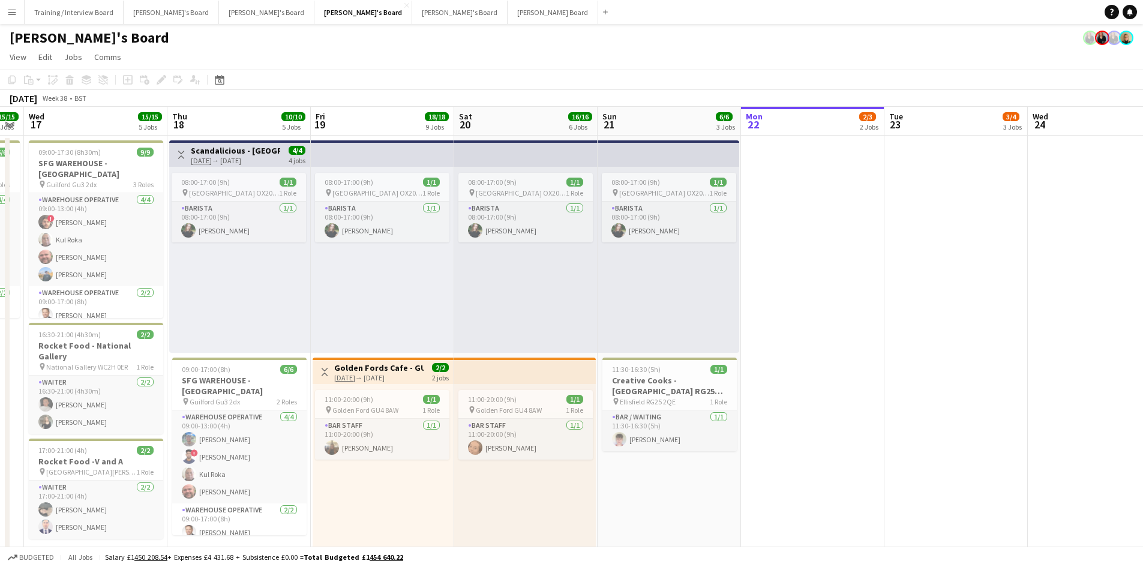
drag, startPoint x: 415, startPoint y: 121, endPoint x: 586, endPoint y: 117, distance: 171.1
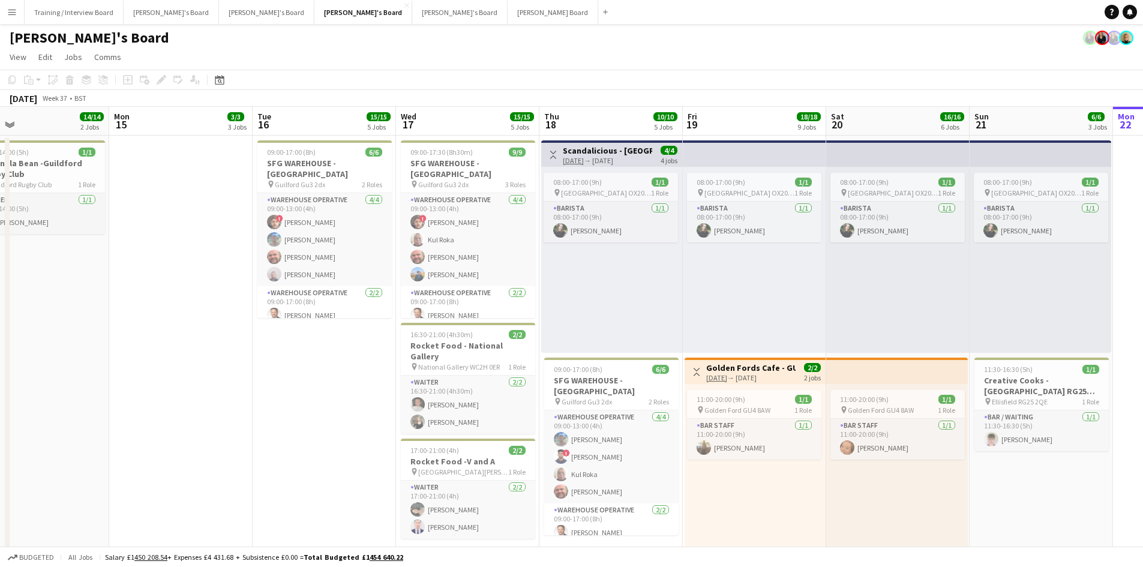
drag, startPoint x: 234, startPoint y: 123, endPoint x: 597, endPoint y: 118, distance: 363.2
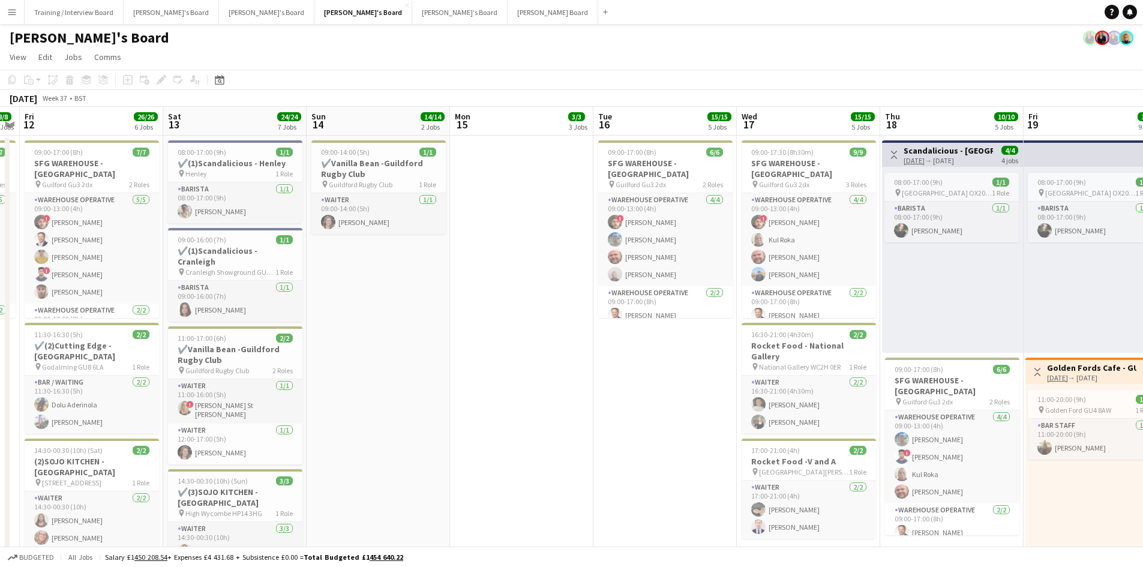
scroll to position [0, 257]
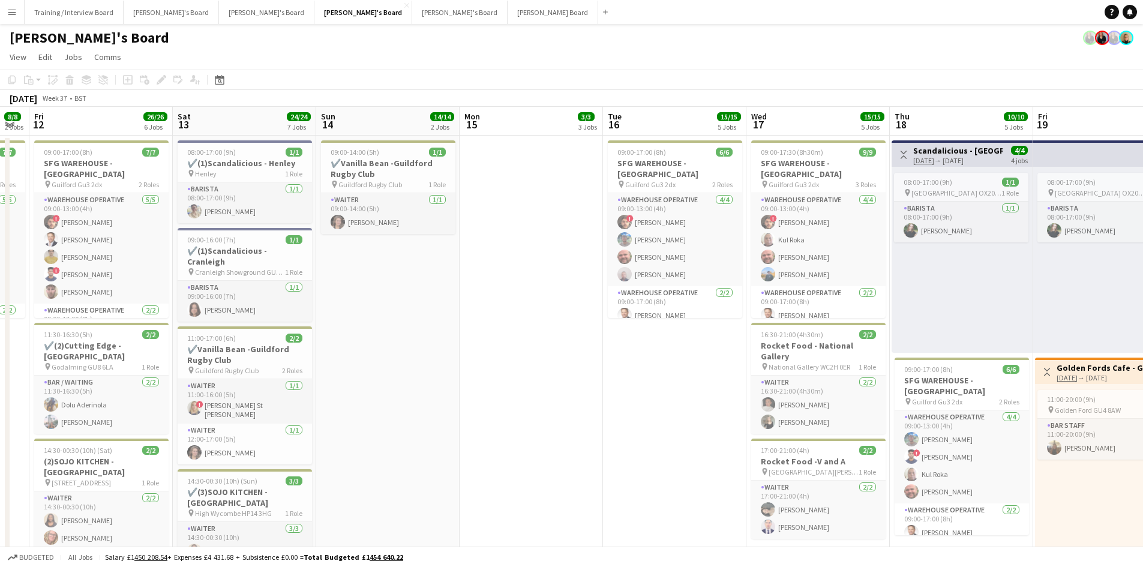
drag, startPoint x: 318, startPoint y: 126, endPoint x: 381, endPoint y: 125, distance: 62.4
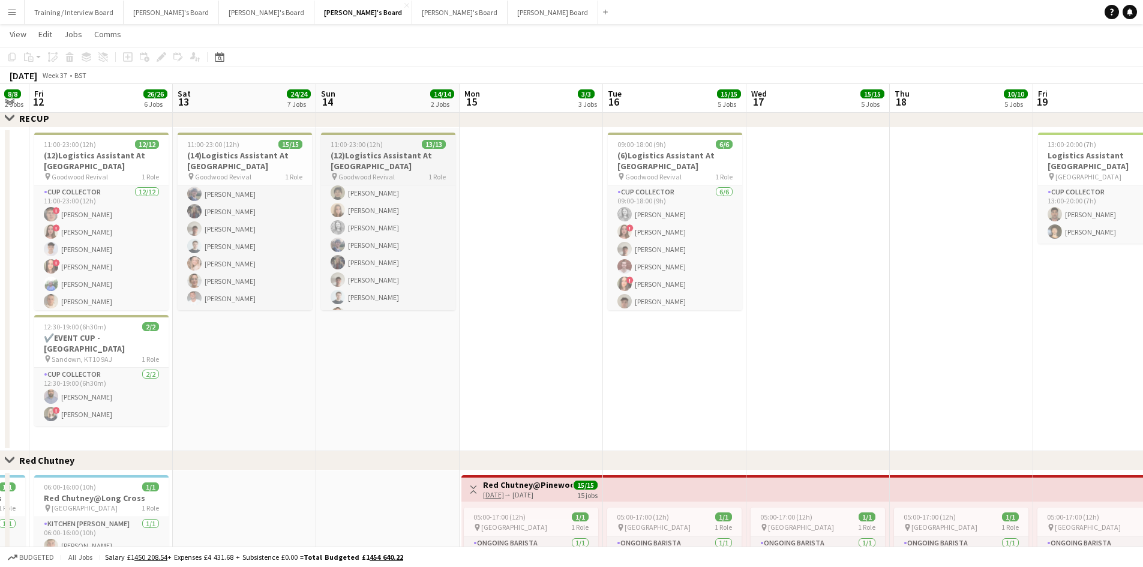
scroll to position [125, 0]
click at [408, 59] on app-toolbar "Copy Paste Paste Ctrl+V Paste with crew Ctrl+Shift+V Paste linked Job Delete Gr…" at bounding box center [571, 57] width 1143 height 20
click at [14, 8] on app-icon "Menu" at bounding box center [12, 12] width 10 height 10
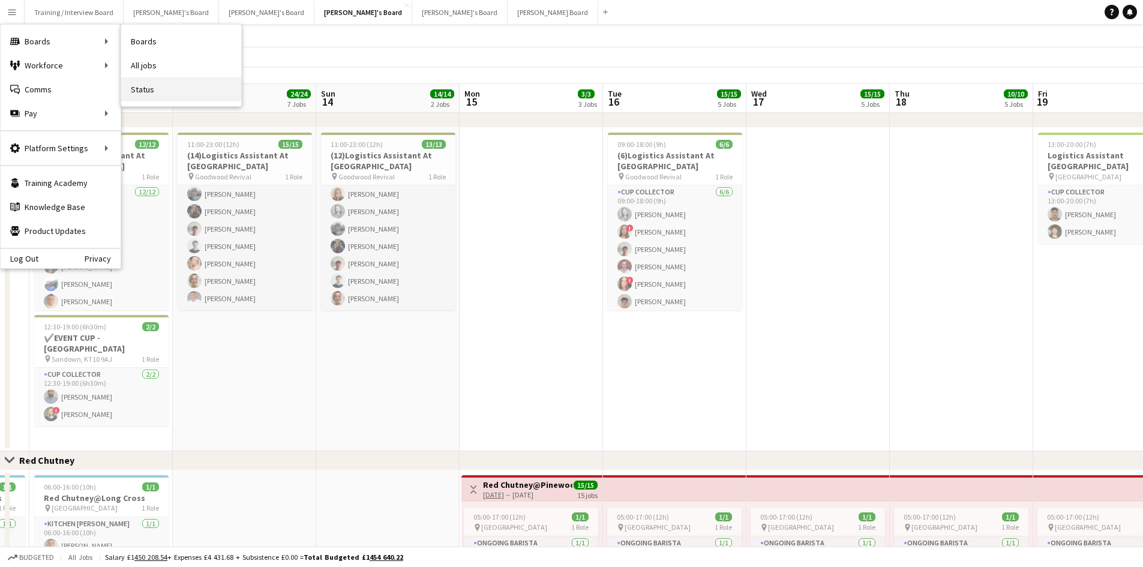
click at [155, 89] on link "Status" at bounding box center [181, 89] width 120 height 24
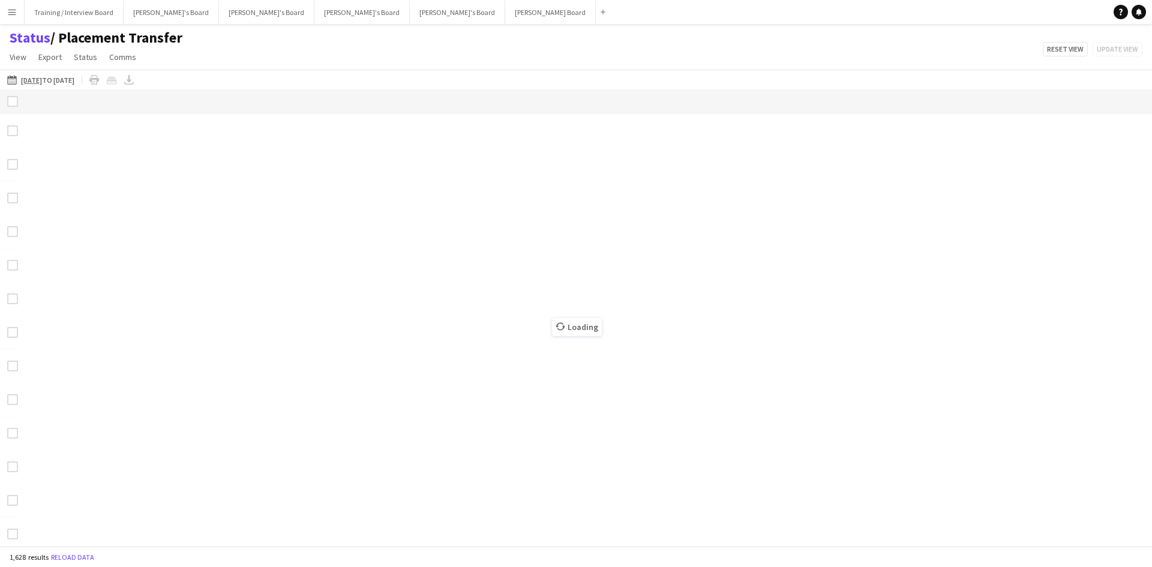
drag, startPoint x: 15, startPoint y: 80, endPoint x: 24, endPoint y: 92, distance: 15.0
click at [15, 80] on app-icon "15-09-2025 to 21-09-2025" at bounding box center [14, 80] width 14 height 10
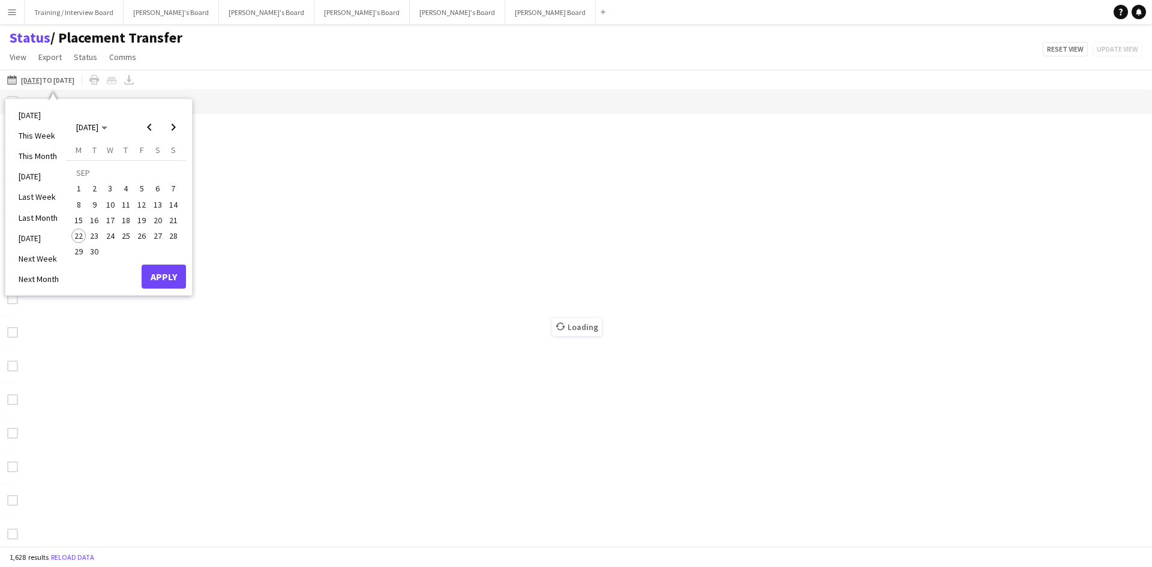
click at [82, 224] on span "15" at bounding box center [78, 220] width 14 height 14
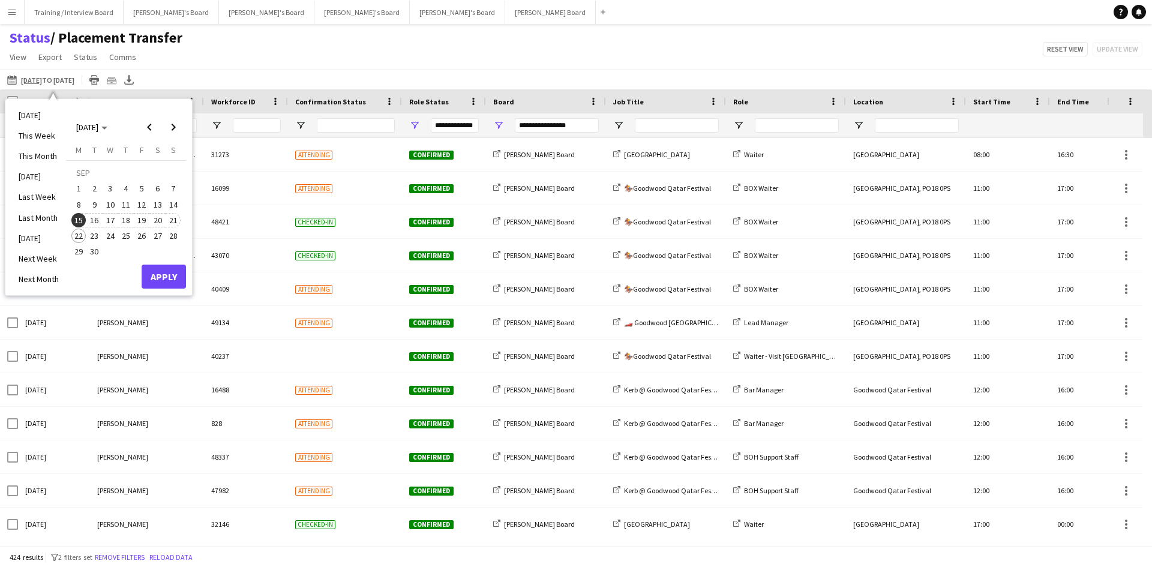
click at [174, 220] on span "21" at bounding box center [173, 220] width 14 height 14
click at [164, 275] on button "Apply" at bounding box center [164, 277] width 44 height 24
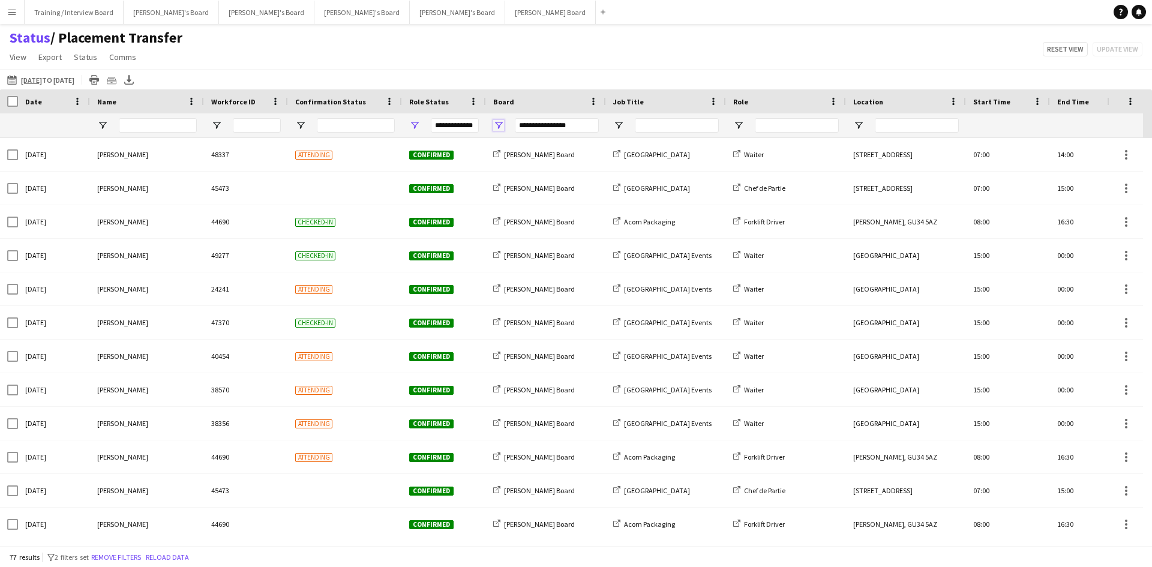
click at [502, 126] on span "Open Filter Menu" at bounding box center [498, 125] width 11 height 11
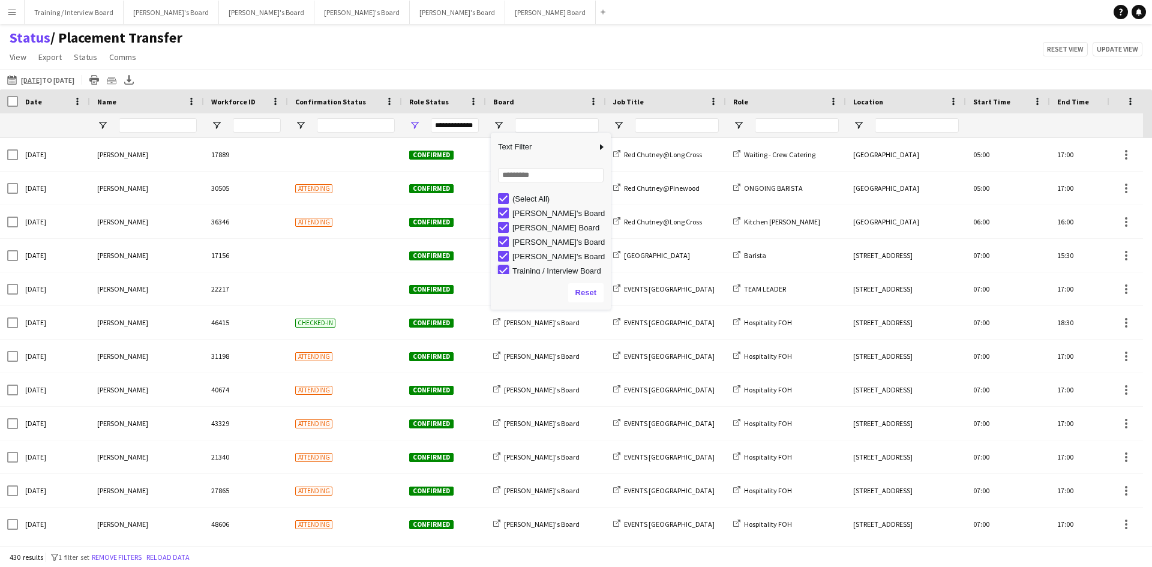
type input "**********"
click at [468, 49] on div "Status / Placement Transfer View Views Default view Airshow Accreditation Airsh…" at bounding box center [576, 49] width 1152 height 41
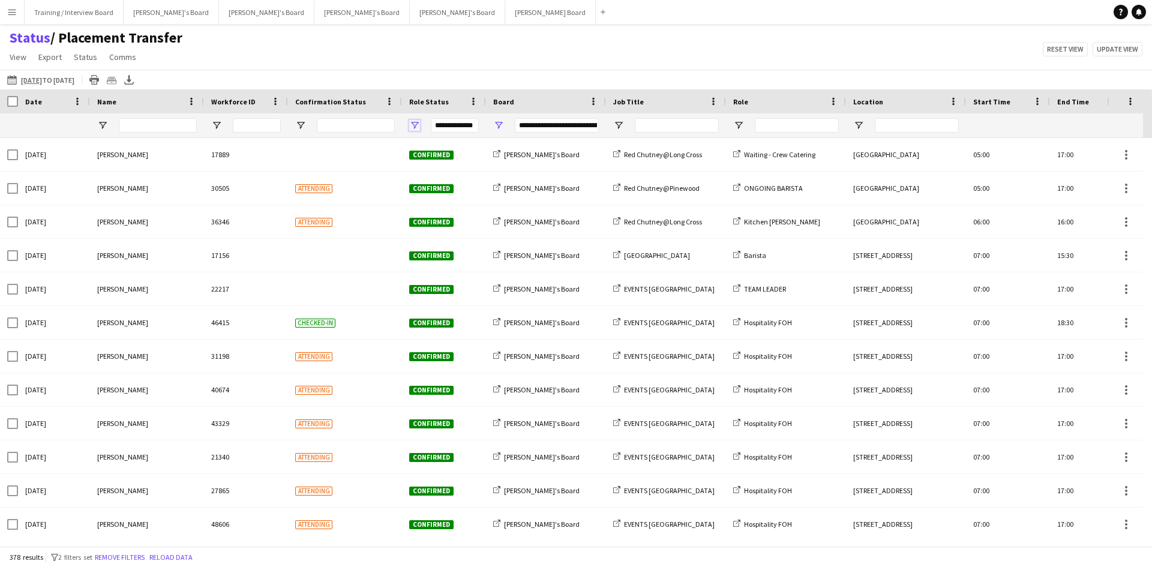
click at [418, 125] on span "Open Filter Menu" at bounding box center [414, 125] width 11 height 11
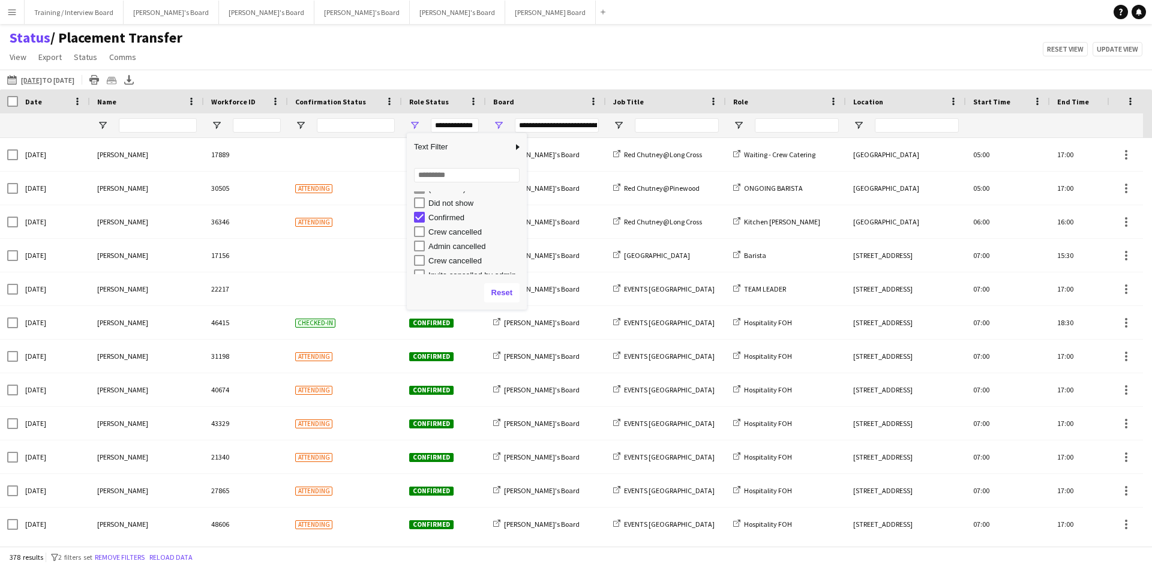
scroll to position [0, 0]
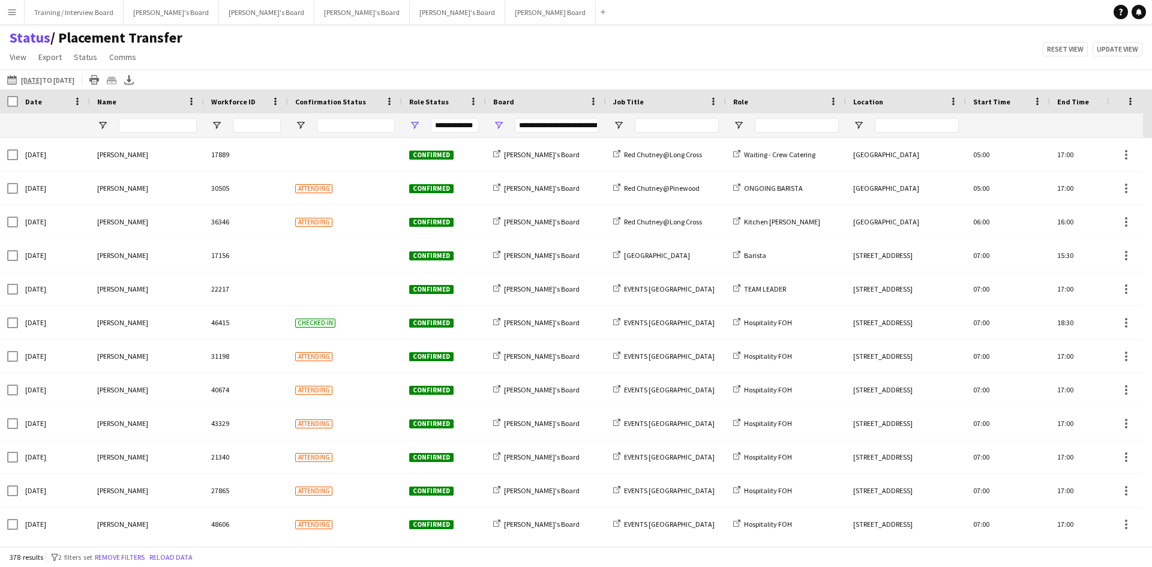
click at [573, 45] on div "Status / Placement Transfer View Views Default view Airshow Accreditation Airsh…" at bounding box center [576, 49] width 1152 height 41
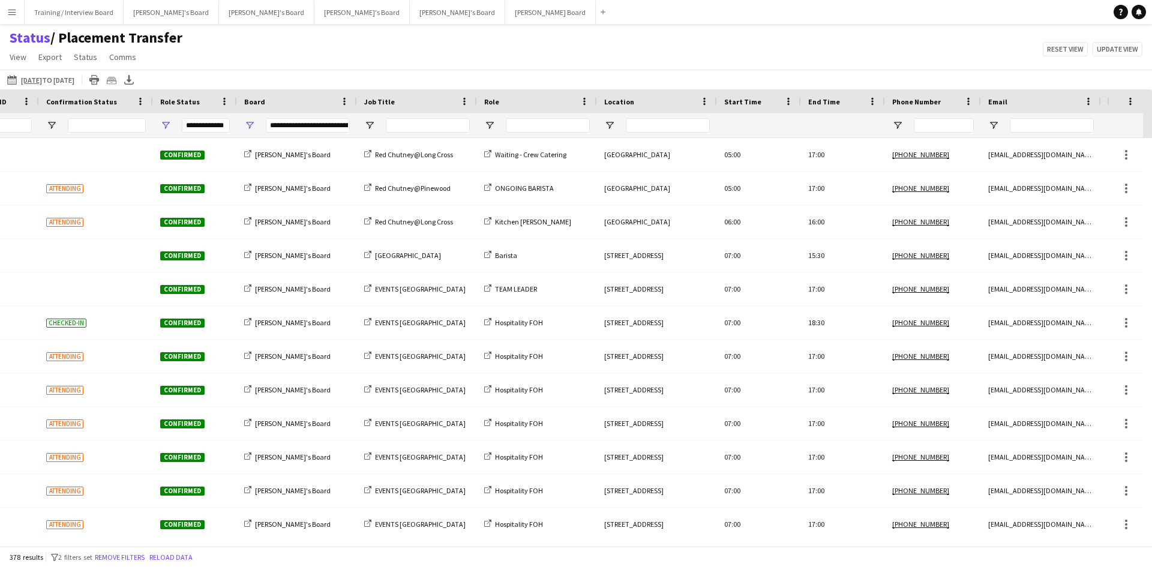
scroll to position [0, 298]
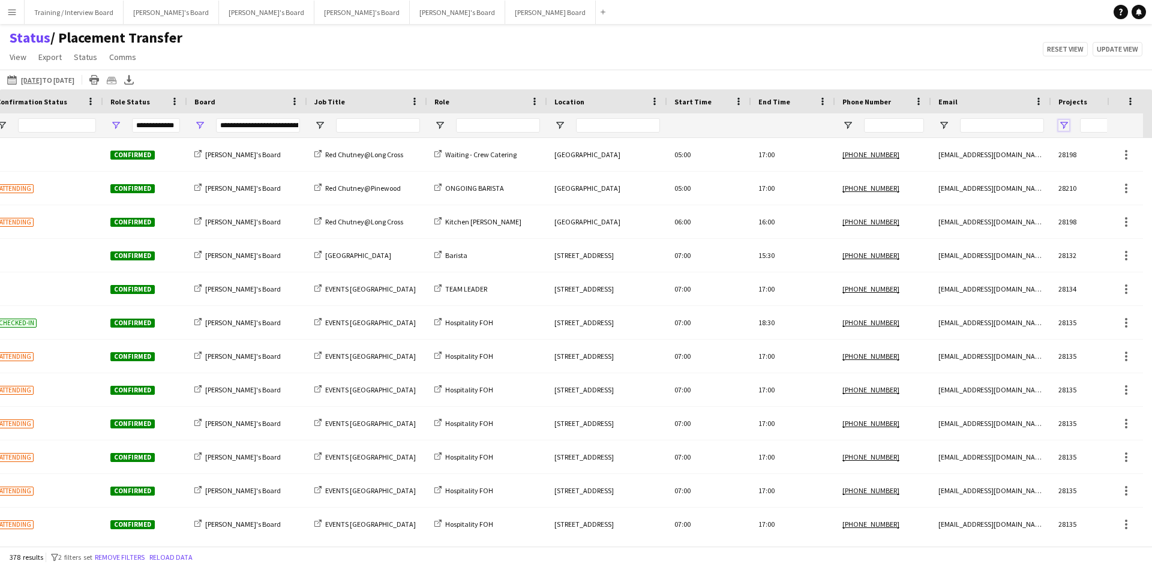
click at [1064, 125] on span "Open Filter Menu" at bounding box center [1064, 125] width 11 height 11
type input "***"
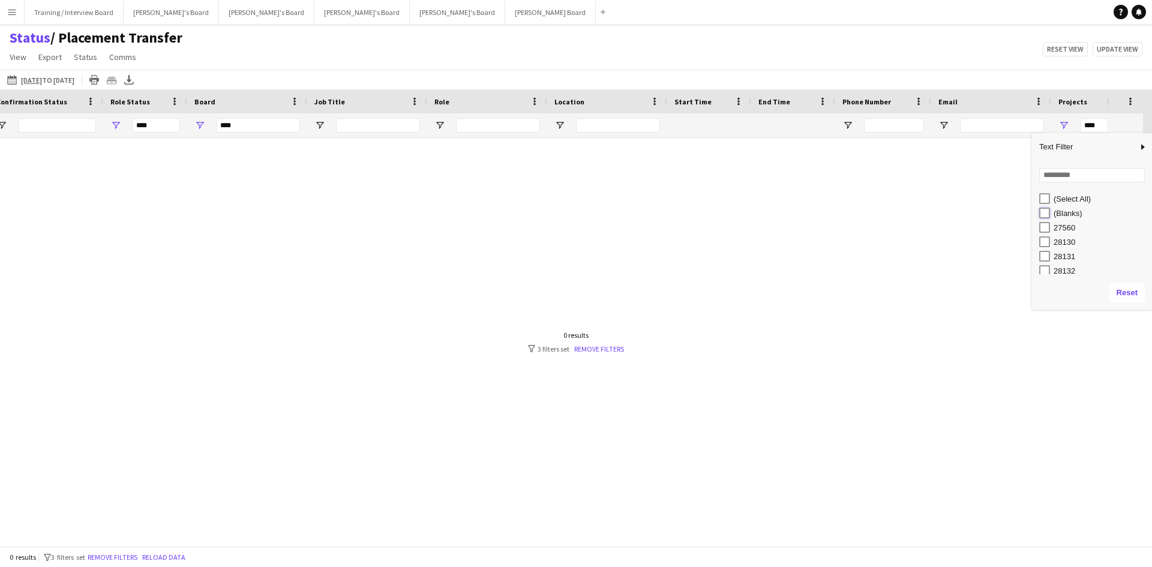
type input "**********"
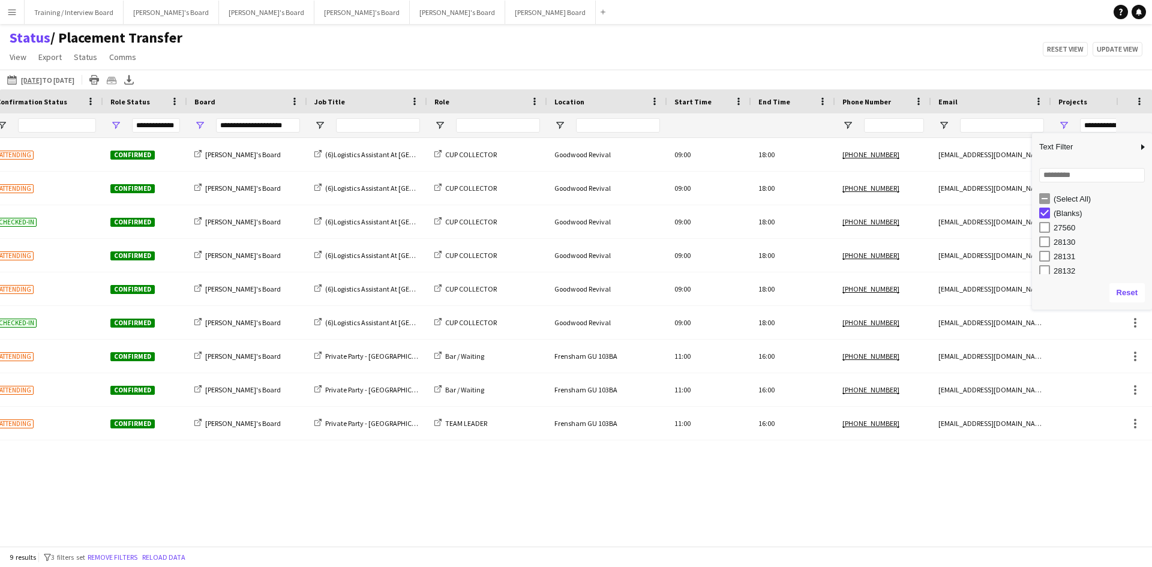
click at [825, 60] on div "Status / Placement Transfer View Views Default view Airshow Accreditation Airsh…" at bounding box center [576, 49] width 1152 height 41
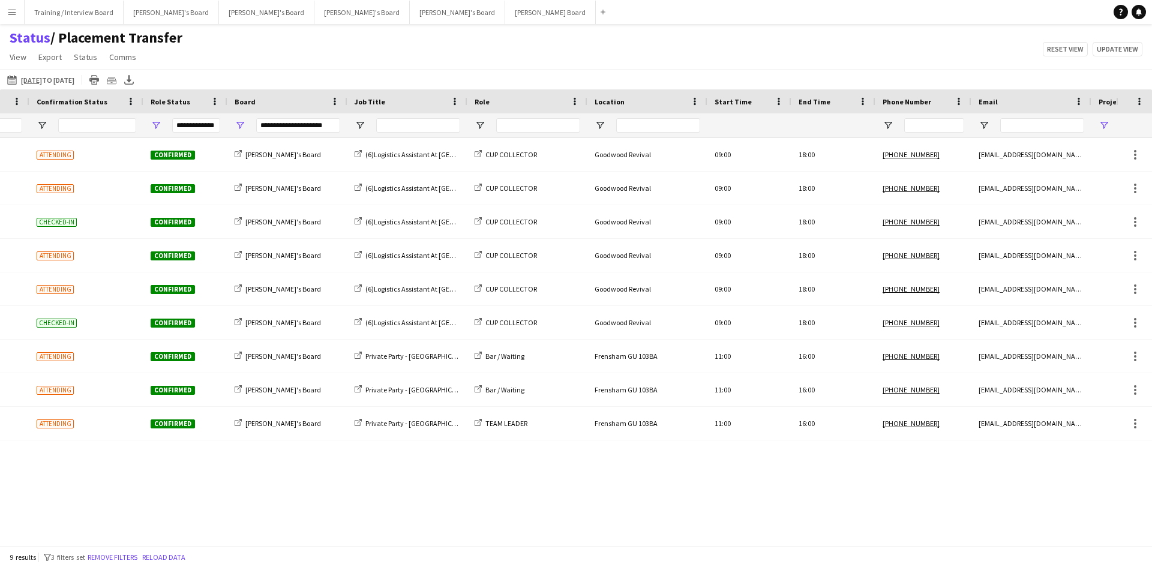
scroll to position [0, 234]
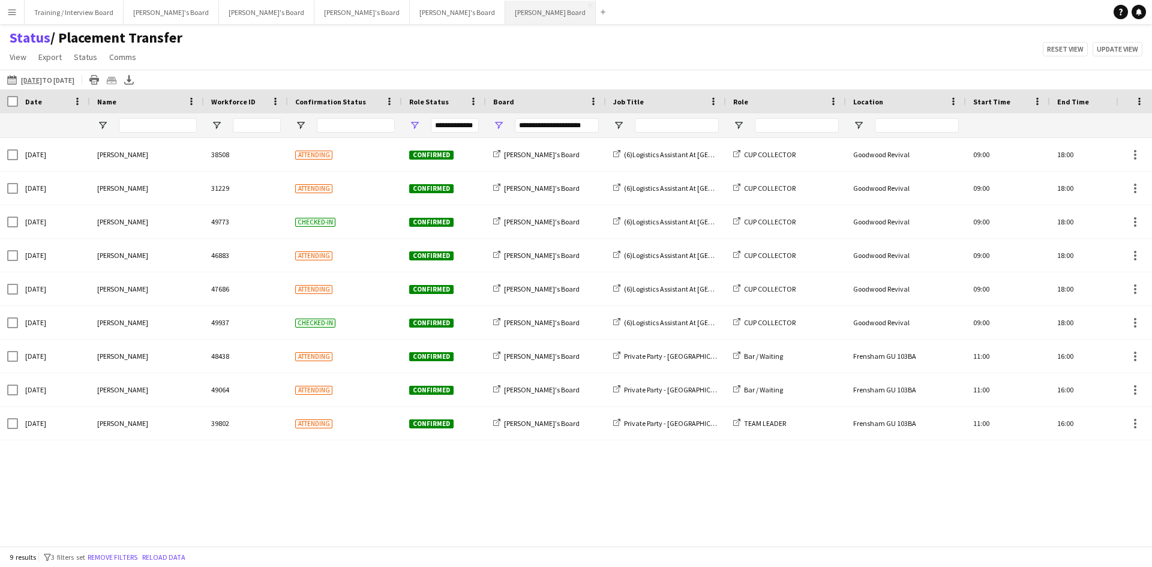
click at [505, 8] on button "Dean's Board Close" at bounding box center [550, 12] width 91 height 23
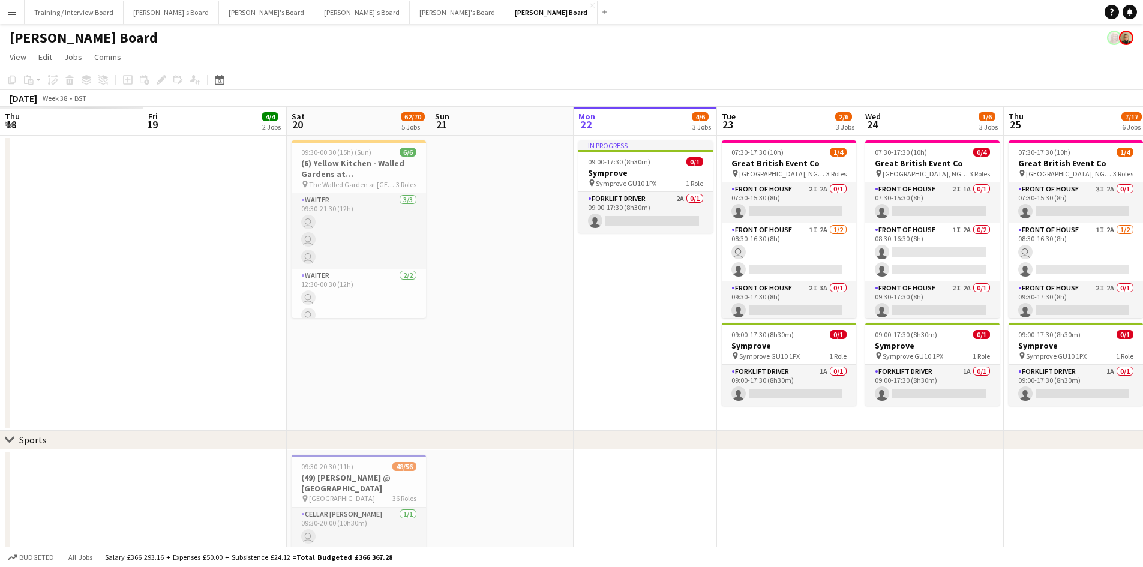
drag, startPoint x: 67, startPoint y: 124, endPoint x: 358, endPoint y: 110, distance: 291.4
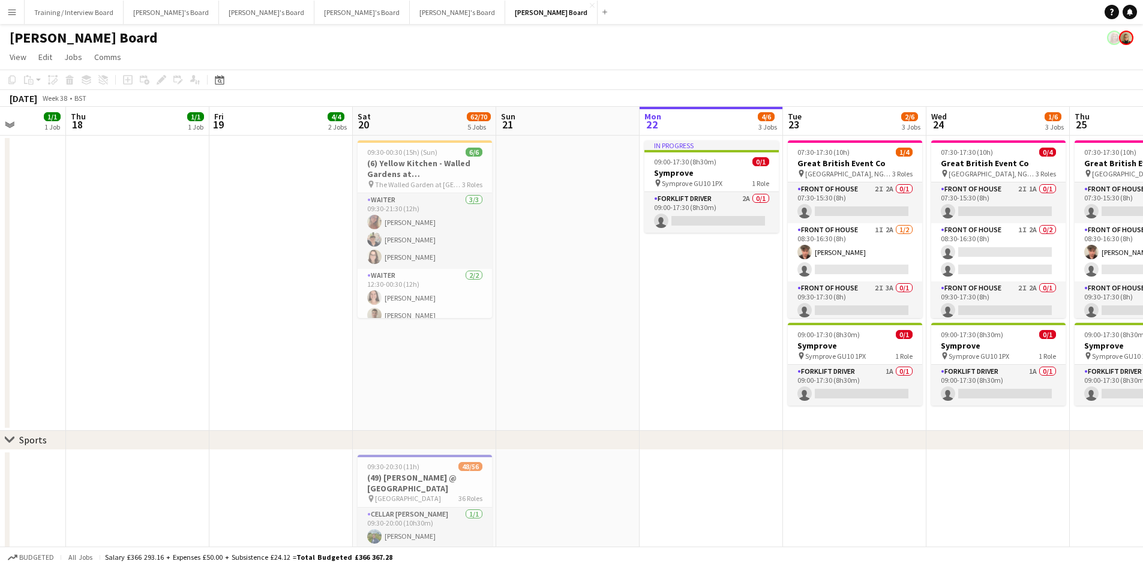
scroll to position [0, 258]
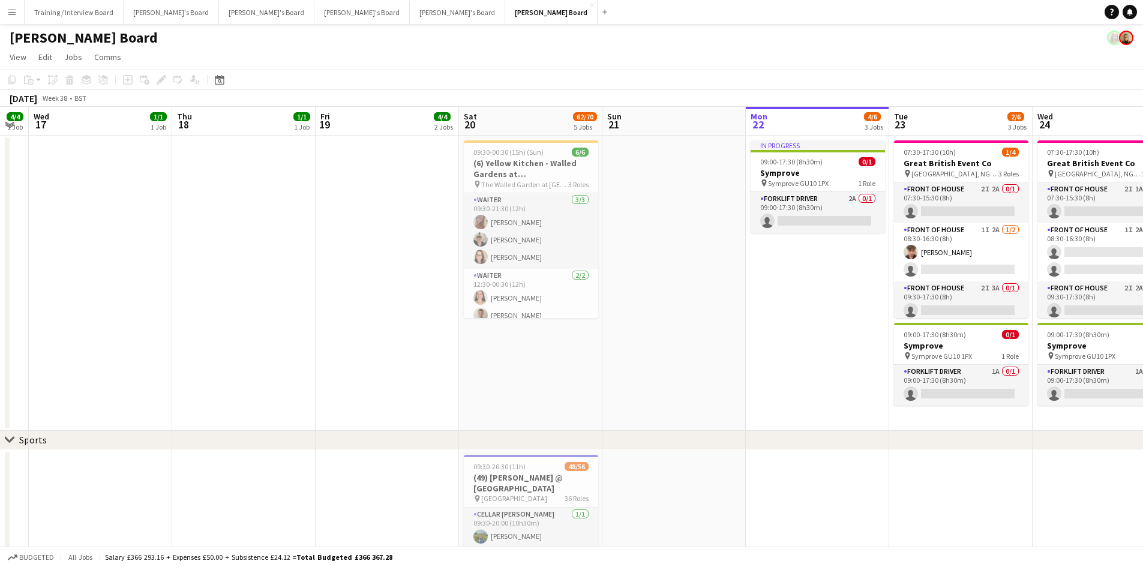
drag, startPoint x: 123, startPoint y: 118, endPoint x: 135, endPoint y: 121, distance: 12.4
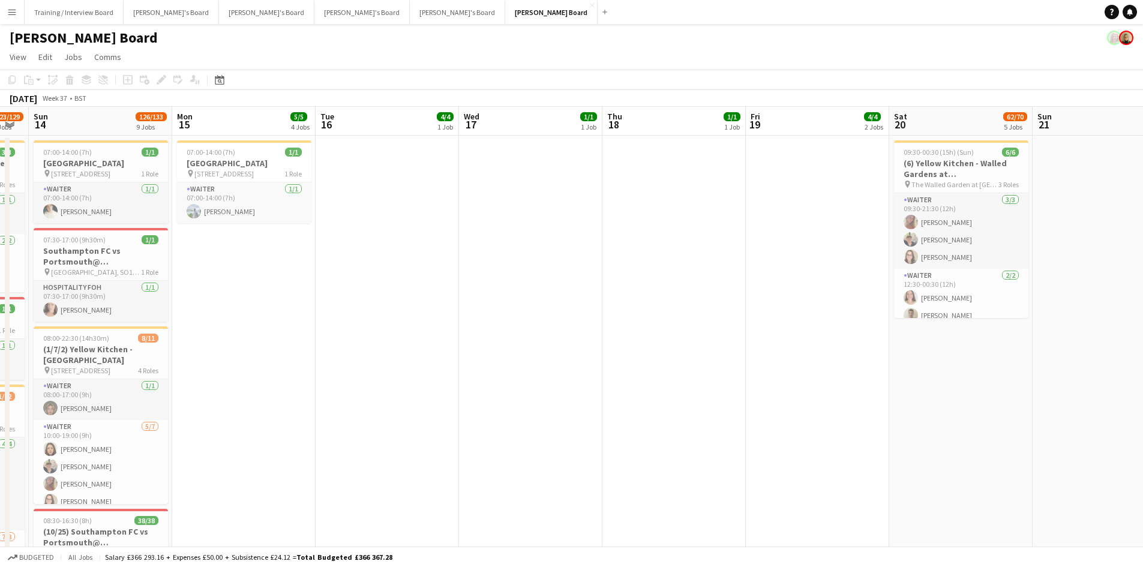
scroll to position [0, 0]
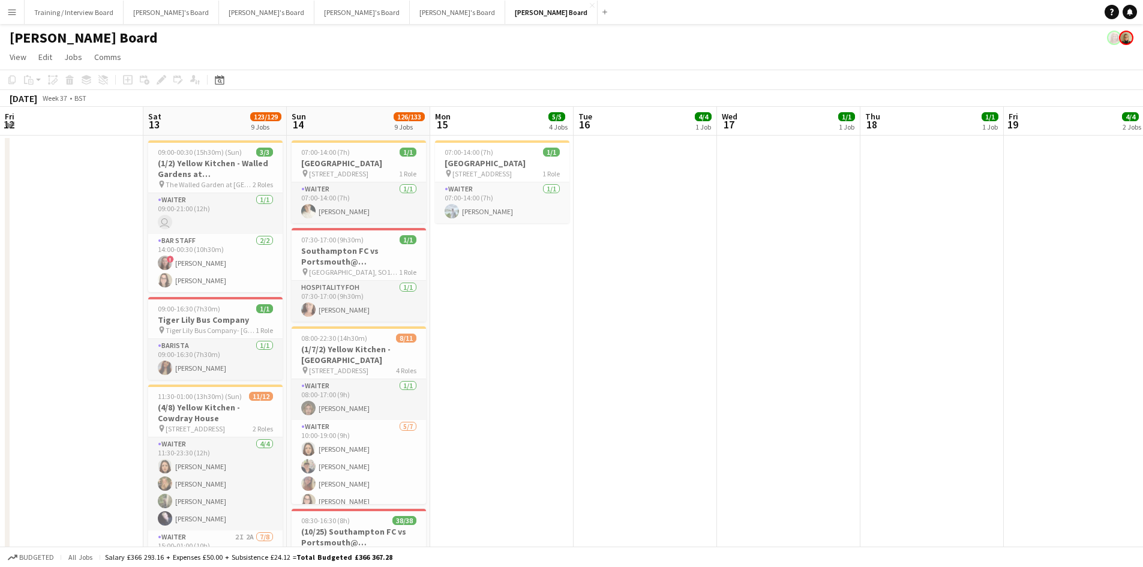
drag, startPoint x: 387, startPoint y: 127, endPoint x: 142, endPoint y: 121, distance: 245.0
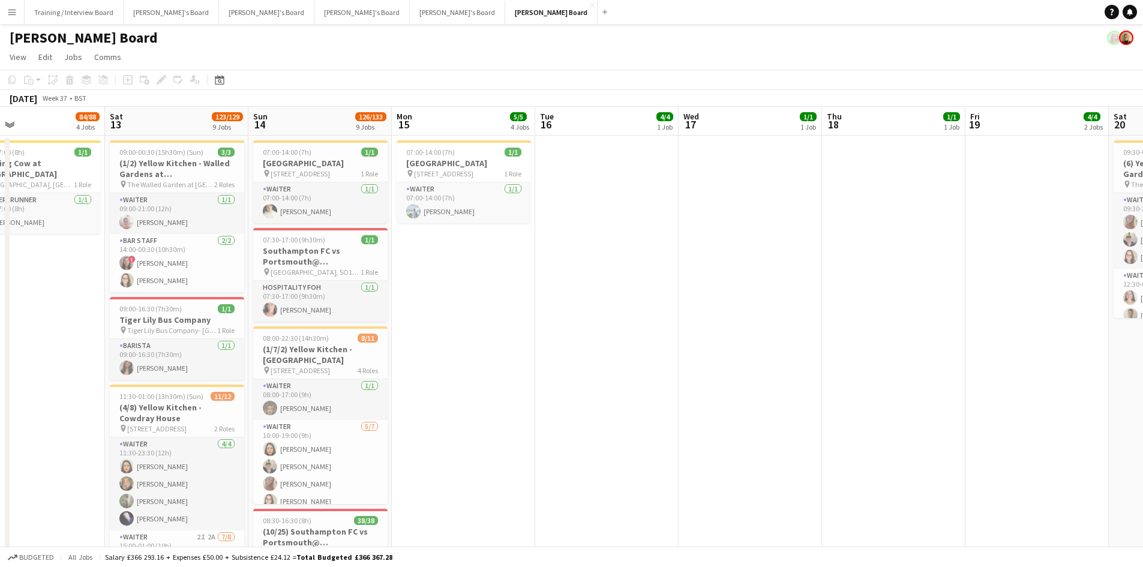
scroll to position [0, 254]
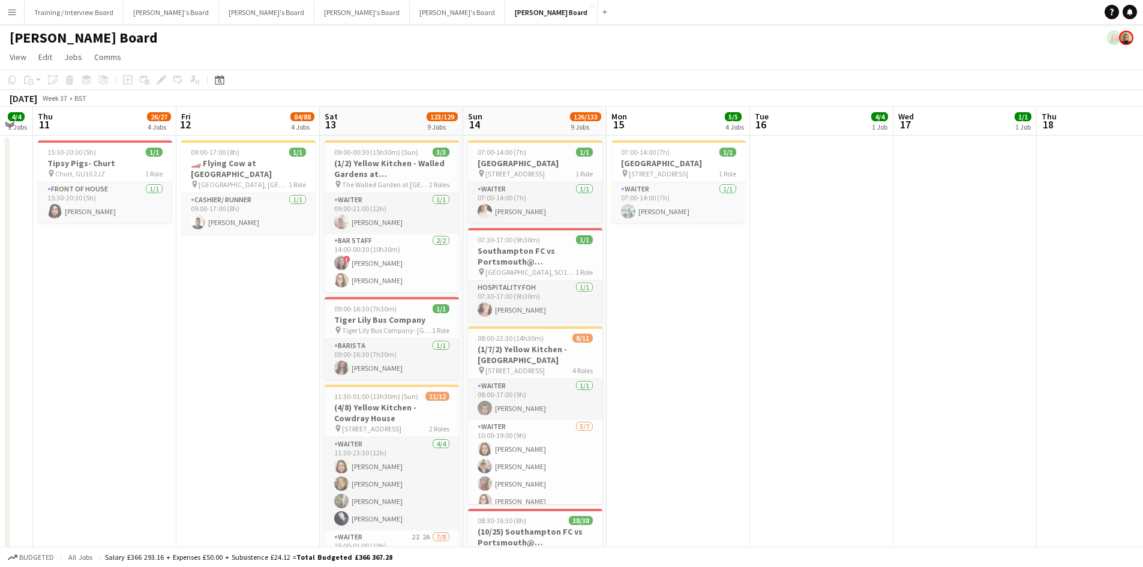
drag, startPoint x: 142, startPoint y: 121, endPoint x: 357, endPoint y: 125, distance: 214.9
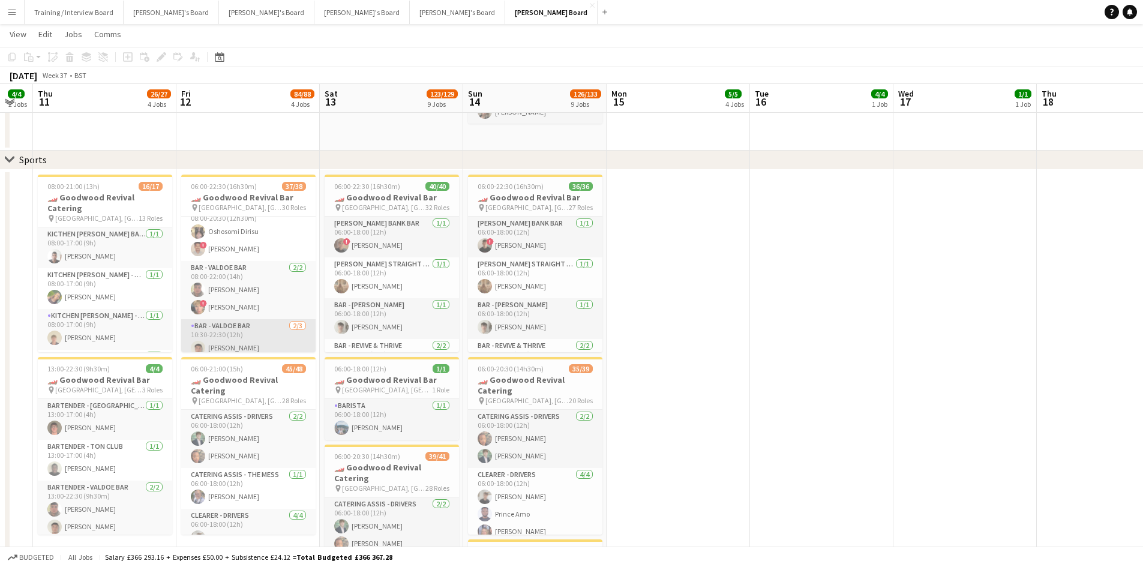
scroll to position [1168, 0]
click at [676, 322] on app-date-cell at bounding box center [678, 452] width 143 height 564
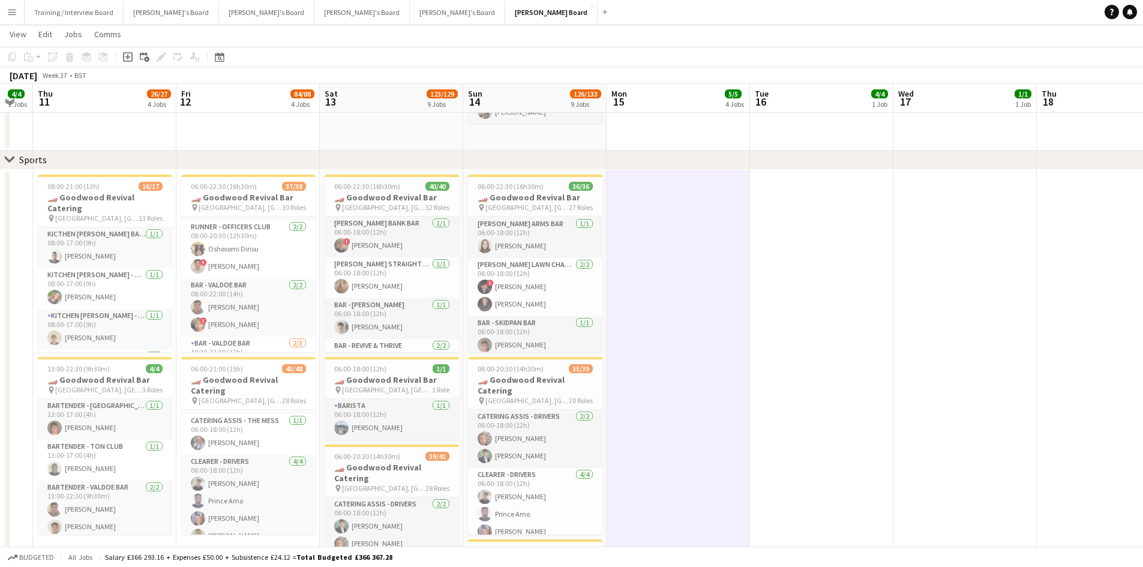
scroll to position [120, 0]
click at [248, 376] on h3 "🏎️ Goodwood Revival Catering" at bounding box center [248, 386] width 134 height 22
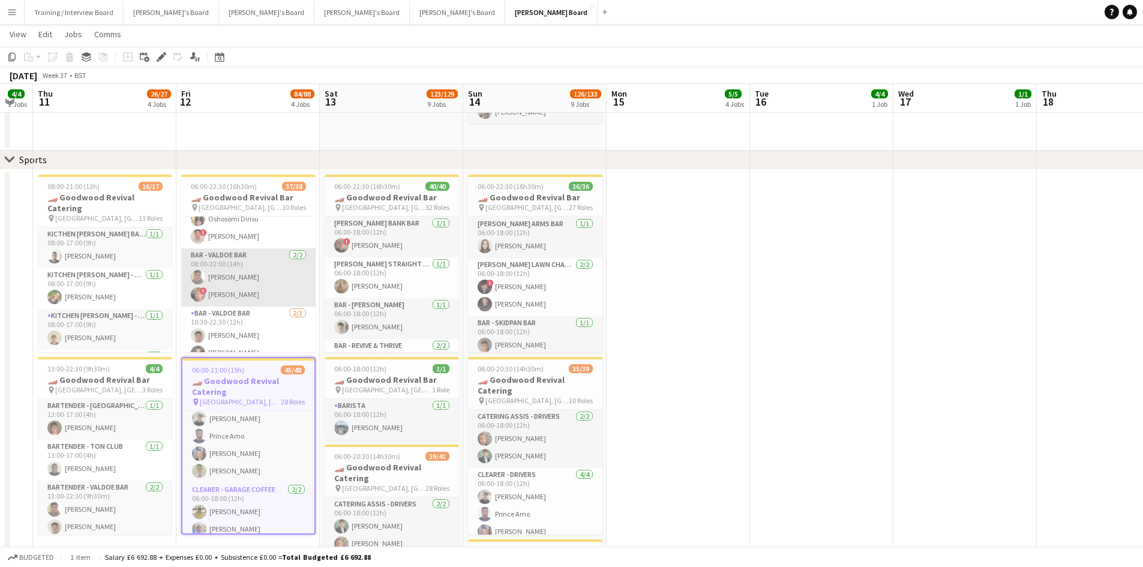
scroll to position [1228, 0]
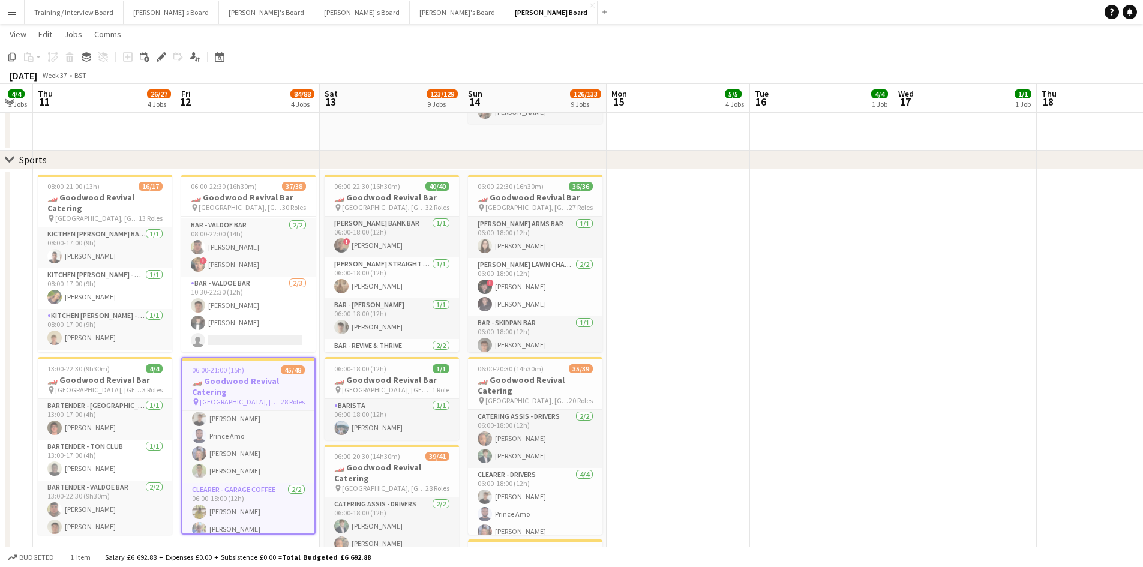
click at [260, 62] on app-toolbar "Copy Paste Paste Ctrl+V Paste with crew Ctrl+Shift+V Paste linked Job Delete Gr…" at bounding box center [571, 57] width 1143 height 20
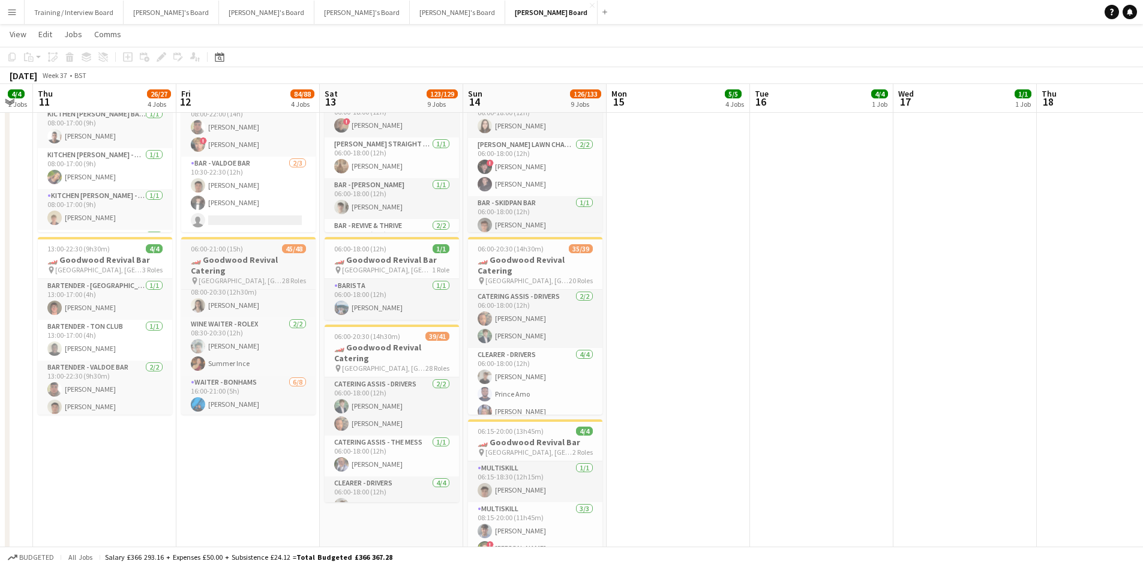
scroll to position [1366, 0]
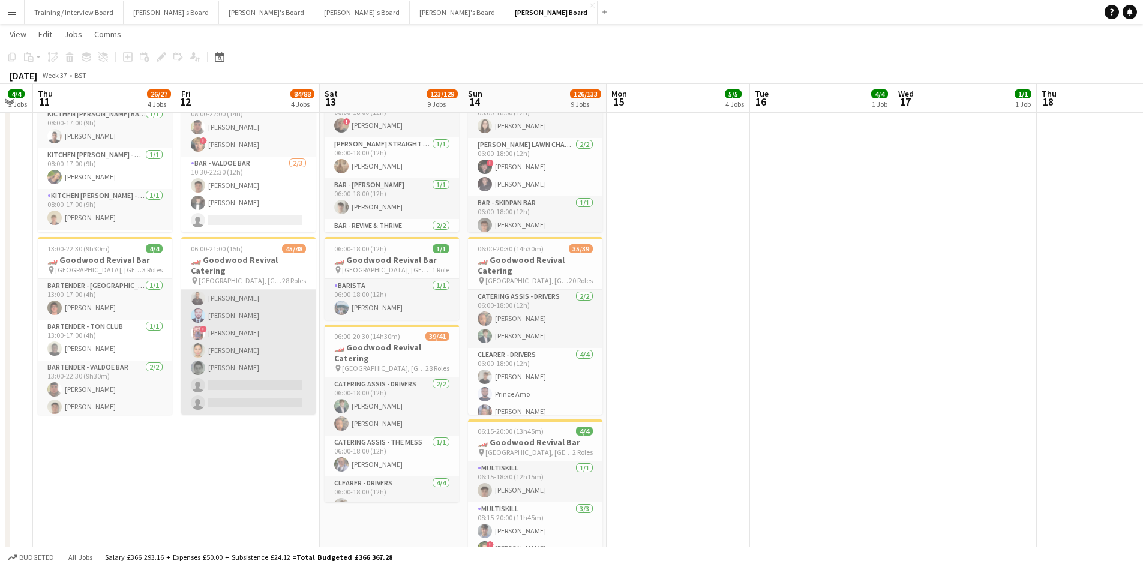
click at [252, 362] on app-card-role "WAITER - BONHAMS 6/8 16:00-21:00 (5h) Thelma Bushe Aaron Miles Muhammad Afaq ! …" at bounding box center [248, 333] width 134 height 163
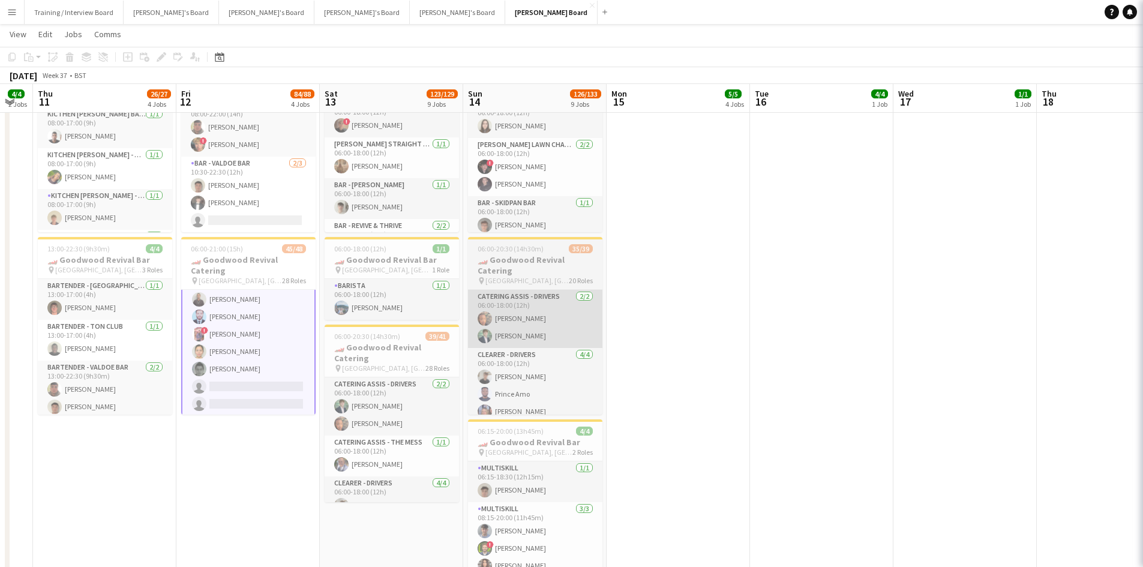
scroll to position [1367, 0]
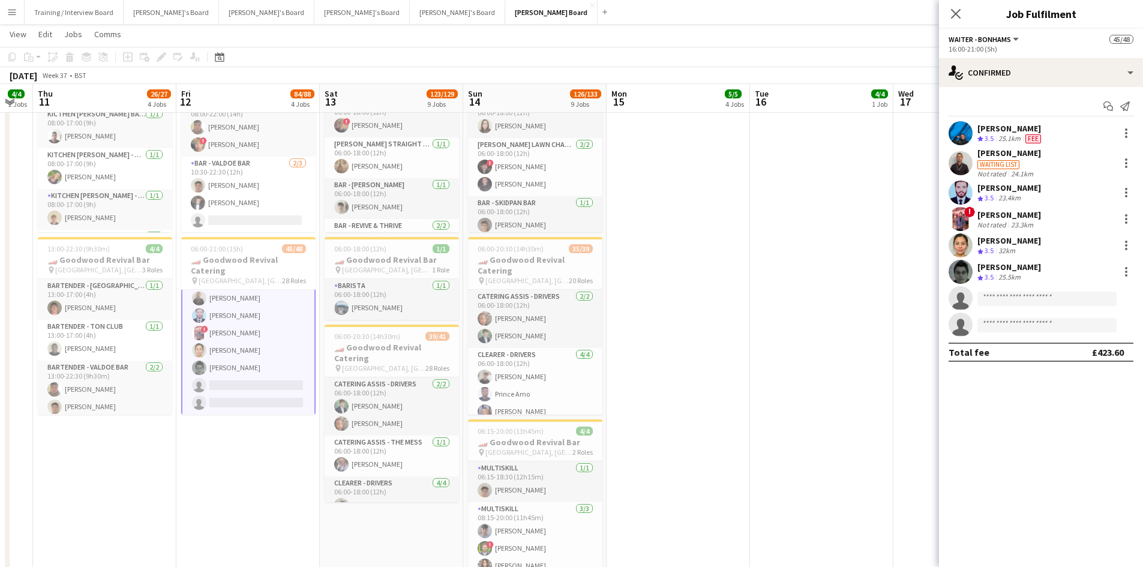
click at [1001, 166] on div "Waiting list" at bounding box center [999, 164] width 42 height 9
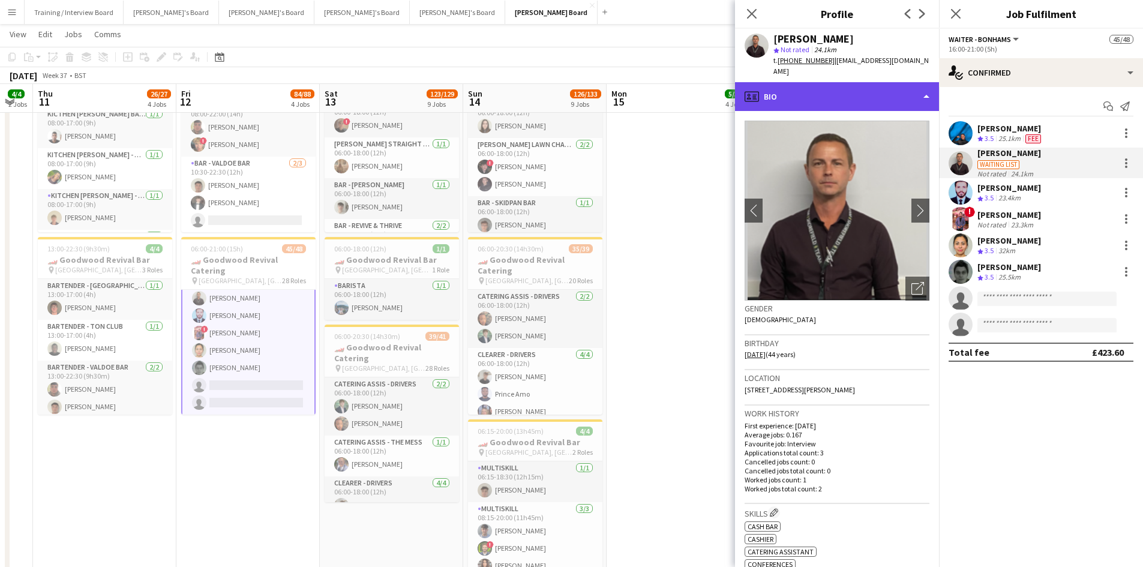
click at [866, 88] on div "profile Bio" at bounding box center [837, 96] width 204 height 29
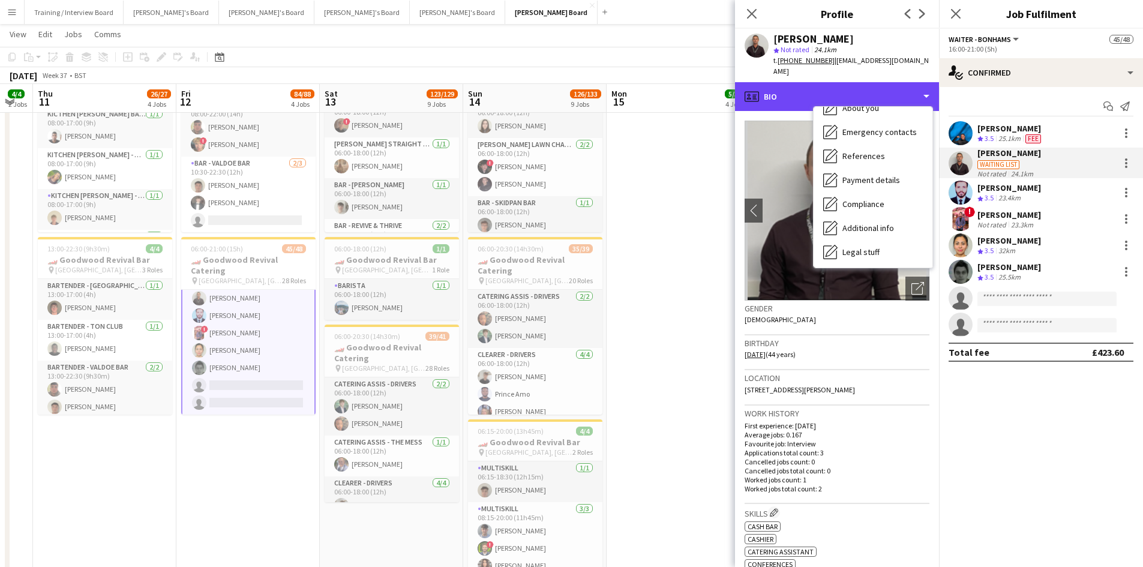
scroll to position [161, 0]
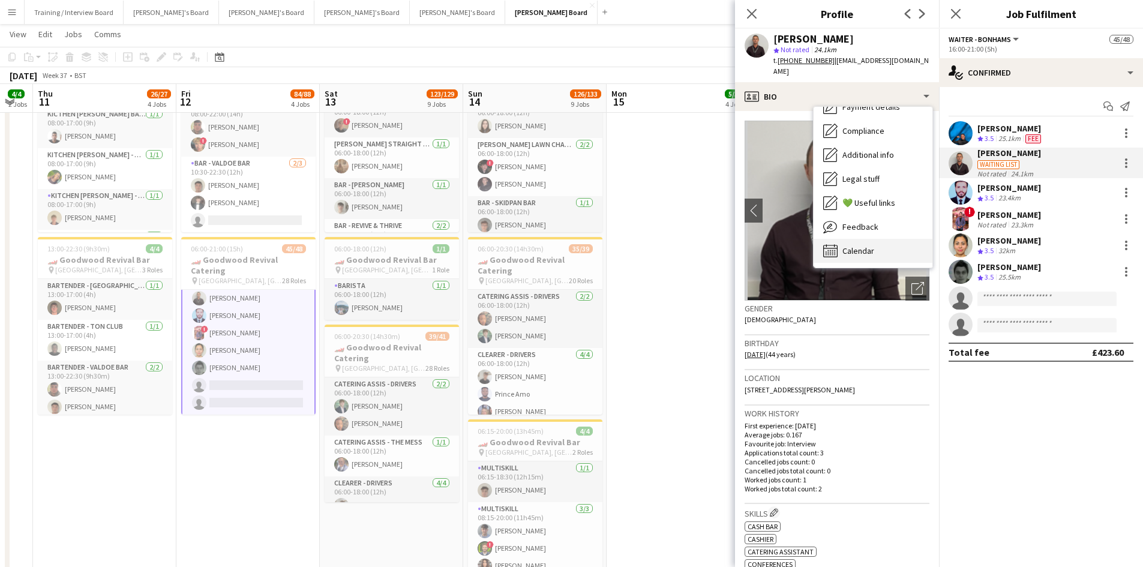
click at [876, 239] on div "Calendar Calendar" at bounding box center [873, 251] width 119 height 24
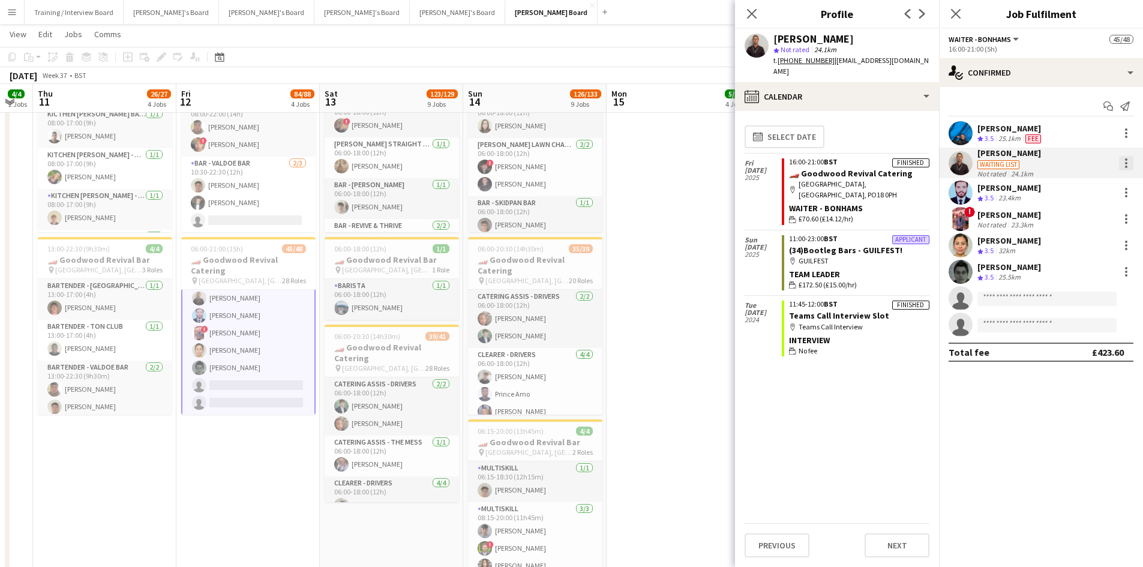
click at [1128, 164] on div at bounding box center [1126, 163] width 14 height 14
click at [1080, 327] on span "Did not show" at bounding box center [1078, 329] width 56 height 10
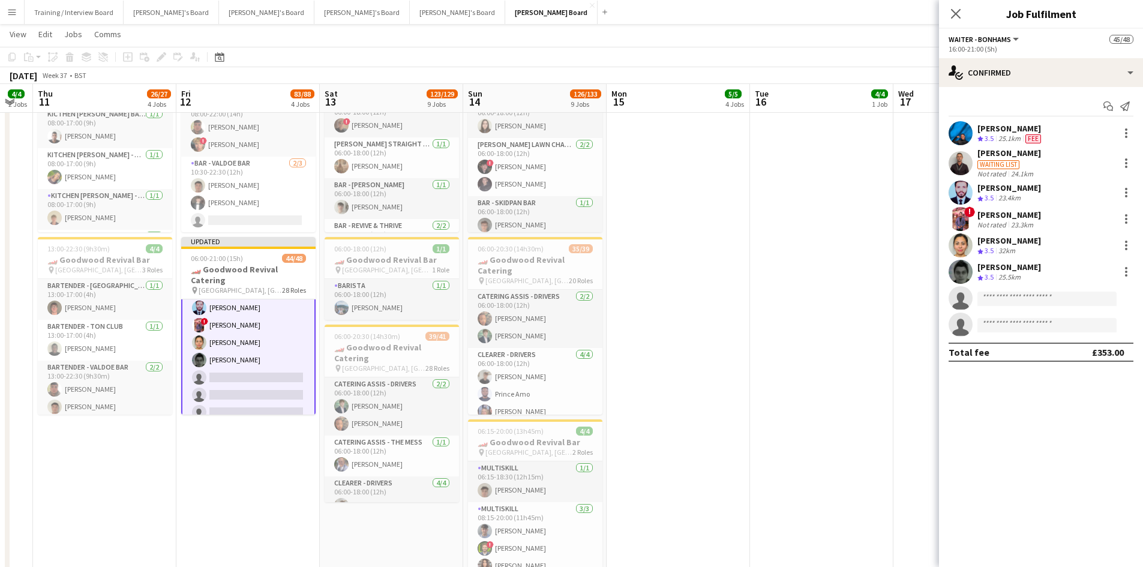
click at [761, 47] on app-page-menu "View Day view expanded Day view collapsed Month view Date picker Jump to today …" at bounding box center [571, 35] width 1143 height 23
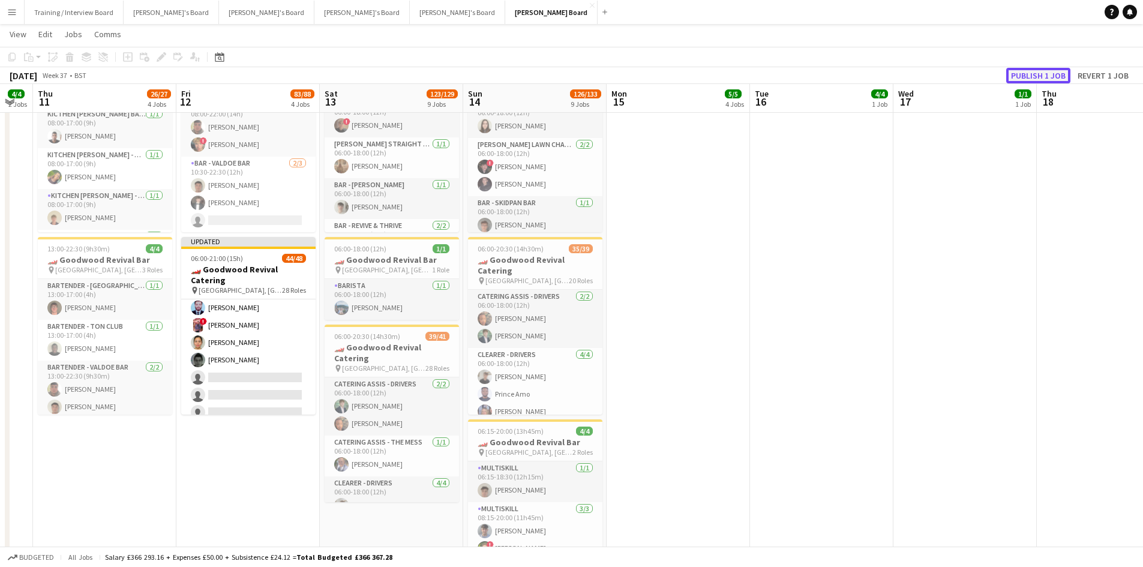
click at [1031, 76] on button "Publish 1 job" at bounding box center [1039, 76] width 64 height 16
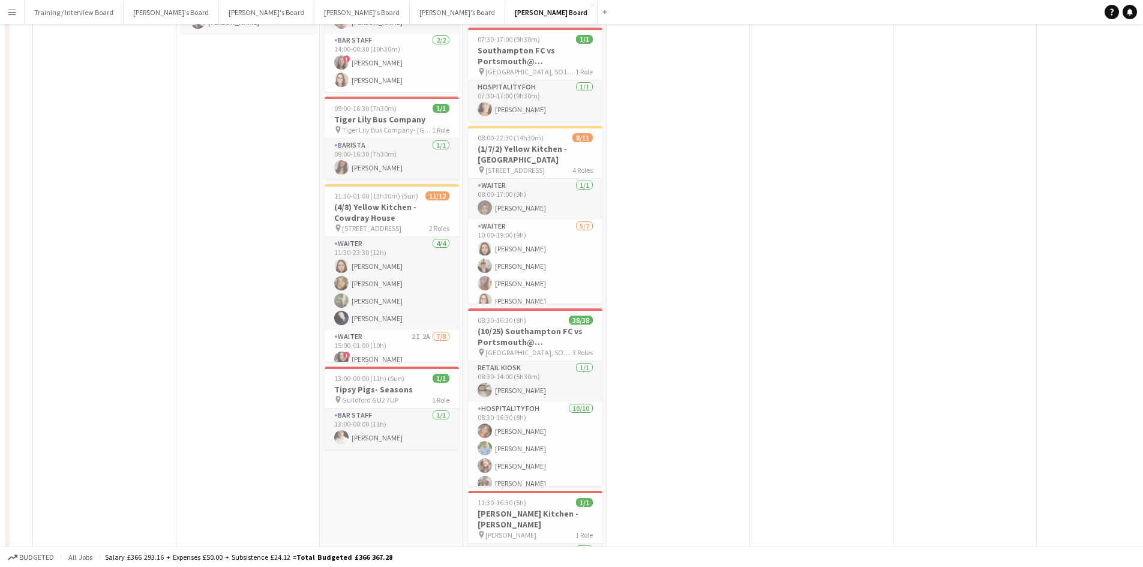
scroll to position [0, 0]
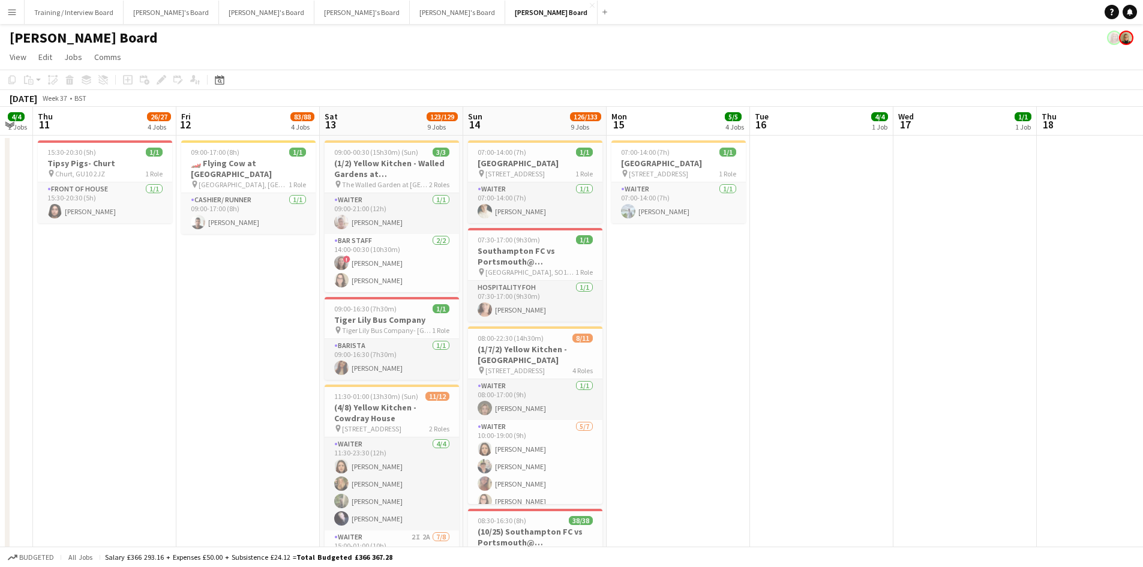
click at [946, 59] on app-page-menu "View Day view expanded Day view collapsed Month view Date picker Jump to today …" at bounding box center [571, 58] width 1143 height 23
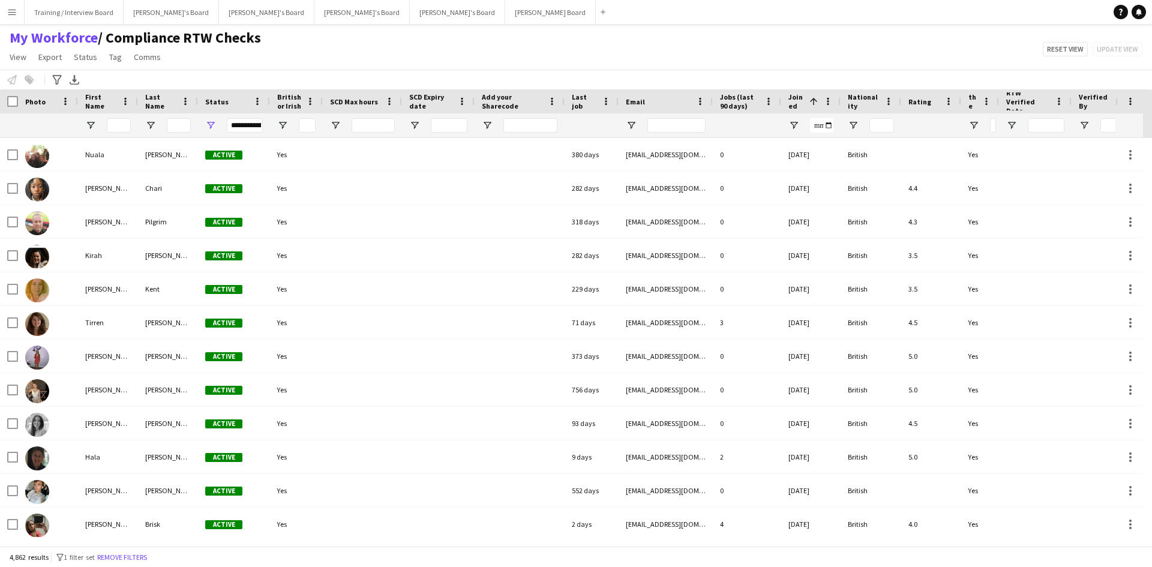
click at [351, 55] on div "My Workforce / Compliance RTW Checks View Views Default view Compliance RTW Che…" at bounding box center [576, 49] width 1152 height 41
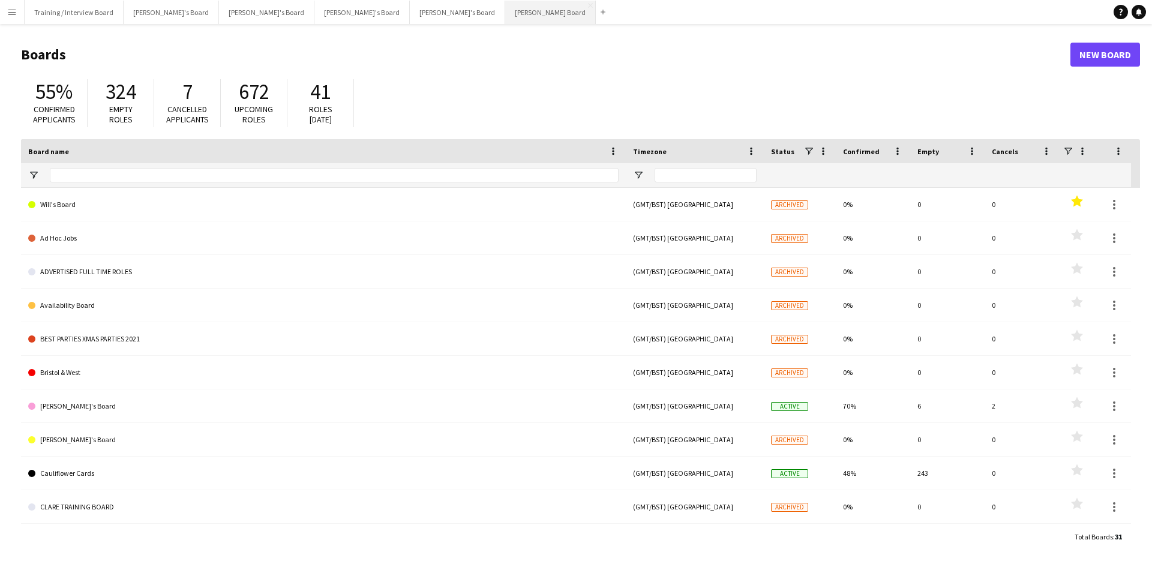
click at [505, 9] on button "[PERSON_NAME] Board Close" at bounding box center [550, 12] width 91 height 23
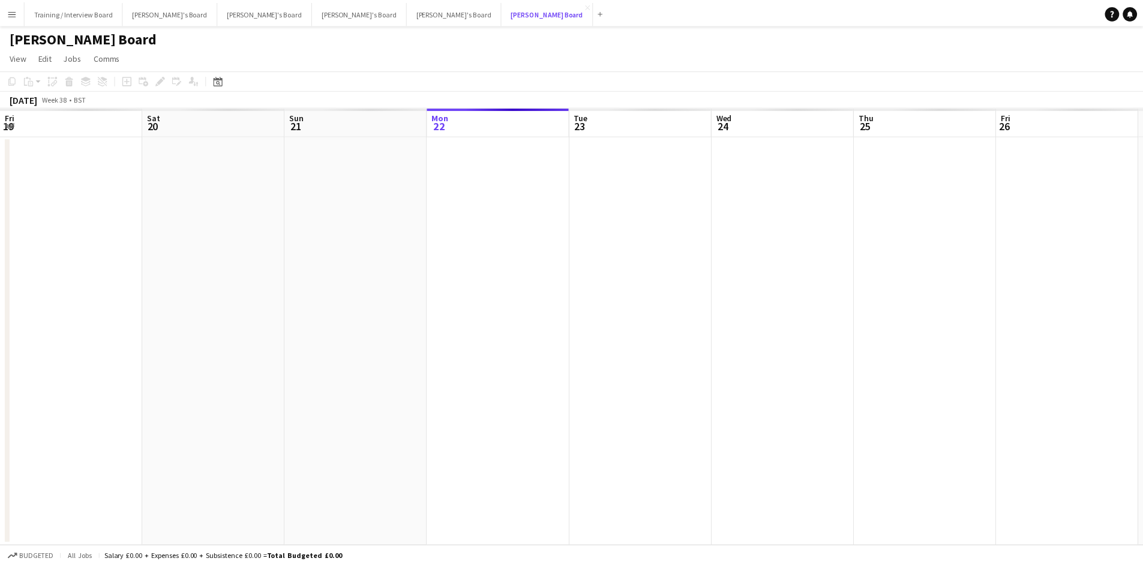
scroll to position [0, 287]
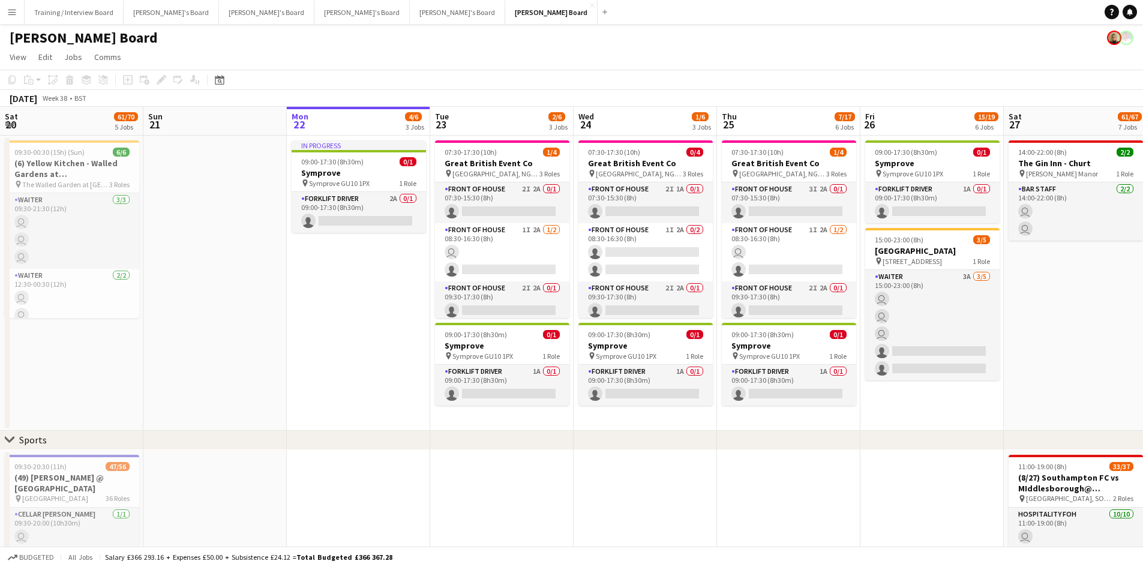
drag, startPoint x: 194, startPoint y: 126, endPoint x: 461, endPoint y: 127, distance: 266.5
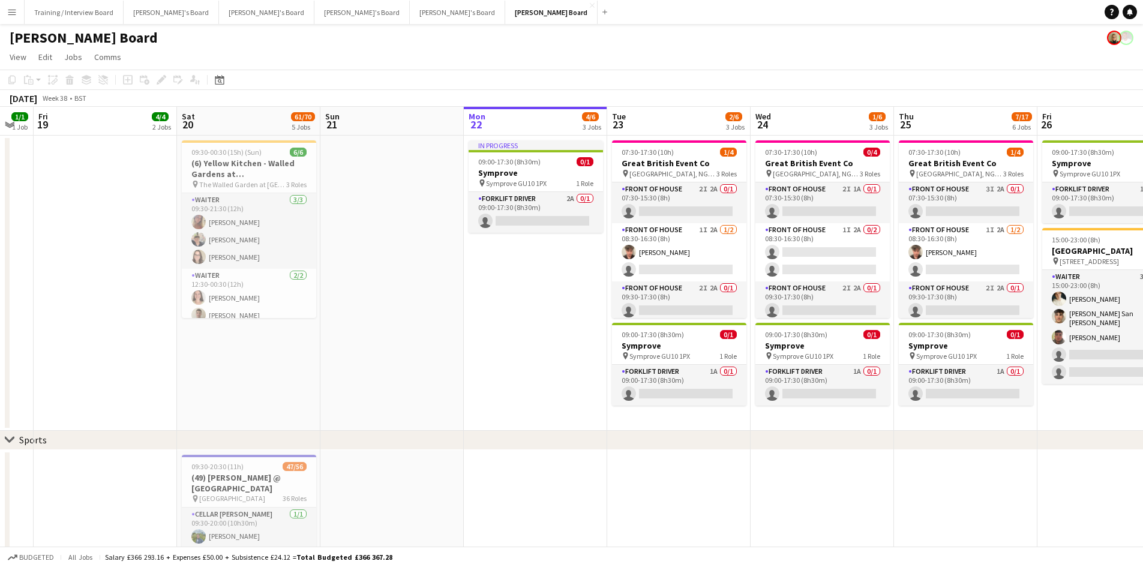
scroll to position [0, 243]
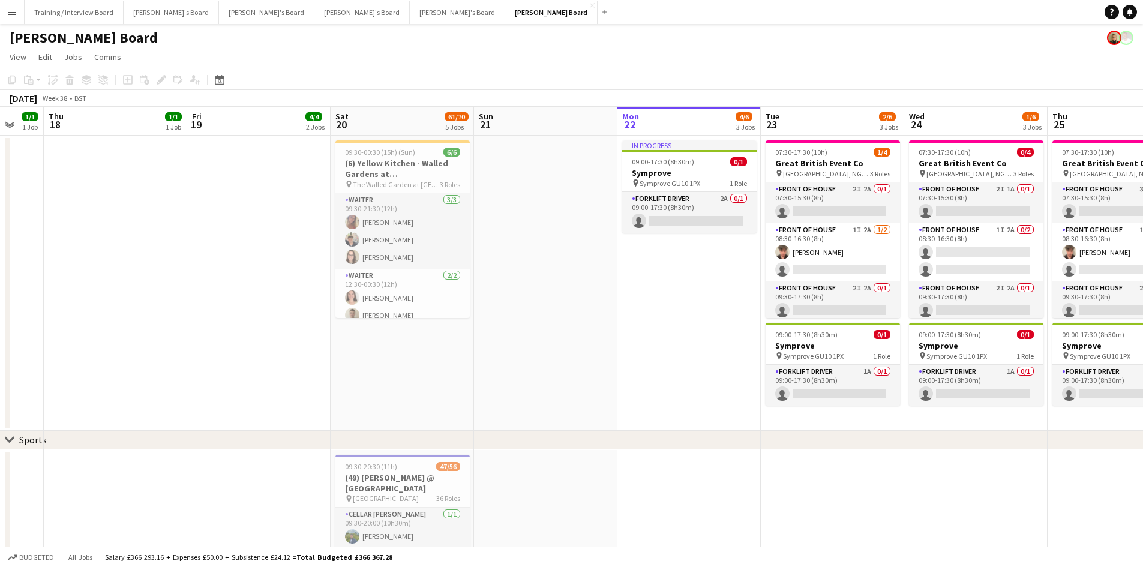
drag, startPoint x: 241, startPoint y: 128, endPoint x: 395, endPoint y: 124, distance: 153.7
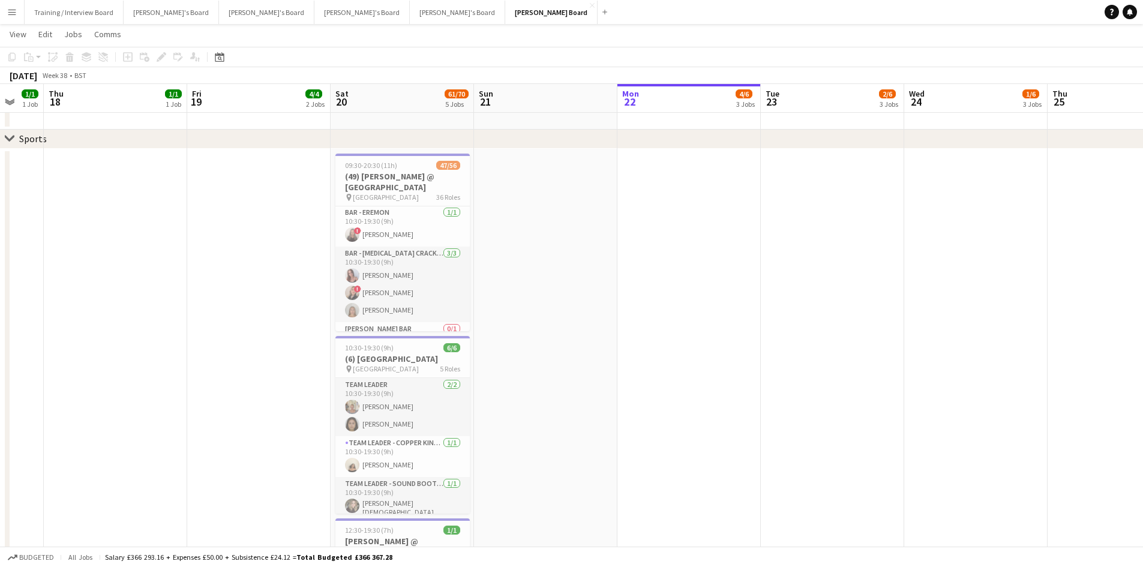
scroll to position [480, 0]
click at [421, 272] on app-card-role "Bar - Long Bar 0/1 10:30-19:30 (9h) single-neutral-actions" at bounding box center [403, 282] width 134 height 41
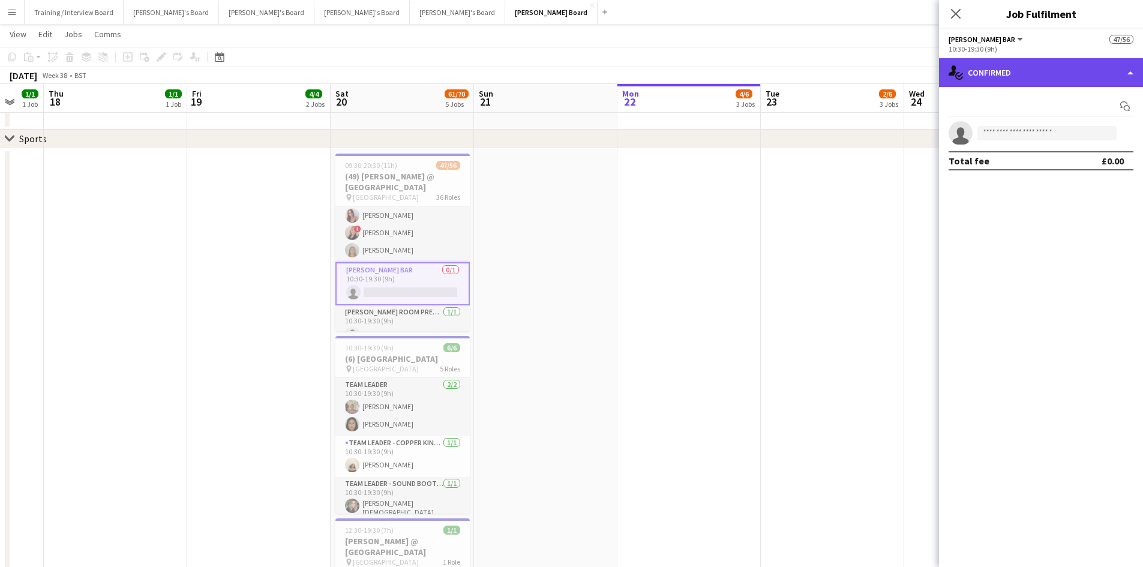
click at [1046, 77] on div "single-neutral-actions-check-2 Confirmed" at bounding box center [1041, 72] width 204 height 29
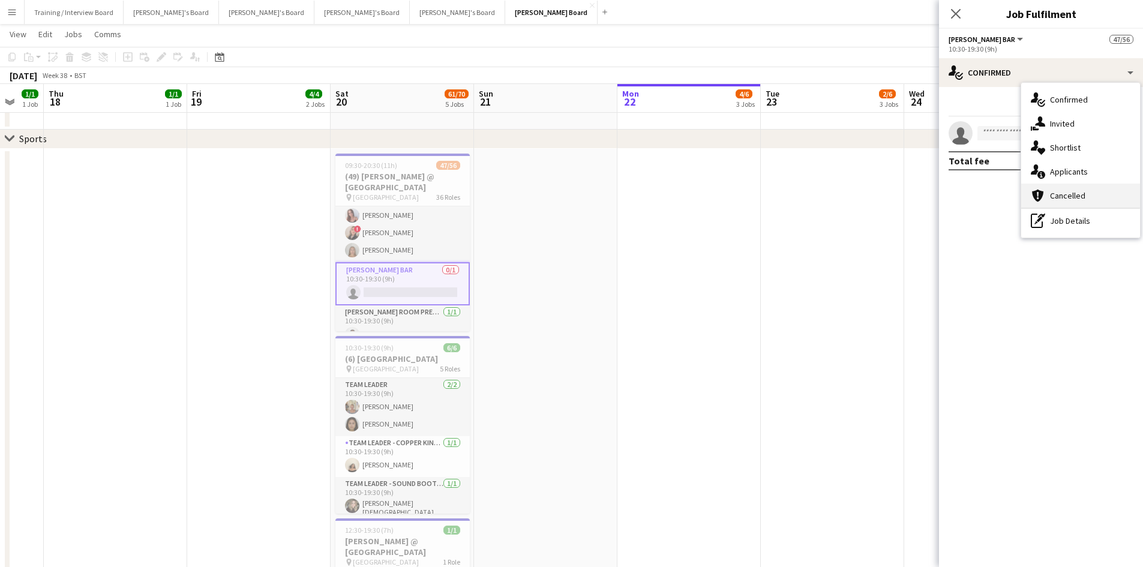
click at [1095, 204] on div "cancellation Cancelled" at bounding box center [1081, 196] width 119 height 24
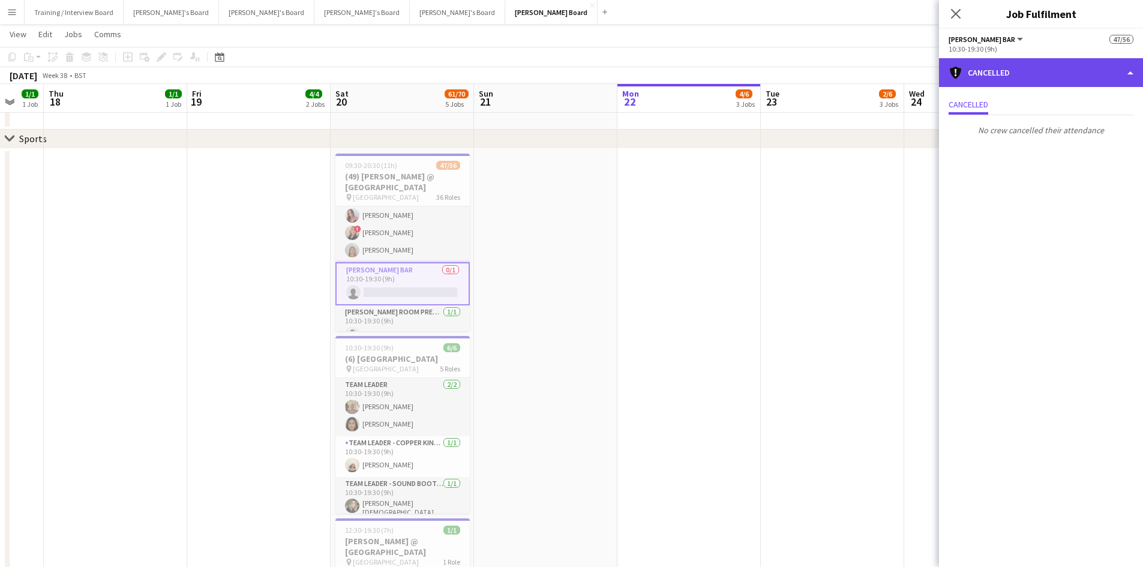
click at [1010, 74] on div "cancellation Cancelled" at bounding box center [1041, 72] width 204 height 29
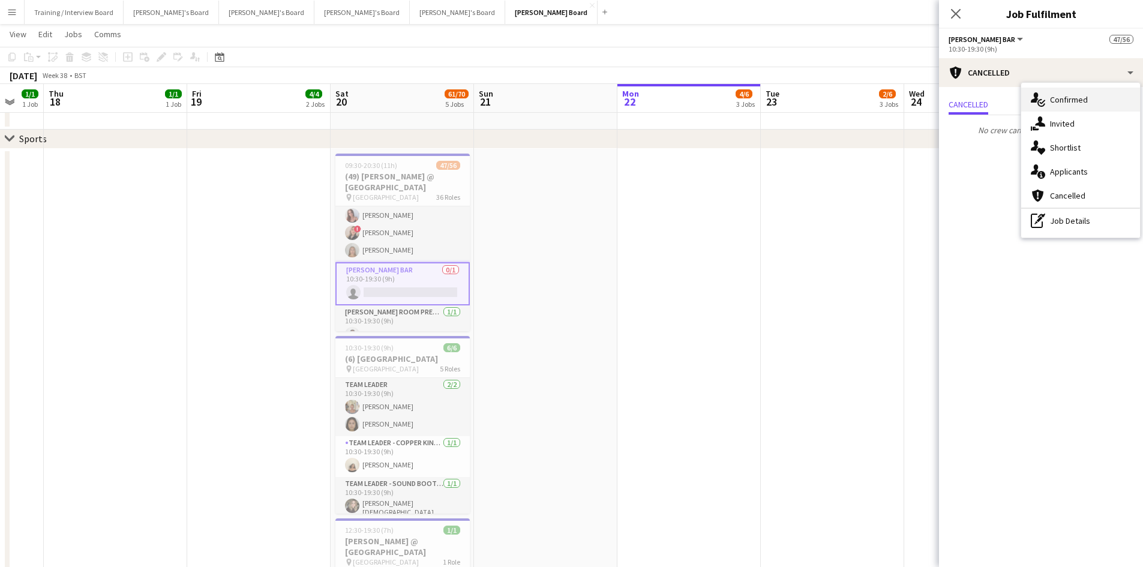
click at [1073, 99] on span "Confirmed" at bounding box center [1069, 99] width 38 height 11
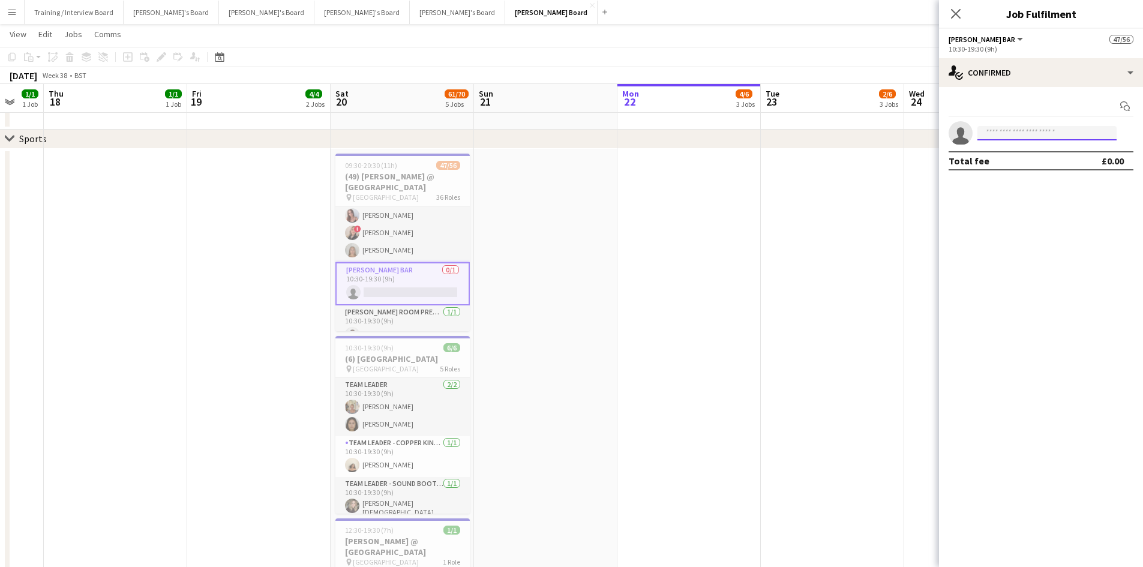
click at [1018, 134] on input at bounding box center [1047, 133] width 139 height 14
click at [1047, 133] on input at bounding box center [1047, 133] width 139 height 14
type input "********"
click at [1025, 170] on tcxspan "[PHONE_NUMBER]" at bounding box center [1022, 169] width 70 height 9
click at [1017, 152] on span "[PERSON_NAME]" at bounding box center [1021, 150] width 69 height 10
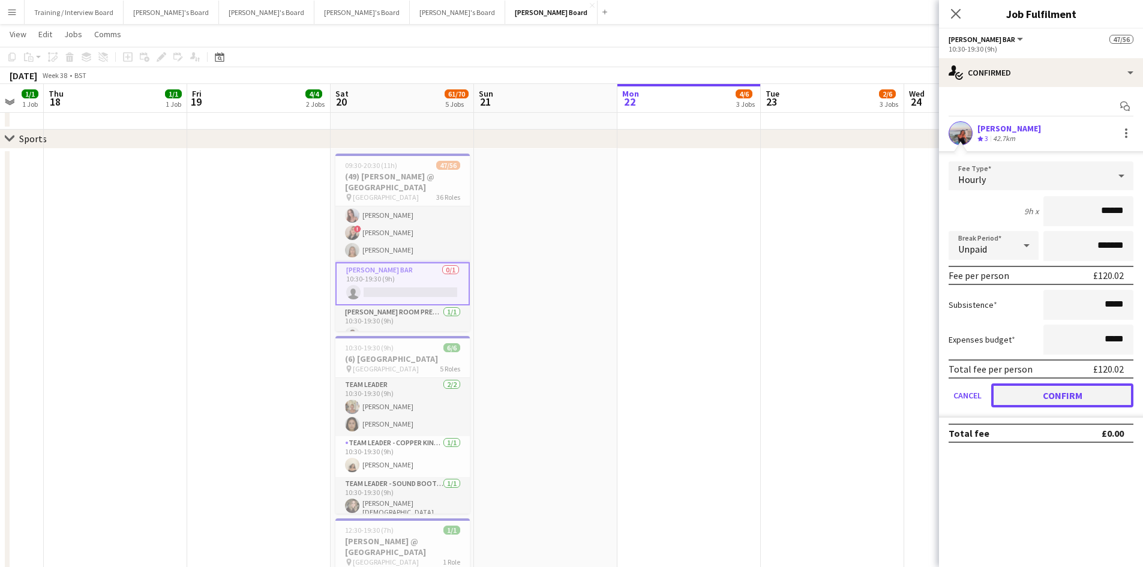
click at [1062, 400] on button "Confirm" at bounding box center [1063, 396] width 142 height 24
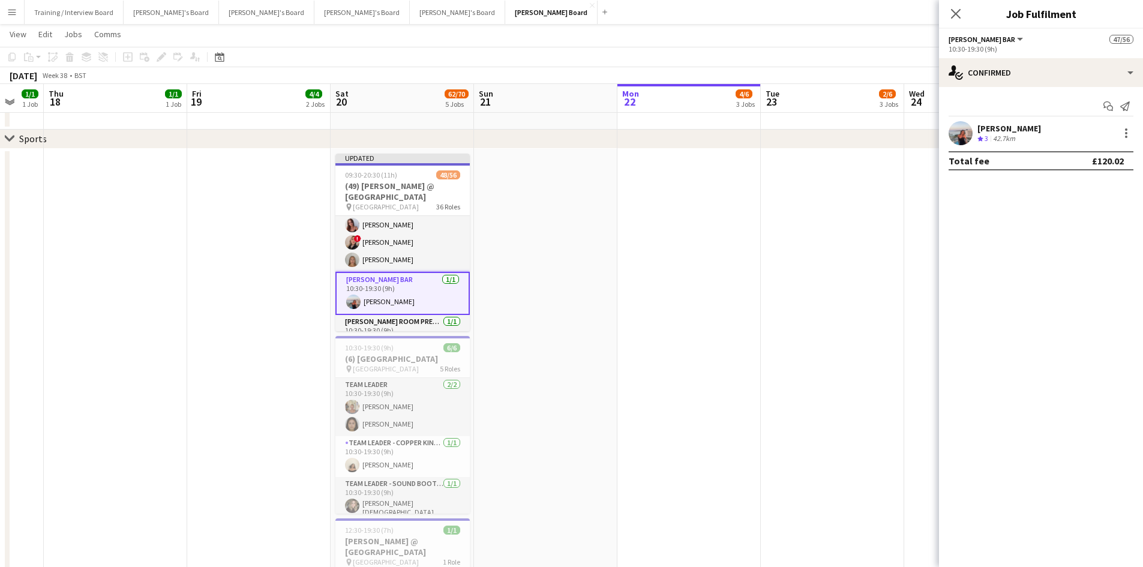
drag, startPoint x: 850, startPoint y: 64, endPoint x: 670, endPoint y: 89, distance: 181.2
click at [850, 64] on app-toolbar "Copy Paste Paste Ctrl+V Paste with crew Ctrl+Shift+V Paste linked Job [GEOGRAPH…" at bounding box center [571, 57] width 1143 height 20
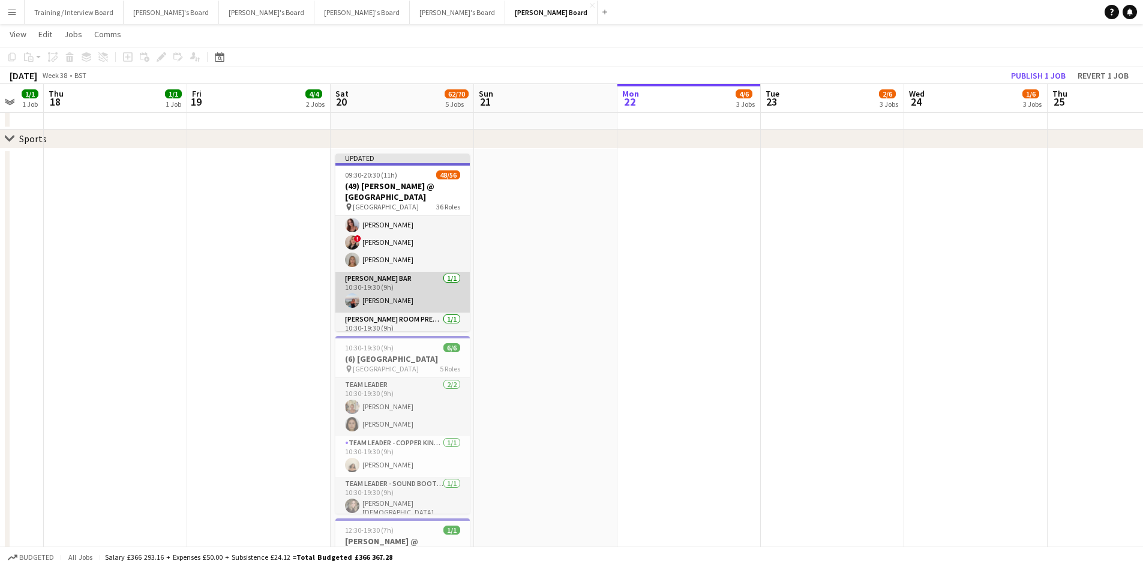
click at [403, 289] on app-card-role "Bar - Long Bar 1/1 10:30-19:30 (9h) Ellie Brown" at bounding box center [403, 292] width 134 height 41
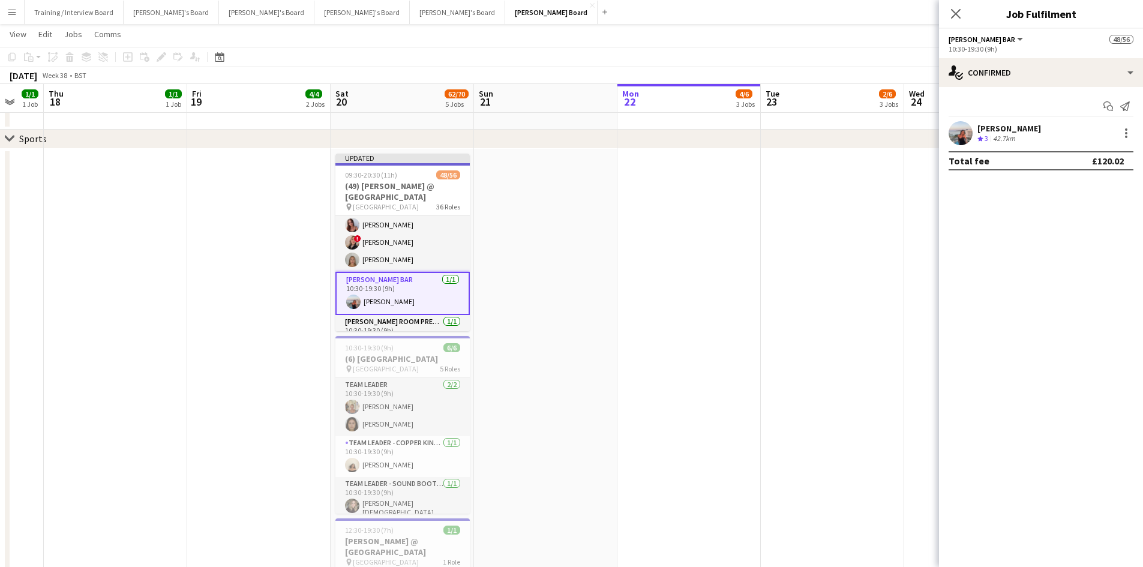
click at [996, 136] on div "42.7km" at bounding box center [1004, 139] width 27 height 10
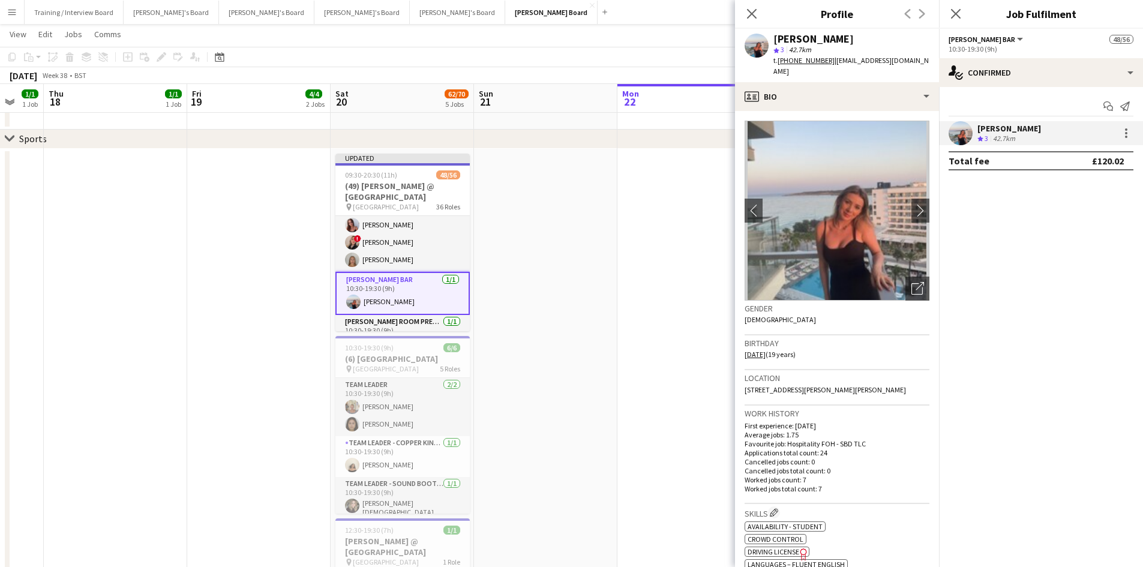
click at [640, 52] on app-toolbar "Copy Paste Paste Ctrl+V Paste with crew Ctrl+Shift+V Paste linked Job [GEOGRAPH…" at bounding box center [571, 57] width 1143 height 20
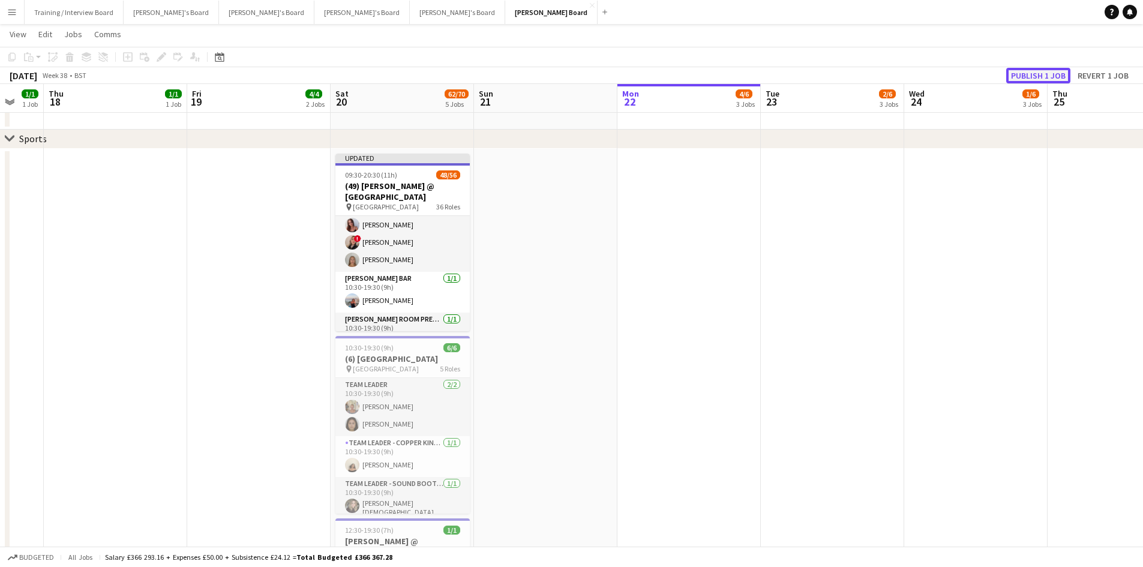
click at [1019, 79] on button "Publish 1 job" at bounding box center [1039, 76] width 64 height 16
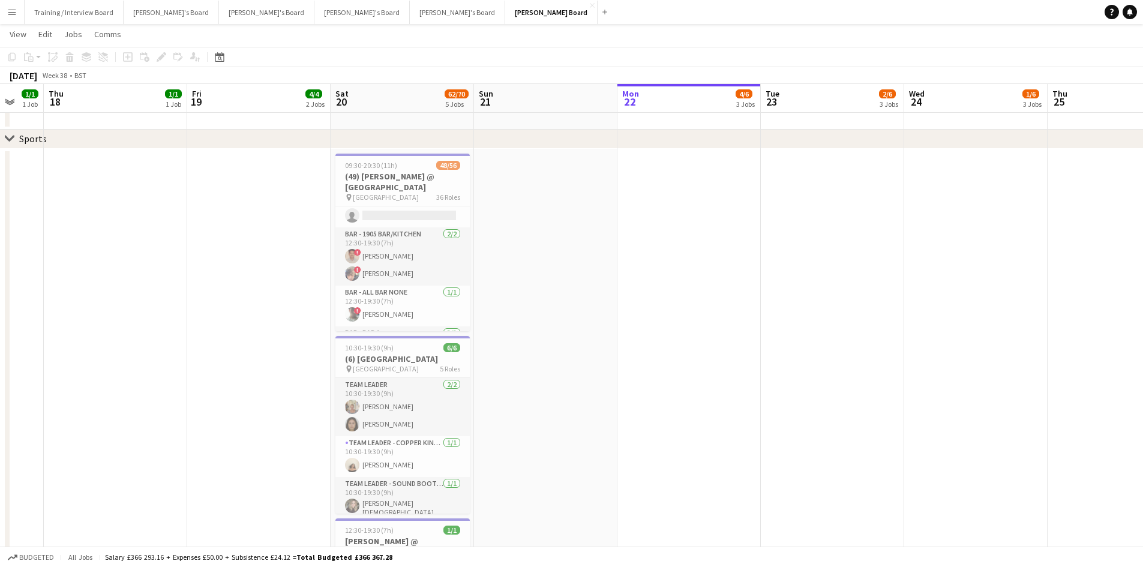
scroll to position [840, 0]
click at [438, 264] on app-card-role "Bar - 1905 Bar/Kitchen 2/2 12:30-19:30 (7h) ! Jonathan Gunde ! Kynan Louro" at bounding box center [403, 252] width 134 height 58
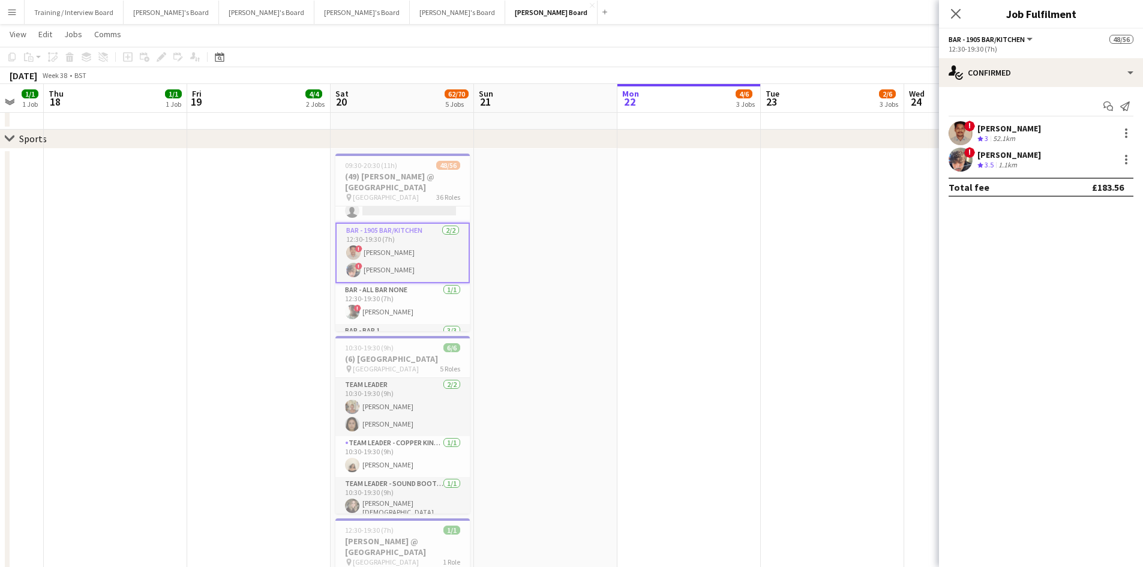
click at [1010, 163] on div "1.1km" at bounding box center [1007, 165] width 23 height 10
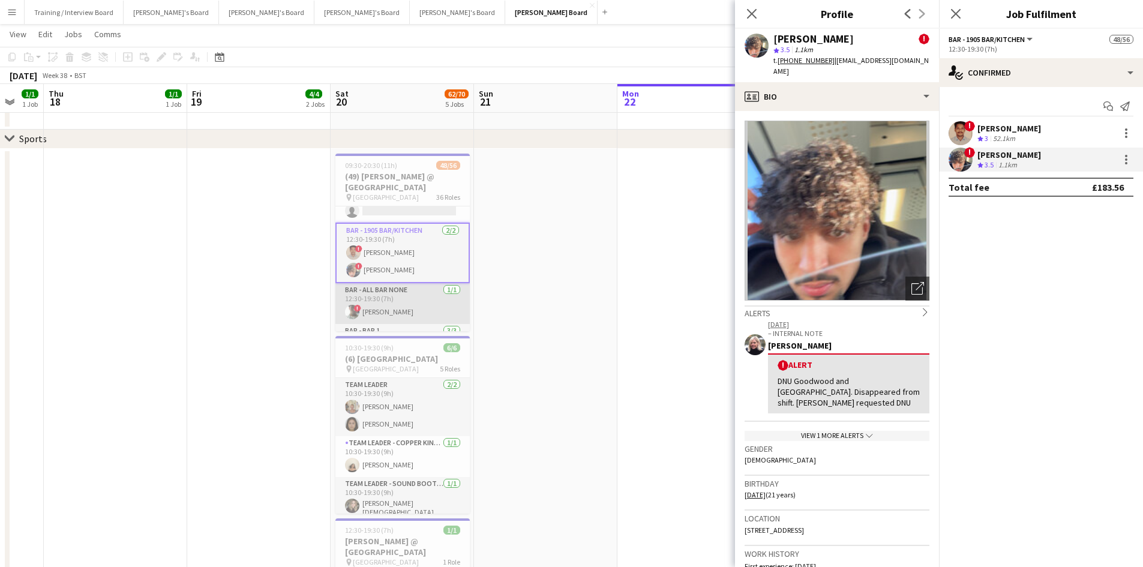
drag, startPoint x: 421, startPoint y: 300, endPoint x: 432, endPoint y: 305, distance: 11.8
click at [421, 300] on app-card-role "Bar - All Bar None 1/1 12:30-19:30 (7h) ! Adam Chilton" at bounding box center [403, 303] width 134 height 41
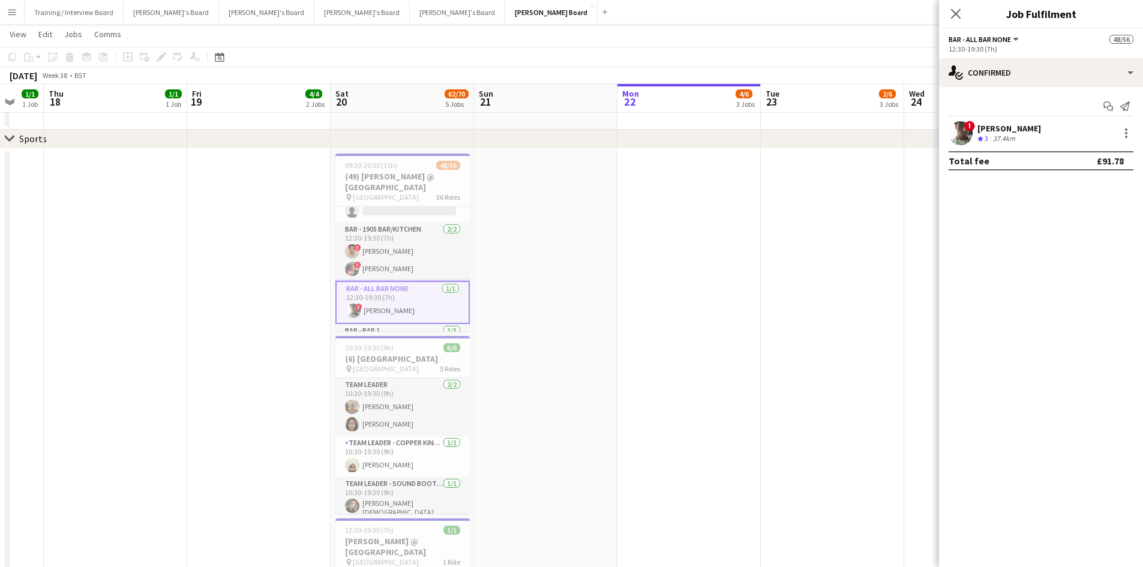
drag, startPoint x: 1008, startPoint y: 132, endPoint x: 827, endPoint y: 164, distance: 183.4
click at [1008, 133] on div "[PERSON_NAME]" at bounding box center [1010, 128] width 64 height 11
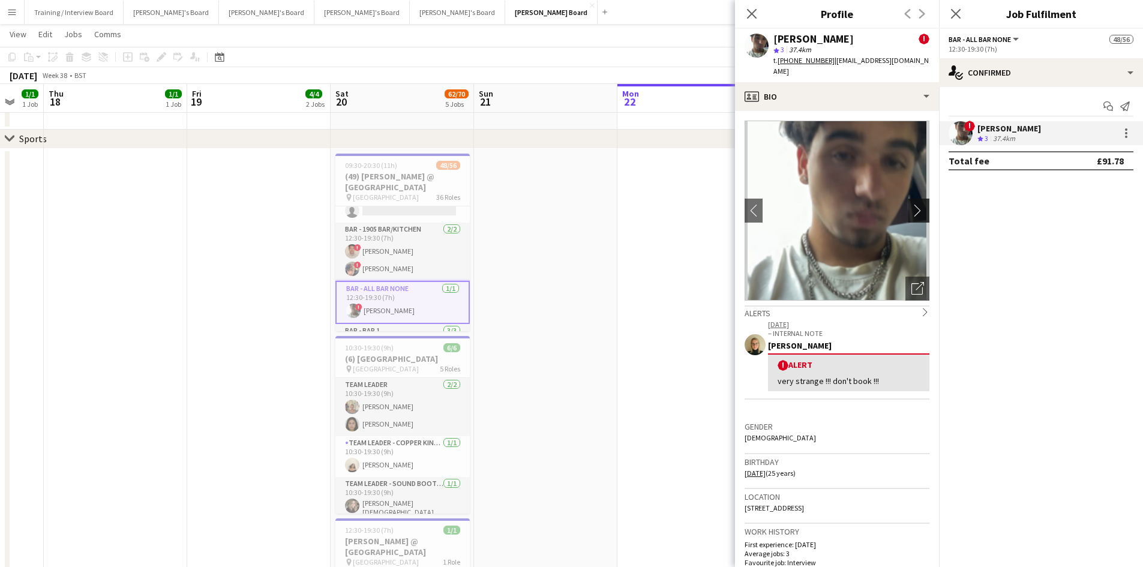
click at [914, 204] on app-icon "chevron-right" at bounding box center [921, 210] width 19 height 13
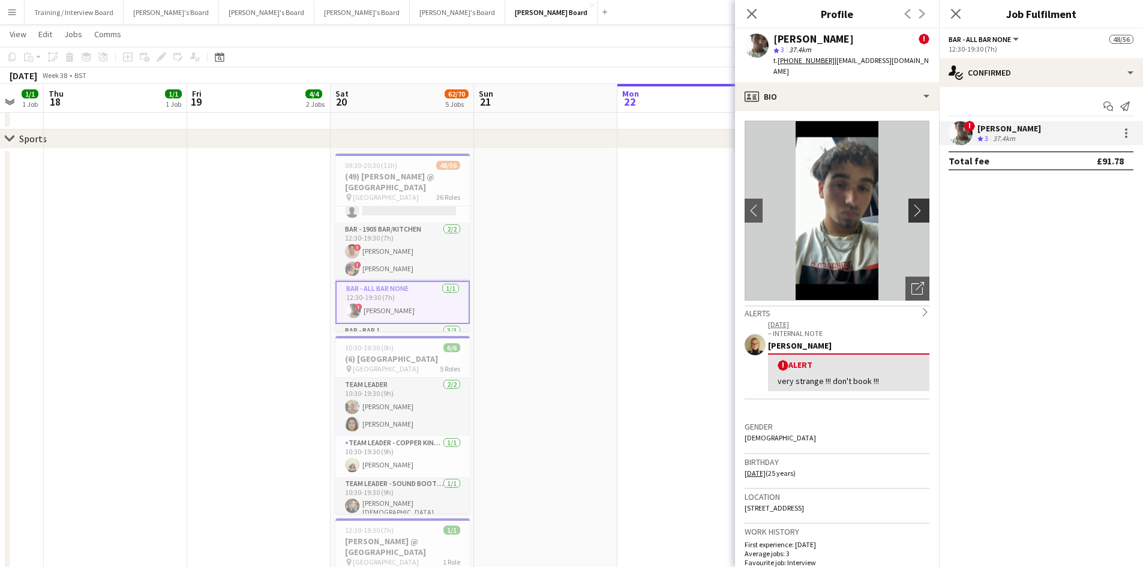
click at [912, 204] on app-icon "chevron-right" at bounding box center [921, 210] width 19 height 13
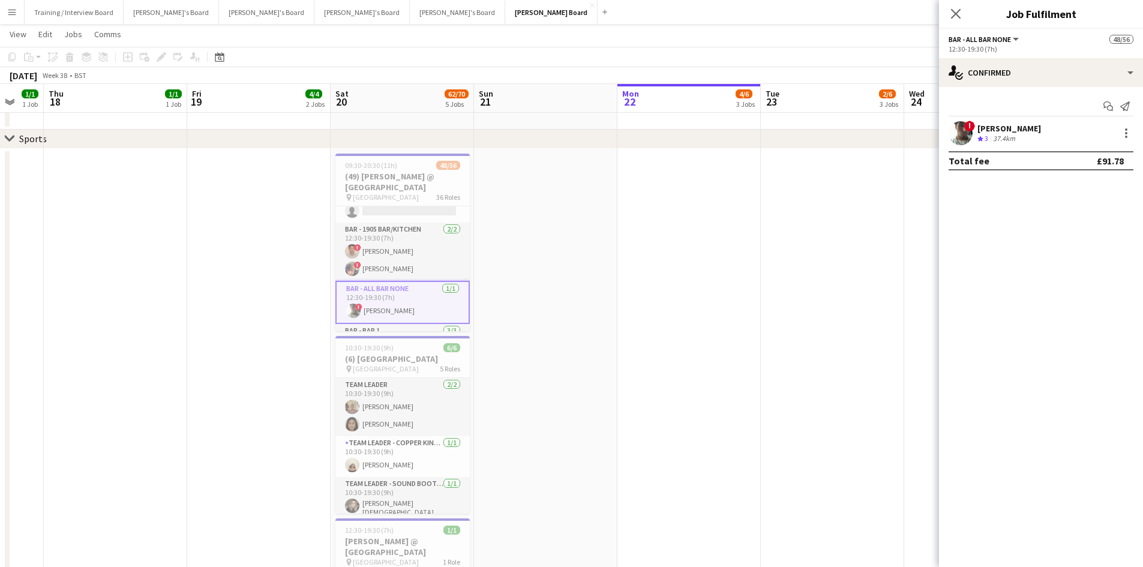
drag, startPoint x: 413, startPoint y: 253, endPoint x: 490, endPoint y: 238, distance: 78.2
click at [412, 253] on app-card-role "Bar - 1905 Bar/Kitchen 2/2 12:30-19:30 (7h) ! Jonathan Gunde ! Kynan Louro" at bounding box center [403, 252] width 134 height 58
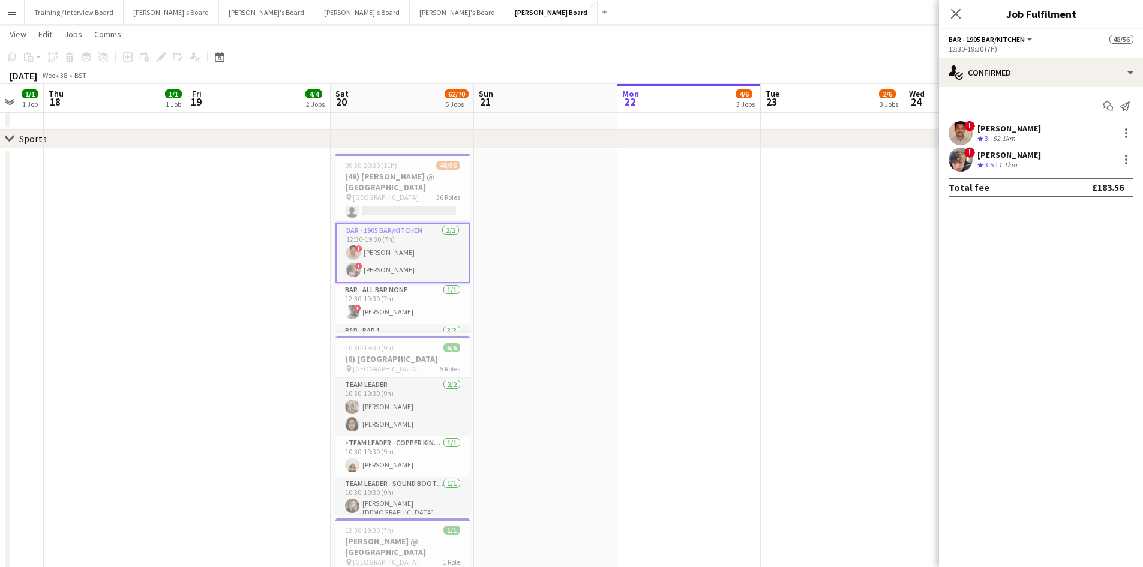
scroll to position [0, 244]
click at [988, 167] on span "3.5" at bounding box center [989, 164] width 9 height 9
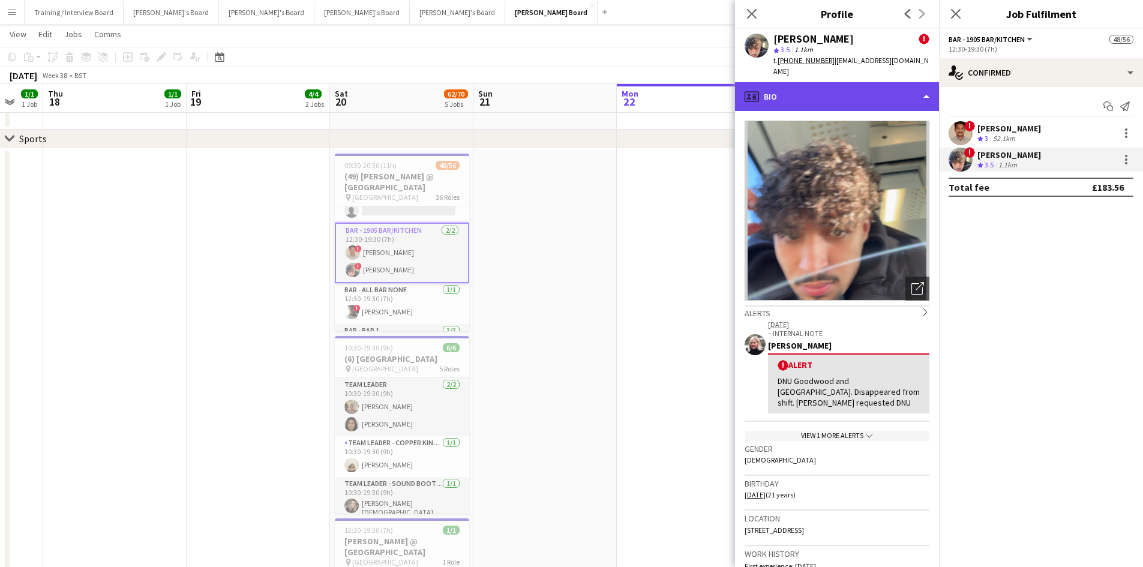
click at [846, 91] on div "profile Bio" at bounding box center [837, 96] width 204 height 29
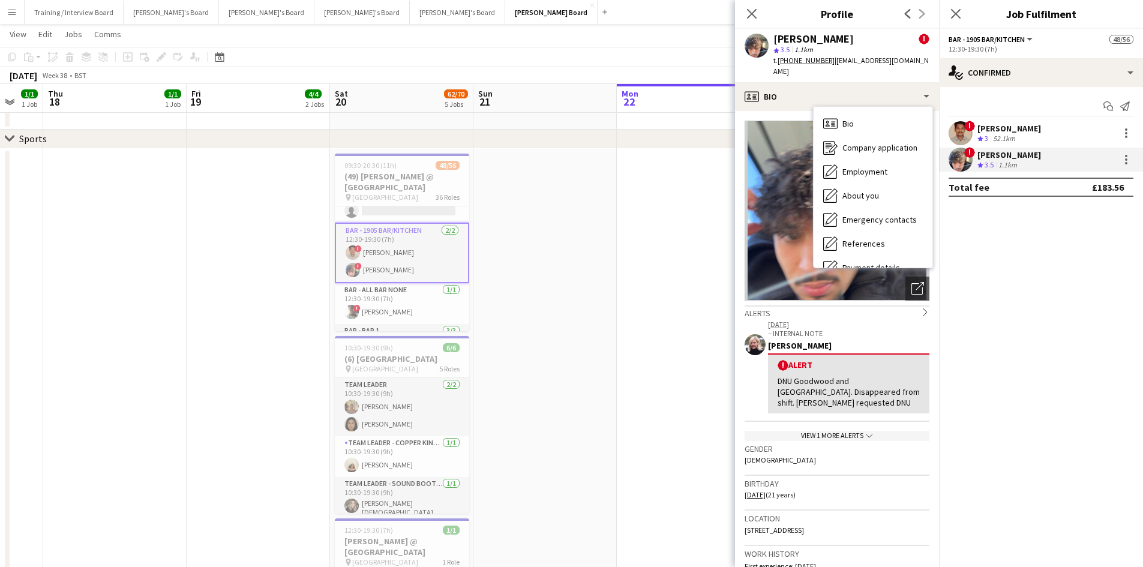
click at [604, 44] on app-page-menu "View Day view expanded Day view collapsed Month view Date picker Jump to [DATE]…" at bounding box center [571, 35] width 1143 height 23
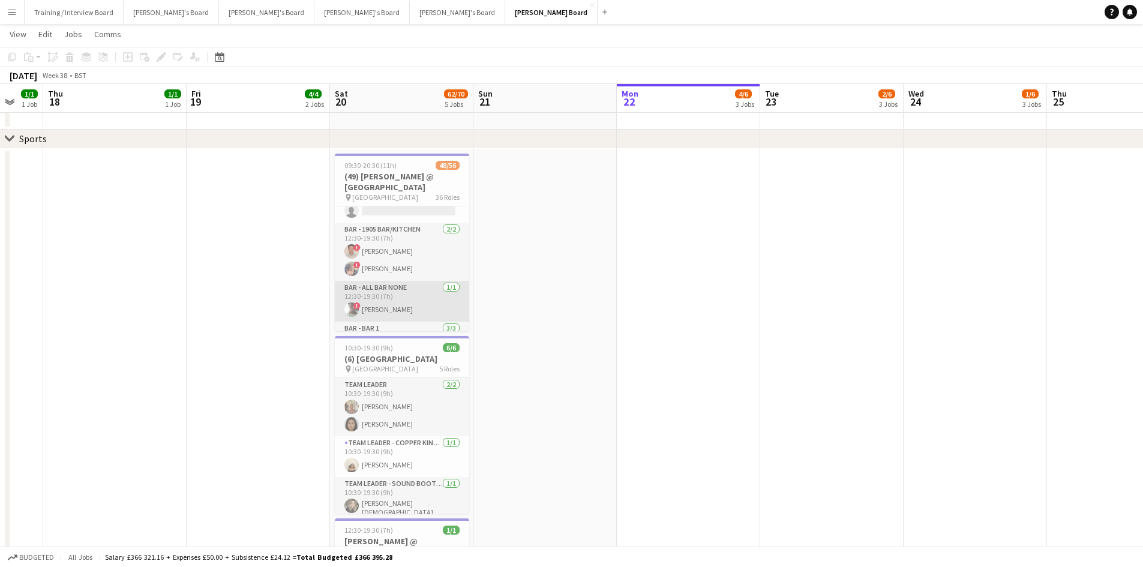
click at [408, 305] on app-card-role "Bar - All Bar None 1/1 12:30-19:30 (7h) ! Adam Chilton" at bounding box center [402, 301] width 134 height 41
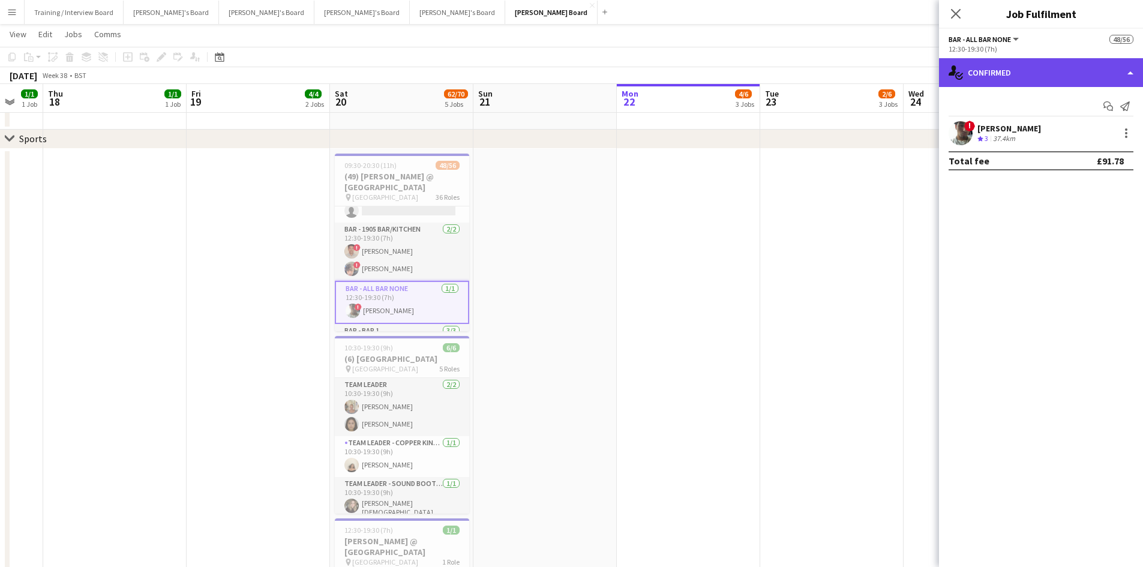
click at [1044, 80] on div "single-neutral-actions-check-2 Confirmed" at bounding box center [1041, 72] width 204 height 29
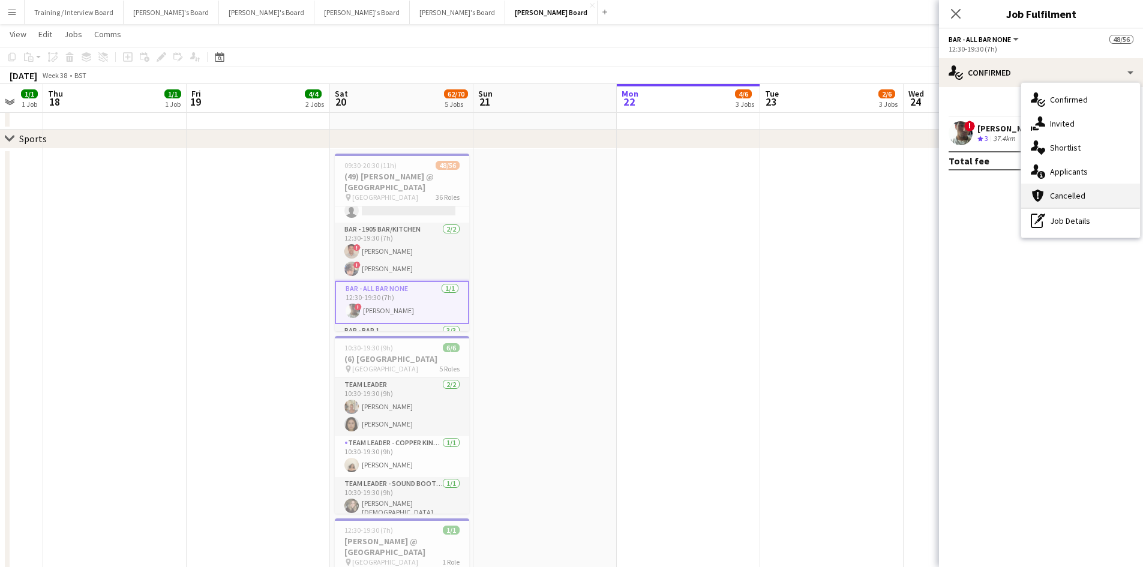
click at [1088, 199] on div "cancellation Cancelled" at bounding box center [1081, 196] width 119 height 24
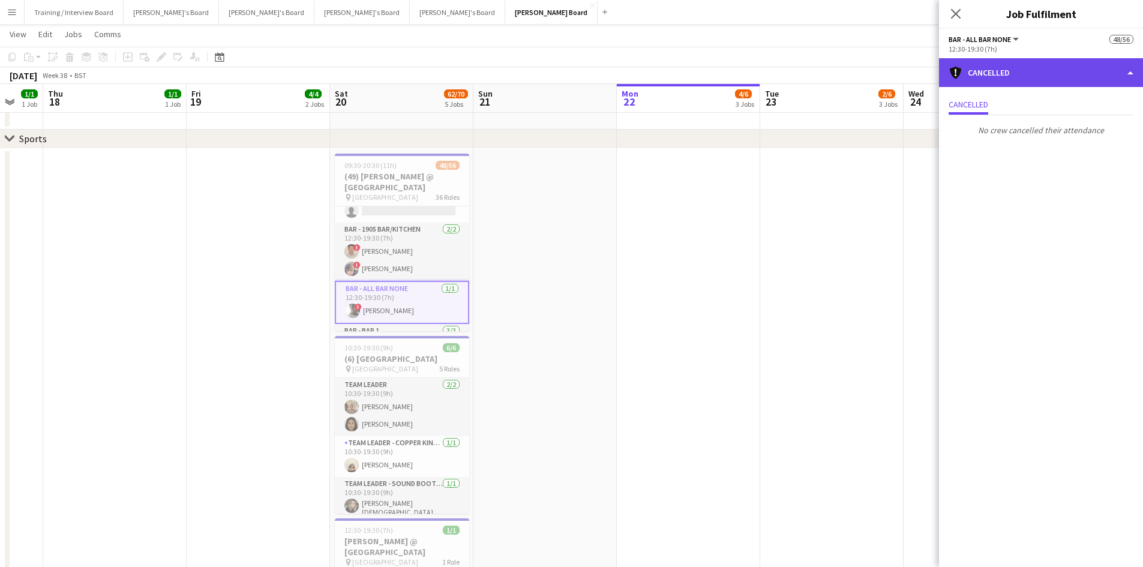
click at [1041, 81] on div "cancellation Cancelled" at bounding box center [1041, 72] width 204 height 29
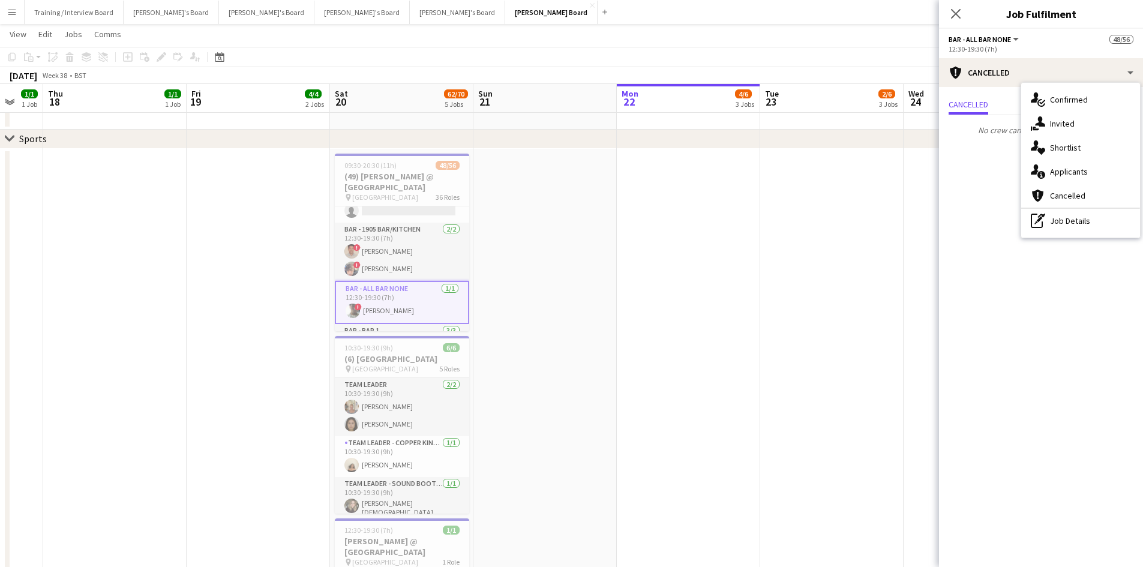
drag, startPoint x: 402, startPoint y: 316, endPoint x: 411, endPoint y: 315, distance: 9.2
click at [402, 316] on app-card-role "Bar - All Bar None 1/1 12:30-19:30 (7h) ! Adam Chilton" at bounding box center [402, 302] width 134 height 43
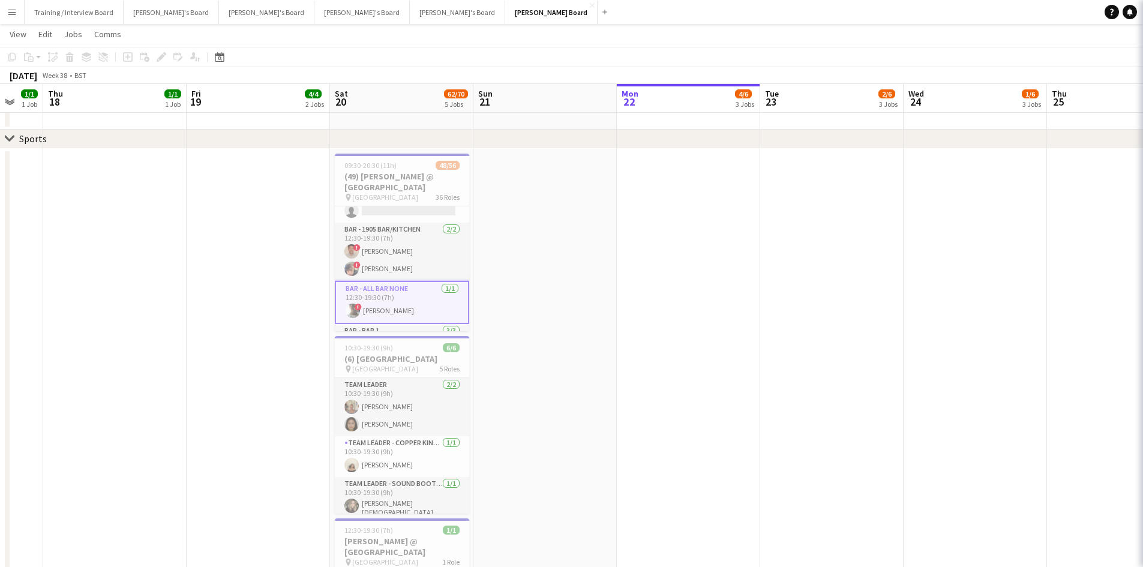
scroll to position [0, 244]
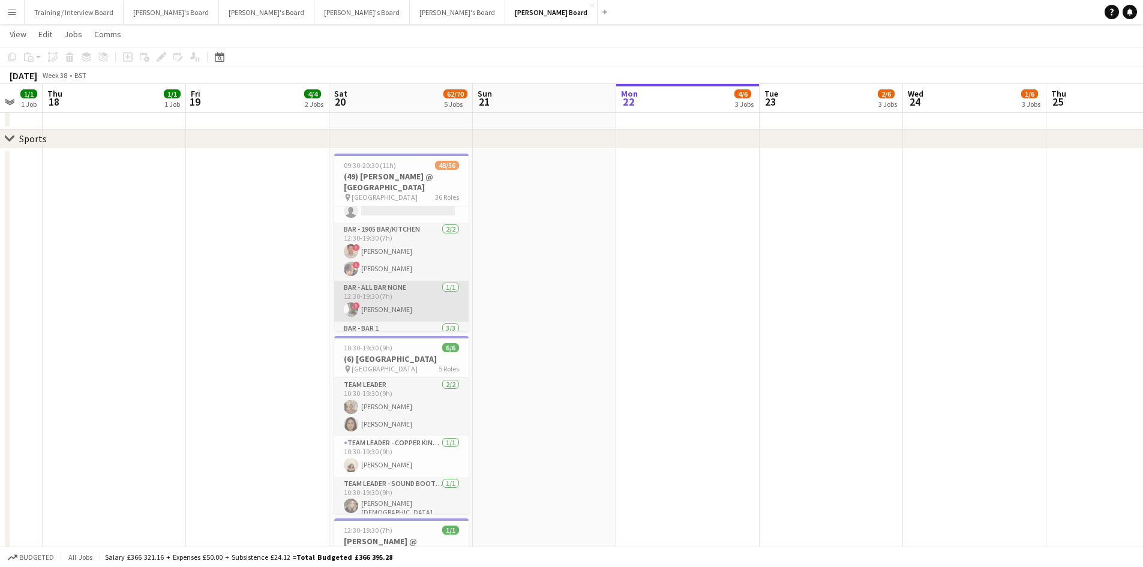
click at [411, 311] on app-card-role "Bar - All Bar None 1/1 12:30-19:30 (7h) ! Adam Chilton" at bounding box center [401, 301] width 134 height 41
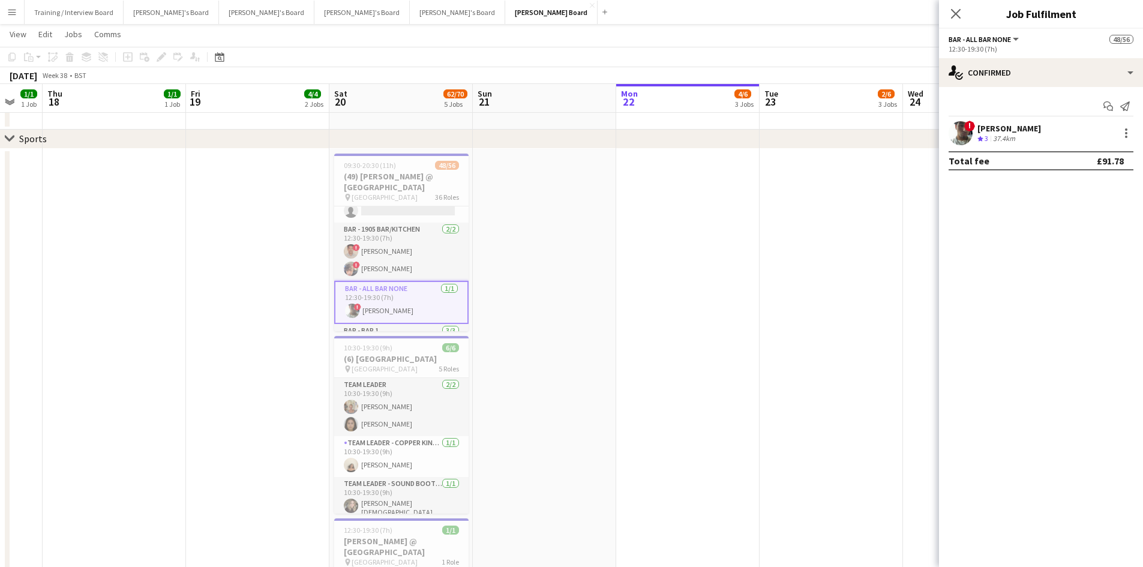
click at [995, 131] on div "[PERSON_NAME]" at bounding box center [1010, 128] width 64 height 11
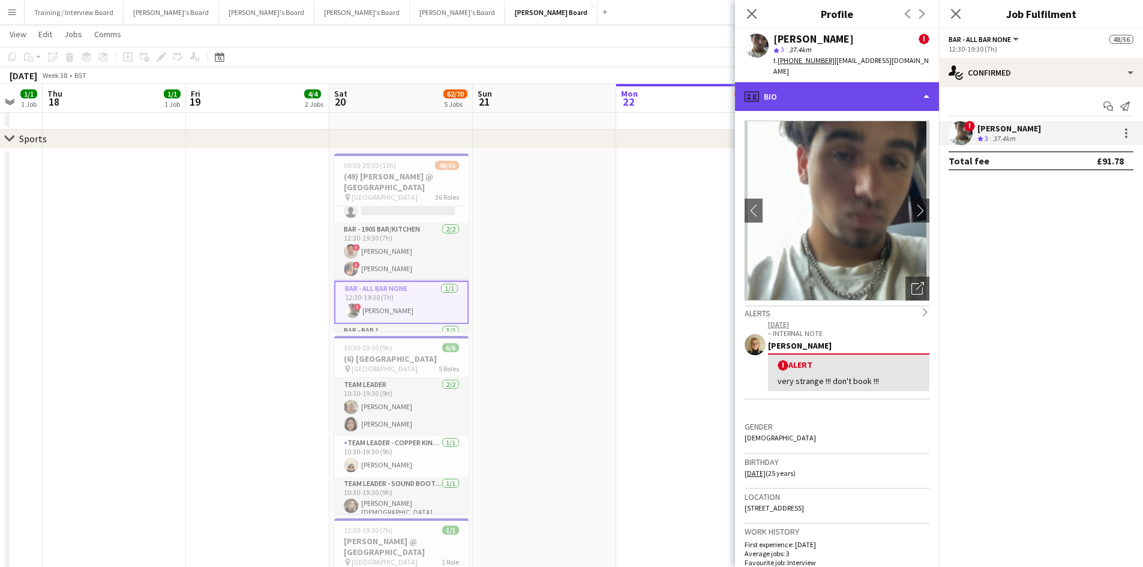
click at [836, 97] on div "profile Bio" at bounding box center [837, 96] width 204 height 29
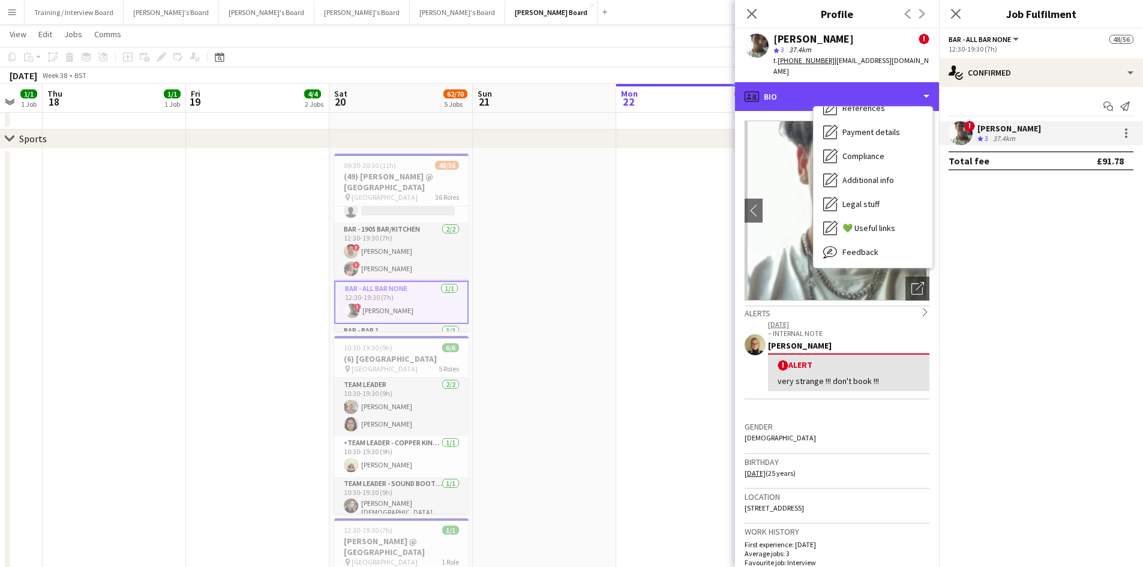
scroll to position [161, 0]
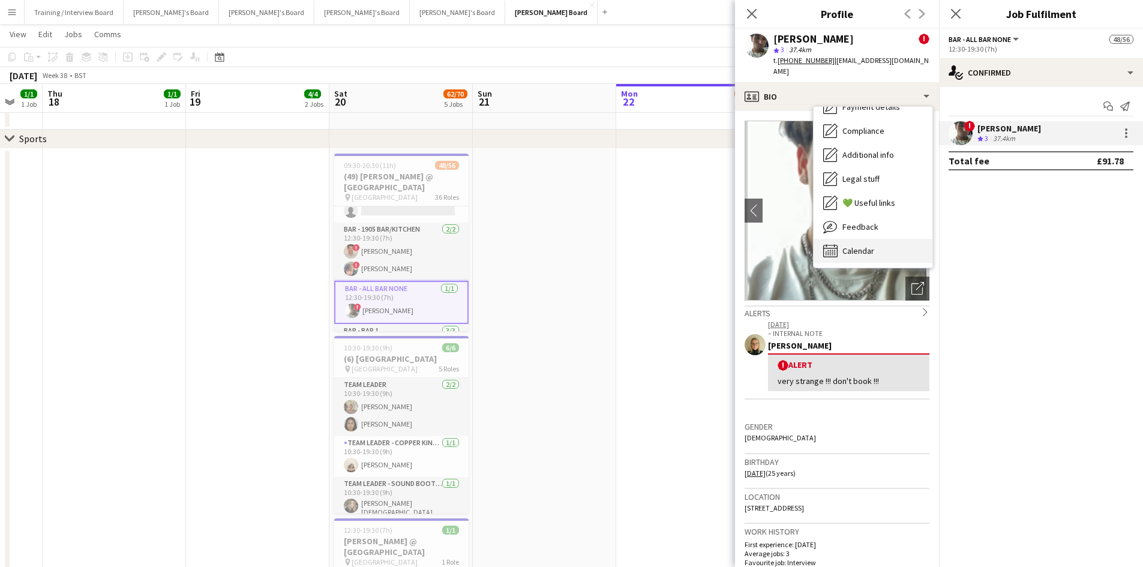
click at [884, 239] on div "Calendar Calendar" at bounding box center [873, 251] width 119 height 24
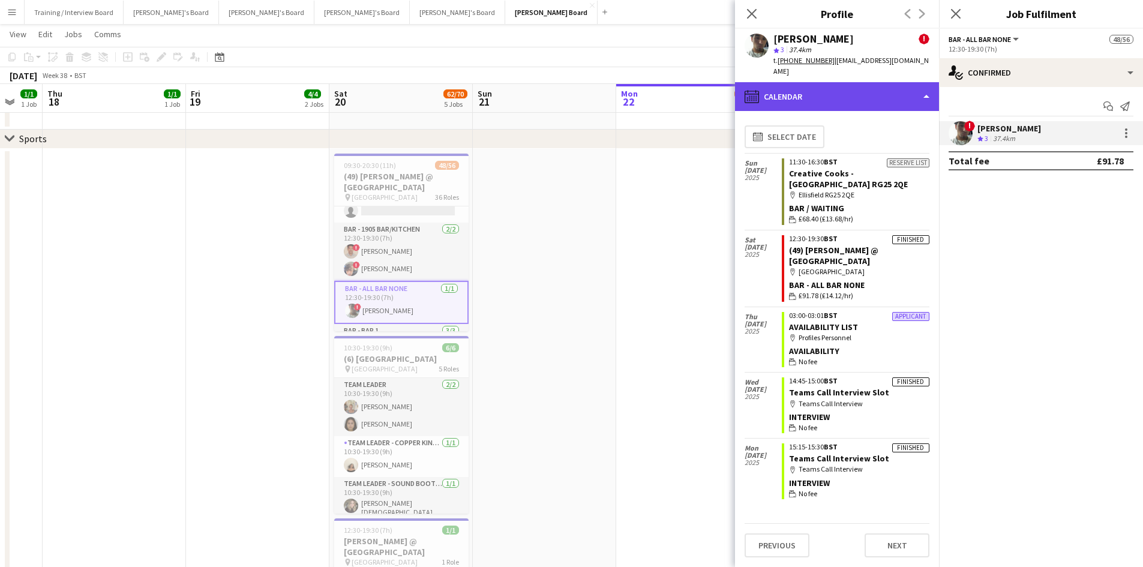
click at [853, 88] on div "calendar-full Calendar" at bounding box center [837, 96] width 204 height 29
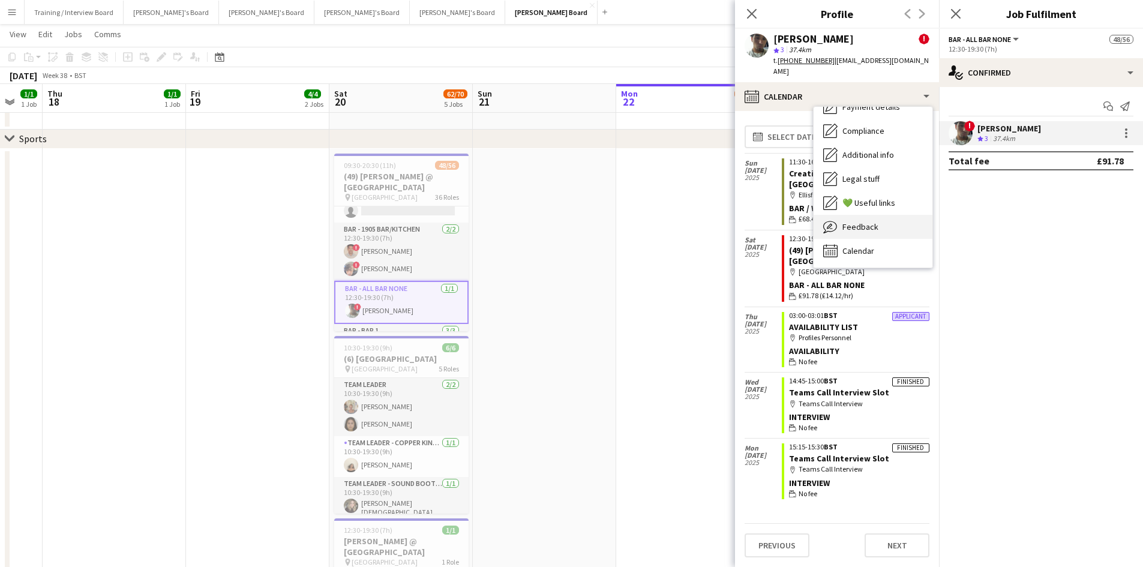
click at [888, 216] on div "Feedback Feedback" at bounding box center [873, 227] width 119 height 24
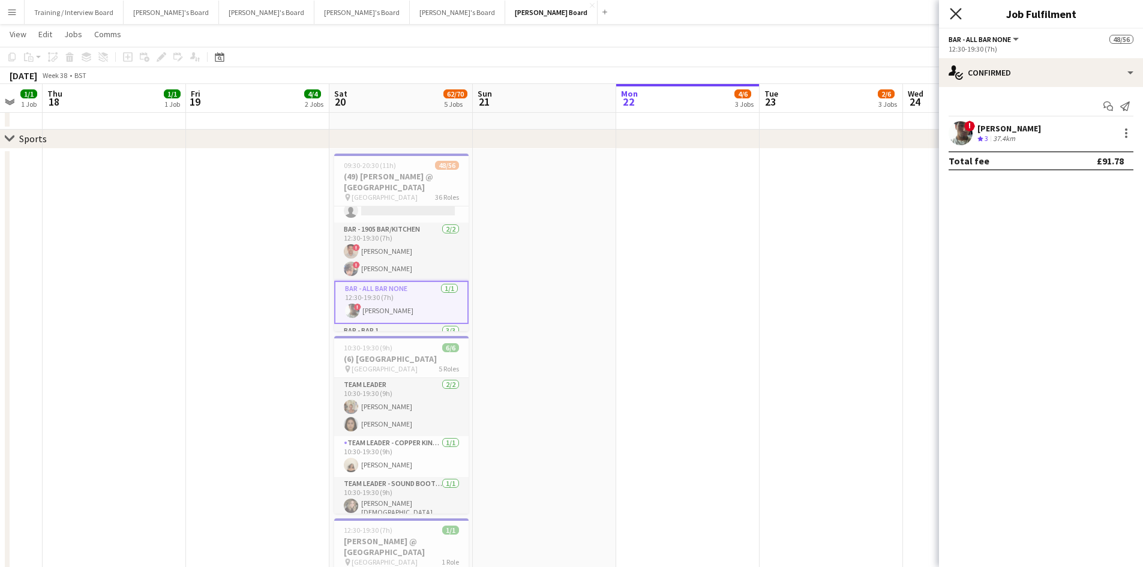
click at [955, 11] on icon "Close pop-in" at bounding box center [955, 13] width 11 height 11
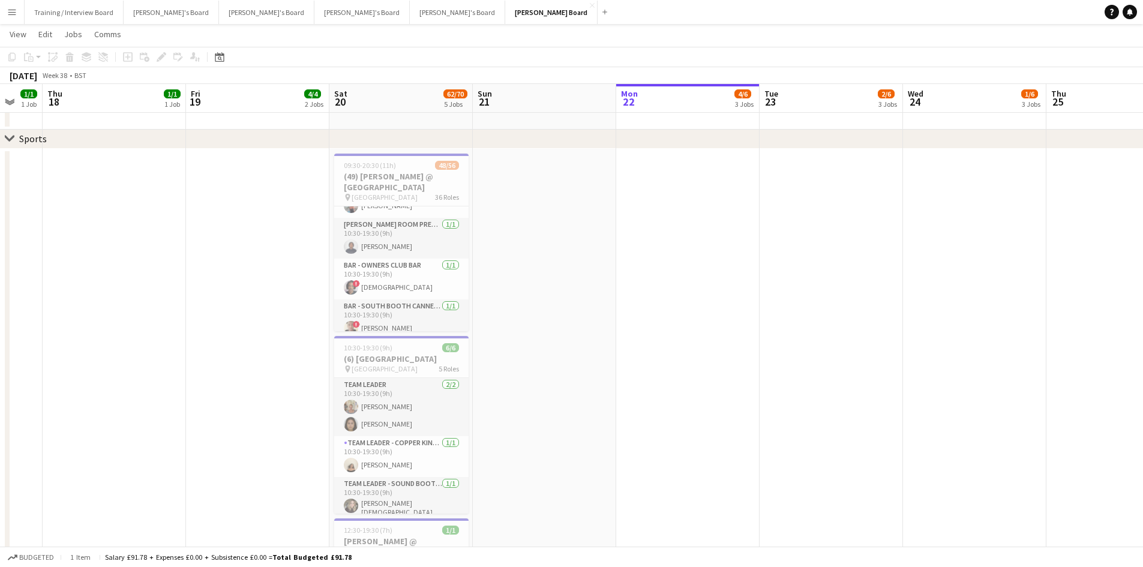
scroll to position [505, 0]
click at [429, 265] on app-card-role "Bar - Long Bar 1/1 10:30-19:30 (9h) Ellie Brown" at bounding box center [401, 257] width 134 height 41
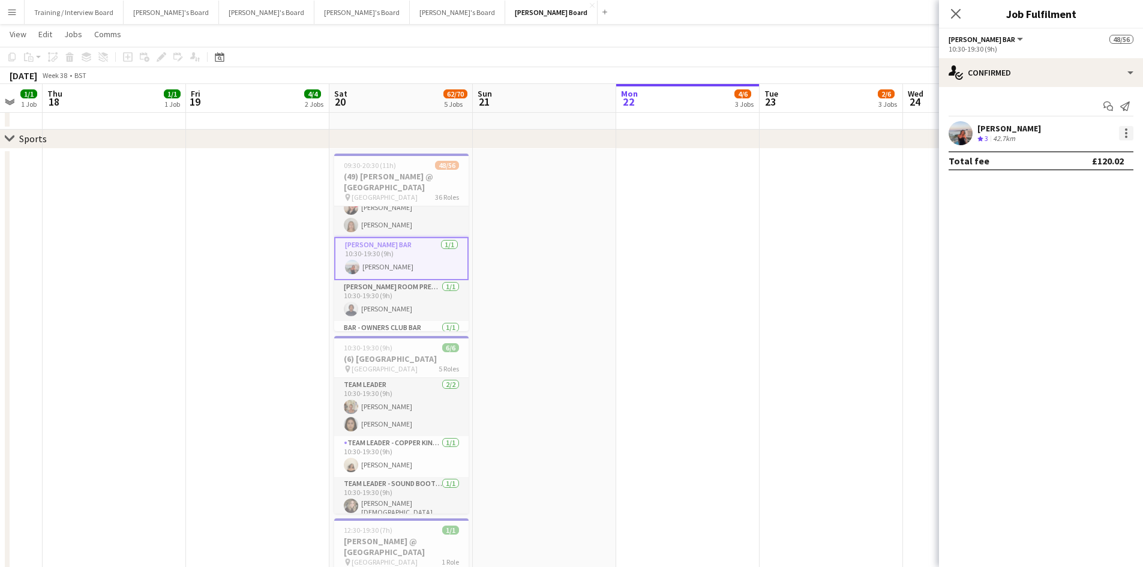
click at [1128, 131] on div at bounding box center [1126, 133] width 14 height 14
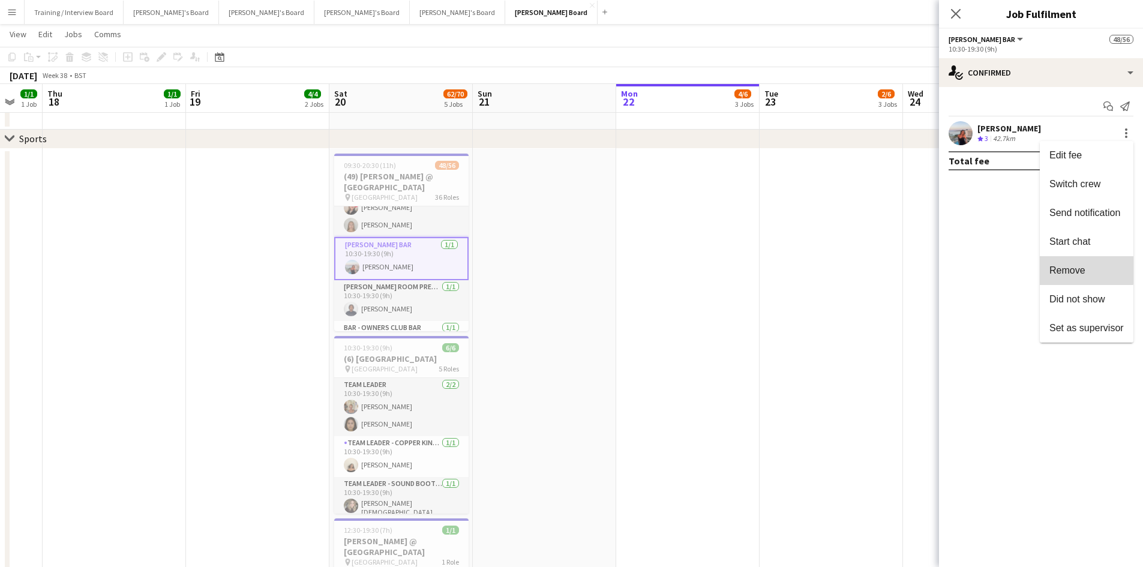
click at [1083, 263] on button "Remove" at bounding box center [1087, 270] width 94 height 29
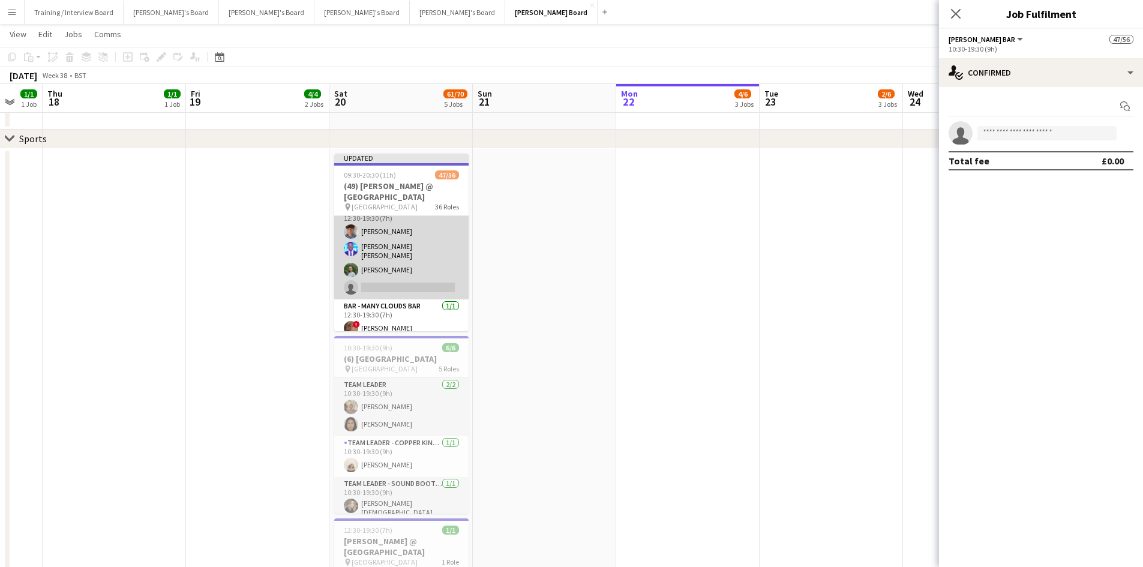
click at [414, 259] on app-card-role "Bar - Long Bar 3/4 12:30-19:30 (7h) Charlie Ball Antonio Ovie Obebe lucy chambe…" at bounding box center [401, 251] width 134 height 97
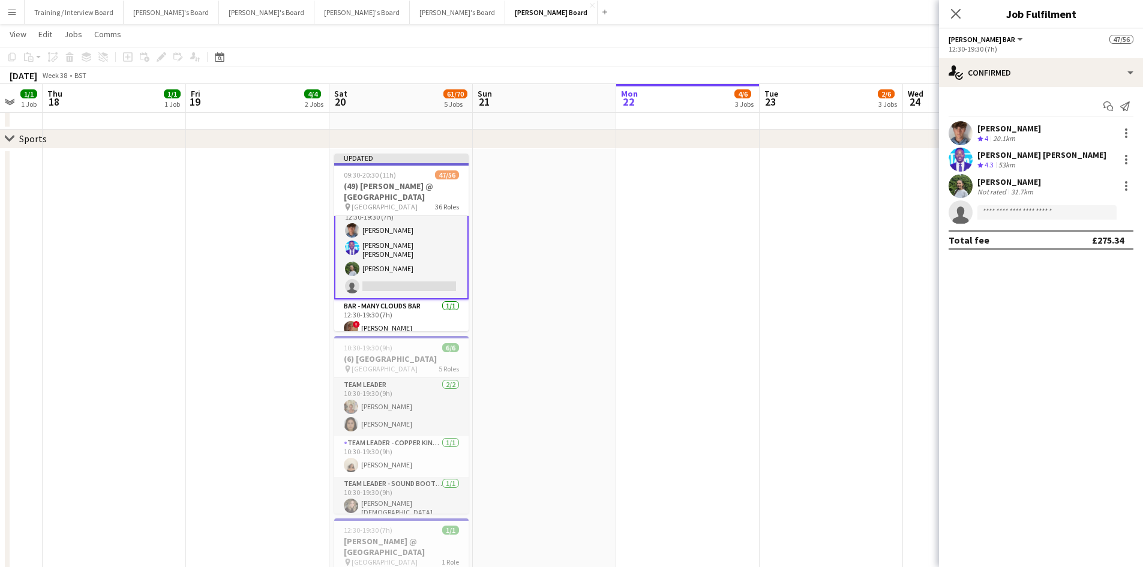
scroll to position [1404, 0]
click at [1025, 211] on input at bounding box center [1047, 212] width 139 height 14
type input "********"
click at [873, 66] on app-toolbar "Copy Paste Paste Ctrl+V Paste with crew Ctrl+Shift+V Paste linked Job [GEOGRAPH…" at bounding box center [571, 57] width 1143 height 20
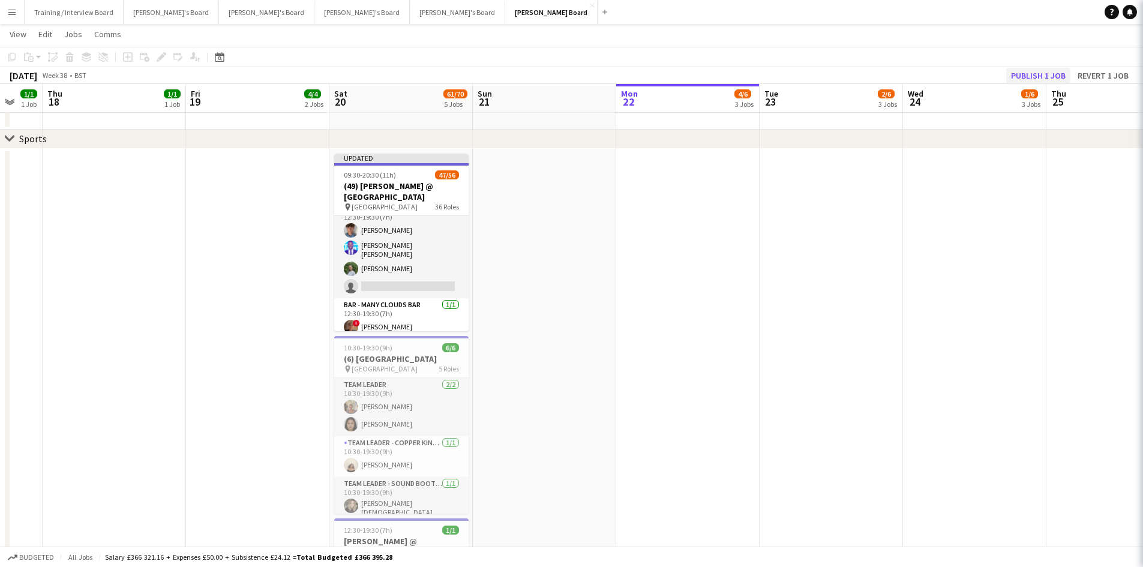
scroll to position [1403, 0]
click at [1045, 79] on button "Publish 1 job" at bounding box center [1039, 76] width 64 height 16
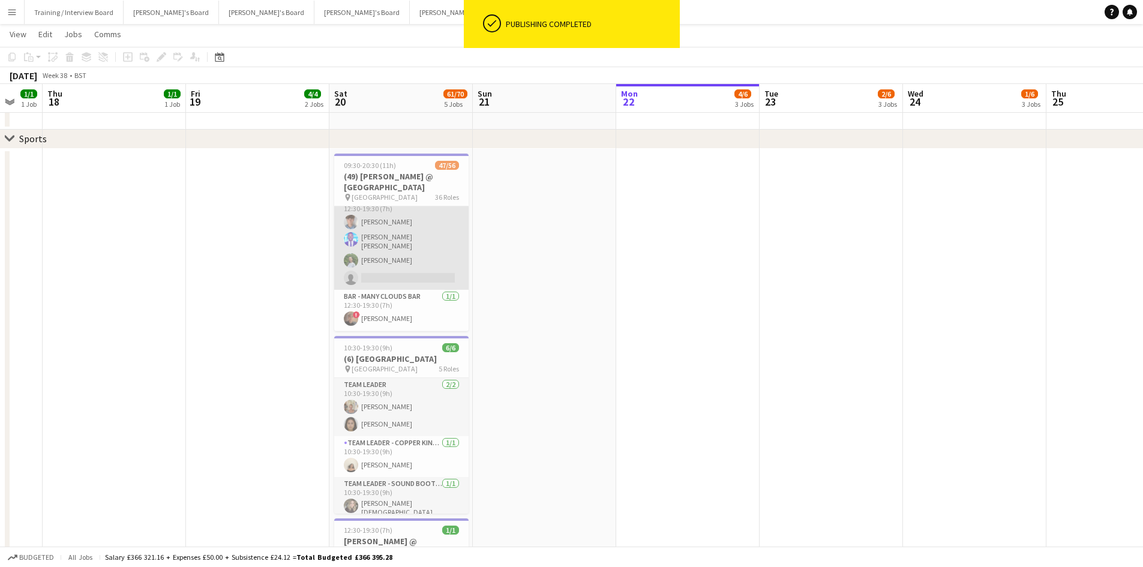
click at [405, 265] on app-card-role "Bar - Long Bar 3/4 12:30-19:30 (7h) Charlie Ball Antonio Ovie Obebe lucy chambe…" at bounding box center [401, 241] width 134 height 97
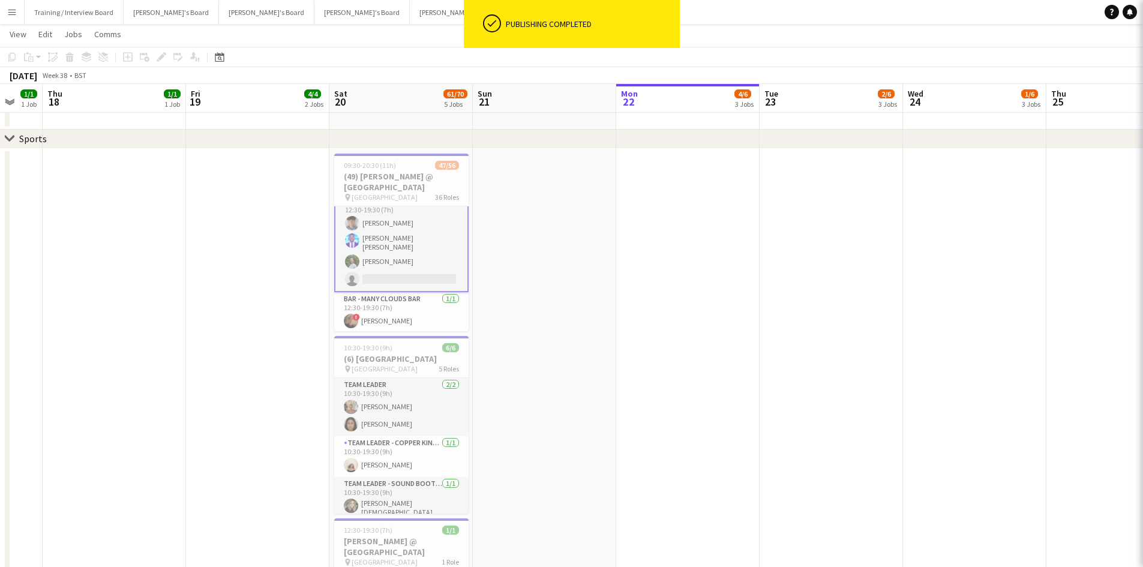
scroll to position [1404, 0]
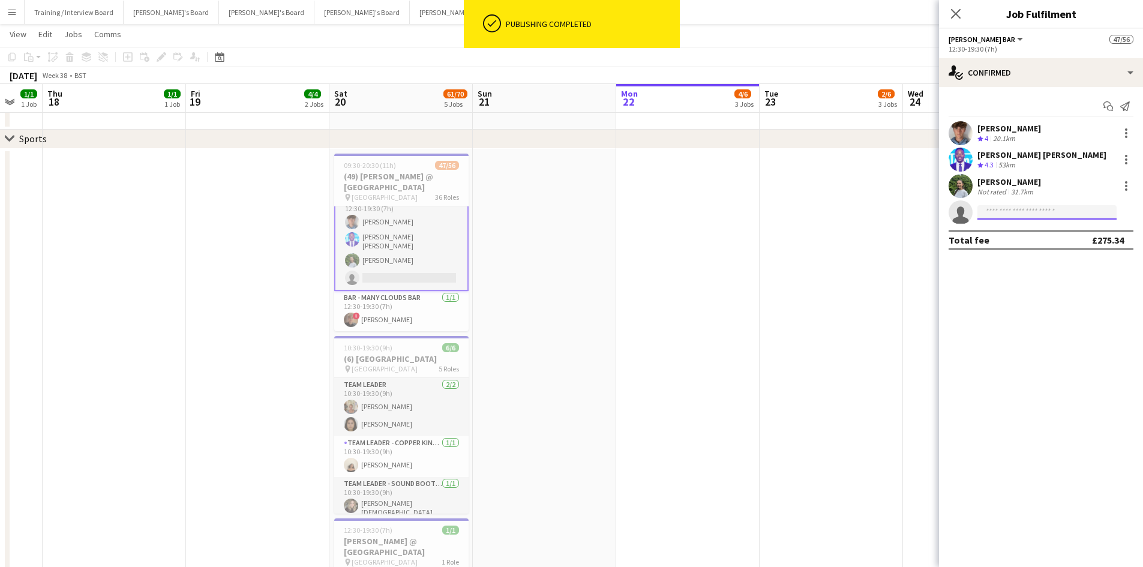
click at [1017, 214] on input at bounding box center [1047, 212] width 139 height 14
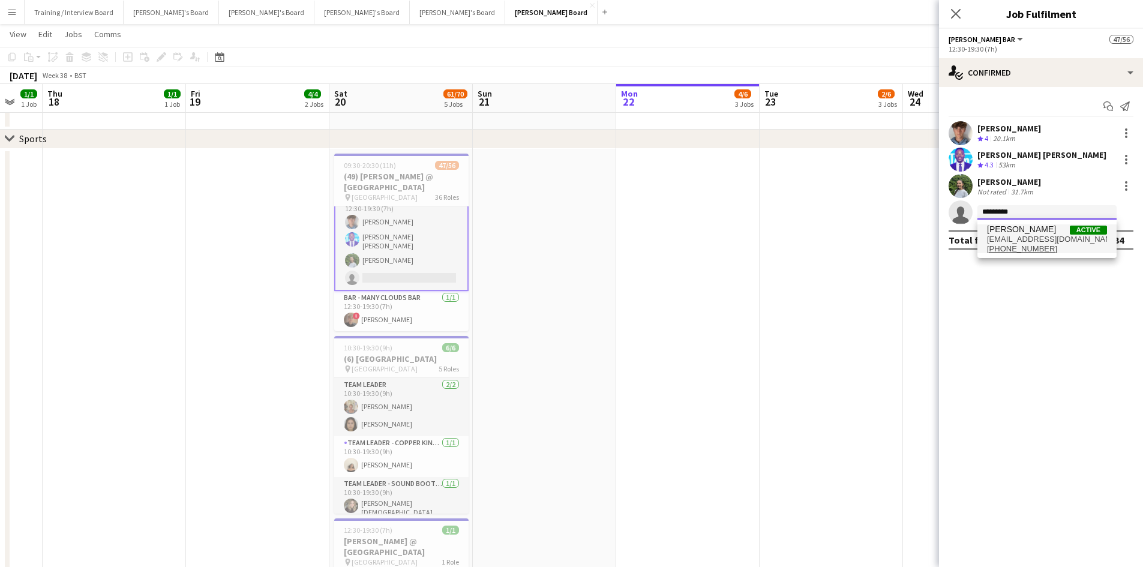
type input "*********"
click at [1011, 238] on span "[EMAIL_ADDRESS][DOMAIN_NAME]" at bounding box center [1047, 240] width 120 height 10
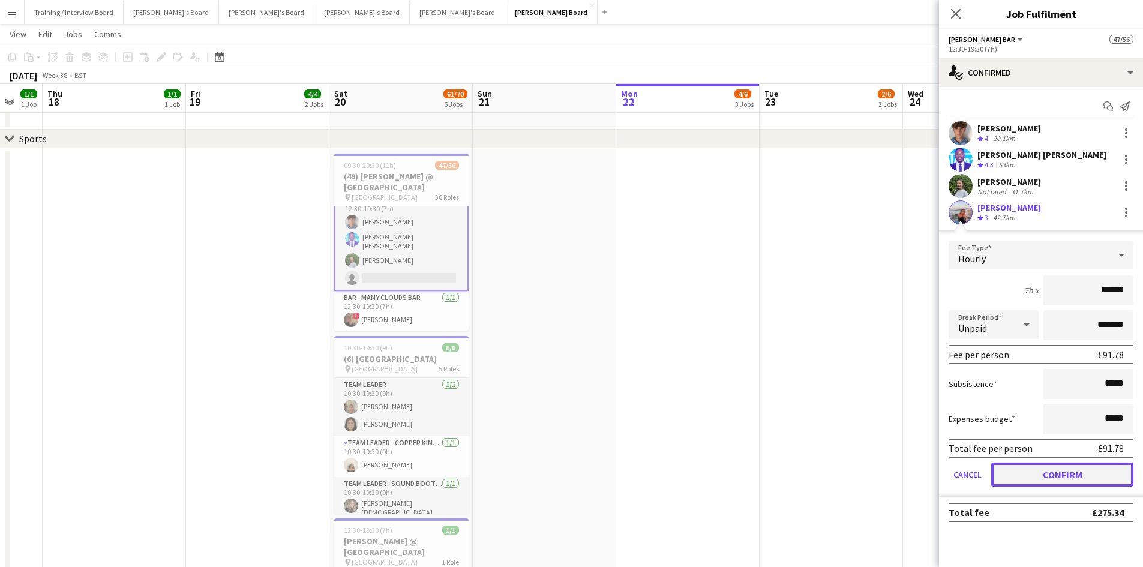
click at [1057, 474] on button "Confirm" at bounding box center [1063, 475] width 142 height 24
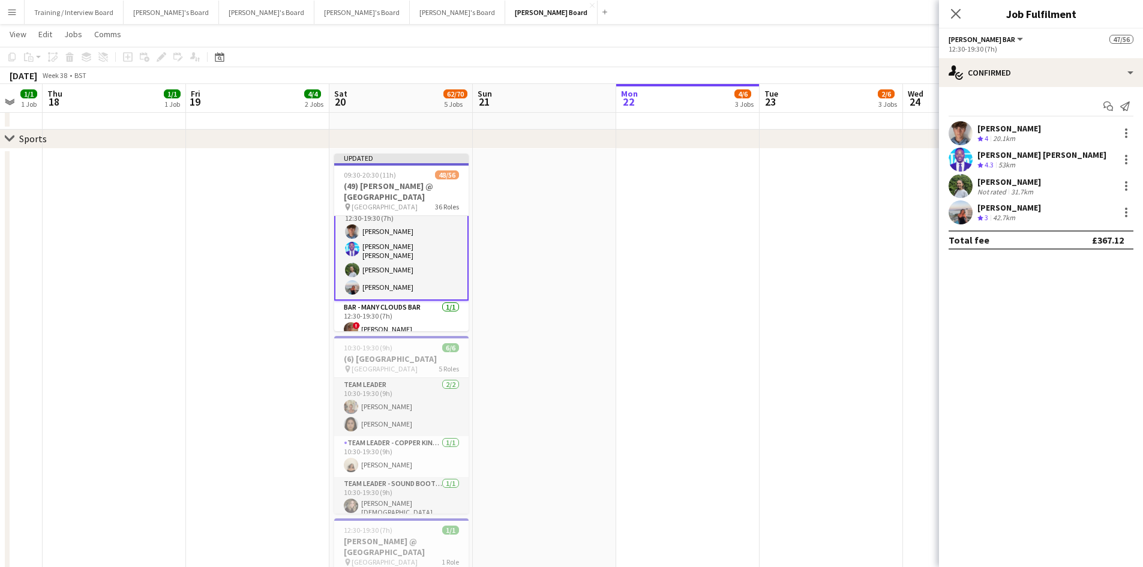
click at [842, 62] on app-toolbar "Copy Paste Paste Ctrl+V Paste with crew Ctrl+Shift+V Paste linked Job [GEOGRAPH…" at bounding box center [571, 57] width 1143 height 20
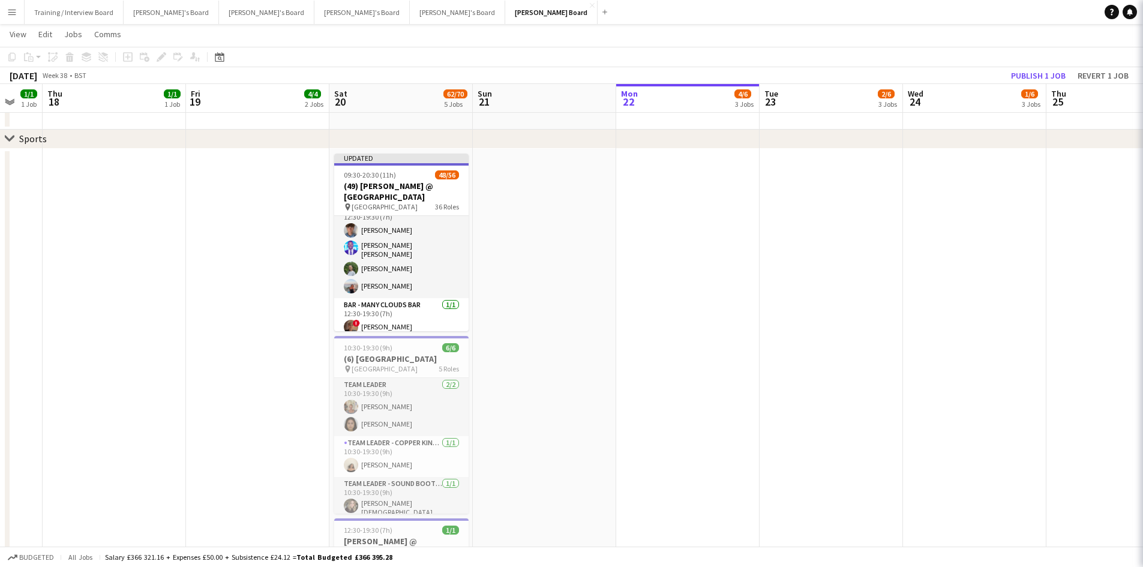
scroll to position [1403, 0]
click at [1038, 74] on button "Publish 1 job" at bounding box center [1039, 76] width 64 height 16
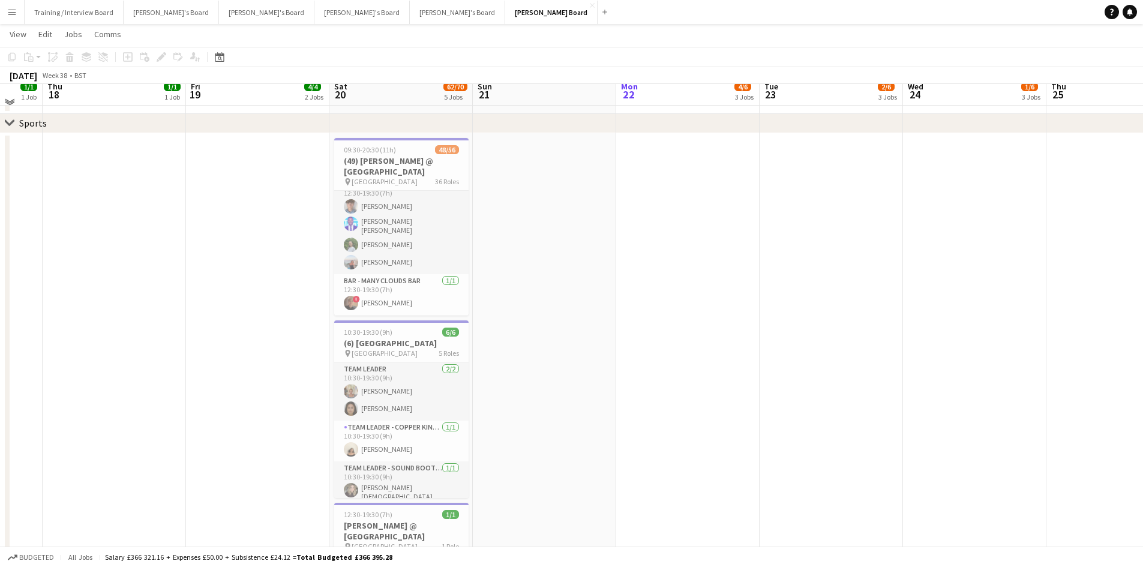
scroll to position [300, 0]
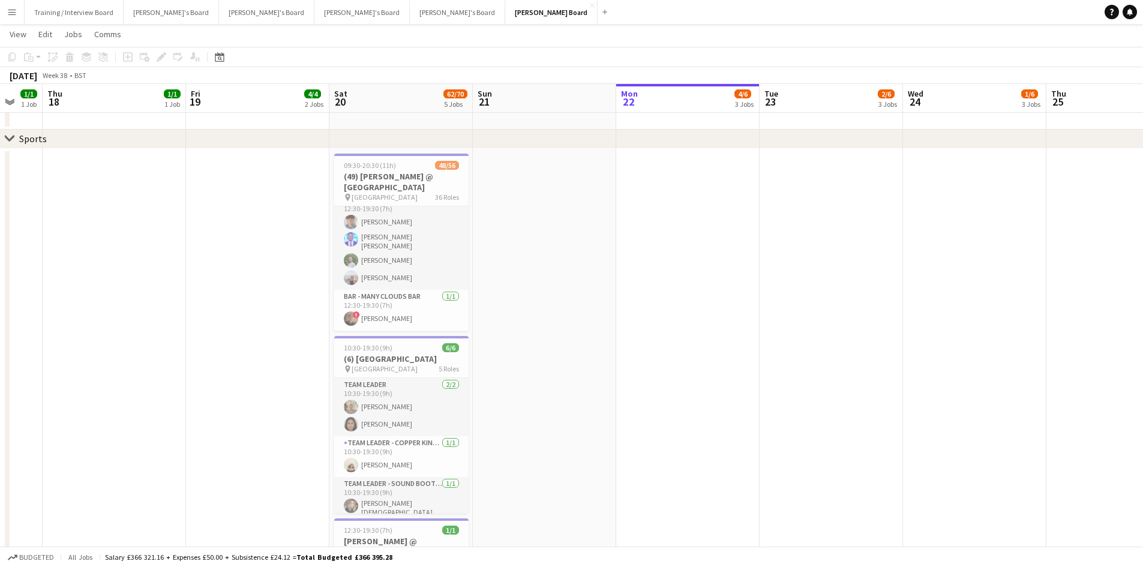
click at [10, 14] on app-icon "Menu" at bounding box center [12, 12] width 10 height 10
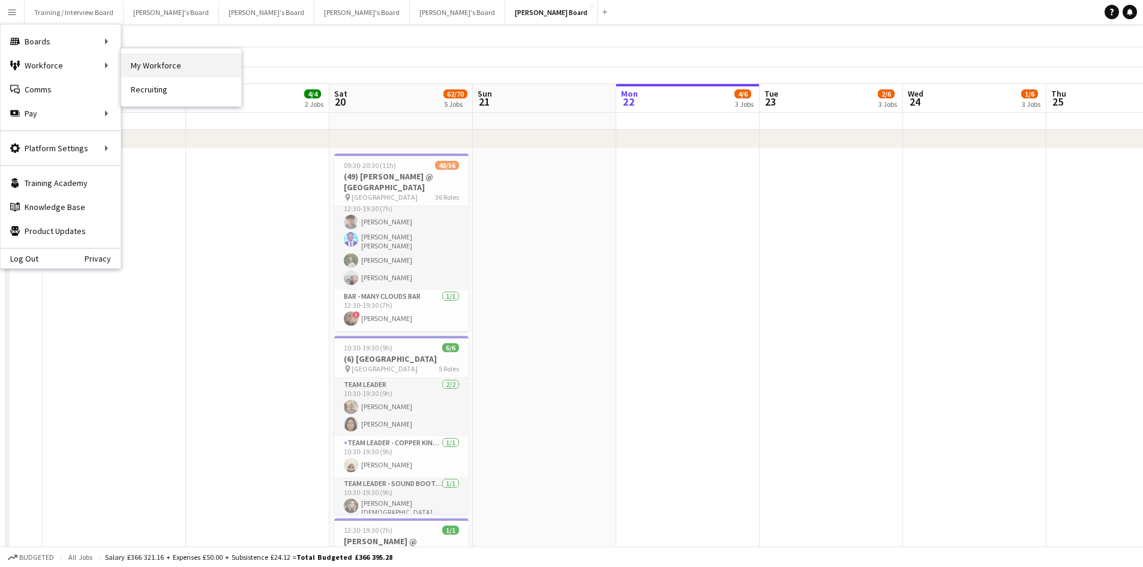
click at [160, 61] on link "My Workforce" at bounding box center [181, 65] width 120 height 24
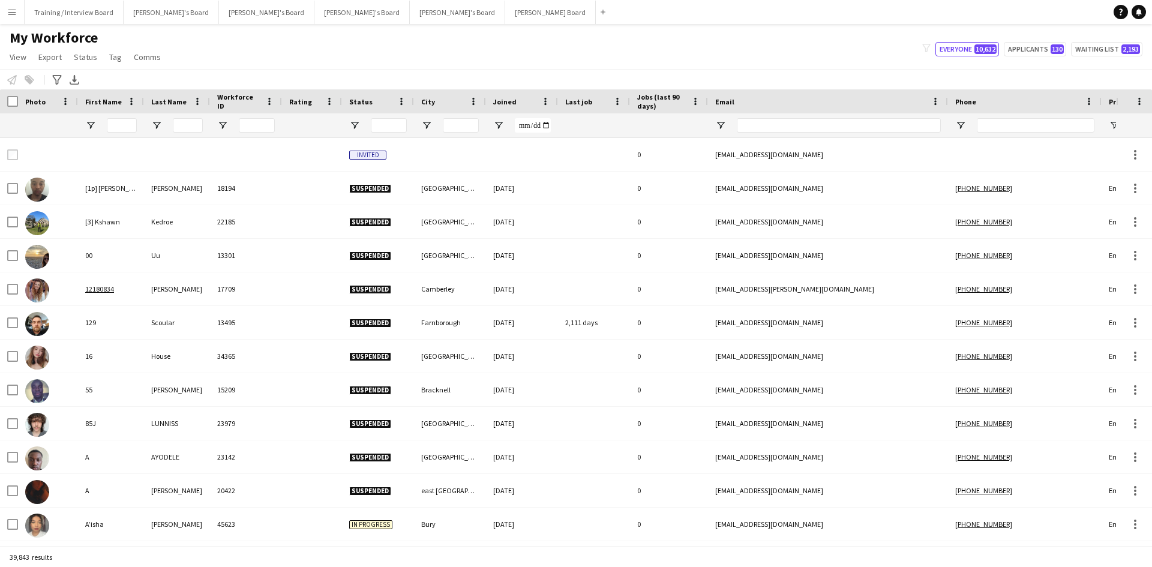
type input "******"
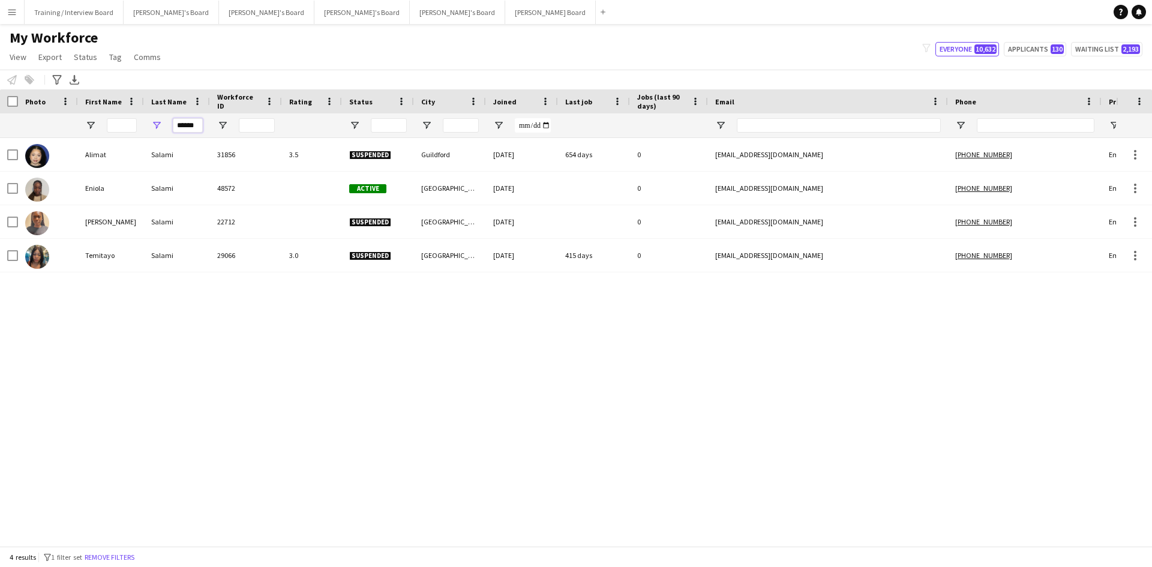
drag, startPoint x: 197, startPoint y: 128, endPoint x: 150, endPoint y: 118, distance: 47.8
click at [151, 127] on div "******" at bounding box center [177, 125] width 66 height 24
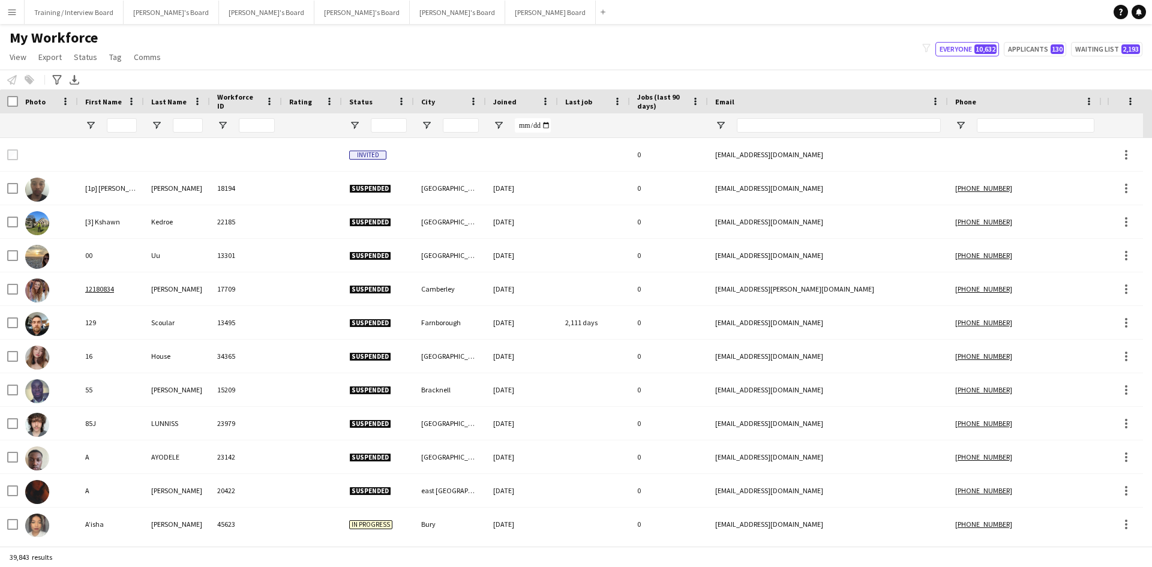
click at [13, 10] on app-icon "Menu" at bounding box center [12, 12] width 10 height 10
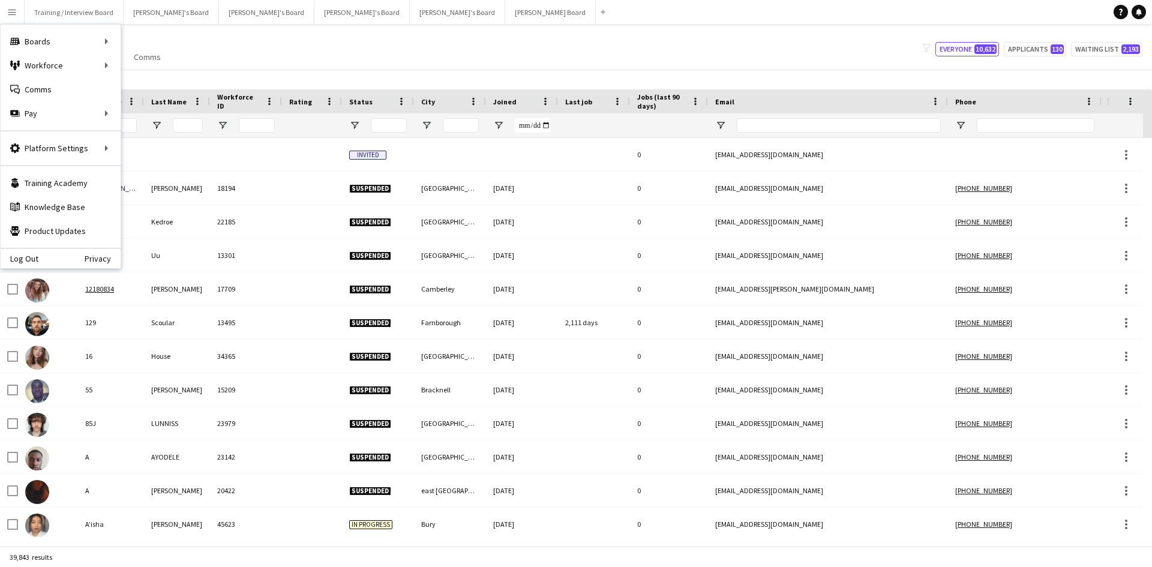
click at [13, 10] on app-icon "Menu" at bounding box center [12, 12] width 10 height 10
click at [337, 51] on div "My Workforce View Views Default view Compliance RTW Checks [GEOGRAPHIC_DATA] Se…" at bounding box center [576, 49] width 1152 height 41
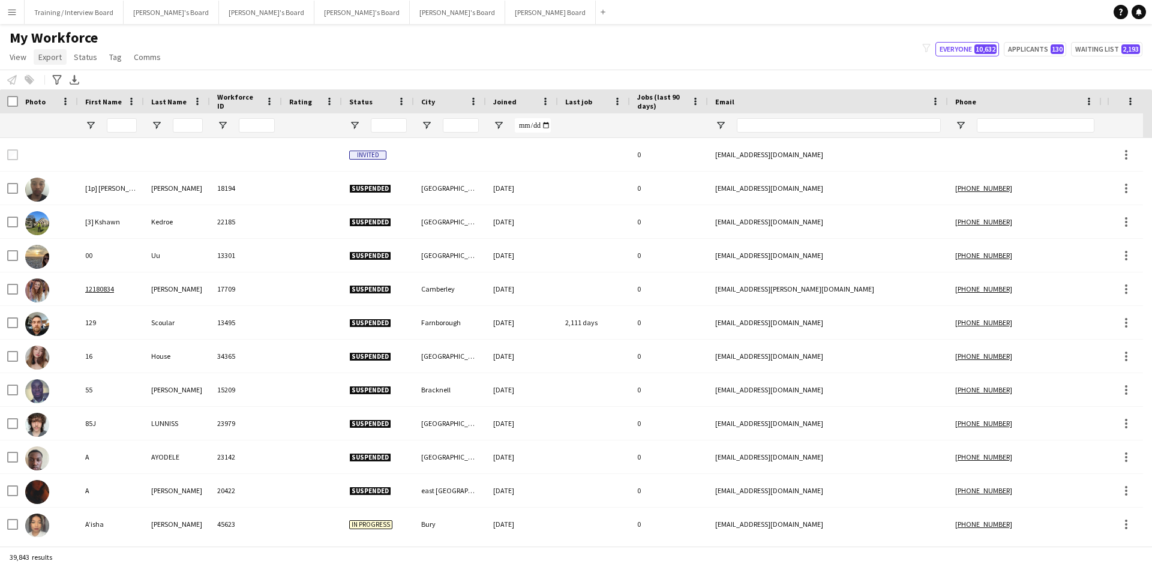
click at [64, 59] on link "Export" at bounding box center [50, 57] width 33 height 16
click at [71, 79] on span "New starters report" at bounding box center [80, 82] width 72 height 11
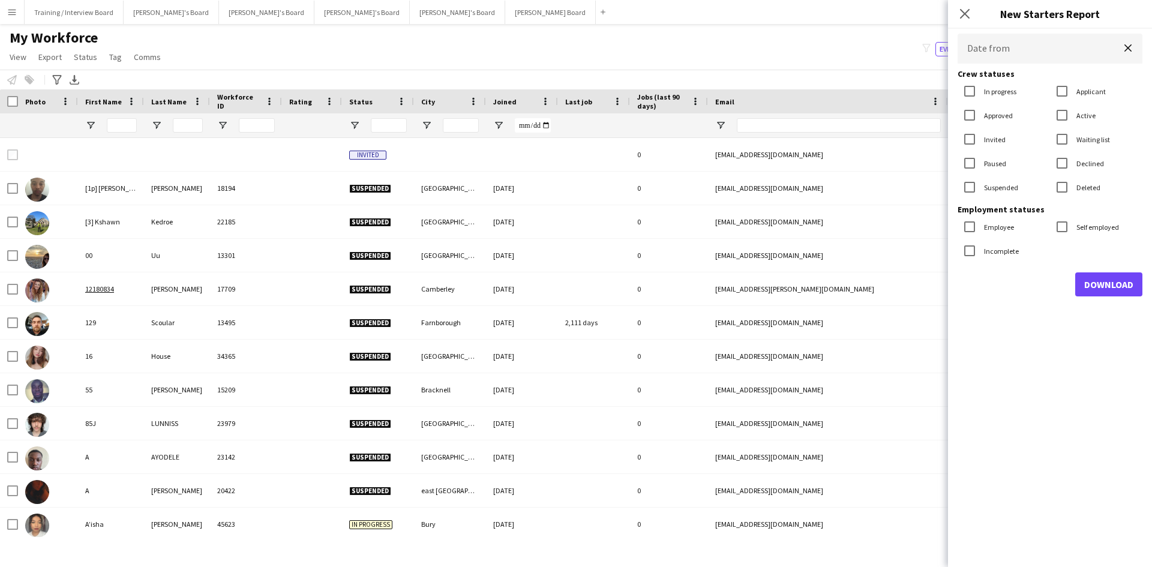
click at [1003, 56] on body "Menu Boards Boards Boards All jobs Status Workforce Workforce My Workforce Recr…" at bounding box center [576, 283] width 1152 height 567
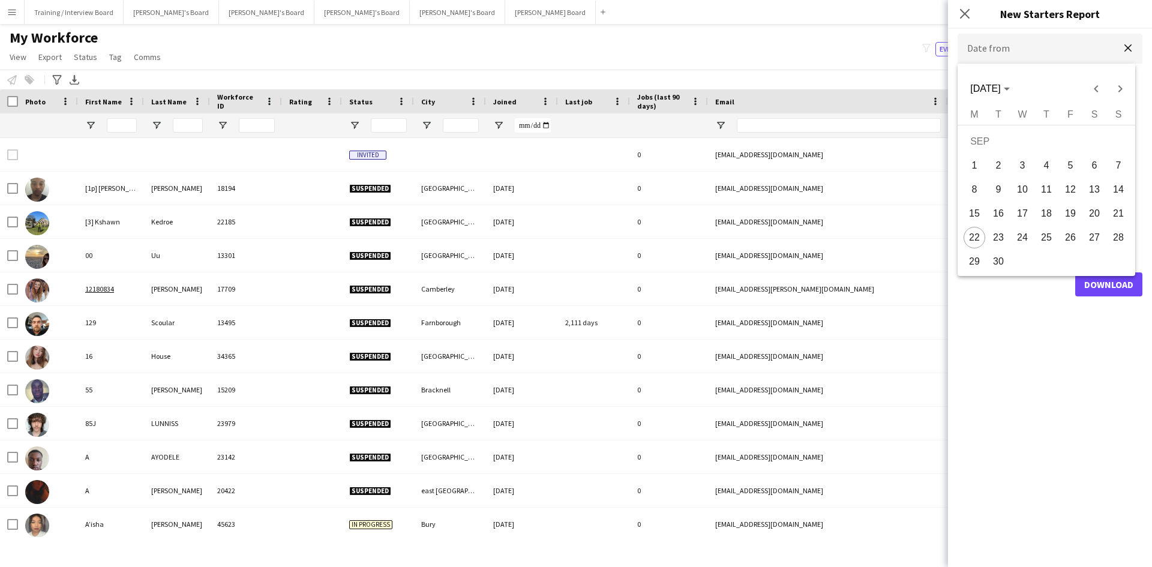
click at [1005, 51] on div at bounding box center [576, 283] width 1152 height 567
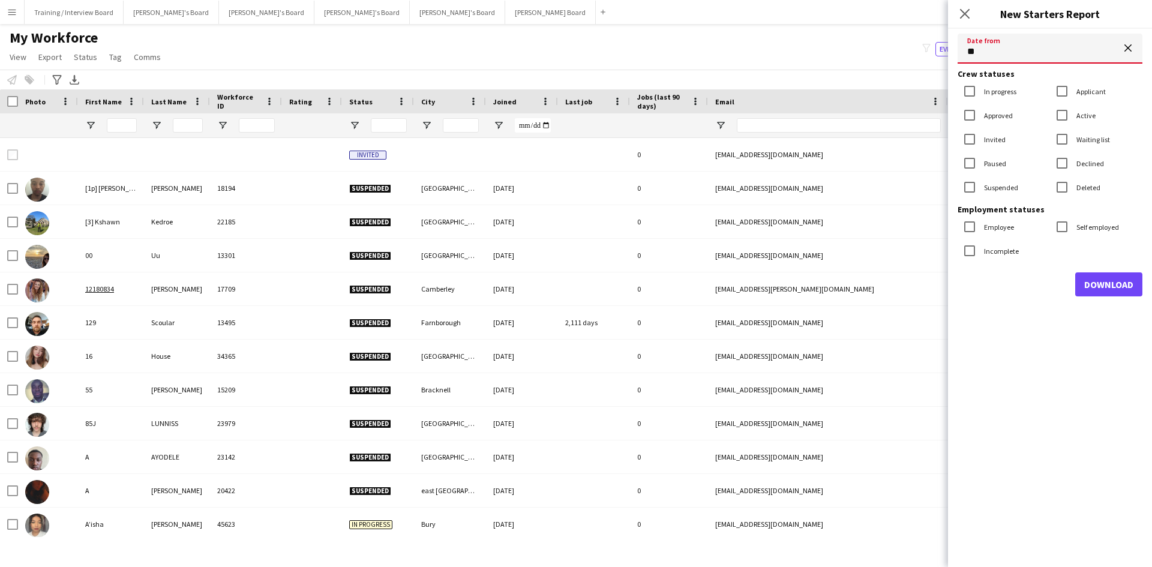
type input "**********"
click at [998, 92] on label "In progress" at bounding box center [999, 91] width 35 height 9
click at [998, 137] on label "Invited" at bounding box center [994, 139] width 24 height 9
click at [993, 189] on label "Suspended" at bounding box center [1000, 187] width 37 height 9
click at [1093, 160] on label "Declined" at bounding box center [1089, 163] width 30 height 9
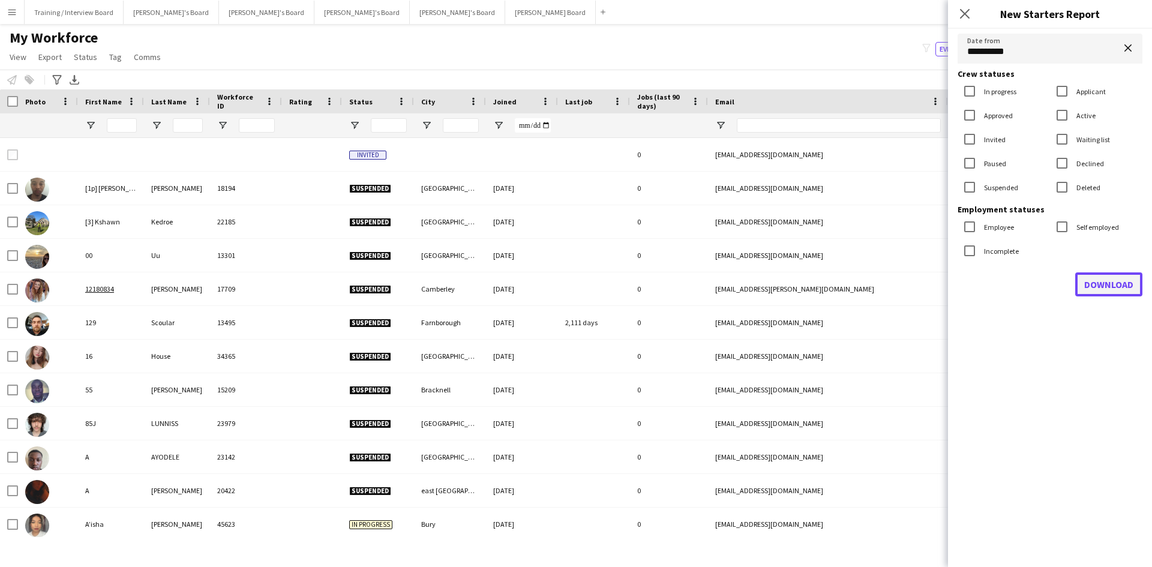
click at [1105, 283] on button "Download" at bounding box center [1109, 284] width 67 height 24
click at [10, 14] on app-icon "Menu" at bounding box center [12, 12] width 10 height 10
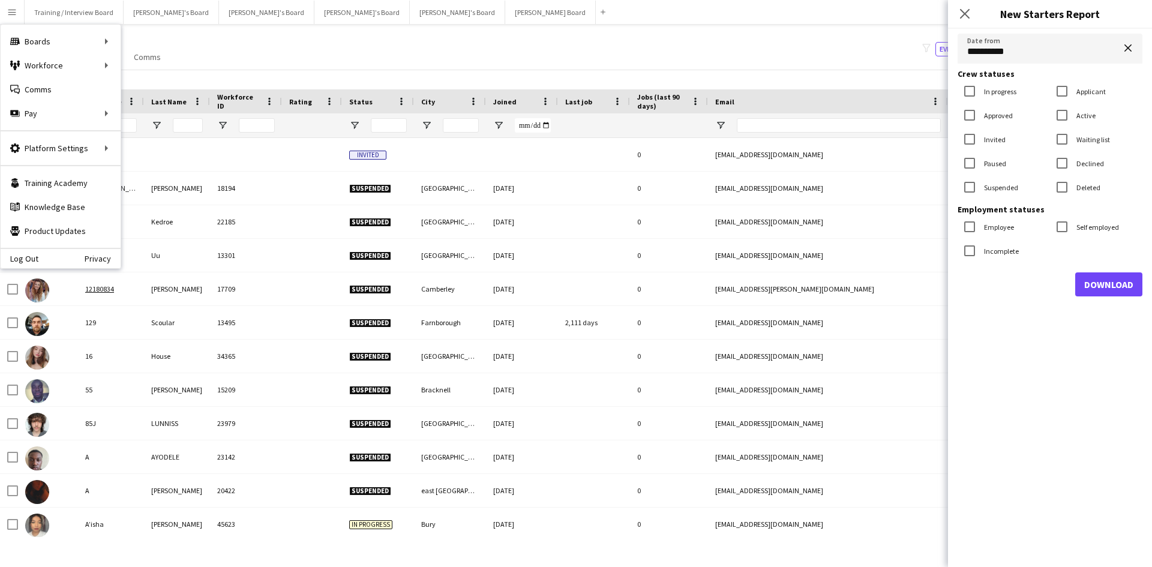
drag, startPoint x: 962, startPoint y: 16, endPoint x: 922, endPoint y: 22, distance: 40.8
click at [962, 16] on icon "Close pop-in" at bounding box center [965, 14] width 10 height 10
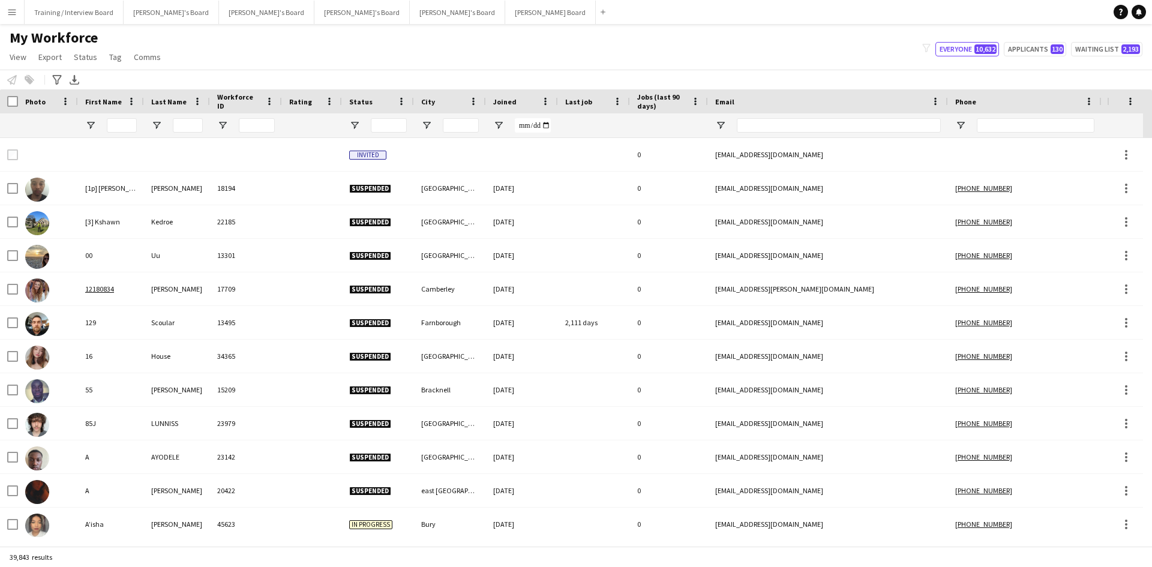
click at [14, 16] on app-icon "Menu" at bounding box center [12, 12] width 10 height 10
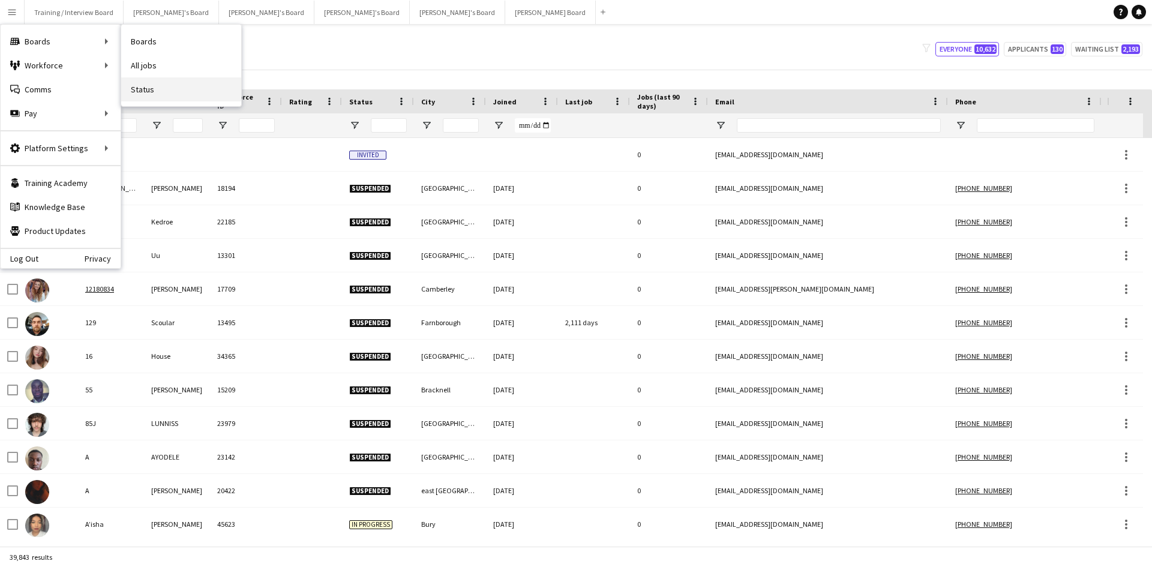
click at [177, 85] on link "Status" at bounding box center [181, 89] width 120 height 24
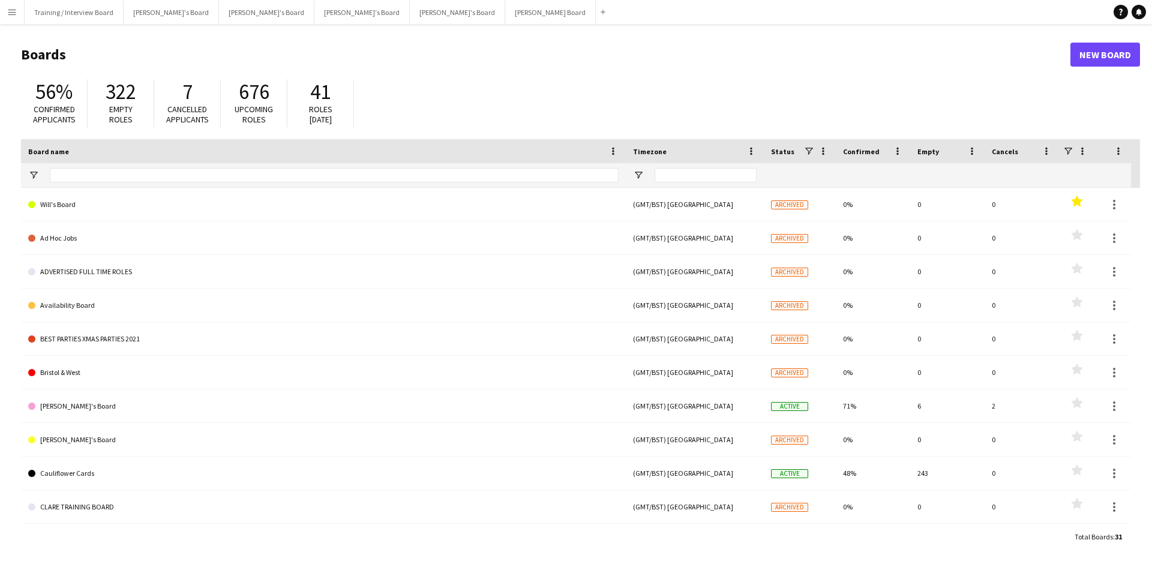
click at [9, 12] on app-icon "Menu" at bounding box center [12, 12] width 10 height 10
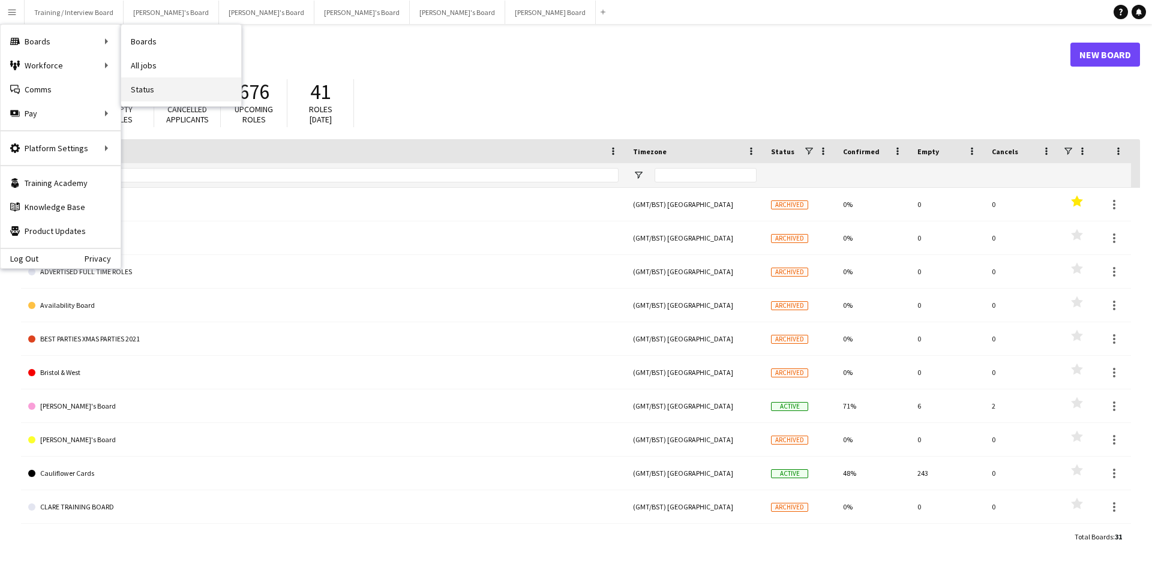
click at [182, 86] on link "Status" at bounding box center [181, 89] width 120 height 24
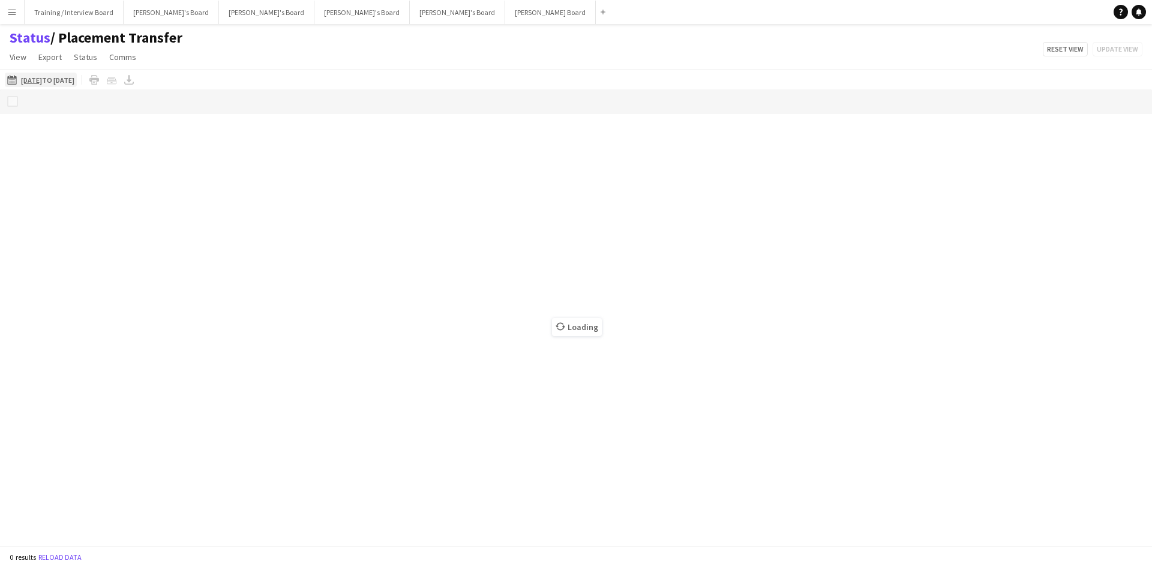
click at [13, 80] on app-icon "[DATE] to [DATE]" at bounding box center [14, 80] width 14 height 10
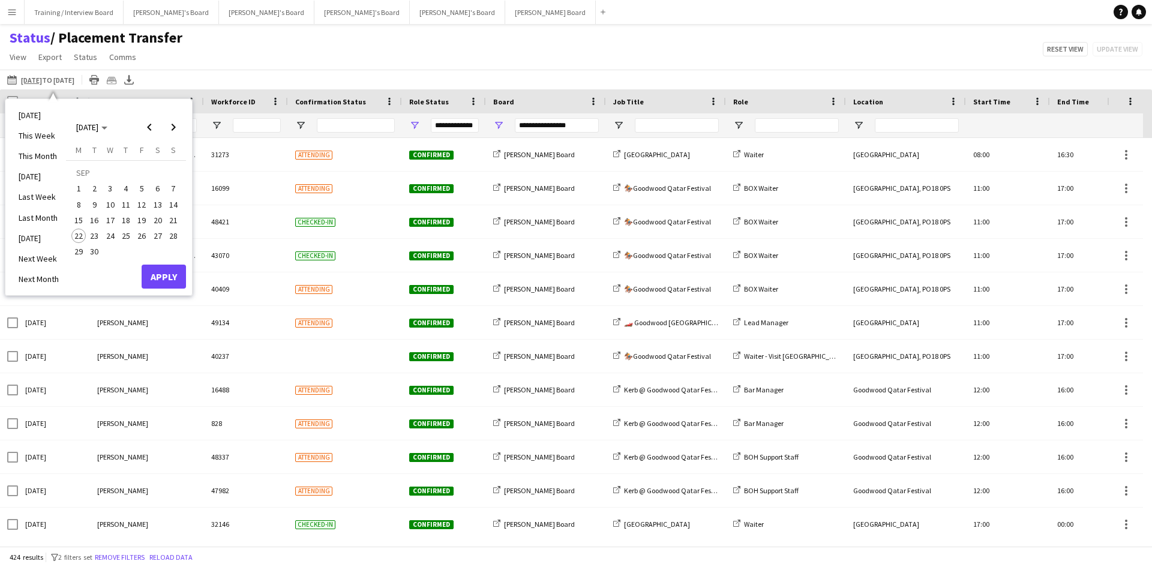
click at [80, 220] on span "15" at bounding box center [78, 220] width 14 height 14
click at [173, 226] on span "21" at bounding box center [173, 220] width 14 height 14
click at [169, 271] on button "Apply" at bounding box center [164, 277] width 44 height 24
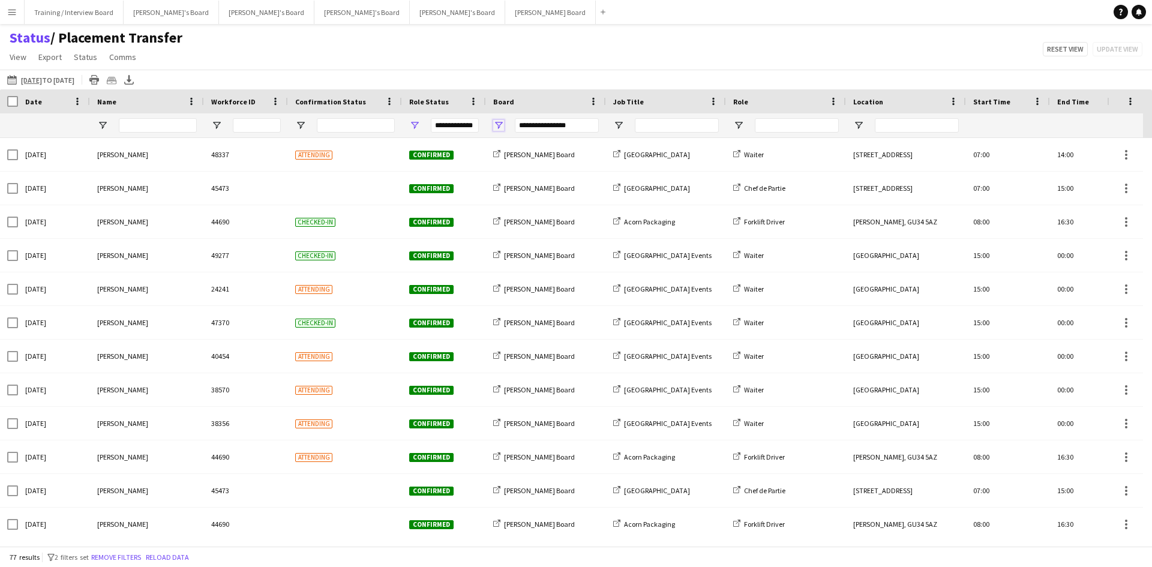
drag, startPoint x: 499, startPoint y: 124, endPoint x: 508, endPoint y: 125, distance: 9.0
click at [502, 124] on span "Open Filter Menu" at bounding box center [498, 125] width 11 height 11
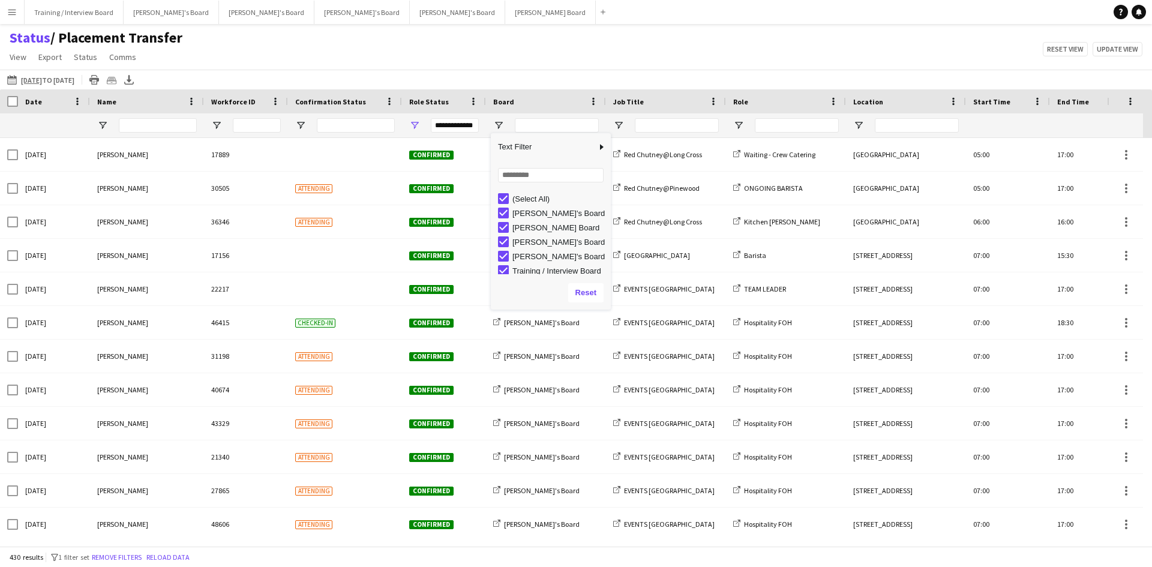
type input "**********"
click at [440, 65] on div "Status / Placement Transfer View Views Default view Airshow Accreditation Airsh…" at bounding box center [576, 49] width 1152 height 41
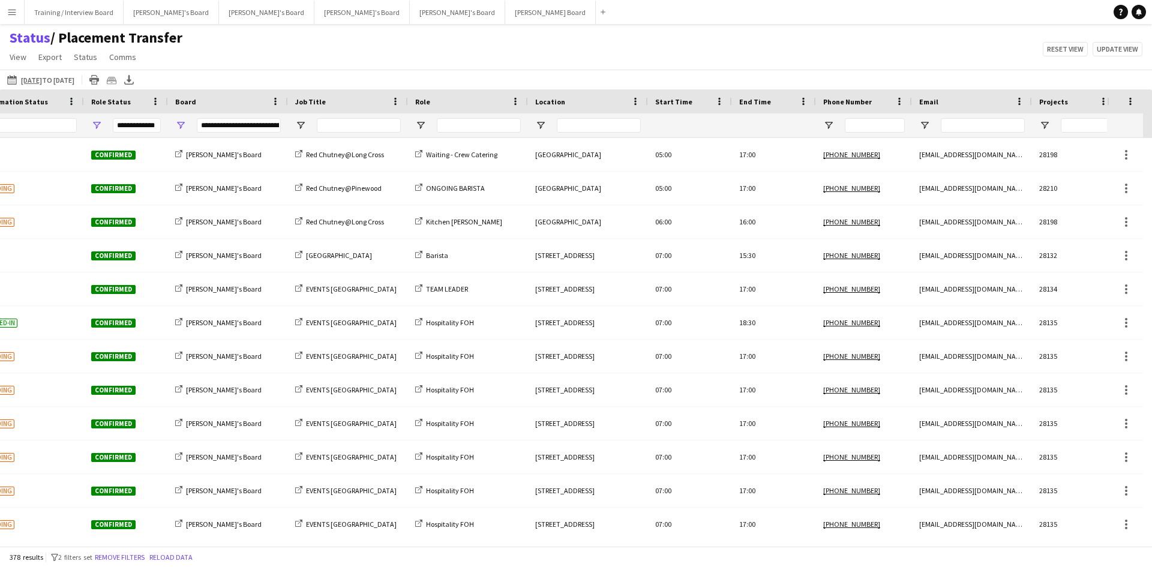
scroll to position [0, 0]
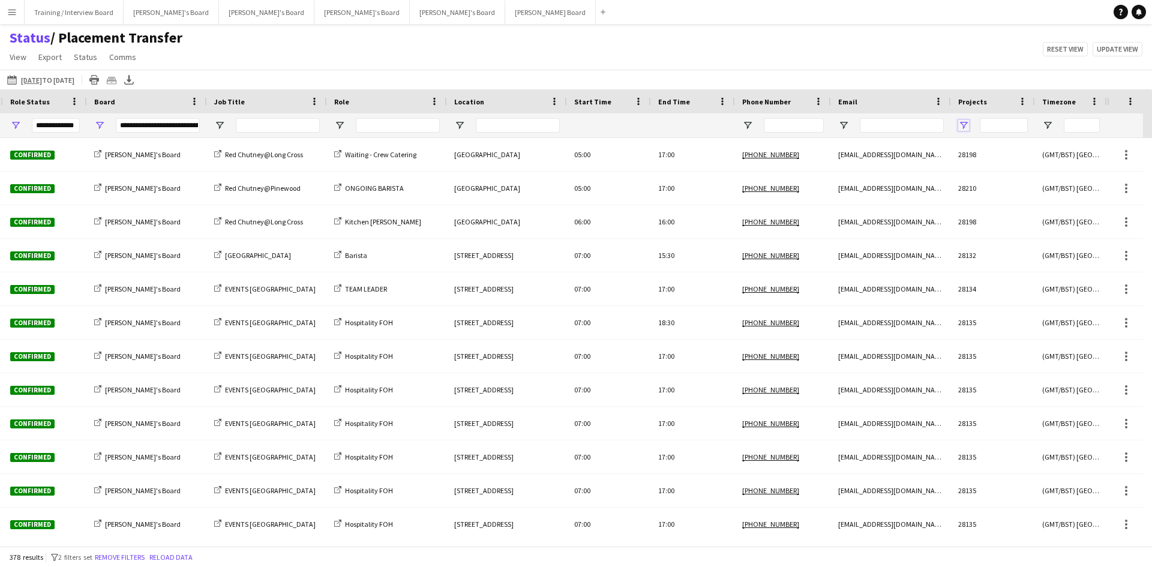
click at [960, 122] on span "Open Filter Menu" at bounding box center [964, 125] width 11 height 11
type input "***"
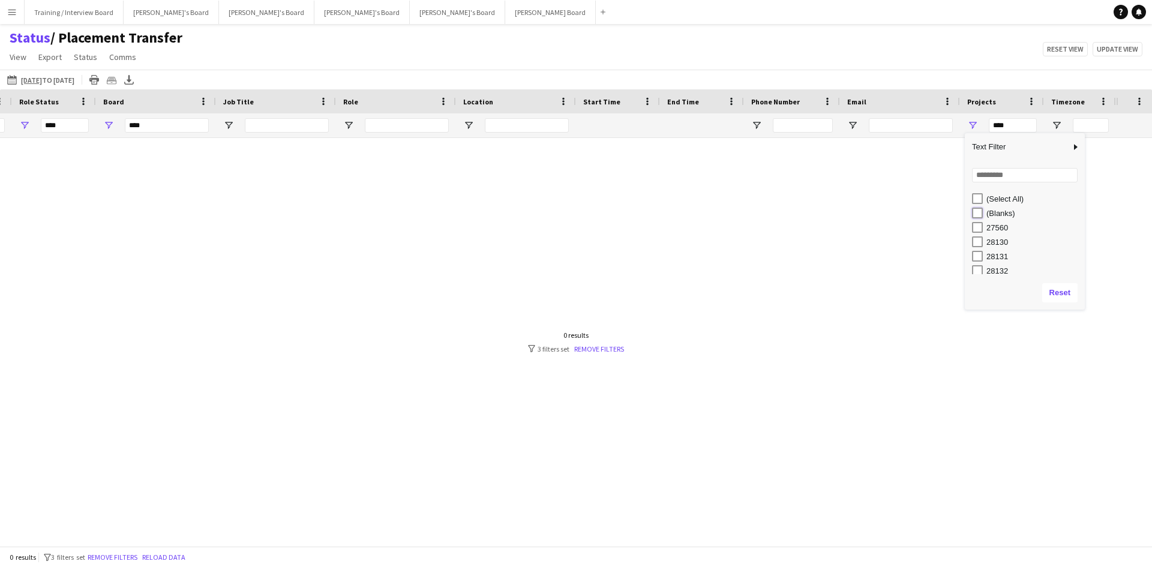
click at [971, 214] on div "(Blanks)" at bounding box center [1025, 213] width 120 height 14
type input "**********"
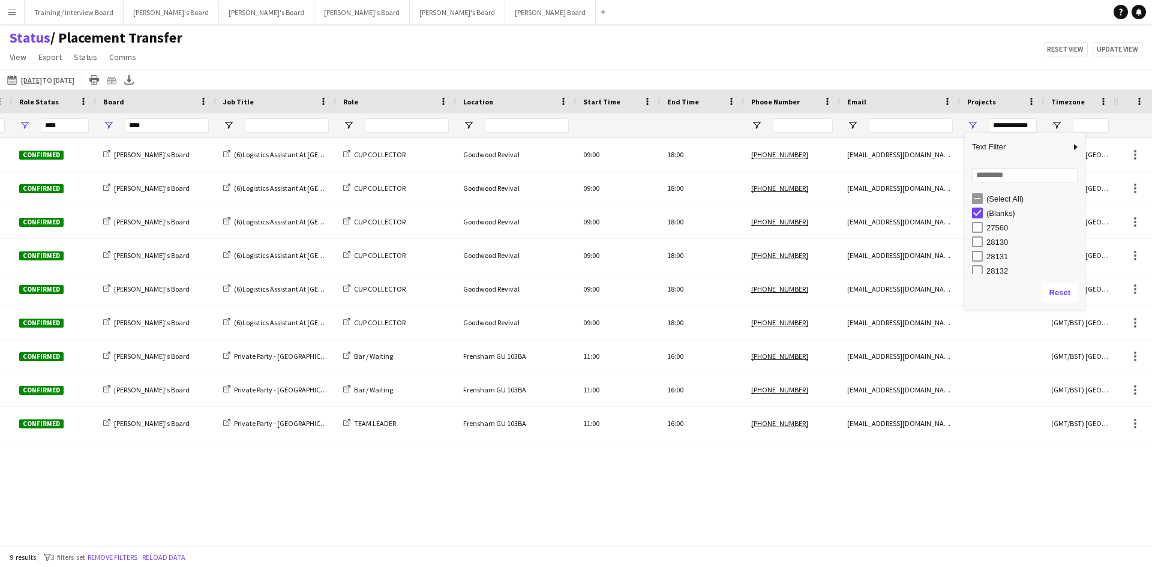
type input "**********"
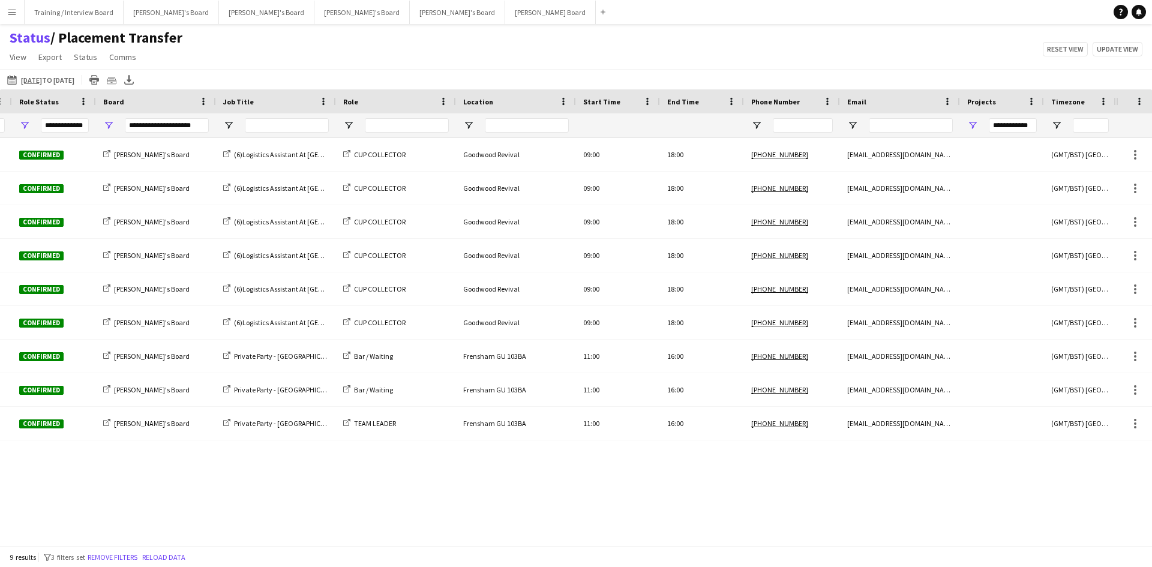
click at [818, 74] on div "[DATE] to [DATE] [DATE] to [DATE] [DATE] This Week This Month [DATE] Last Week …" at bounding box center [576, 80] width 1152 height 20
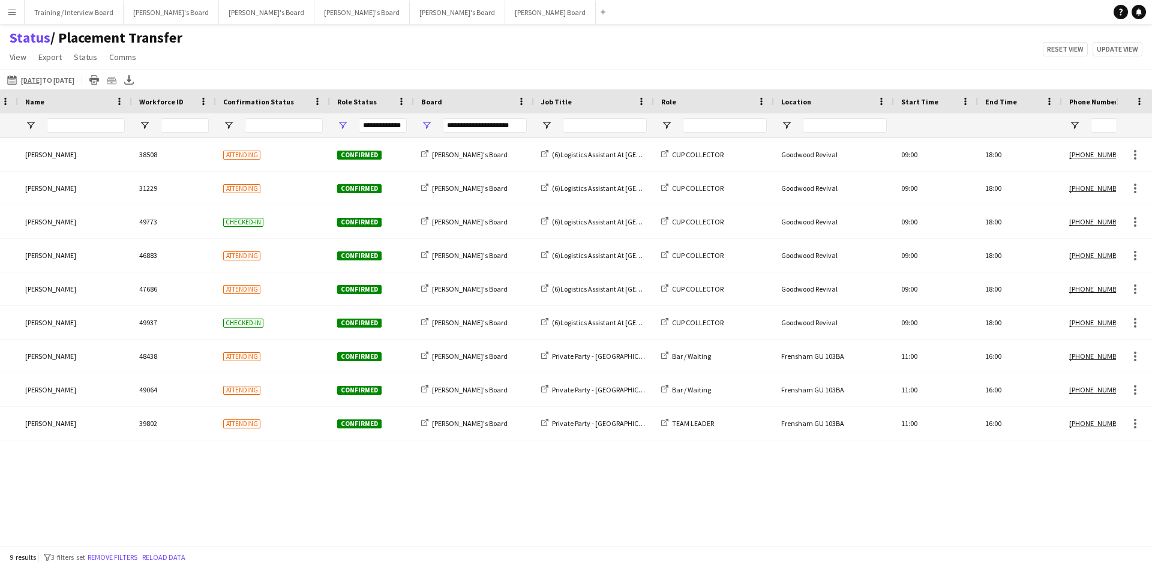
scroll to position [0, 0]
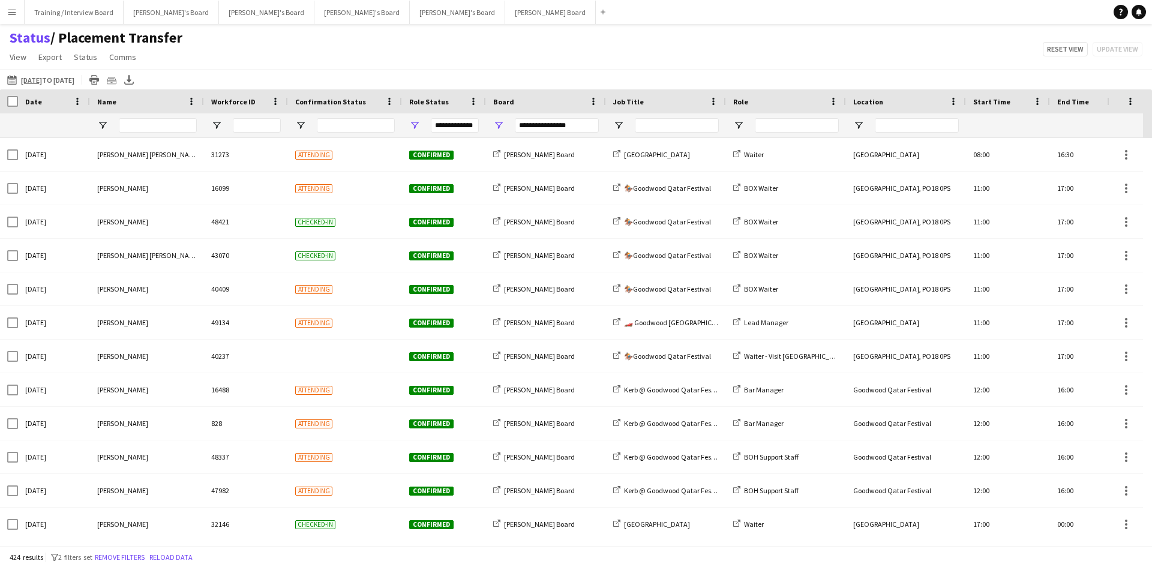
drag, startPoint x: 14, startPoint y: 78, endPoint x: 64, endPoint y: 132, distance: 73.1
click at [13, 79] on app-icon "[DATE] to [DATE]" at bounding box center [14, 80] width 14 height 10
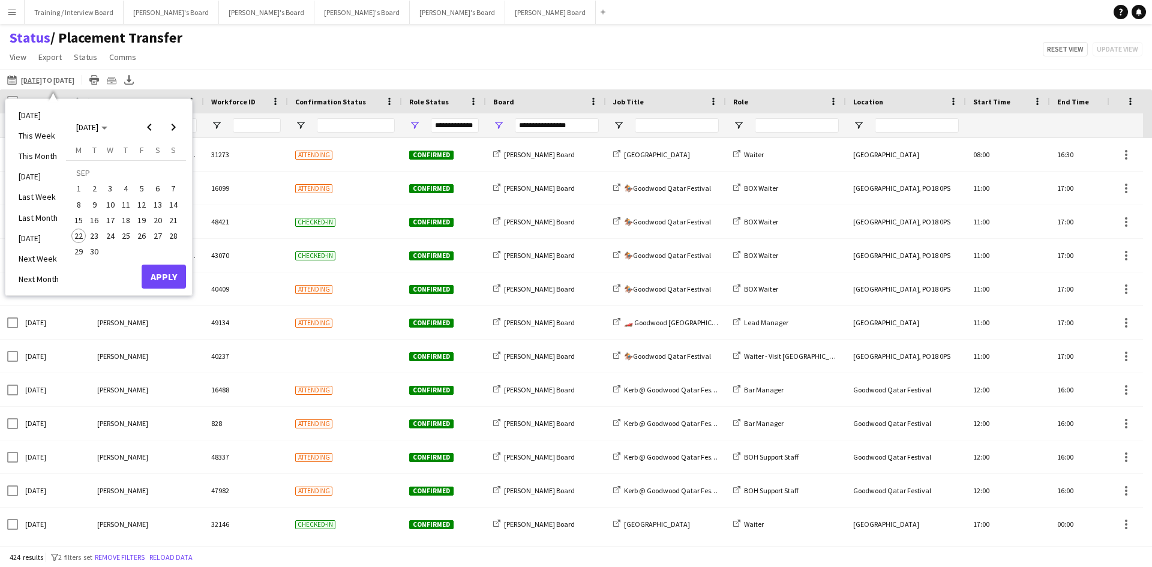
click at [73, 220] on span "15" at bounding box center [78, 220] width 14 height 14
click at [178, 222] on span "21" at bounding box center [173, 220] width 14 height 14
click at [170, 271] on button "Apply" at bounding box center [164, 277] width 44 height 24
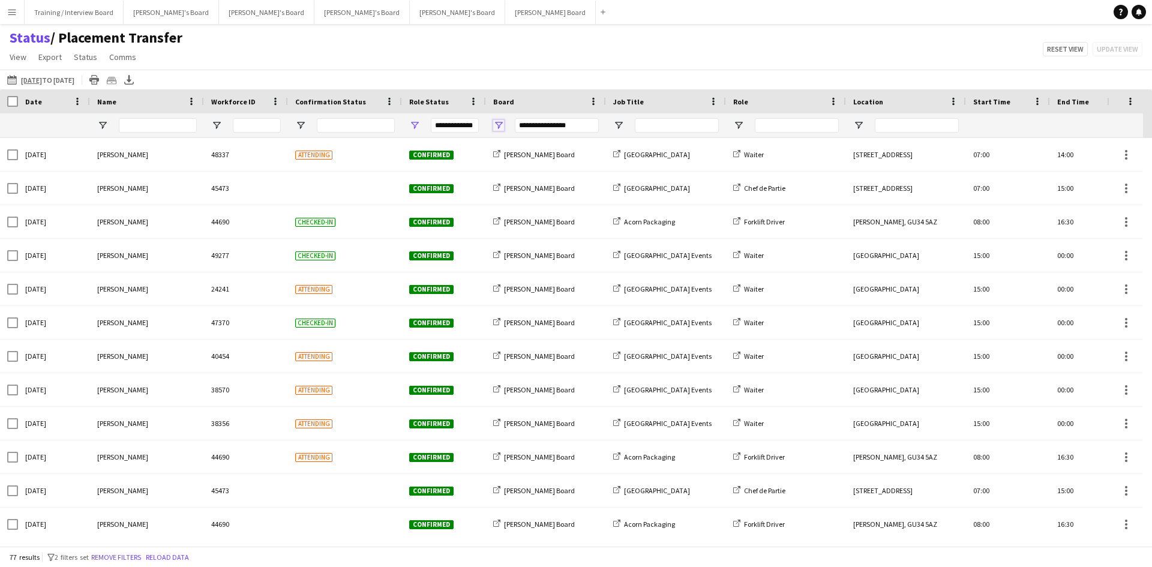
click at [501, 123] on span "Open Filter Menu" at bounding box center [498, 125] width 11 height 11
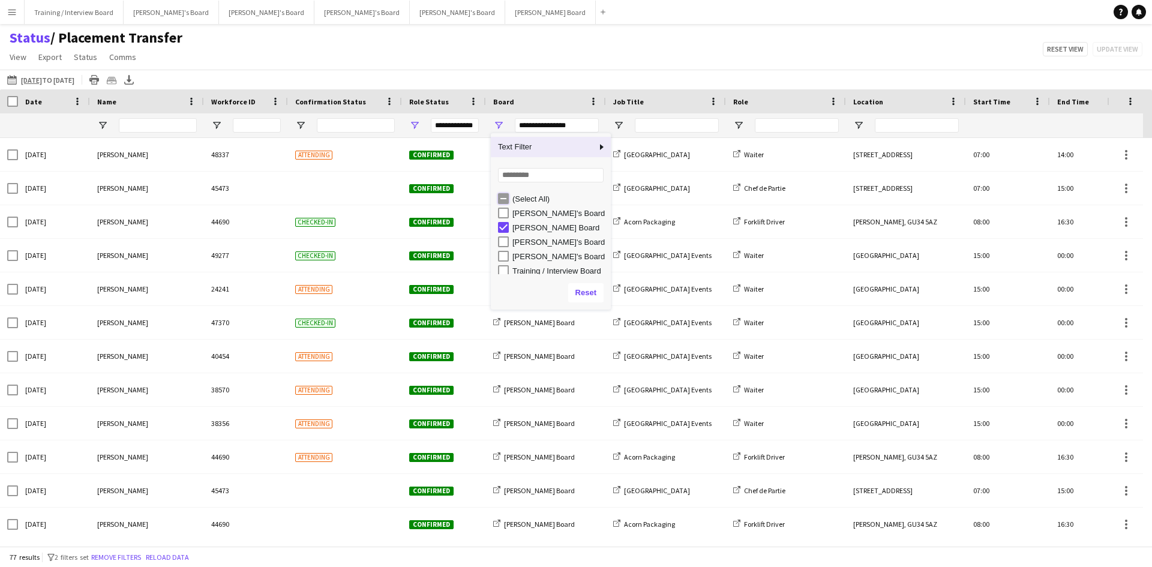
click at [532, 209] on div "(Select All) [PERSON_NAME]'s Board [PERSON_NAME] Board [PERSON_NAME]'s Board [P…" at bounding box center [551, 234] width 120 height 86
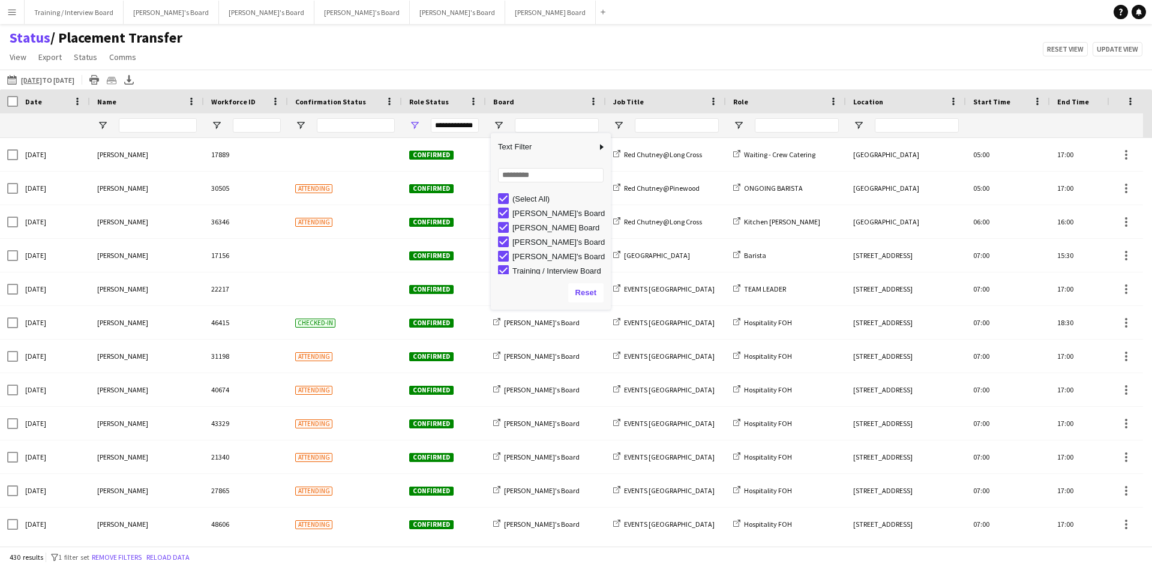
scroll to position [4, 0]
type input "**********"
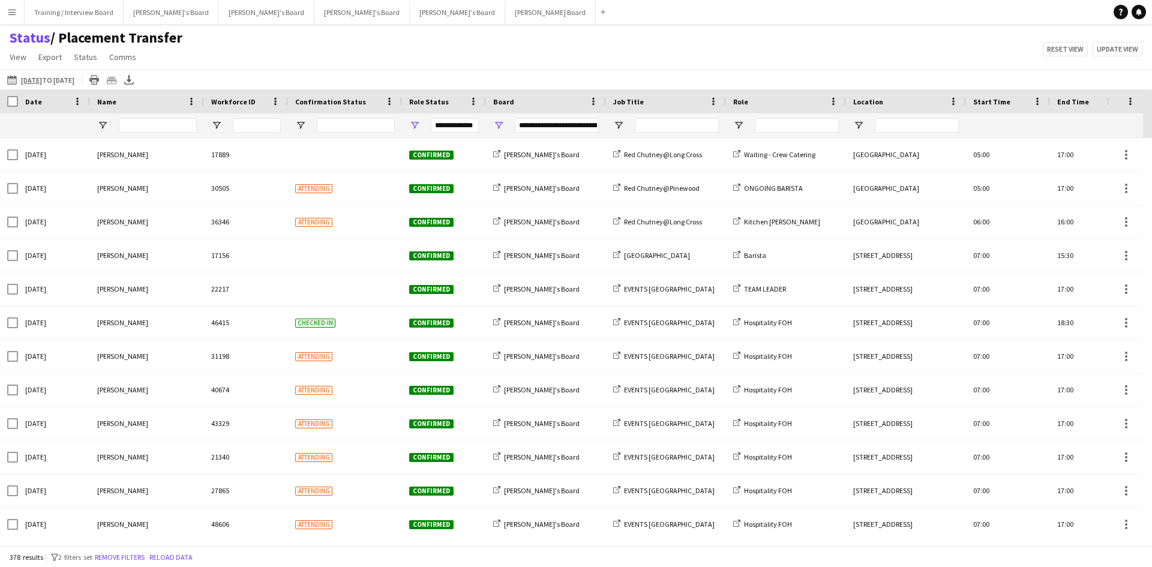
click at [456, 59] on div "Status / Placement Transfer View Views Default view Airshow Accreditation Airsh…" at bounding box center [576, 49] width 1152 height 41
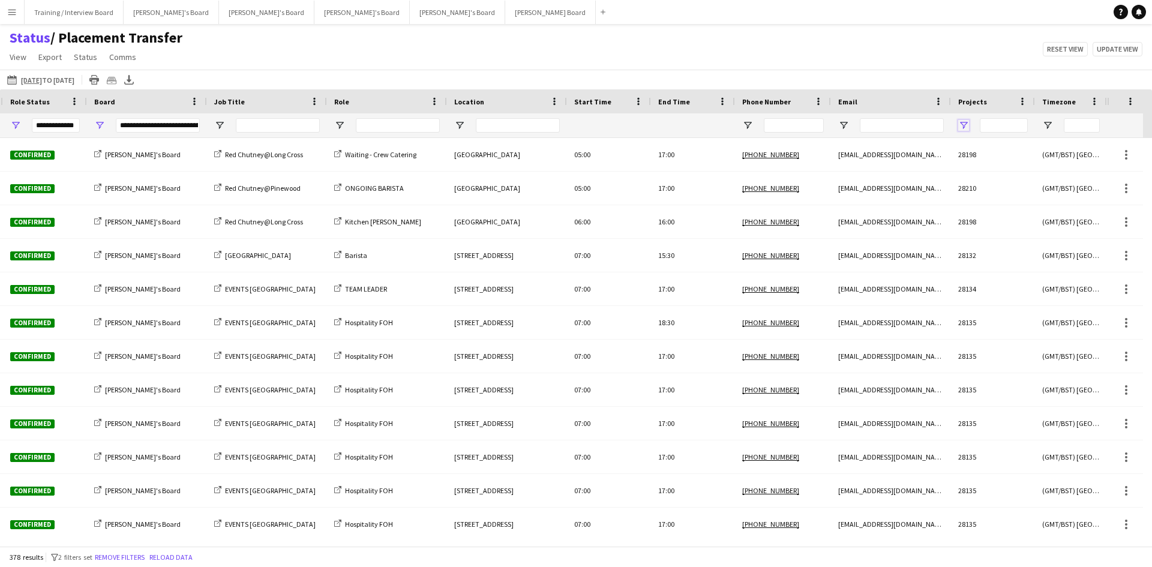
click at [961, 123] on span "Open Filter Menu" at bounding box center [964, 125] width 11 height 11
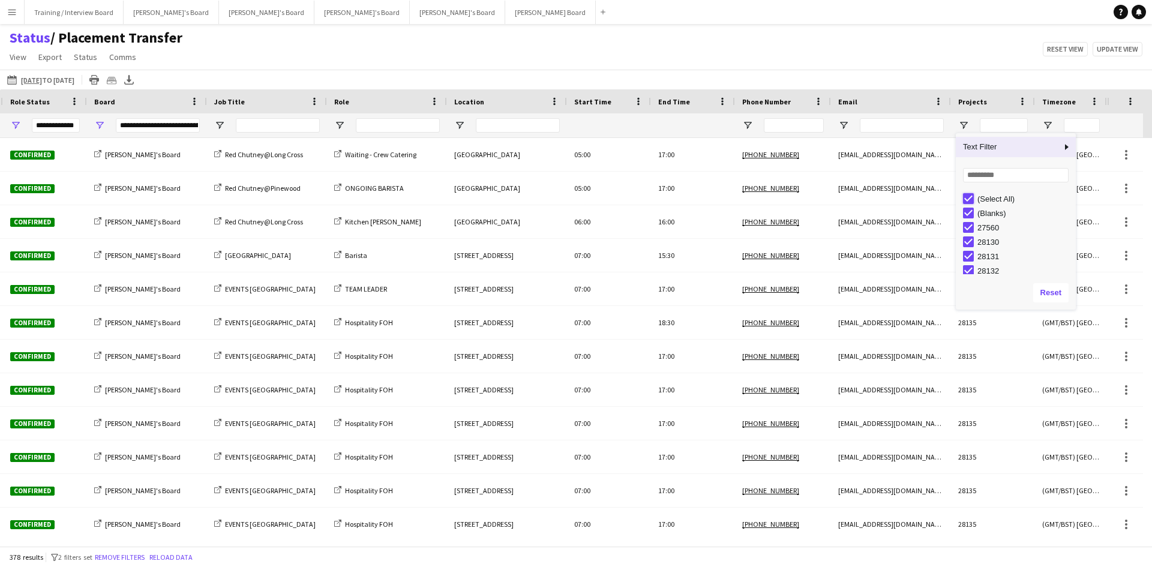
type input "***"
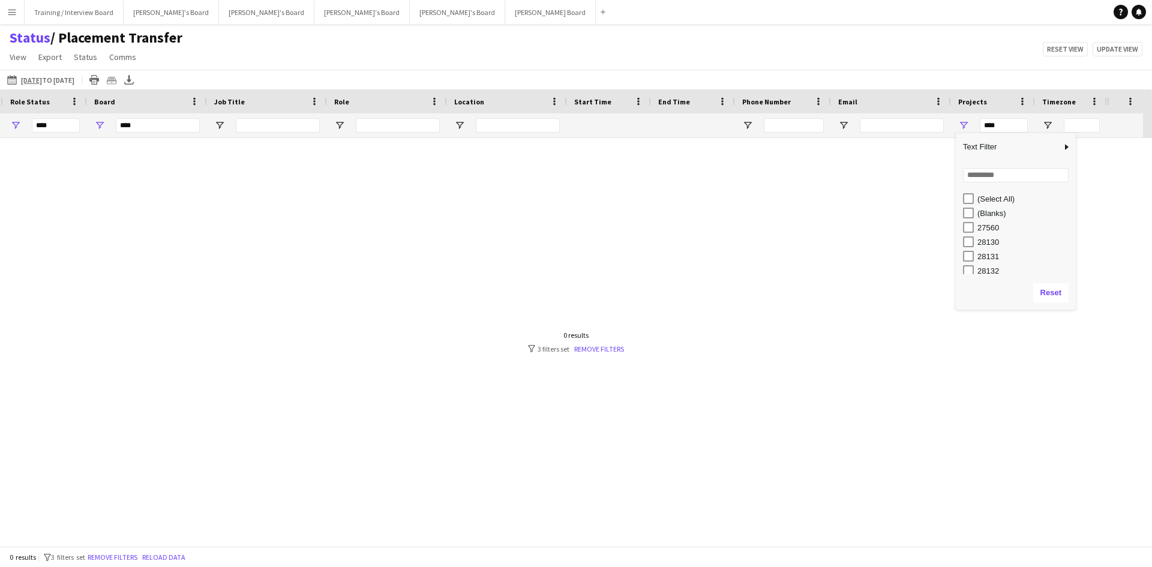
click at [968, 207] on div "(Blanks)" at bounding box center [1019, 213] width 113 height 14
type input "**********"
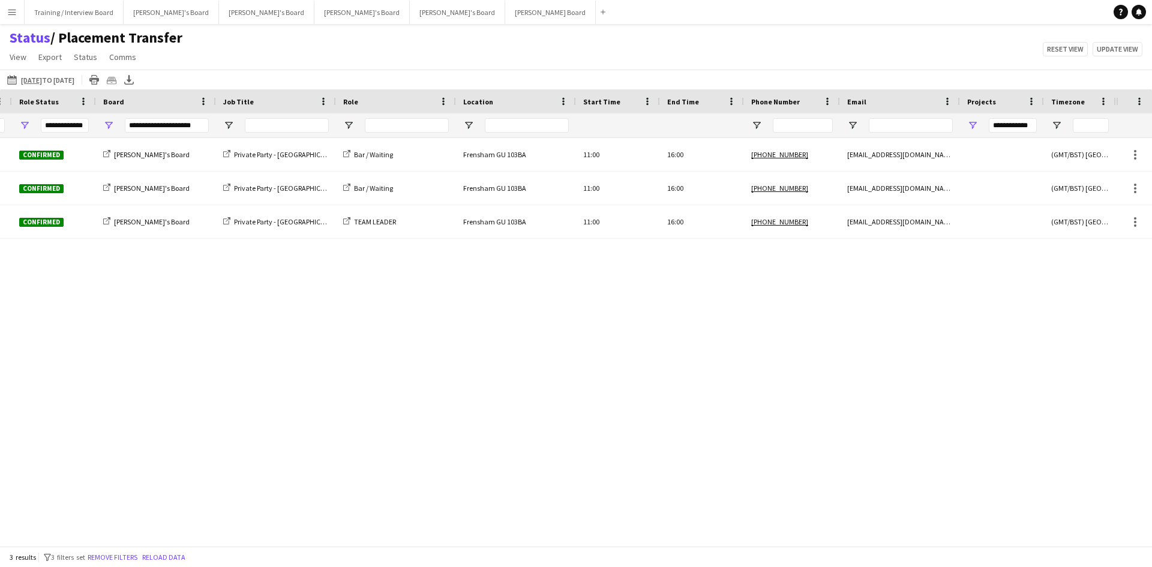
click at [626, 64] on div "Status / Placement Transfer View Views Default view Airshow Accreditation Airsh…" at bounding box center [576, 49] width 1152 height 41
click at [161, 17] on button "[PERSON_NAME]'s Board Close" at bounding box center [171, 12] width 95 height 23
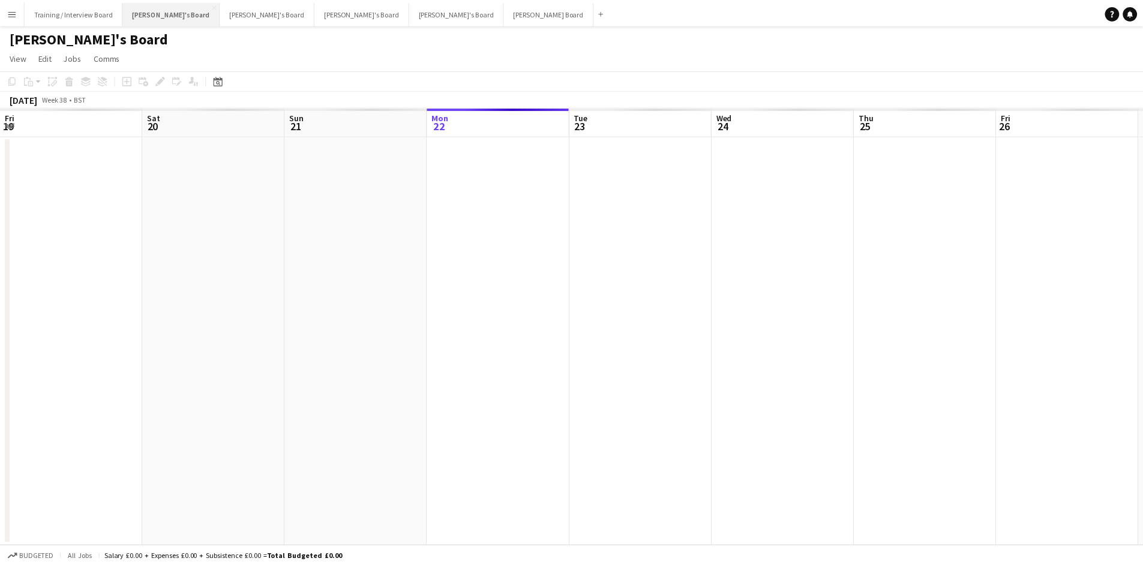
scroll to position [0, 287]
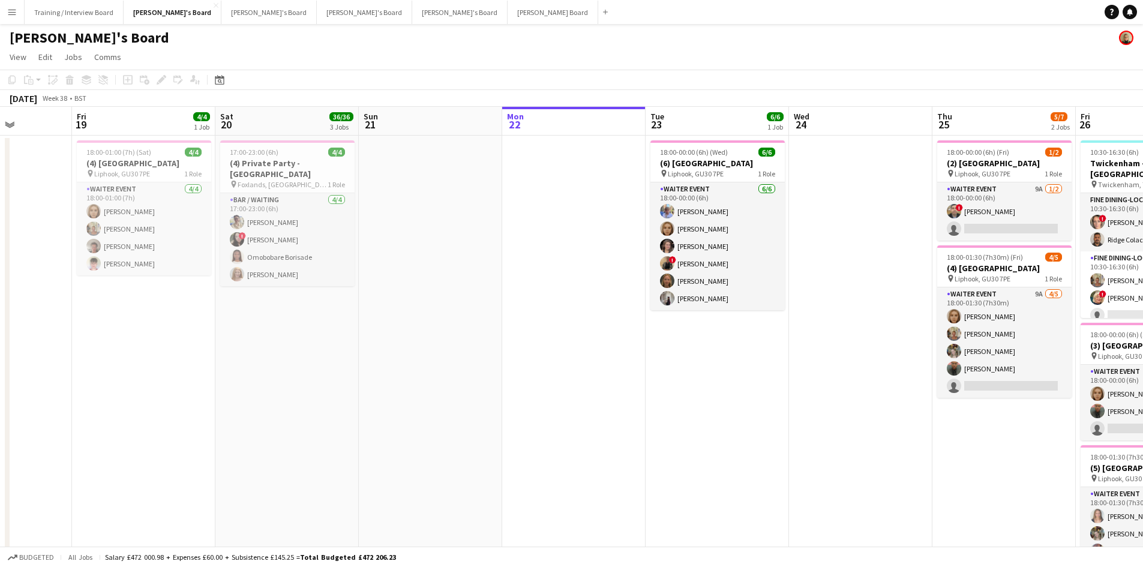
drag, startPoint x: 194, startPoint y: 127, endPoint x: 556, endPoint y: 126, distance: 361.3
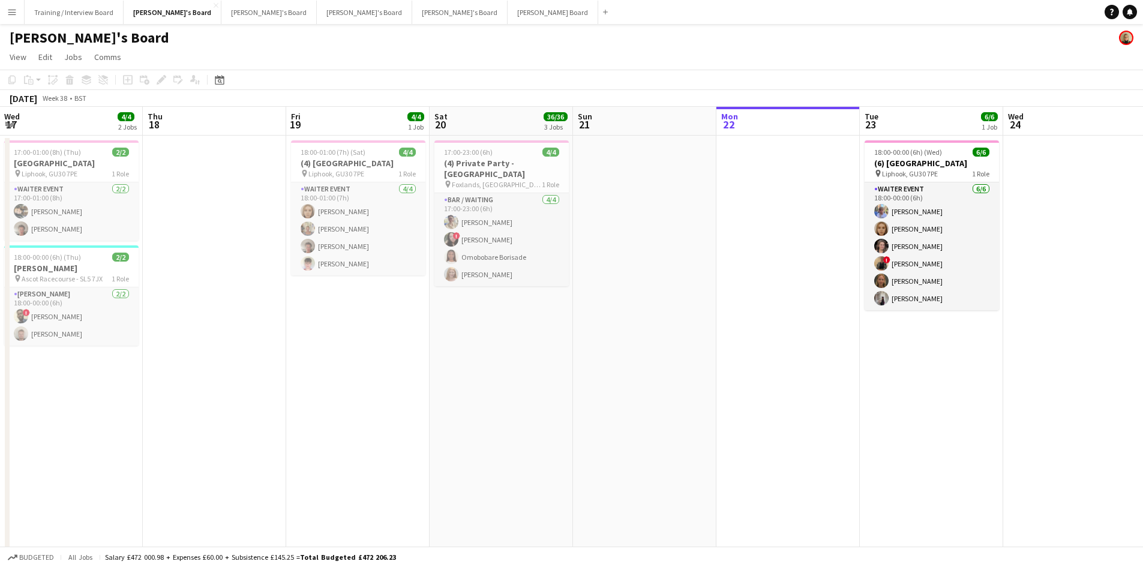
scroll to position [0, 363]
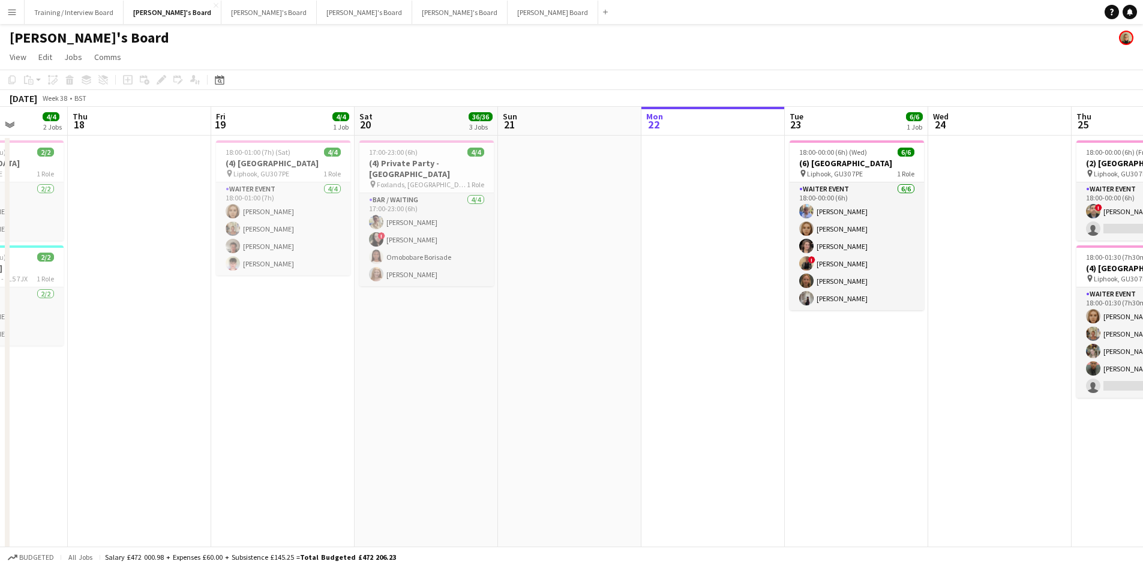
drag, startPoint x: 264, startPoint y: 123, endPoint x: 398, endPoint y: 122, distance: 133.8
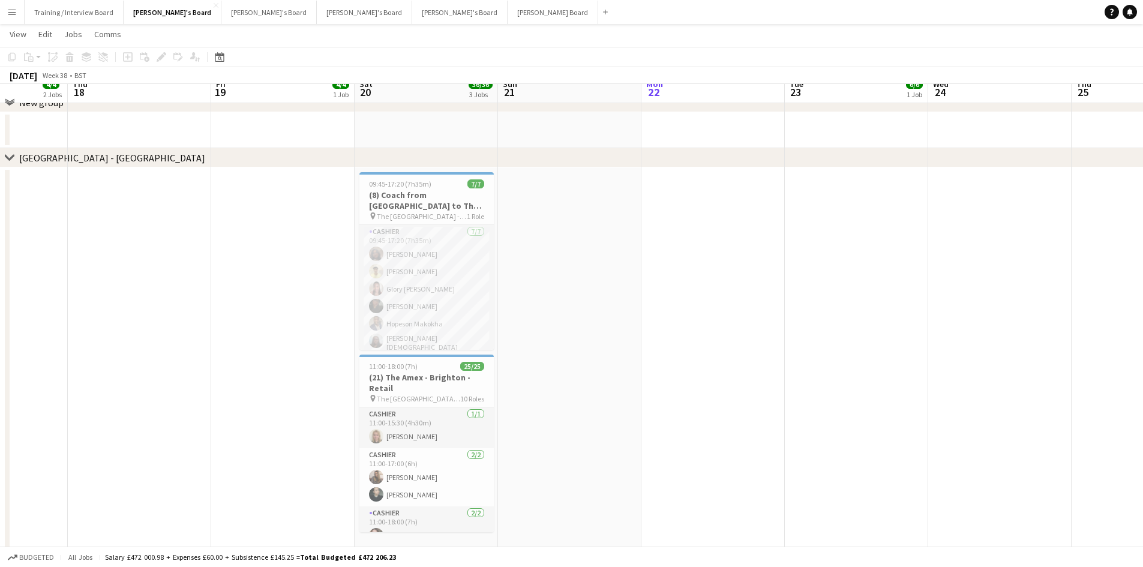
scroll to position [1037, 0]
